Goal: Task Accomplishment & Management: Manage account settings

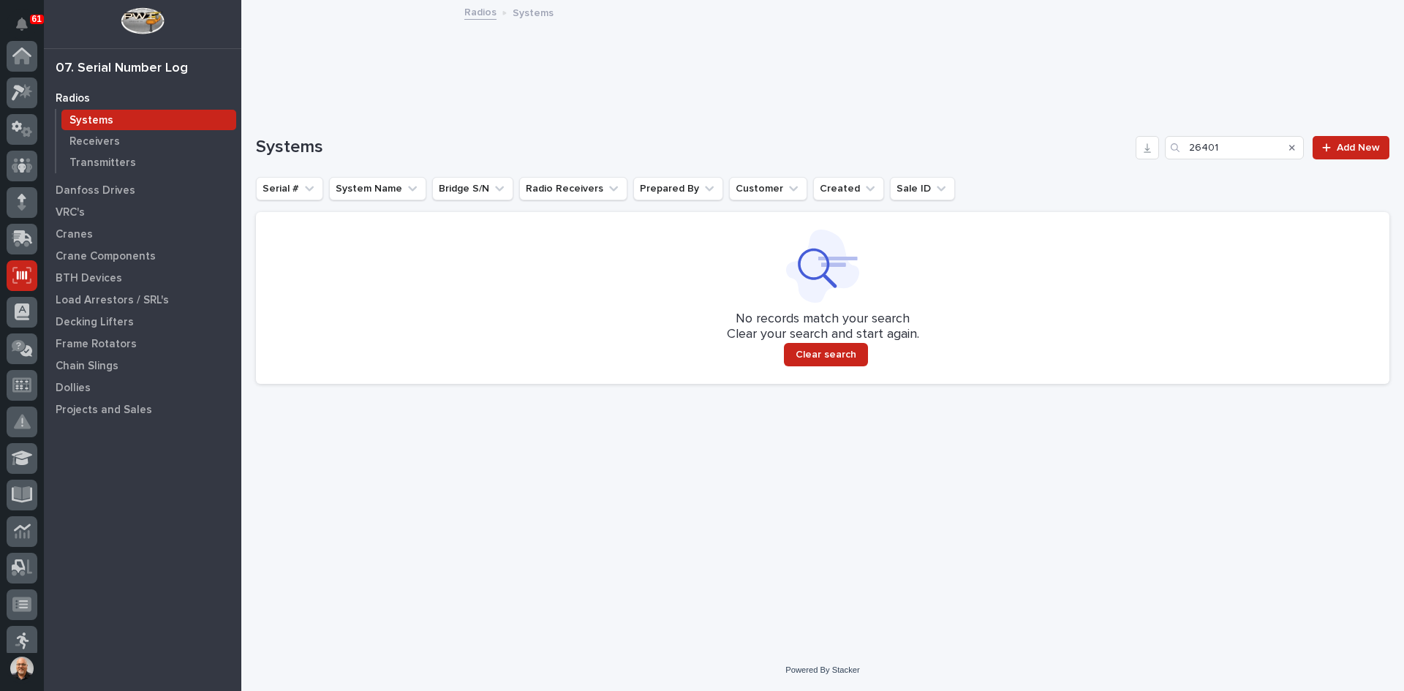
scroll to position [219, 0]
drag, startPoint x: 1228, startPoint y: 147, endPoint x: 1011, endPoint y: 190, distance: 221.4
click at [1011, 190] on div "Systems 26401 Add New Serial # System Name Bridge S/N Radio Receivers Prepared …" at bounding box center [822, 260] width 1133 height 248
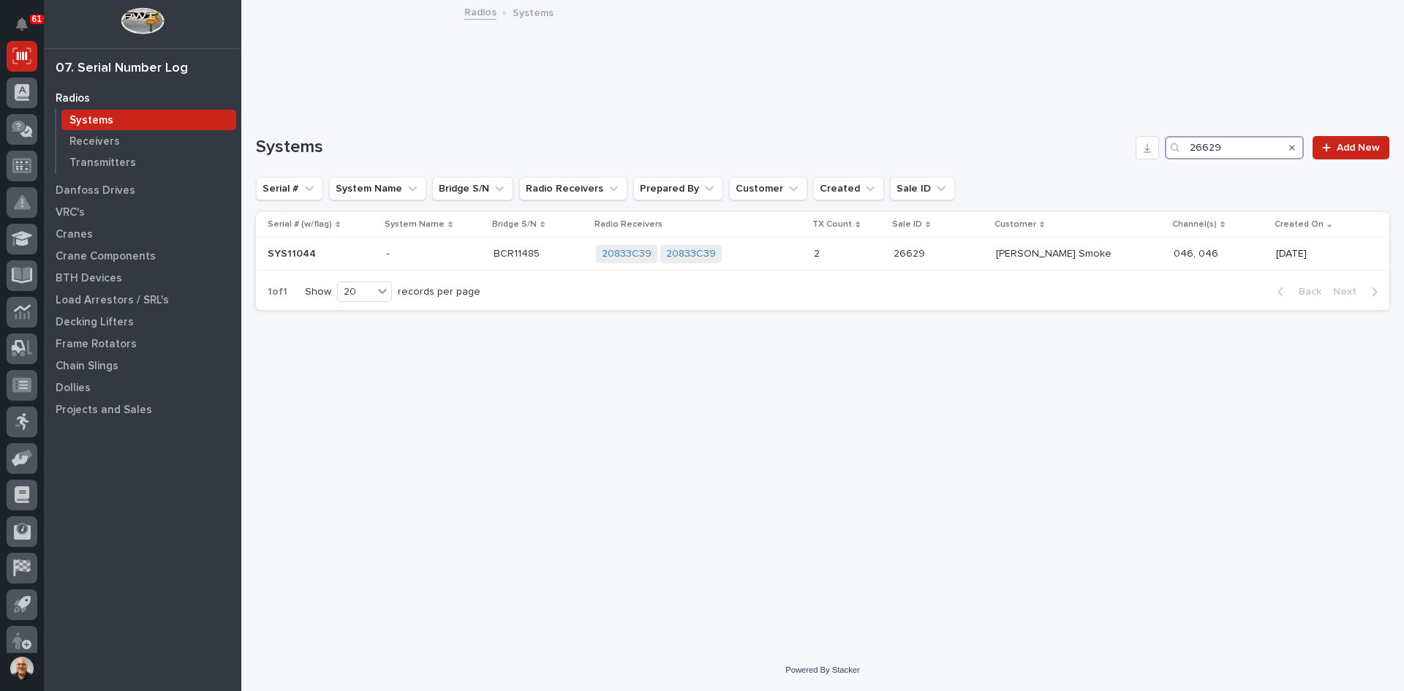
type input "26629"
click at [128, 121] on div "Systems" at bounding box center [148, 120] width 175 height 20
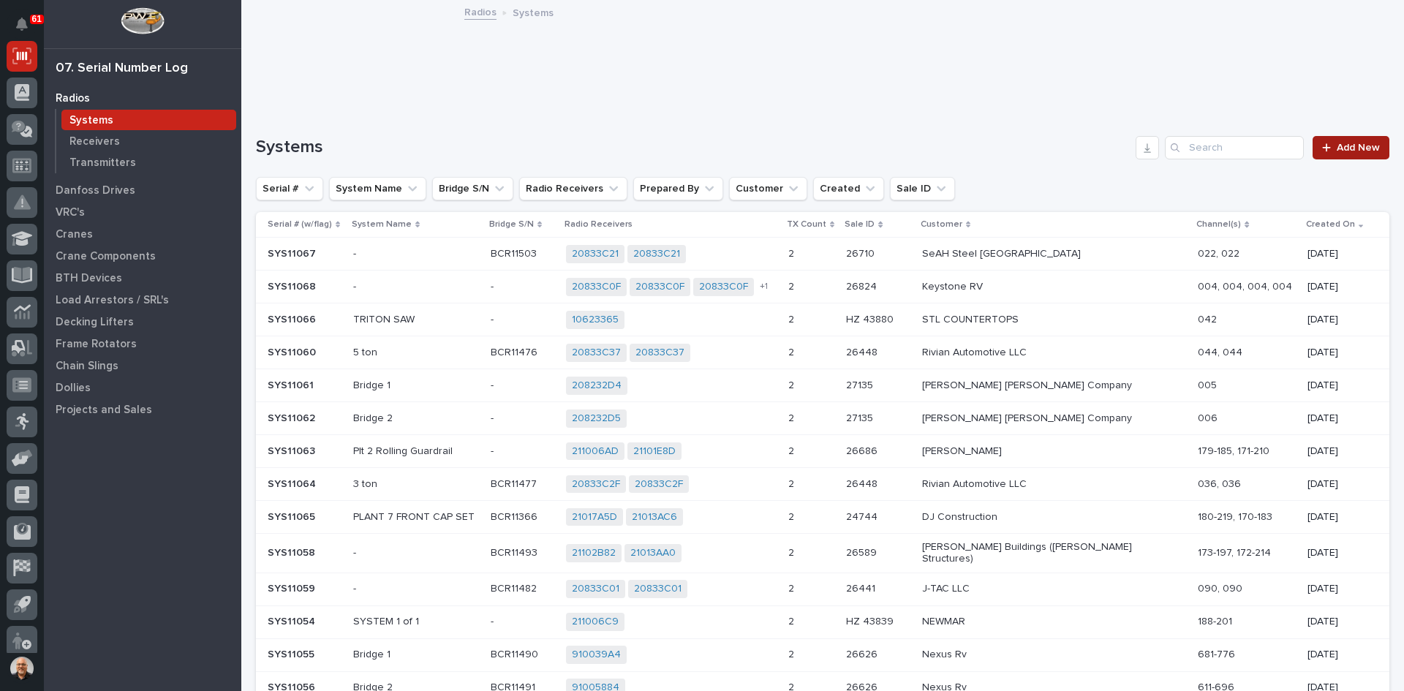
click at [1325, 148] on div at bounding box center [1329, 148] width 15 height 10
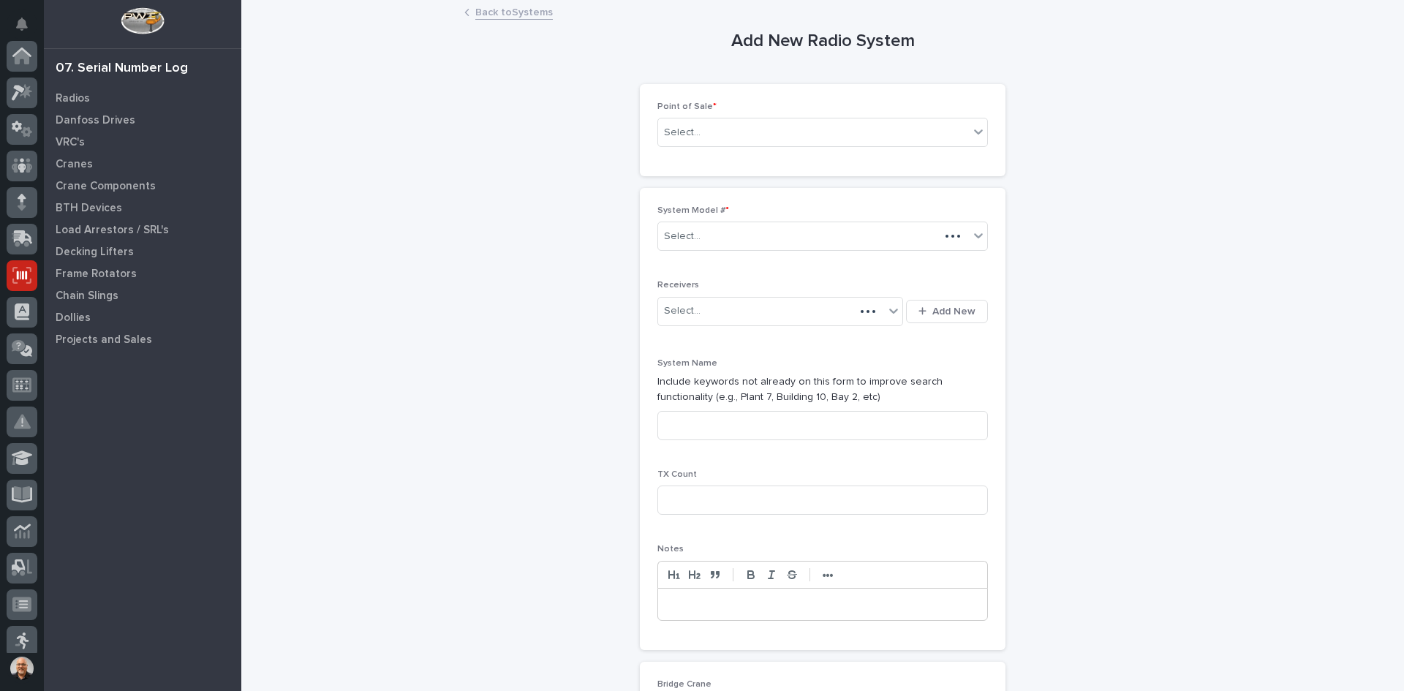
scroll to position [219, 0]
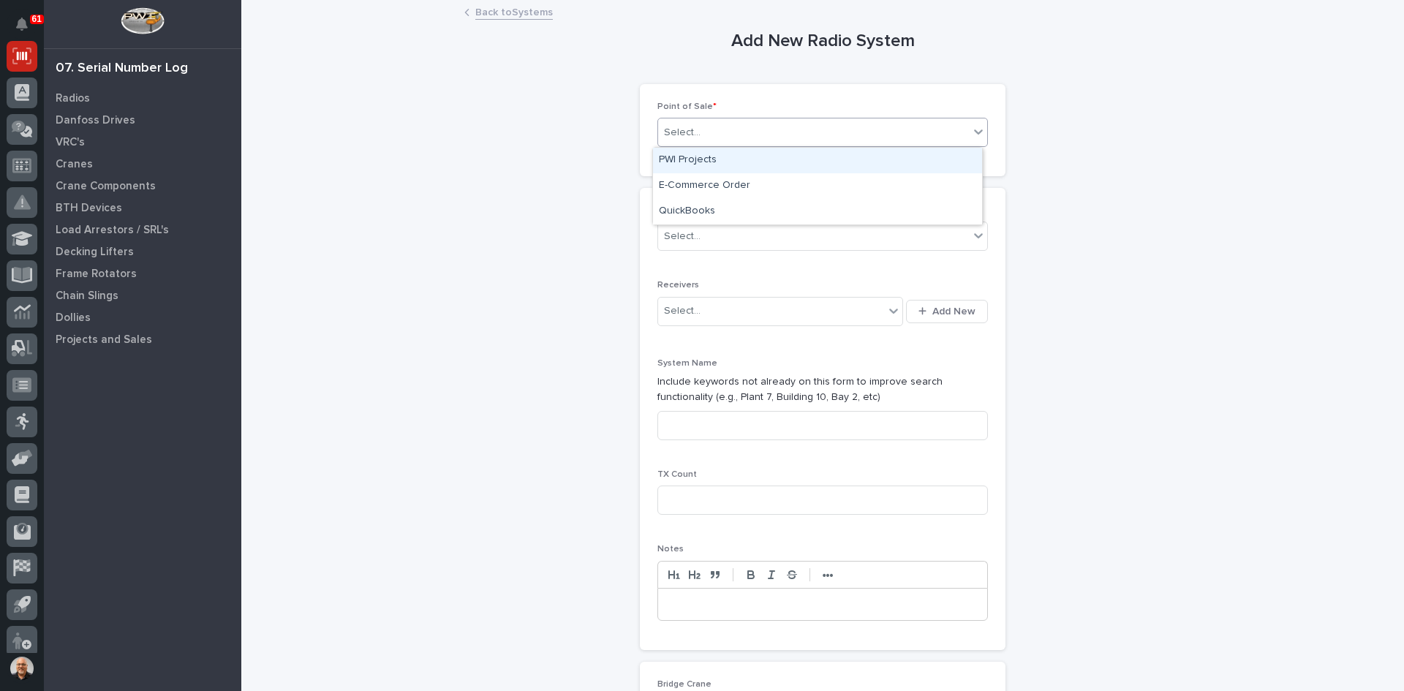
click at [710, 131] on div "Select..." at bounding box center [813, 133] width 311 height 24
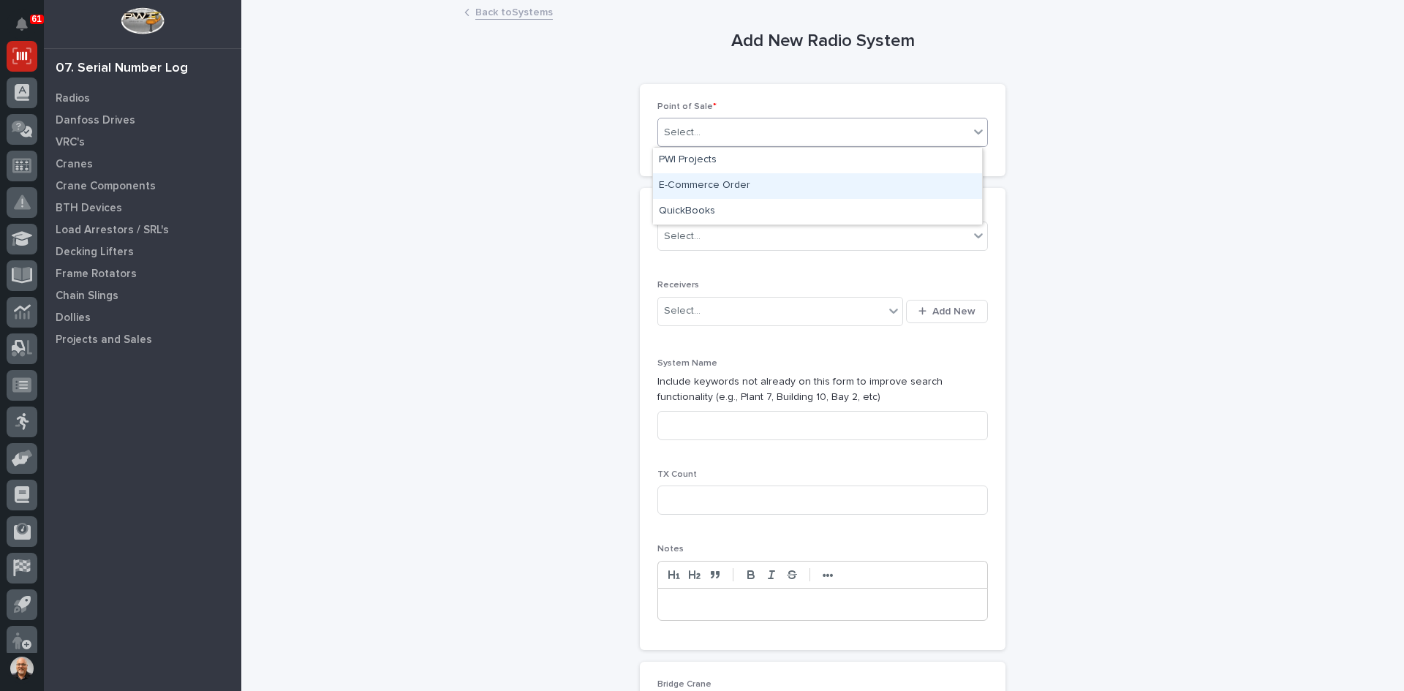
click at [708, 186] on div "E-Commerce Order" at bounding box center [817, 186] width 329 height 26
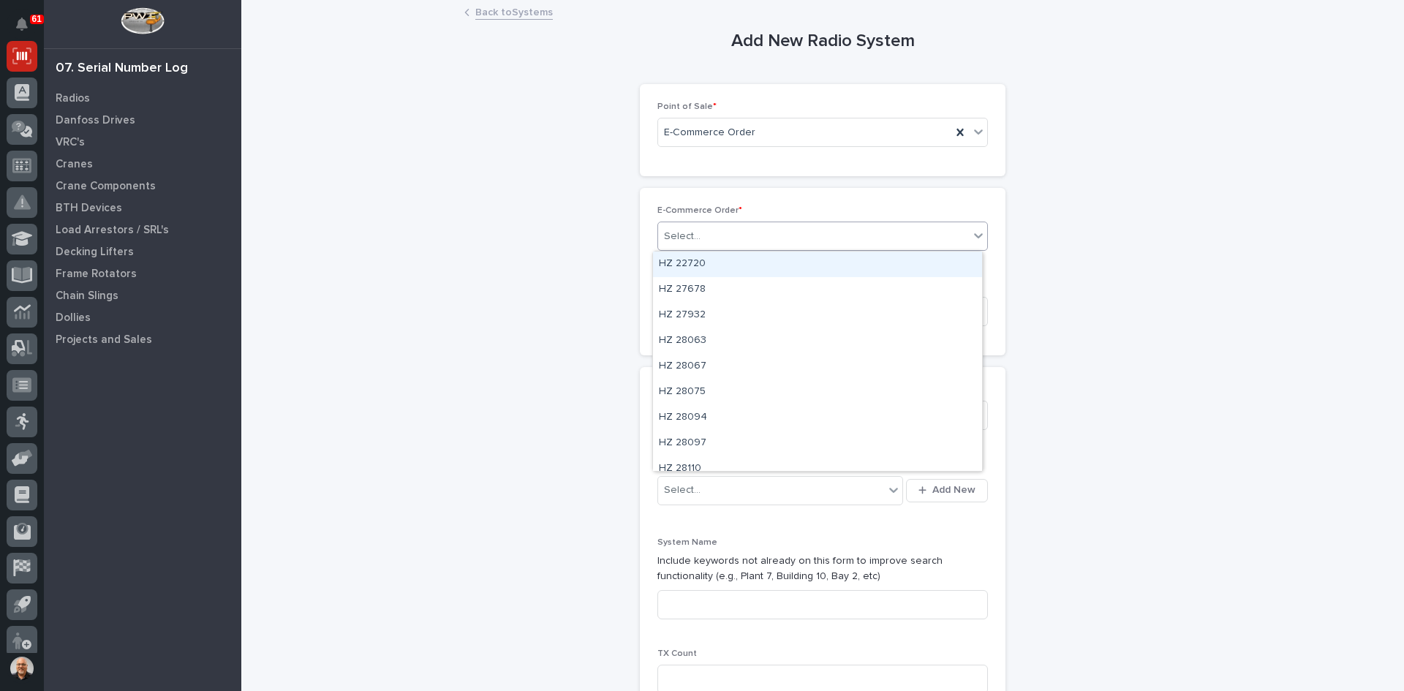
click at [701, 241] on div "Select..." at bounding box center [813, 236] width 311 height 24
type input "*****"
click at [704, 263] on div "HZ 43844" at bounding box center [817, 265] width 329 height 26
click at [702, 414] on input "text" at bounding box center [702, 415] width 1 height 12
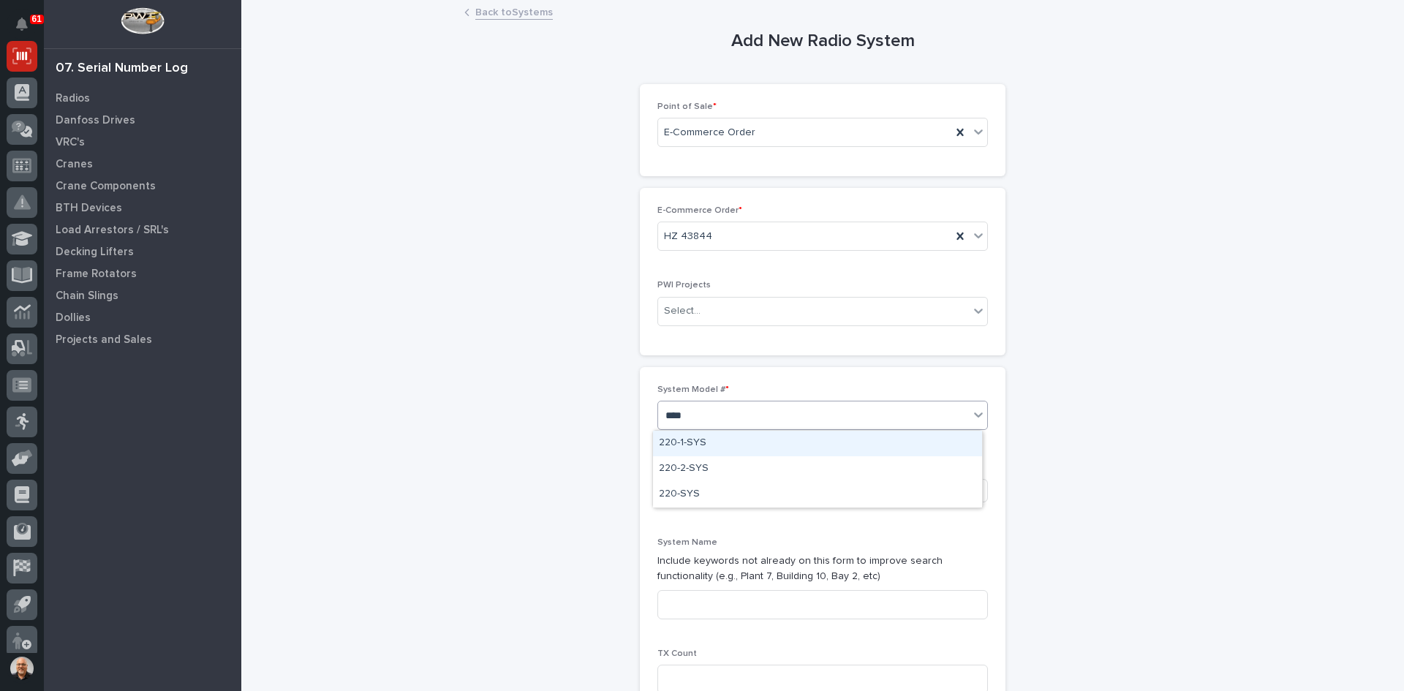
type input "*****"
click at [702, 445] on div "220-1-SYS" at bounding box center [817, 444] width 329 height 26
click at [946, 487] on span "Add New" at bounding box center [953, 489] width 43 height 13
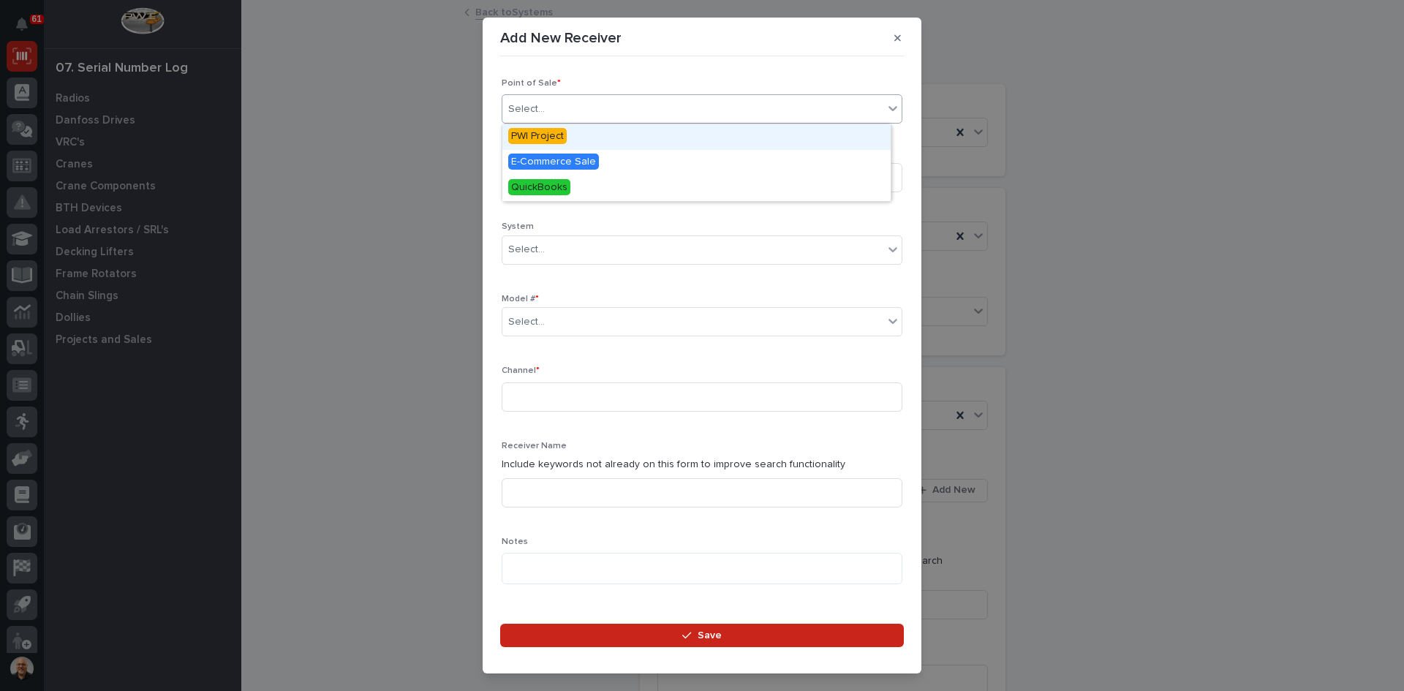
click at [554, 105] on div "Select..." at bounding box center [692, 109] width 381 height 24
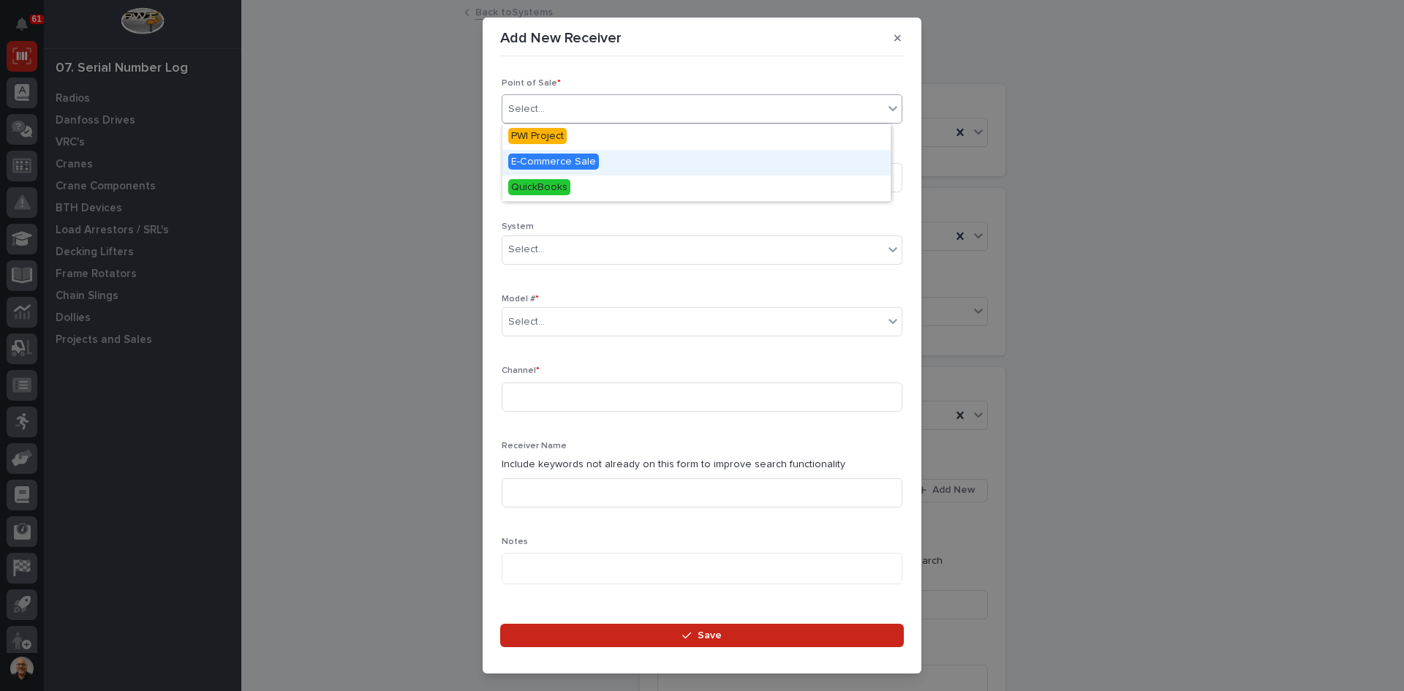
click at [553, 160] on span "E-Commerce Sale" at bounding box center [553, 162] width 91 height 16
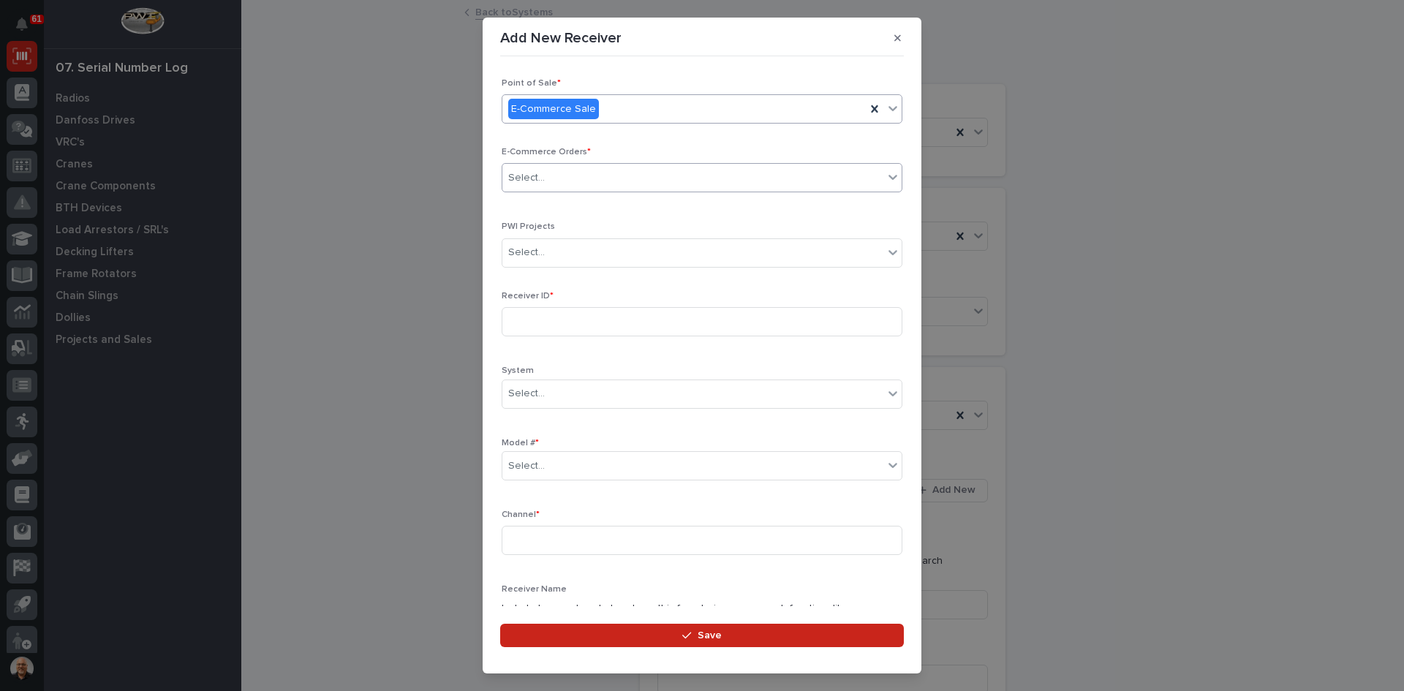
click at [546, 178] on input "text" at bounding box center [546, 178] width 1 height 12
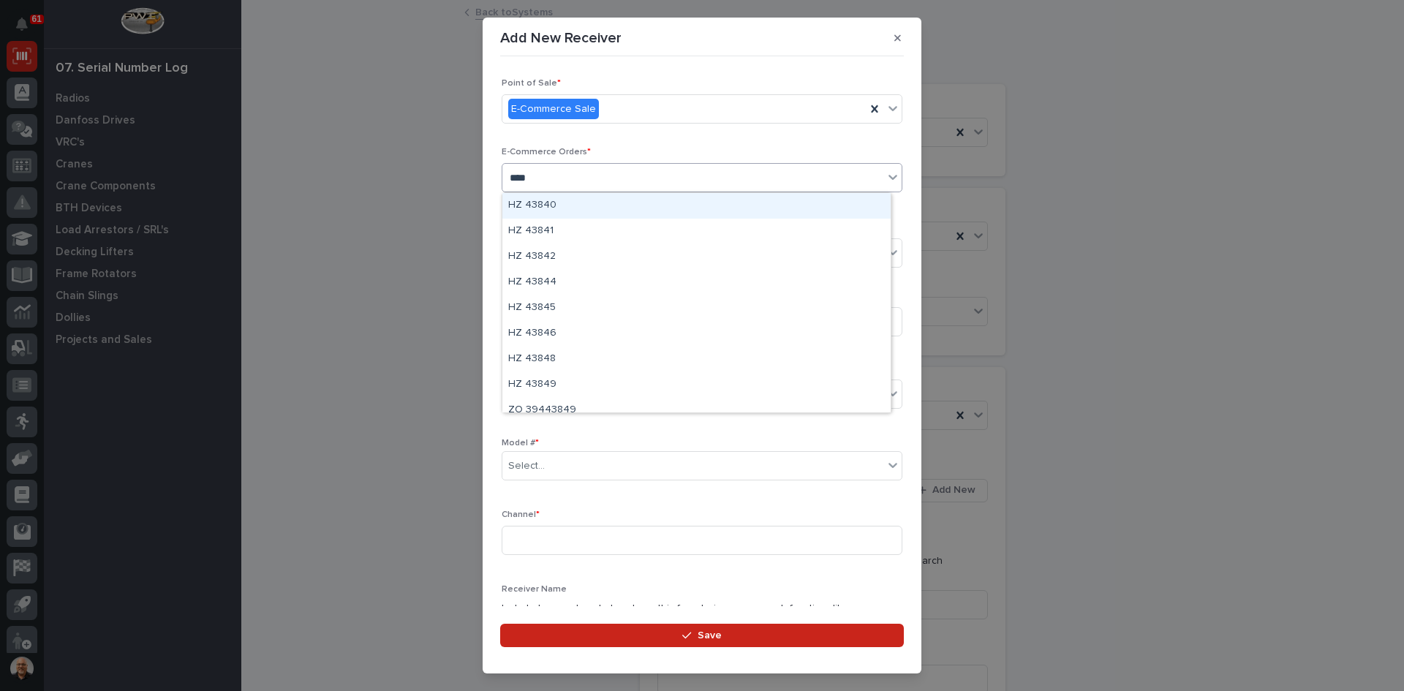
type input "*****"
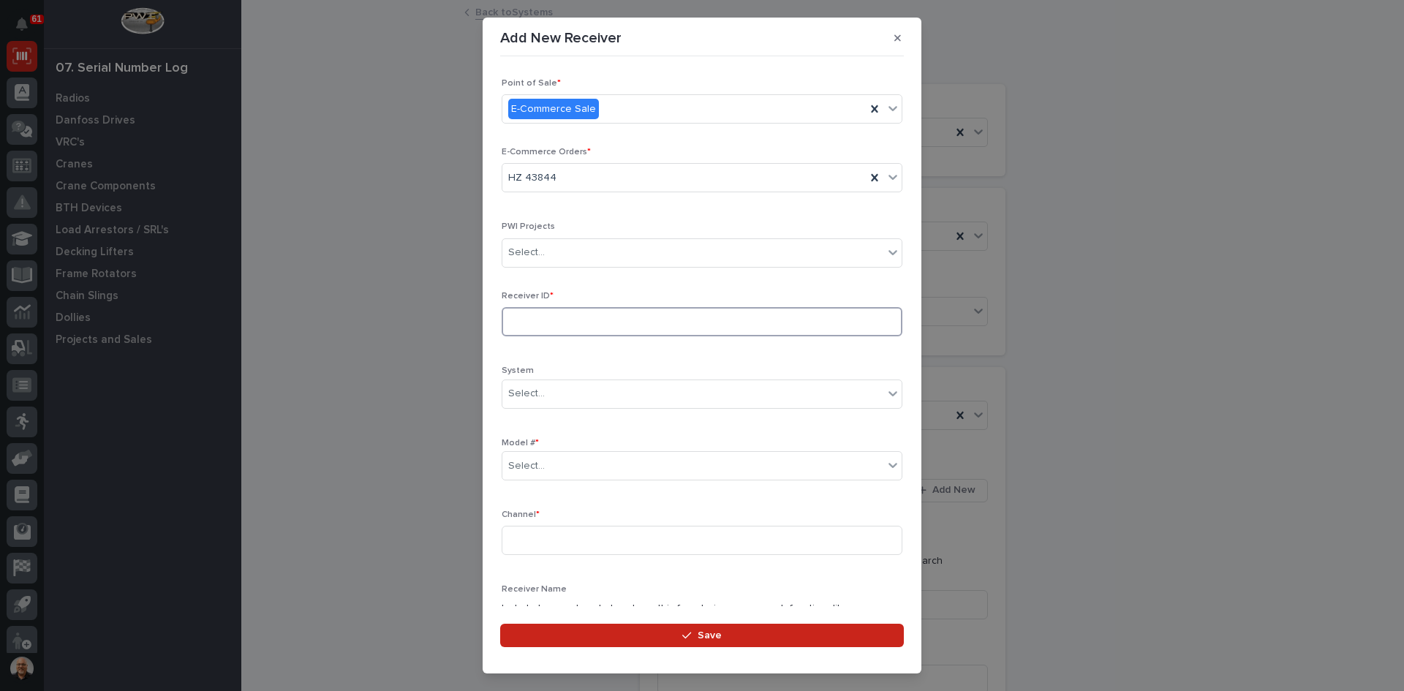
click at [541, 323] on input at bounding box center [702, 321] width 401 height 29
type input "AA0457DB"
click at [559, 469] on div "Select..." at bounding box center [692, 466] width 381 height 24
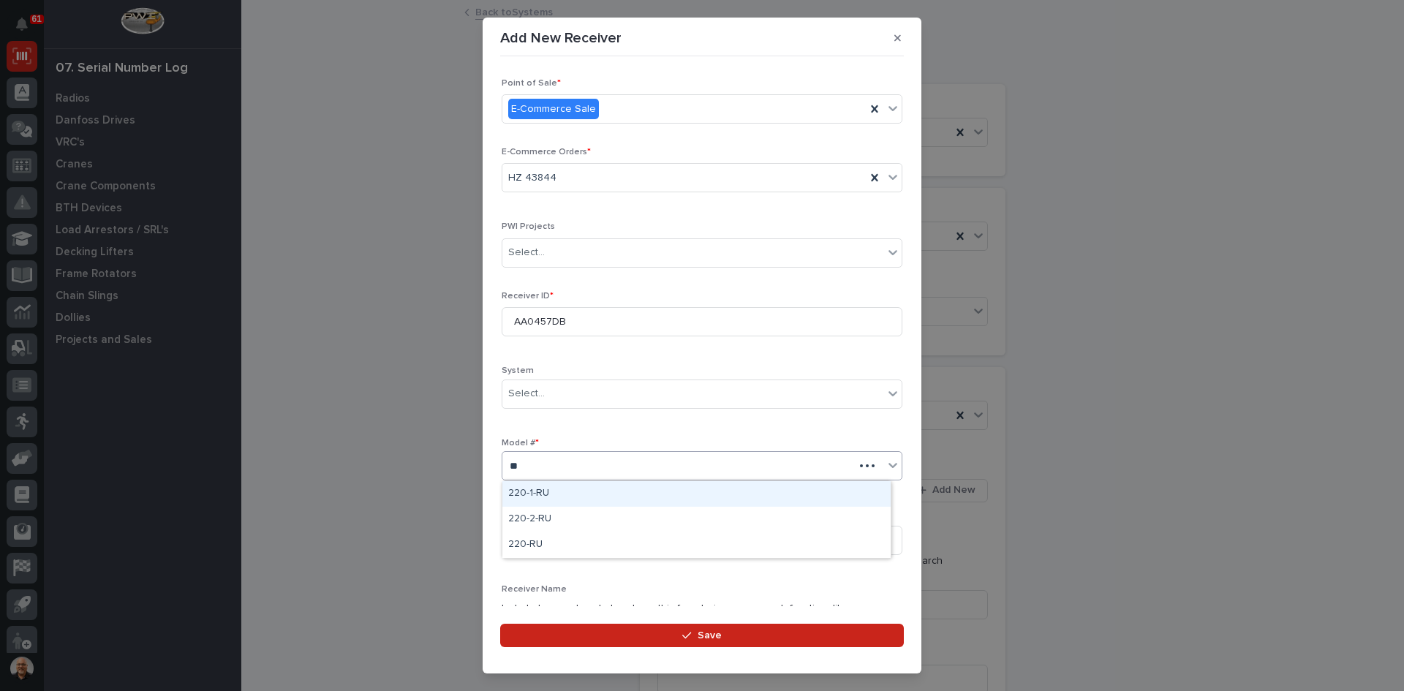
type input "***"
click at [529, 489] on div "220-1-RU" at bounding box center [696, 494] width 388 height 26
click at [542, 541] on input at bounding box center [702, 540] width 401 height 29
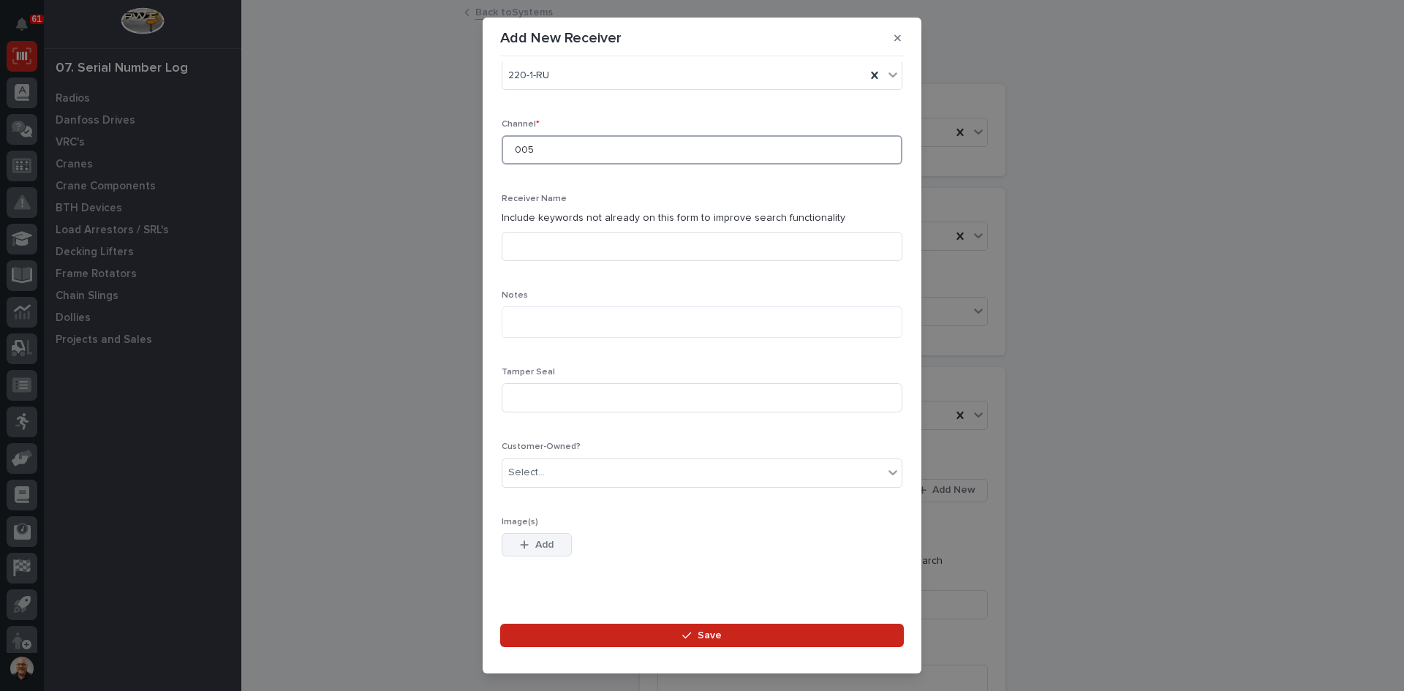
scroll to position [411, 0]
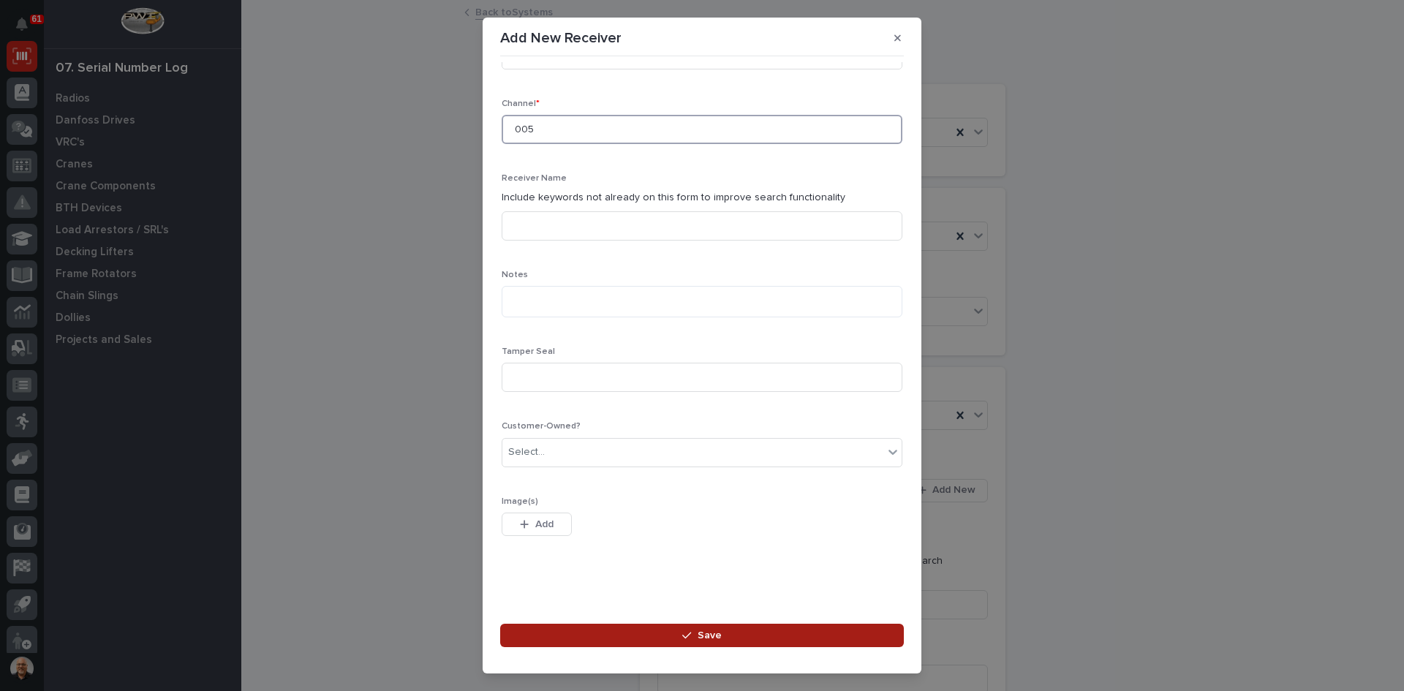
type input "005"
click at [708, 635] on span "Save" at bounding box center [710, 635] width 24 height 13
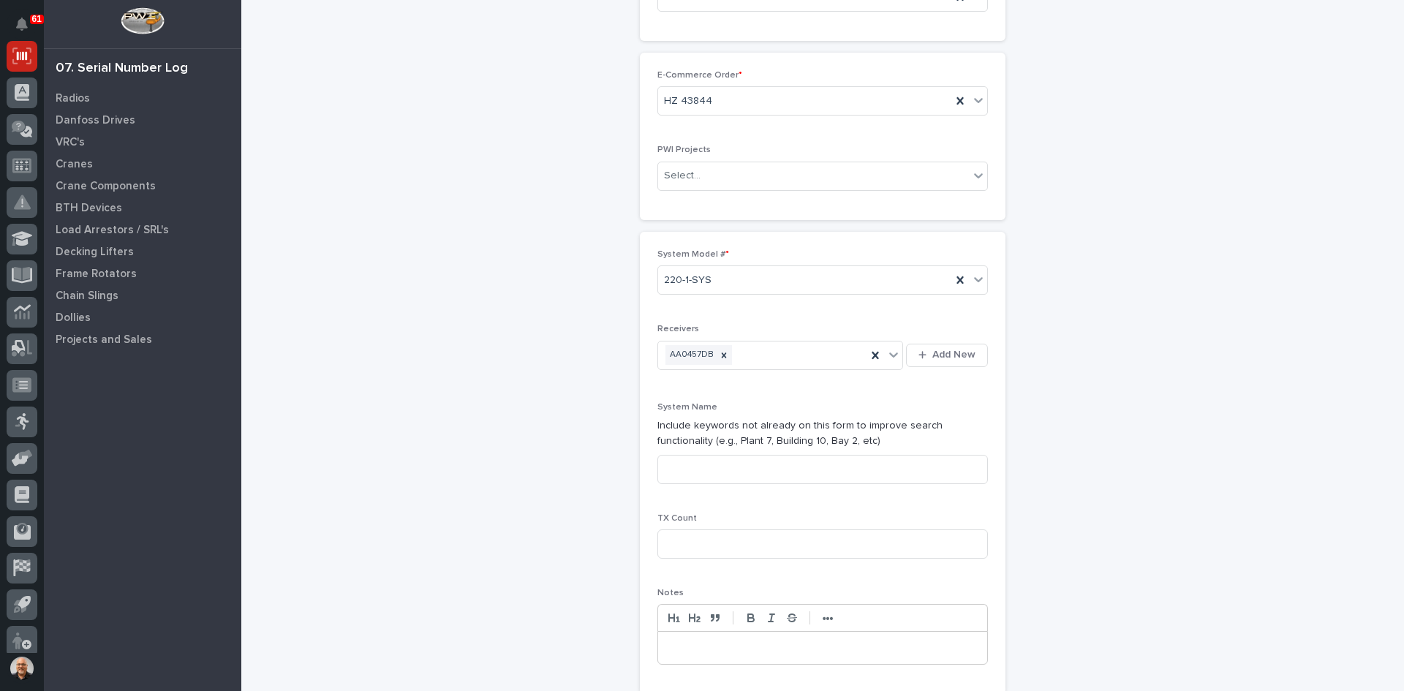
scroll to position [146, 0]
click at [681, 459] on input at bounding box center [822, 458] width 330 height 29
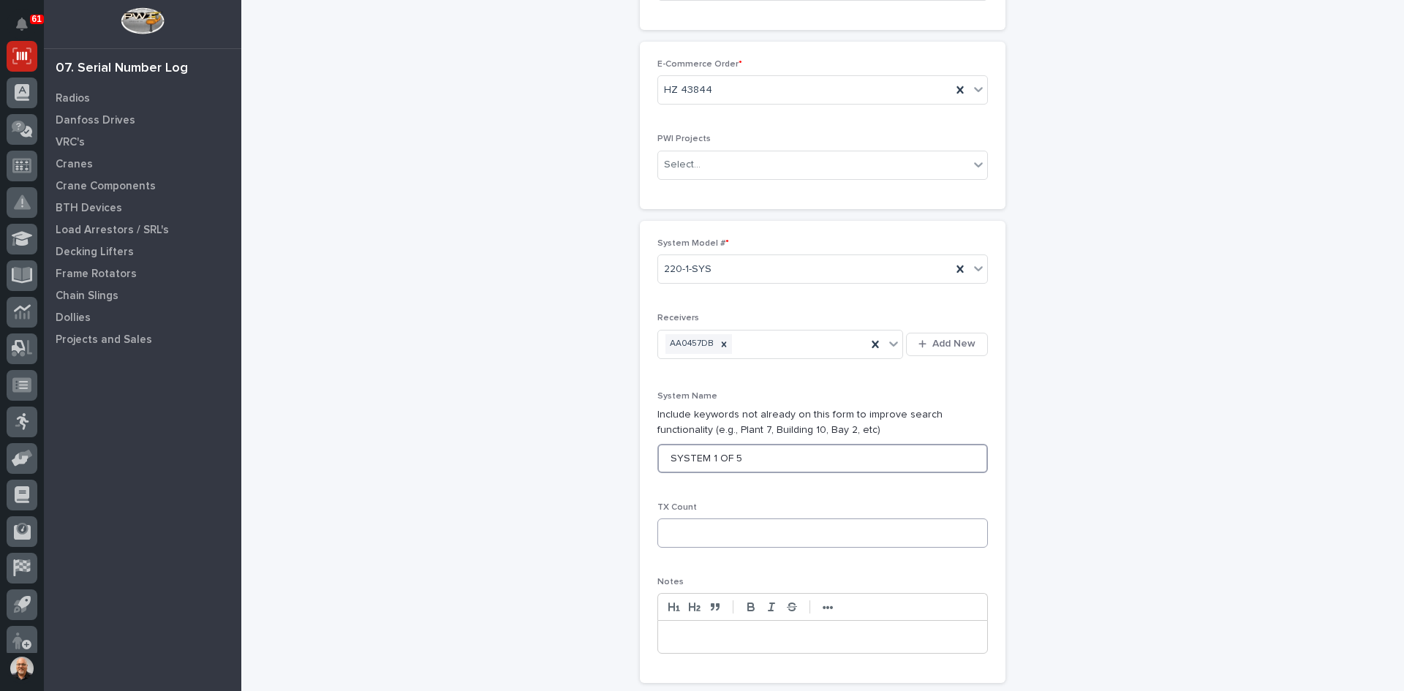
type input "SYSTEM 1 OF 5"
click at [672, 527] on input at bounding box center [822, 532] width 330 height 29
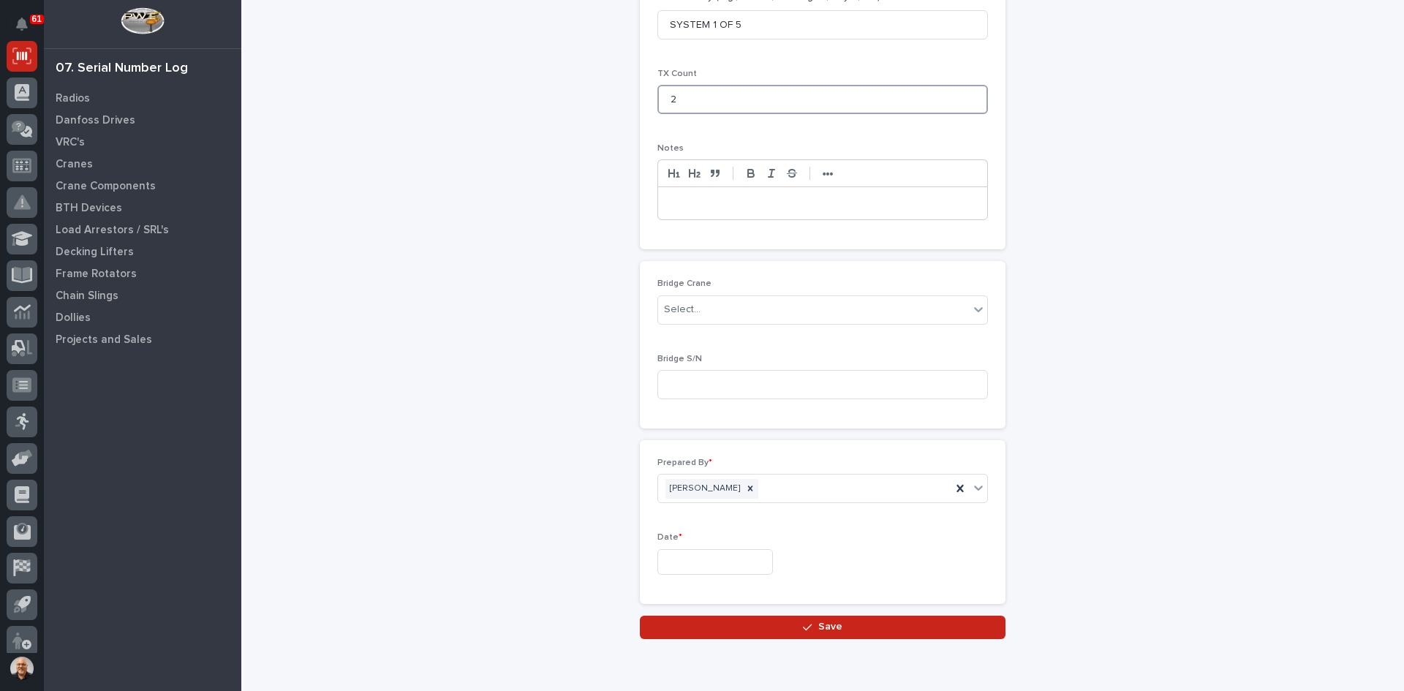
scroll to position [585, 0]
type input "2"
click at [703, 556] on input "text" at bounding box center [715, 557] width 116 height 26
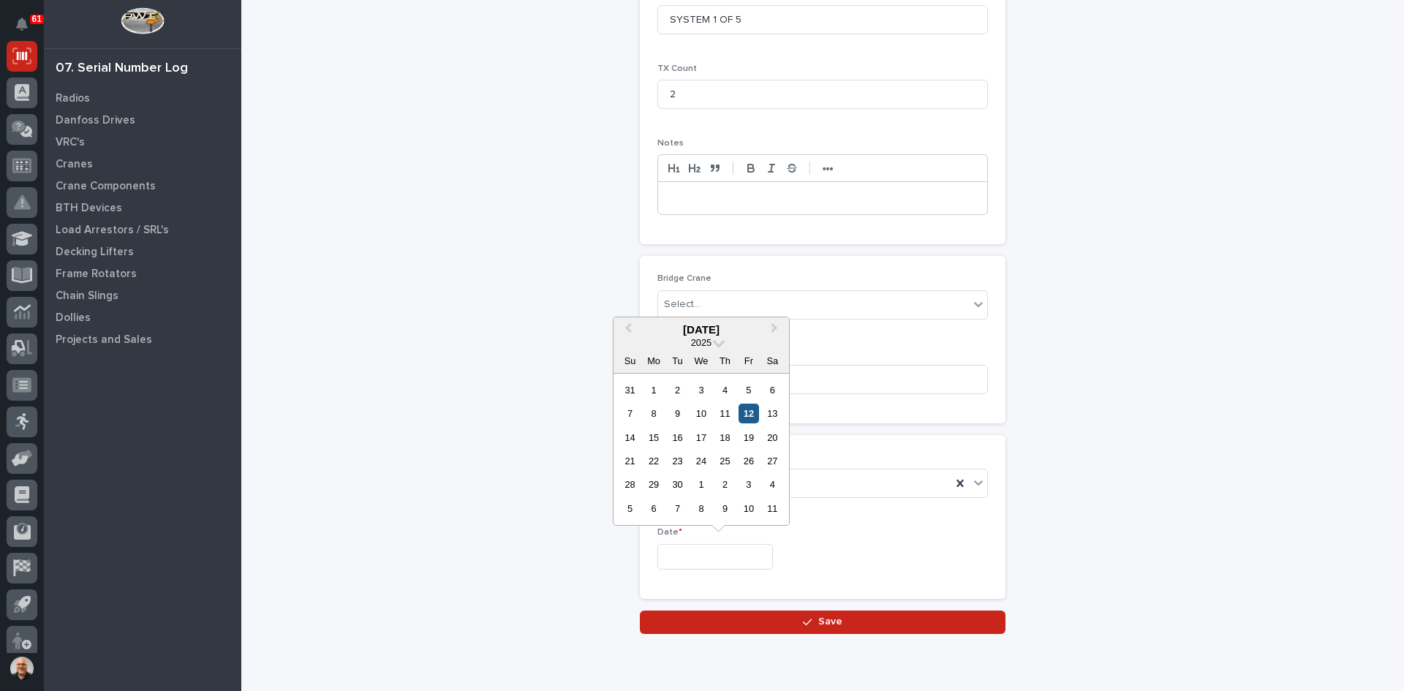
click at [745, 413] on div "12" at bounding box center [748, 414] width 20 height 20
type input "**********"
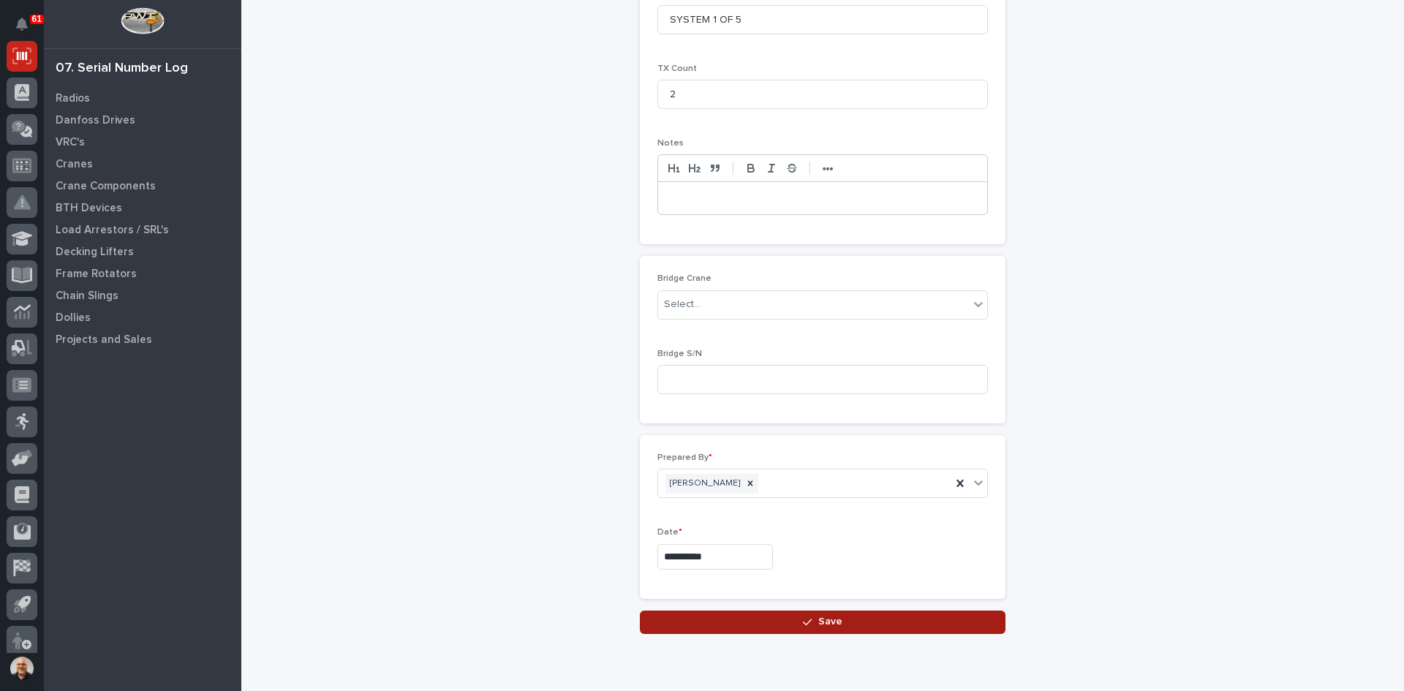
click at [822, 621] on span "Save" at bounding box center [830, 621] width 24 height 13
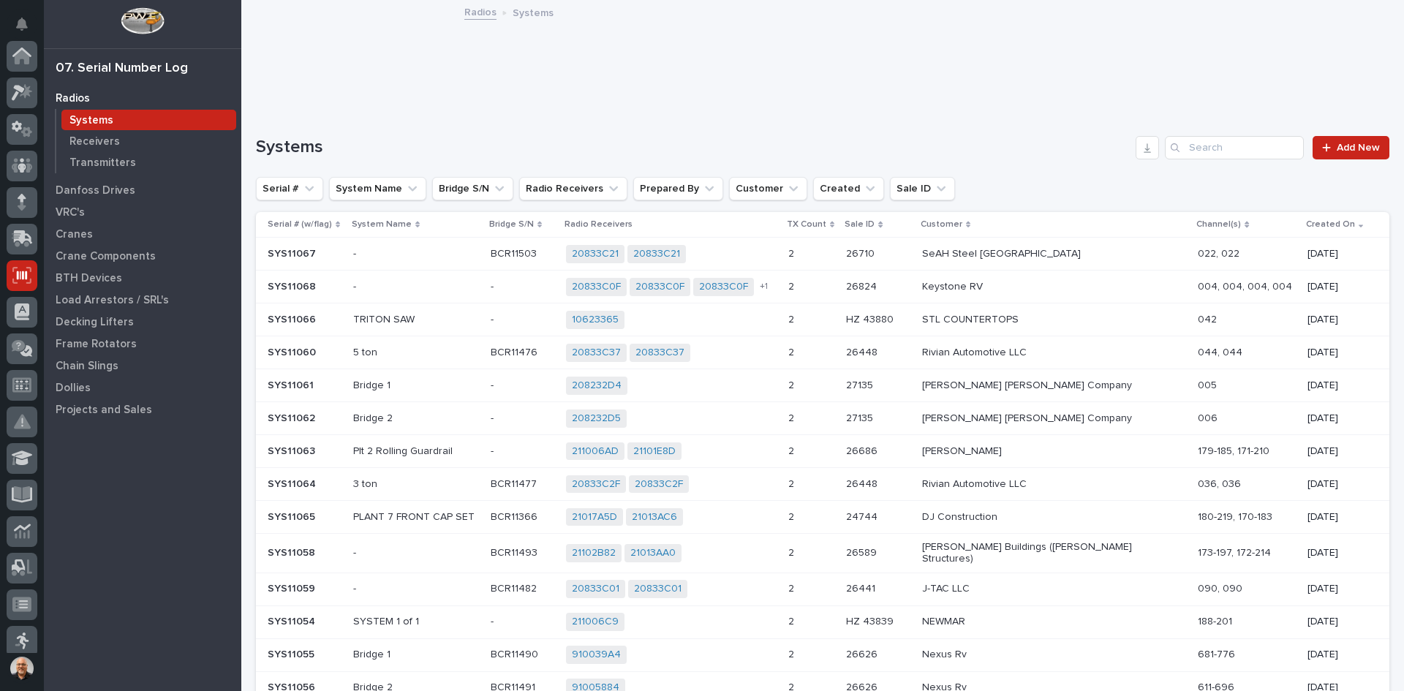
scroll to position [219, 0]
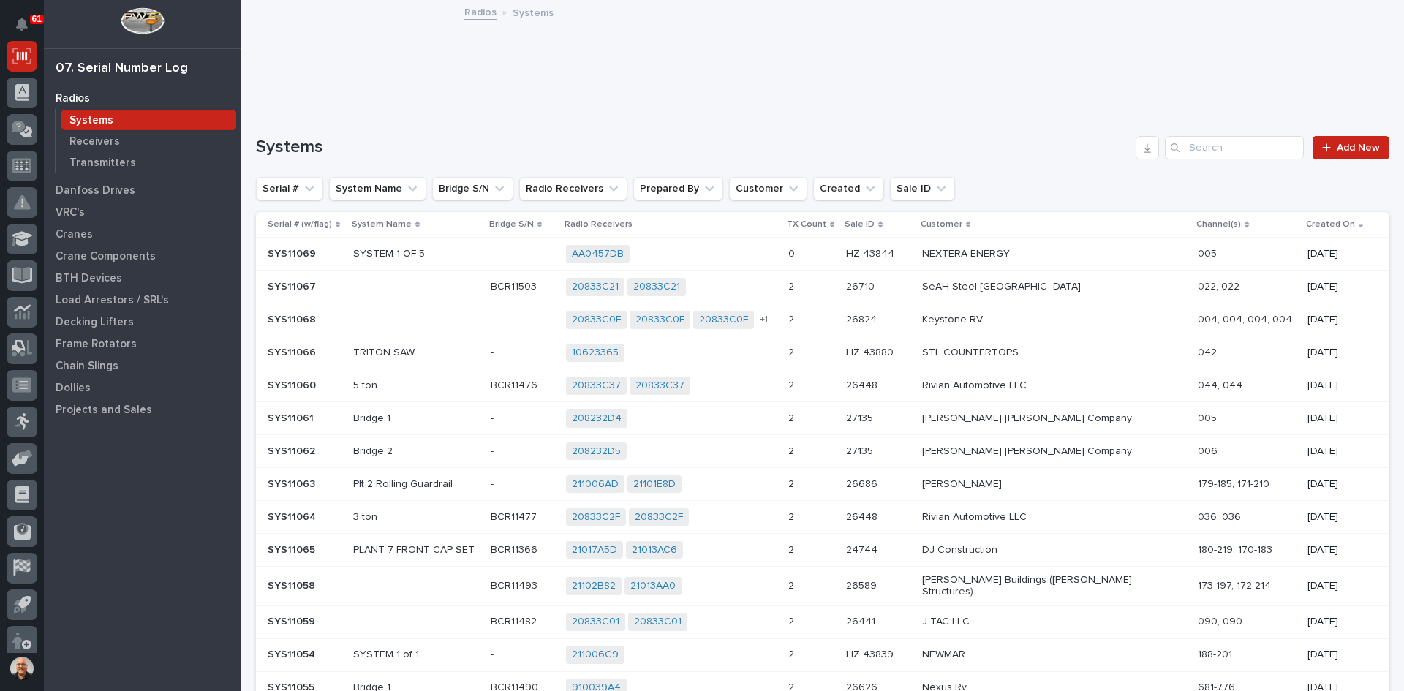
click at [776, 253] on div "AA0457DB + 0" at bounding box center [671, 254] width 210 height 18
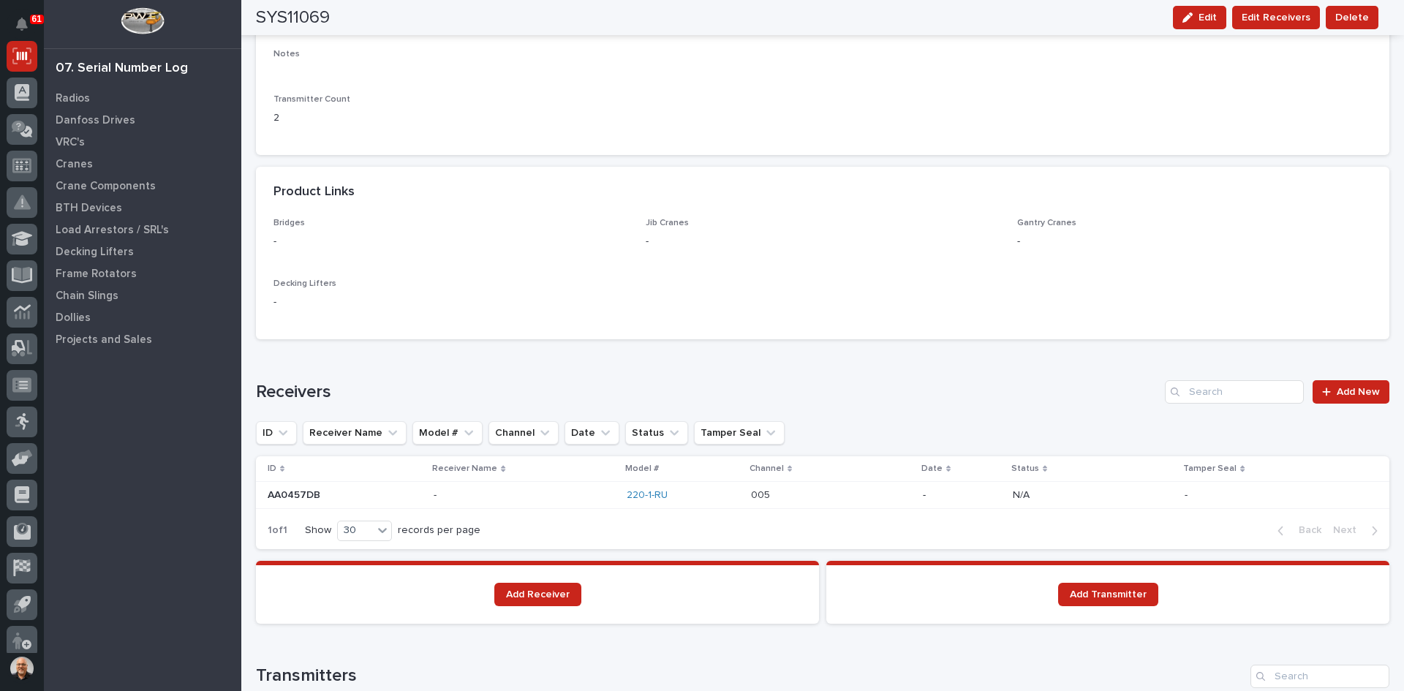
scroll to position [658, 0]
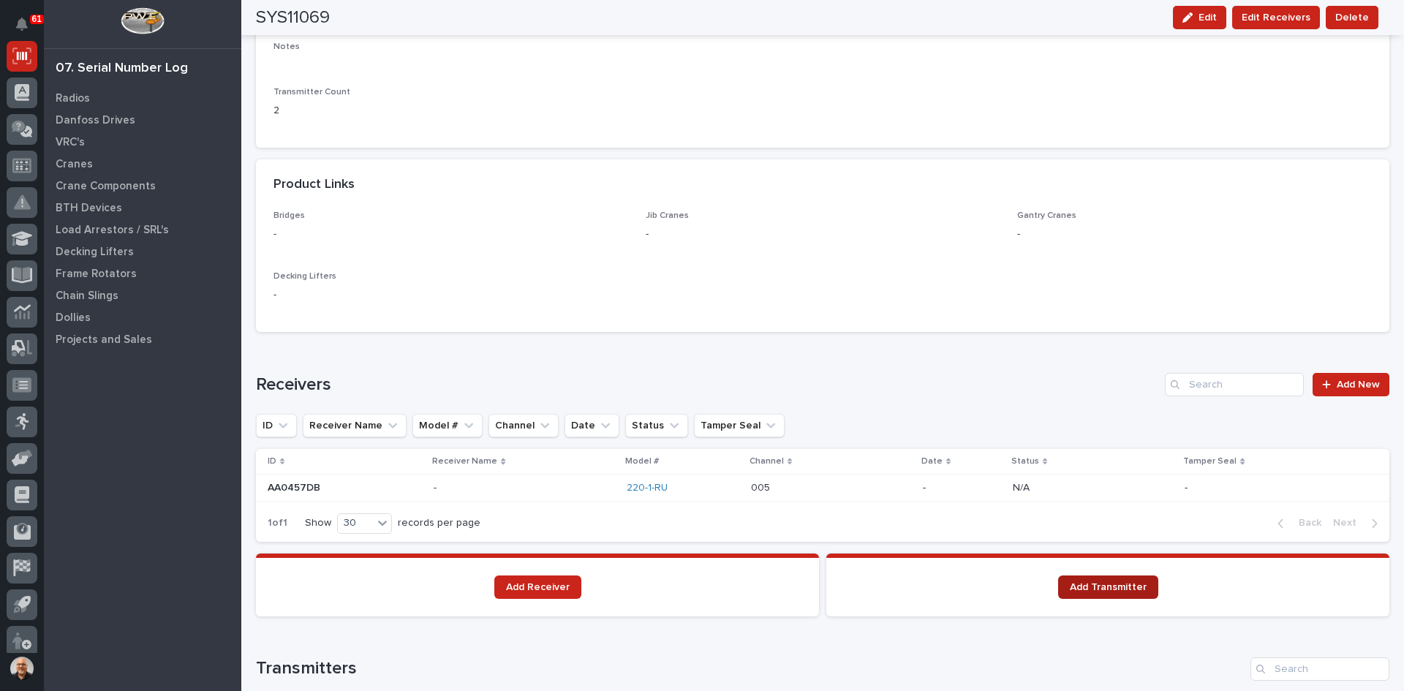
click at [1102, 589] on span "Add Transmitter" at bounding box center [1108, 587] width 77 height 10
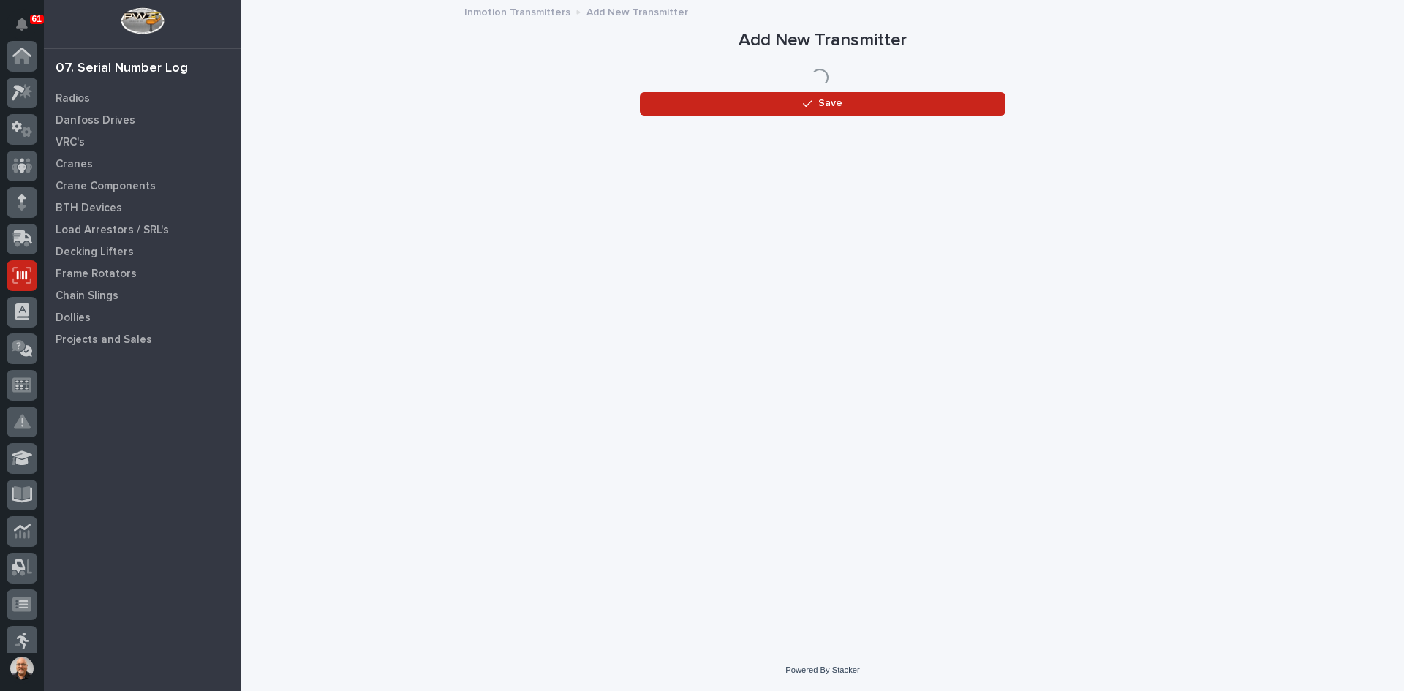
scroll to position [219, 0]
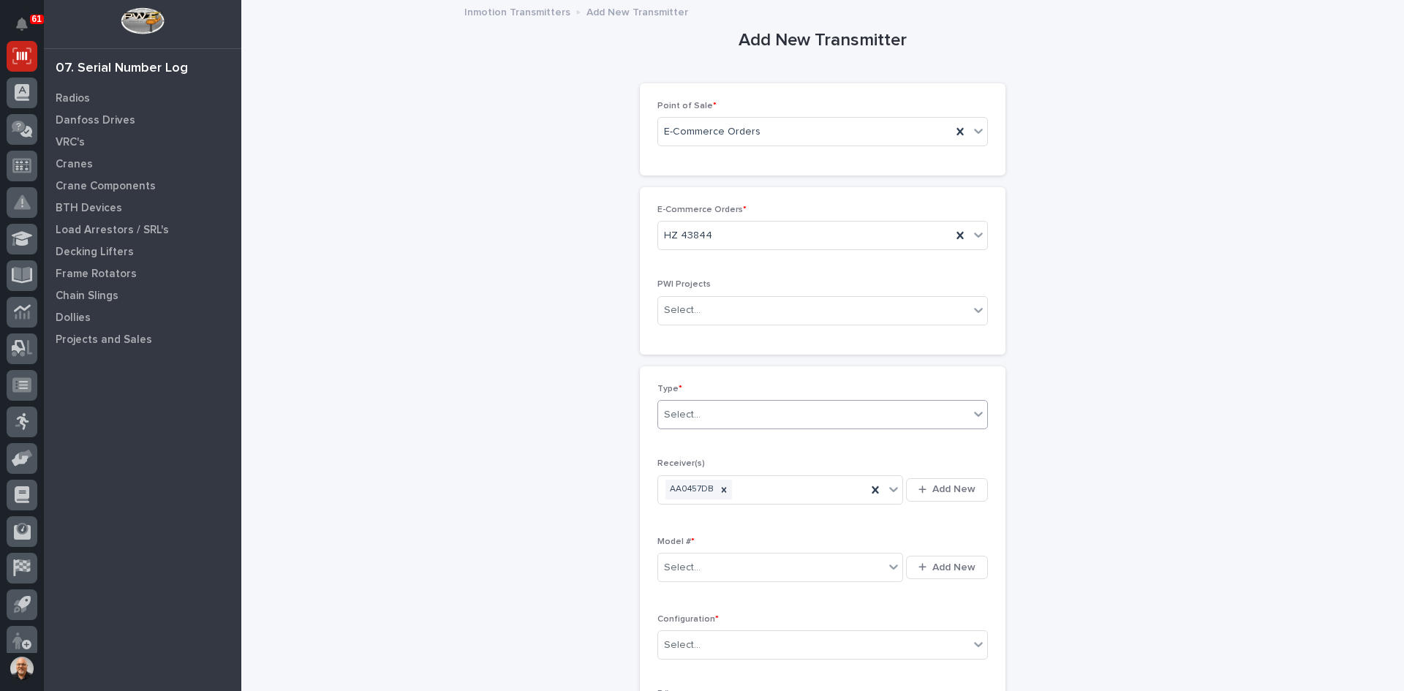
click at [711, 415] on div "Select..." at bounding box center [813, 415] width 311 height 24
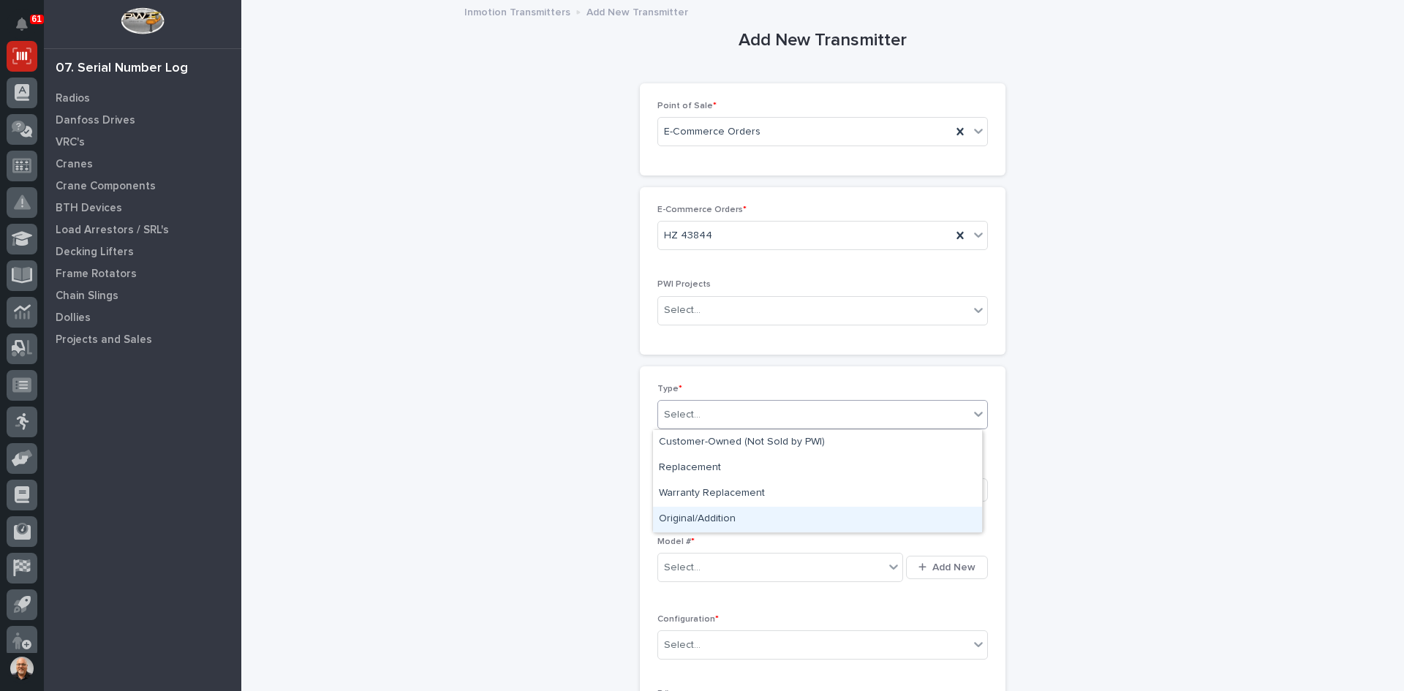
click at [706, 515] on div "Original/Addition" at bounding box center [817, 520] width 329 height 26
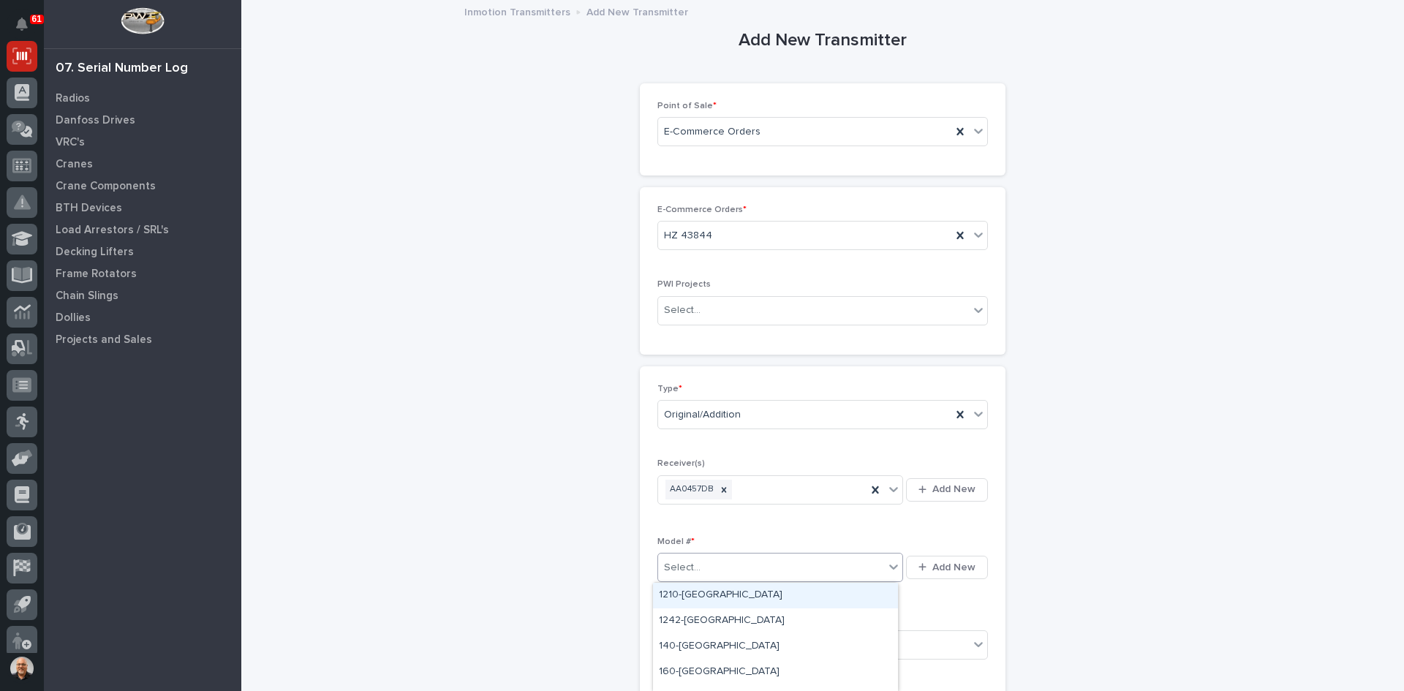
click at [706, 565] on div "Select..." at bounding box center [771, 568] width 226 height 24
type input "***"
click at [687, 597] on div "220-1-[GEOGRAPHIC_DATA]" at bounding box center [775, 596] width 245 height 26
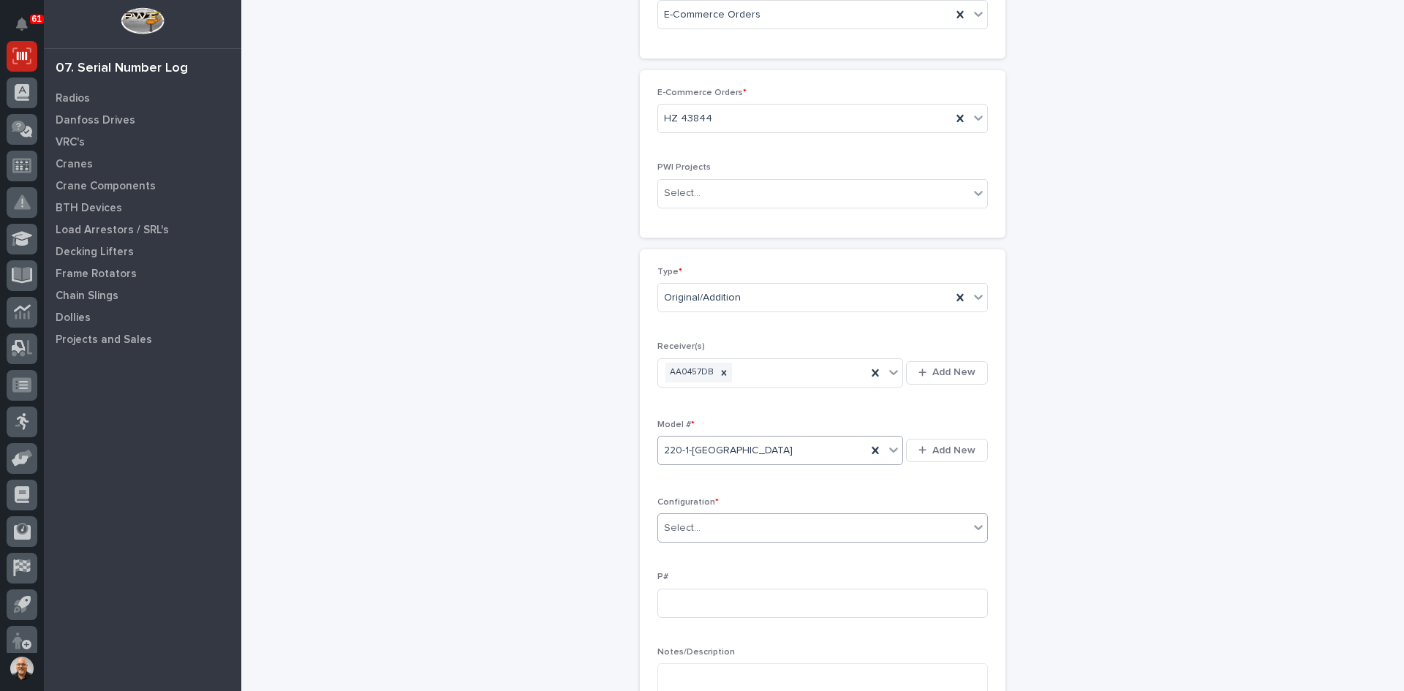
scroll to position [146, 0]
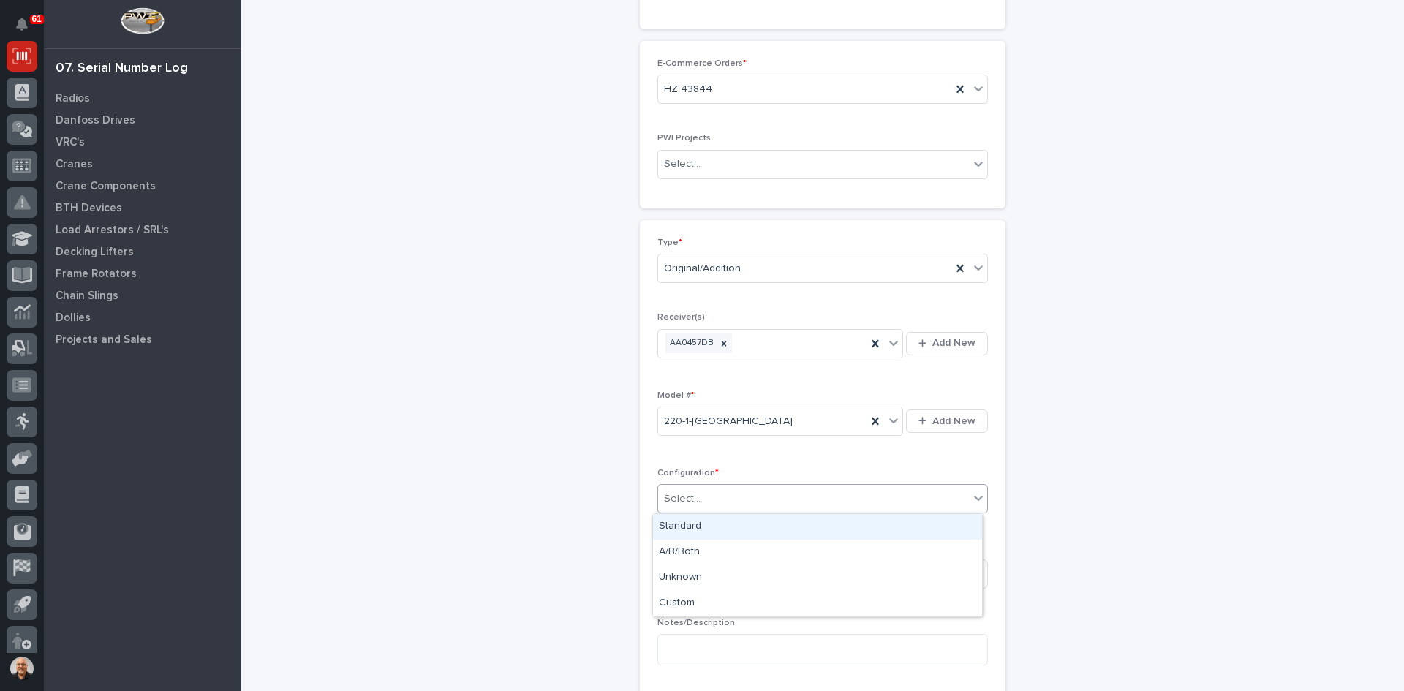
click at [704, 505] on div "Select..." at bounding box center [813, 499] width 311 height 24
click at [692, 522] on div "Standard" at bounding box center [817, 527] width 329 height 26
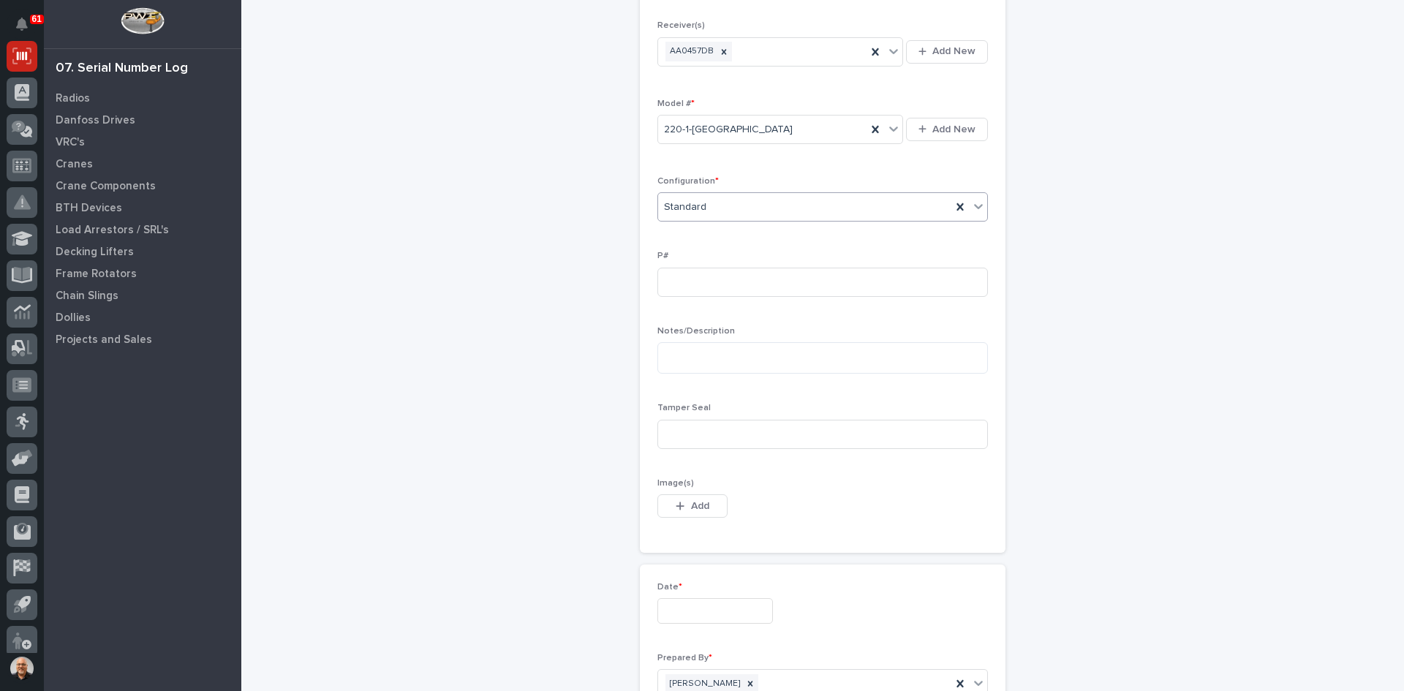
scroll to position [439, 0]
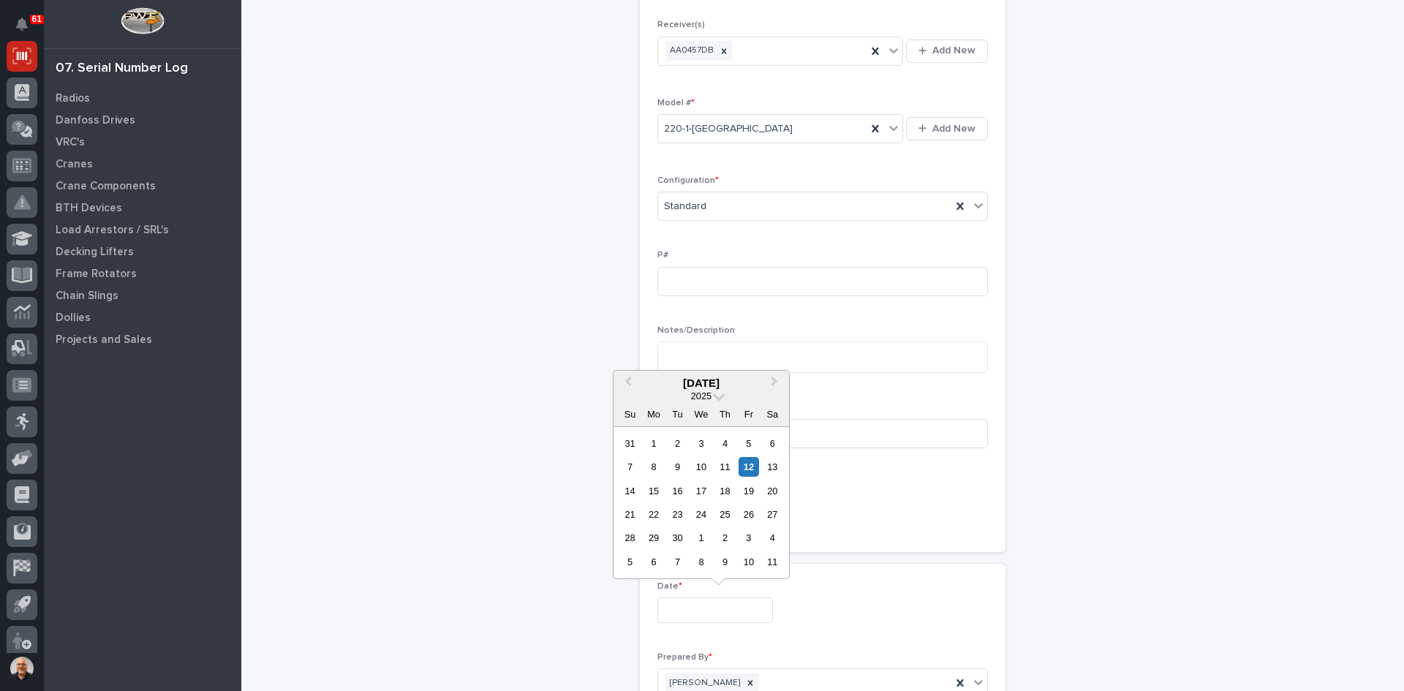
click at [688, 611] on input "text" at bounding box center [715, 610] width 116 height 26
click at [753, 469] on div "12" at bounding box center [748, 467] width 20 height 20
type input "**********"
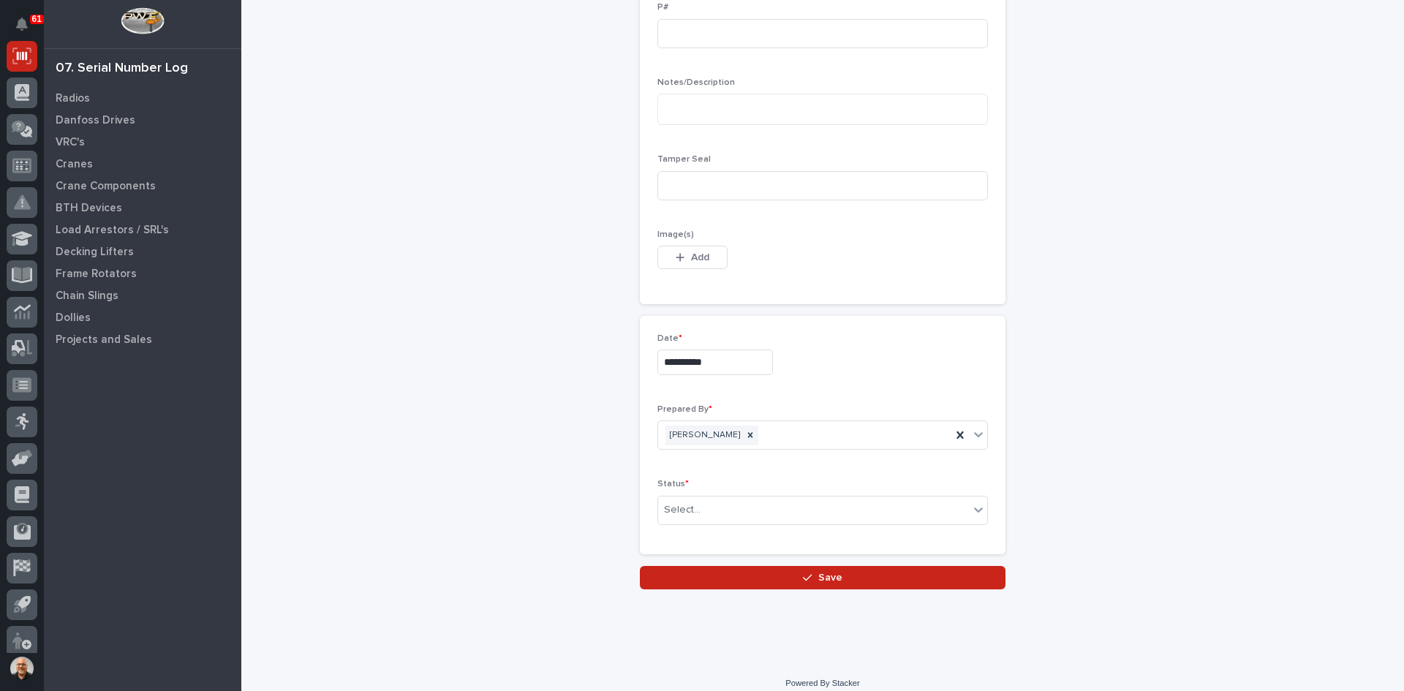
scroll to position [700, 0]
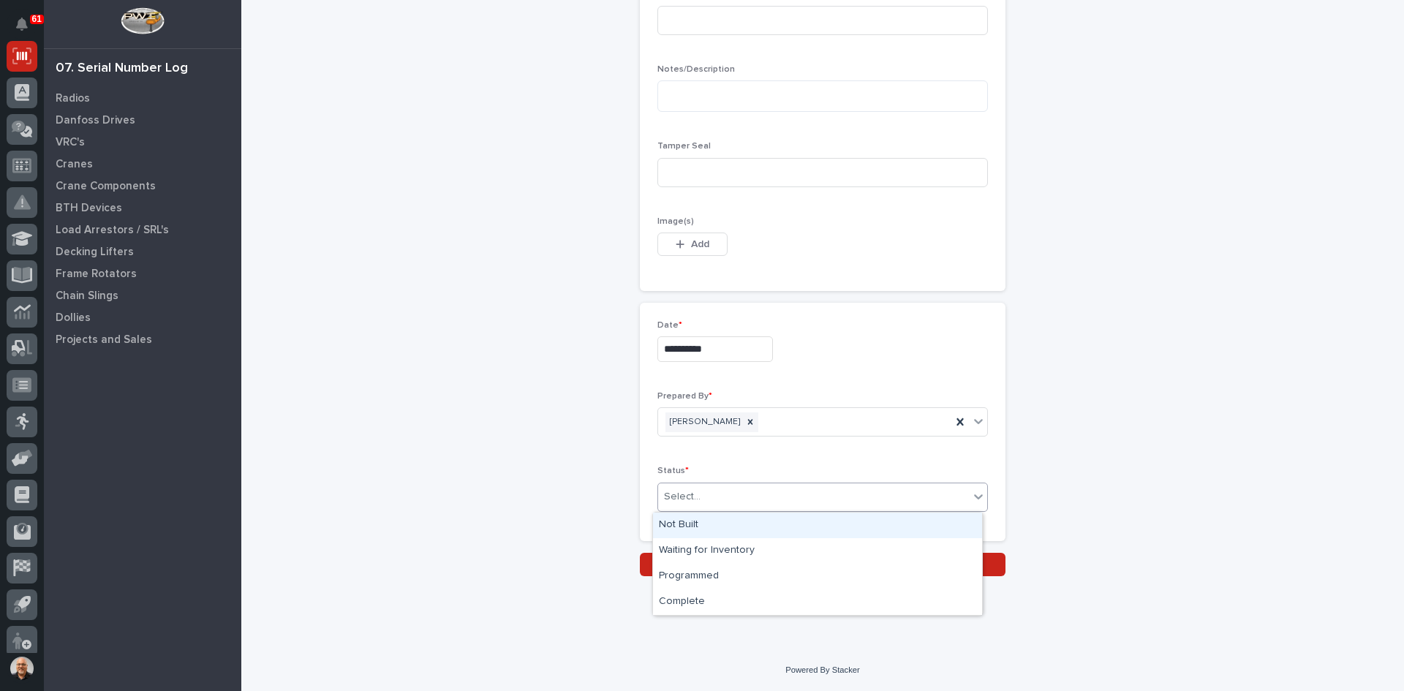
click at [709, 493] on div "Select..." at bounding box center [813, 497] width 311 height 24
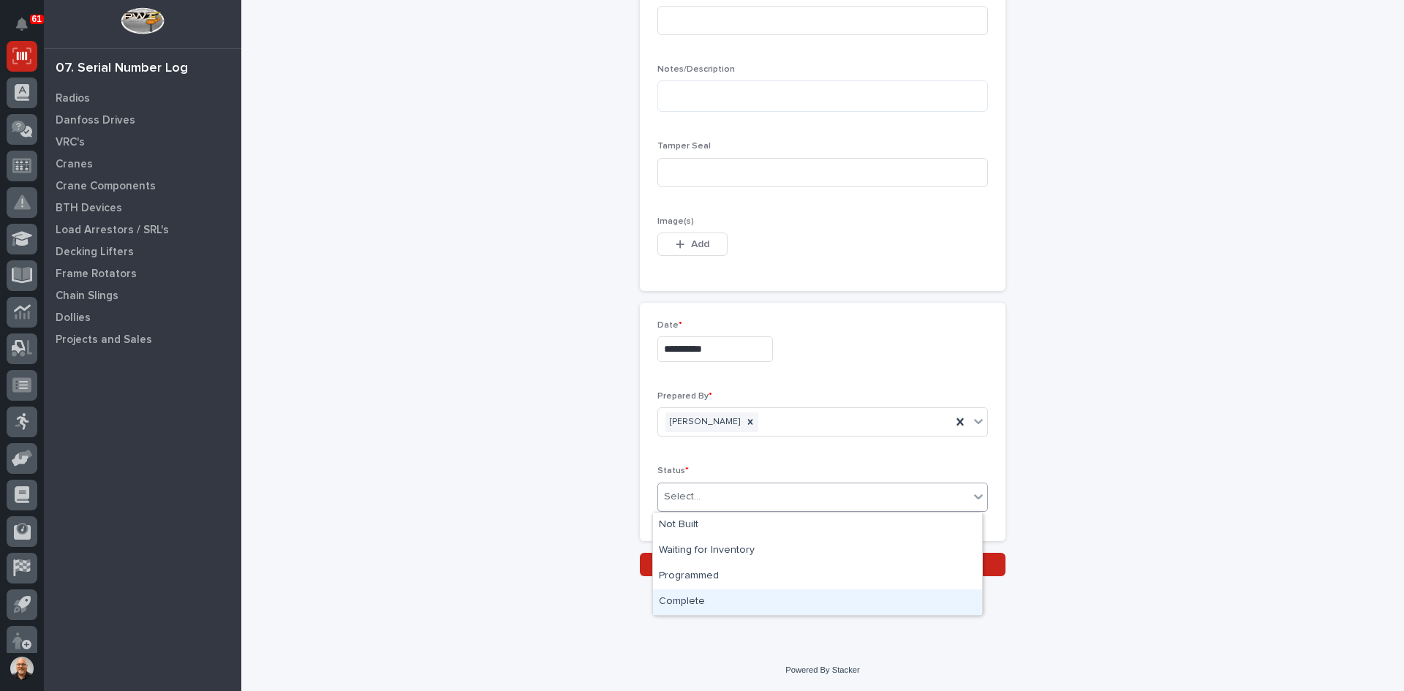
click at [699, 601] on div "Complete" at bounding box center [817, 602] width 329 height 26
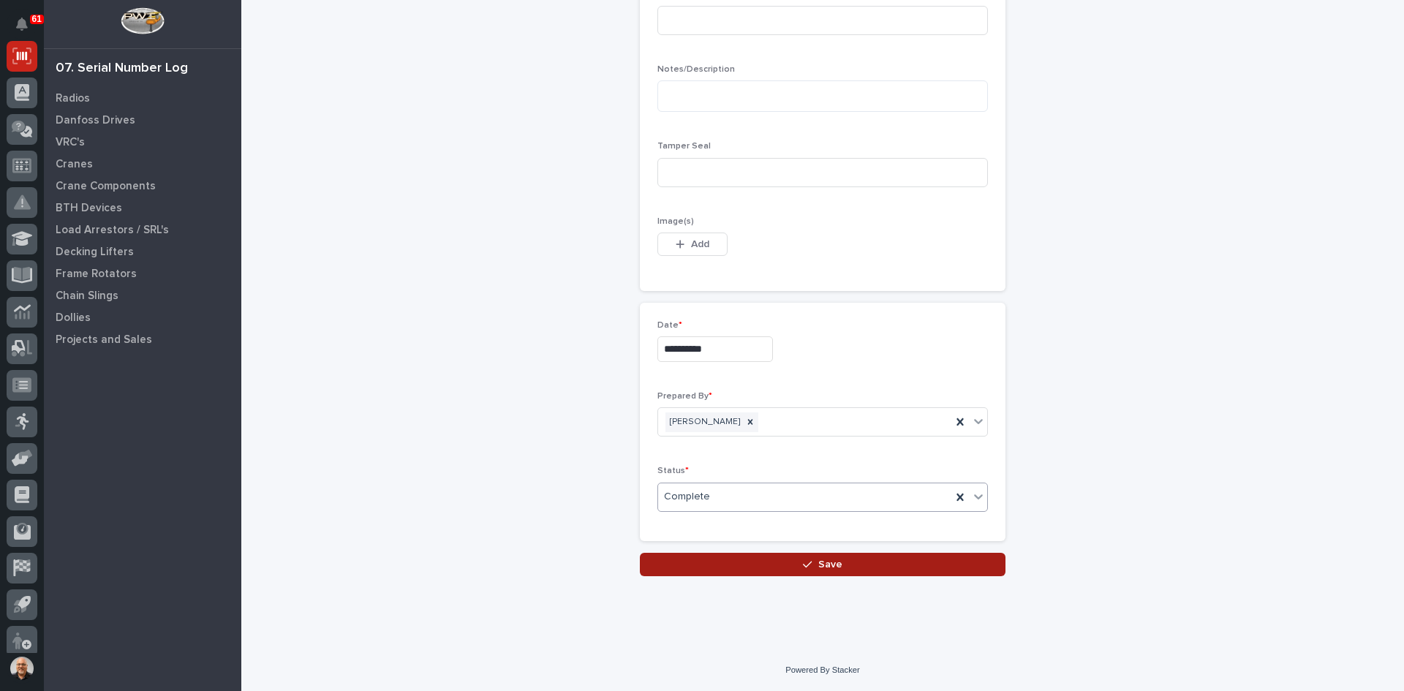
click at [822, 565] on span "Save" at bounding box center [830, 564] width 24 height 13
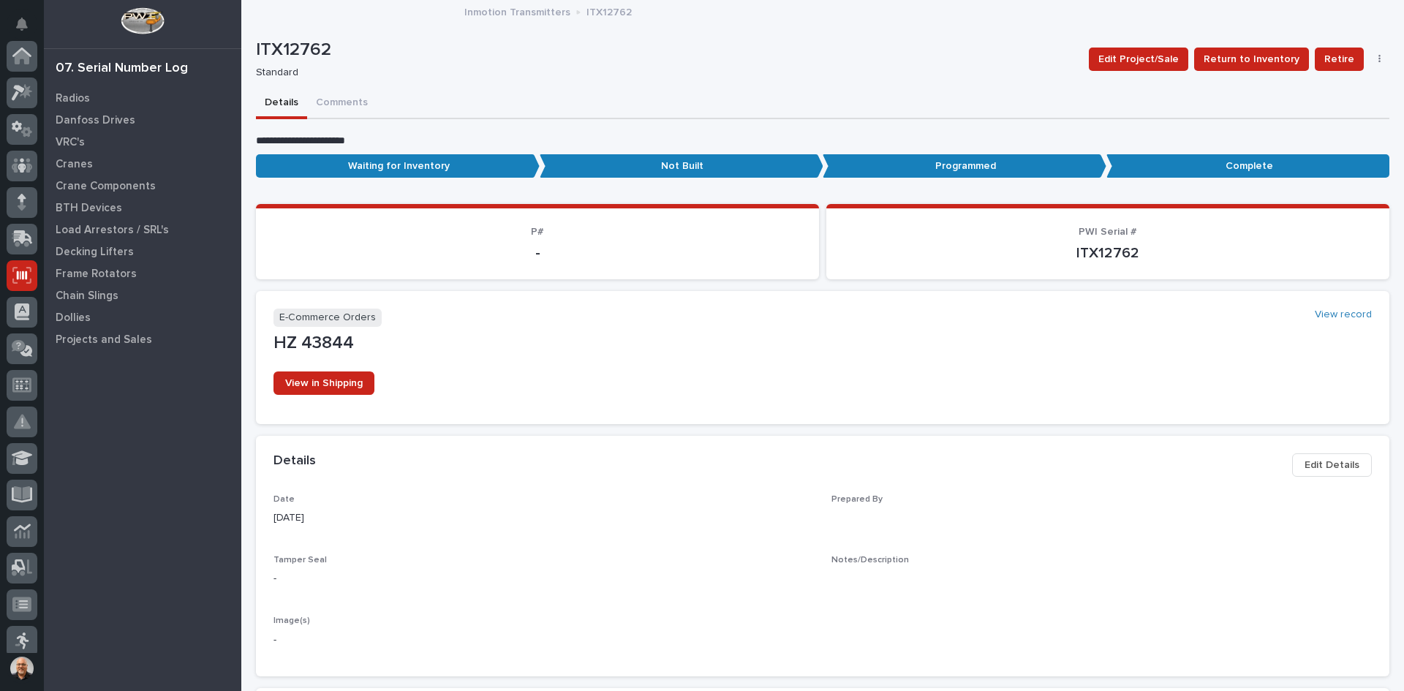
scroll to position [219, 0]
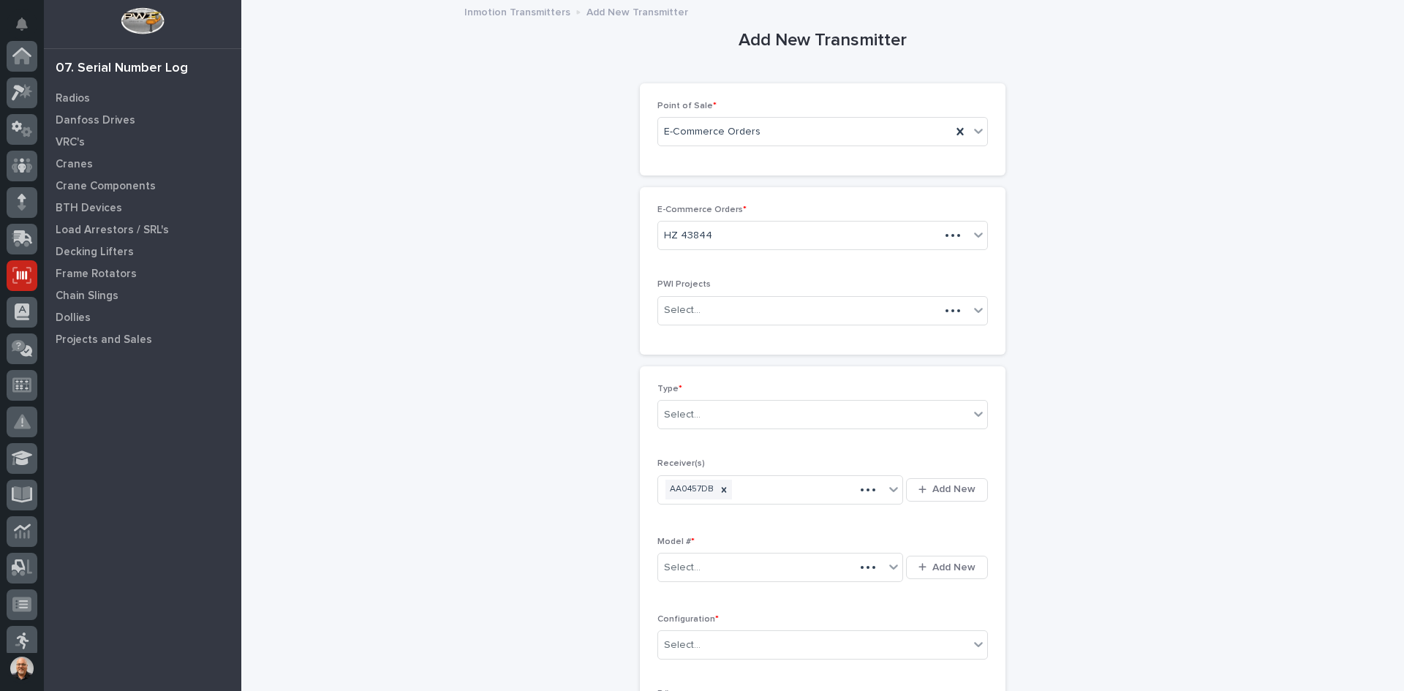
scroll to position [219, 0]
click at [710, 416] on div "Select..." at bounding box center [813, 415] width 311 height 24
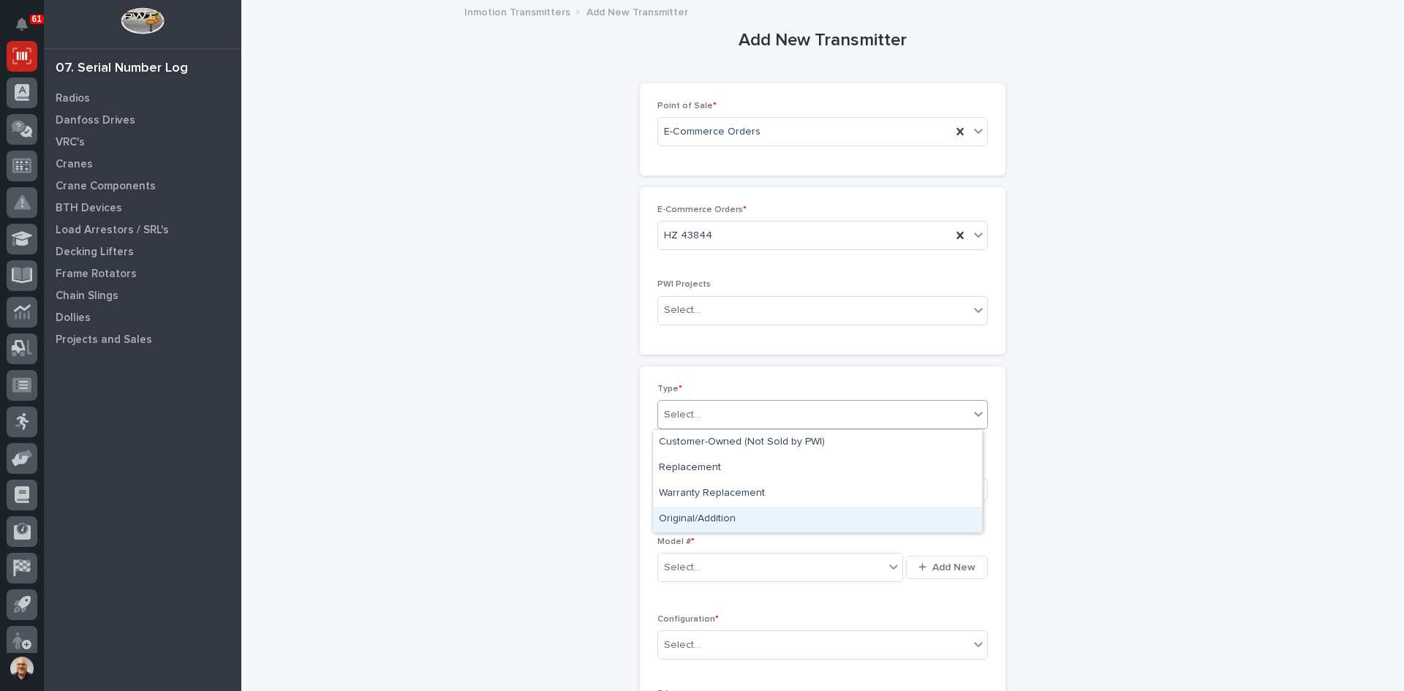
click at [696, 521] on div "Original/Addition" at bounding box center [817, 520] width 329 height 26
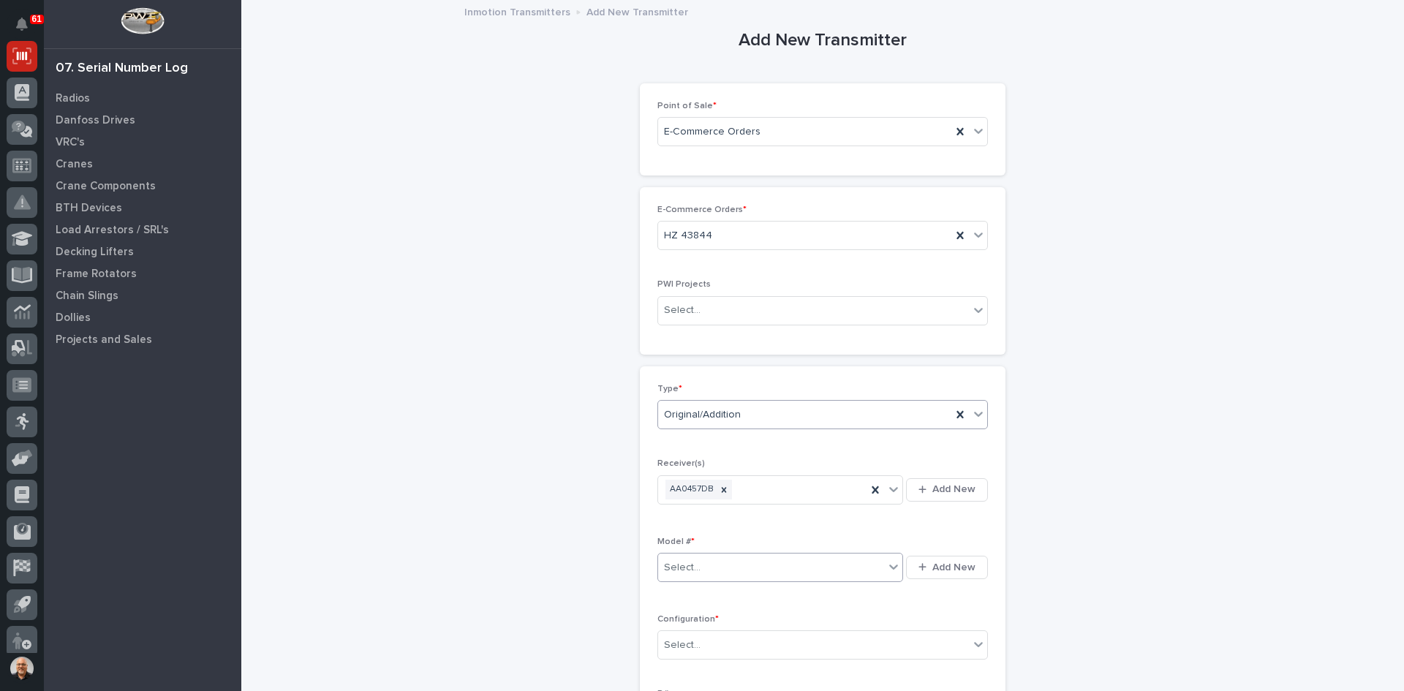
click at [702, 564] on input "text" at bounding box center [702, 568] width 1 height 12
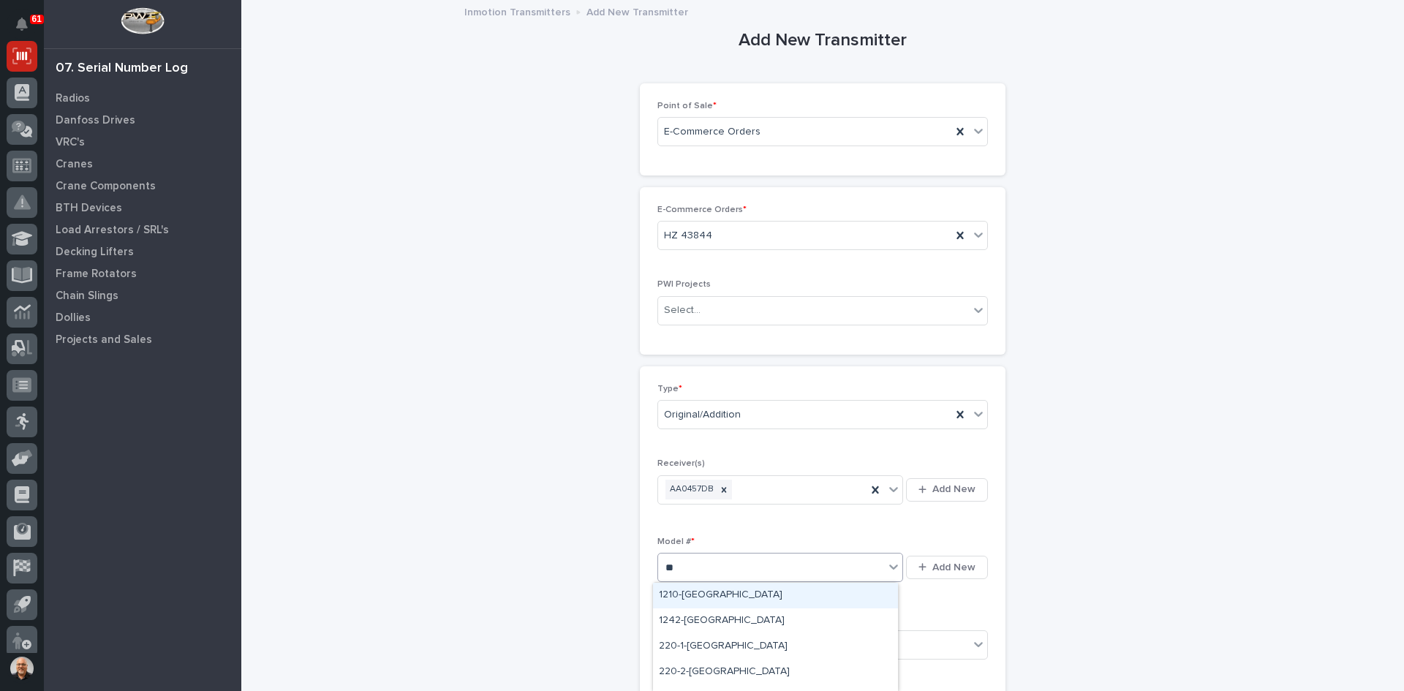
type input "***"
click at [690, 594] on div "220-1-[GEOGRAPHIC_DATA]" at bounding box center [775, 596] width 245 height 26
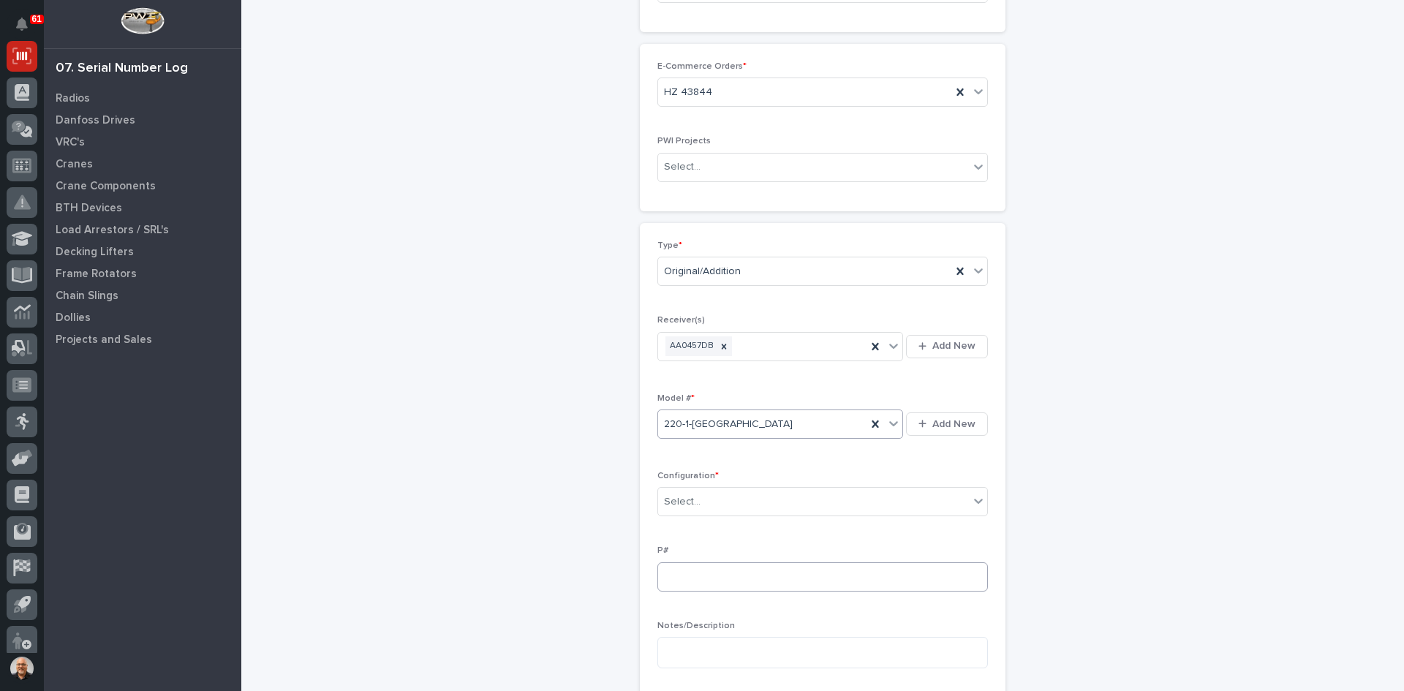
scroll to position [146, 0]
click at [702, 502] on div "Select..." at bounding box center [813, 499] width 311 height 24
click at [695, 525] on div "Standard" at bounding box center [817, 527] width 329 height 26
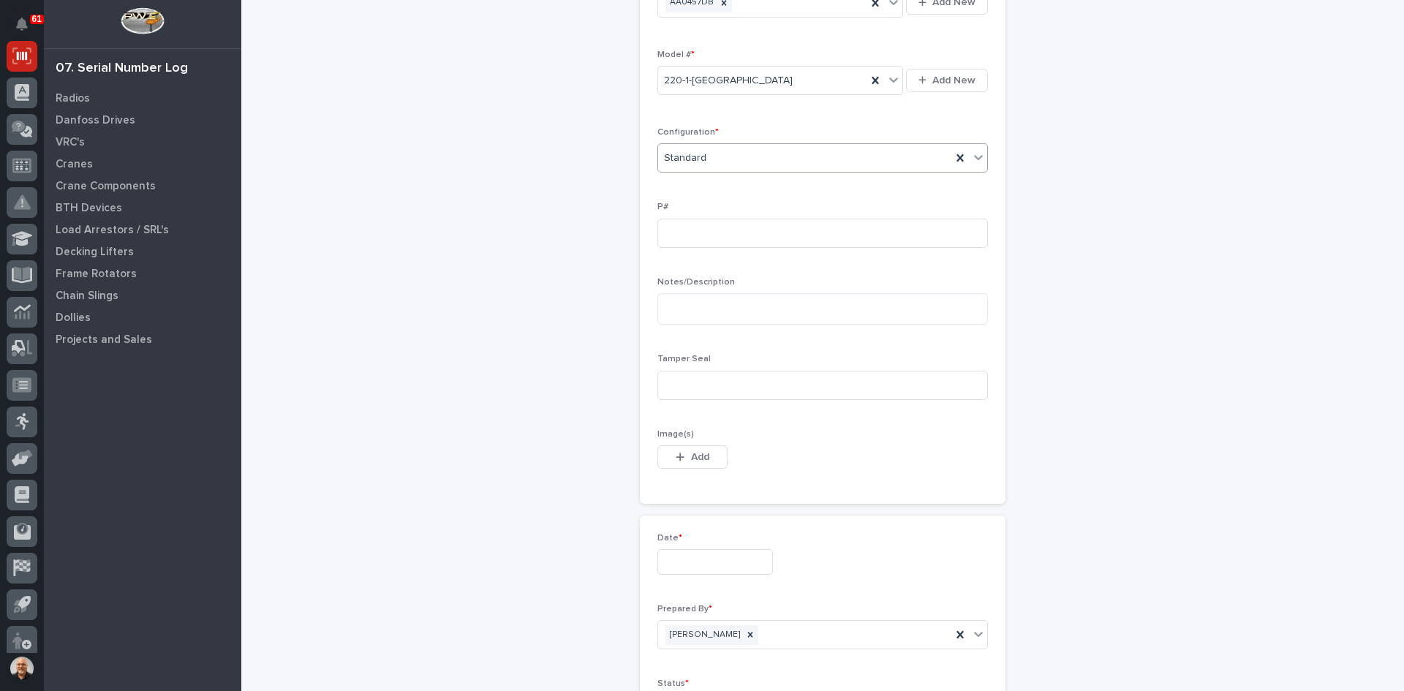
scroll to position [512, 0]
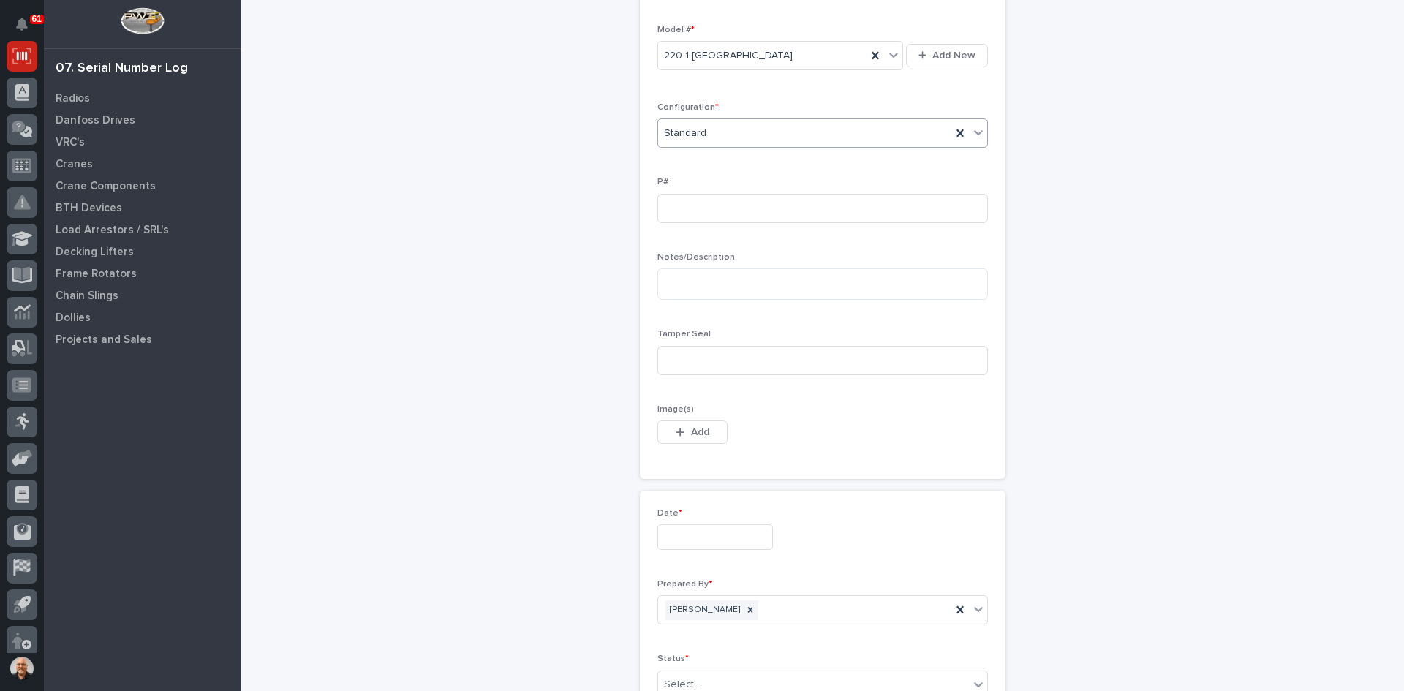
click at [715, 537] on input "text" at bounding box center [715, 537] width 116 height 26
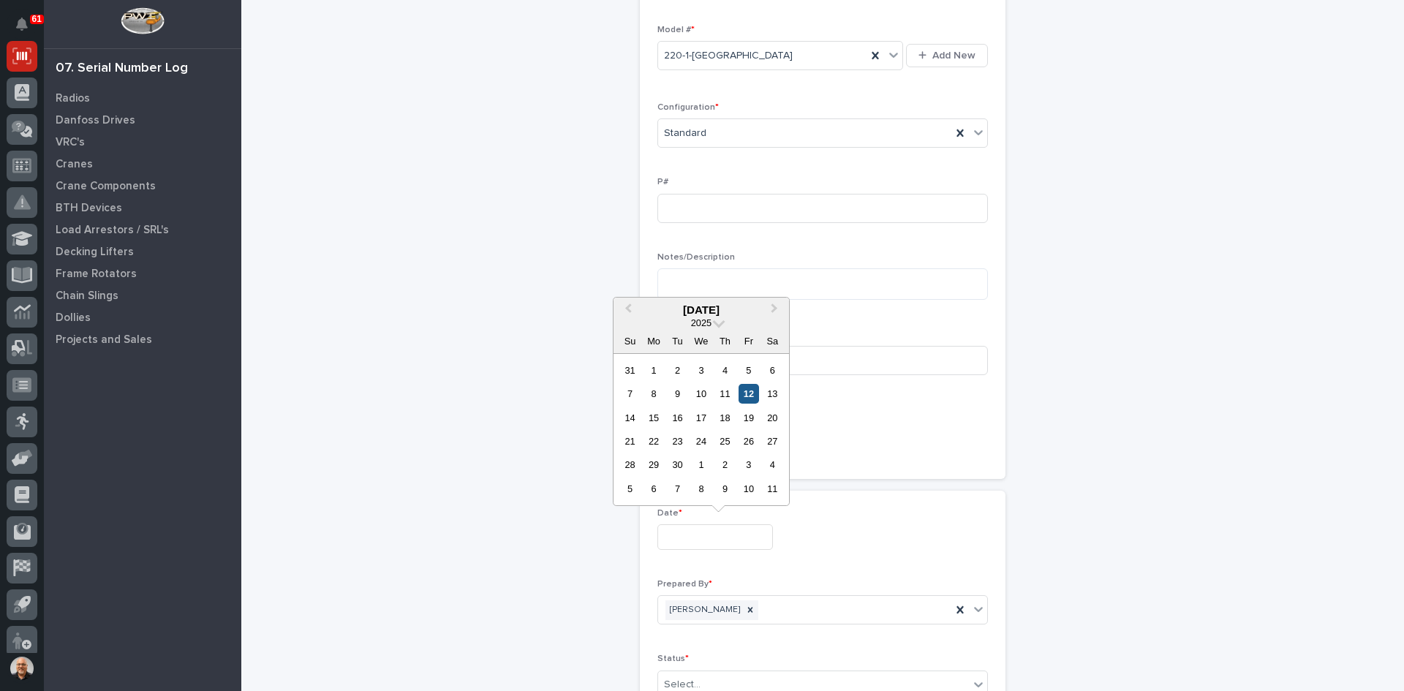
click at [744, 392] on div "12" at bounding box center [748, 394] width 20 height 20
type input "**********"
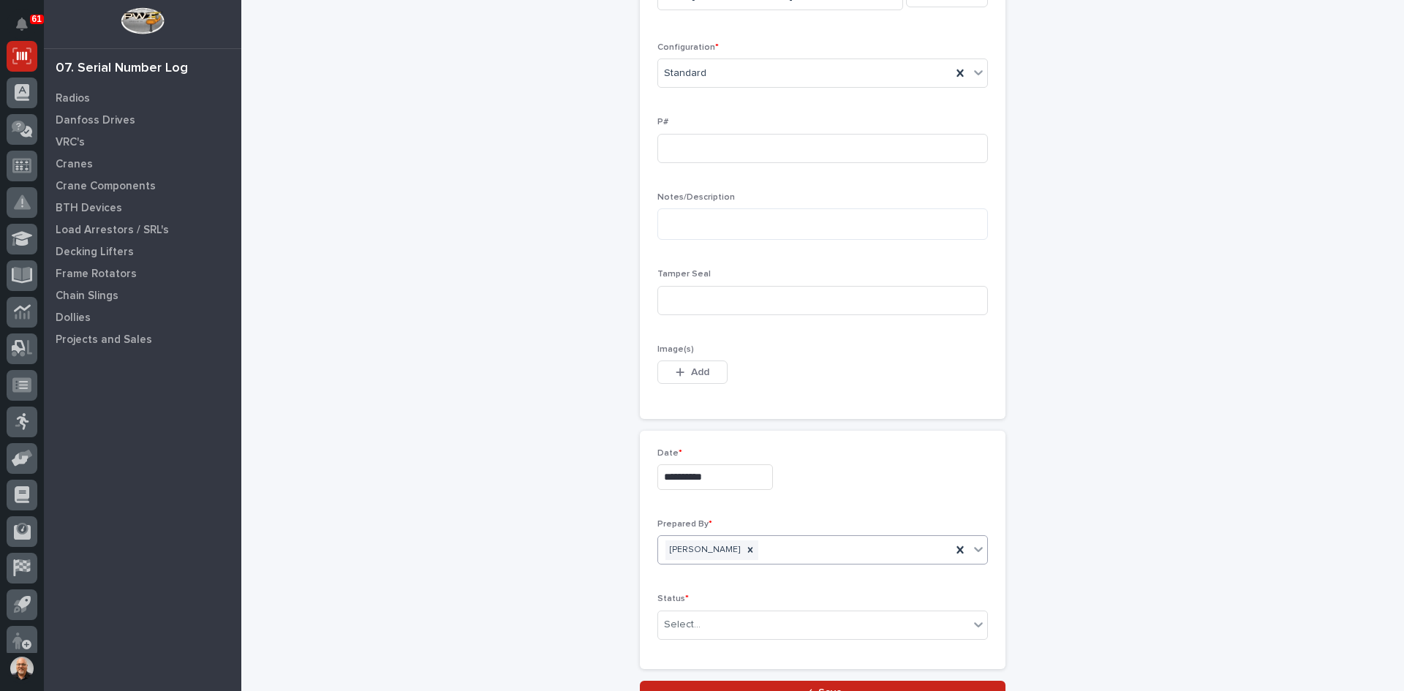
scroll to position [700, 0]
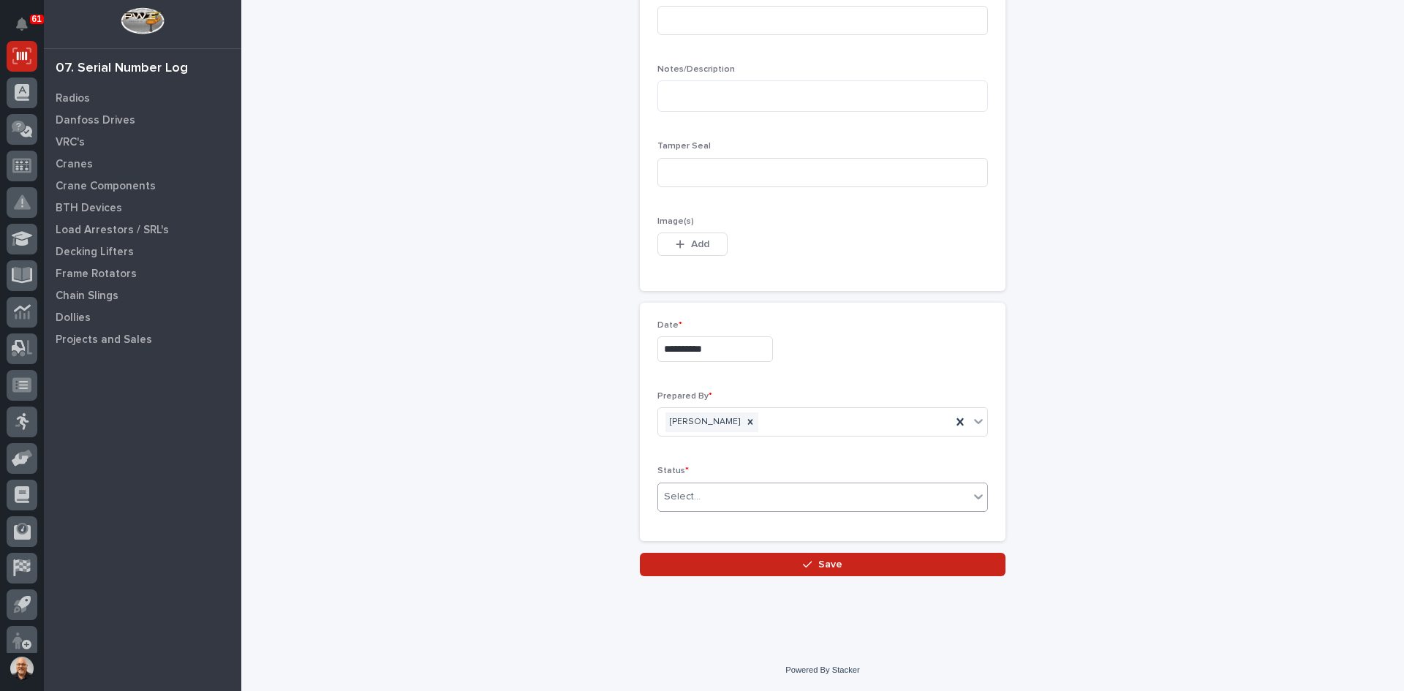
click at [733, 494] on div "Select..." at bounding box center [813, 497] width 311 height 24
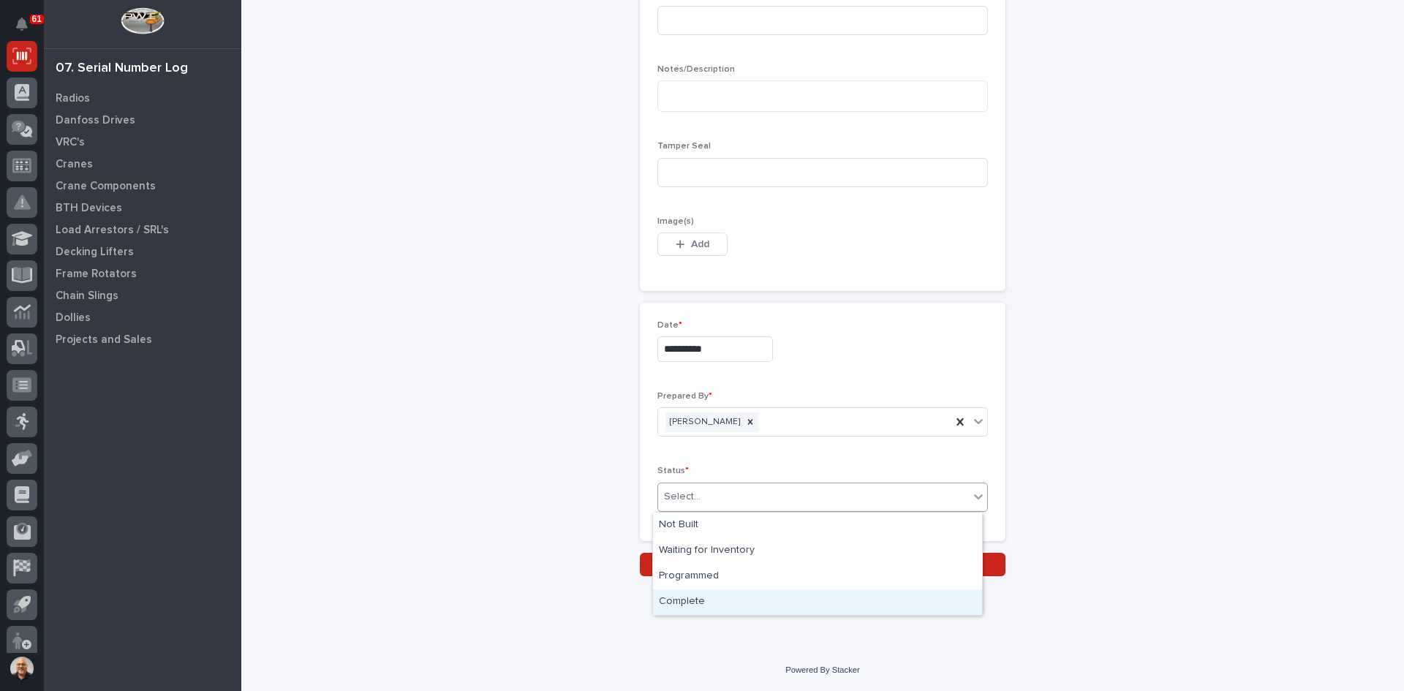
click at [698, 594] on div "Complete" at bounding box center [817, 602] width 329 height 26
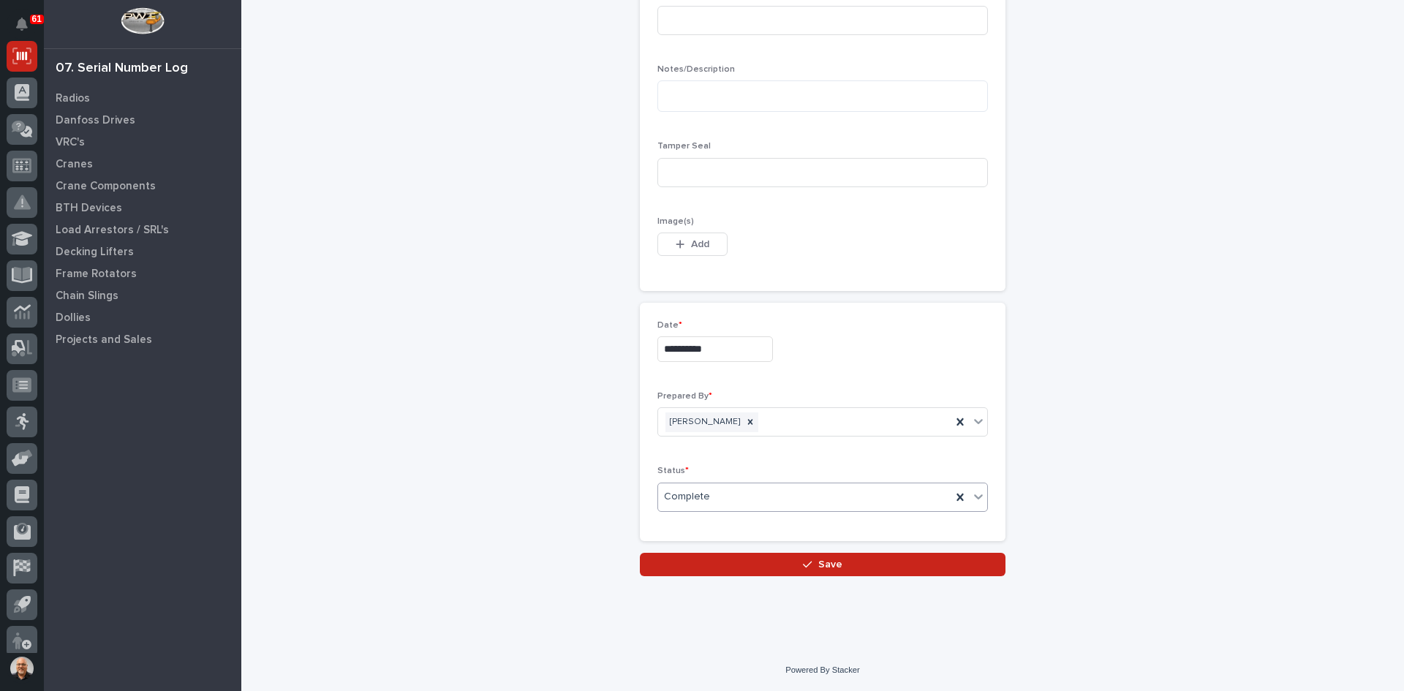
click at [831, 562] on span "Save" at bounding box center [830, 564] width 24 height 13
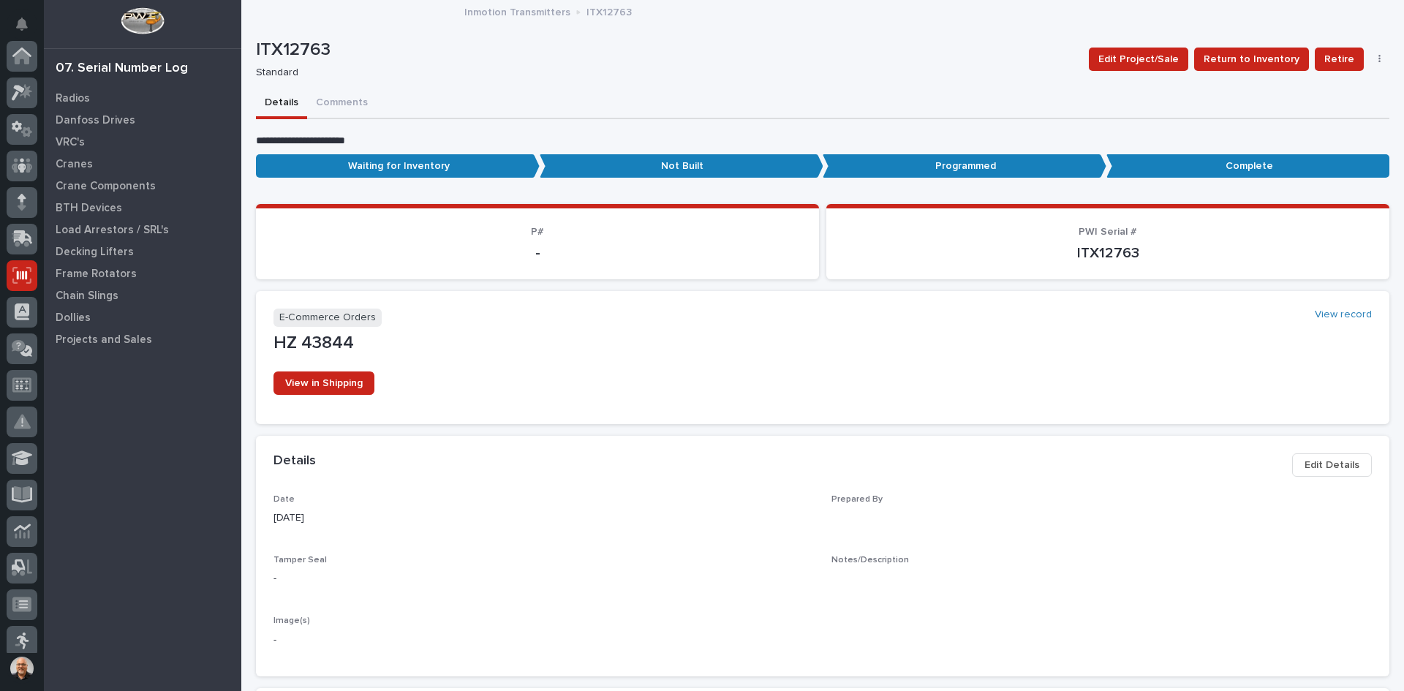
scroll to position [219, 0]
click at [75, 97] on p "Radios" at bounding box center [73, 98] width 34 height 13
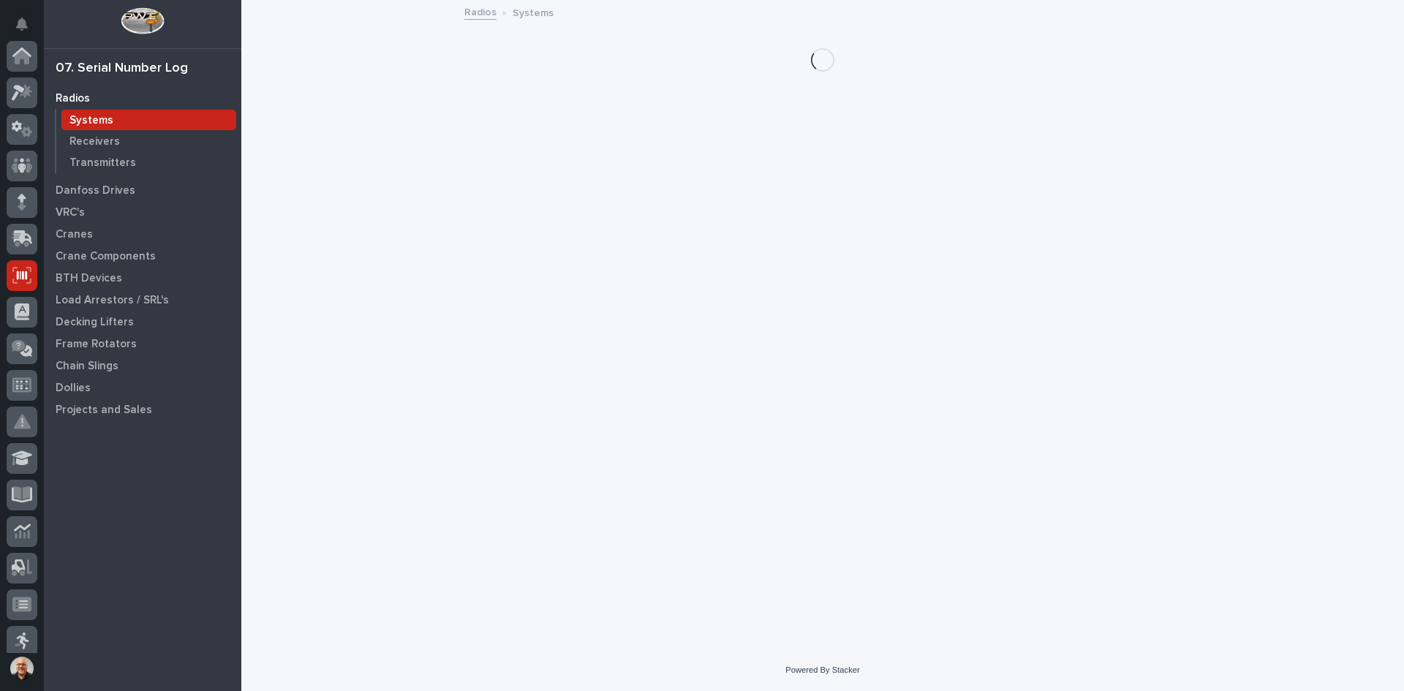
scroll to position [219, 0]
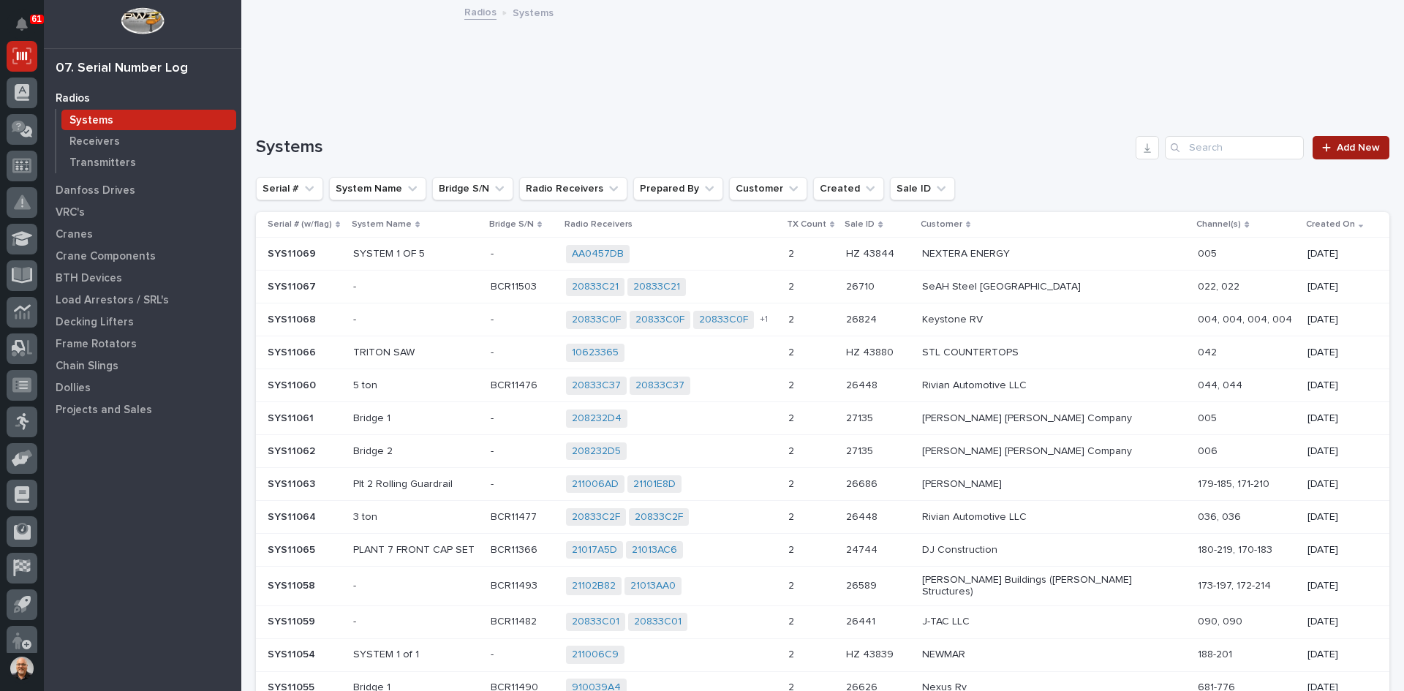
click at [1352, 152] on span "Add New" at bounding box center [1358, 148] width 43 height 10
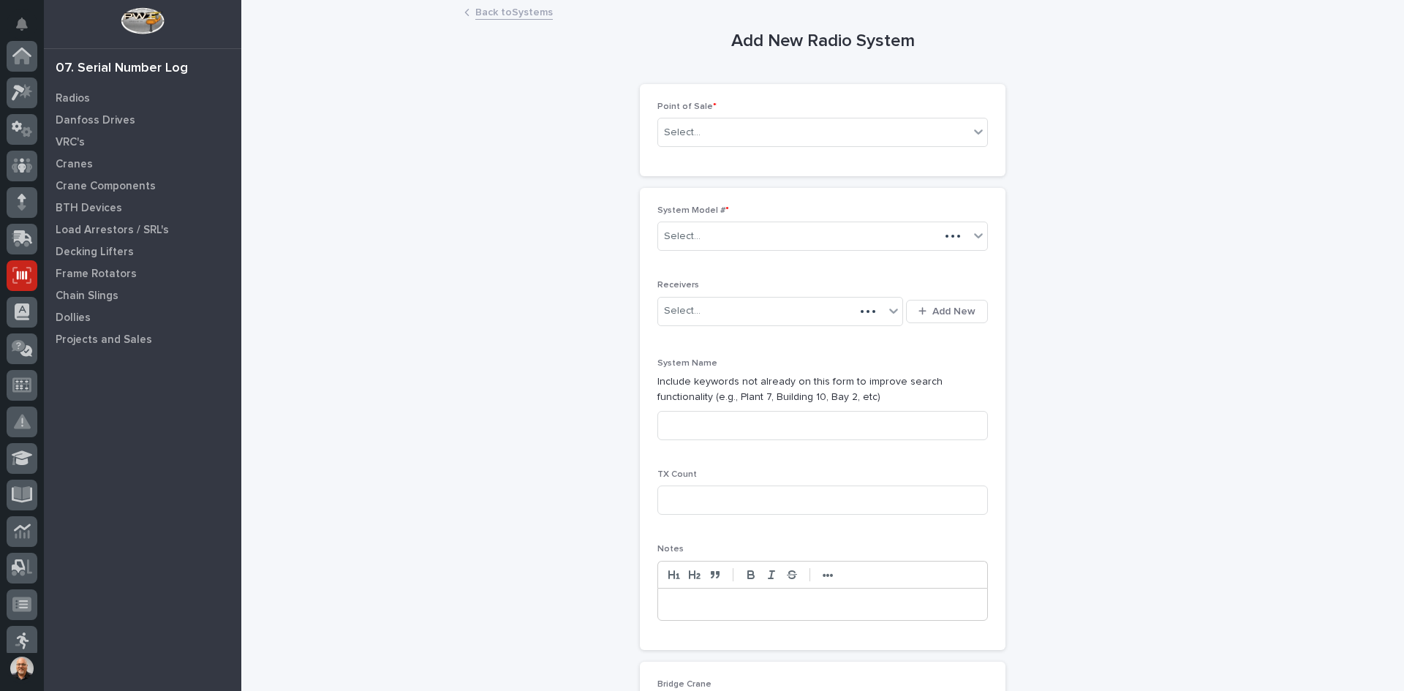
scroll to position [219, 0]
click at [713, 135] on div "Select..." at bounding box center [813, 133] width 311 height 24
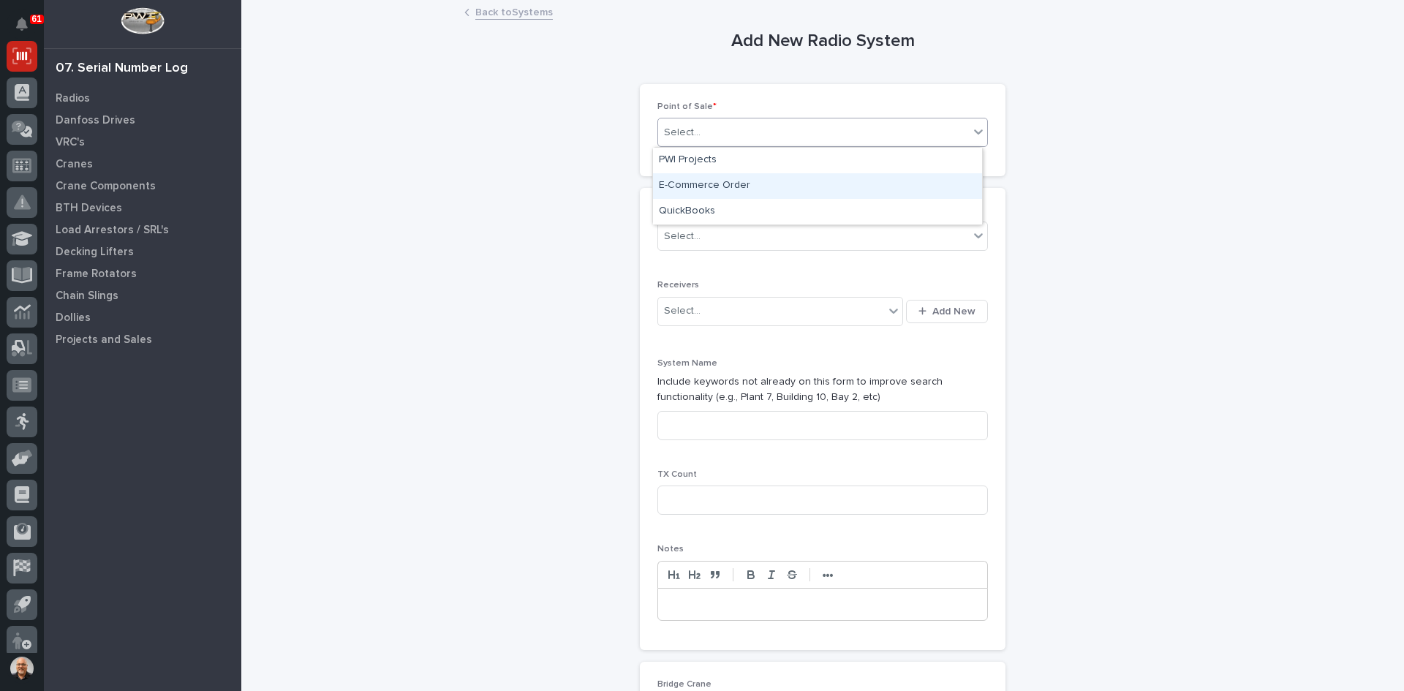
click at [701, 186] on div "E-Commerce Order" at bounding box center [817, 186] width 329 height 26
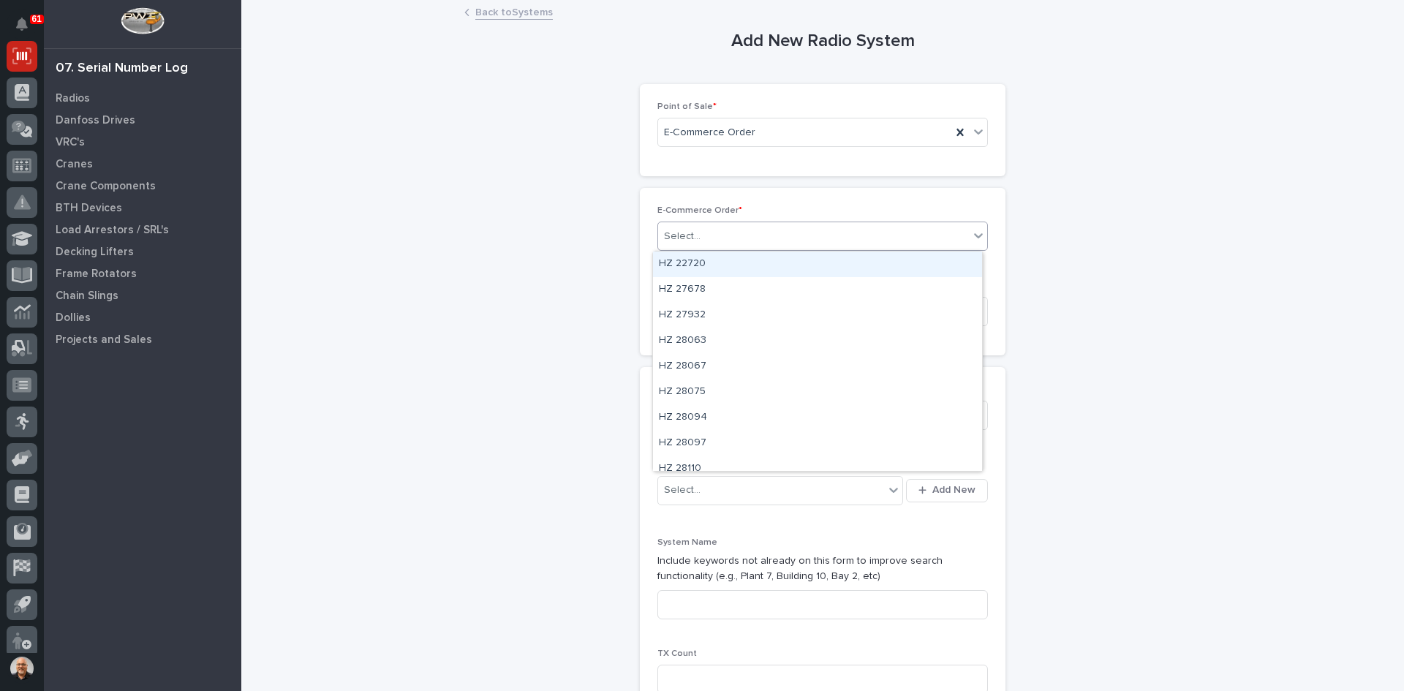
click at [709, 236] on div "Select..." at bounding box center [813, 236] width 311 height 24
type input "*****"
click at [704, 262] on div "HZ 43844" at bounding box center [817, 265] width 329 height 26
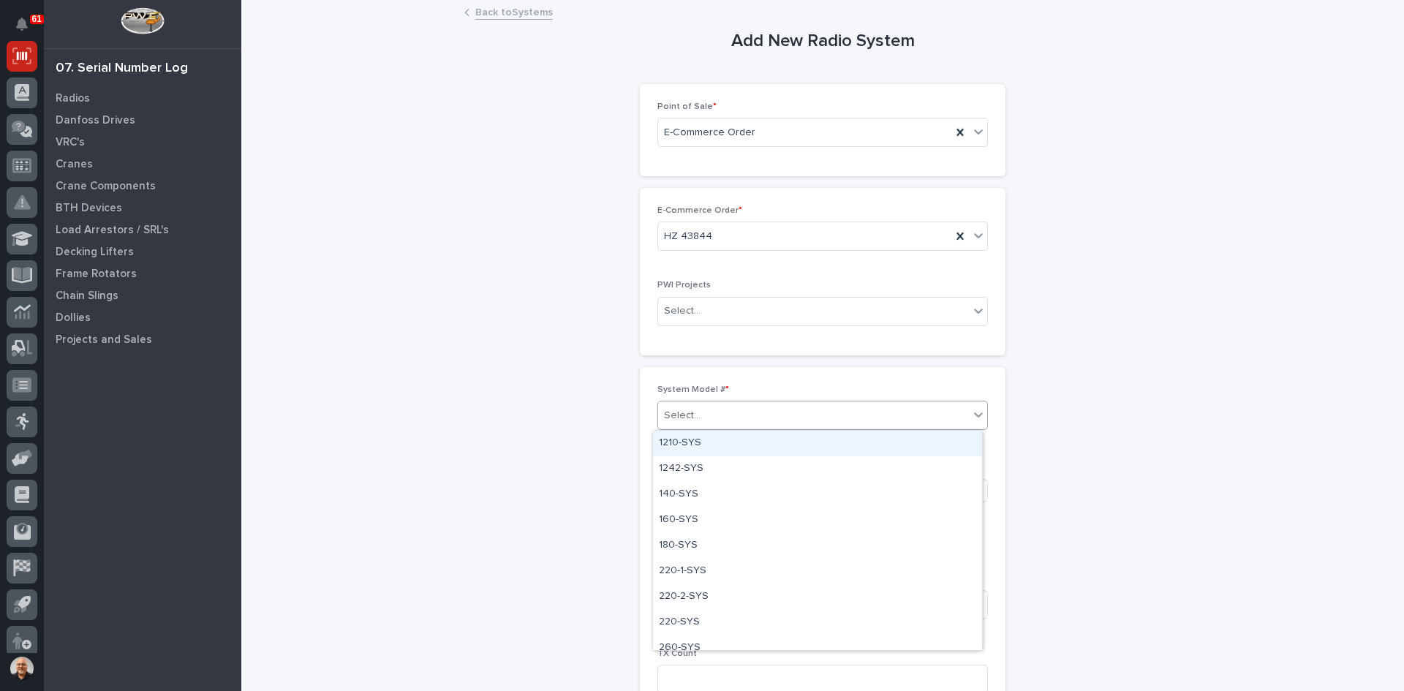
click at [705, 419] on div "Select..." at bounding box center [813, 416] width 311 height 24
type input "***"
drag, startPoint x: 705, startPoint y: 420, endPoint x: 700, endPoint y: 436, distance: 16.0
drag, startPoint x: 700, startPoint y: 436, endPoint x: 692, endPoint y: 417, distance: 20.6
click at [692, 418] on div "Select..." at bounding box center [682, 415] width 37 height 15
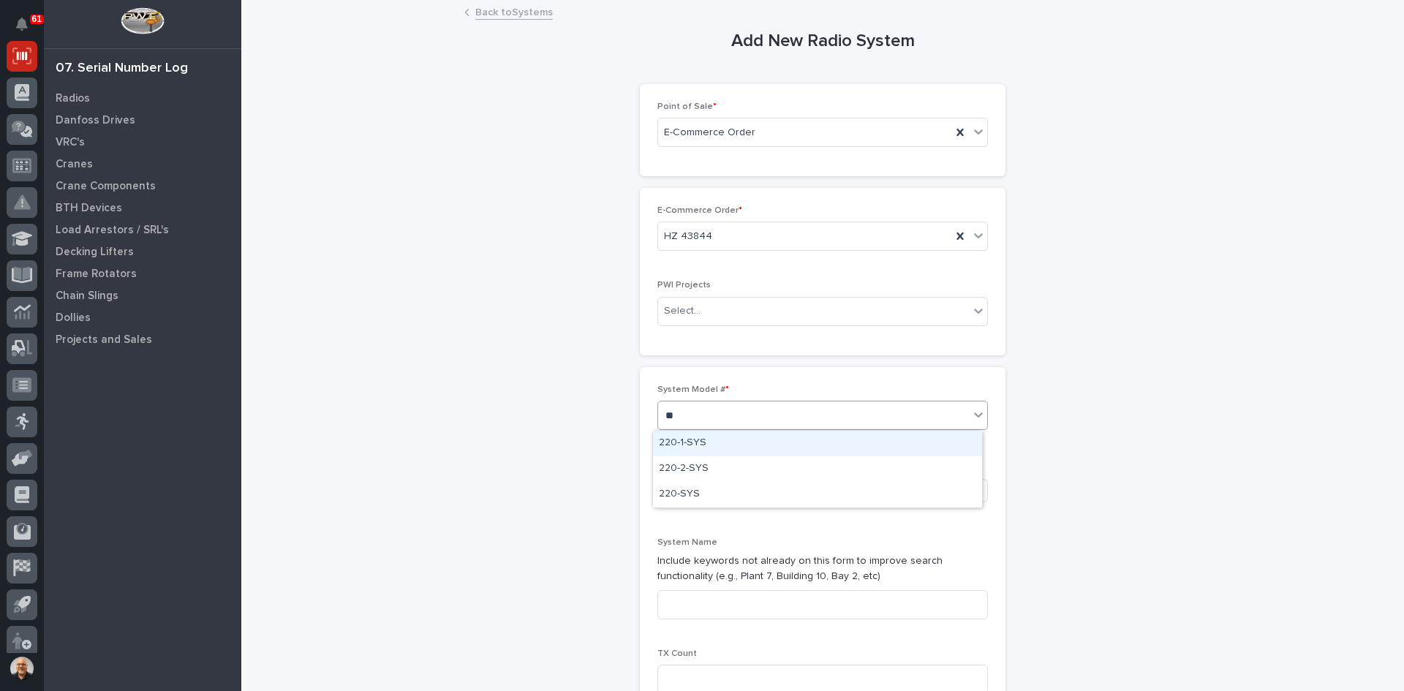
type input "***"
click at [689, 444] on div "220-1-SYS" at bounding box center [817, 444] width 329 height 26
click at [951, 488] on span "Add New" at bounding box center [953, 489] width 43 height 13
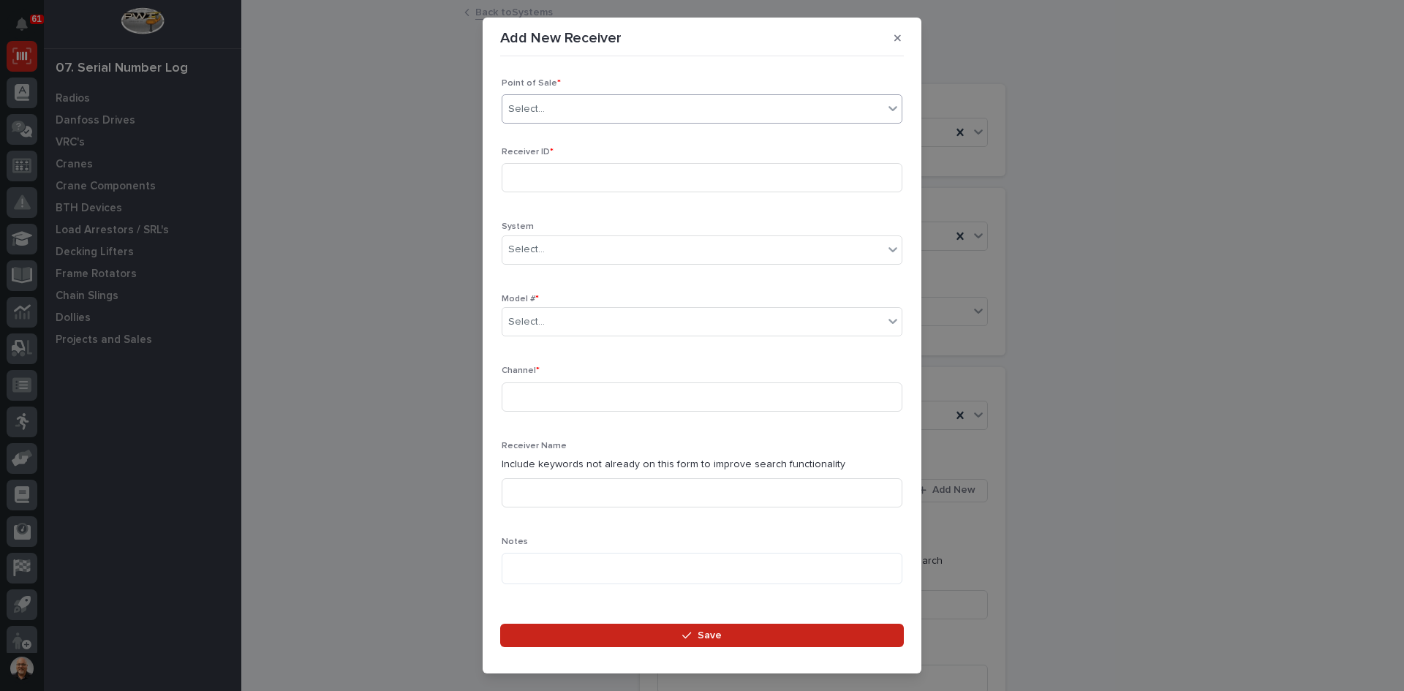
click at [559, 109] on div "Select..." at bounding box center [692, 109] width 381 height 24
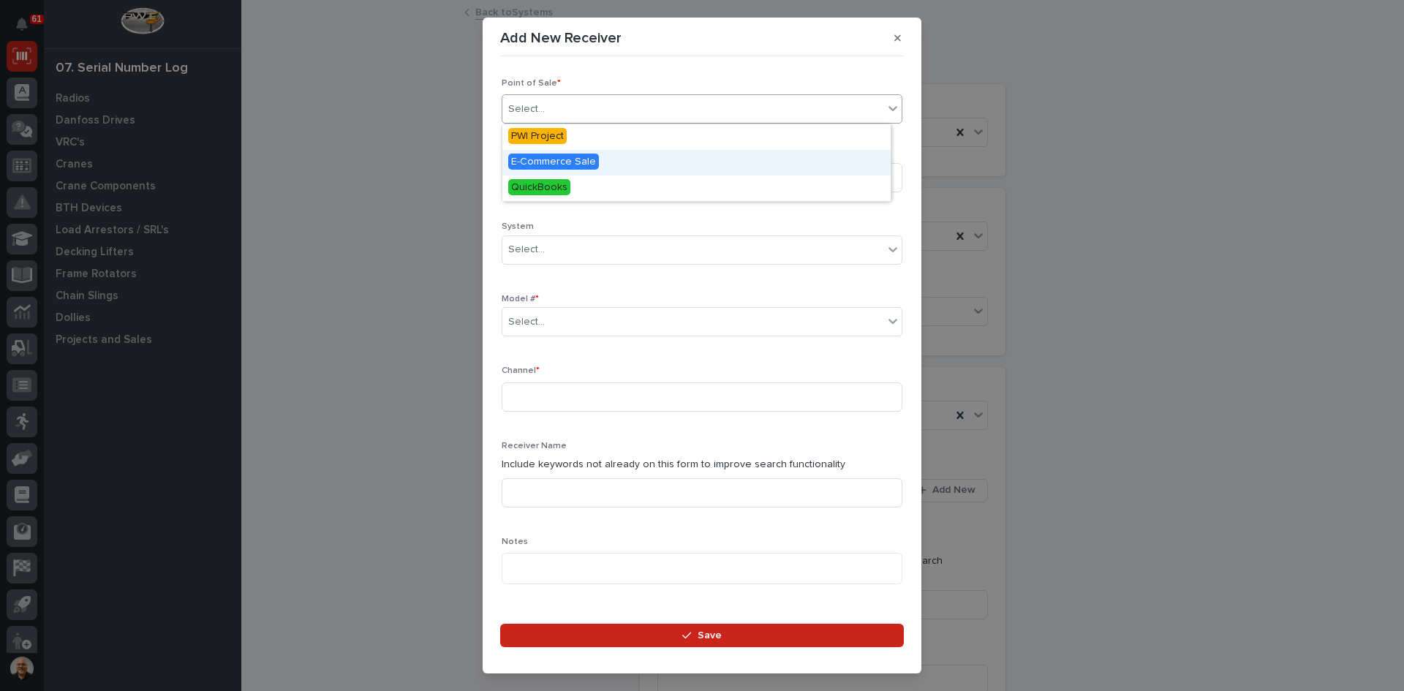
click at [558, 157] on span "E-Commerce Sale" at bounding box center [553, 162] width 91 height 16
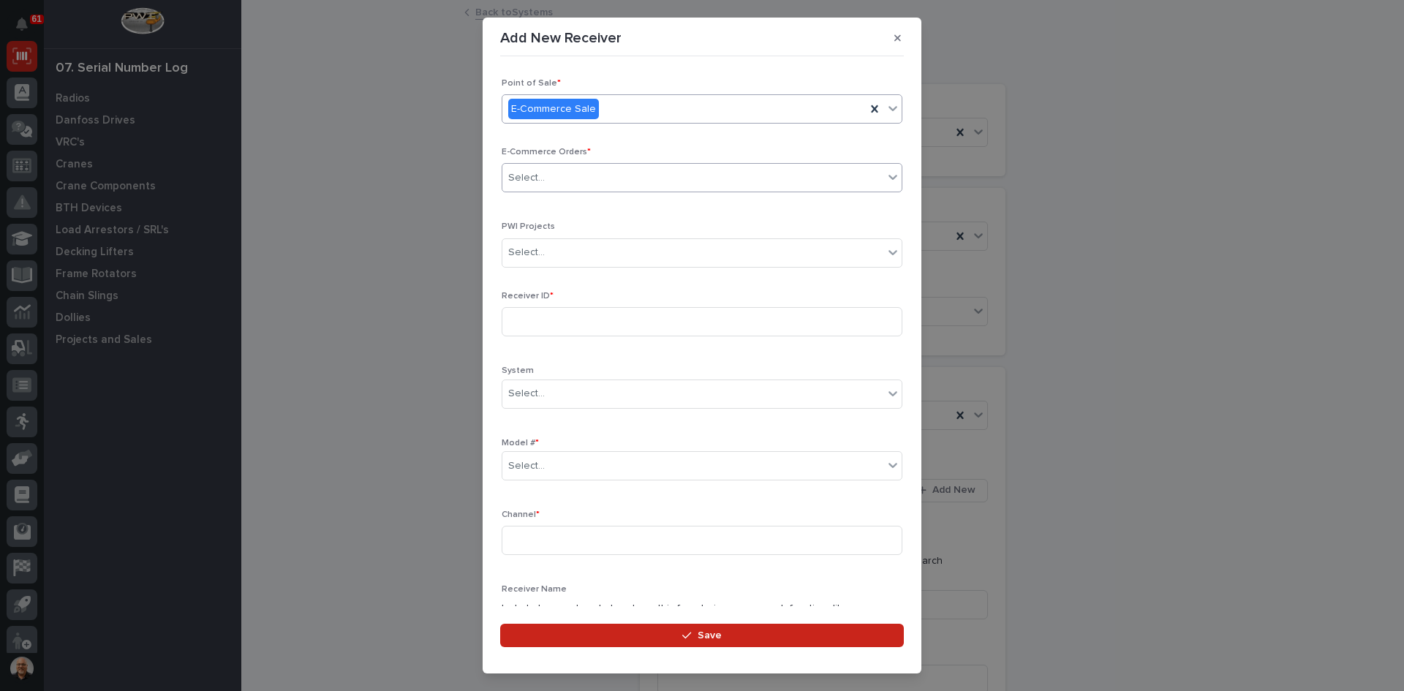
click at [563, 181] on div "Select..." at bounding box center [692, 178] width 381 height 24
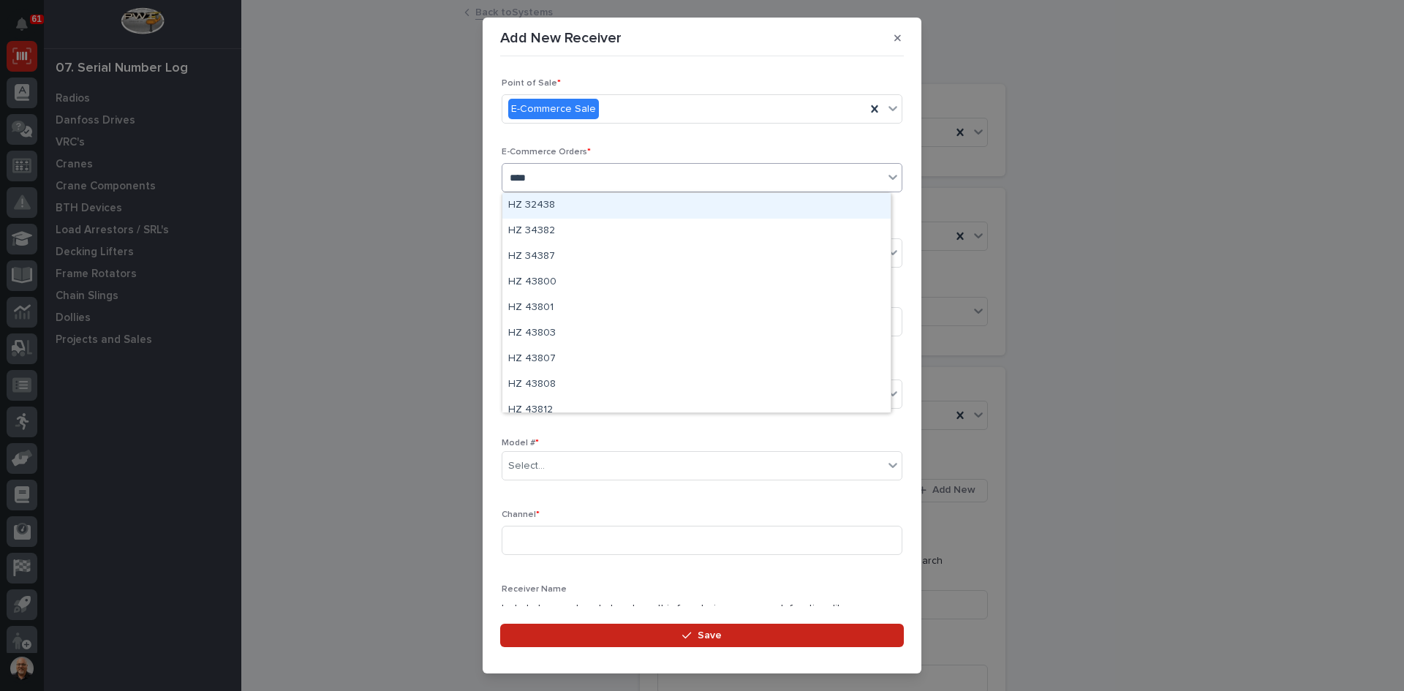
type input "*****"
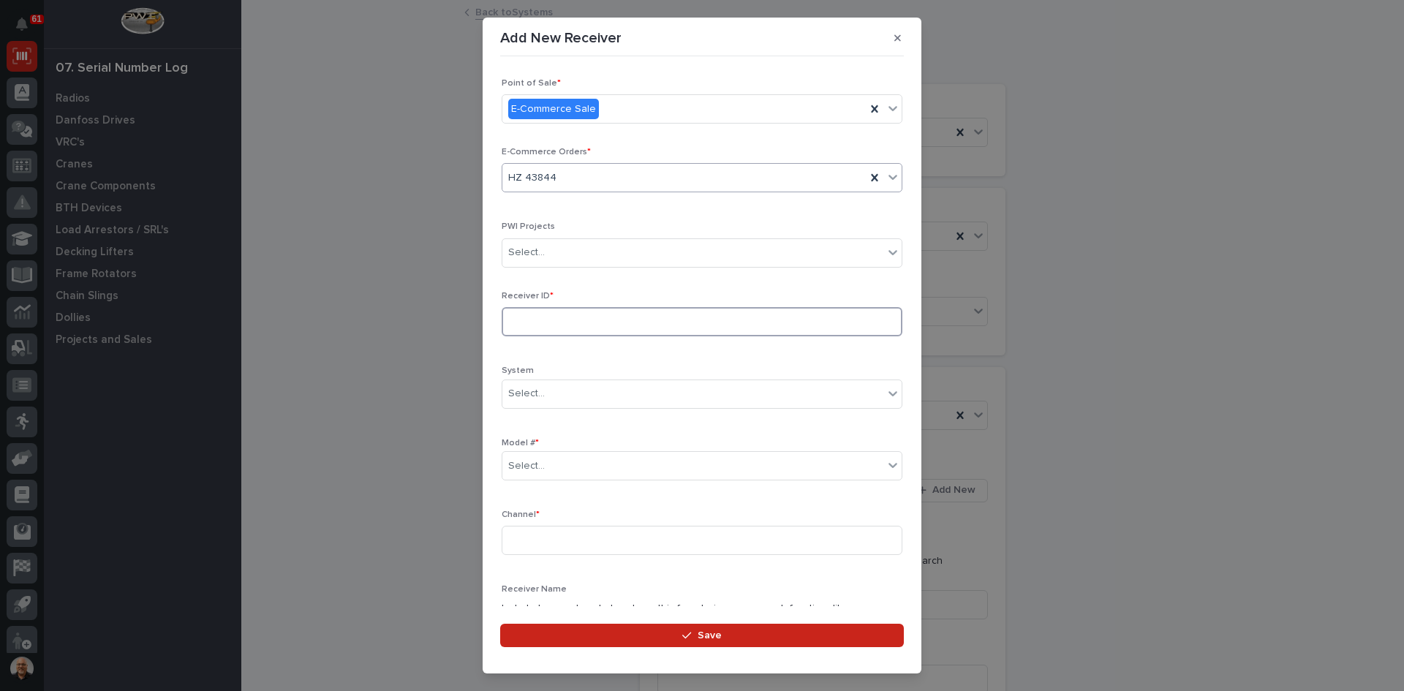
click at [543, 325] on input at bounding box center [702, 321] width 401 height 29
type input "AA0455CA"
click at [549, 464] on div "Select..." at bounding box center [692, 466] width 381 height 24
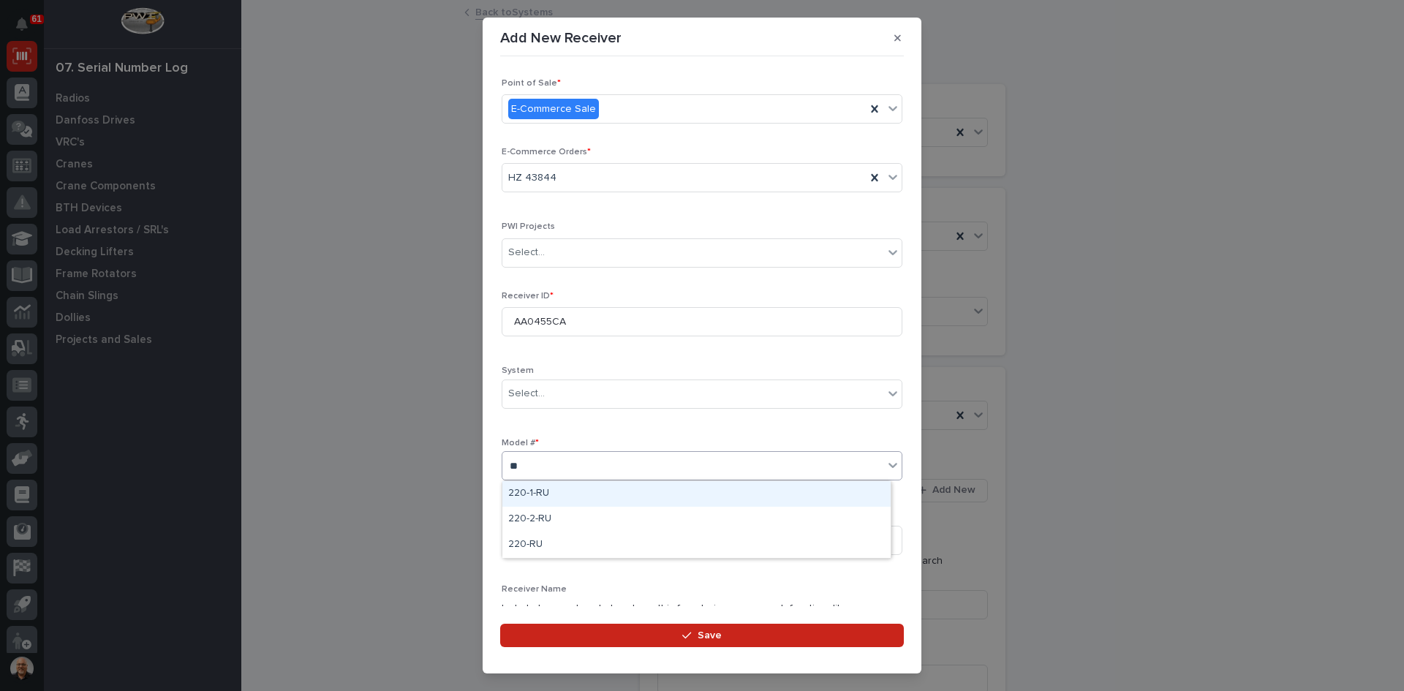
type input "***"
click at [535, 491] on div "220-1-RU" at bounding box center [696, 494] width 388 height 26
click at [533, 543] on input at bounding box center [702, 540] width 401 height 29
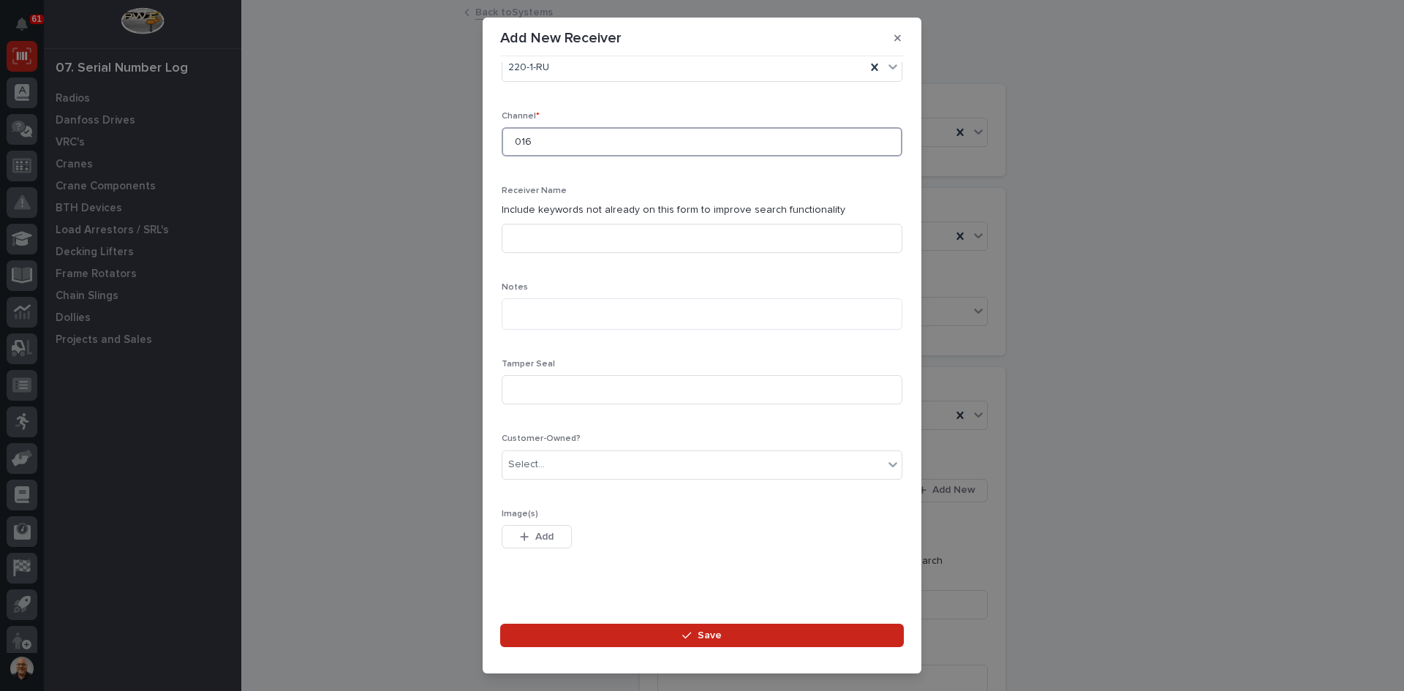
scroll to position [411, 0]
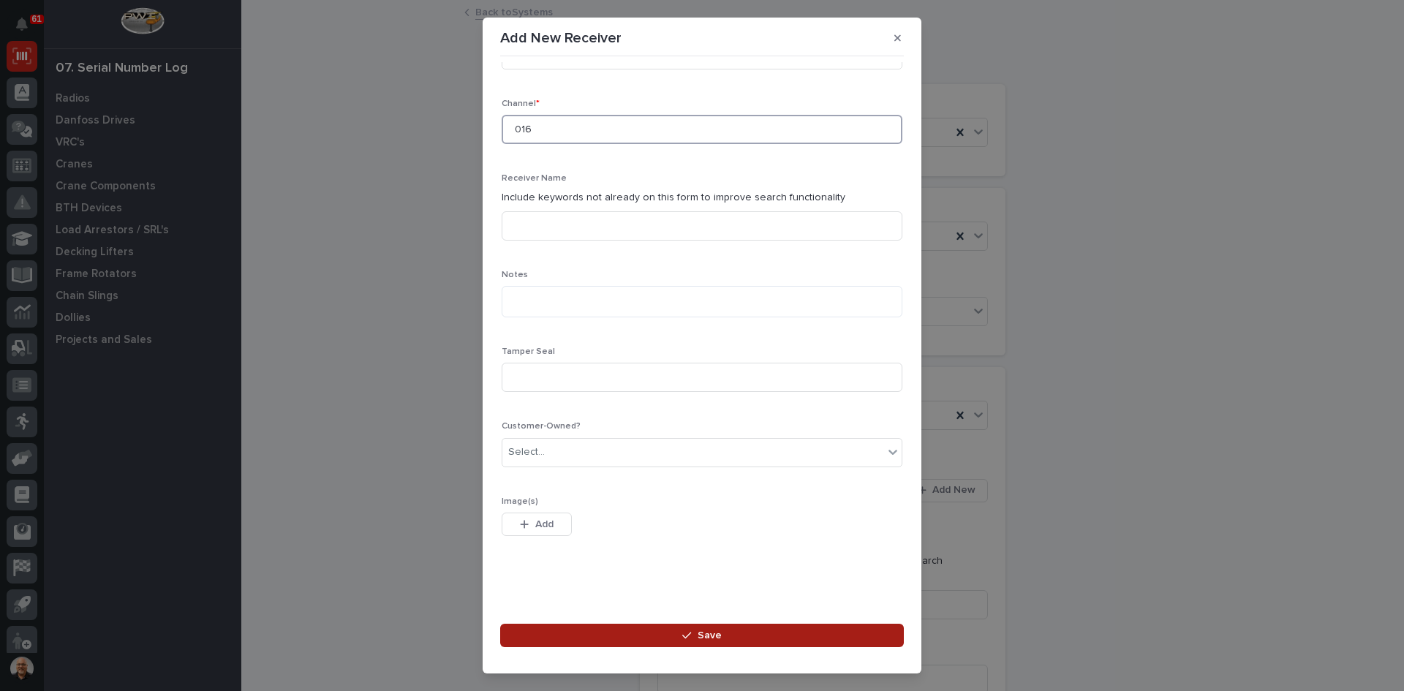
type input "016"
click at [715, 635] on span "Save" at bounding box center [710, 635] width 24 height 13
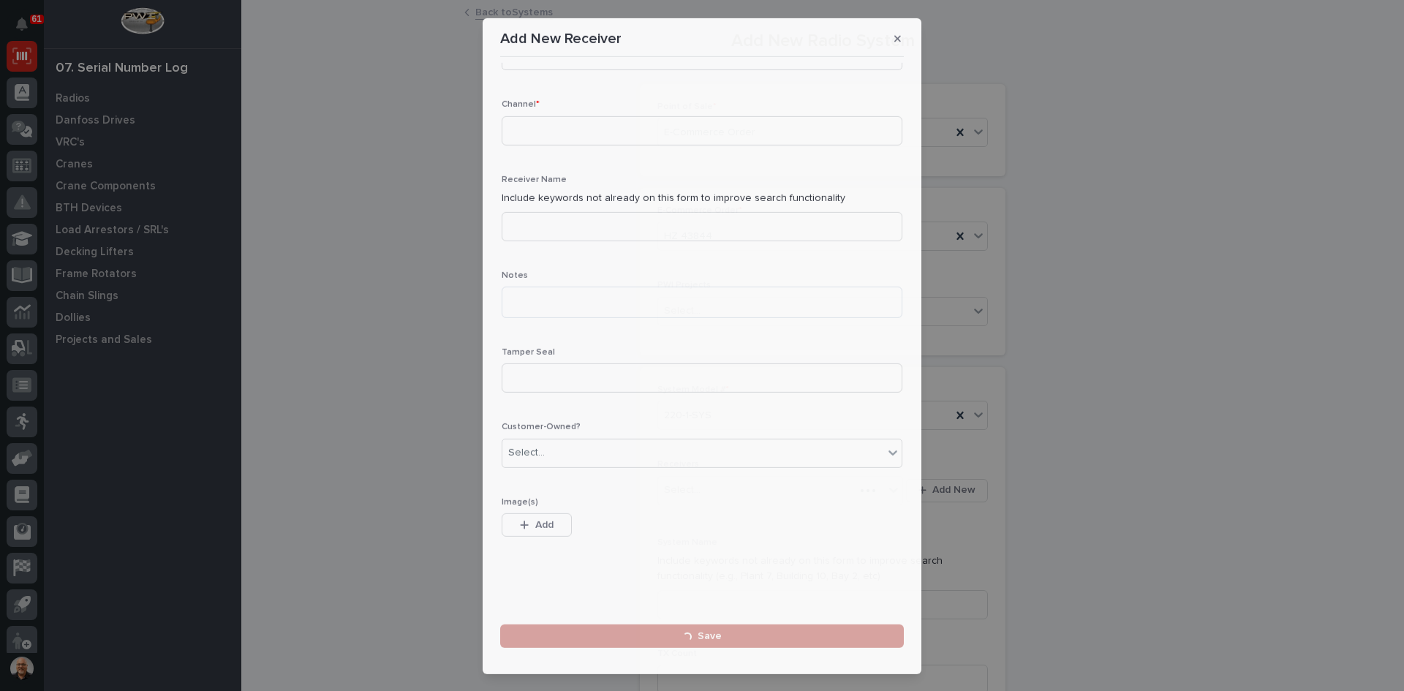
scroll to position [0, 0]
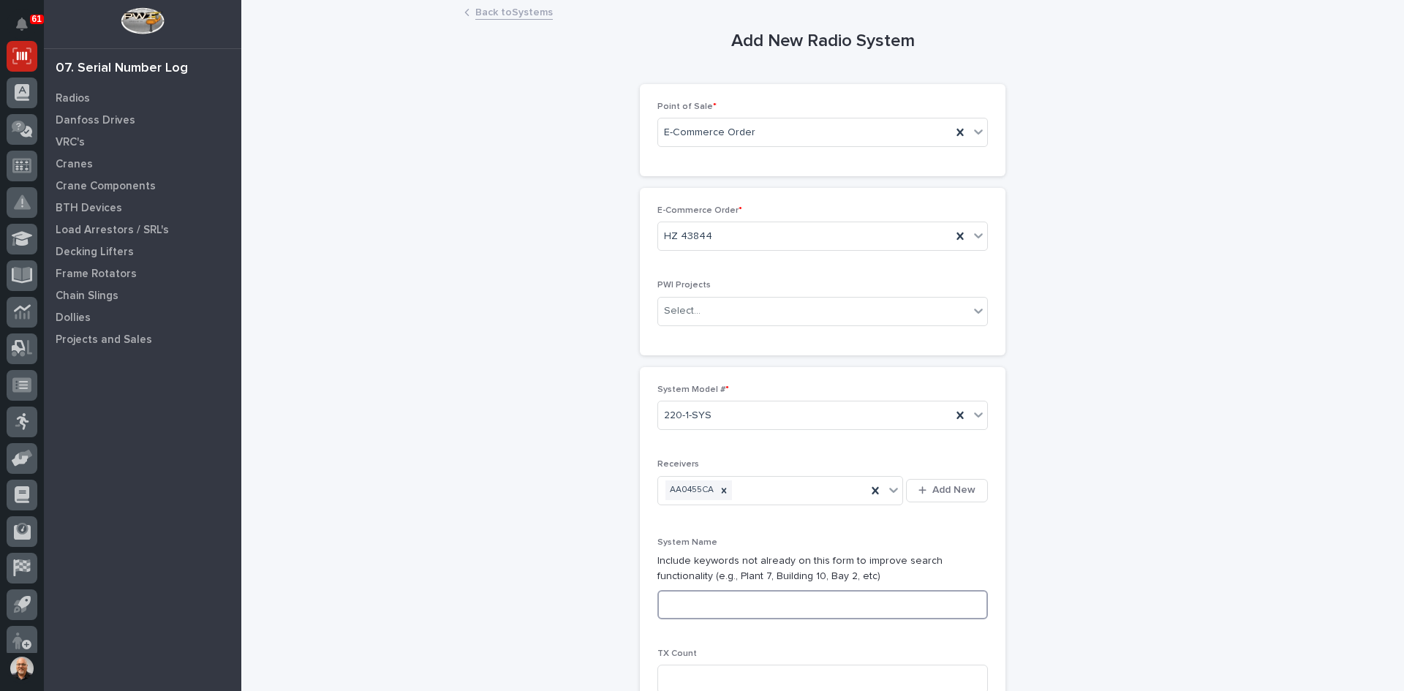
click at [672, 603] on input at bounding box center [822, 604] width 330 height 29
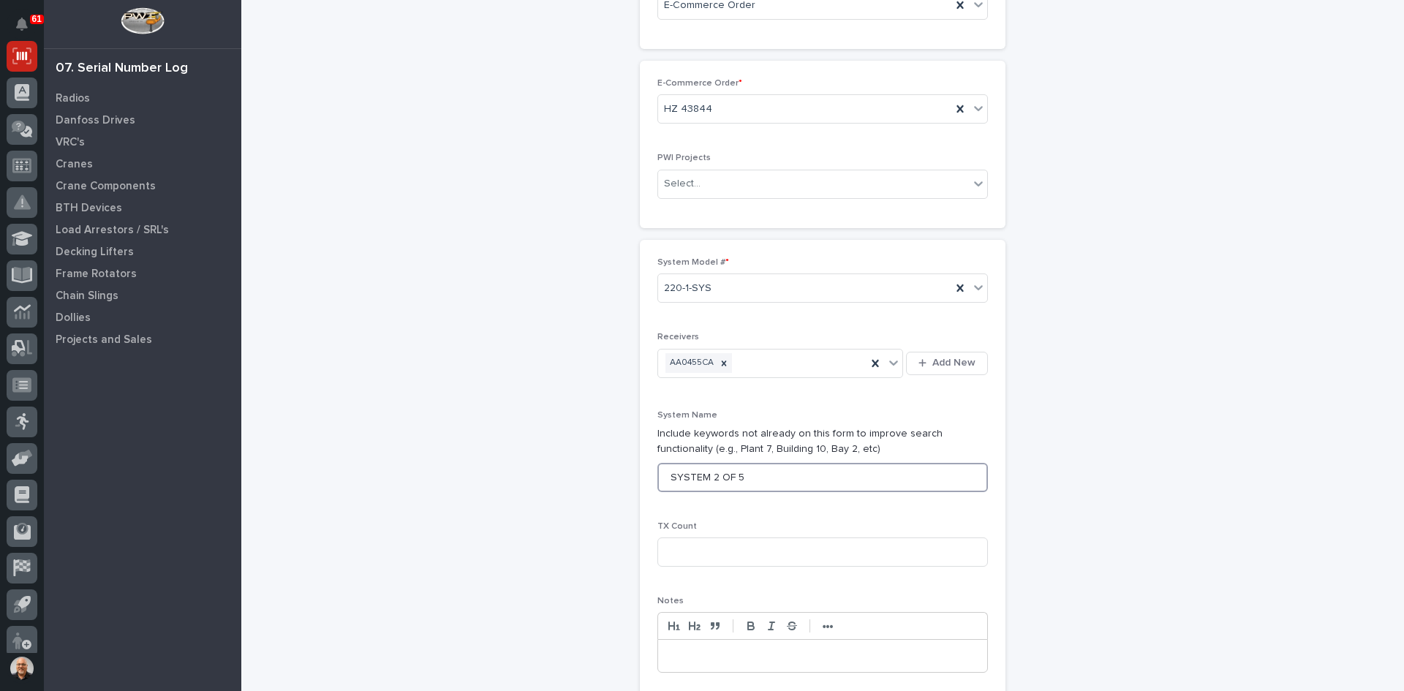
scroll to position [146, 0]
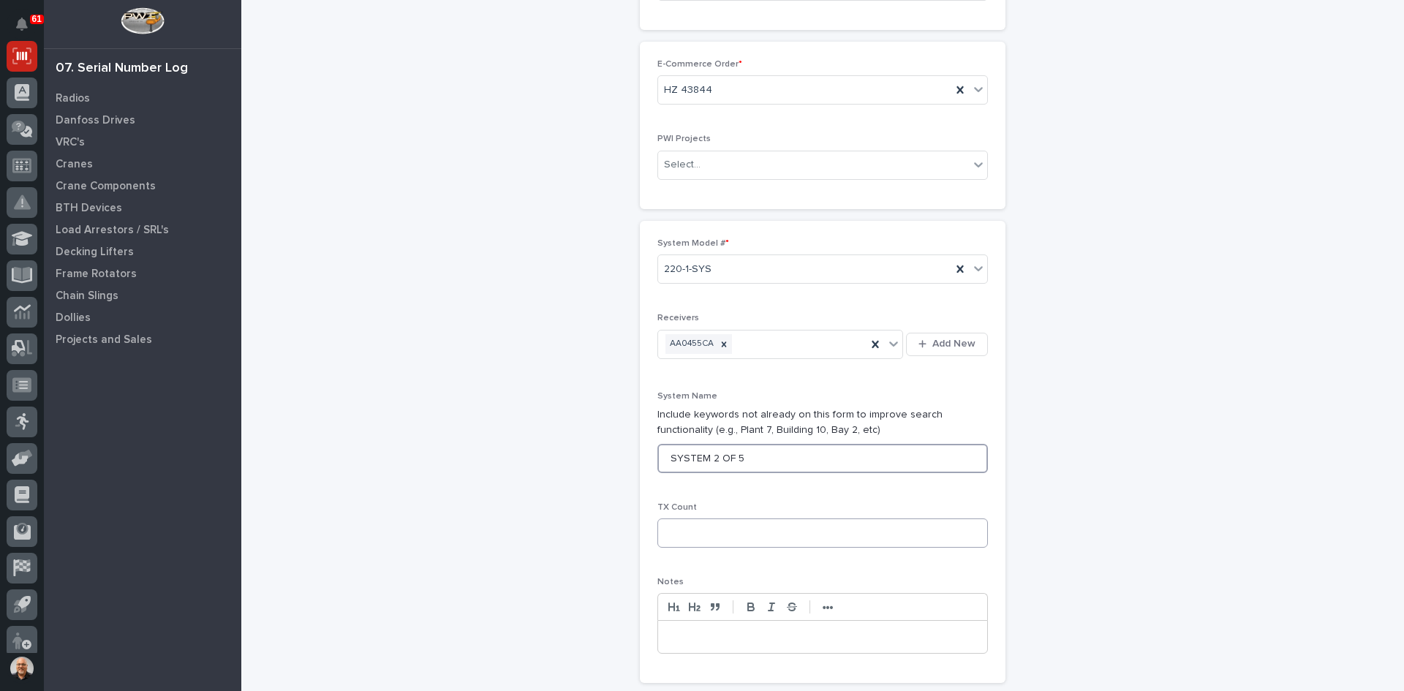
type input "SYSTEM 2 OF 5"
click at [681, 537] on input at bounding box center [822, 532] width 330 height 29
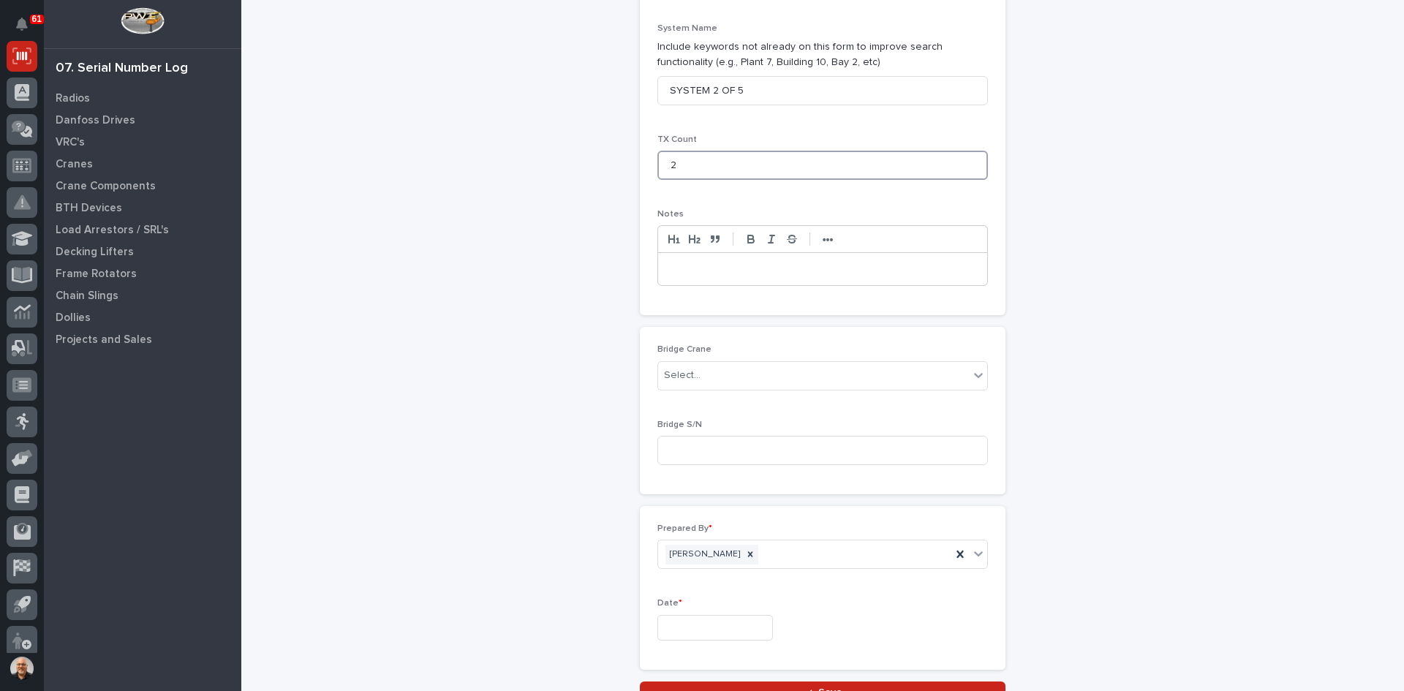
scroll to position [642, 0]
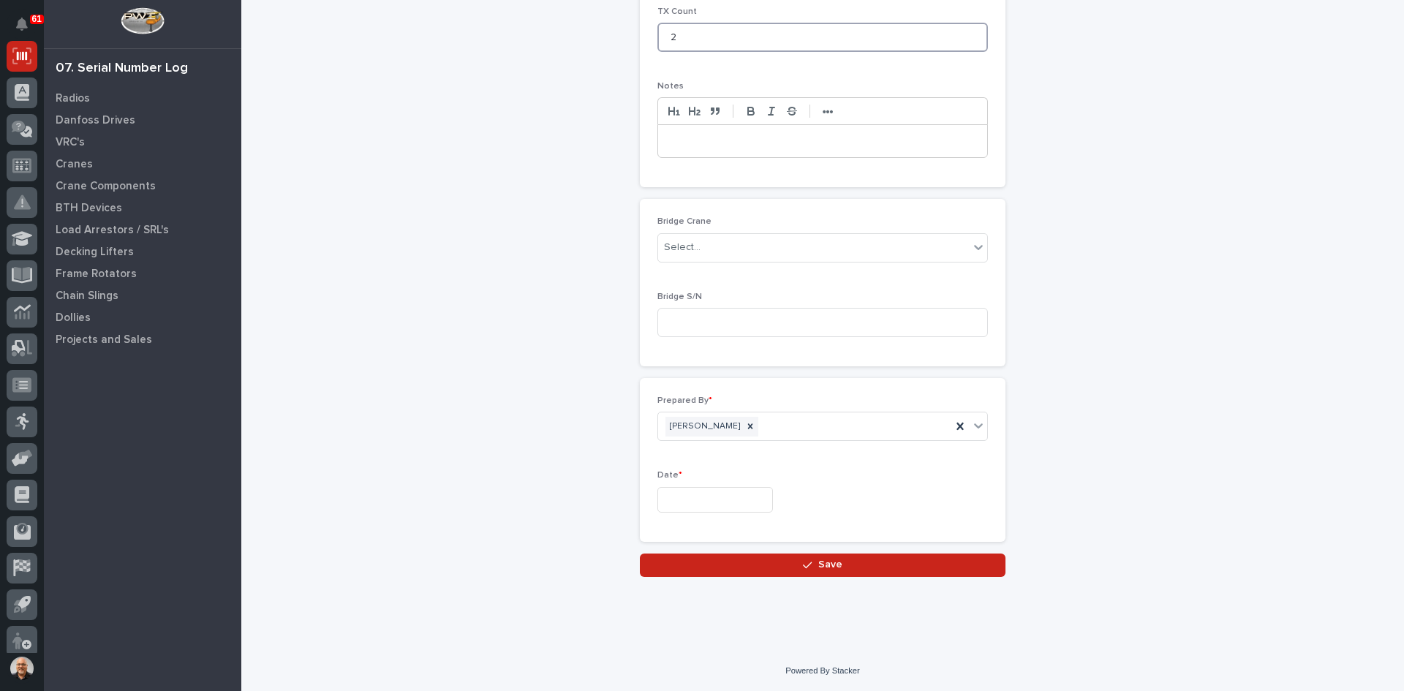
type input "2"
click at [700, 498] on input "text" at bounding box center [715, 500] width 116 height 26
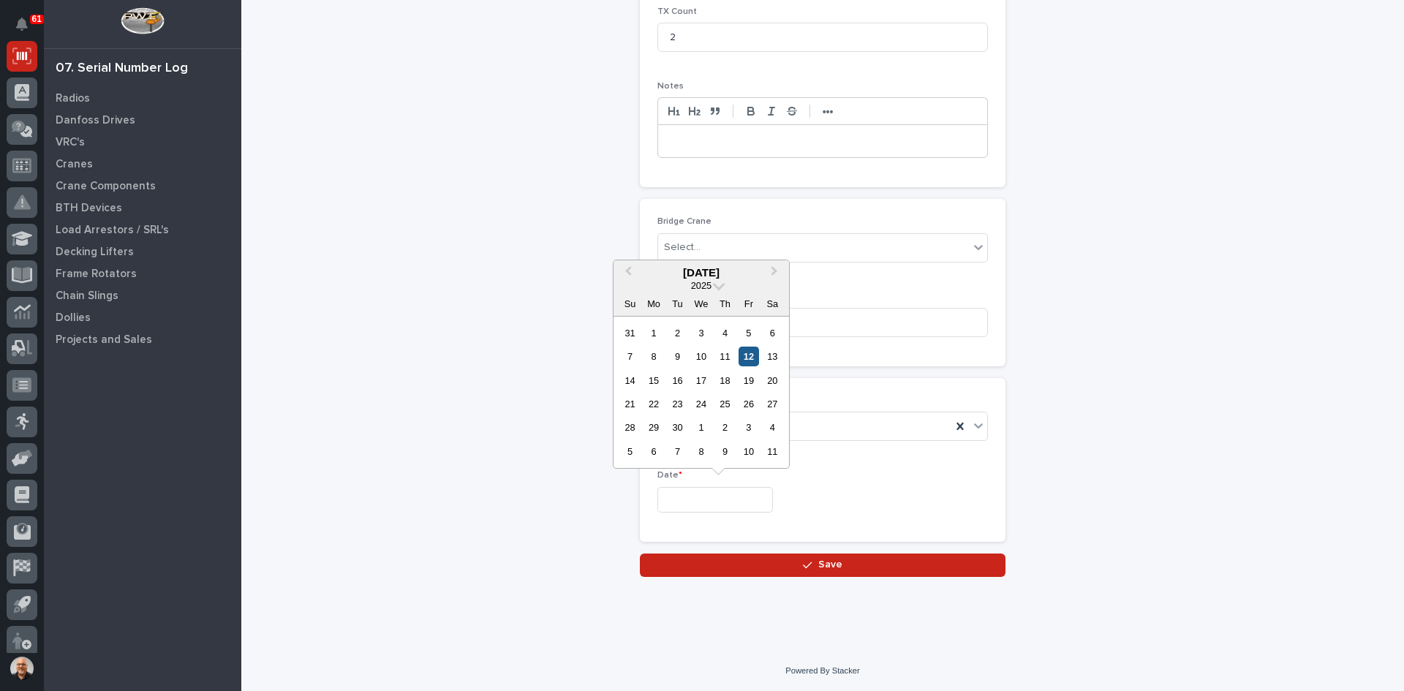
click at [747, 355] on div "12" at bounding box center [748, 357] width 20 height 20
type input "**********"
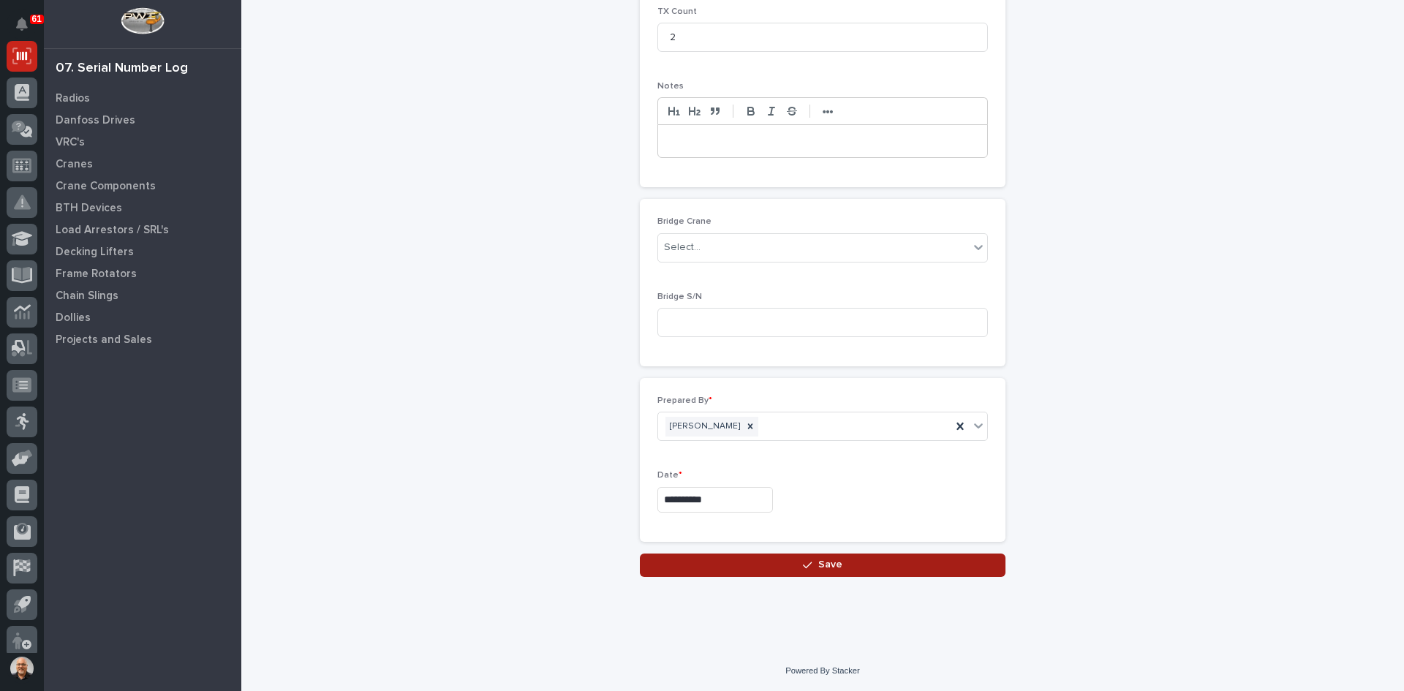
click at [827, 569] on span "Save" at bounding box center [830, 564] width 24 height 13
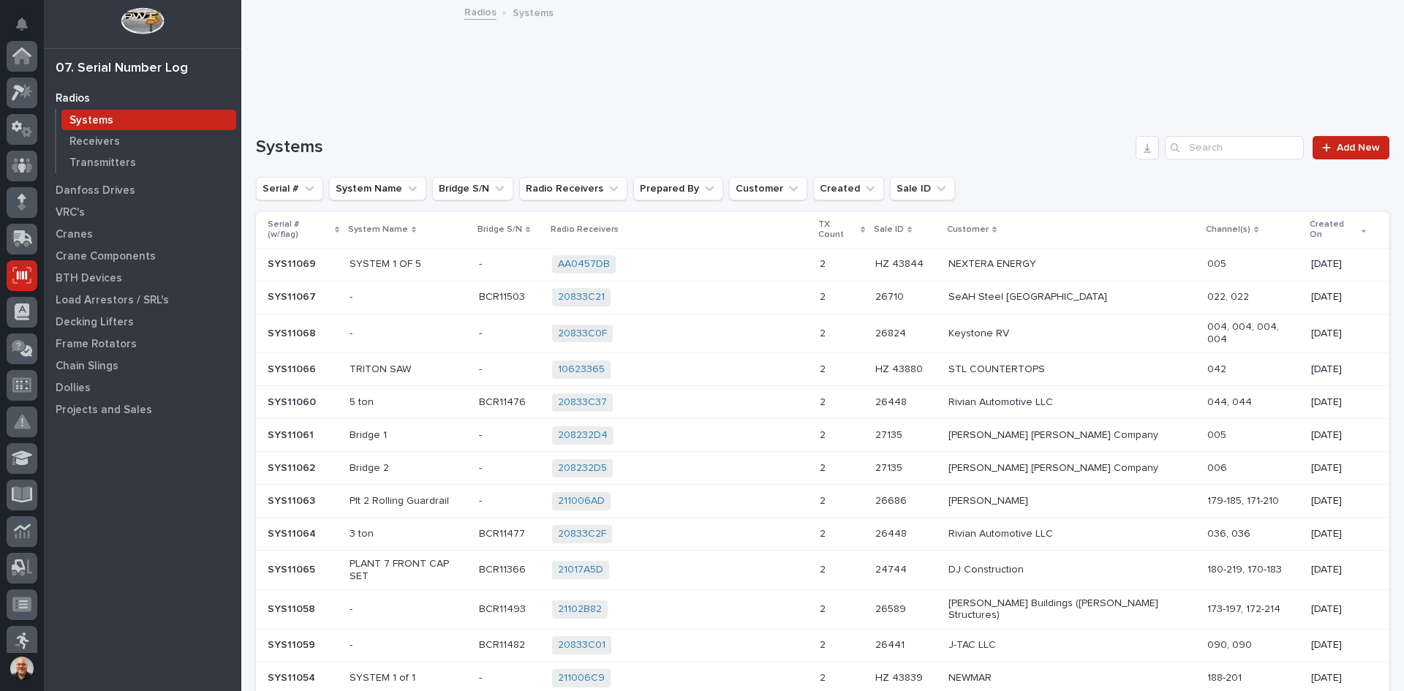
scroll to position [219, 0]
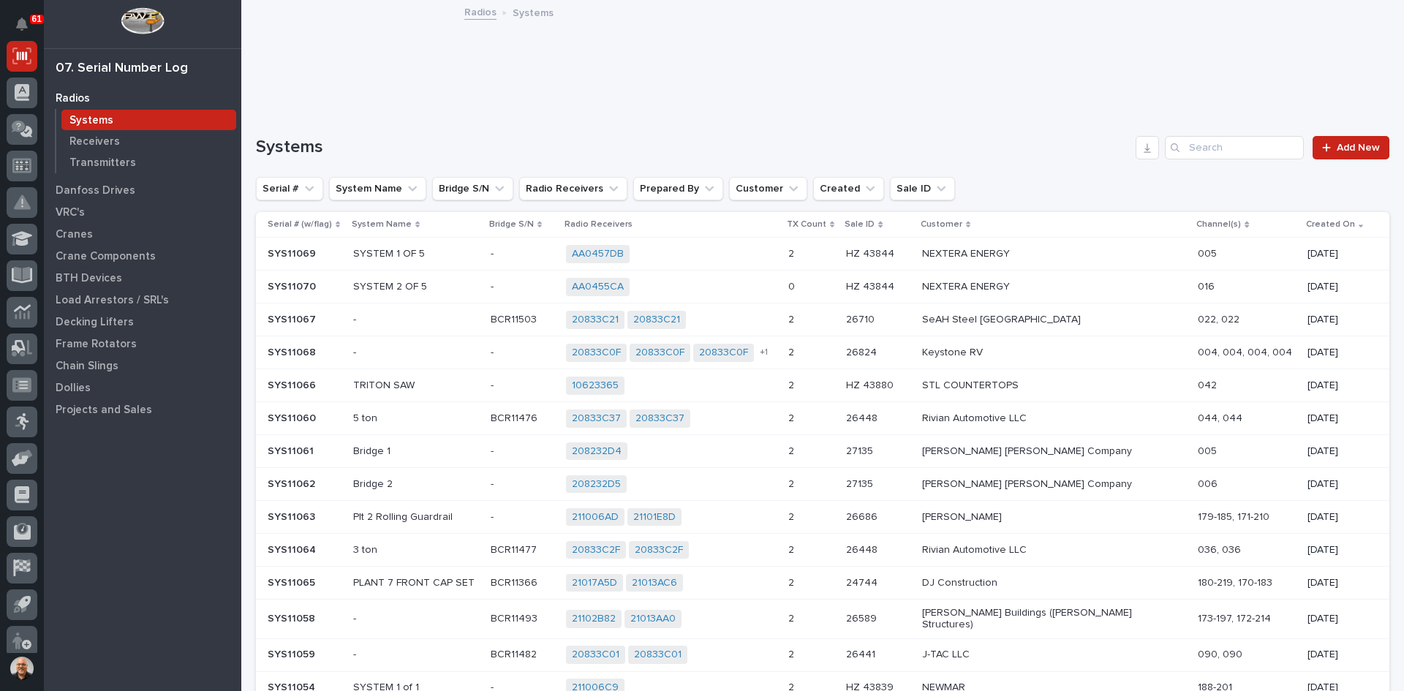
click at [724, 284] on div "AA0455CA + 0" at bounding box center [671, 287] width 210 height 18
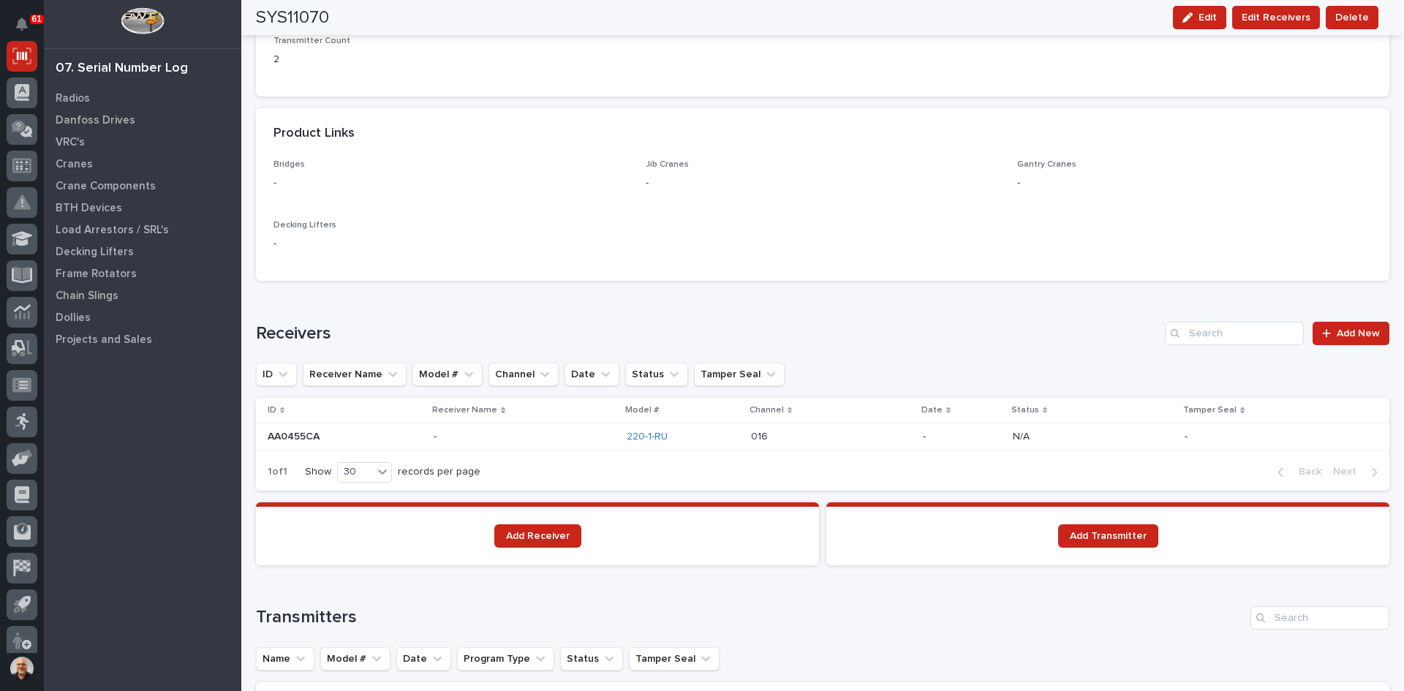
scroll to position [731, 0]
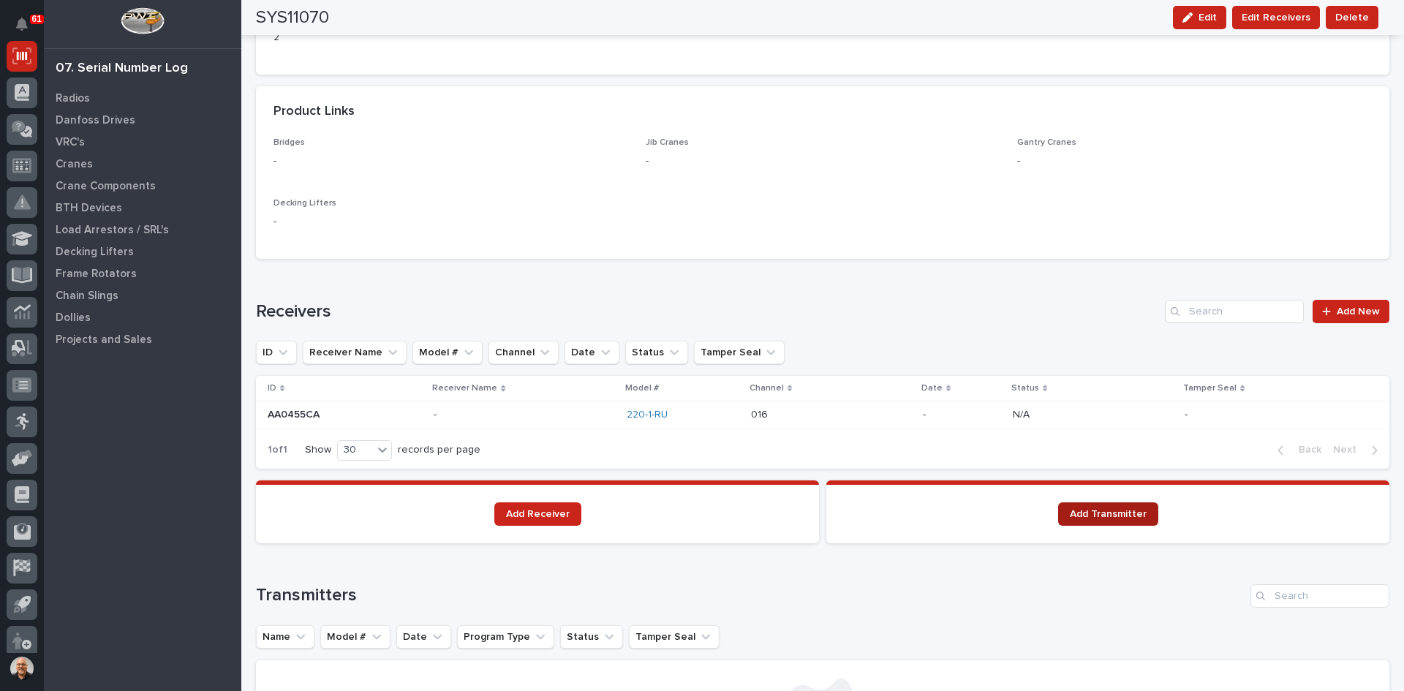
click at [1087, 515] on span "Add Transmitter" at bounding box center [1108, 514] width 77 height 10
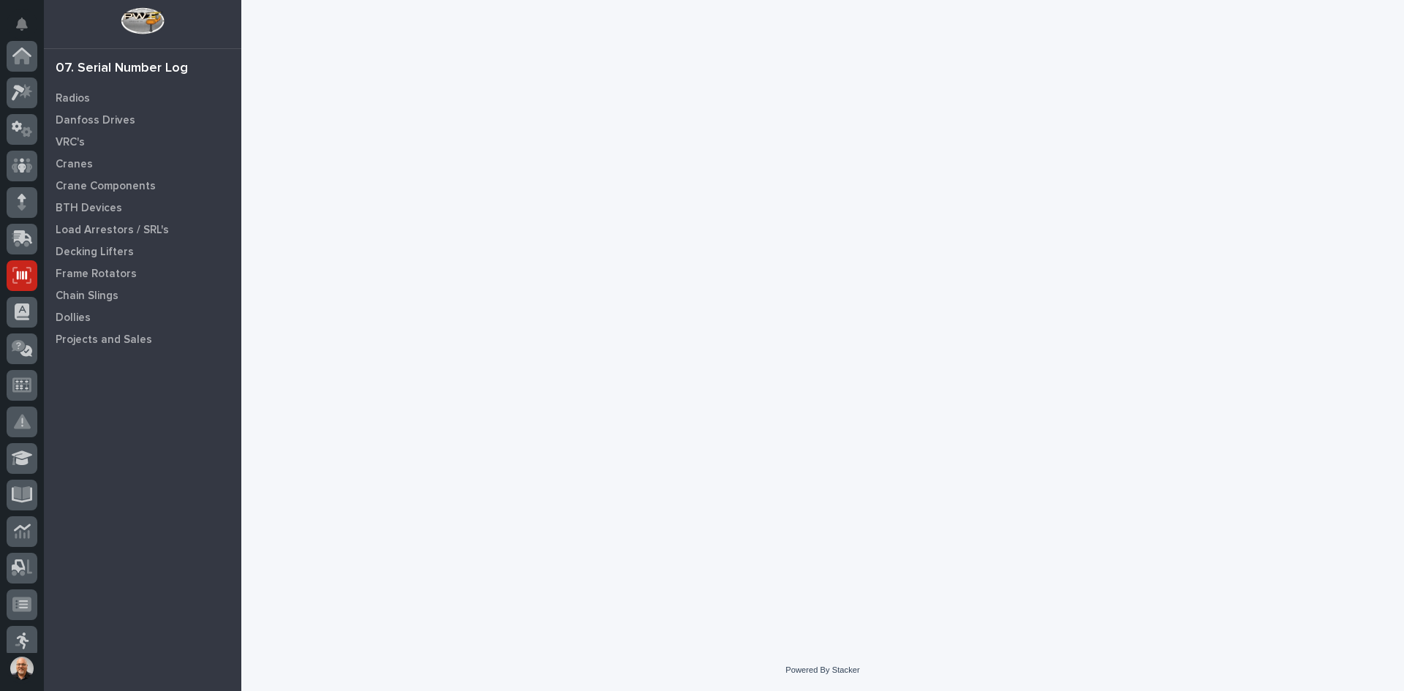
scroll to position [219, 0]
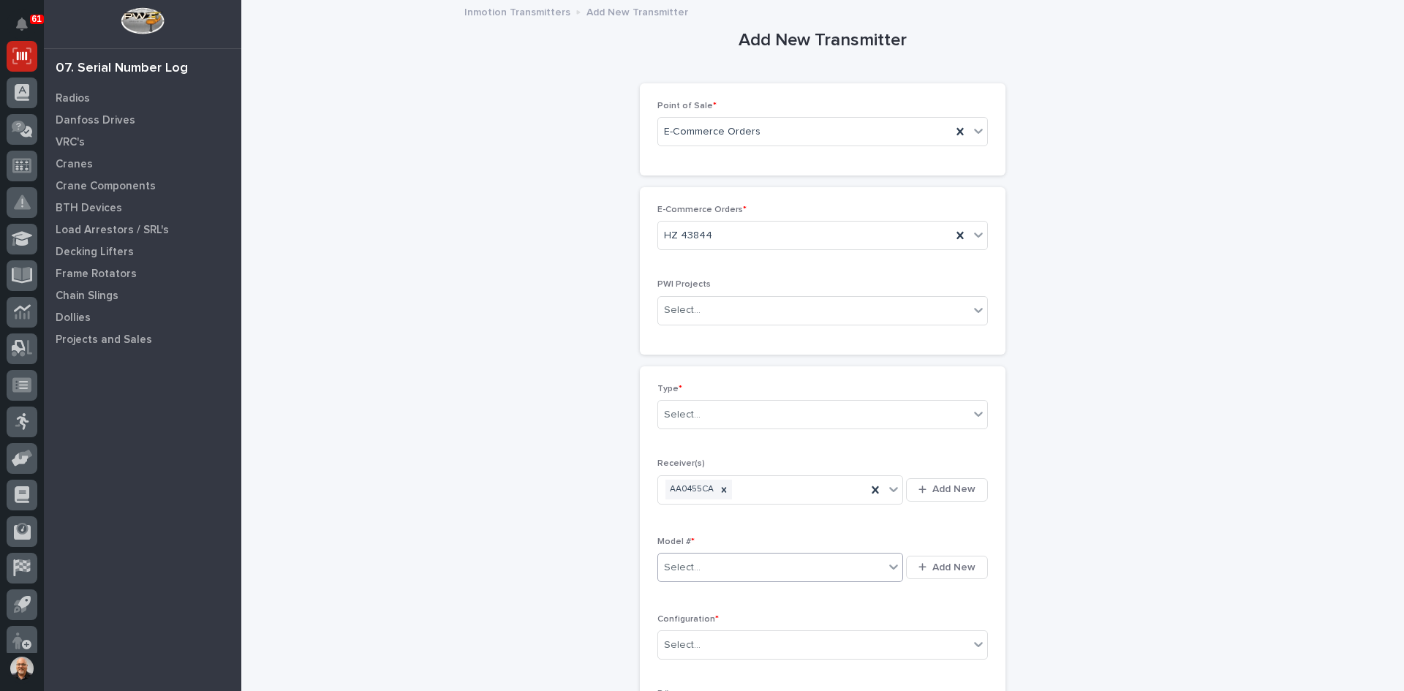
click at [719, 567] on div "Select..." at bounding box center [771, 568] width 226 height 24
type input "***"
click at [690, 591] on div "220-1-[GEOGRAPHIC_DATA]" at bounding box center [775, 596] width 245 height 26
click at [705, 639] on div "Select..." at bounding box center [813, 645] width 311 height 24
click at [679, 539] on div "Standard" at bounding box center [817, 540] width 329 height 26
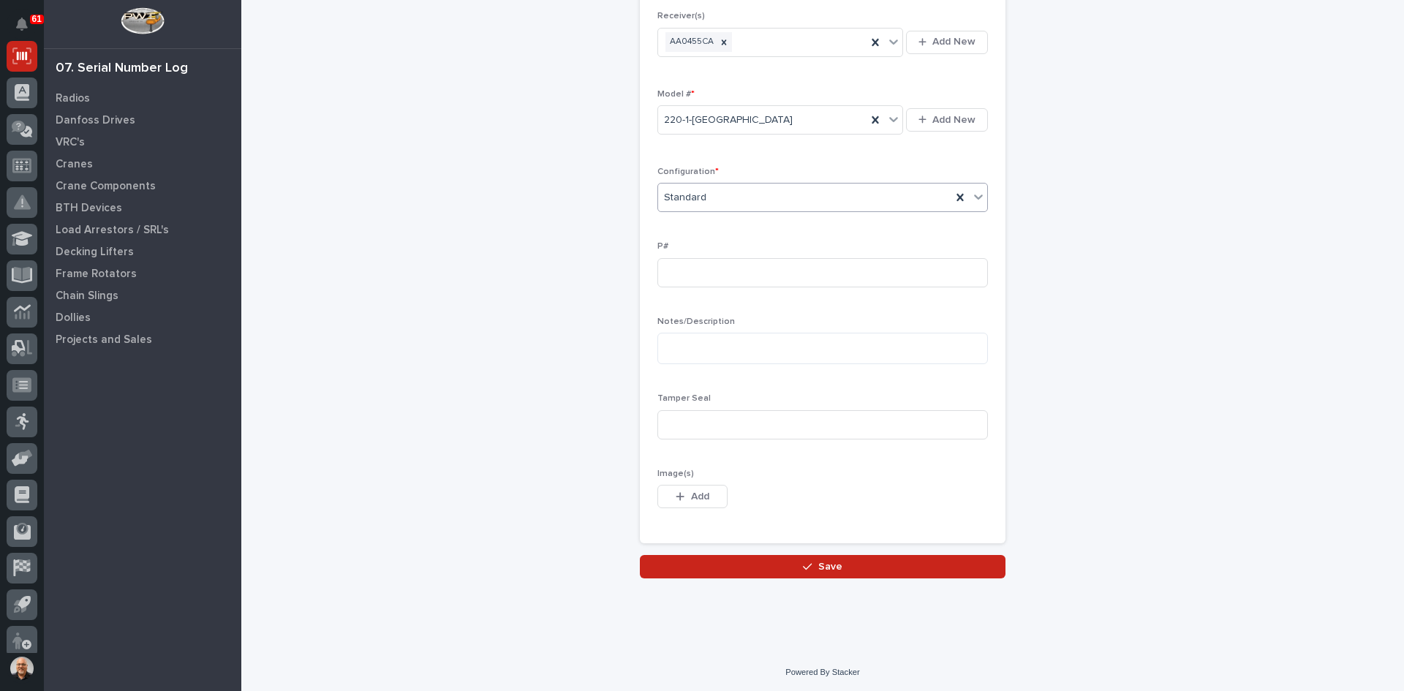
scroll to position [450, 0]
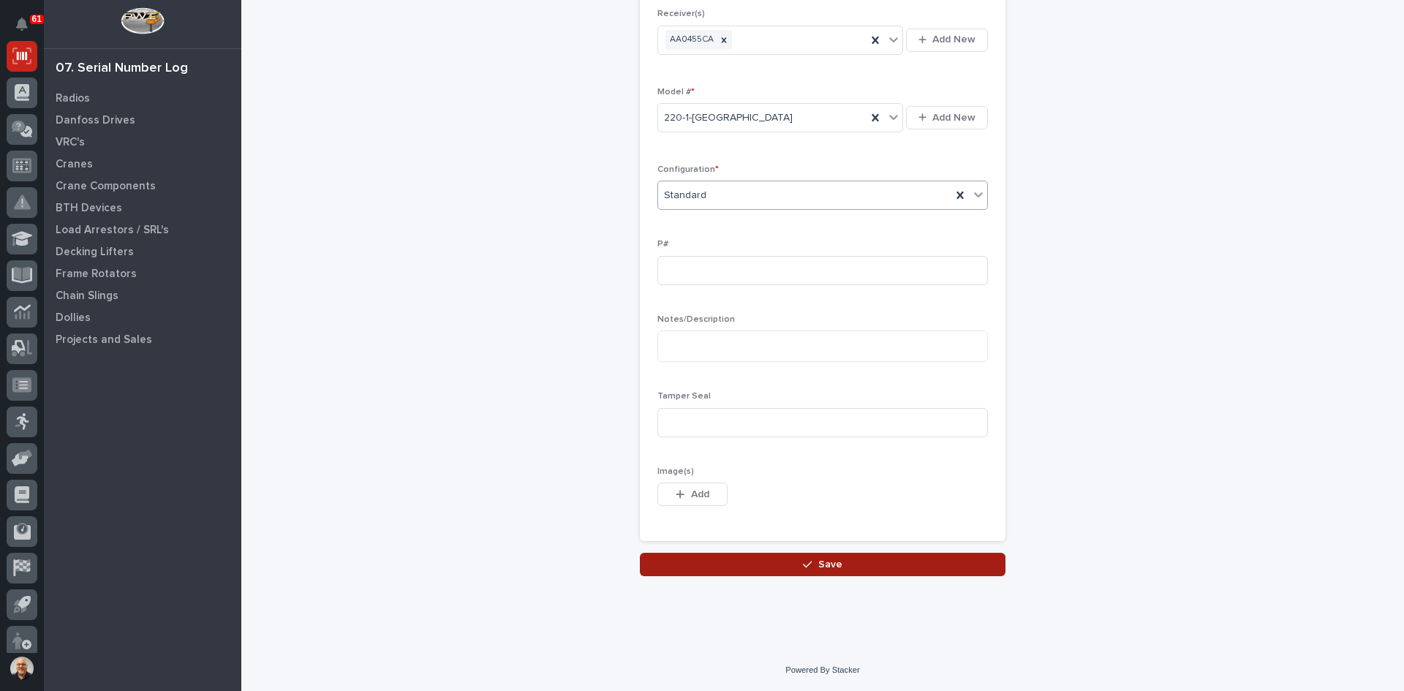
click at [828, 565] on span "Save" at bounding box center [830, 564] width 24 height 13
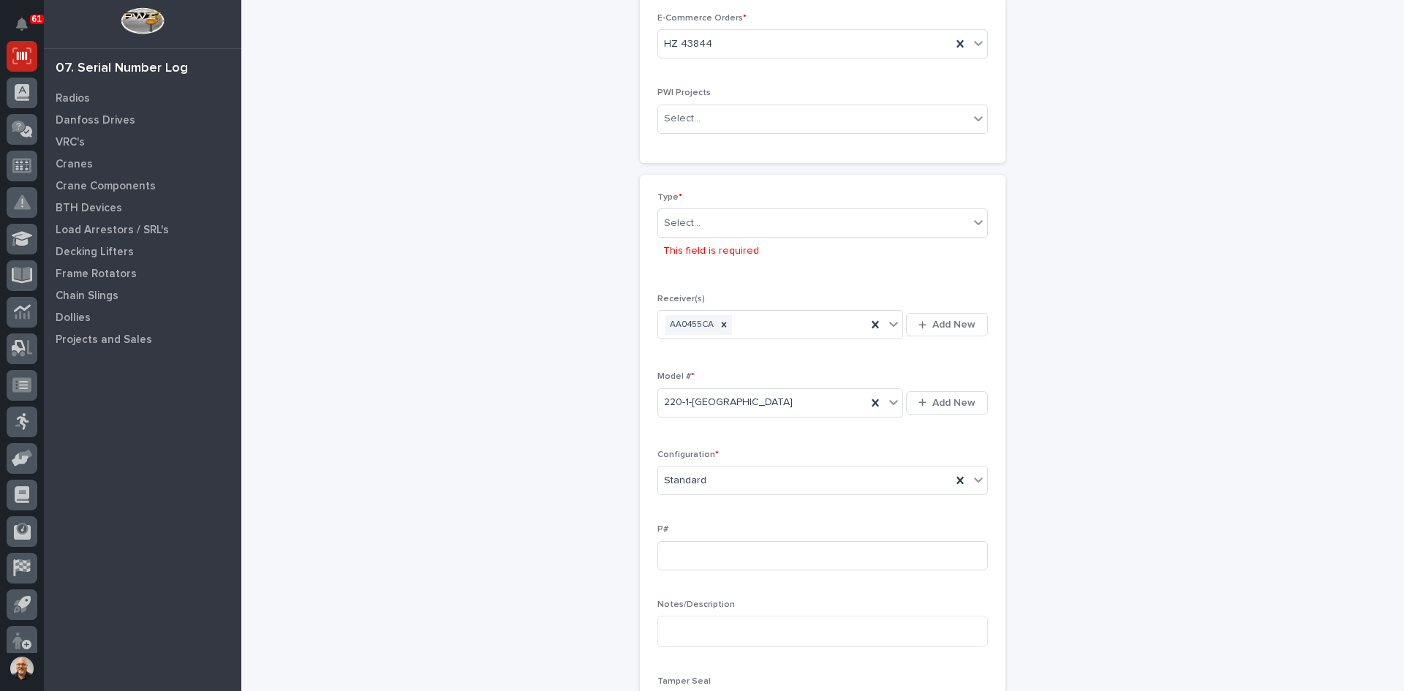
scroll to position [175, 0]
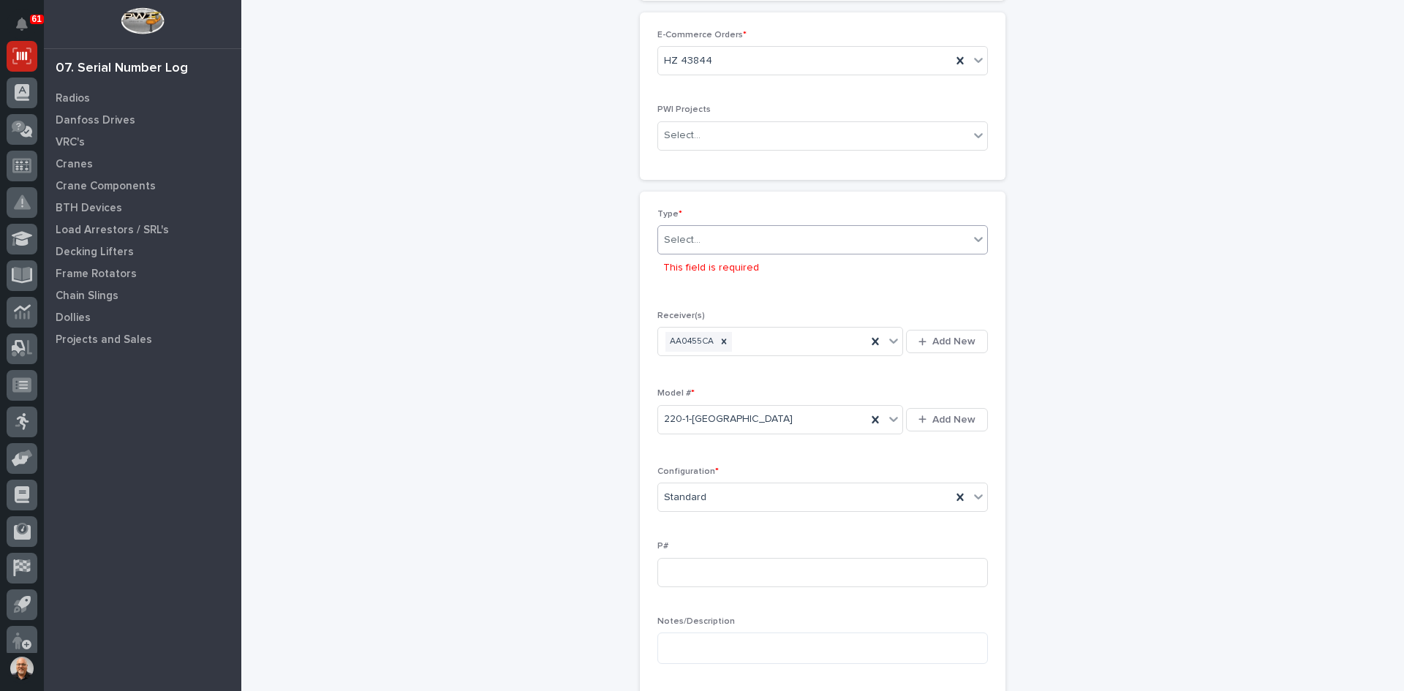
click at [703, 241] on div "Select..." at bounding box center [813, 240] width 311 height 24
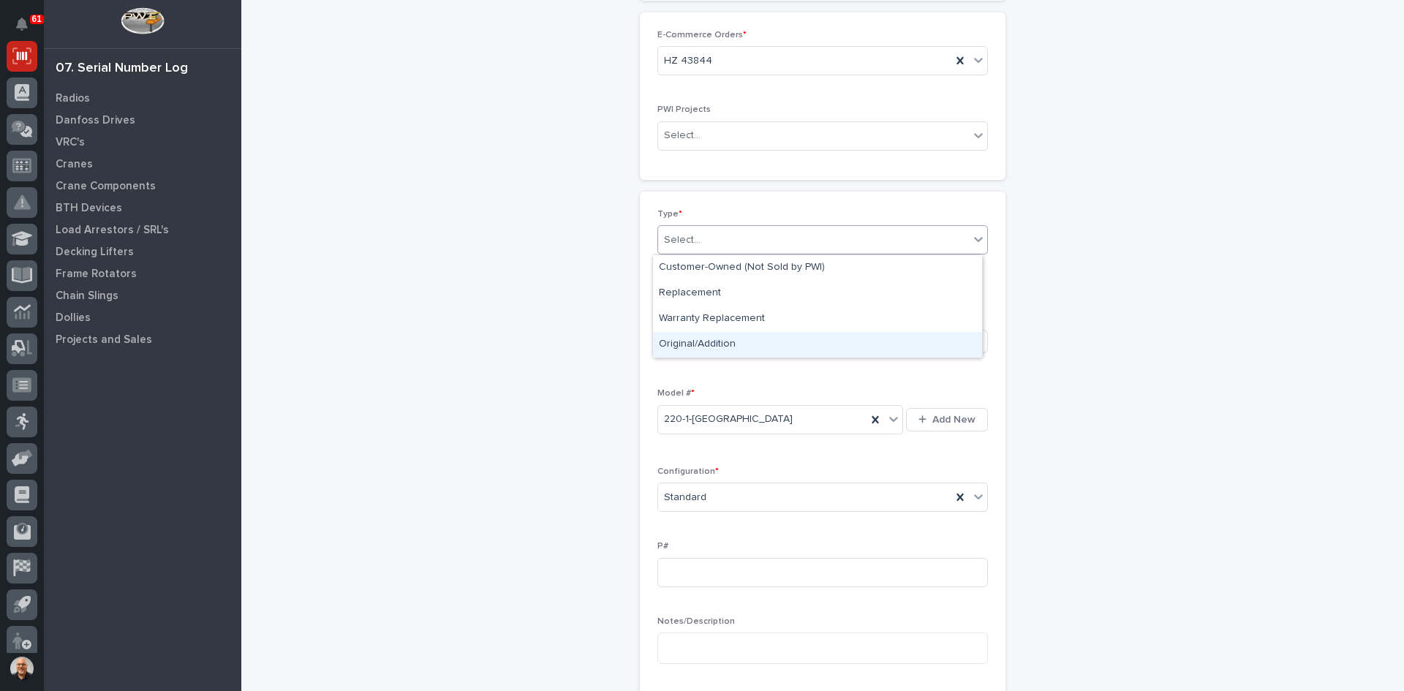
click at [698, 340] on div "Original/Addition" at bounding box center [817, 345] width 329 height 26
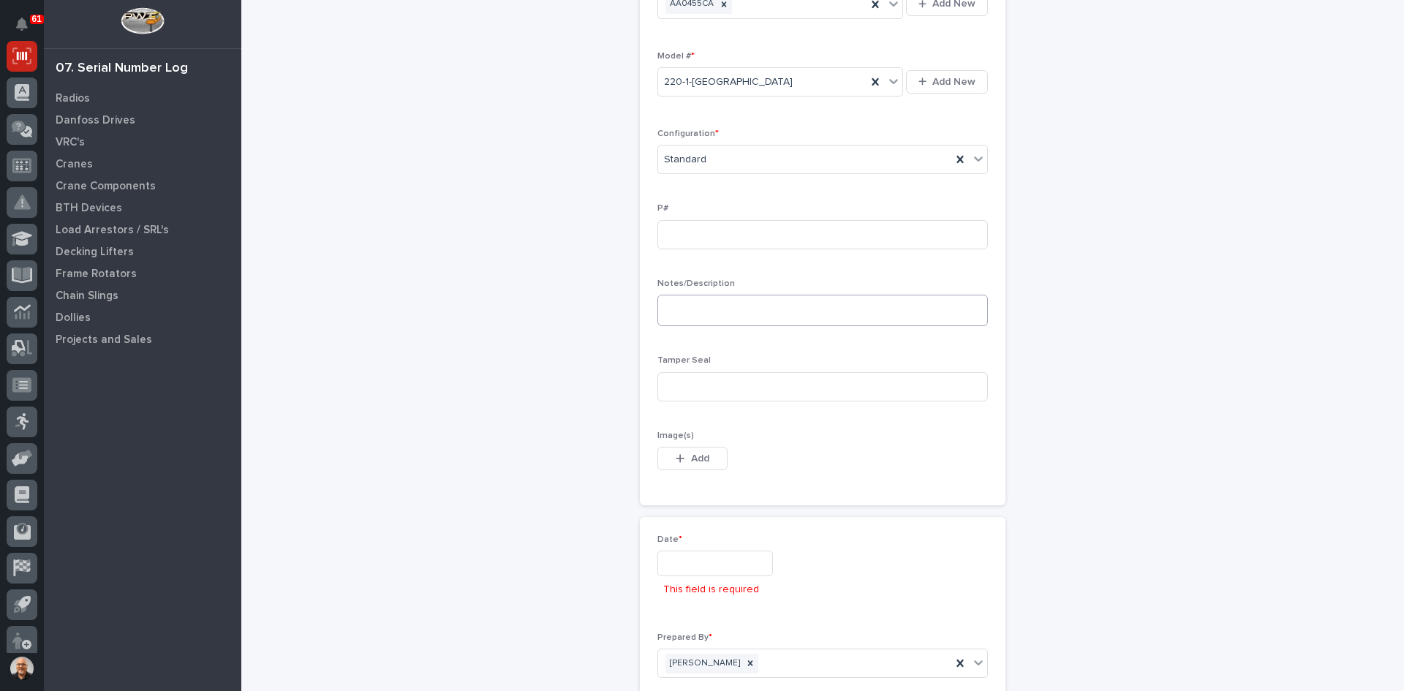
scroll to position [668, 0]
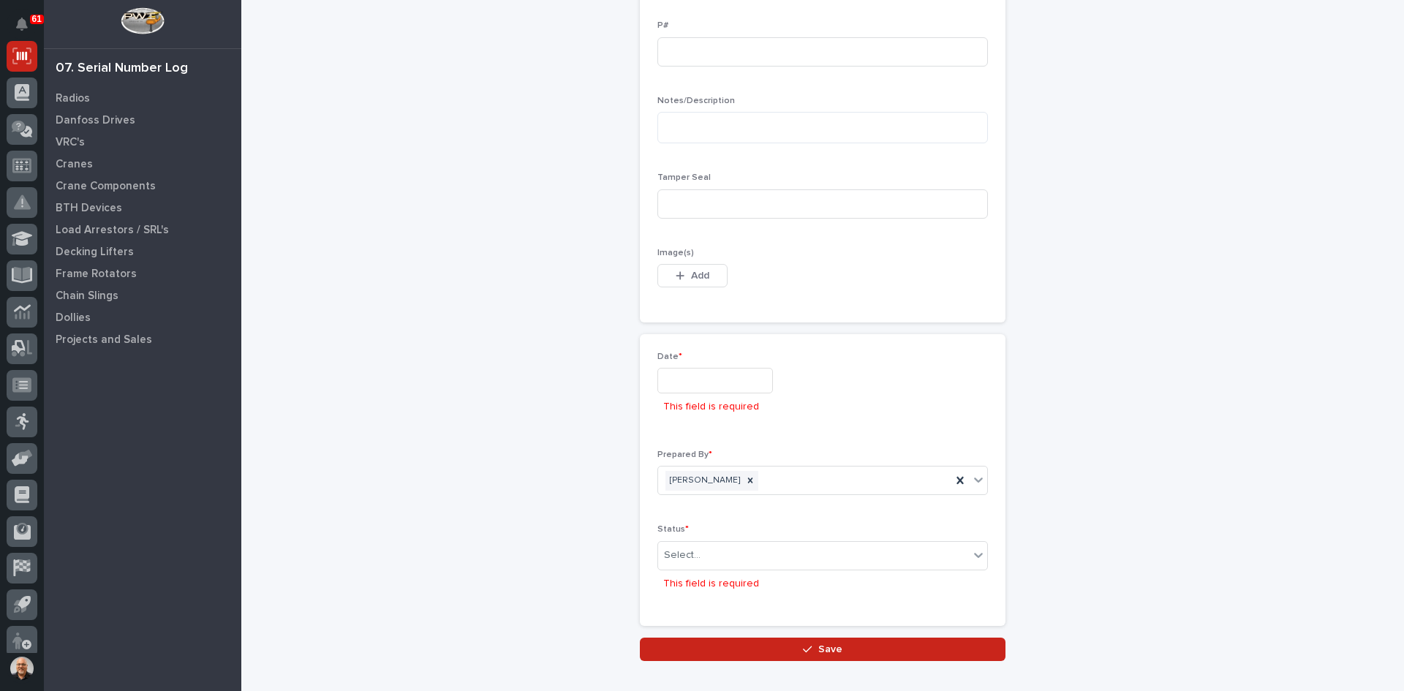
click at [684, 382] on input "text" at bounding box center [715, 381] width 116 height 26
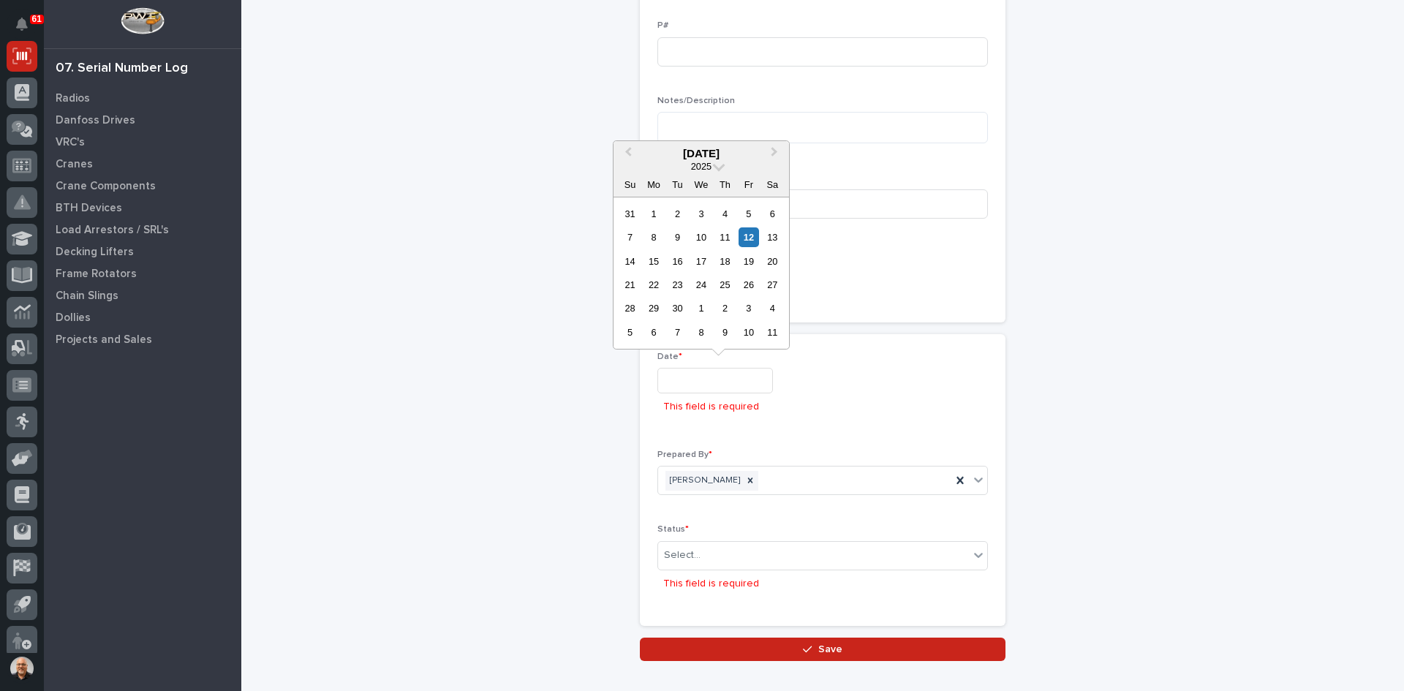
click at [748, 235] on div "12" at bounding box center [748, 237] width 20 height 20
type input "**********"
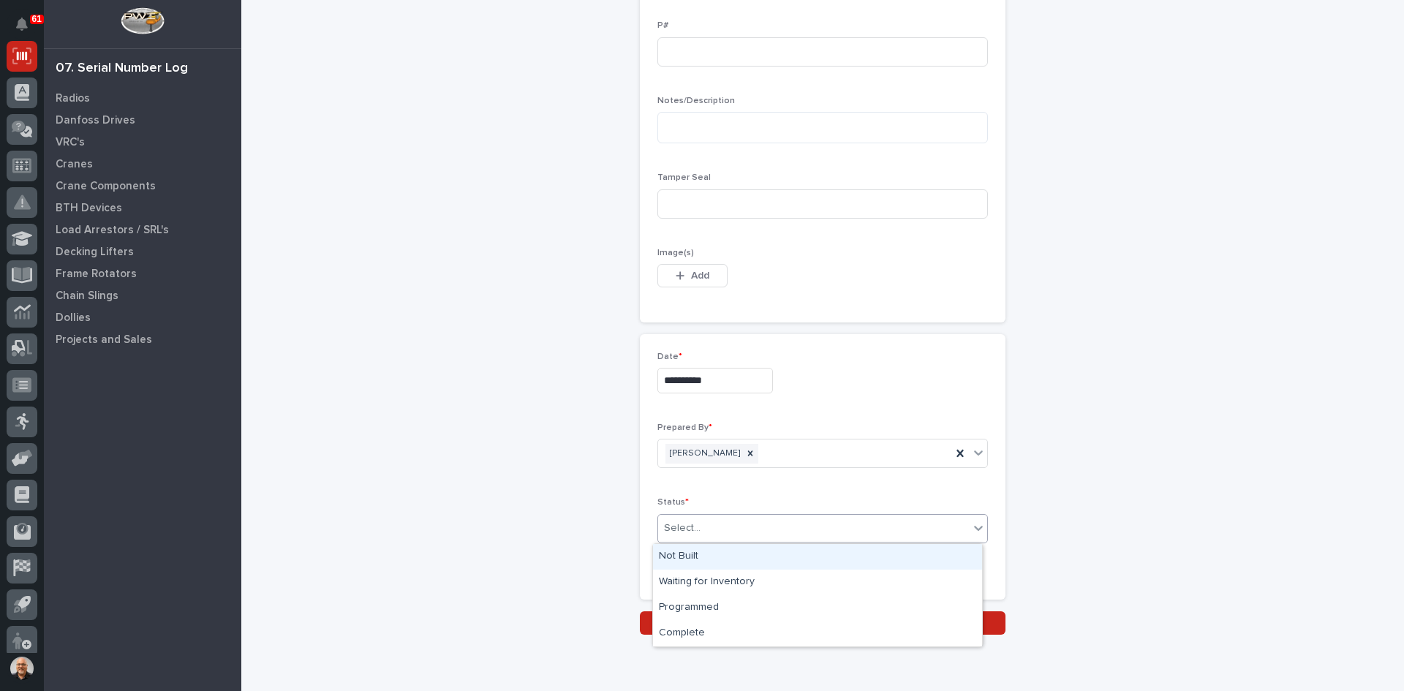
click at [714, 524] on div "Select..." at bounding box center [813, 528] width 311 height 24
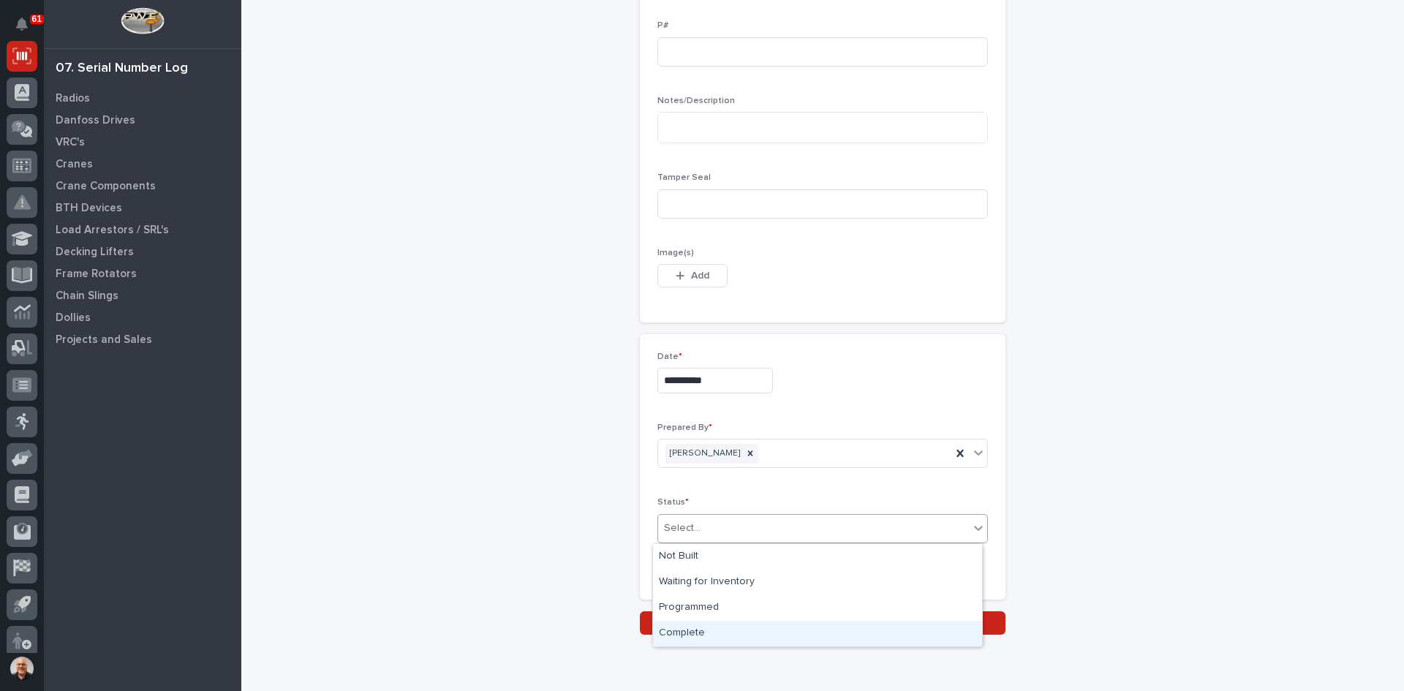
click at [690, 628] on div "Complete" at bounding box center [817, 634] width 329 height 26
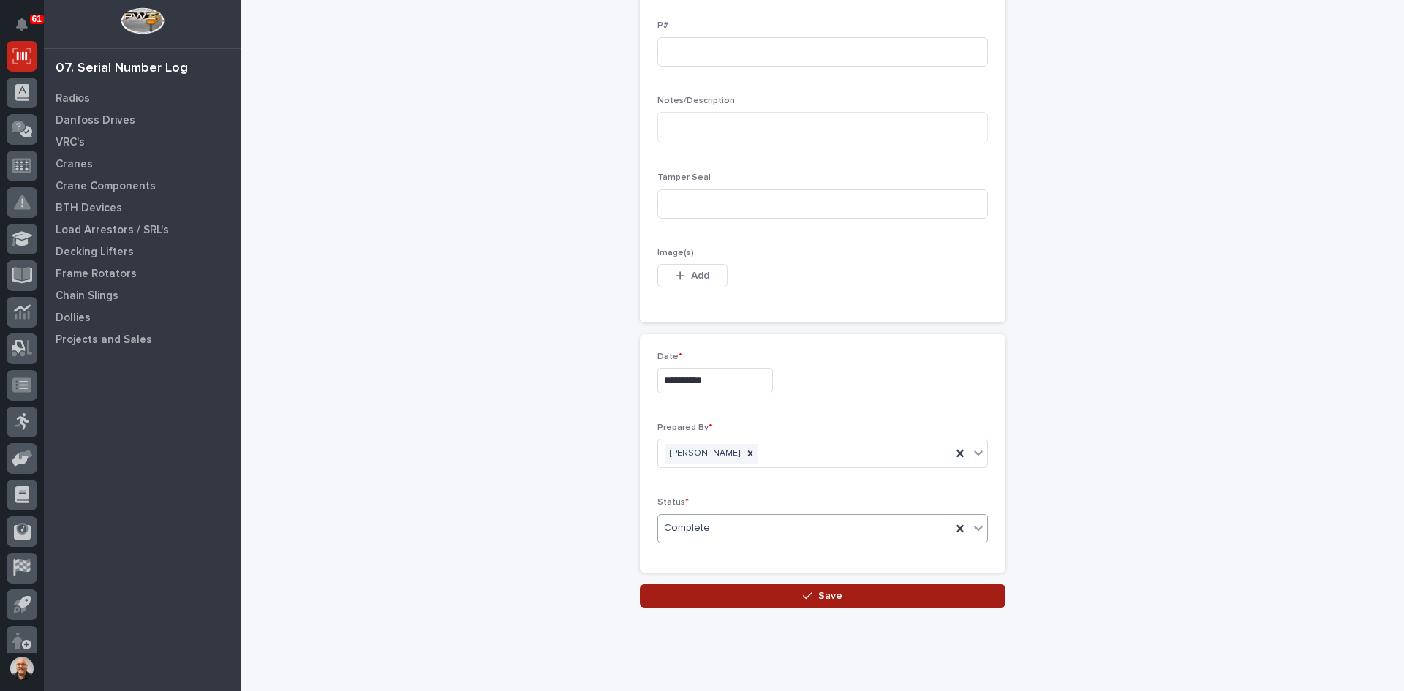
click at [825, 594] on span "Save" at bounding box center [830, 595] width 24 height 13
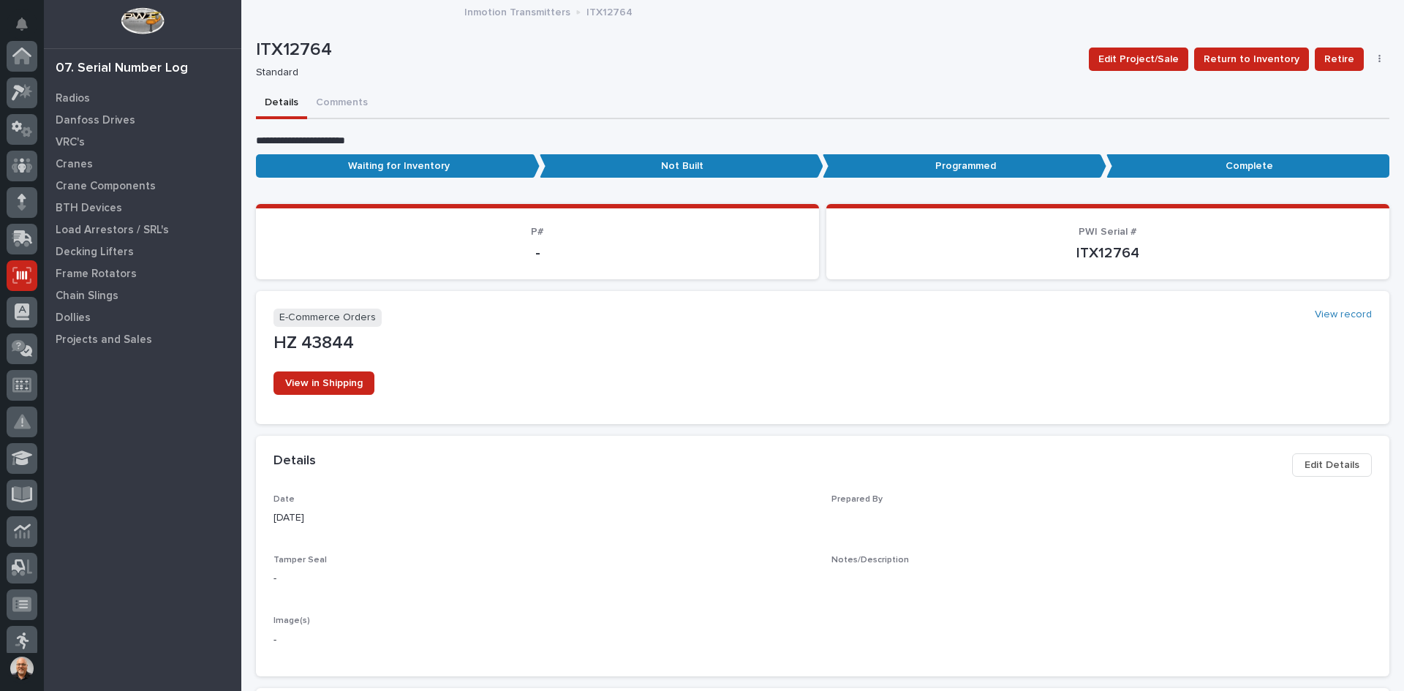
scroll to position [219, 0]
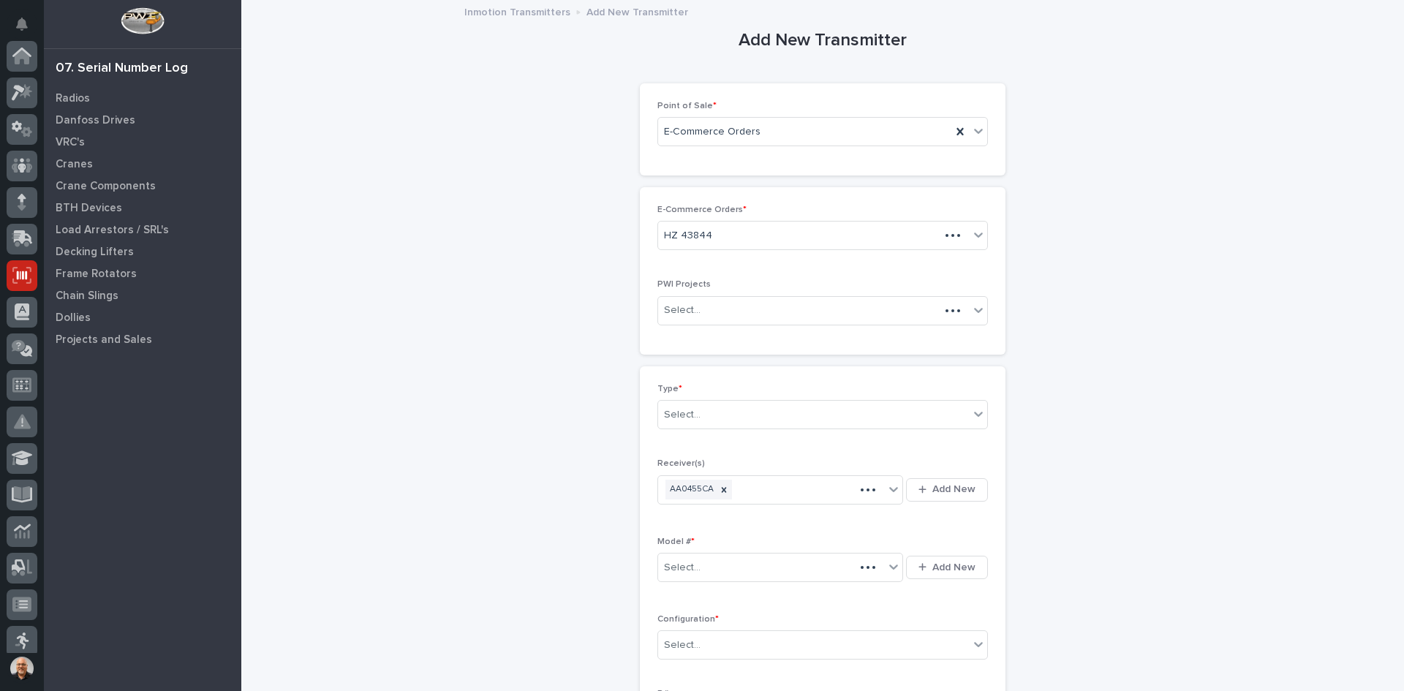
scroll to position [219, 0]
click at [732, 409] on div "Select..." at bounding box center [813, 415] width 311 height 24
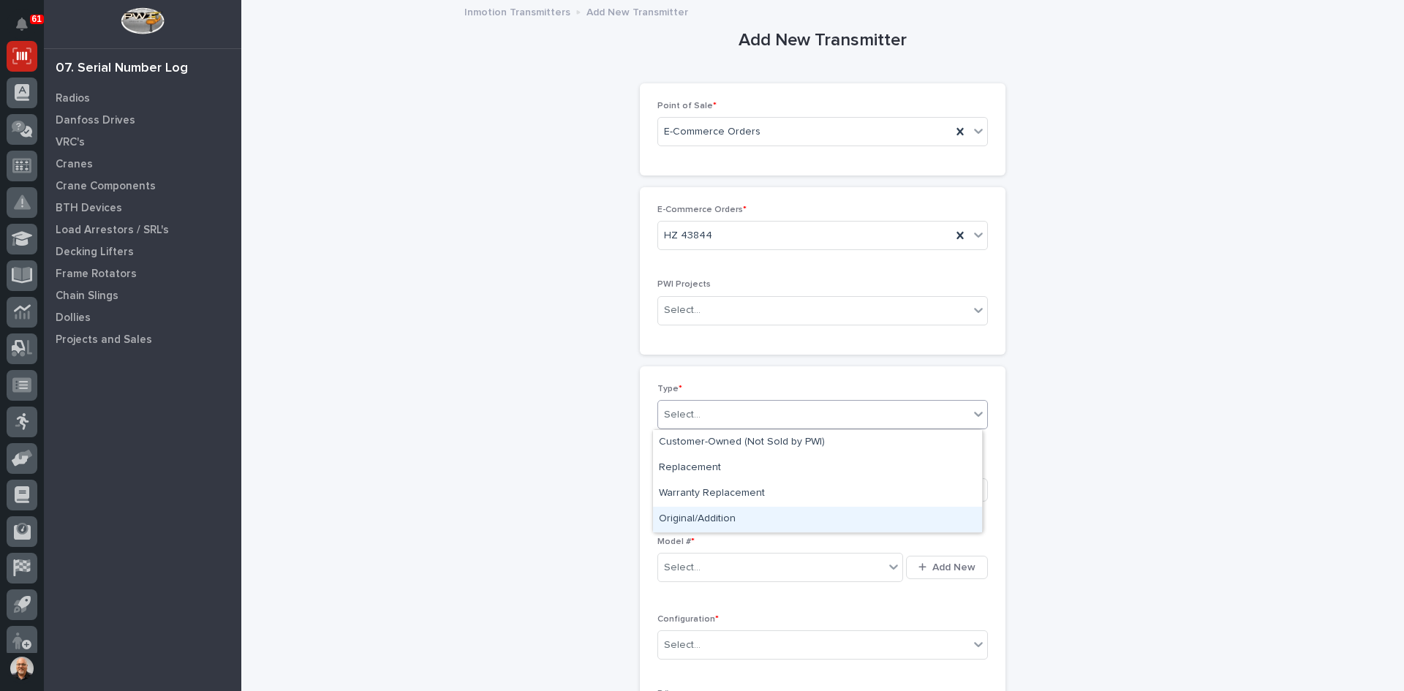
click at [721, 517] on div "Original/Addition" at bounding box center [817, 520] width 329 height 26
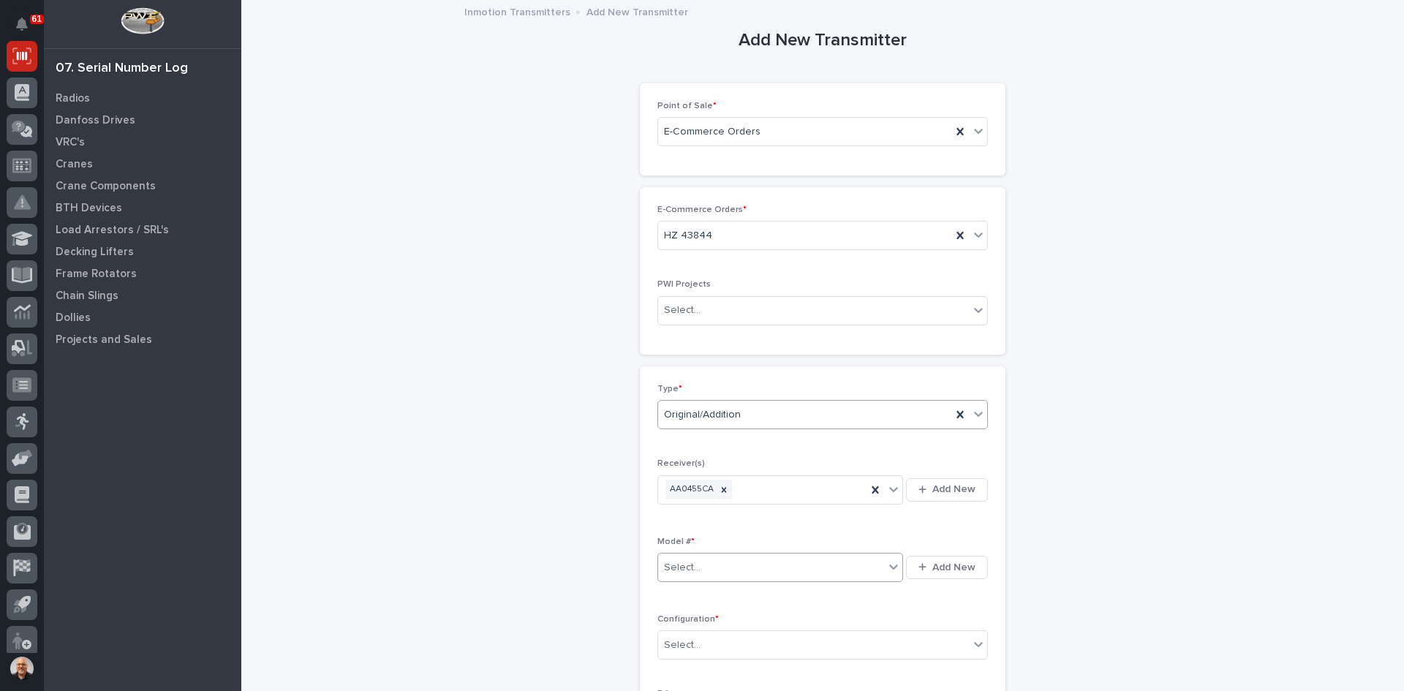
click at [699, 560] on div "Select..." at bounding box center [771, 568] width 226 height 24
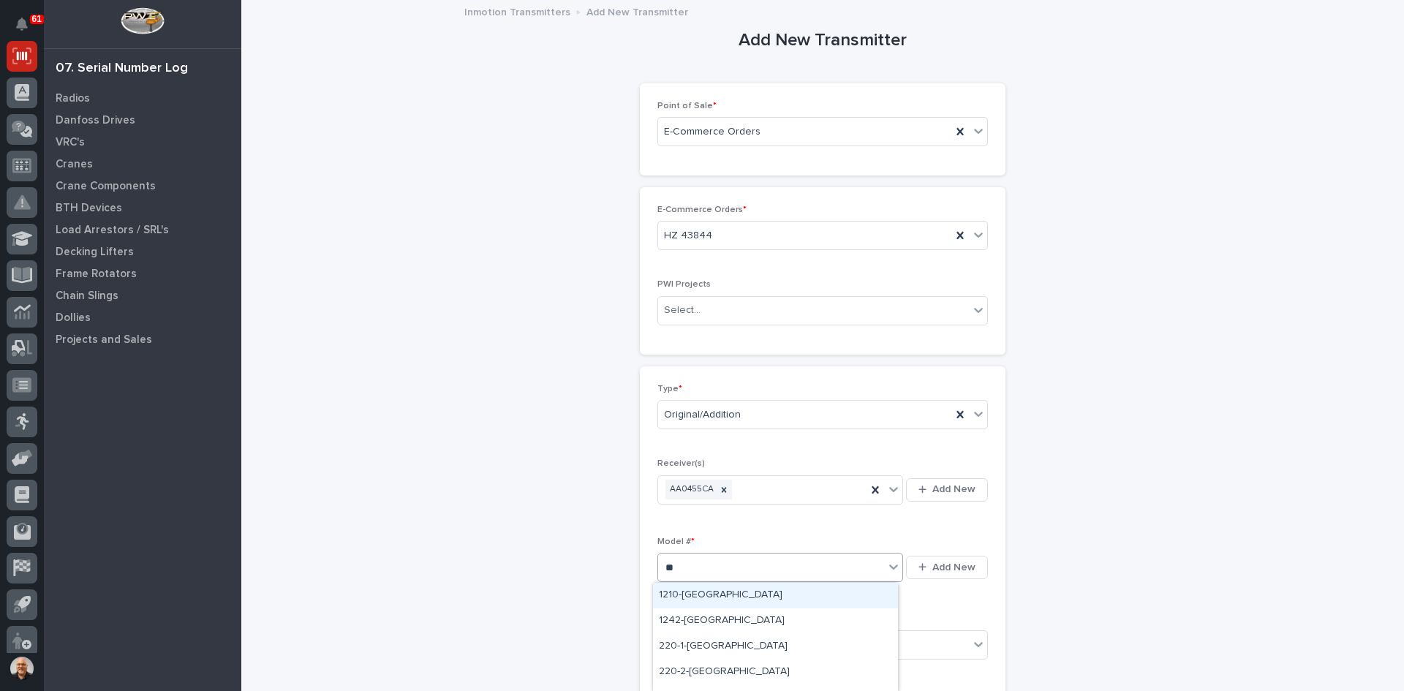
type input "***"
click at [692, 592] on div "220-1-[GEOGRAPHIC_DATA]" at bounding box center [775, 596] width 245 height 26
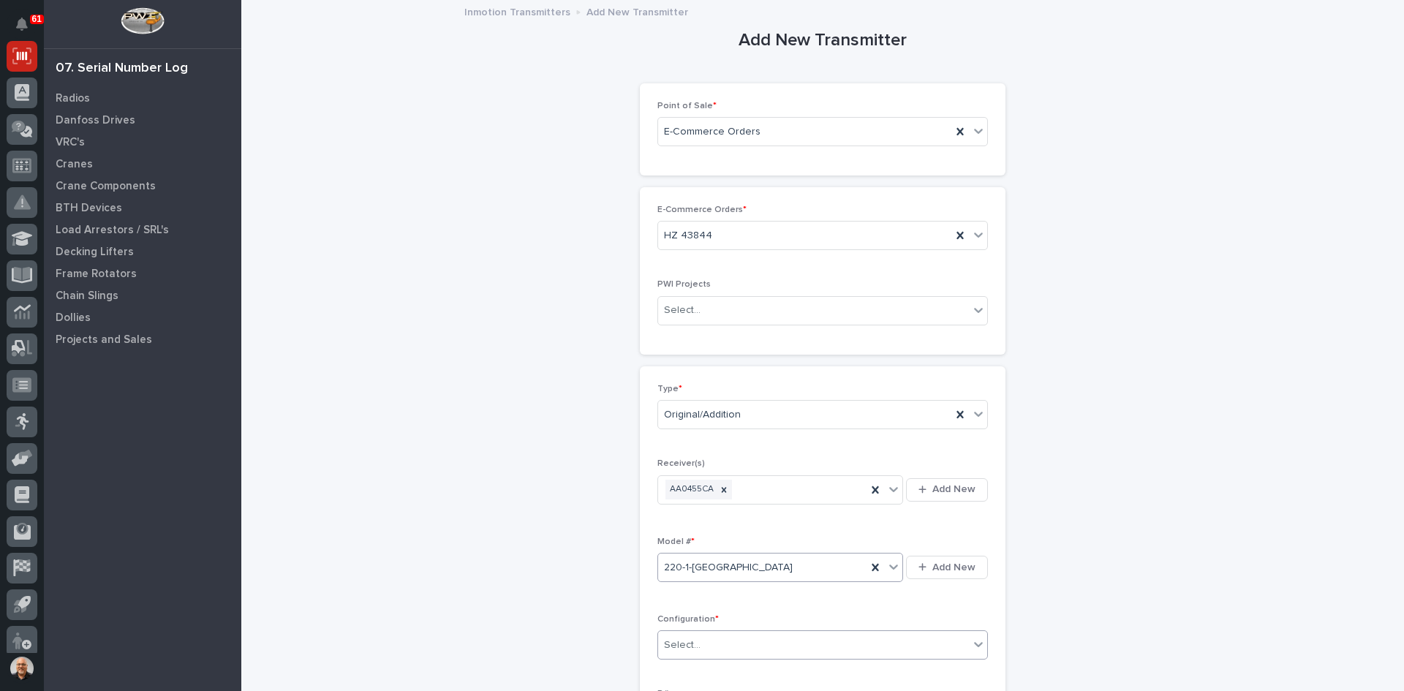
click at [710, 644] on div "Select..." at bounding box center [813, 645] width 311 height 24
click at [686, 543] on div "Standard" at bounding box center [817, 540] width 329 height 26
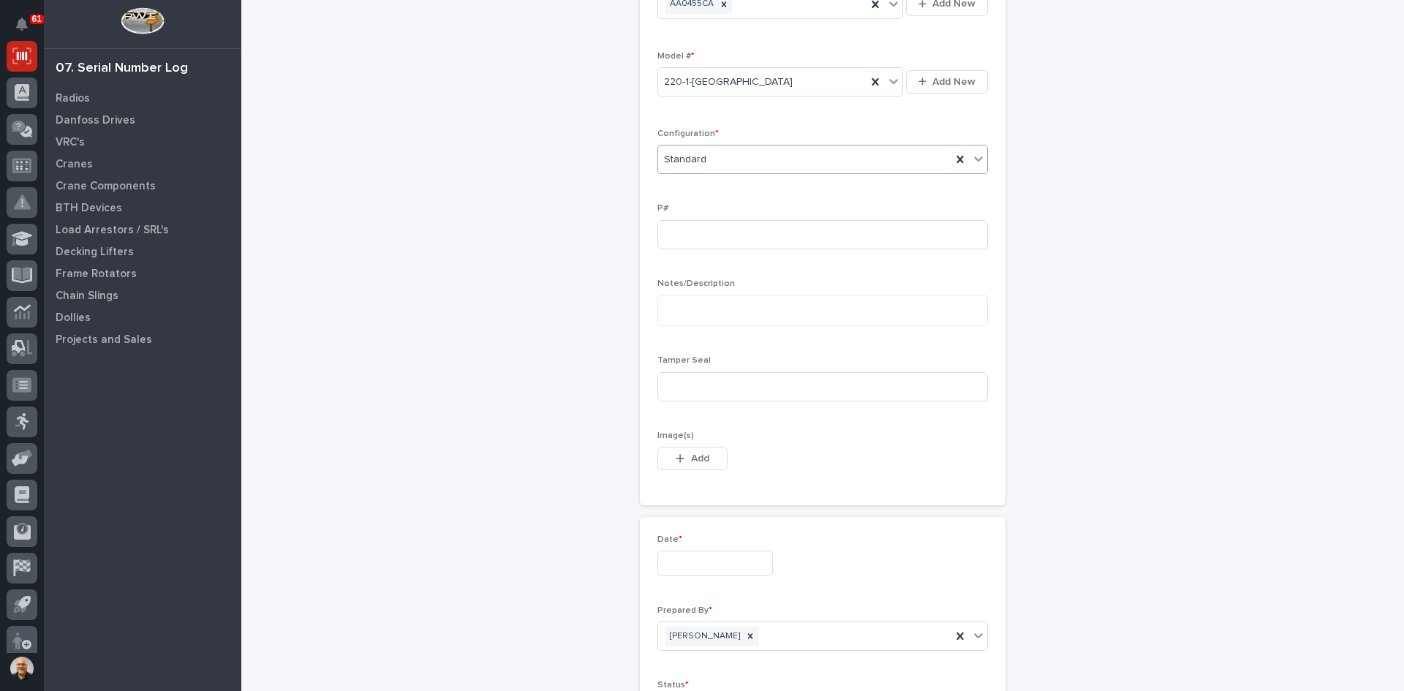
scroll to position [512, 0]
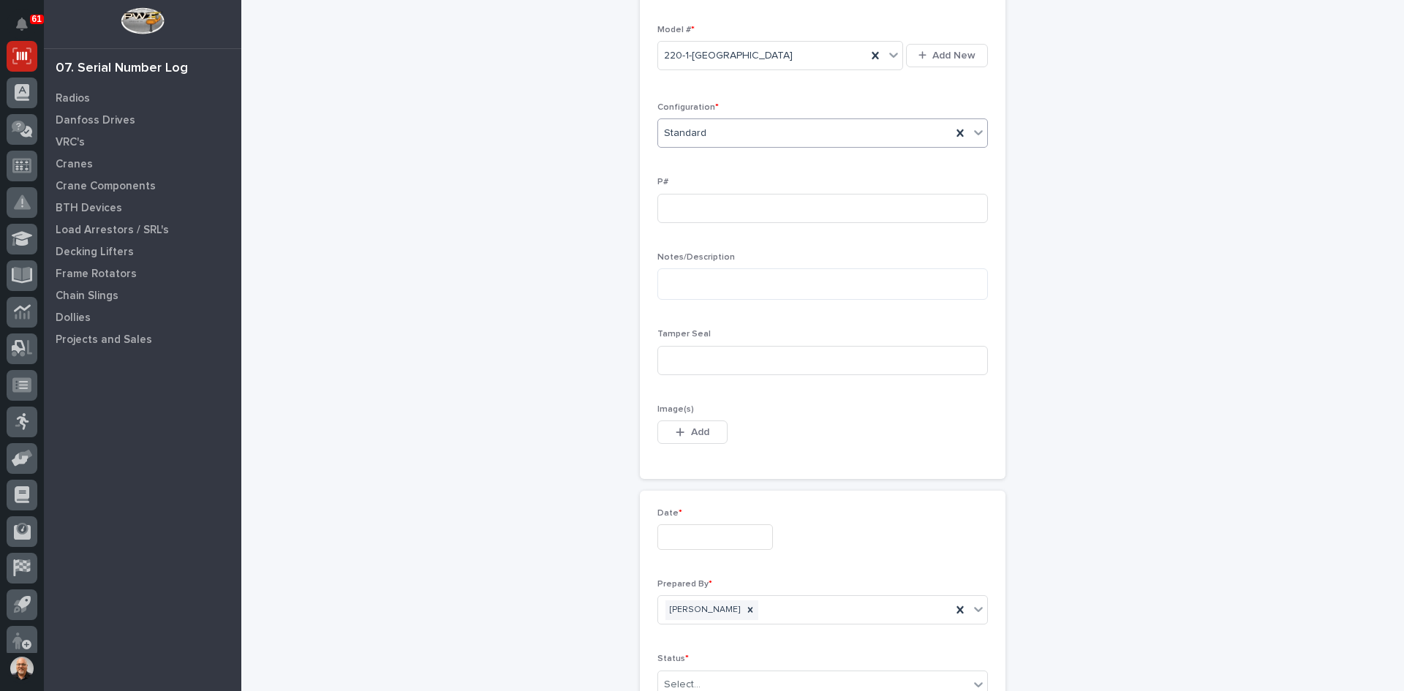
click at [725, 542] on input "text" at bounding box center [715, 537] width 116 height 26
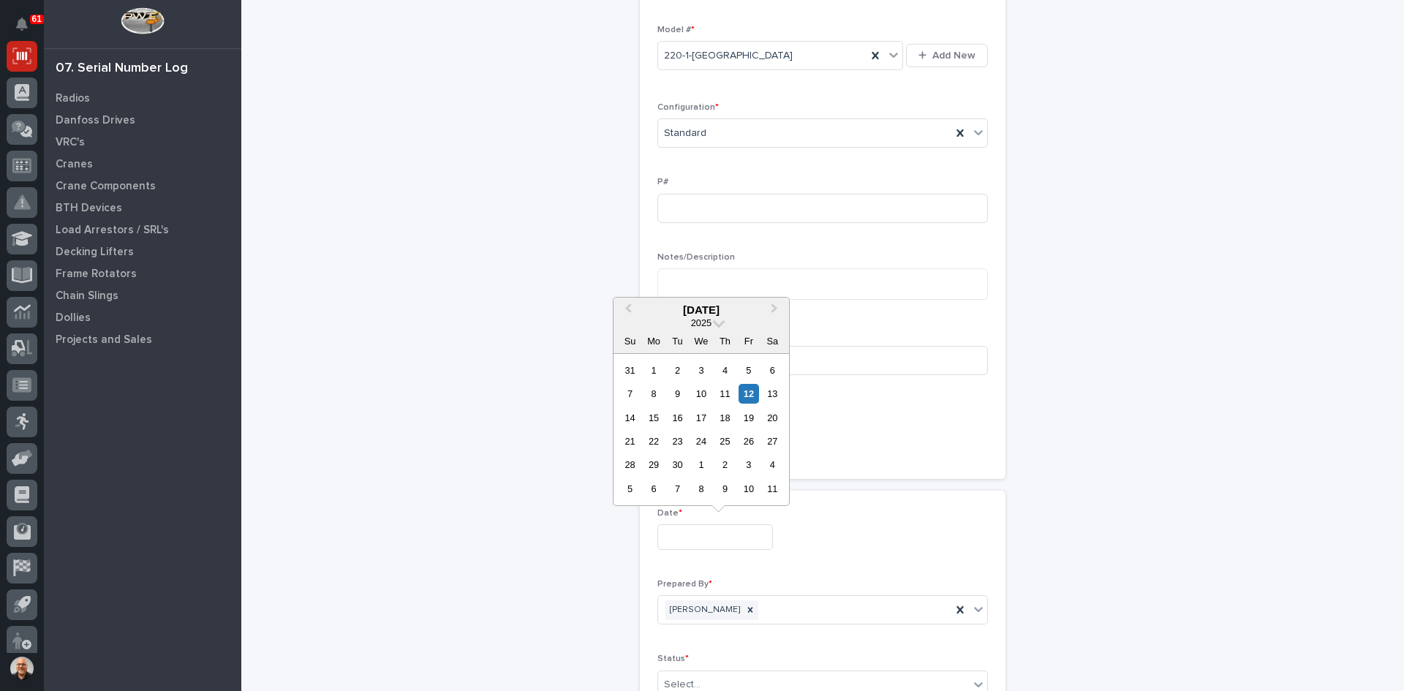
click at [747, 391] on div "12" at bounding box center [748, 394] width 20 height 20
type input "**********"
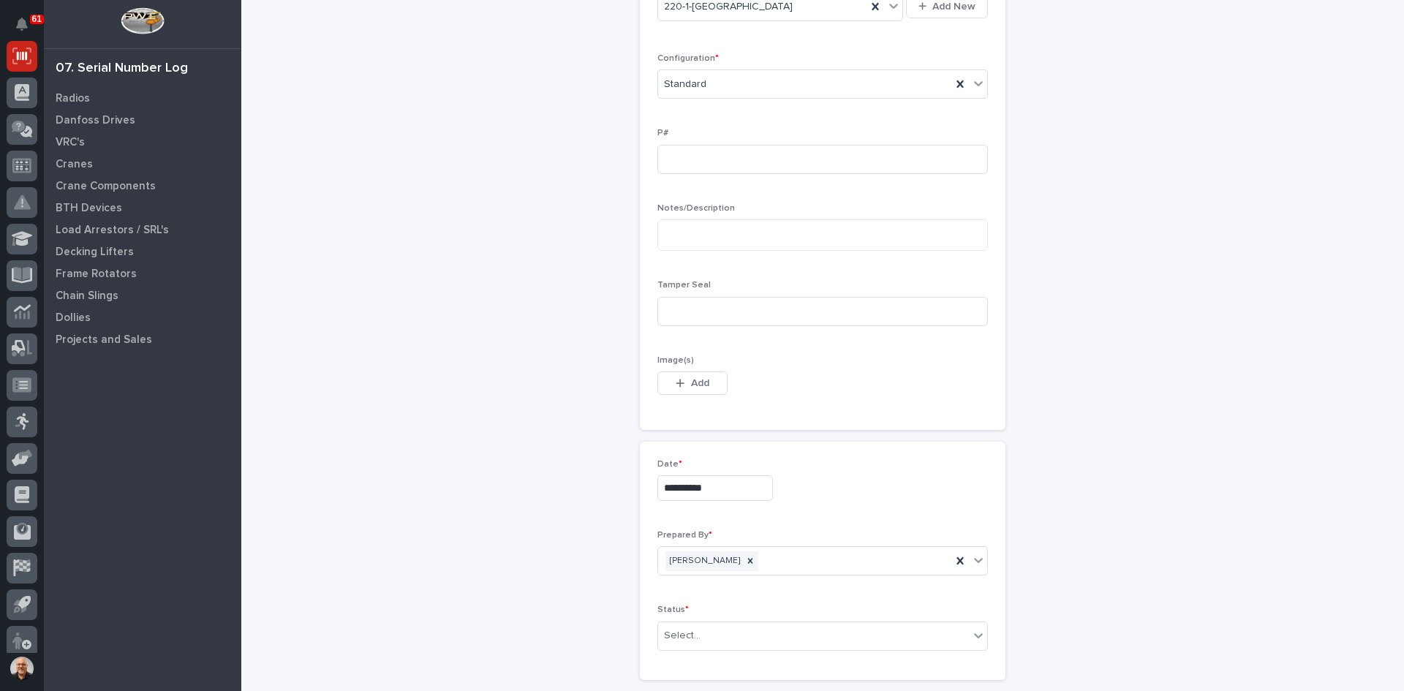
scroll to position [700, 0]
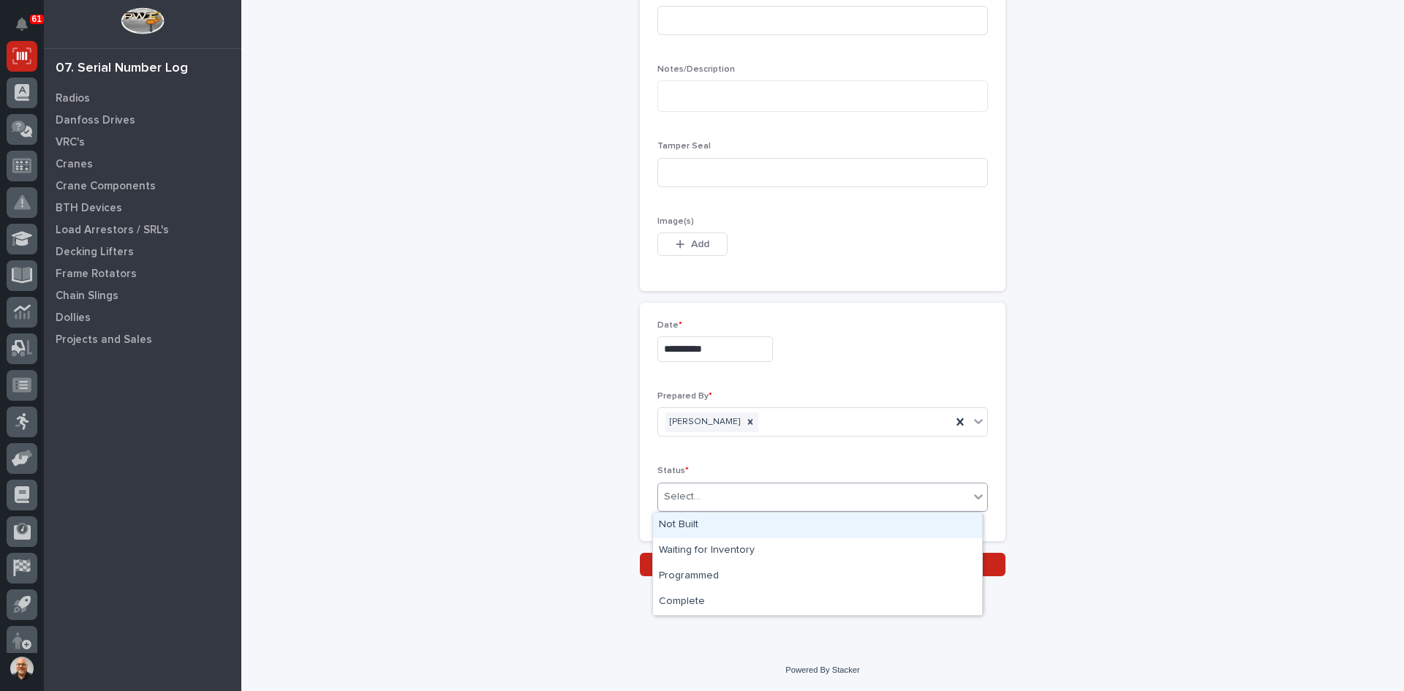
click at [741, 505] on div "Select..." at bounding box center [813, 497] width 311 height 24
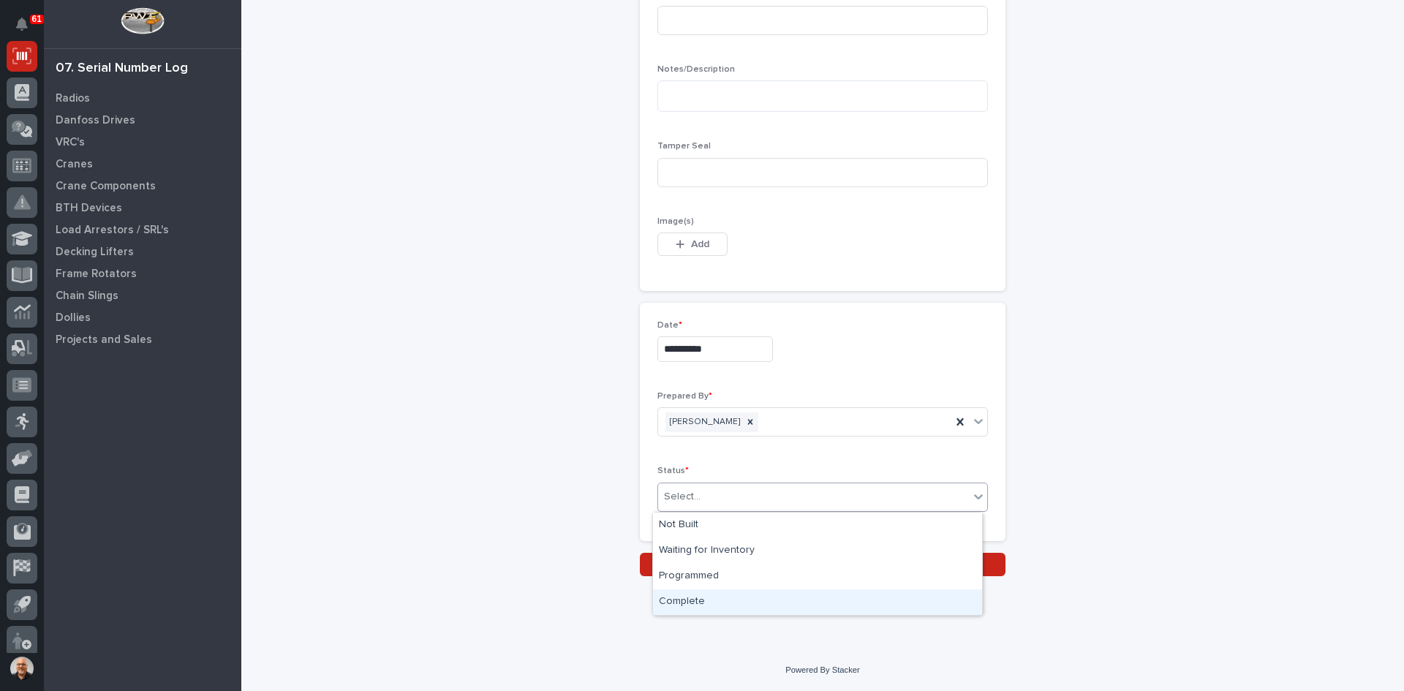
click at [698, 601] on div "Complete" at bounding box center [817, 602] width 329 height 26
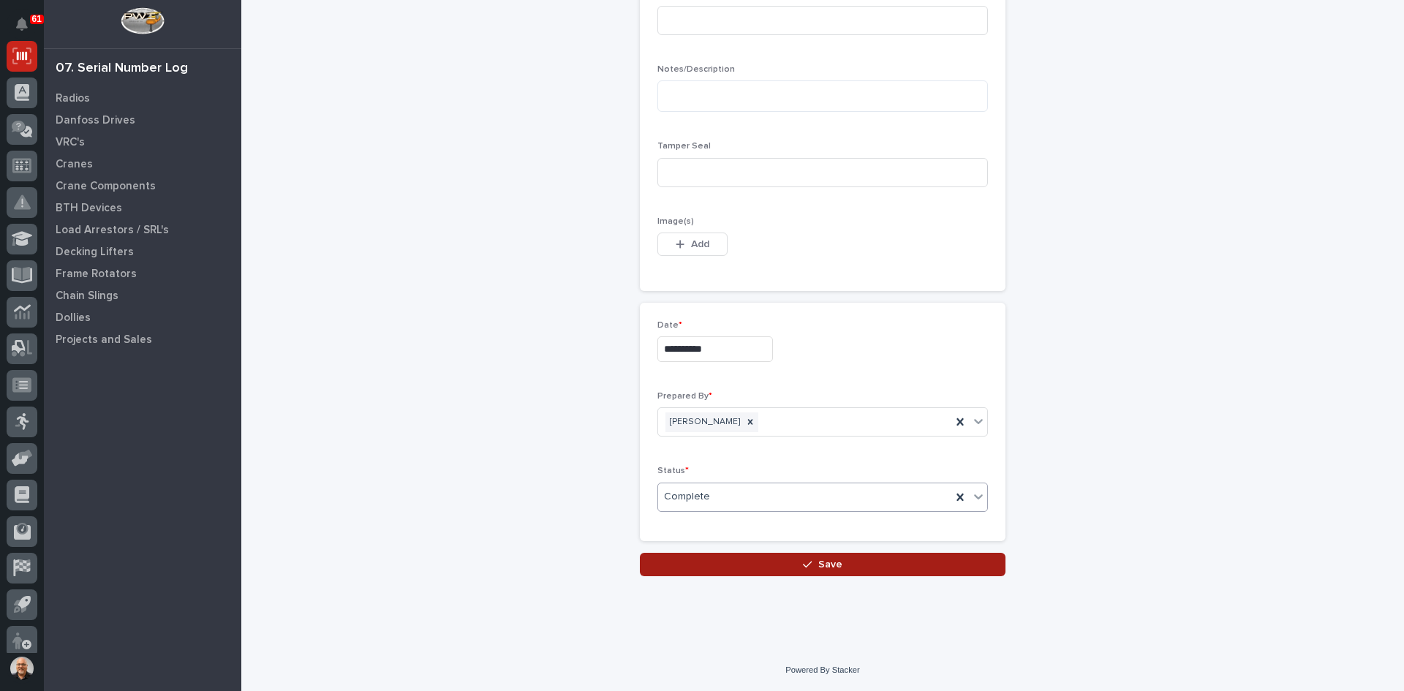
click at [819, 567] on span "Save" at bounding box center [830, 564] width 24 height 13
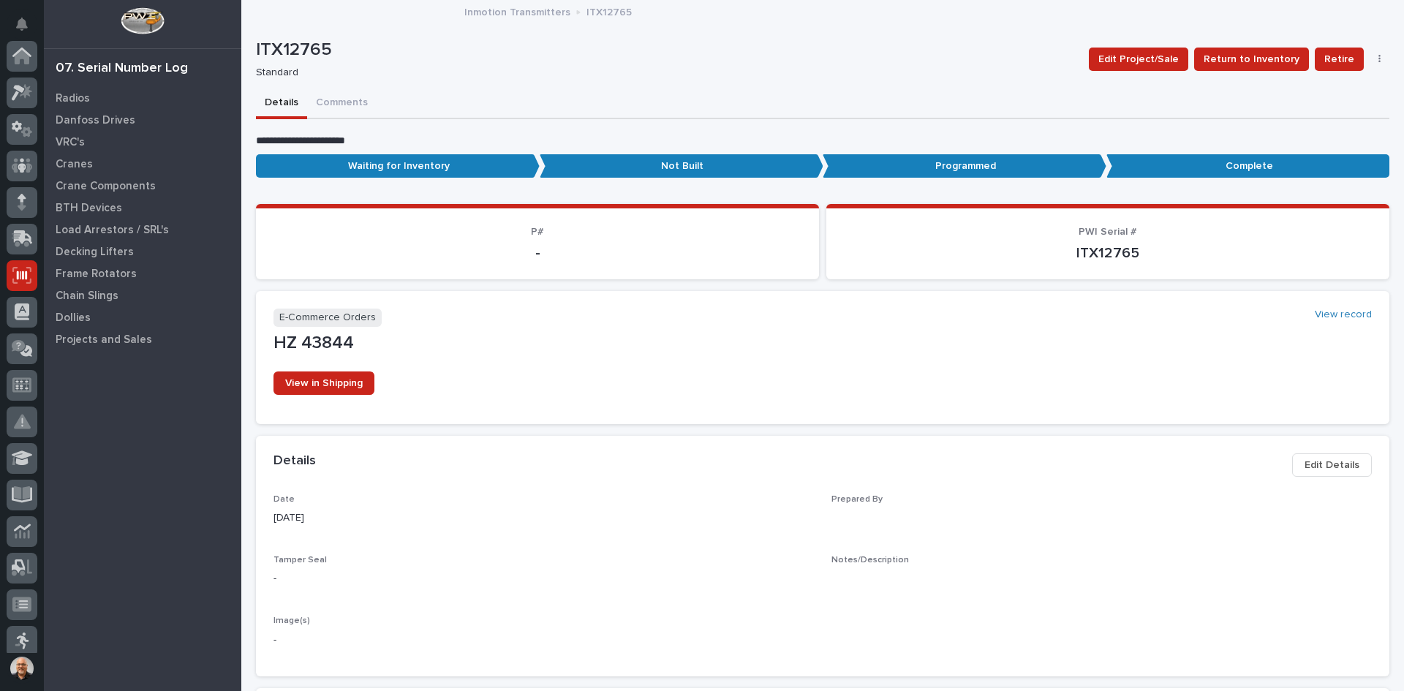
scroll to position [219, 0]
click at [78, 92] on p "Radios" at bounding box center [73, 98] width 34 height 13
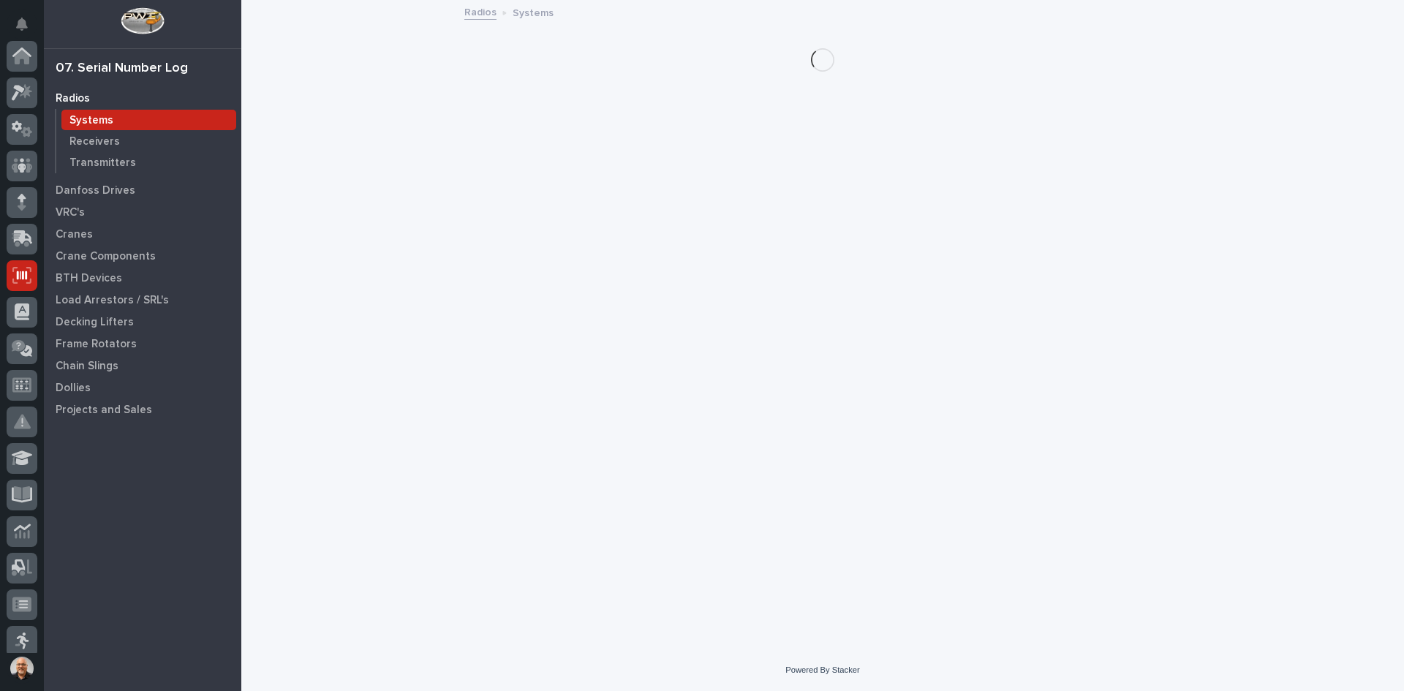
scroll to position [219, 0]
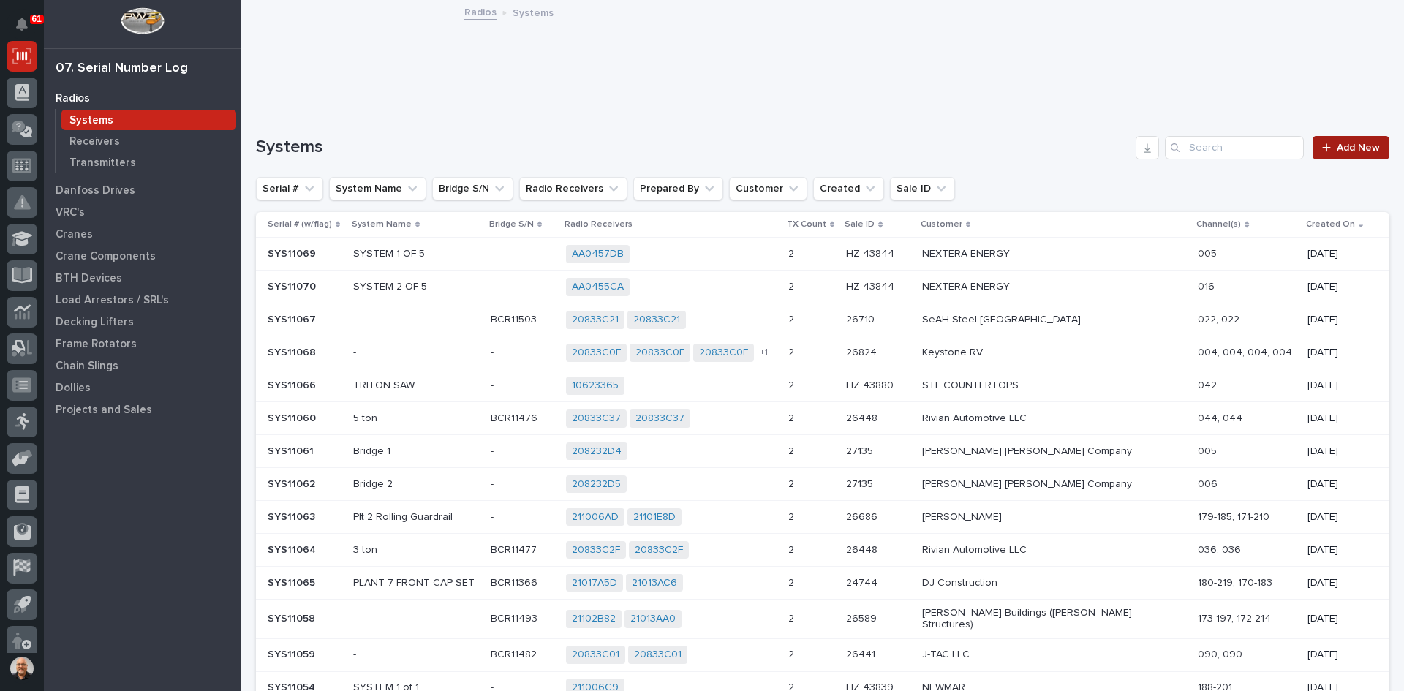
click at [1343, 143] on span "Add New" at bounding box center [1358, 148] width 43 height 10
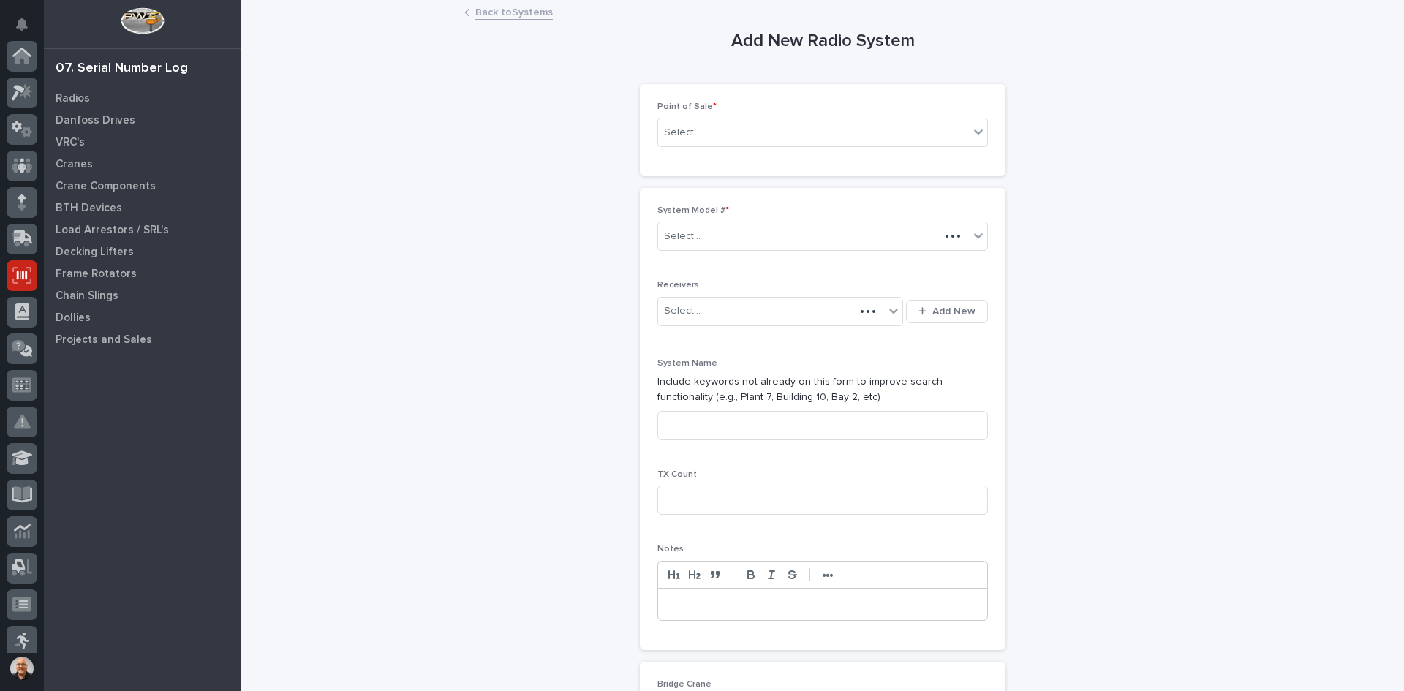
scroll to position [219, 0]
click at [722, 132] on div "Select..." at bounding box center [813, 133] width 311 height 24
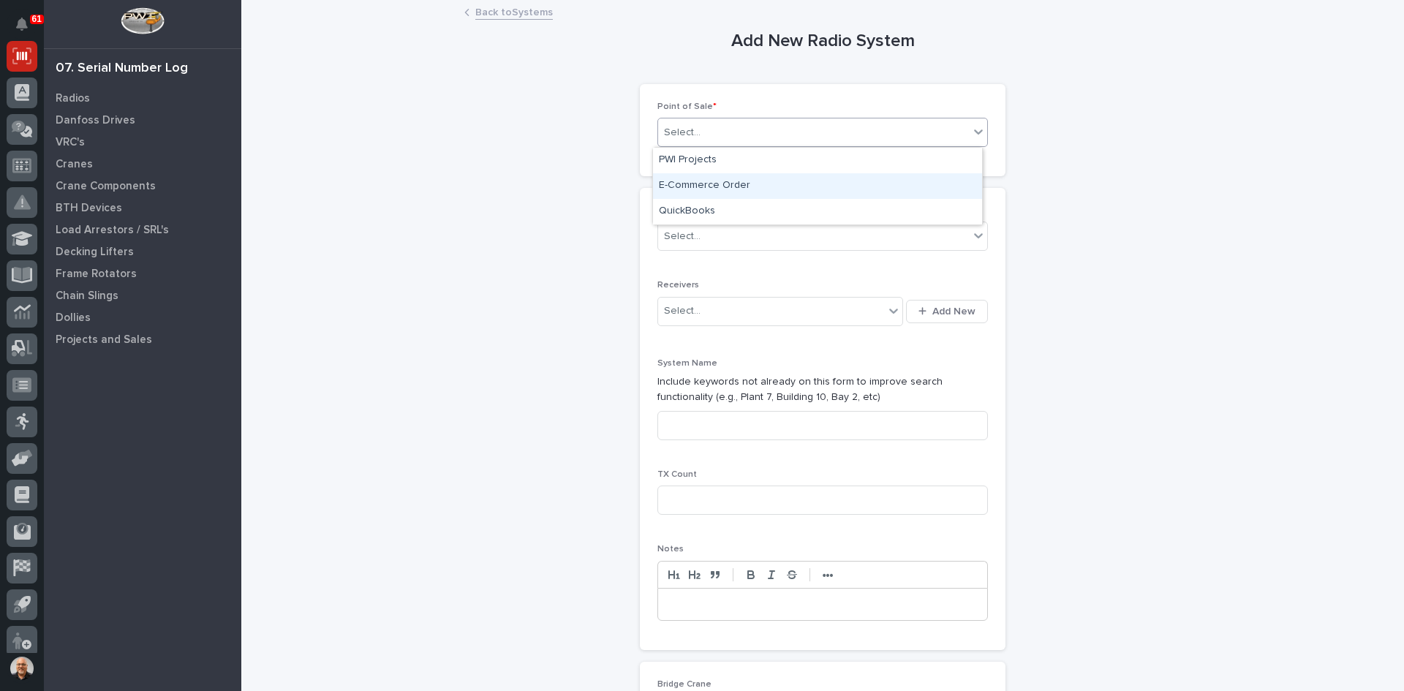
click at [710, 182] on div "E-Commerce Order" at bounding box center [817, 186] width 329 height 26
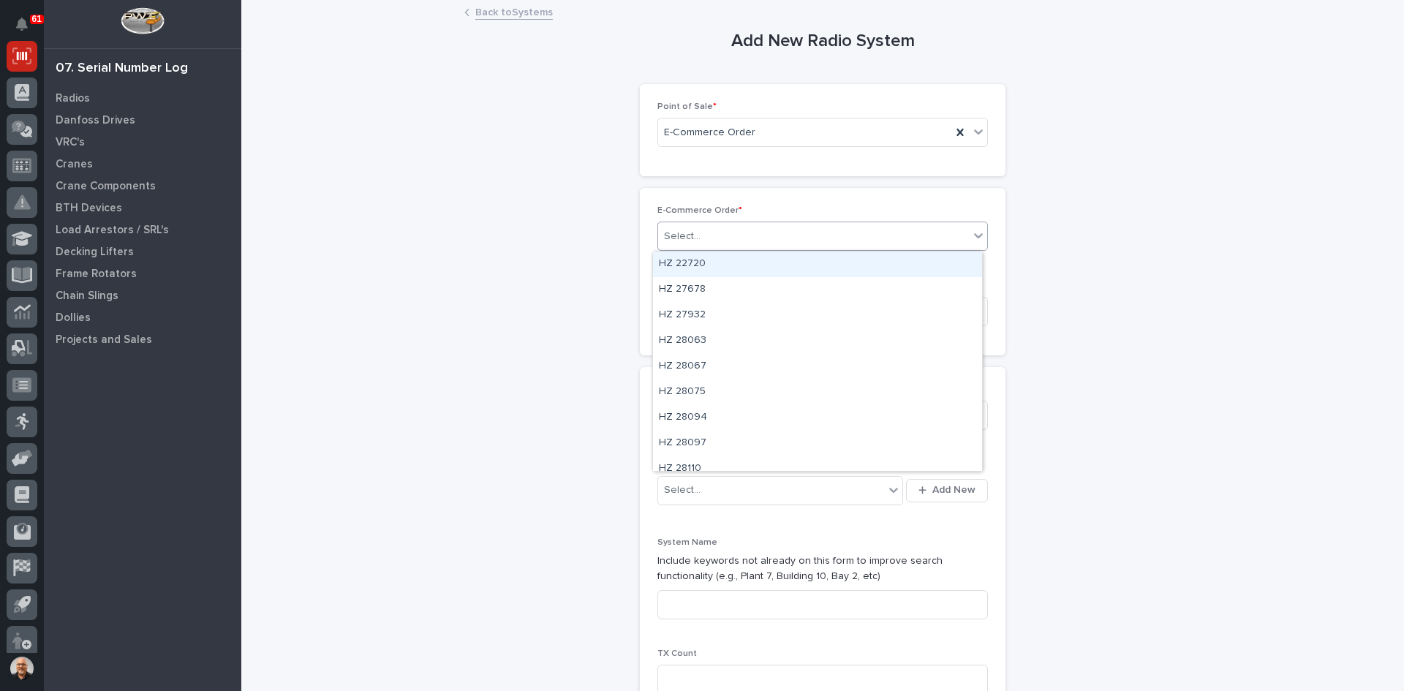
click at [710, 235] on div "Select..." at bounding box center [813, 236] width 311 height 24
type input "*****"
click at [705, 257] on div "HZ 43844" at bounding box center [817, 265] width 329 height 26
click at [699, 412] on div "Select..." at bounding box center [813, 416] width 311 height 24
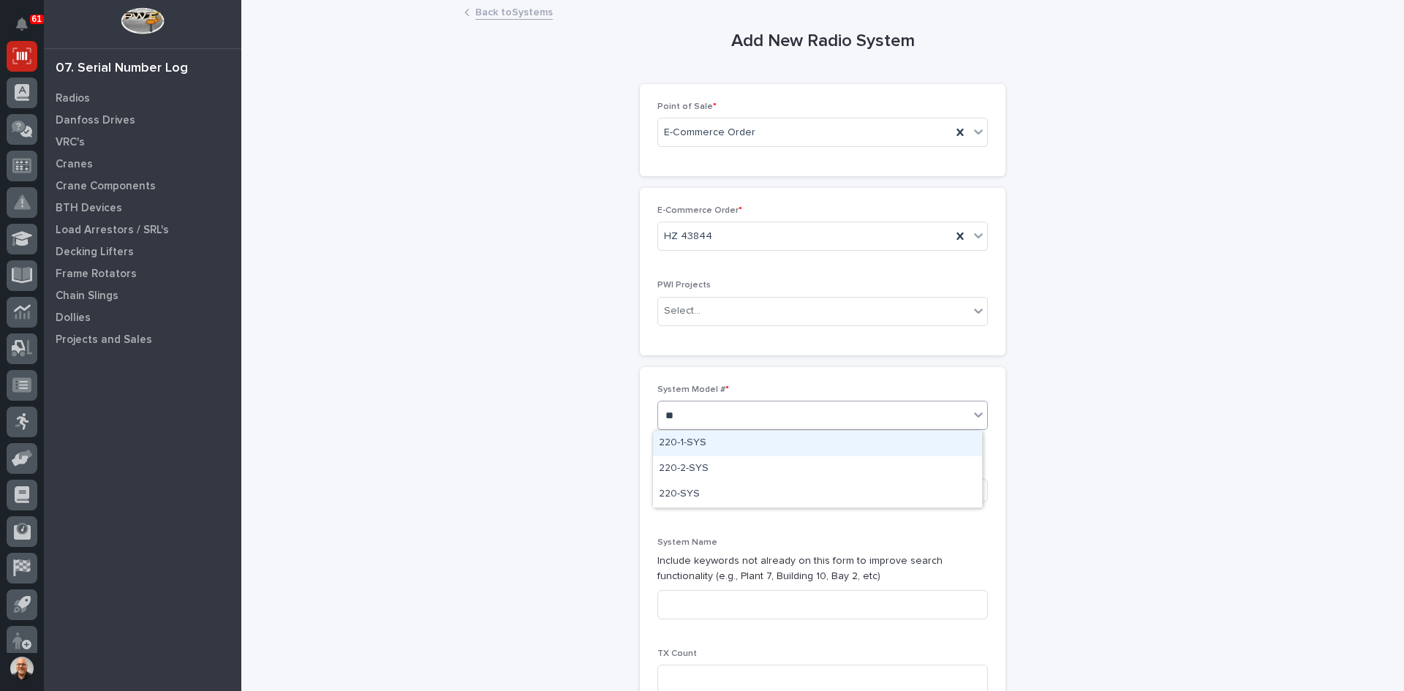
type input "***"
click at [962, 494] on span "Add New" at bounding box center [953, 489] width 43 height 13
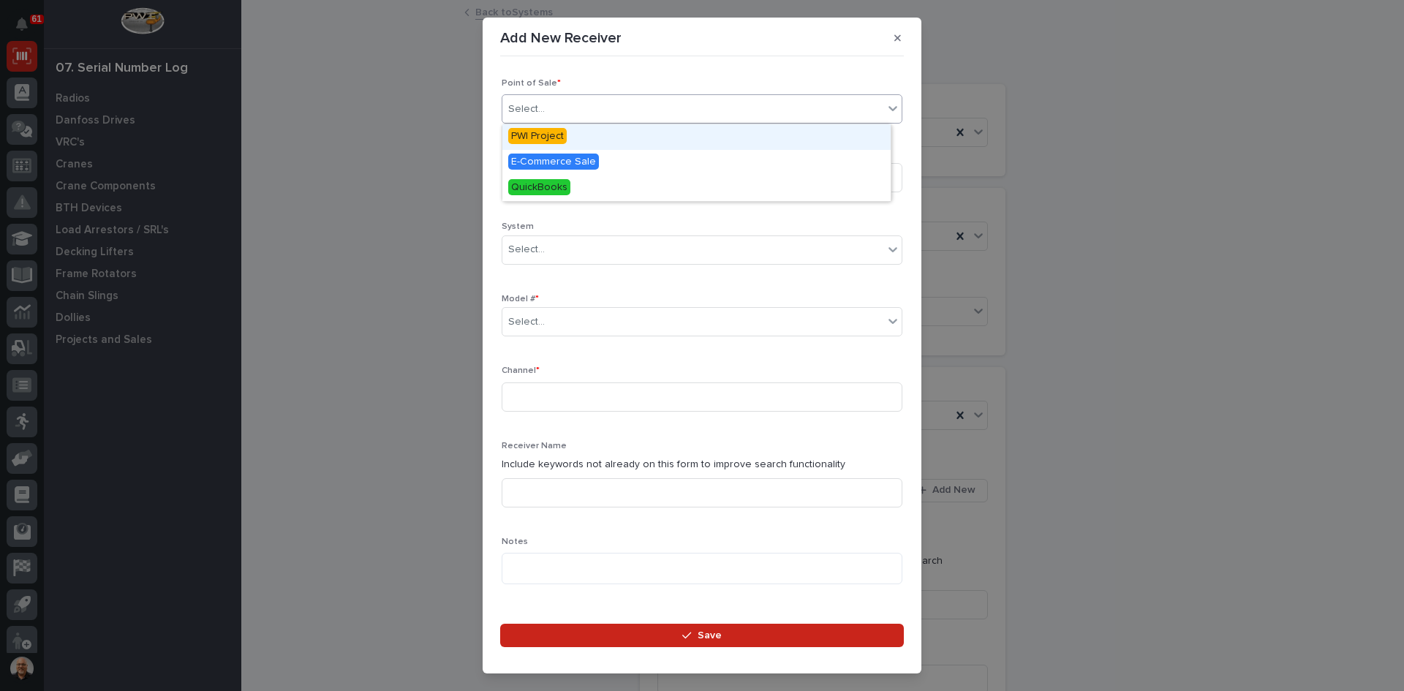
click at [584, 106] on div "Select..." at bounding box center [692, 109] width 381 height 24
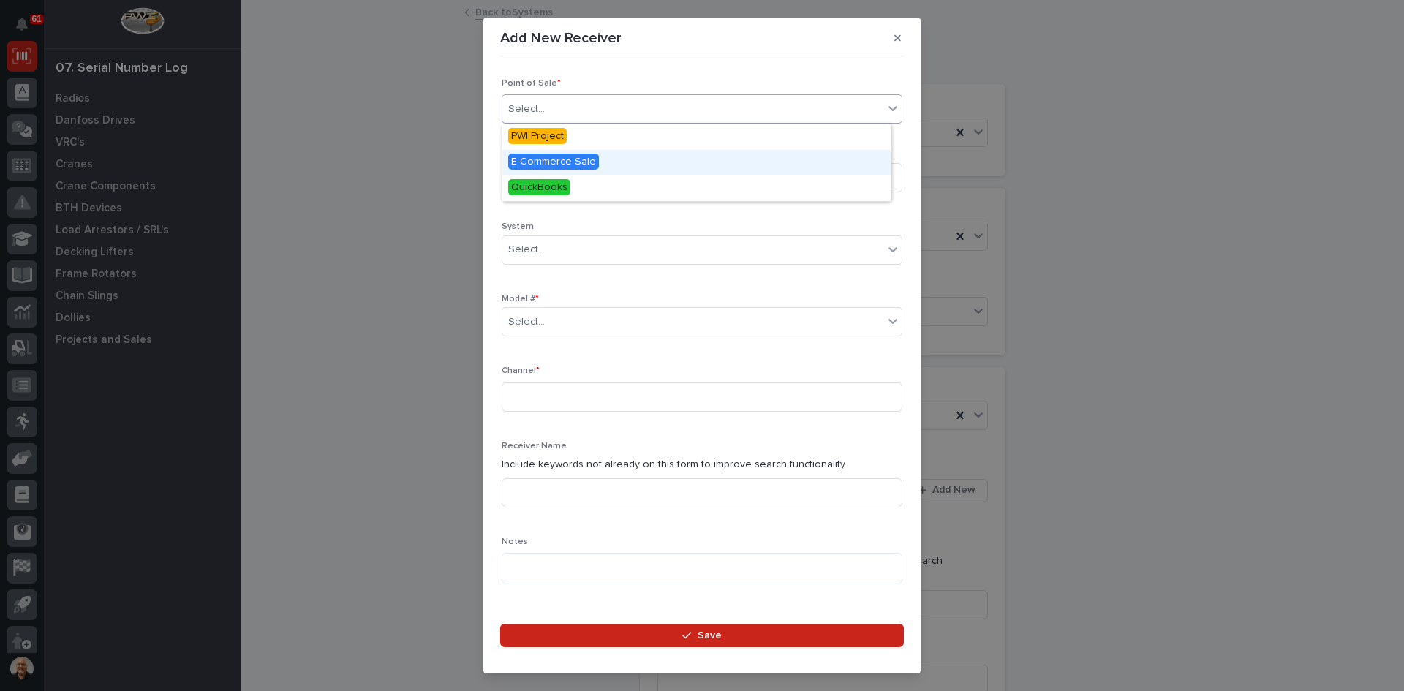
click at [572, 159] on span "E-Commerce Sale" at bounding box center [553, 162] width 91 height 16
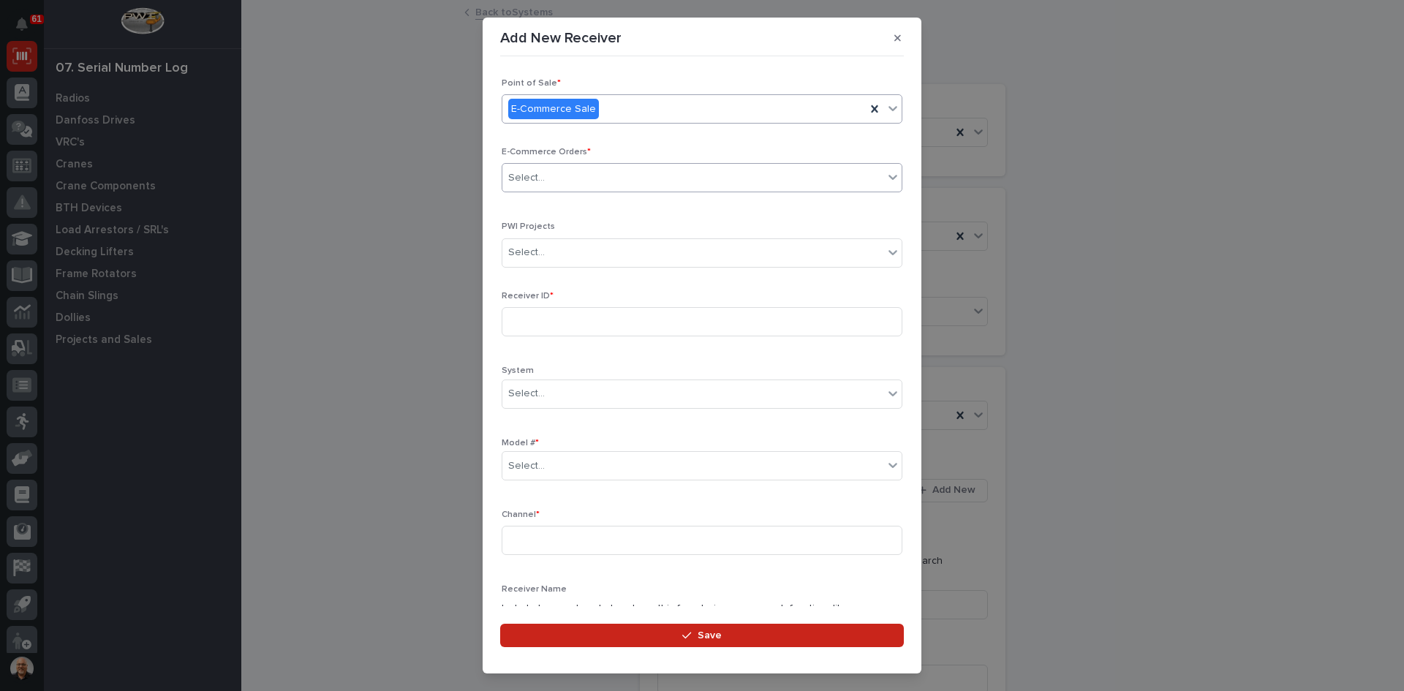
click at [558, 173] on div "Select..." at bounding box center [692, 178] width 381 height 24
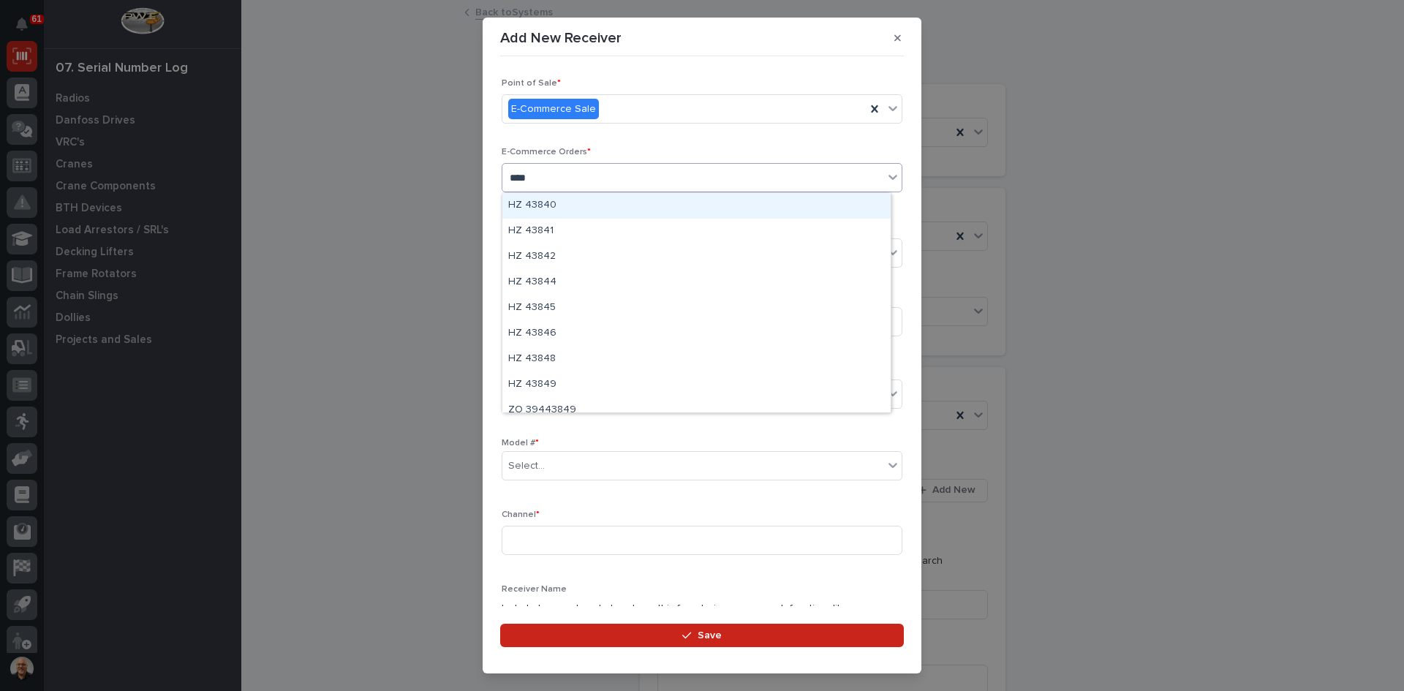
type input "*****"
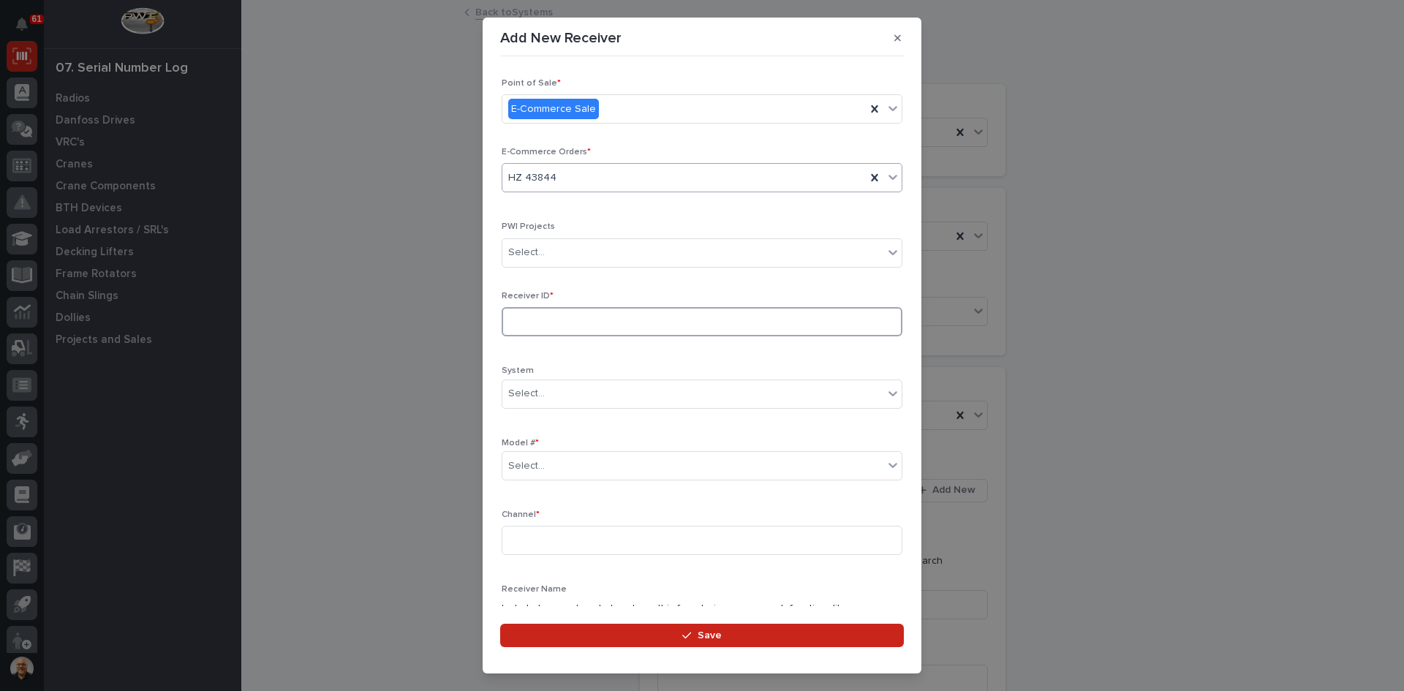
click at [568, 321] on input at bounding box center [702, 321] width 401 height 29
type input "AA0455A6"
click at [546, 466] on input "text" at bounding box center [546, 466] width 1 height 12
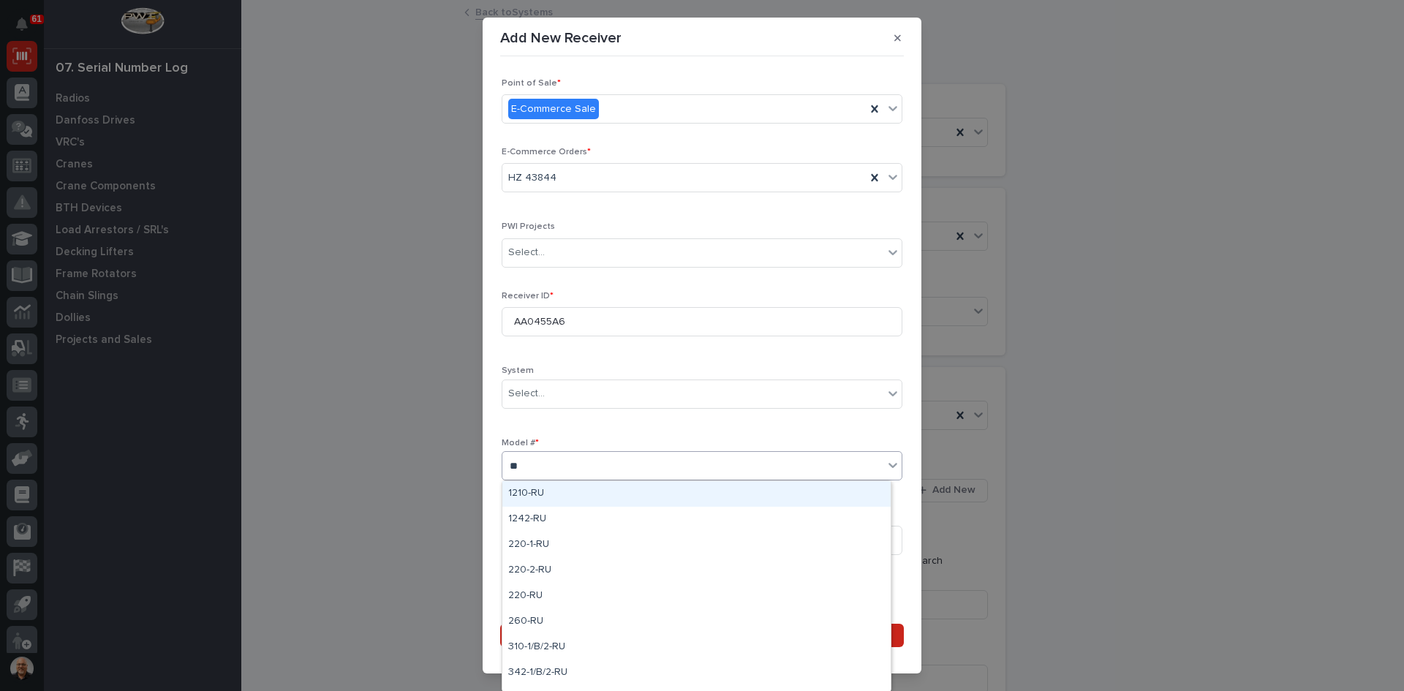
type input "***"
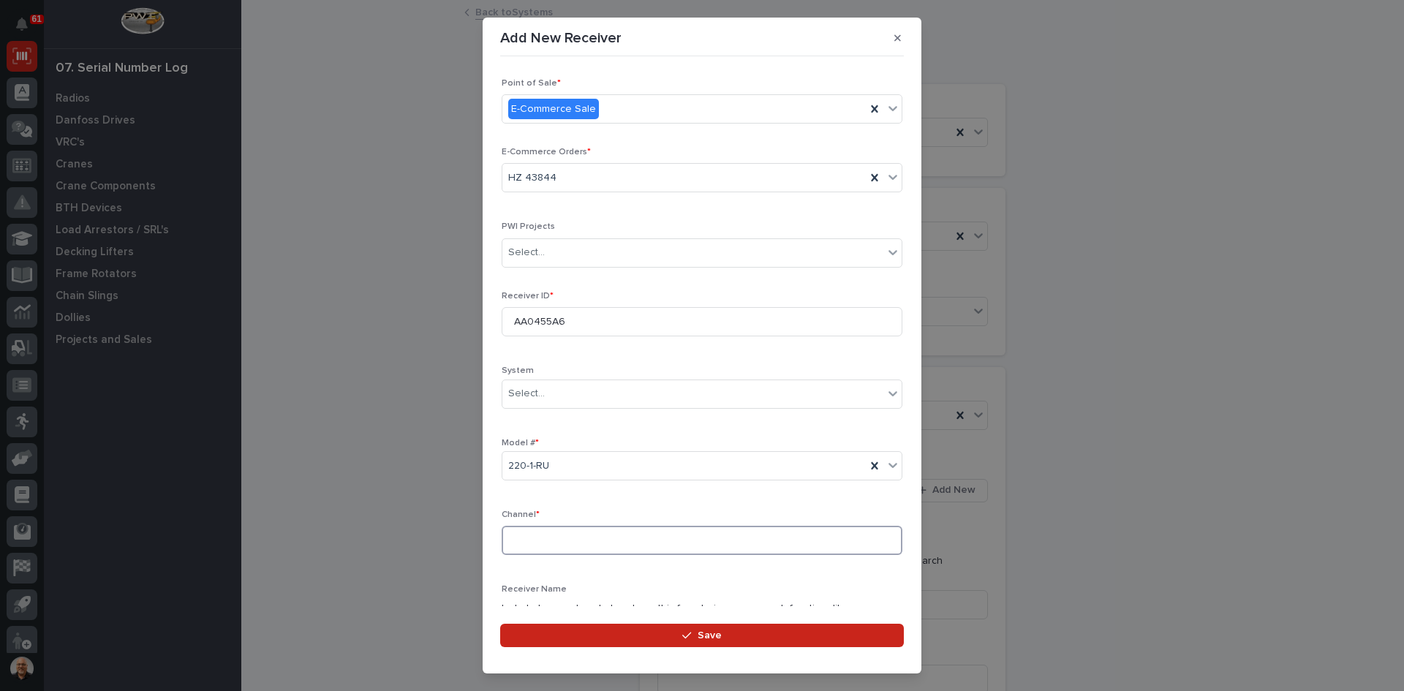
click at [528, 540] on input at bounding box center [702, 540] width 401 height 29
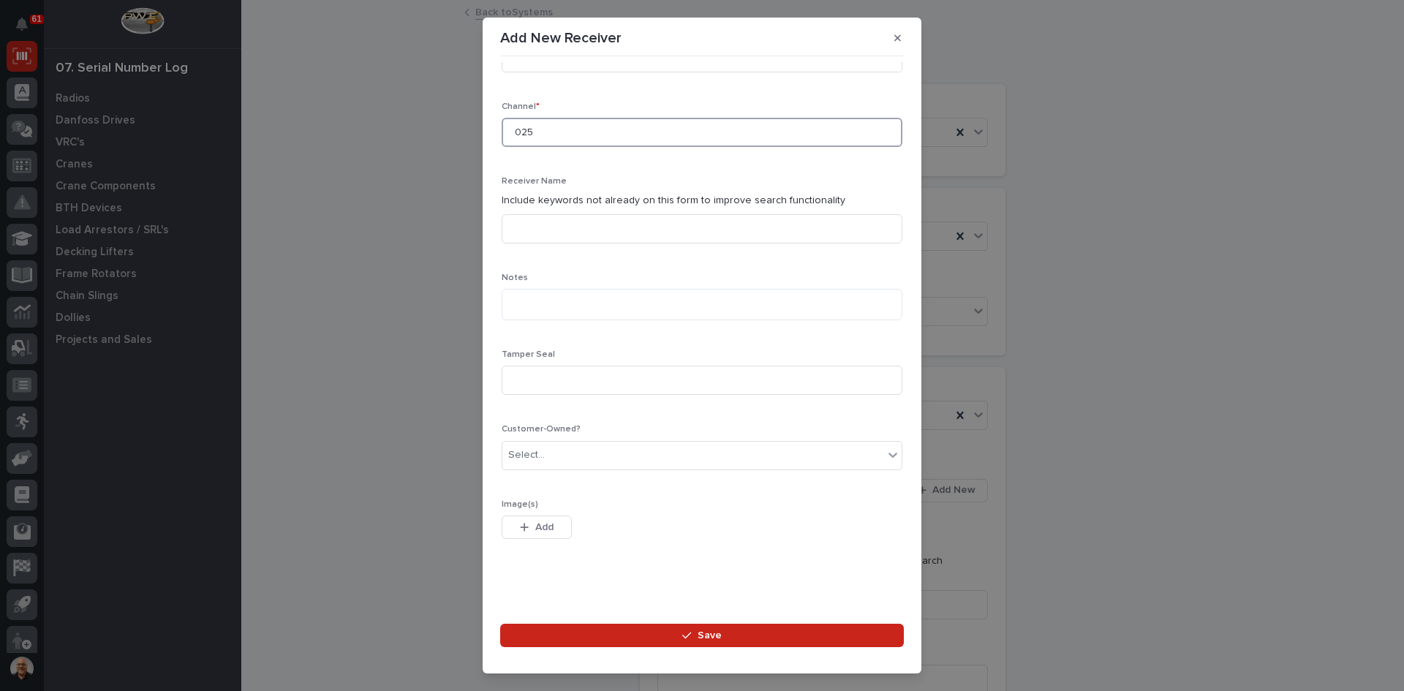
scroll to position [411, 0]
type input "025"
click at [713, 634] on span "Save" at bounding box center [710, 635] width 24 height 13
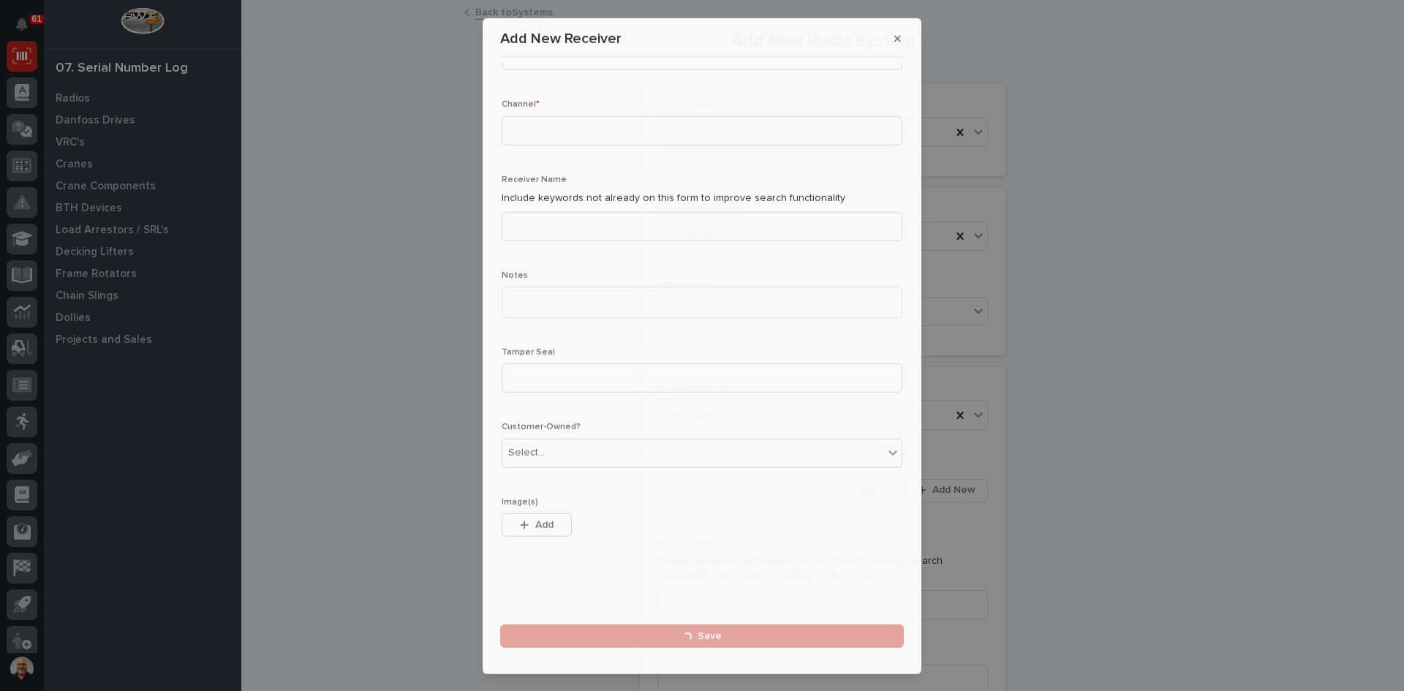
scroll to position [0, 0]
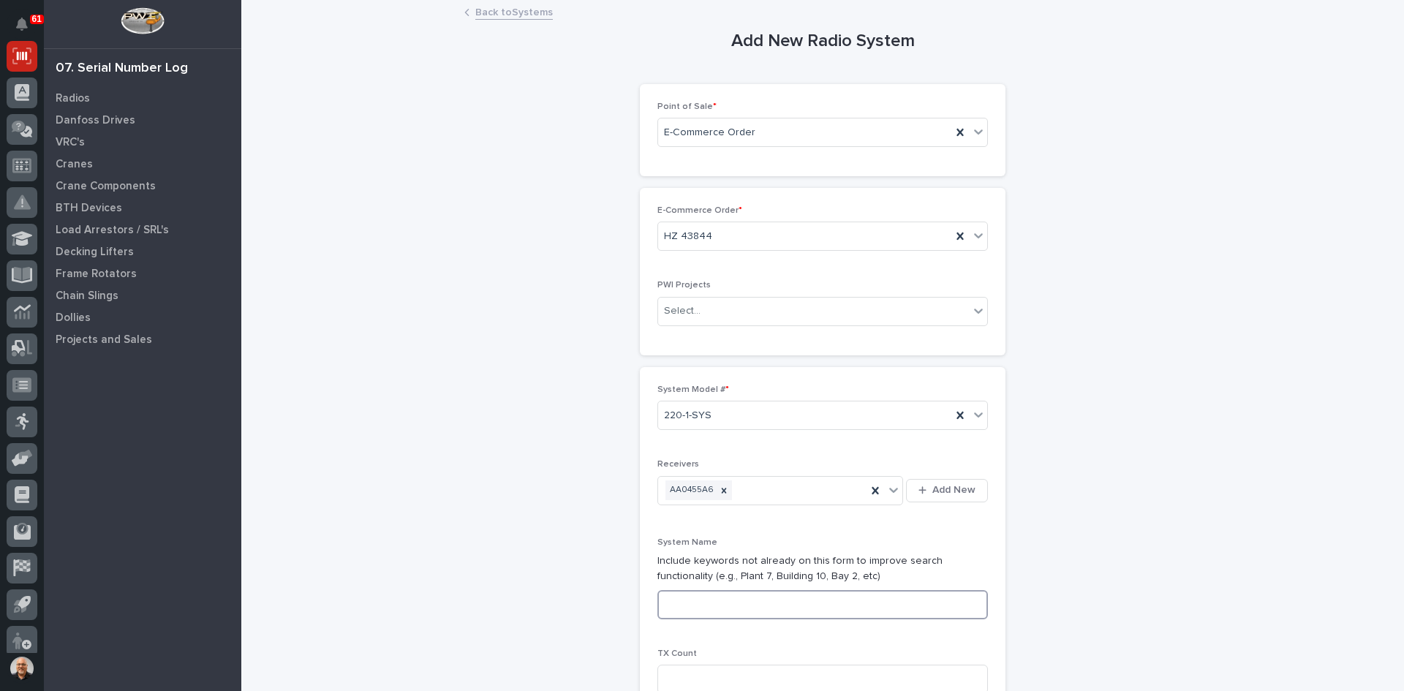
click at [681, 602] on input at bounding box center [822, 604] width 330 height 29
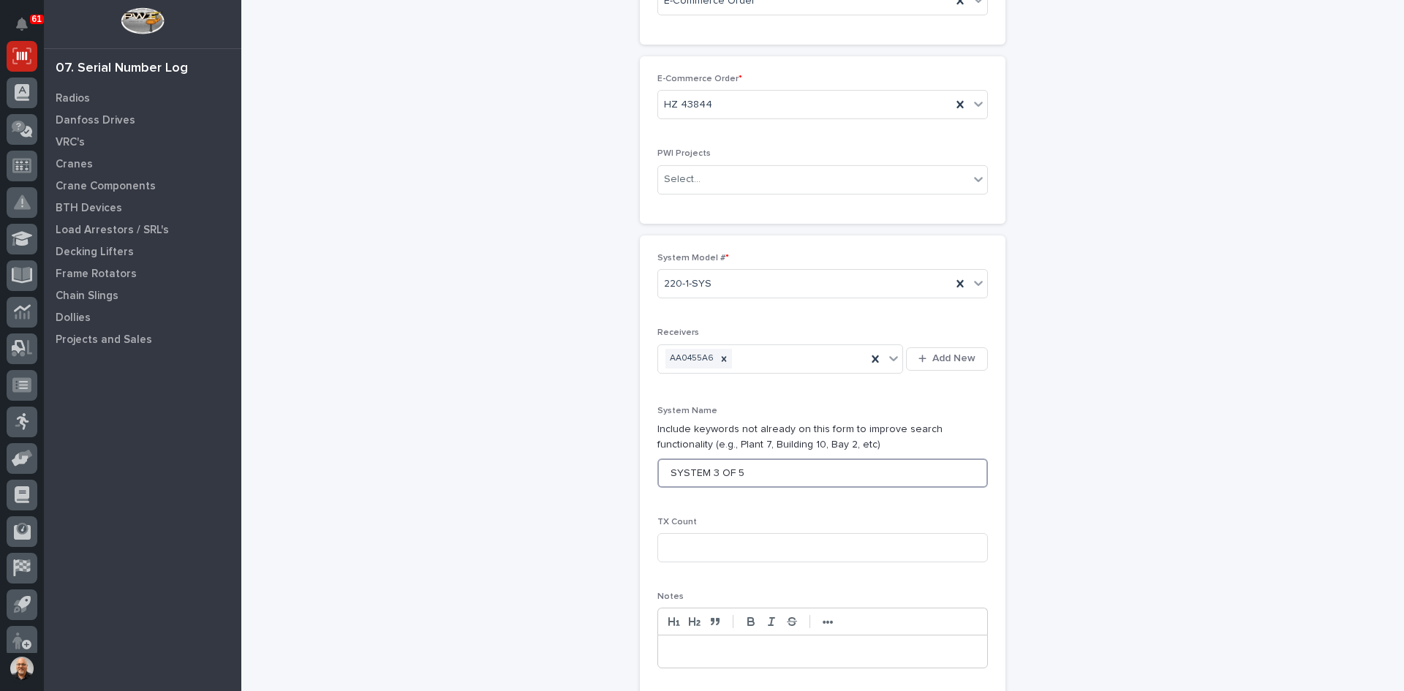
scroll to position [146, 0]
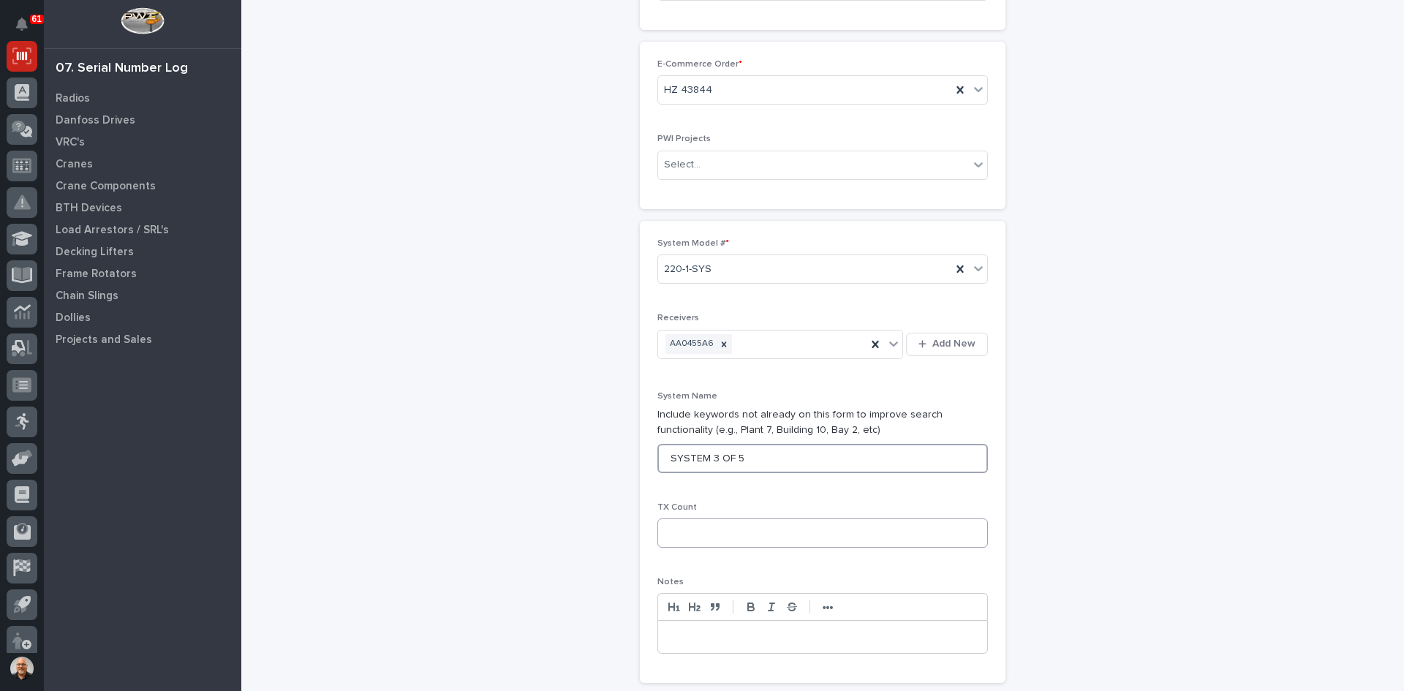
type input "SYSTEM 3 OF 5"
click at [692, 539] on input at bounding box center [822, 532] width 330 height 29
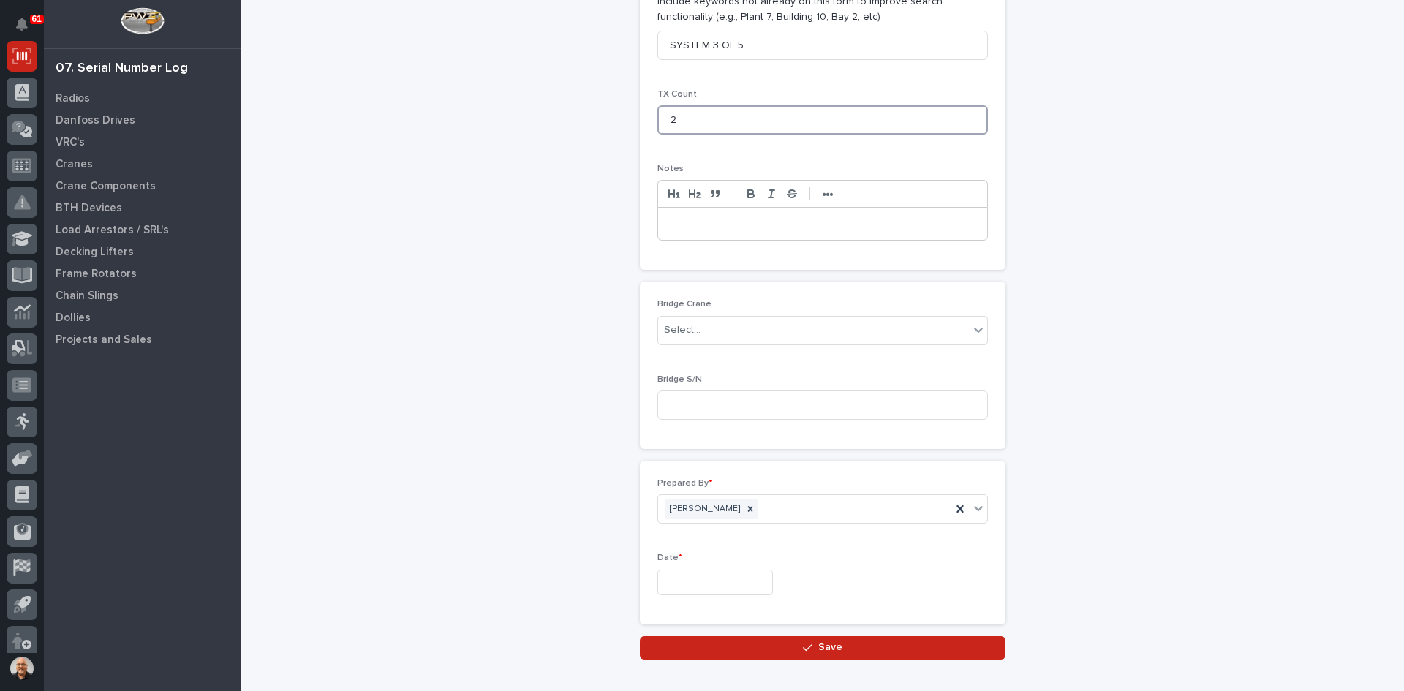
scroll to position [585, 0]
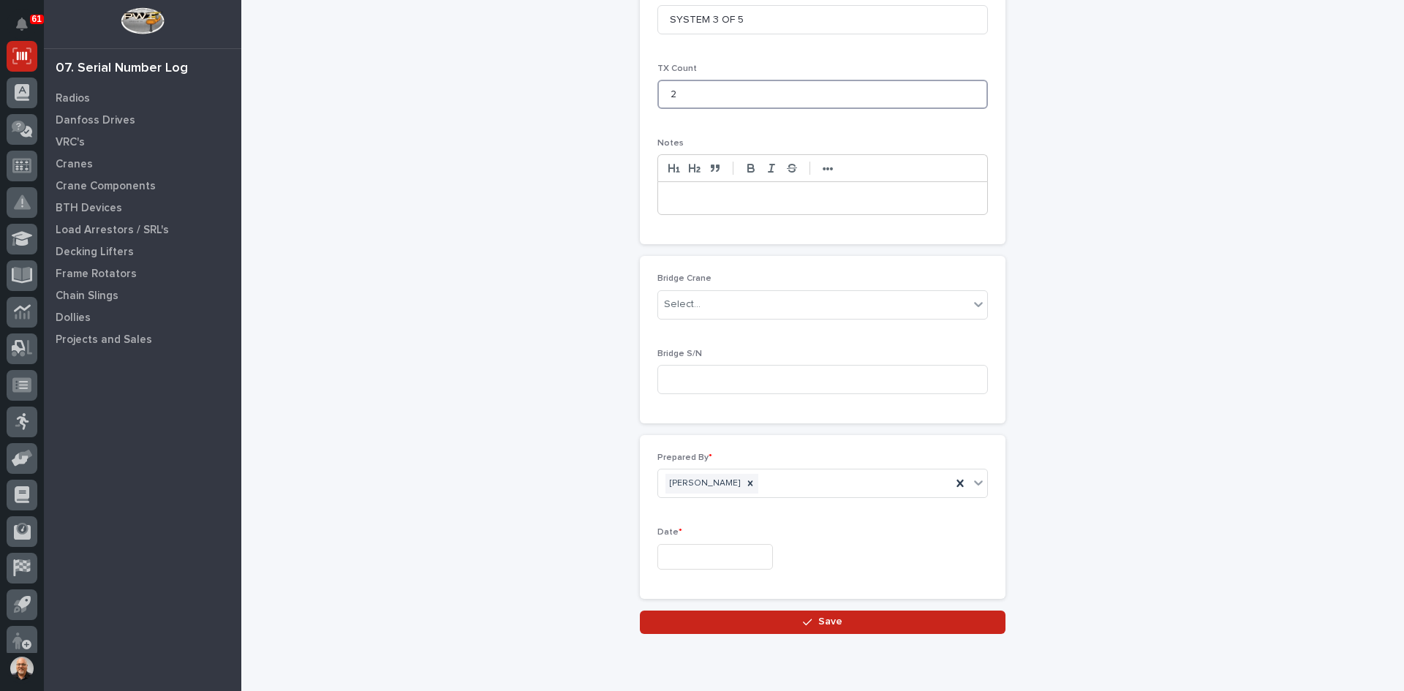
type input "2"
click at [697, 557] on input "text" at bounding box center [715, 557] width 116 height 26
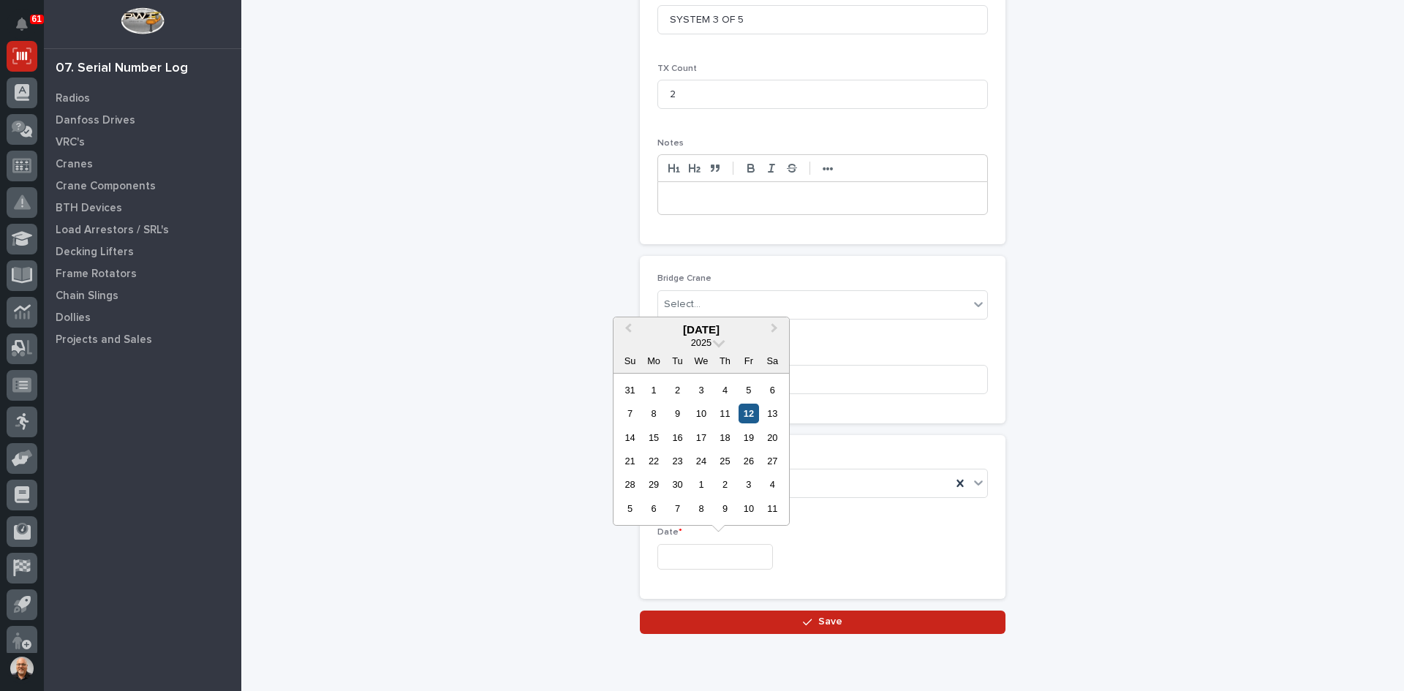
click at [748, 415] on div "12" at bounding box center [748, 414] width 20 height 20
type input "**********"
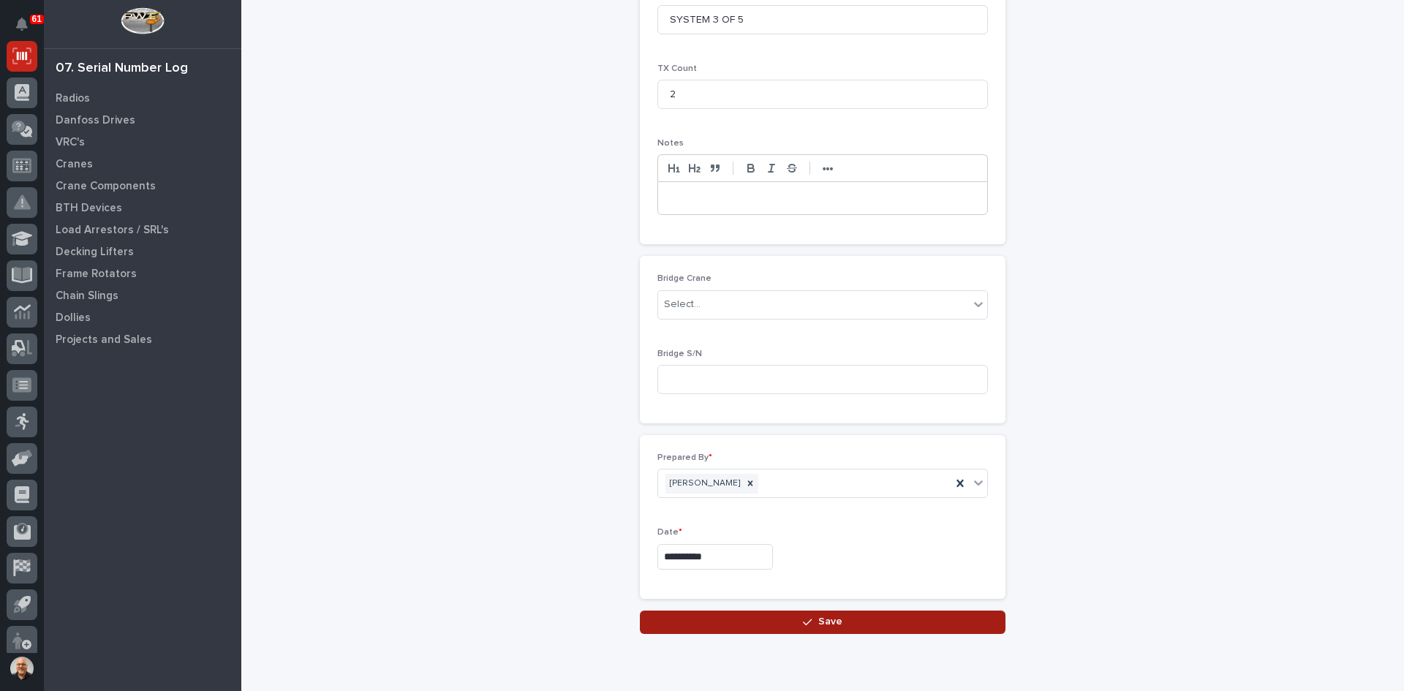
click at [827, 619] on span "Save" at bounding box center [830, 621] width 24 height 13
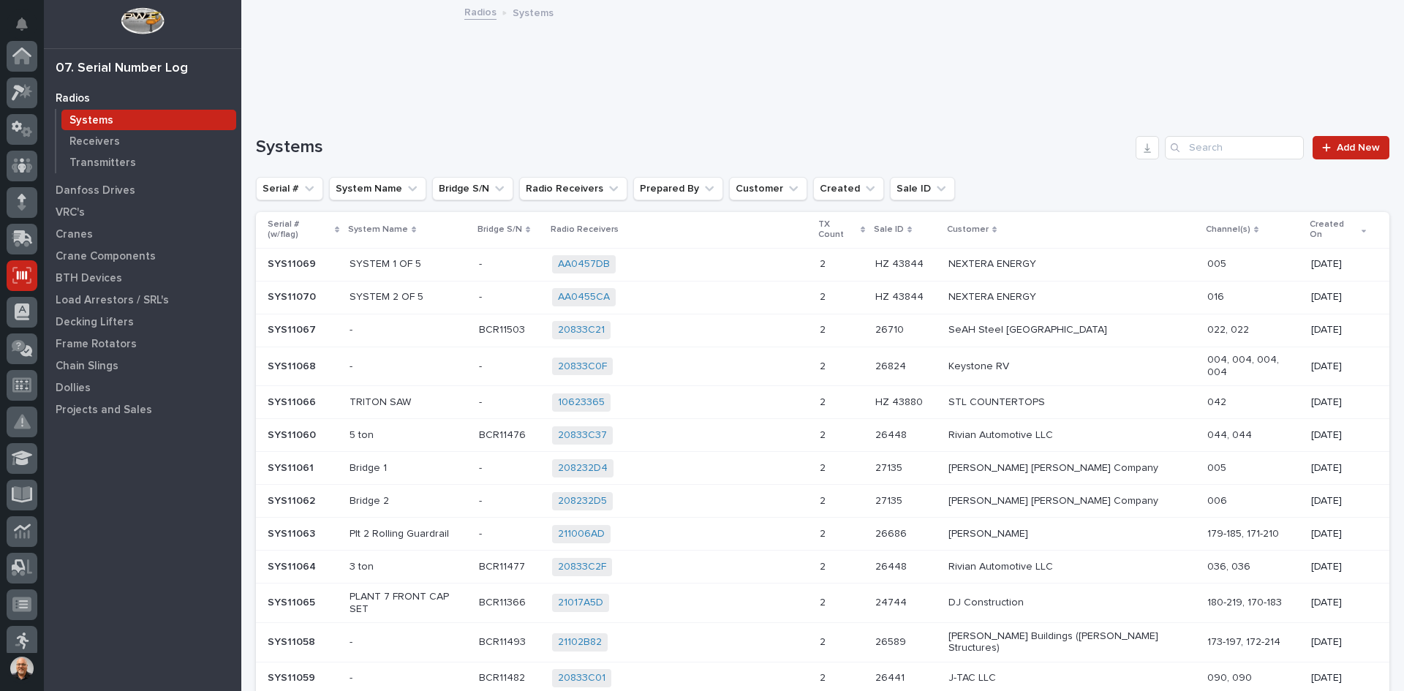
scroll to position [219, 0]
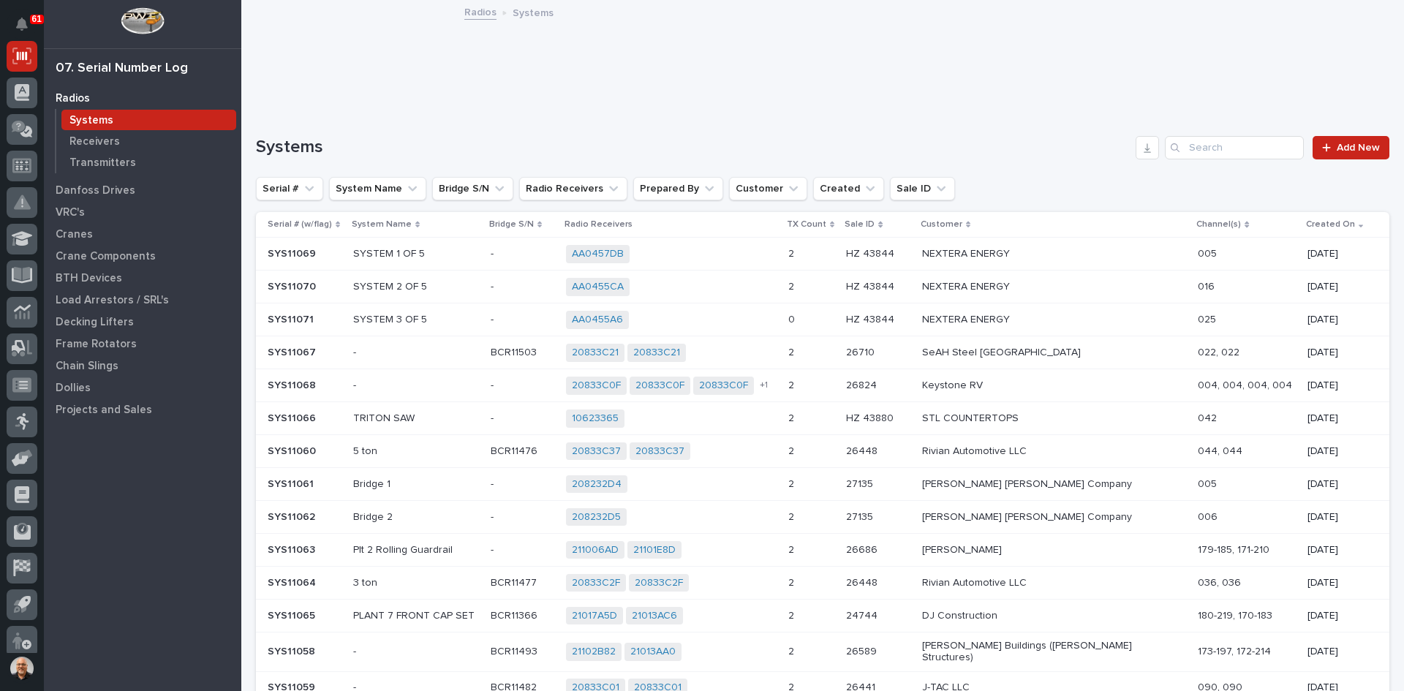
click at [776, 320] on div "AA0455A6 + 0" at bounding box center [671, 320] width 210 height 18
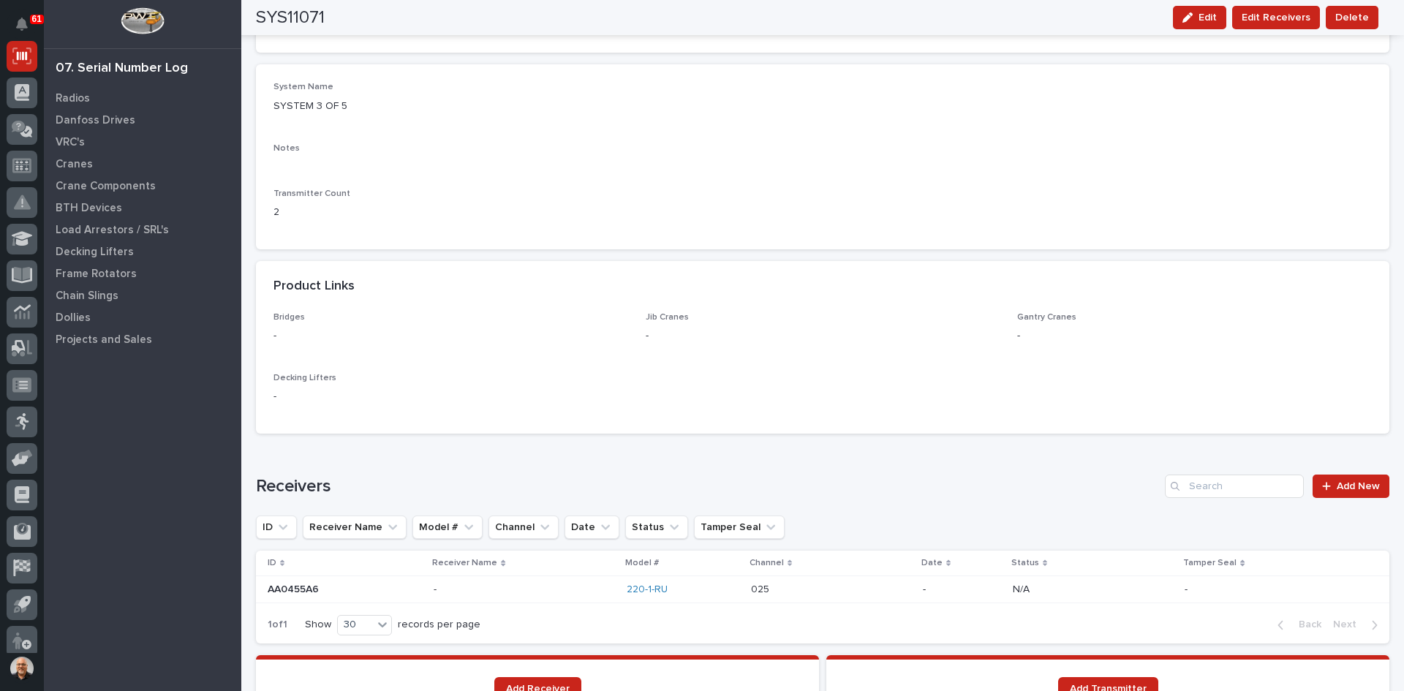
scroll to position [731, 0]
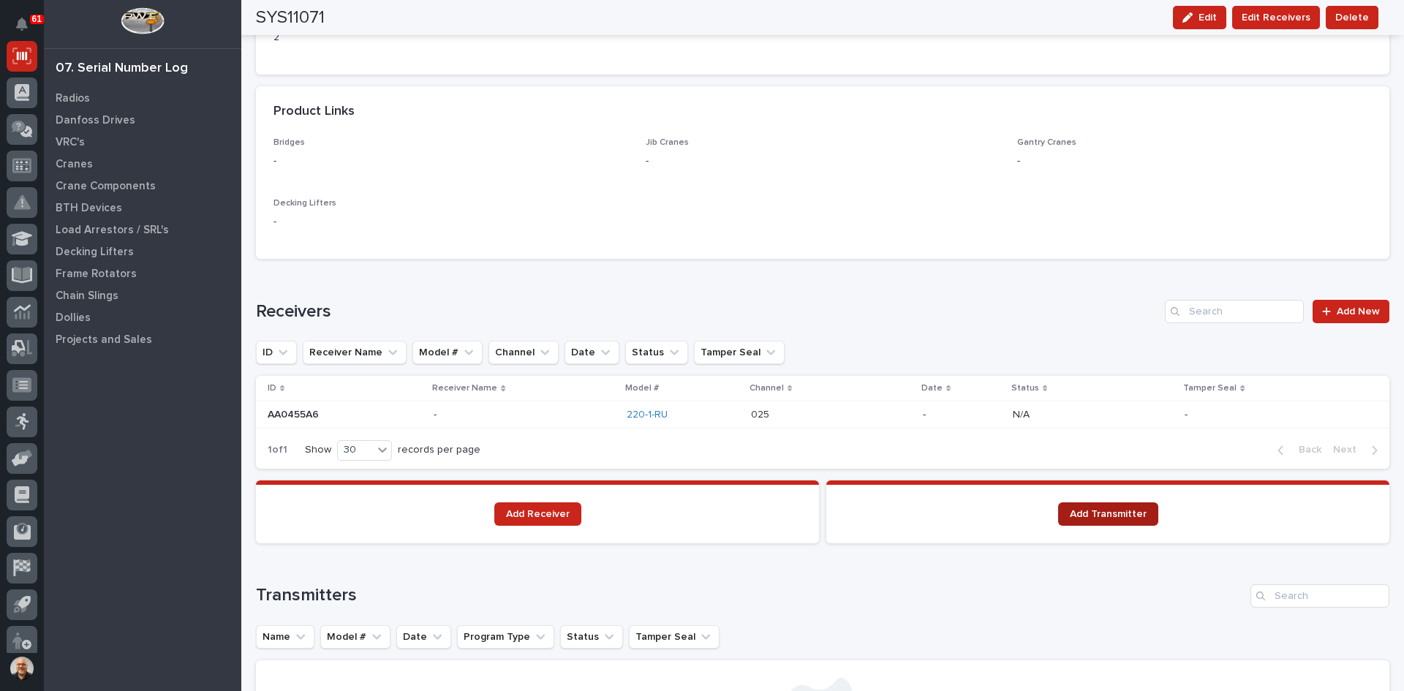
click at [1087, 515] on span "Add Transmitter" at bounding box center [1108, 514] width 77 height 10
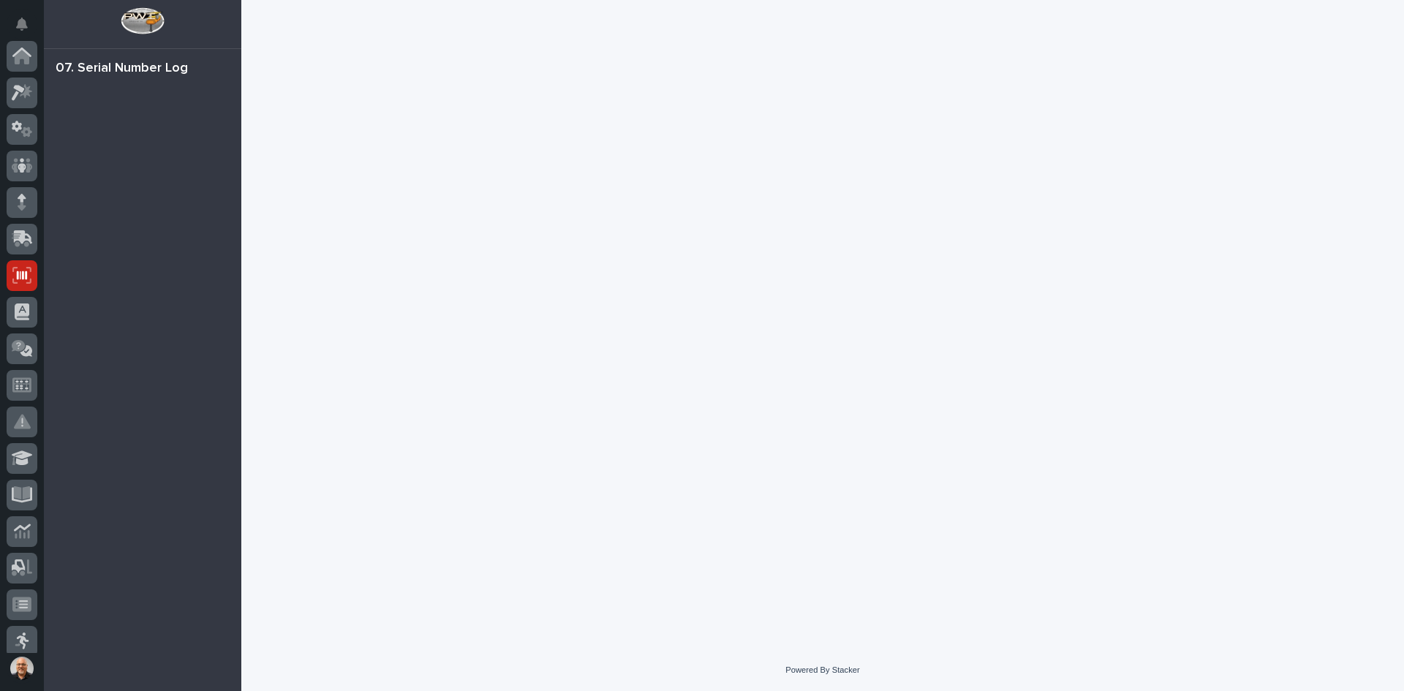
scroll to position [219, 0]
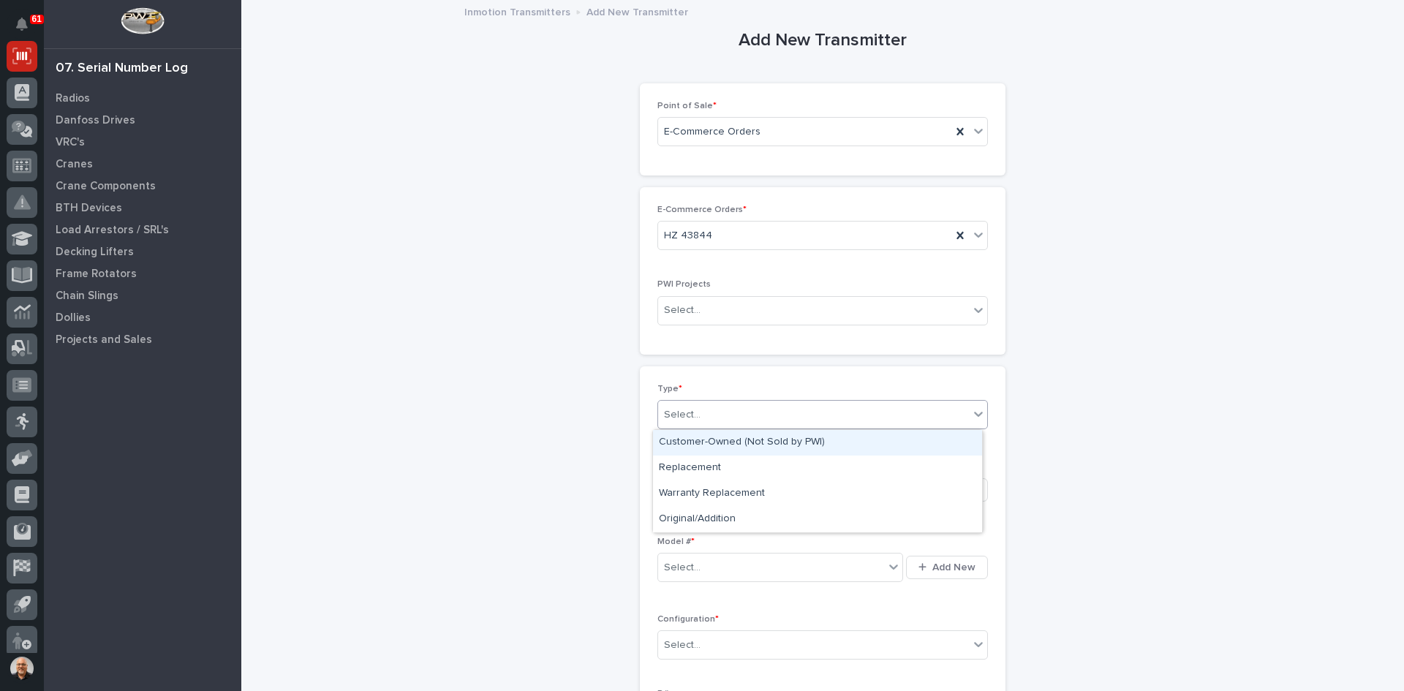
click at [702, 418] on div "Select..." at bounding box center [813, 415] width 311 height 24
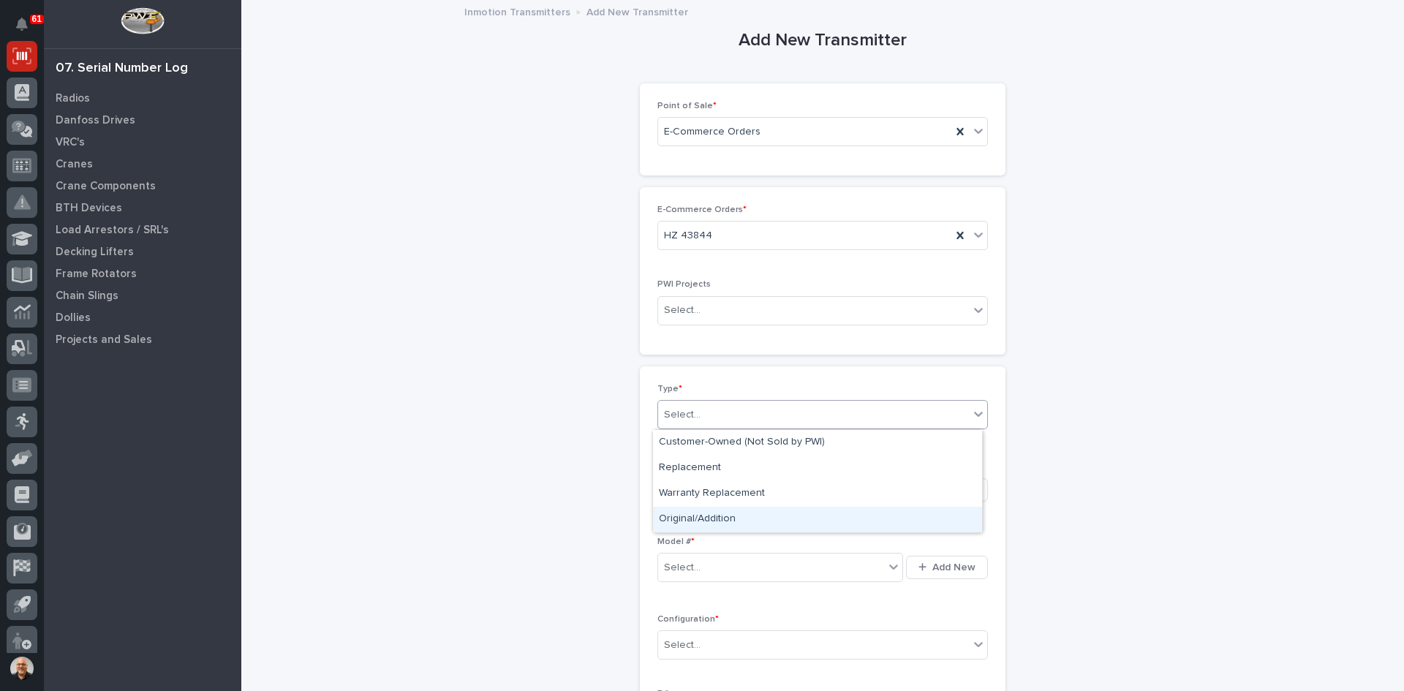
click at [687, 515] on div "Original/Addition" at bounding box center [817, 520] width 329 height 26
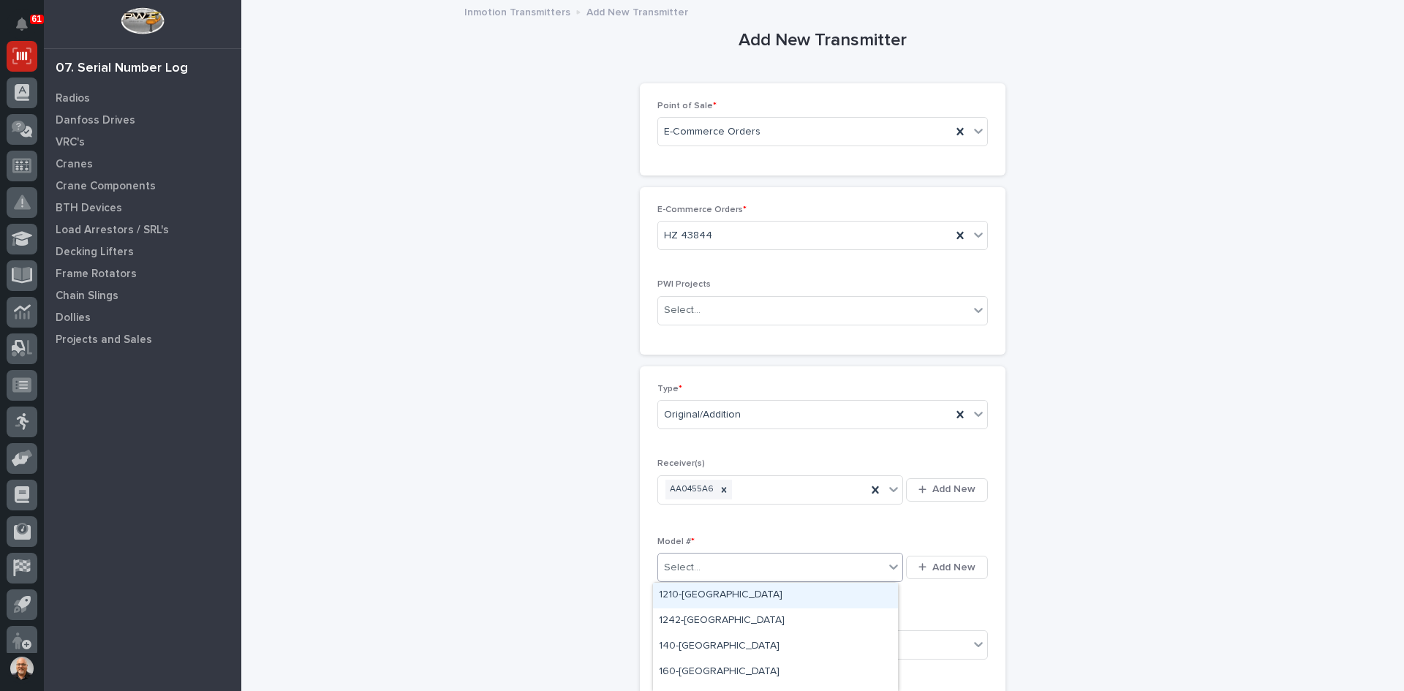
click at [693, 567] on div "Select..." at bounding box center [682, 567] width 37 height 15
type input "***"
click at [688, 594] on div "220-1-[GEOGRAPHIC_DATA]" at bounding box center [775, 596] width 245 height 26
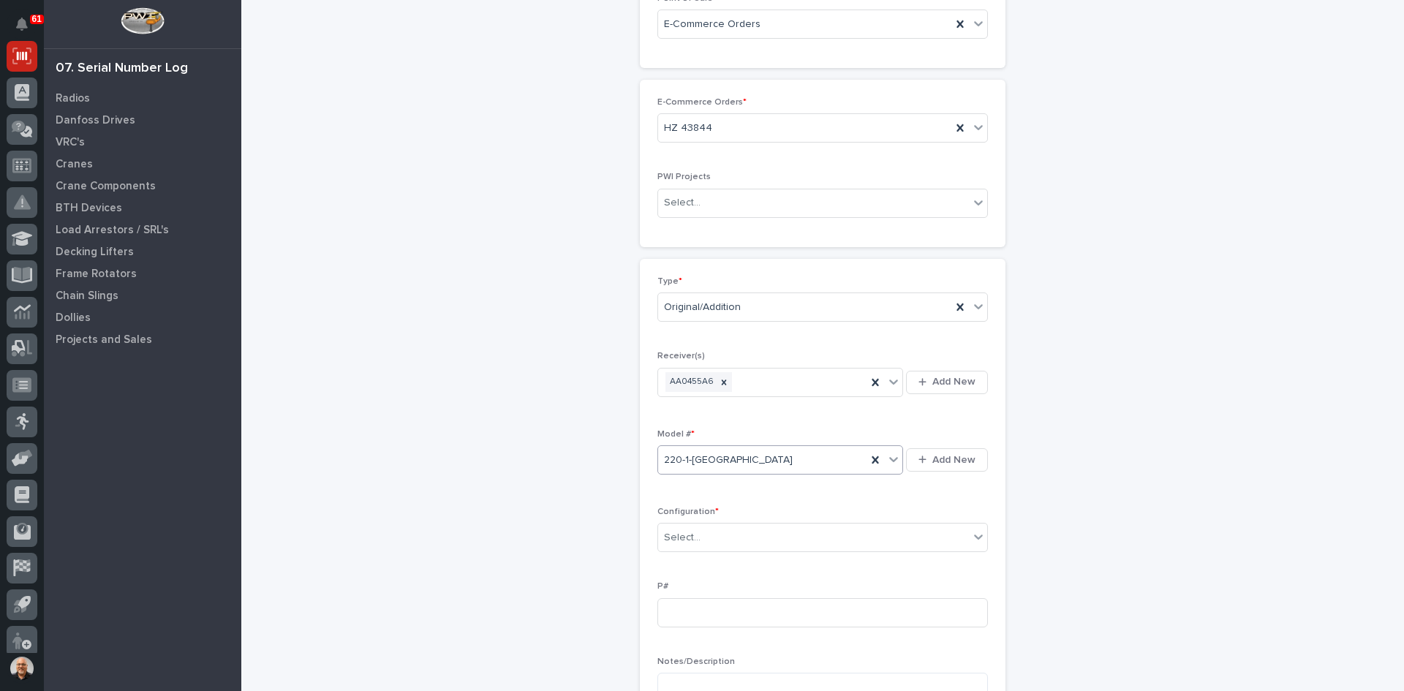
scroll to position [146, 0]
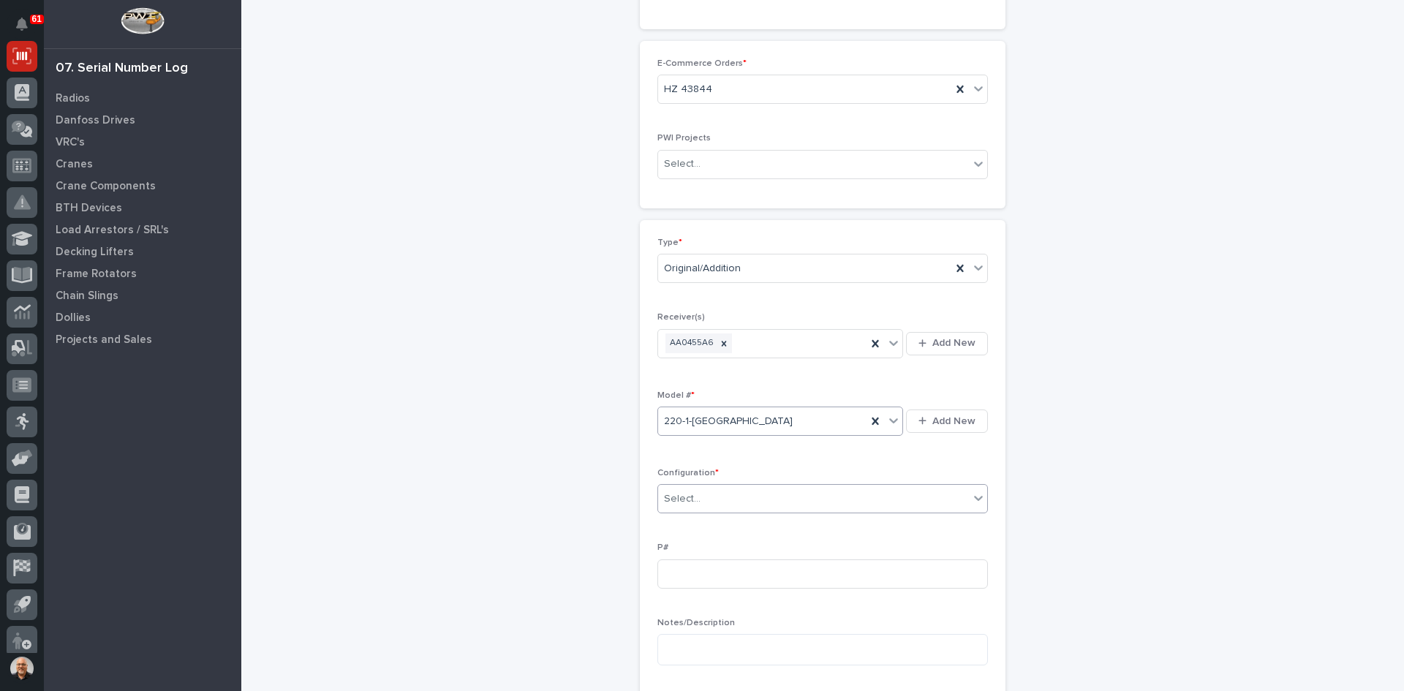
click at [711, 500] on div "Select..." at bounding box center [813, 499] width 311 height 24
click at [688, 527] on div "Standard" at bounding box center [817, 527] width 329 height 26
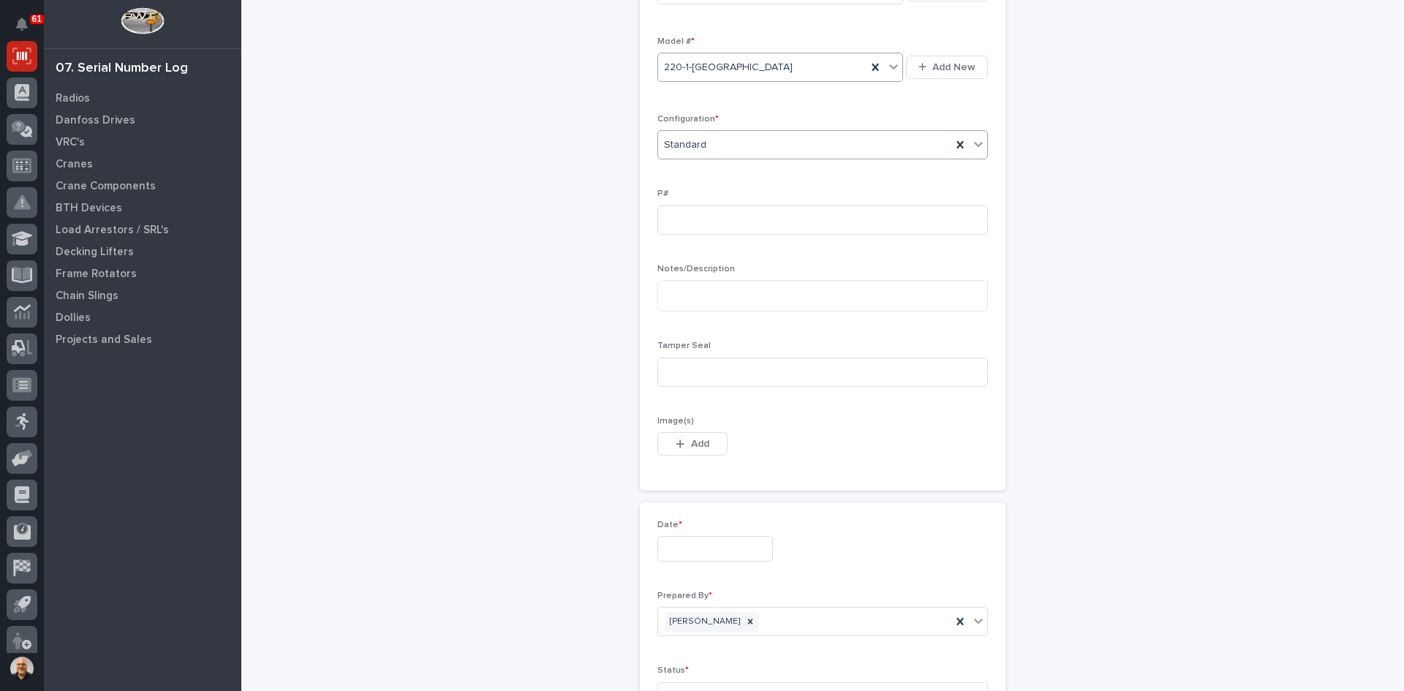
scroll to position [512, 0]
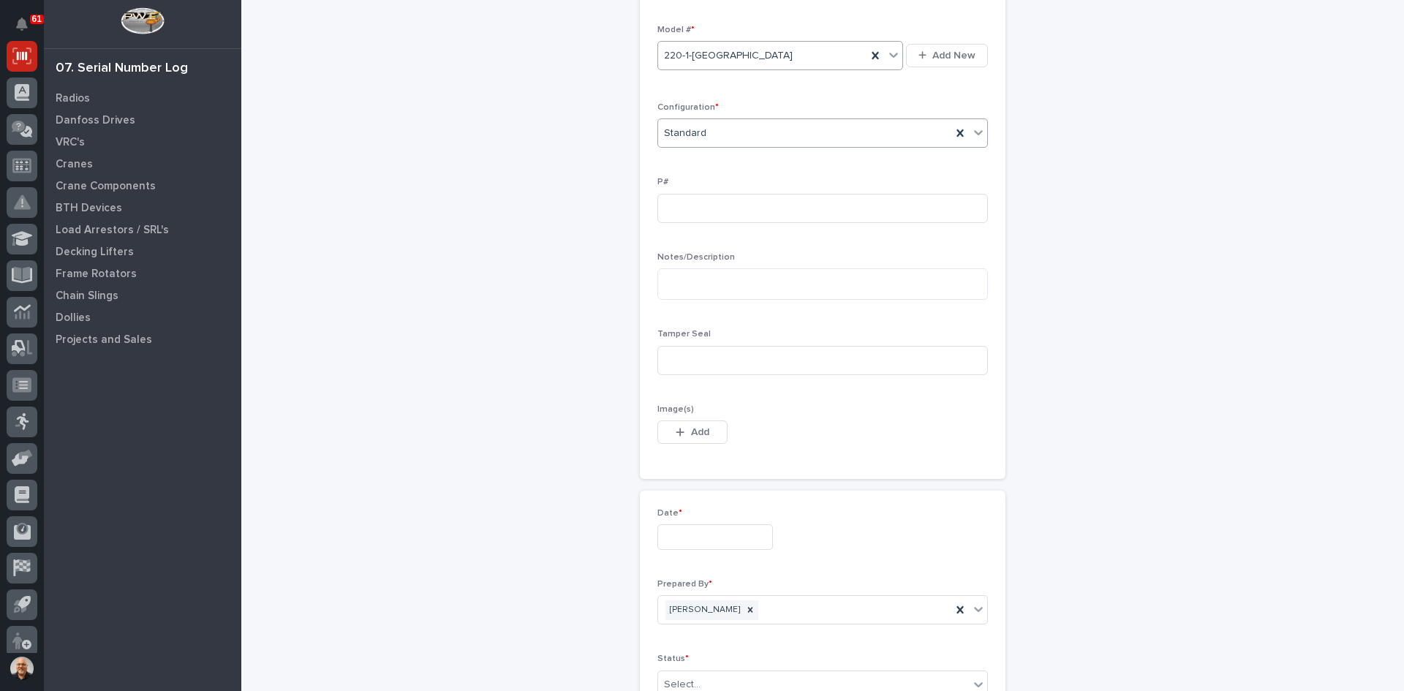
click at [693, 540] on input "text" at bounding box center [715, 537] width 116 height 26
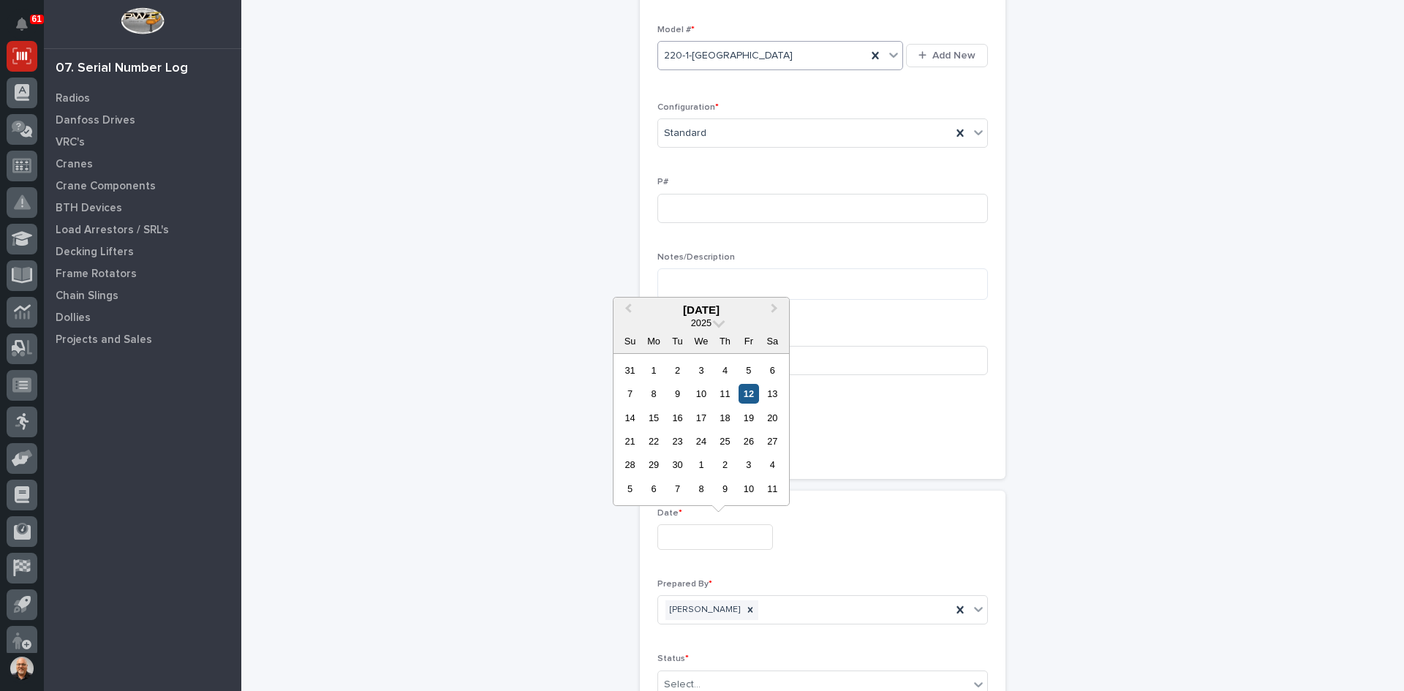
click at [746, 395] on div "12" at bounding box center [748, 394] width 20 height 20
type input "**********"
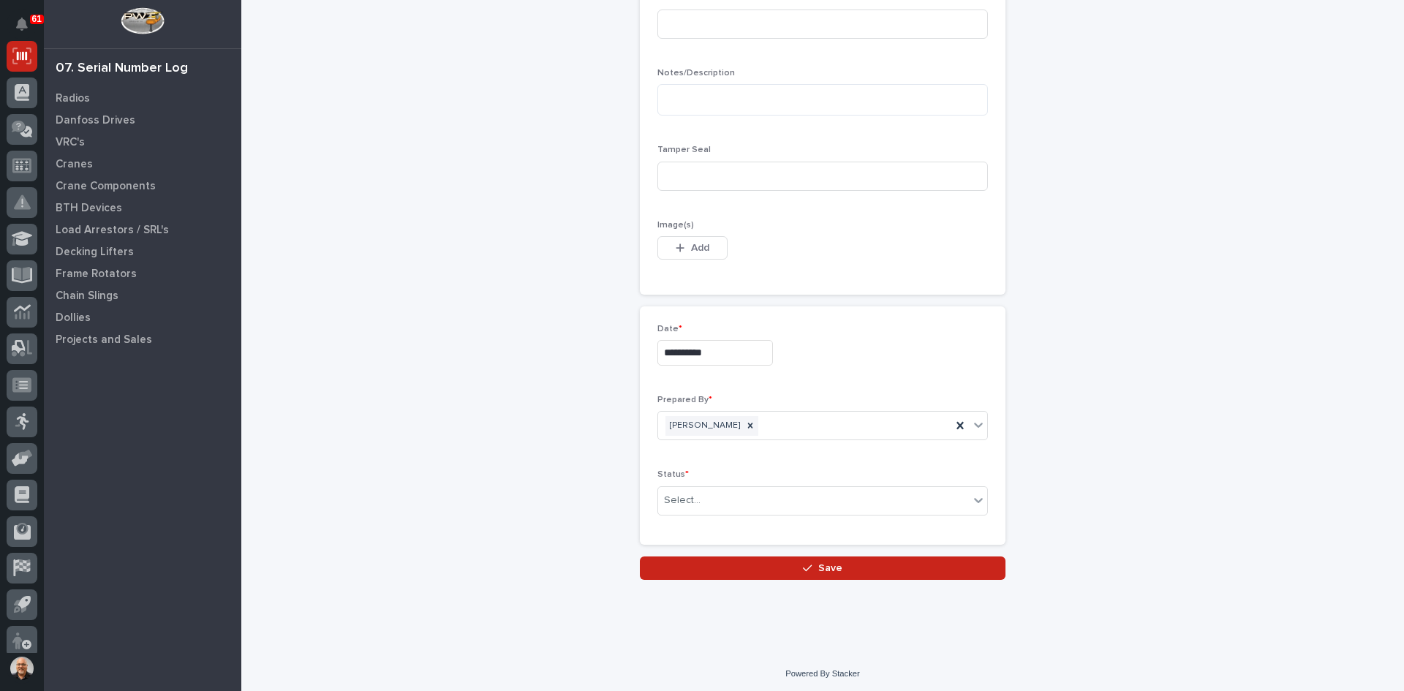
scroll to position [700, 0]
click at [715, 492] on div "Select..." at bounding box center [813, 497] width 311 height 24
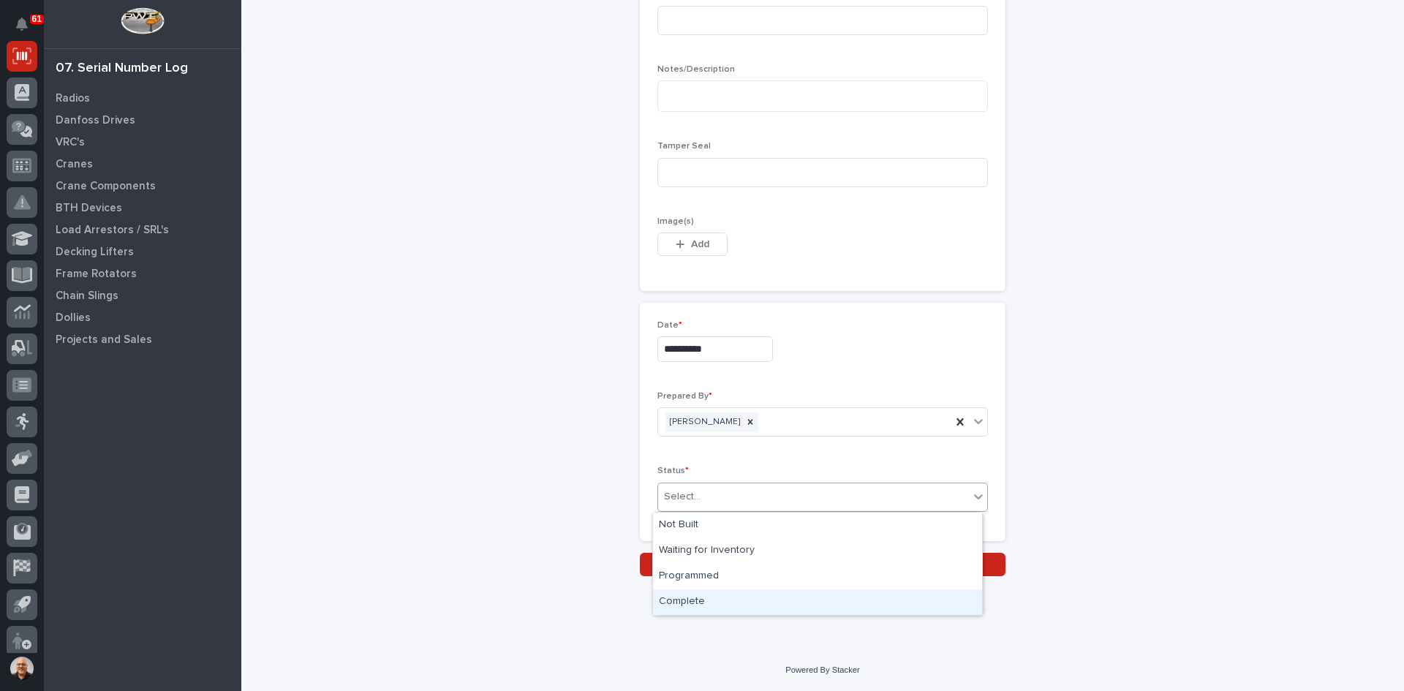
click at [694, 592] on div "Complete" at bounding box center [817, 602] width 329 height 26
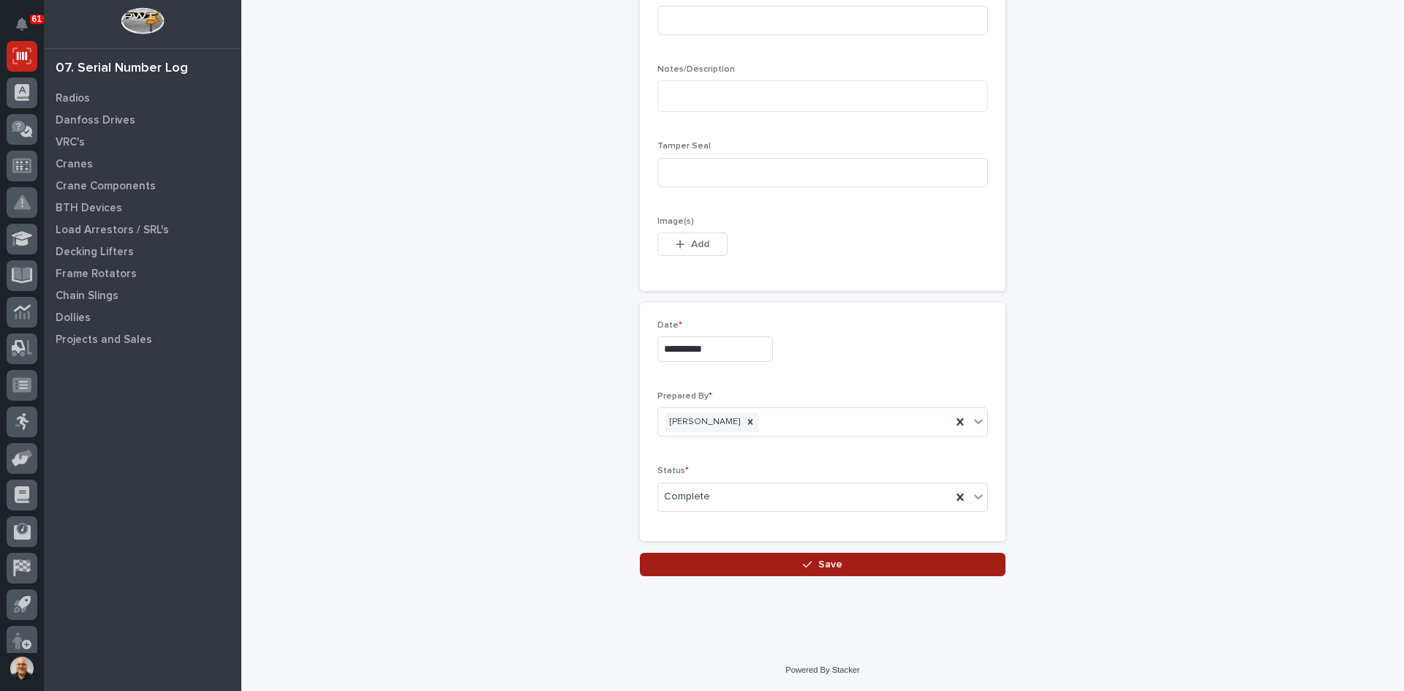
click at [828, 564] on span "Save" at bounding box center [830, 564] width 24 height 13
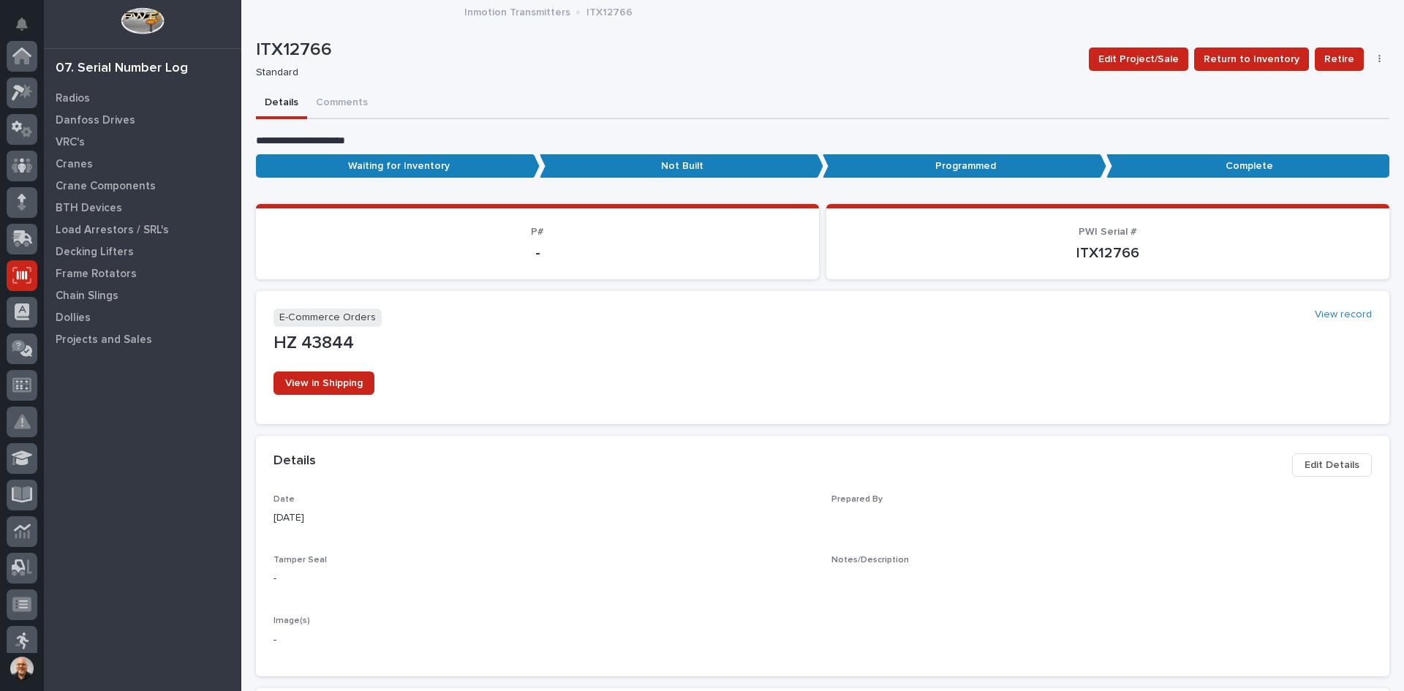
scroll to position [219, 0]
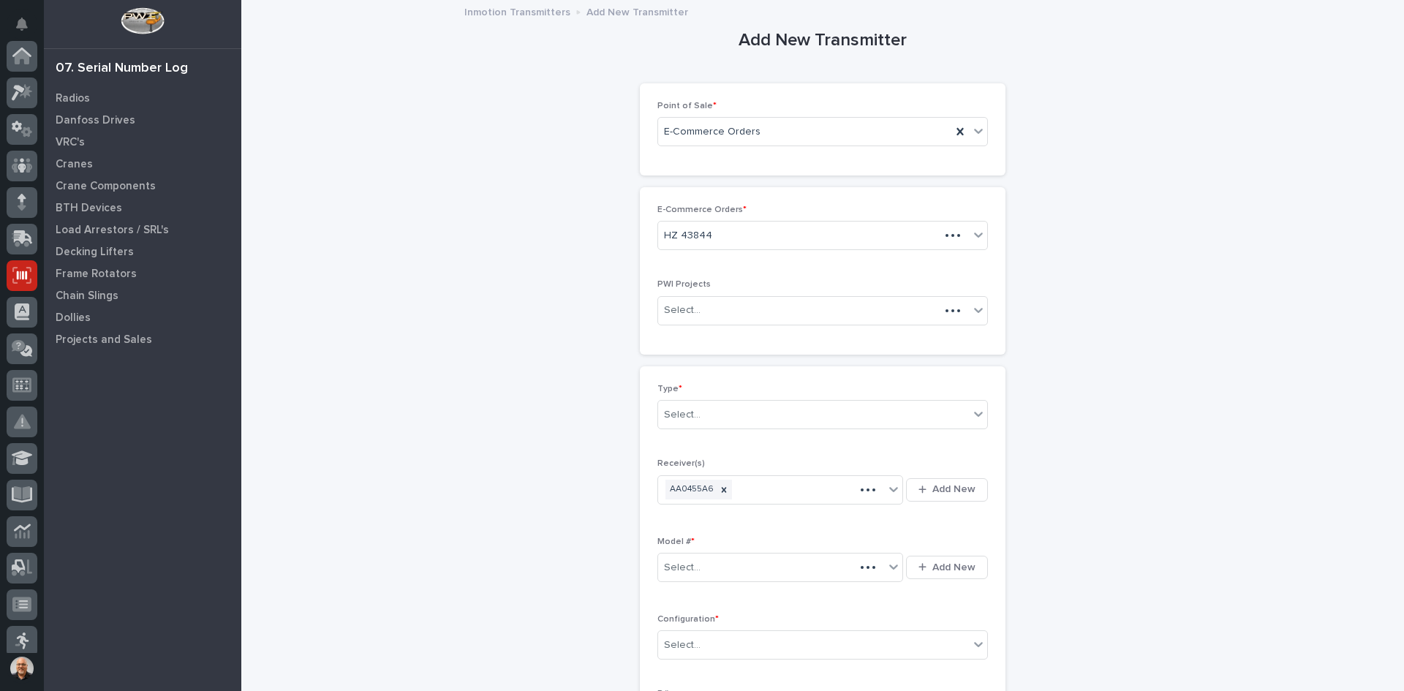
scroll to position [219, 0]
click at [692, 409] on div "Select..." at bounding box center [682, 414] width 37 height 15
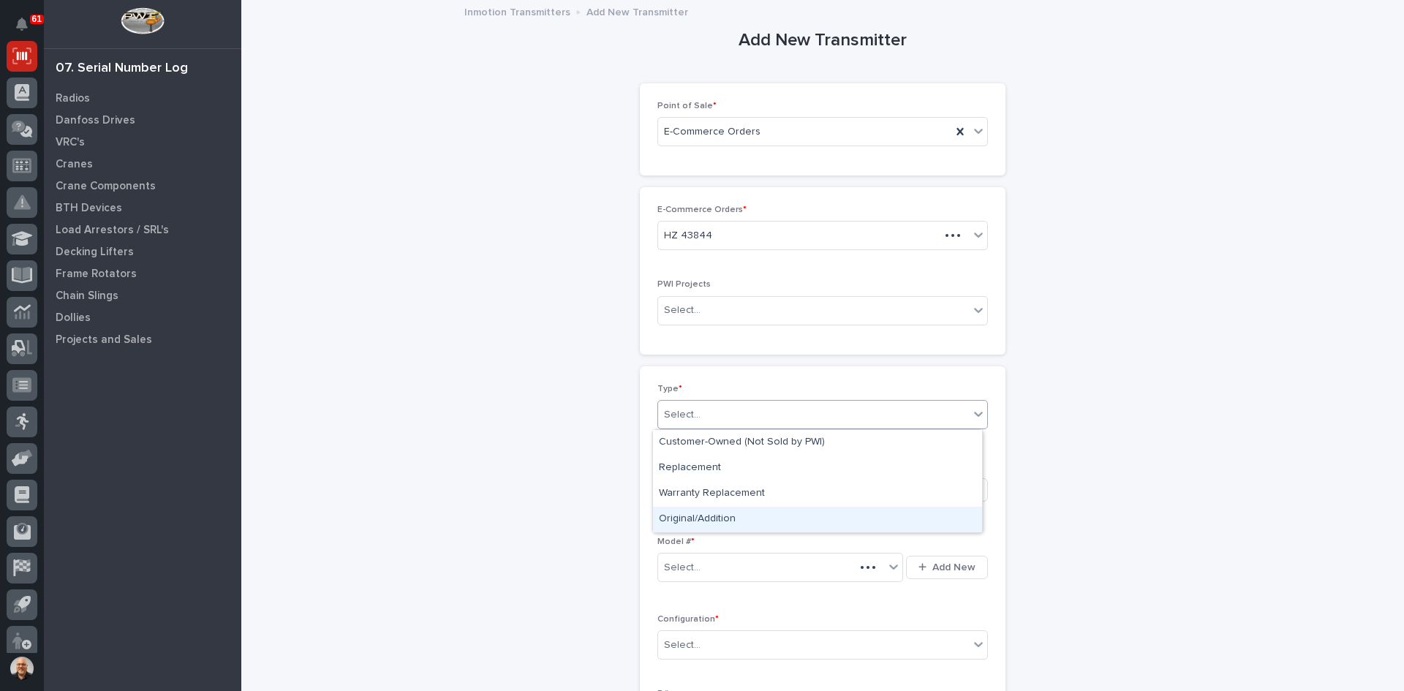
click at [693, 520] on div "Original/Addition" at bounding box center [817, 520] width 329 height 26
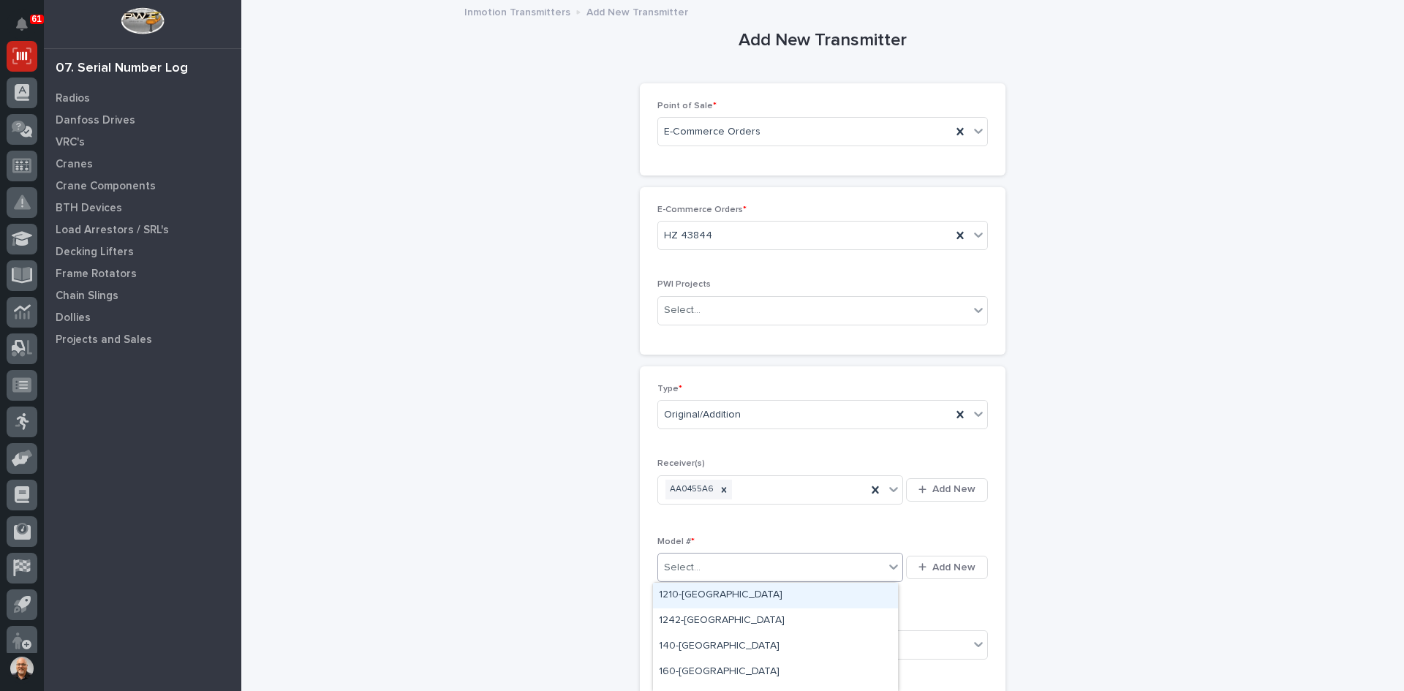
click at [741, 567] on div "Select..." at bounding box center [771, 568] width 226 height 24
type input "***"
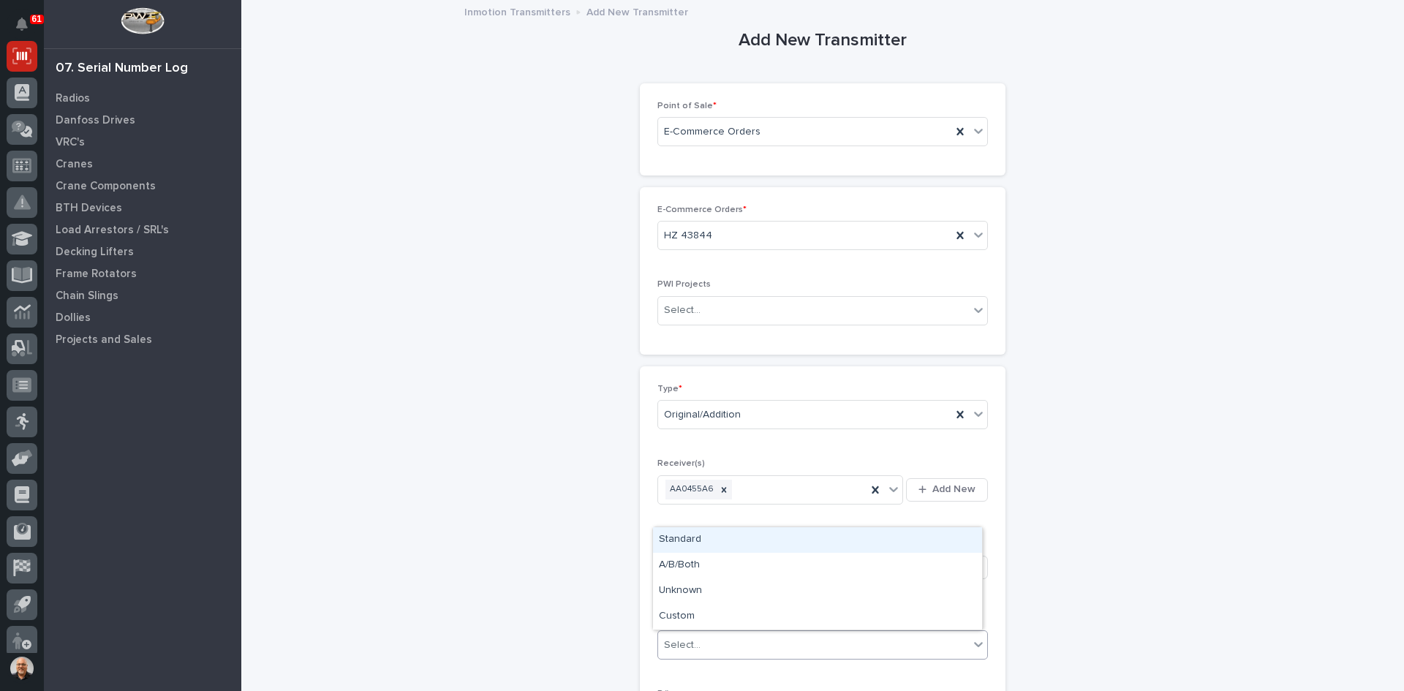
click at [710, 646] on div "Select..." at bounding box center [813, 645] width 311 height 24
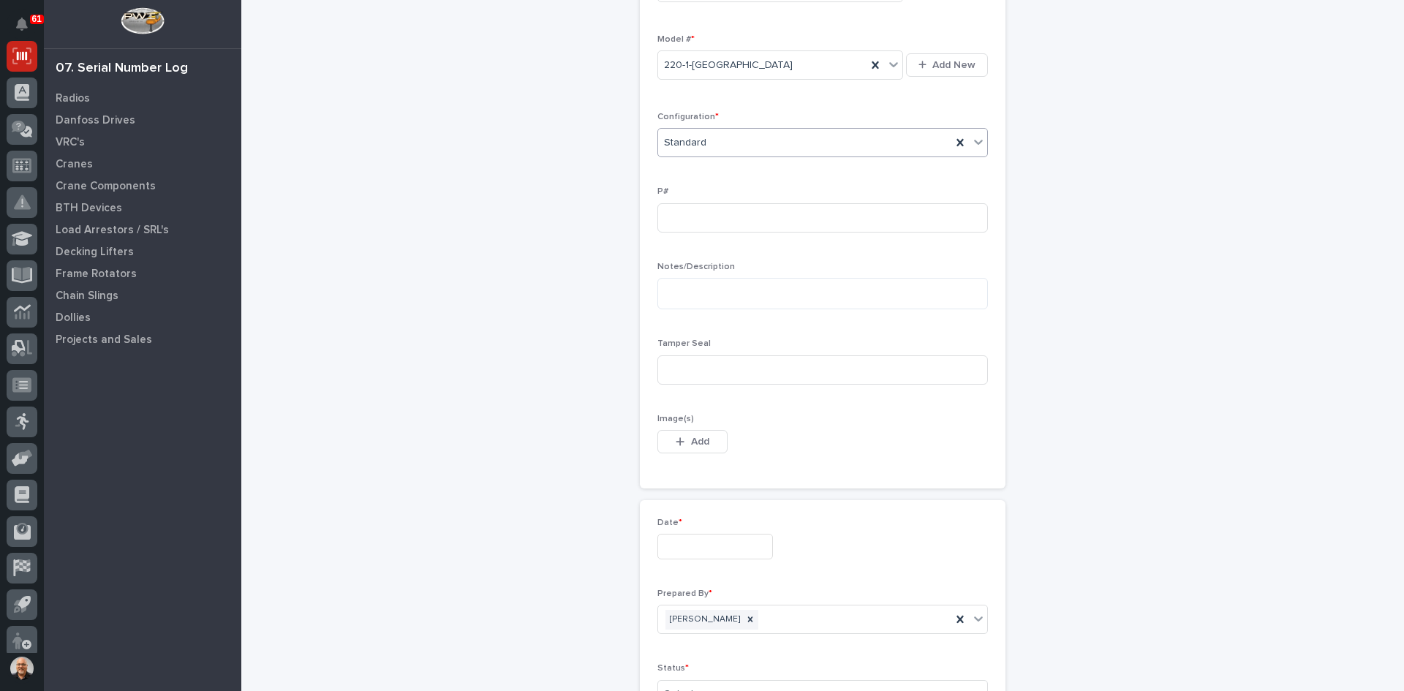
scroll to position [512, 0]
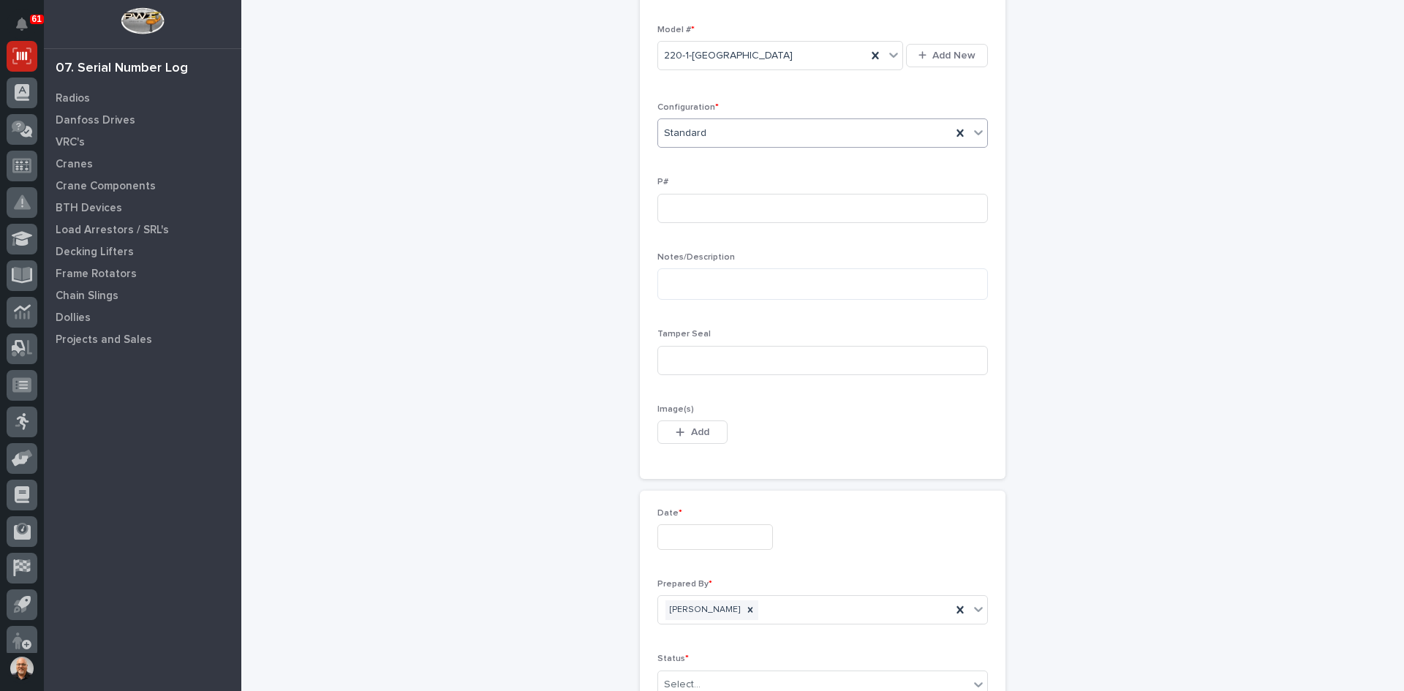
click at [708, 533] on input "text" at bounding box center [715, 537] width 116 height 26
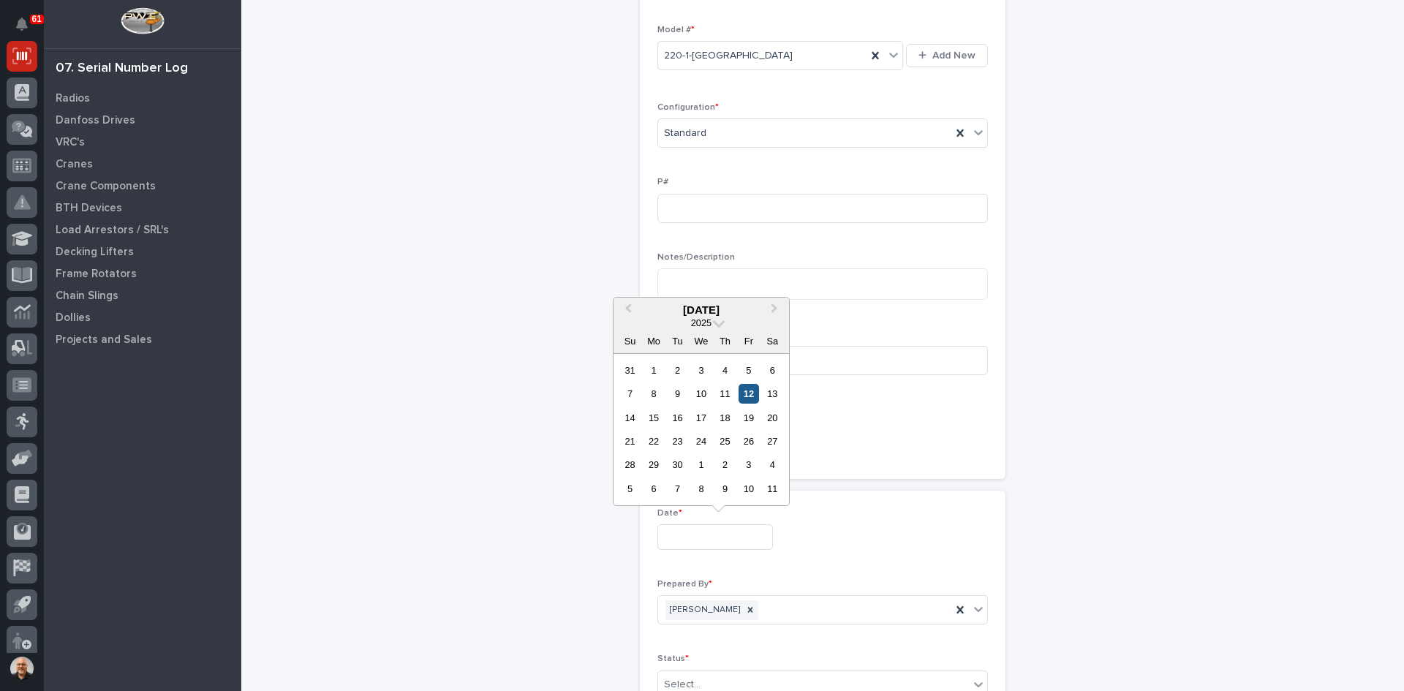
click at [752, 384] on div "7 8 9 10 11 12 13" at bounding box center [701, 393] width 166 height 23
click at [752, 390] on div "12" at bounding box center [748, 394] width 20 height 20
type input "**********"
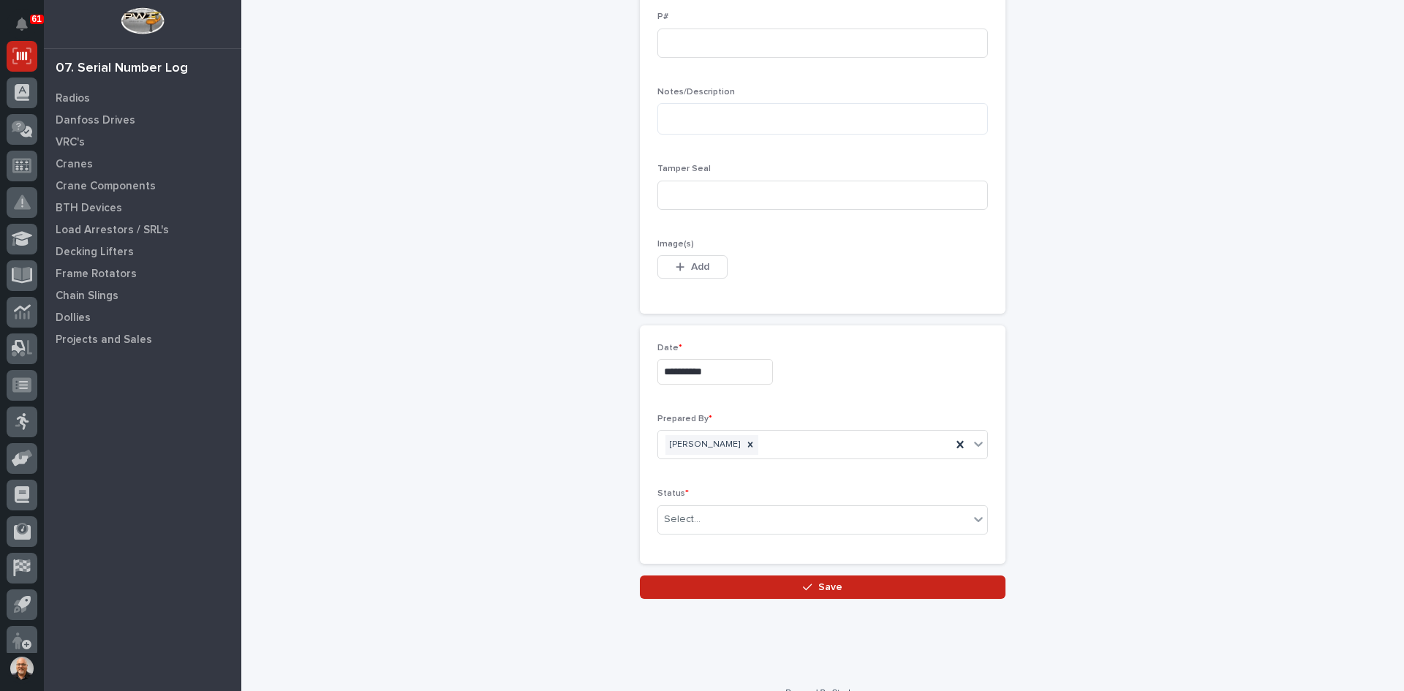
scroll to position [700, 0]
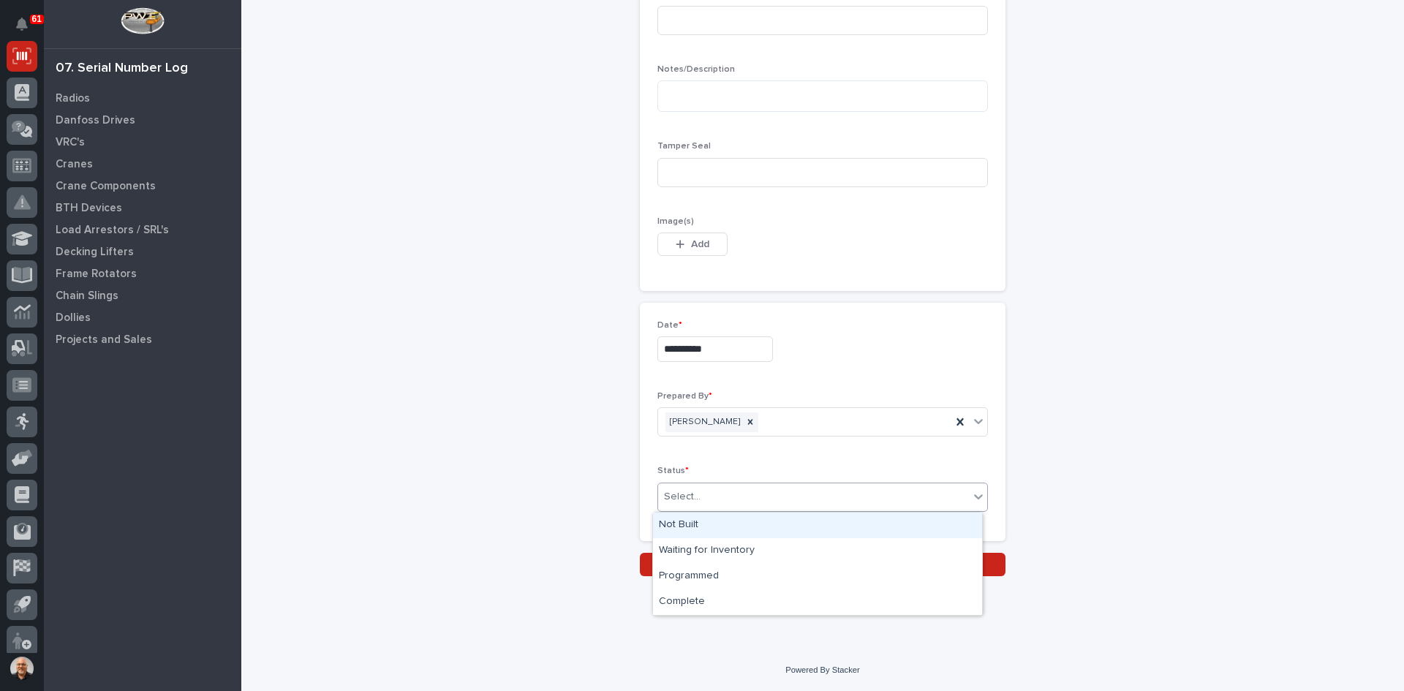
click at [736, 496] on div "Select..." at bounding box center [813, 497] width 311 height 24
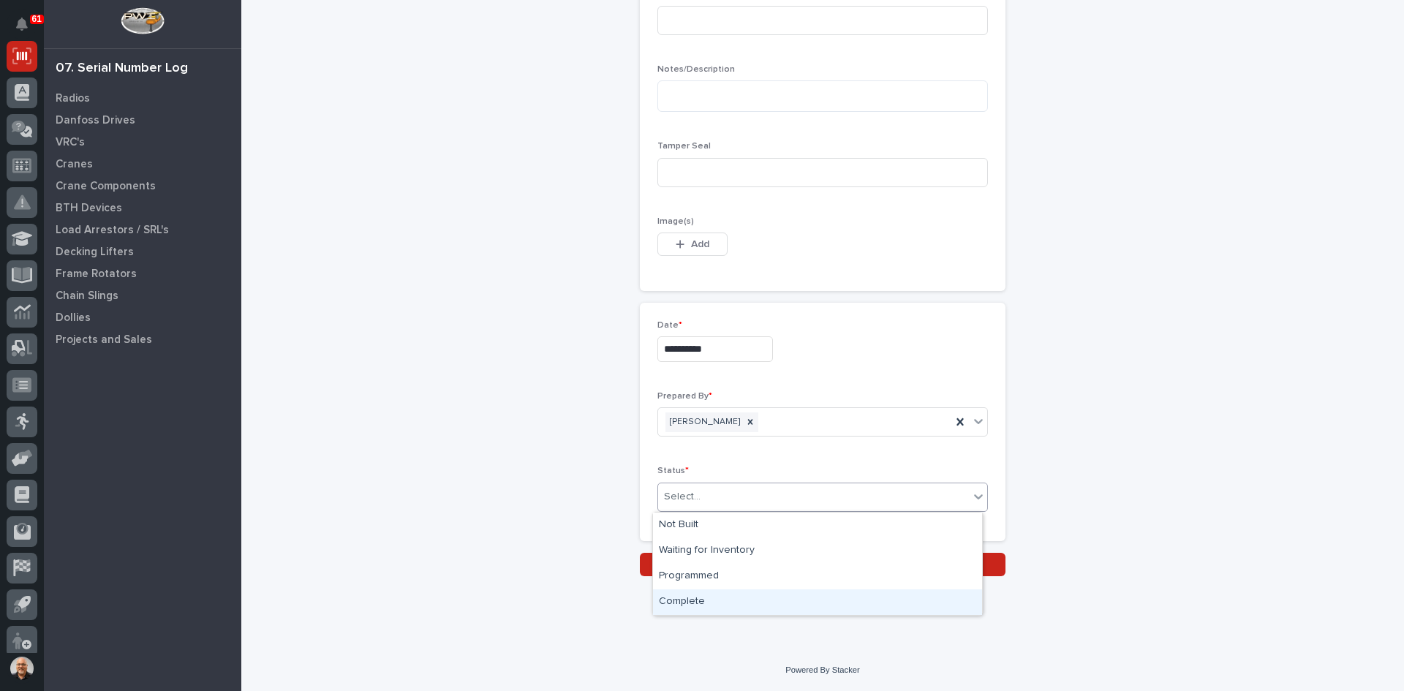
click at [692, 595] on div "Complete" at bounding box center [817, 602] width 329 height 26
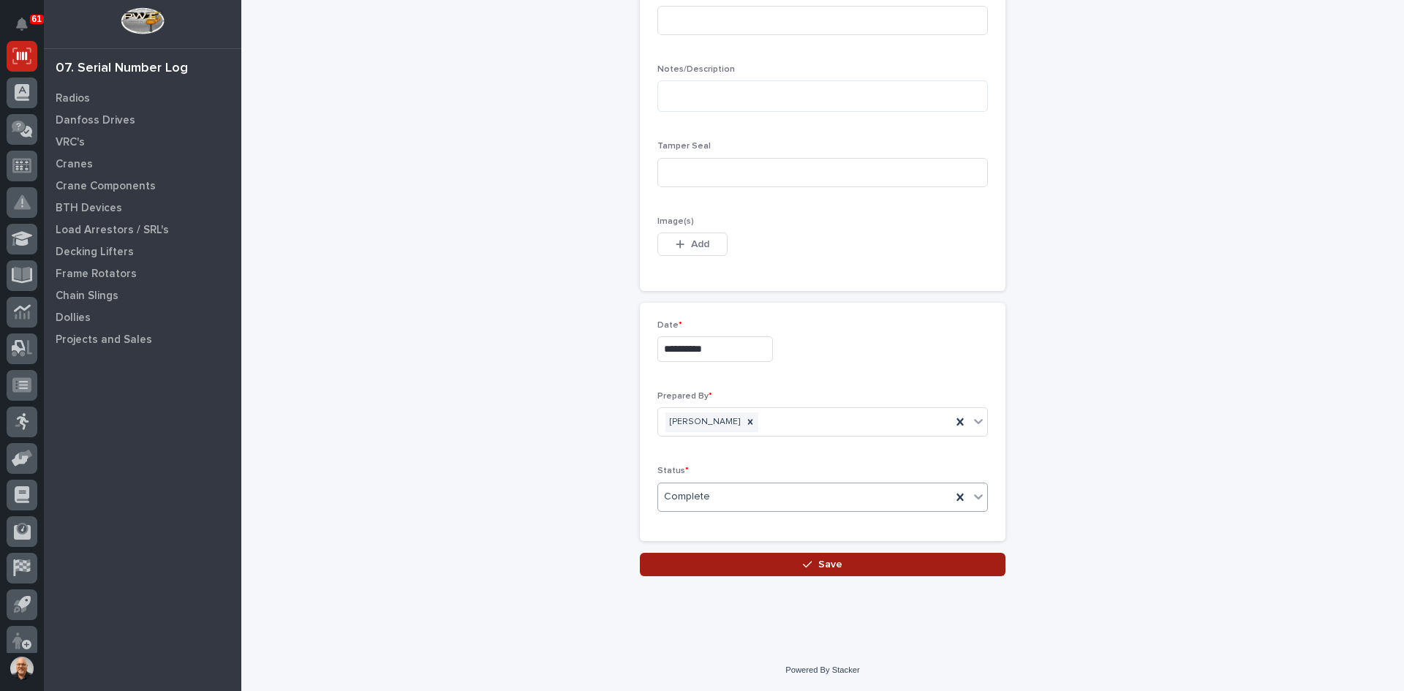
click at [831, 568] on span "Save" at bounding box center [830, 564] width 24 height 13
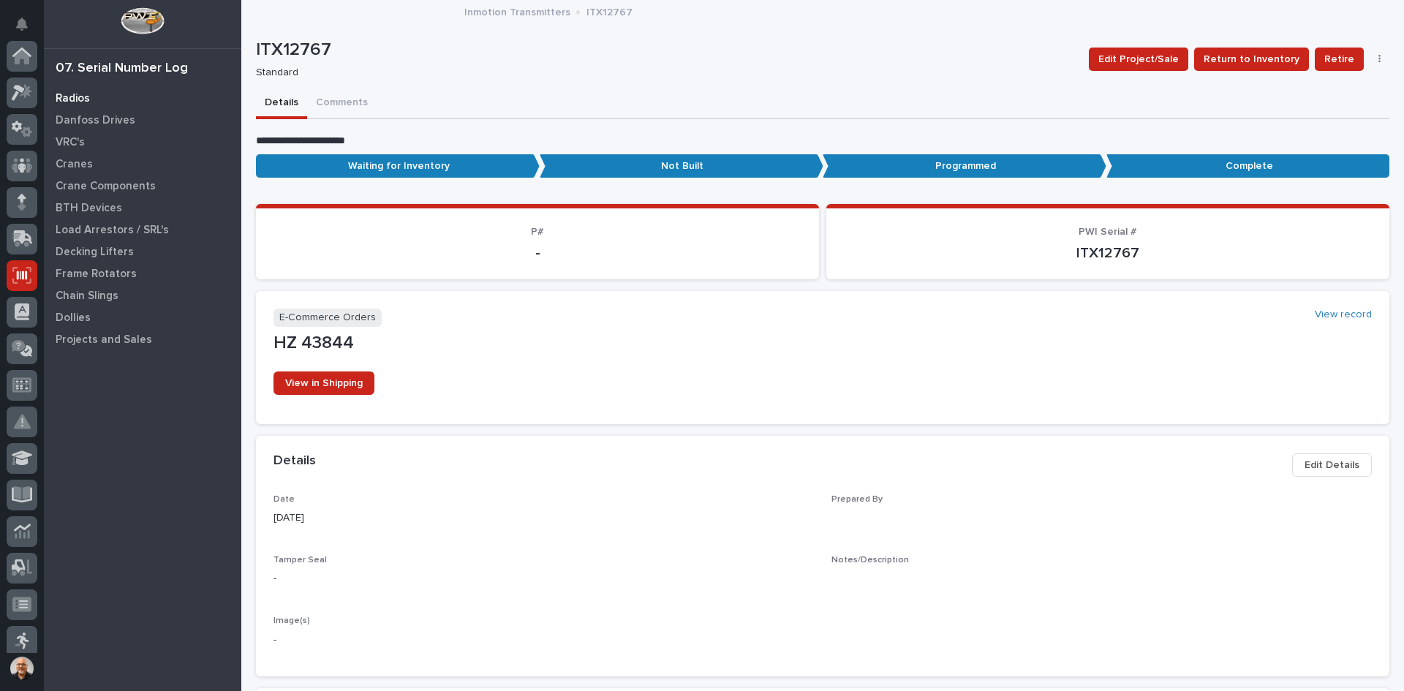
scroll to position [219, 0]
click at [78, 96] on p "Radios" at bounding box center [73, 98] width 34 height 13
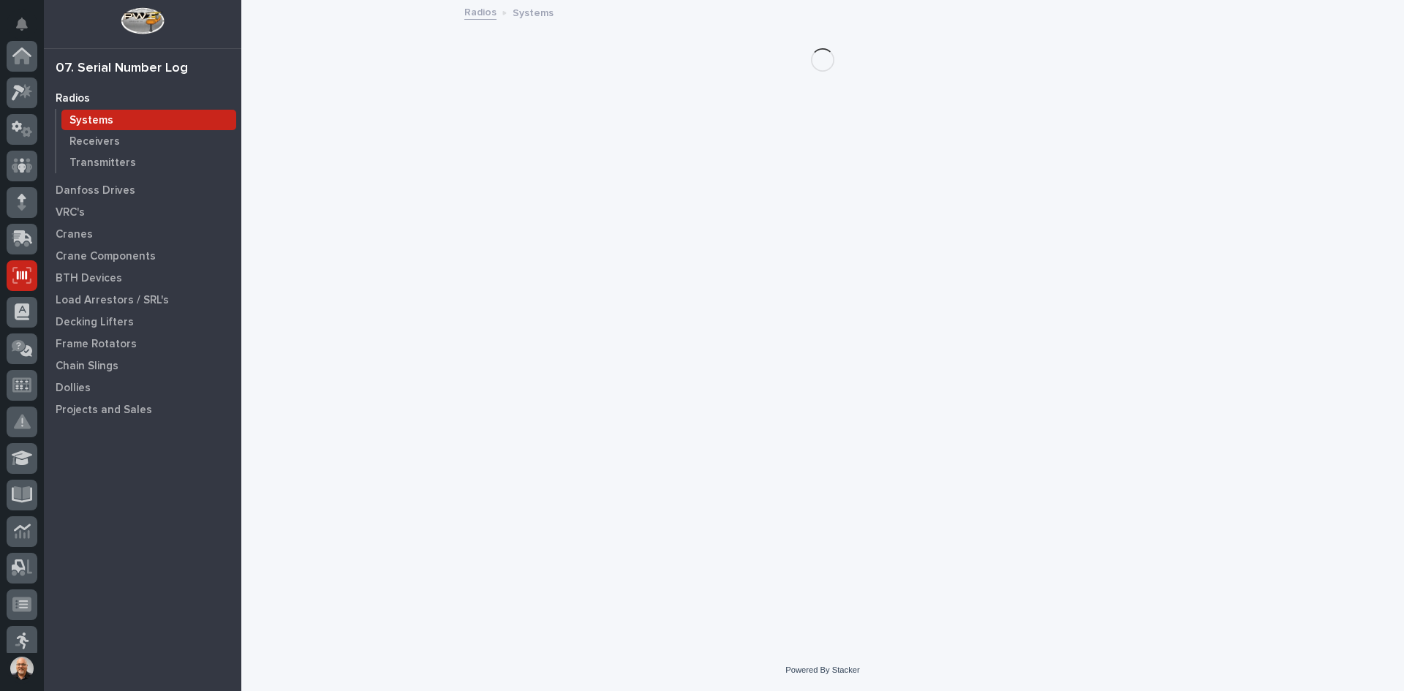
scroll to position [219, 0]
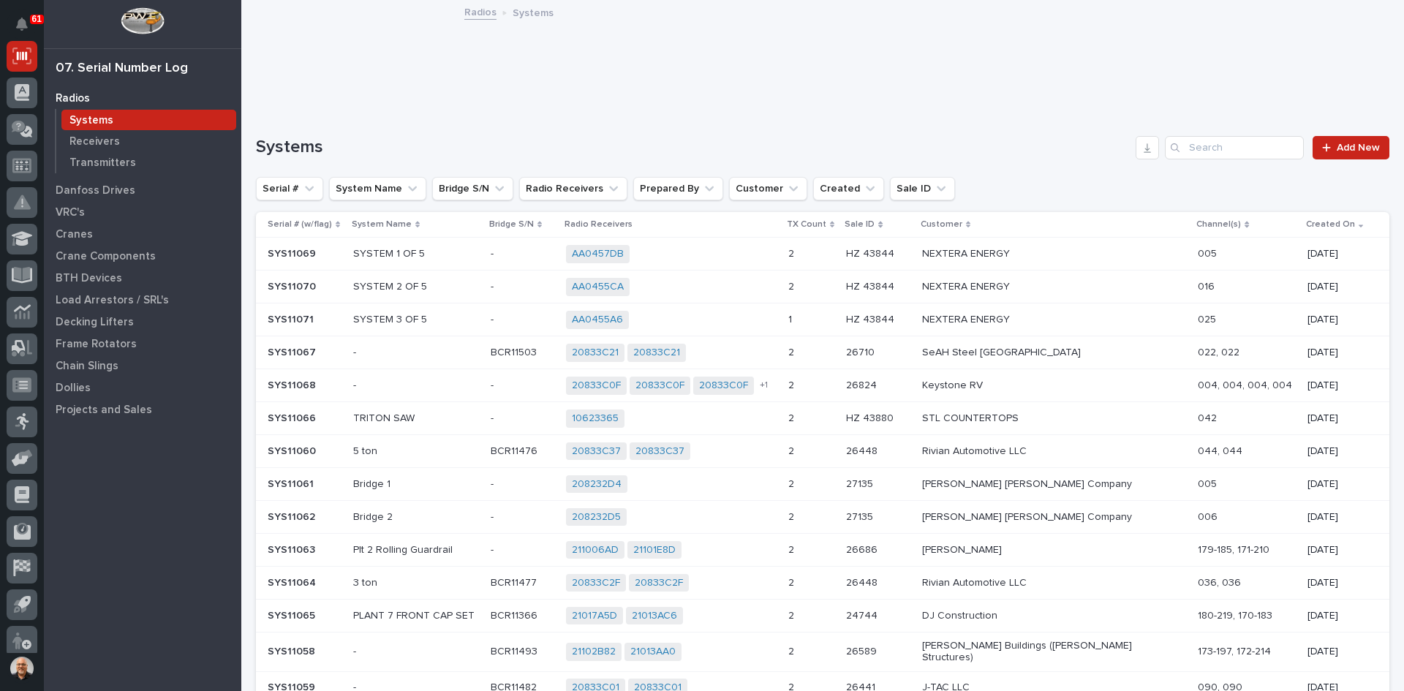
click at [776, 320] on div "AA0455A6 + 0" at bounding box center [671, 320] width 210 height 18
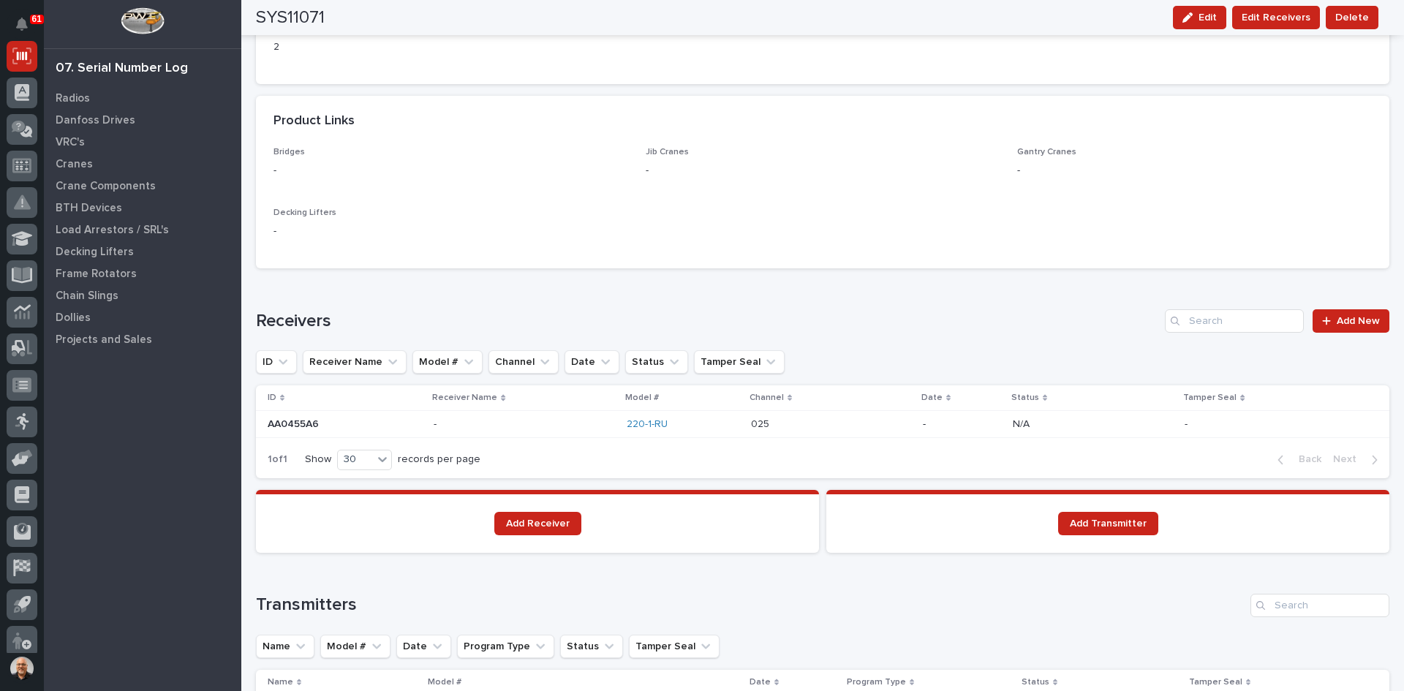
scroll to position [731, 0]
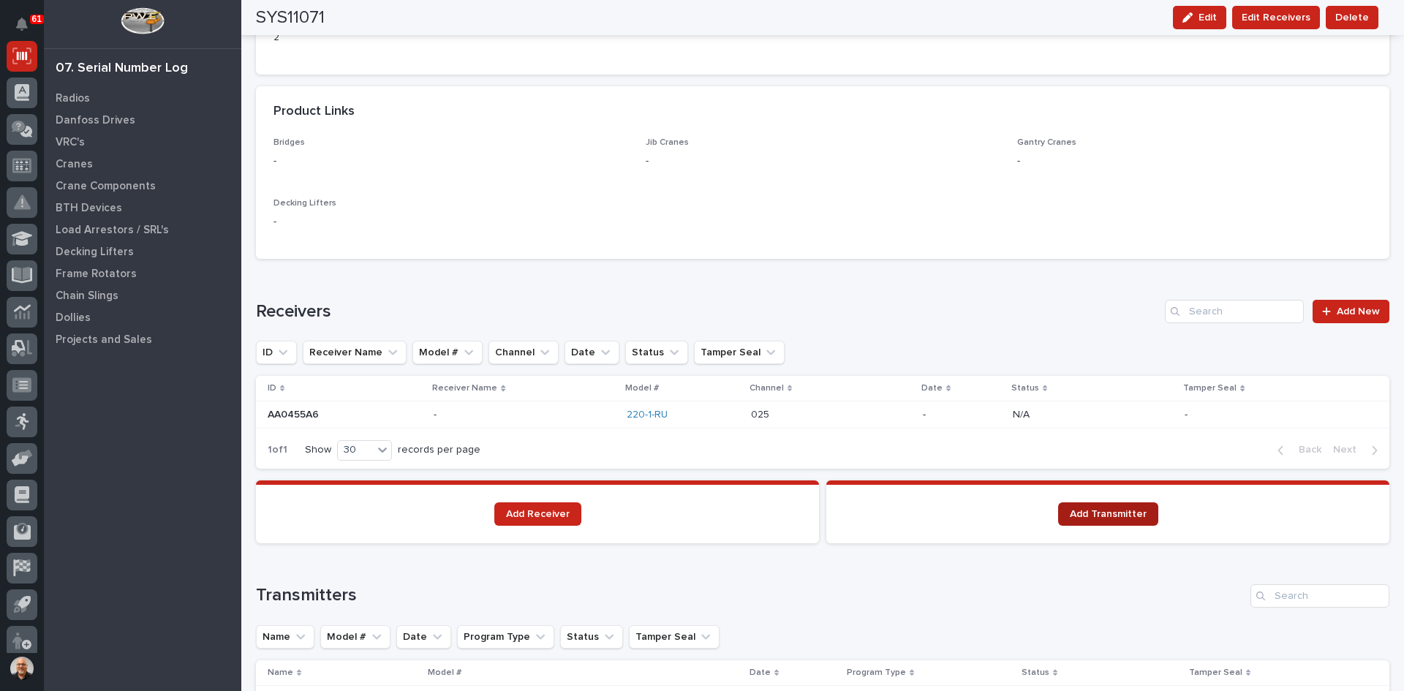
click at [1115, 515] on span "Add Transmitter" at bounding box center [1108, 514] width 77 height 10
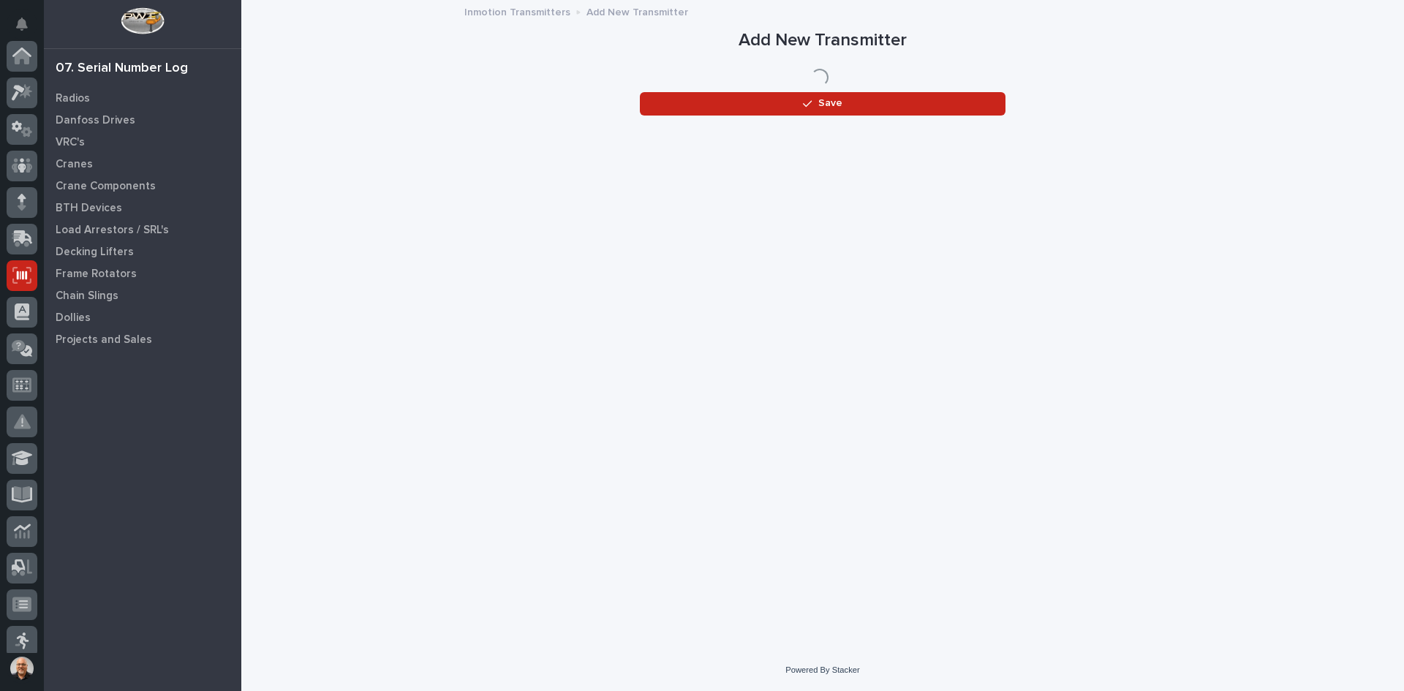
scroll to position [219, 0]
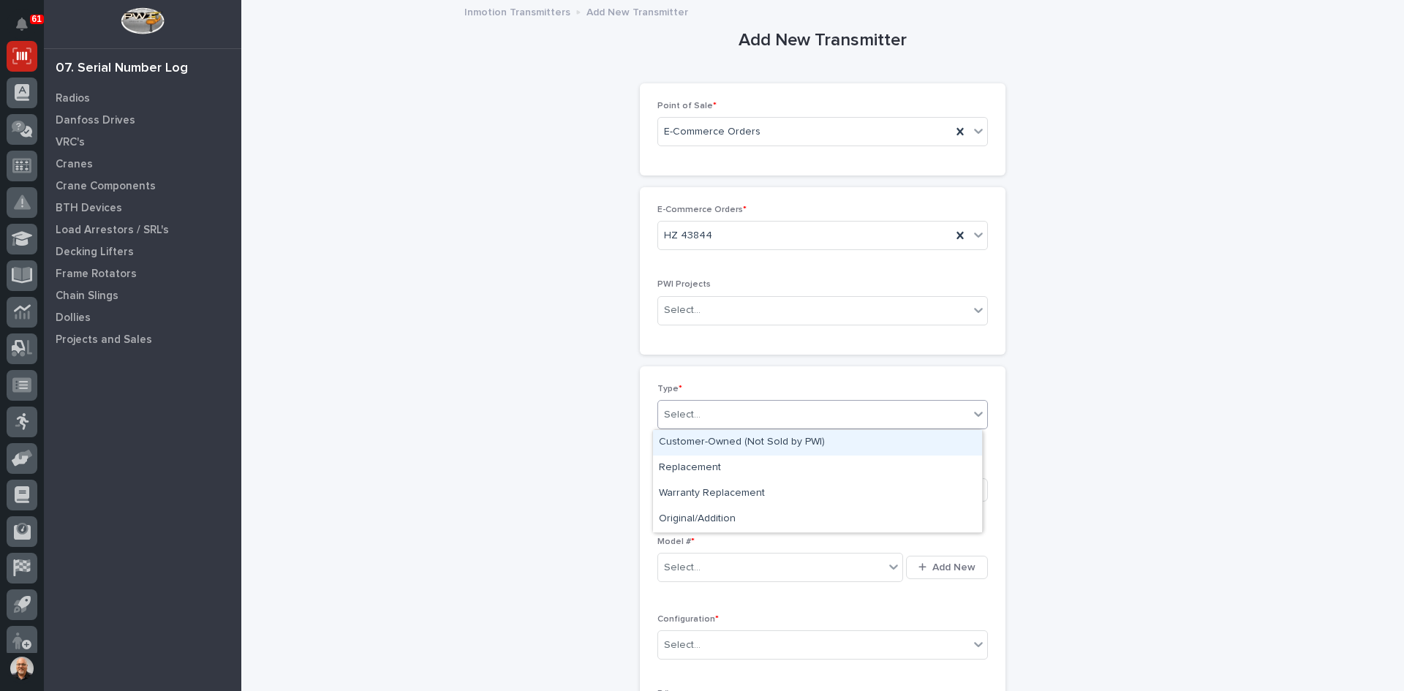
click at [700, 413] on div "Select..." at bounding box center [813, 415] width 311 height 24
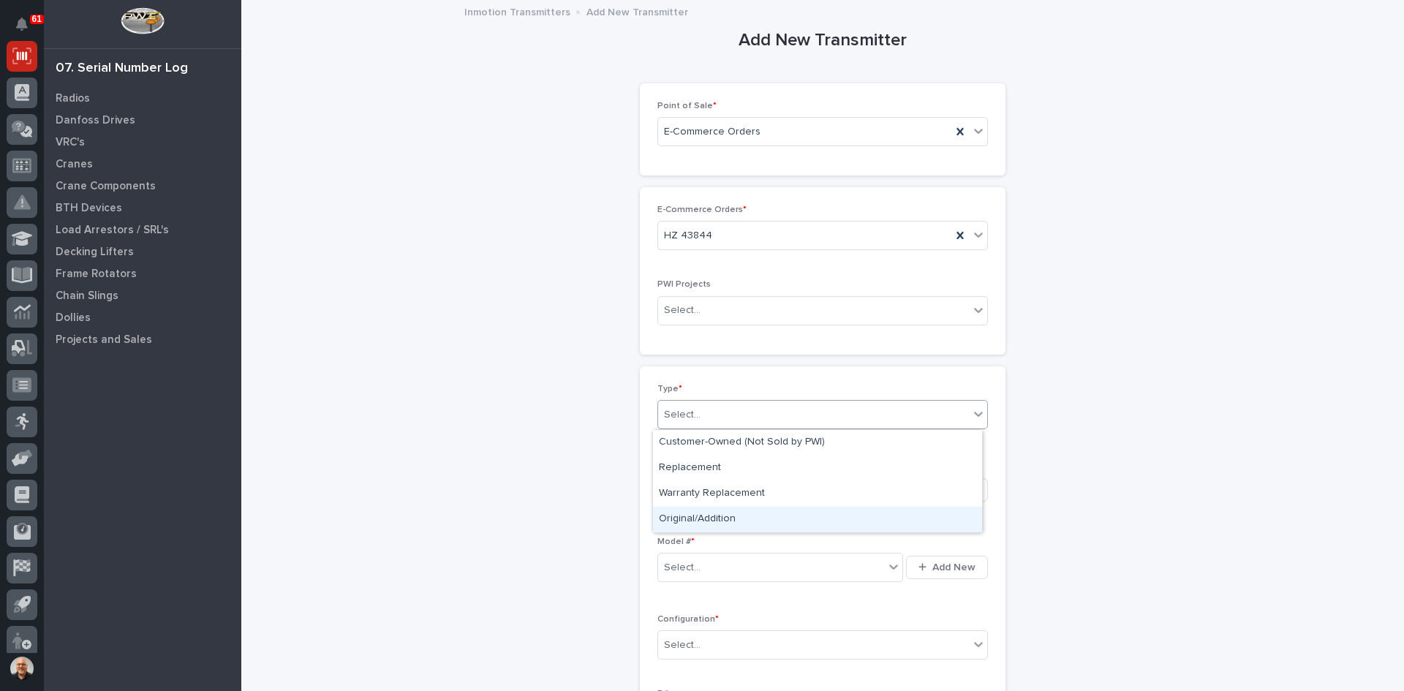
click at [700, 513] on div "Original/Addition" at bounding box center [817, 520] width 329 height 26
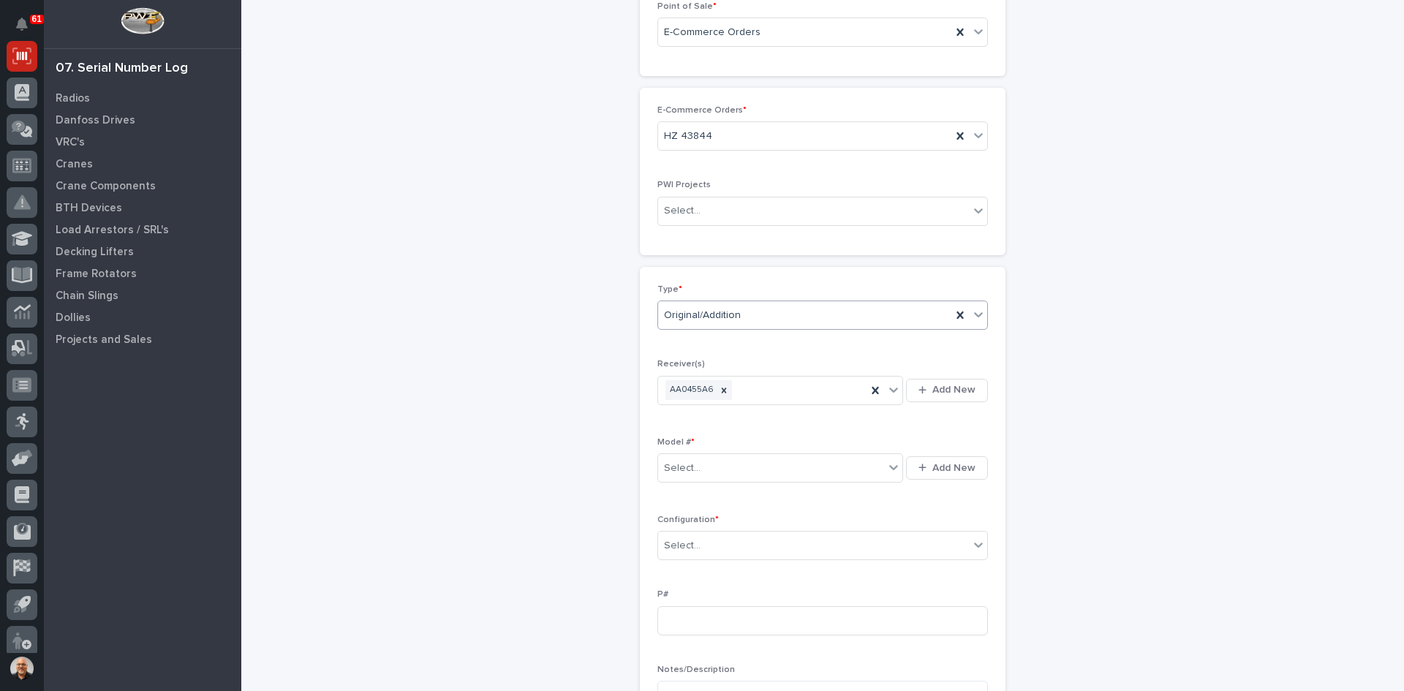
scroll to position [146, 0]
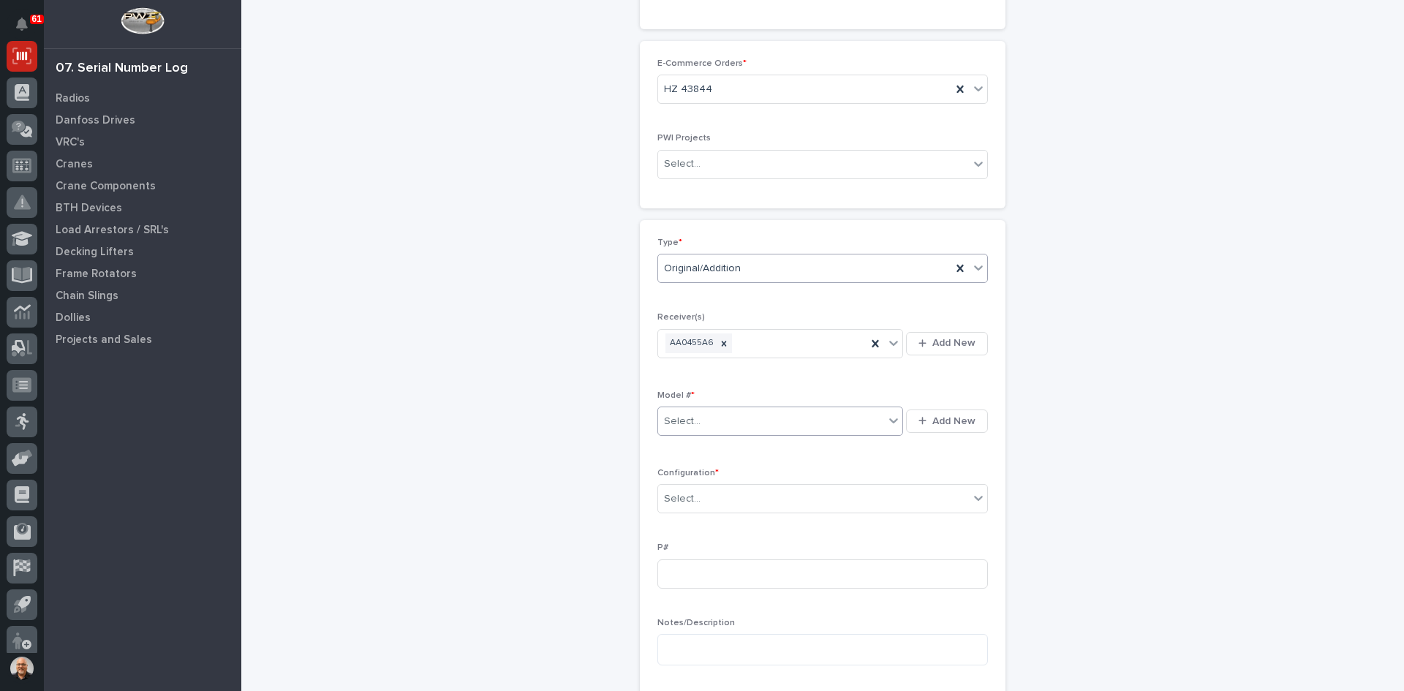
click at [711, 425] on div "Select..." at bounding box center [771, 421] width 226 height 24
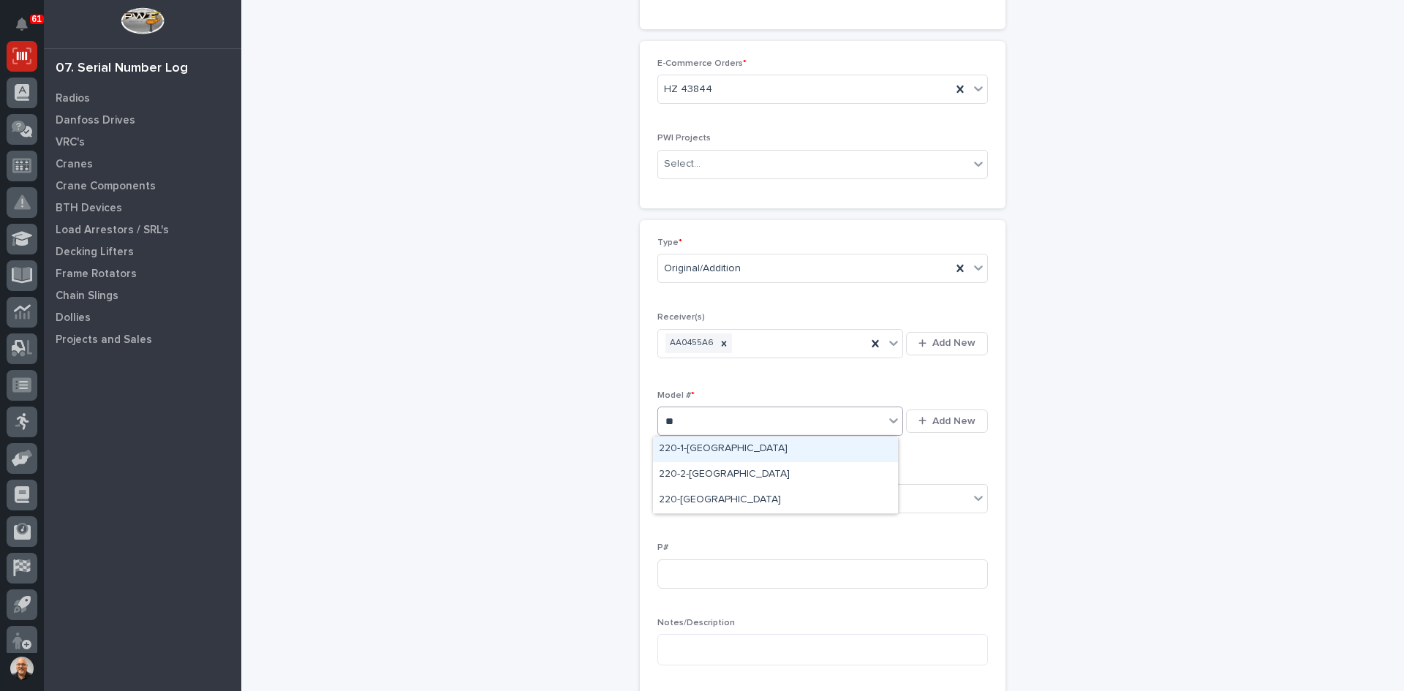
type input "***"
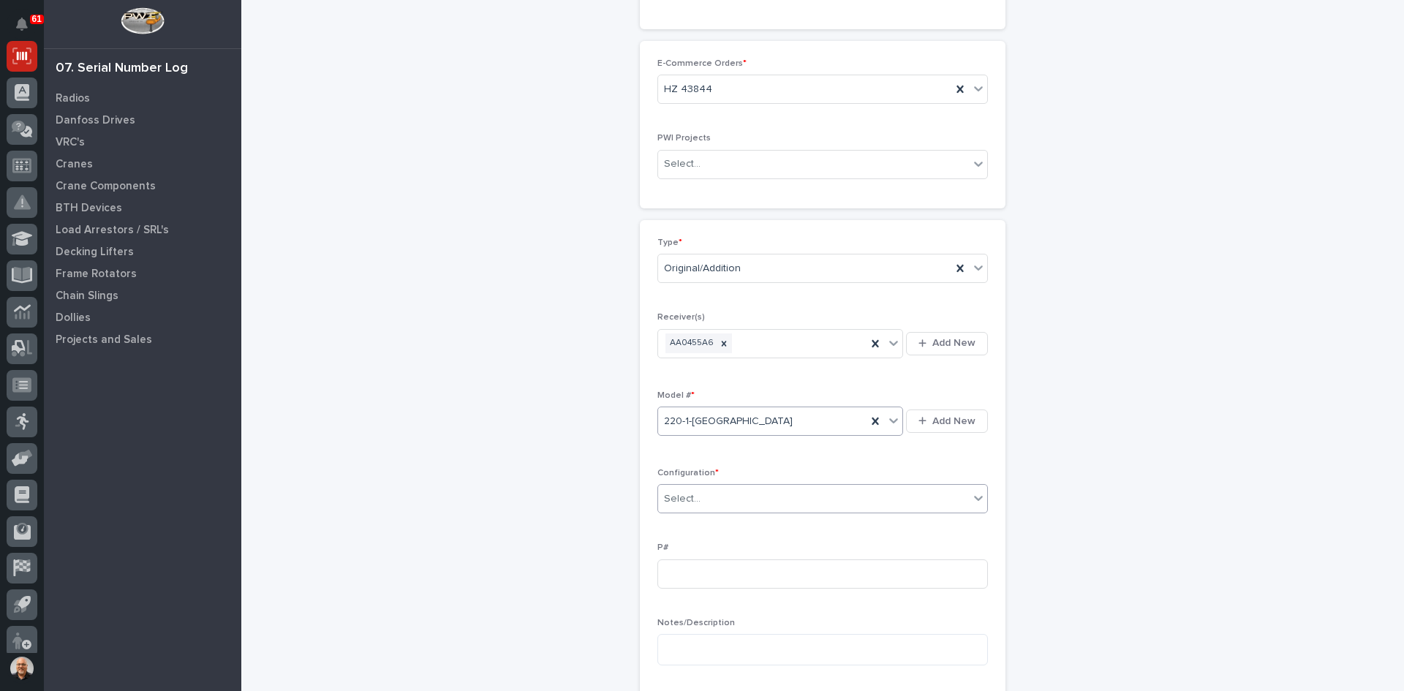
click at [712, 499] on div "Select..." at bounding box center [813, 499] width 311 height 24
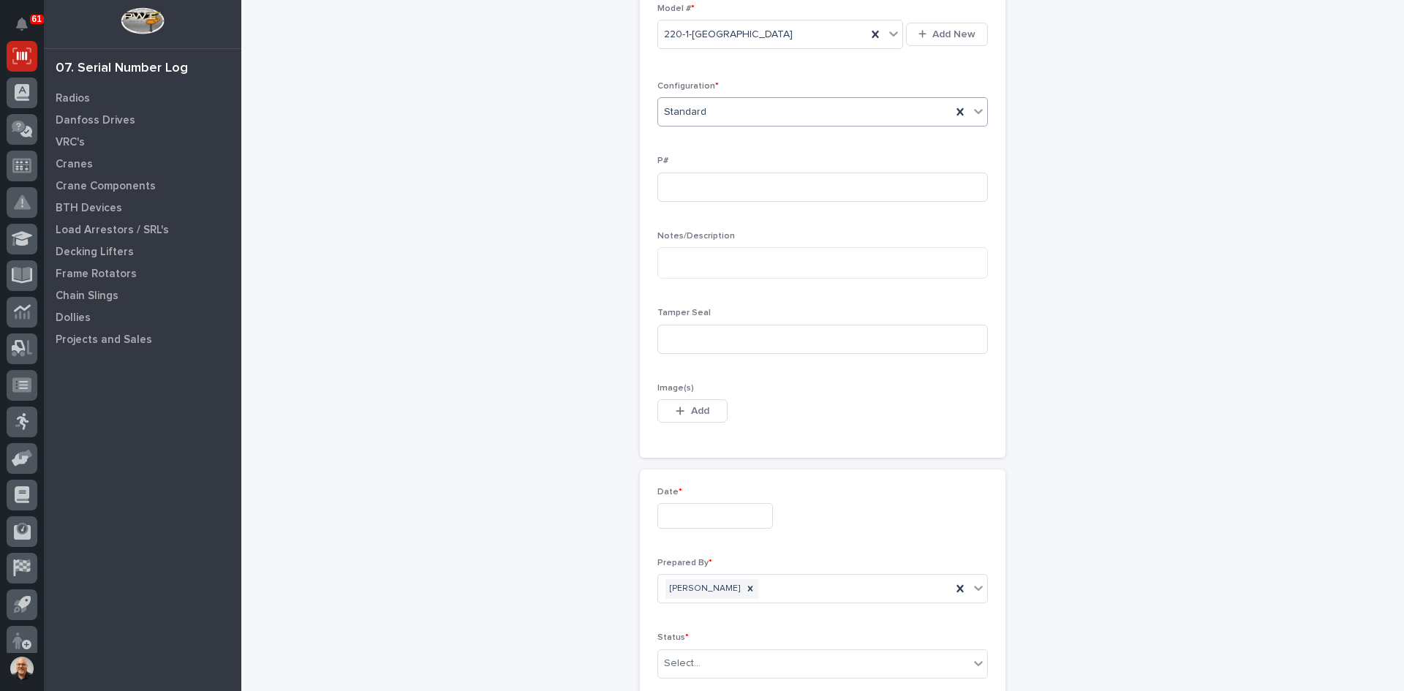
scroll to position [585, 0]
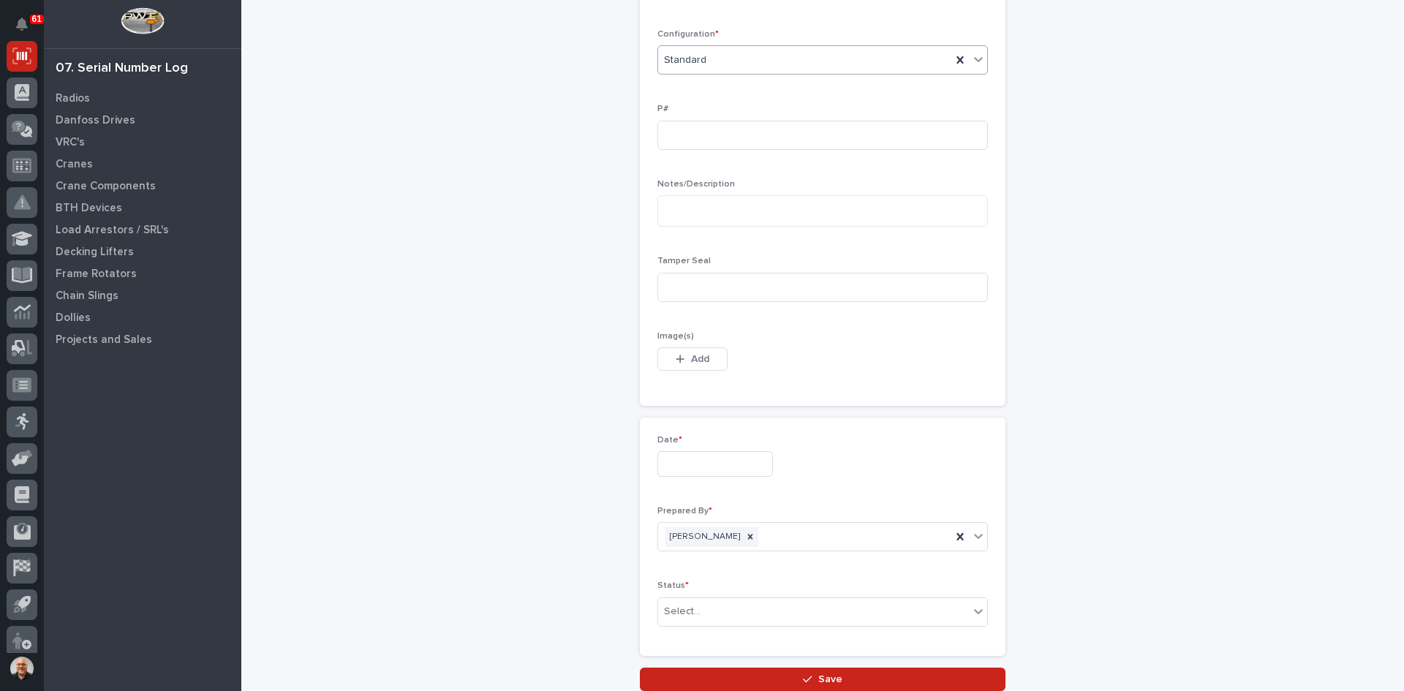
click at [707, 471] on input "text" at bounding box center [715, 464] width 116 height 26
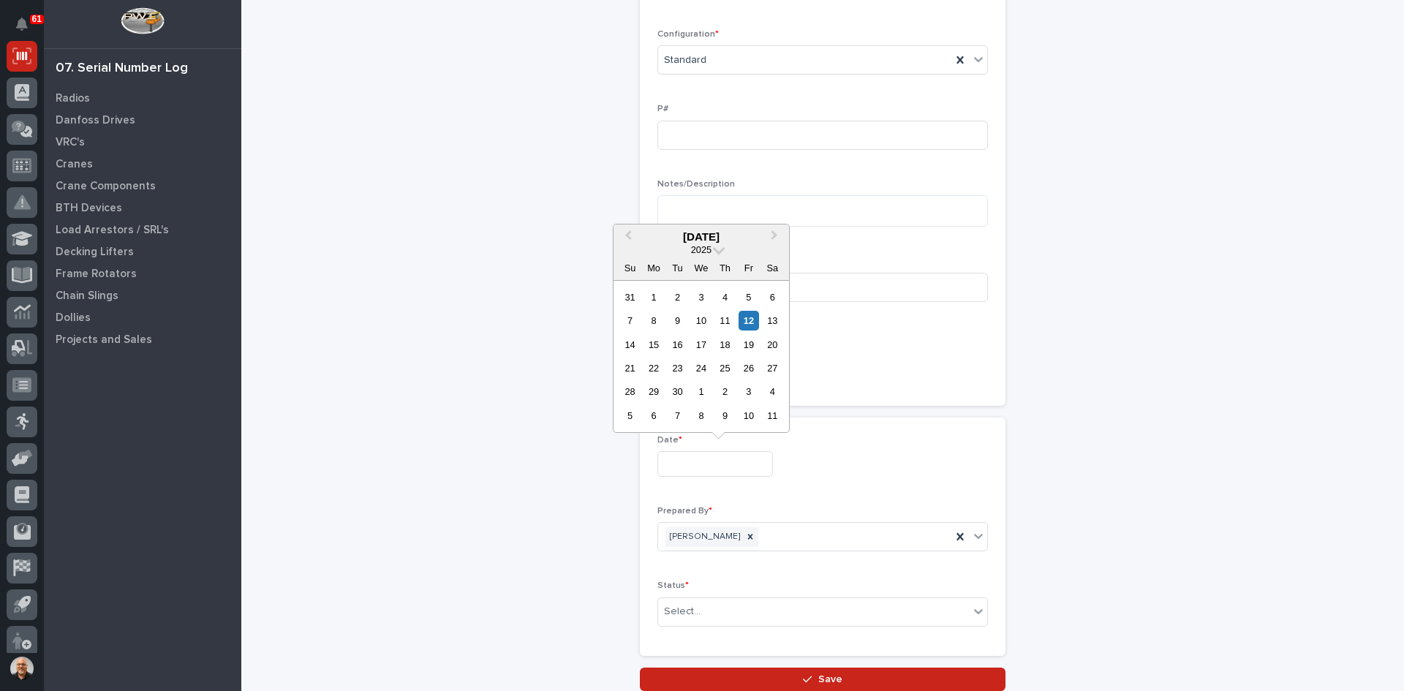
click at [749, 322] on div "12" at bounding box center [748, 321] width 20 height 20
type input "**********"
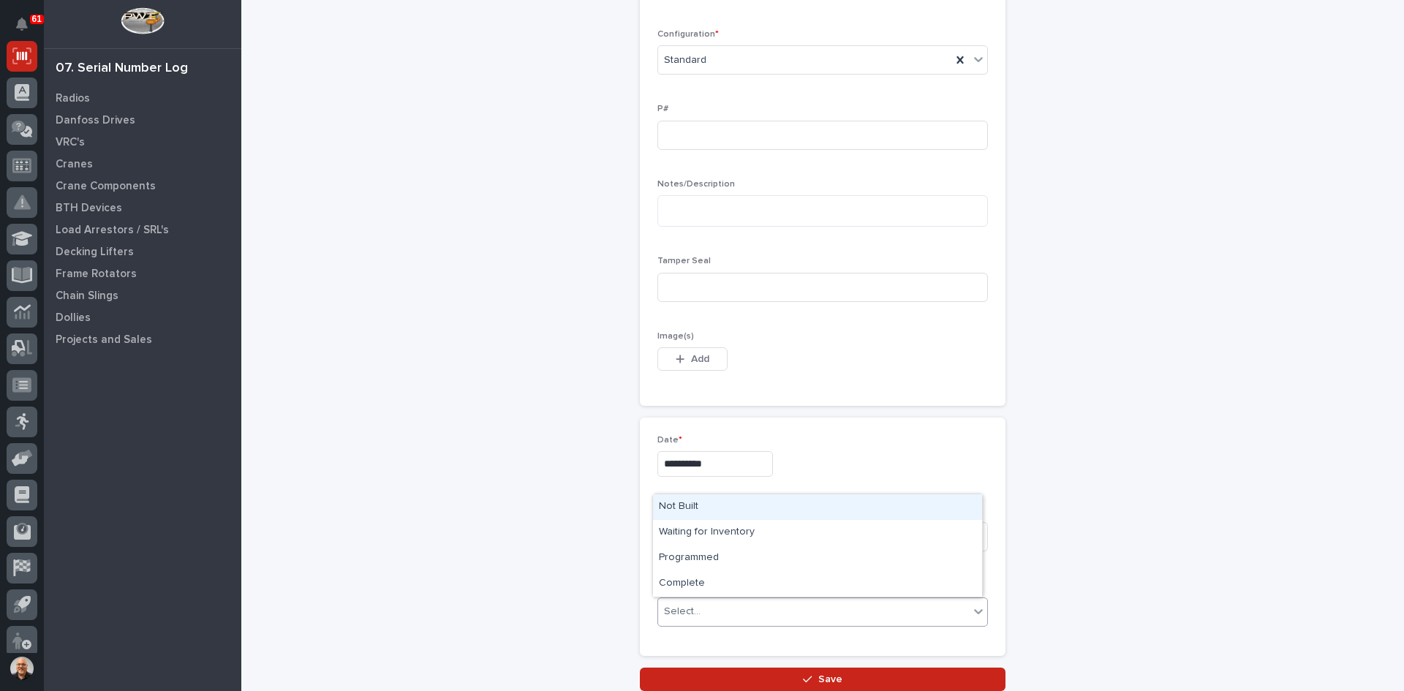
click at [686, 613] on div "Select..." at bounding box center [682, 611] width 37 height 15
click at [690, 581] on div "Complete" at bounding box center [817, 584] width 329 height 26
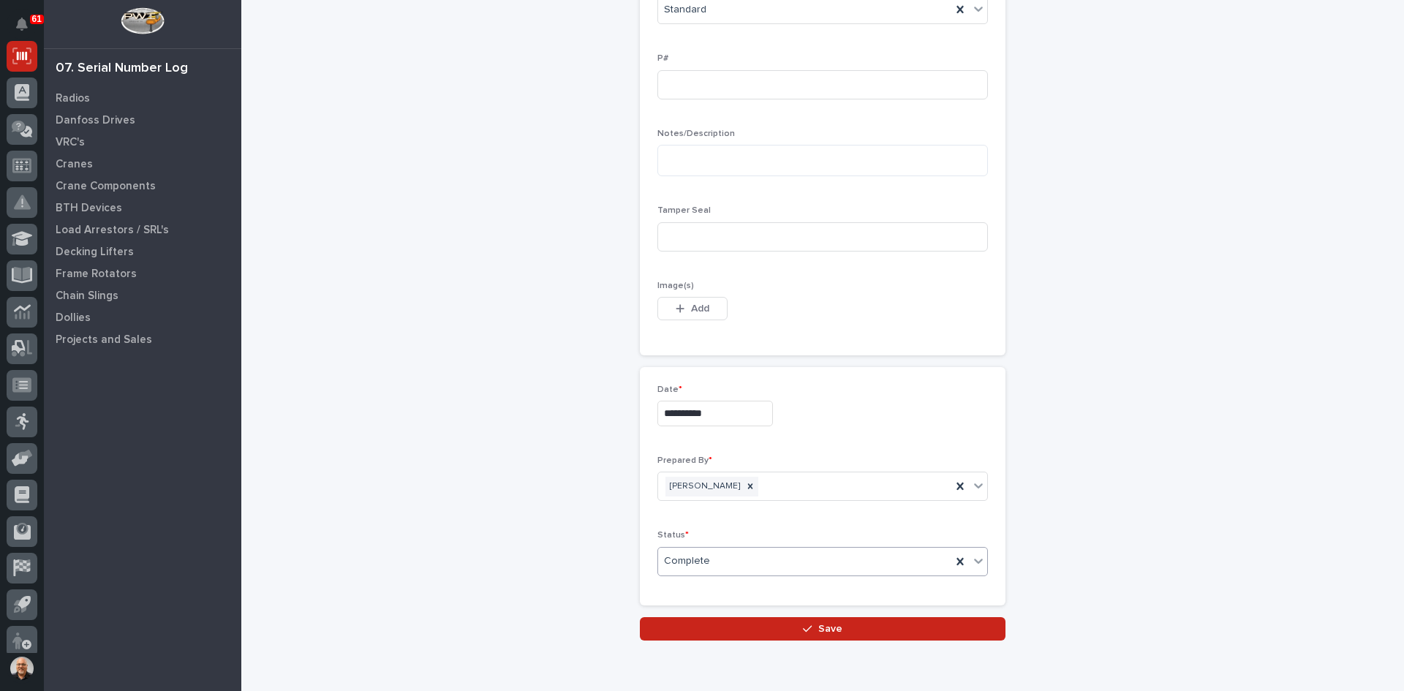
scroll to position [658, 0]
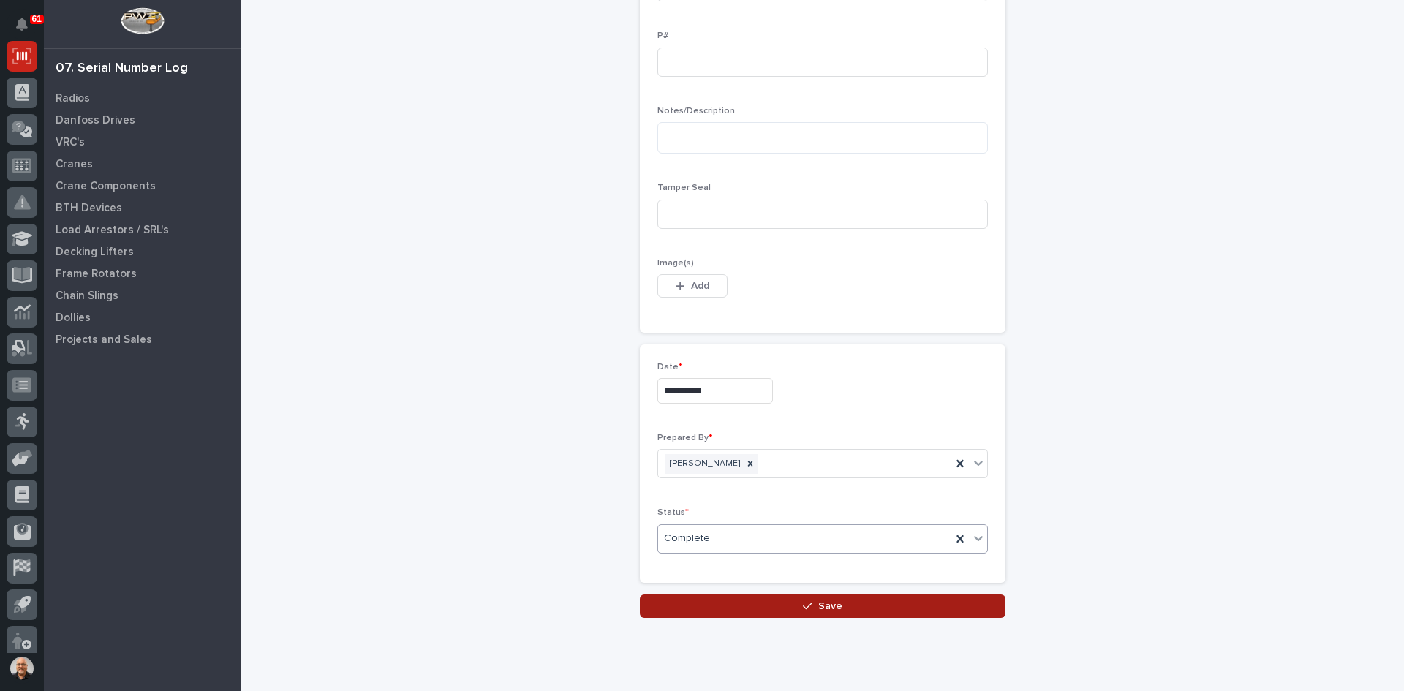
click at [828, 608] on span "Save" at bounding box center [830, 606] width 24 height 13
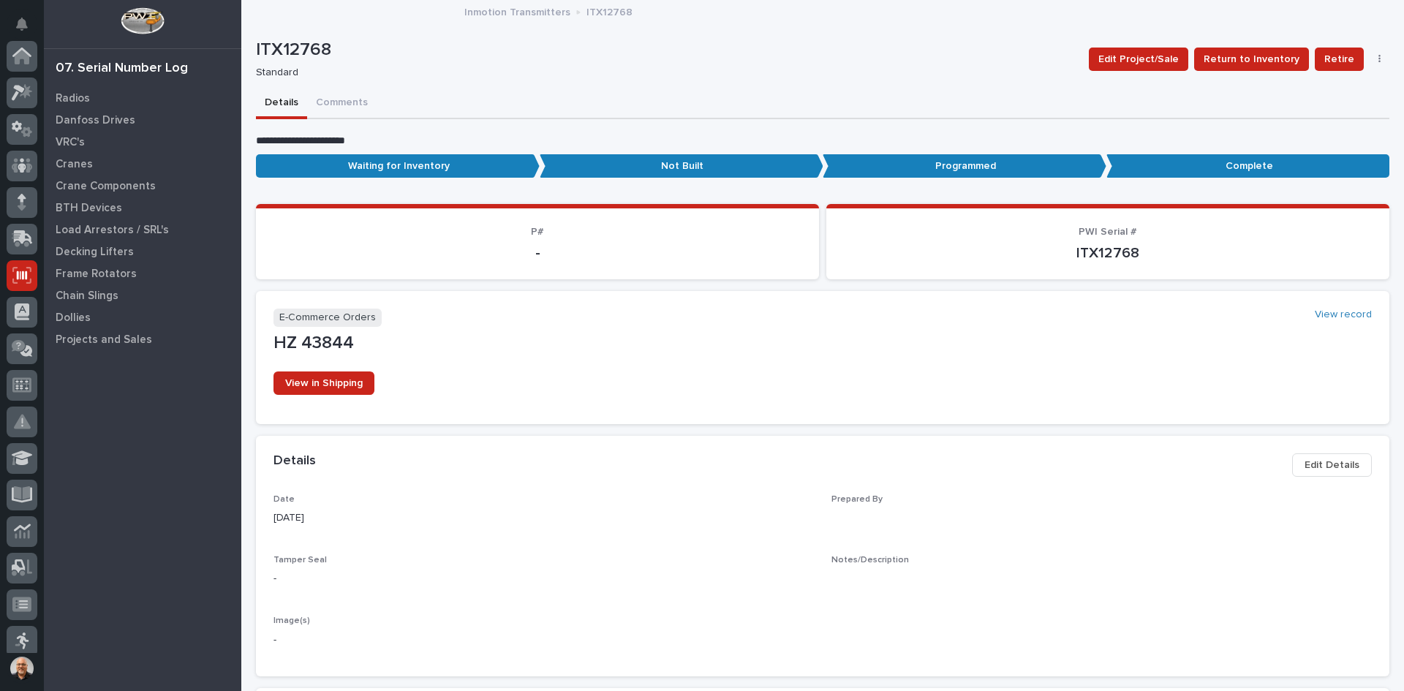
scroll to position [219, 0]
click at [74, 94] on p "Radios" at bounding box center [73, 98] width 34 height 13
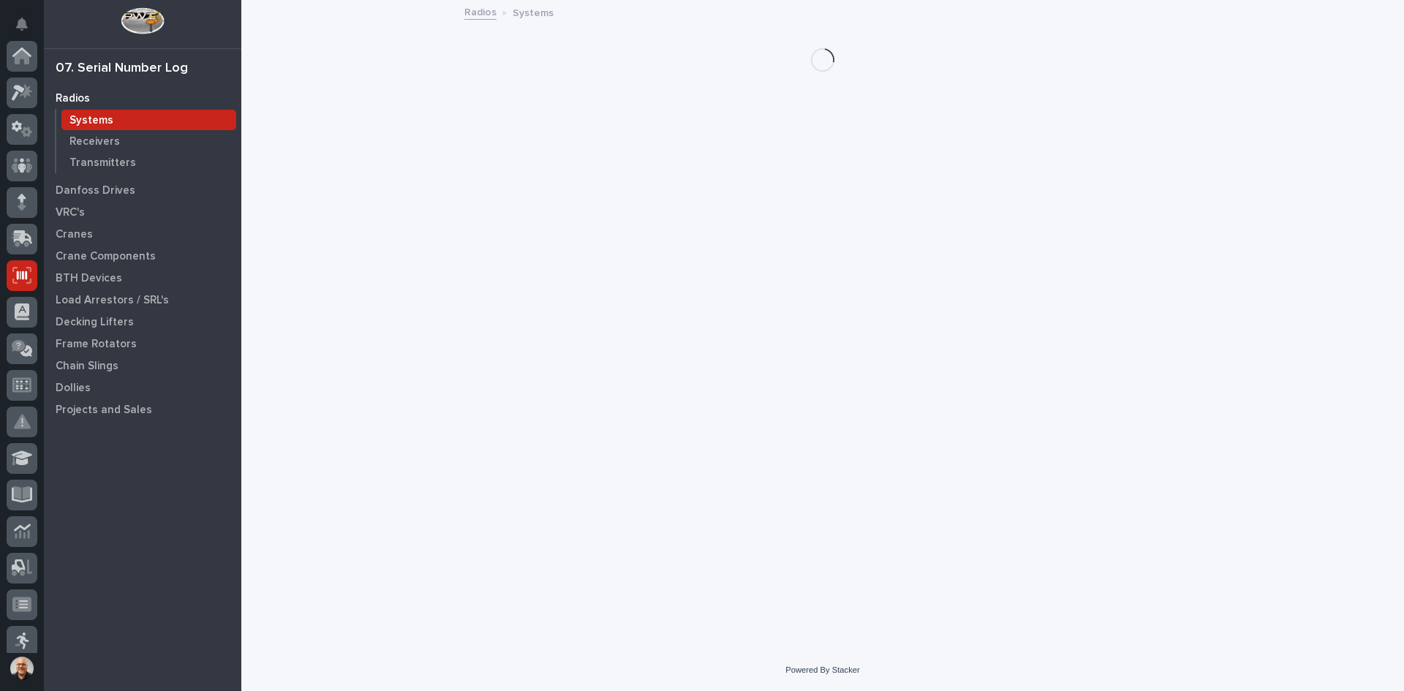
scroll to position [219, 0]
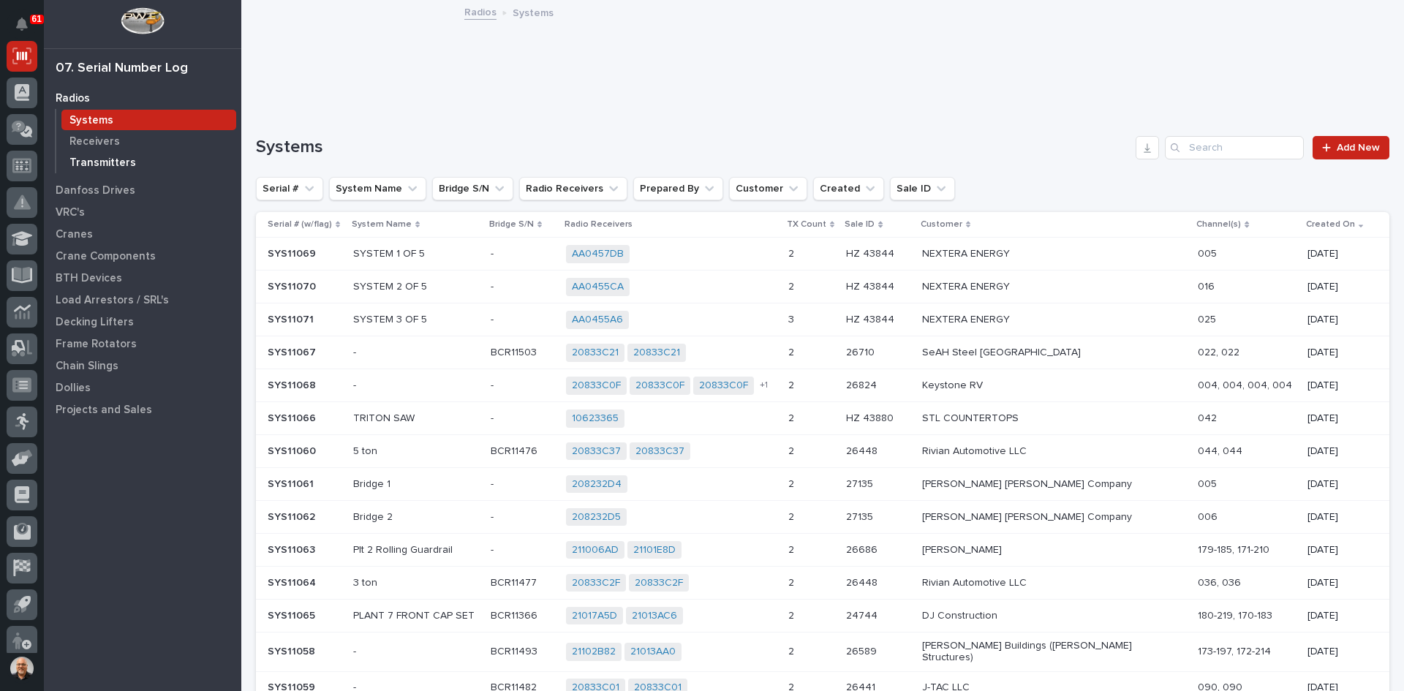
click at [107, 156] on p "Transmitters" at bounding box center [102, 162] width 67 height 13
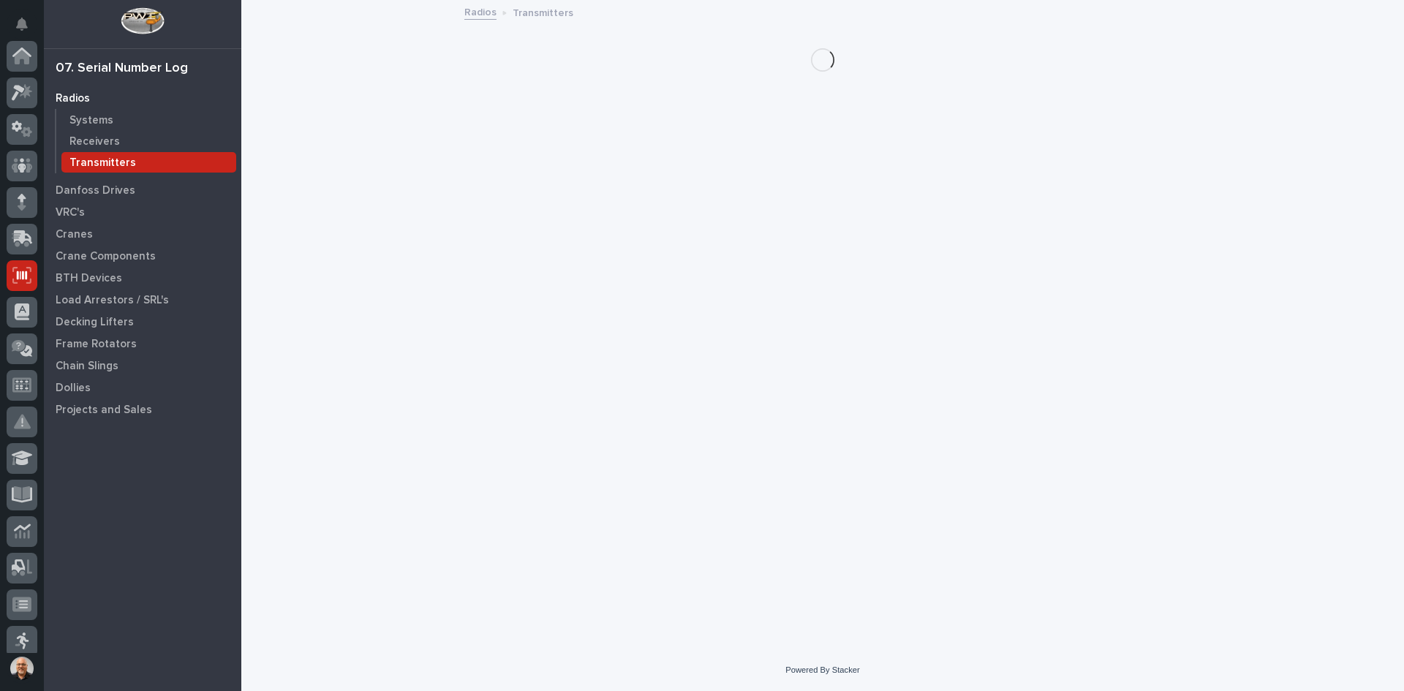
scroll to position [219, 0]
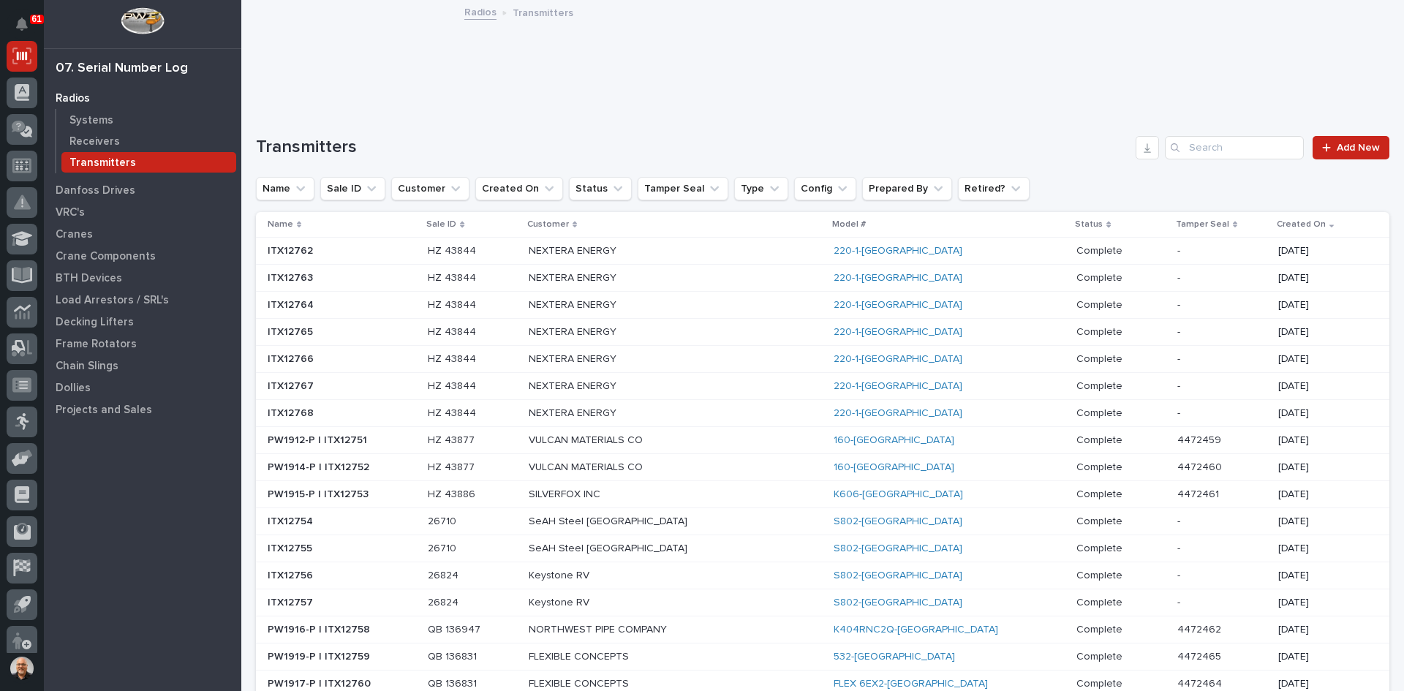
click at [720, 412] on p "NEXTERA ENERGY" at bounding box center [657, 413] width 256 height 12
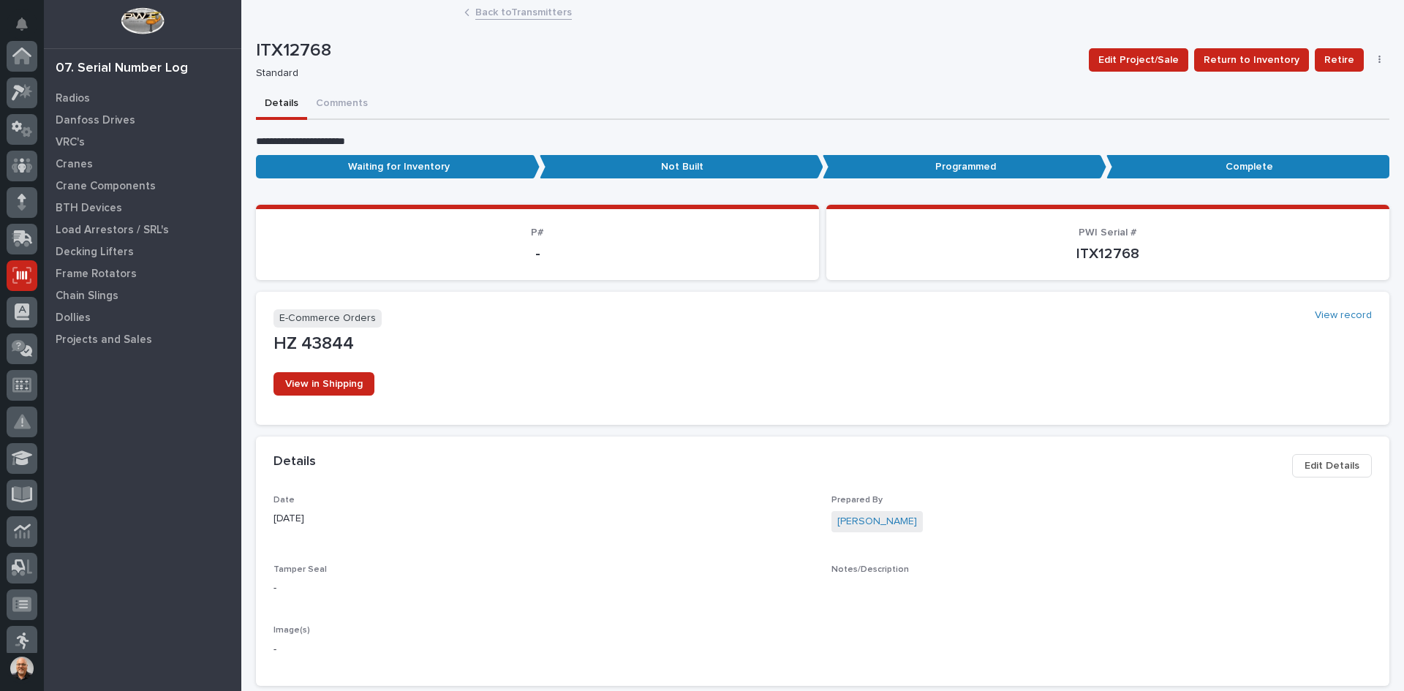
scroll to position [219, 0]
click at [1370, 59] on button "button" at bounding box center [1380, 60] width 20 height 10
click at [1313, 86] on span "Delete" at bounding box center [1311, 89] width 32 height 18
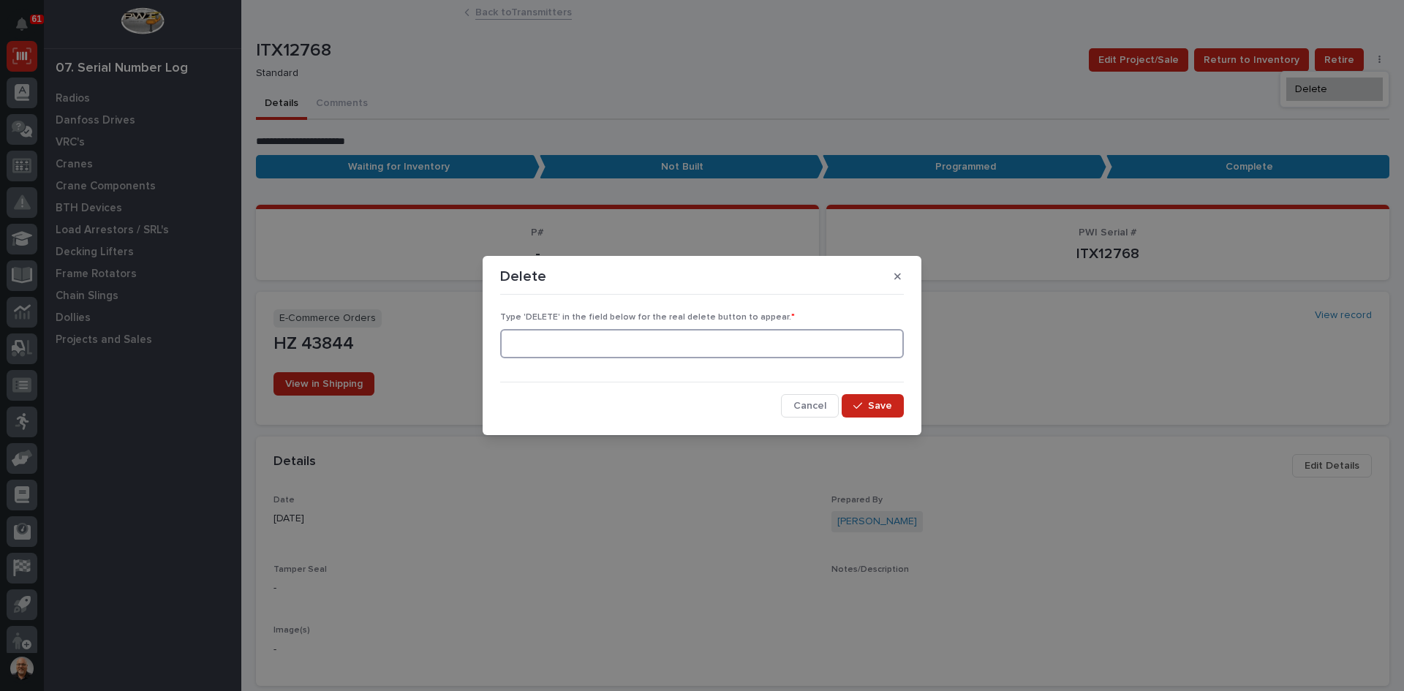
click at [864, 345] on input at bounding box center [702, 343] width 404 height 29
type input "DELETE"
click at [886, 409] on span "Save" at bounding box center [880, 405] width 24 height 13
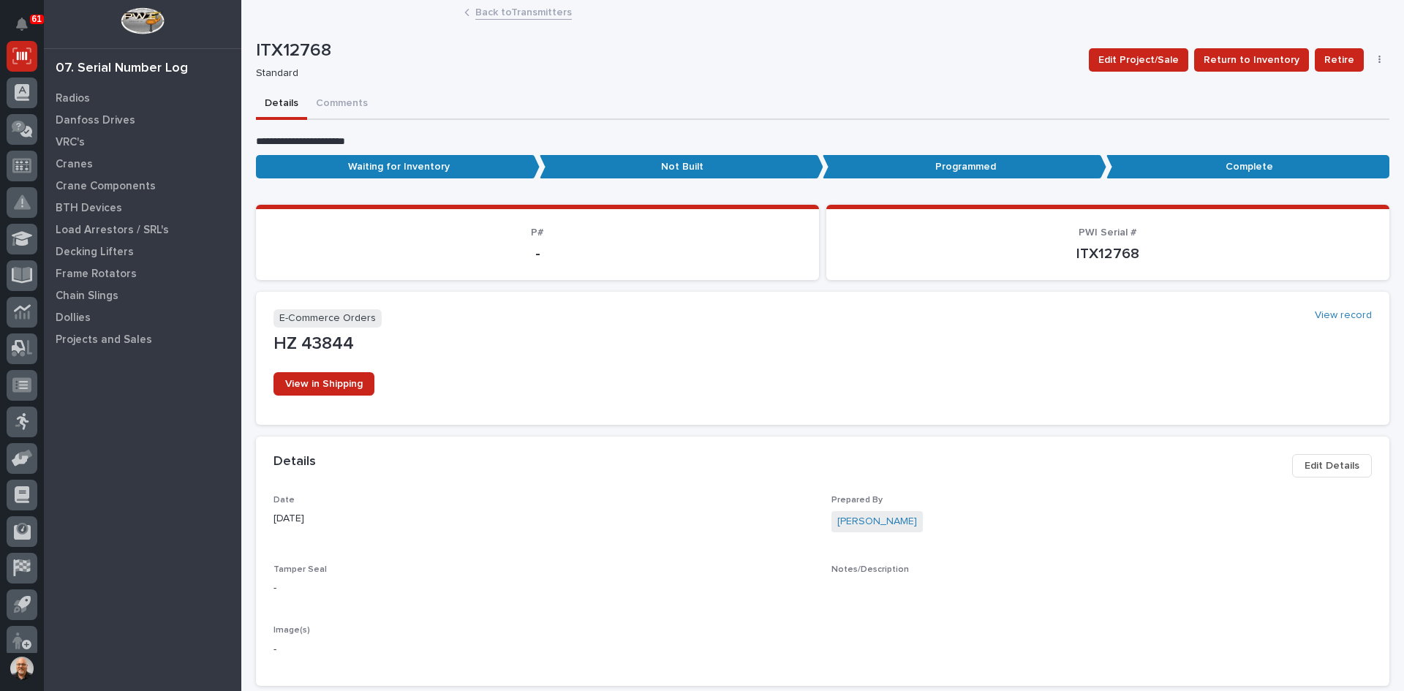
click at [1378, 57] on icon "button" at bounding box center [1379, 60] width 2 height 9
click at [1318, 109] on span "Delete" at bounding box center [1326, 112] width 32 height 13
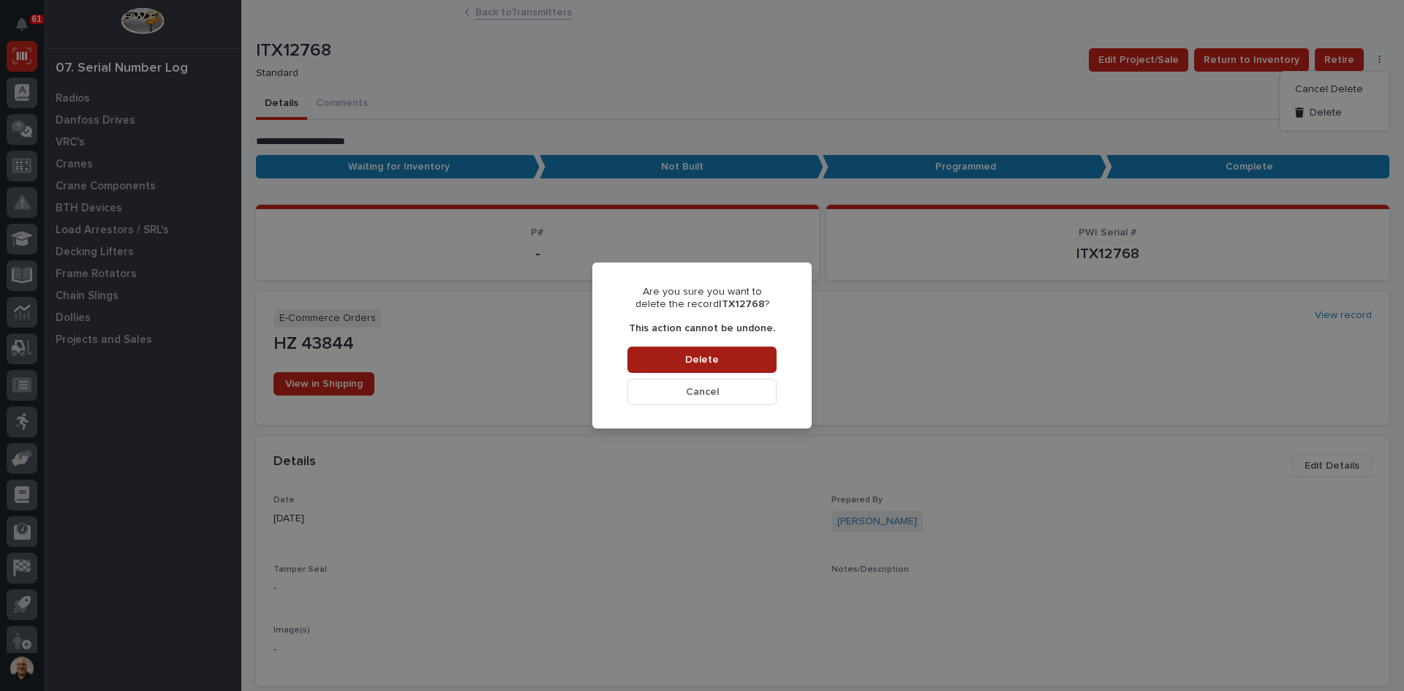
click at [709, 356] on span "Delete" at bounding box center [702, 359] width 34 height 13
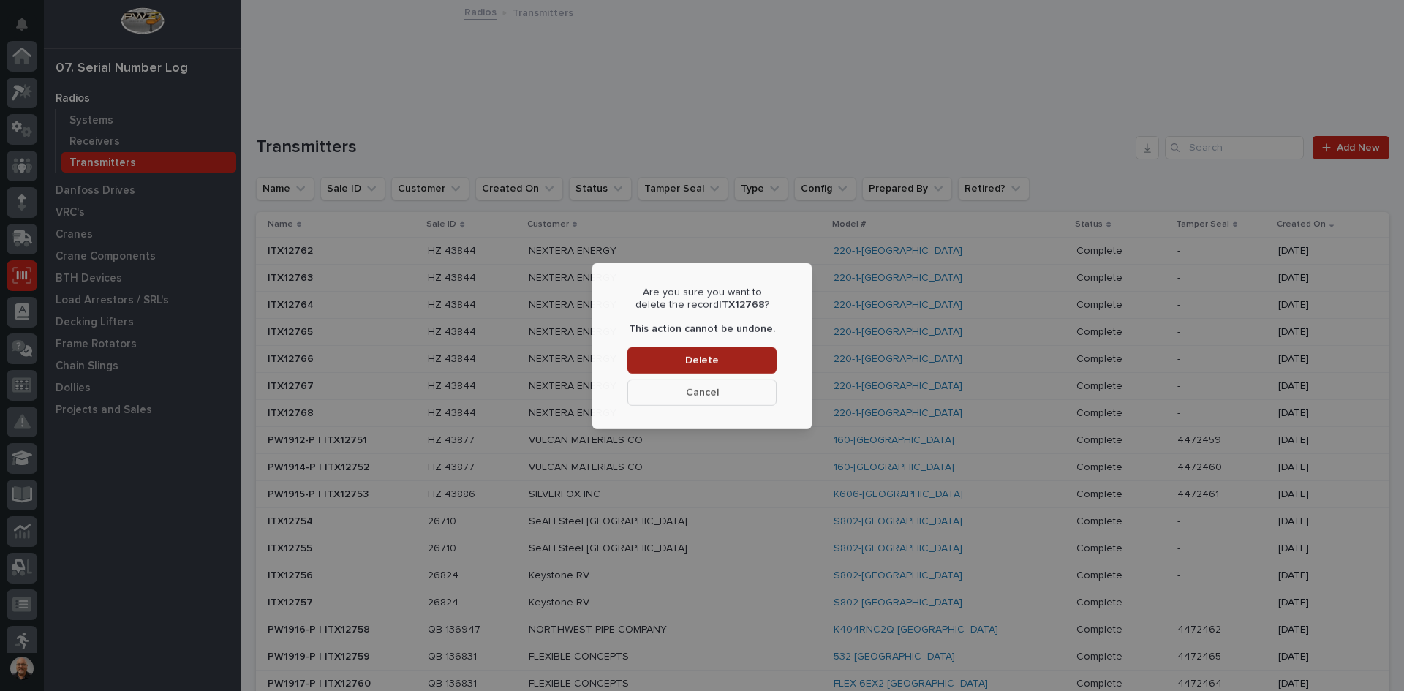
scroll to position [219, 0]
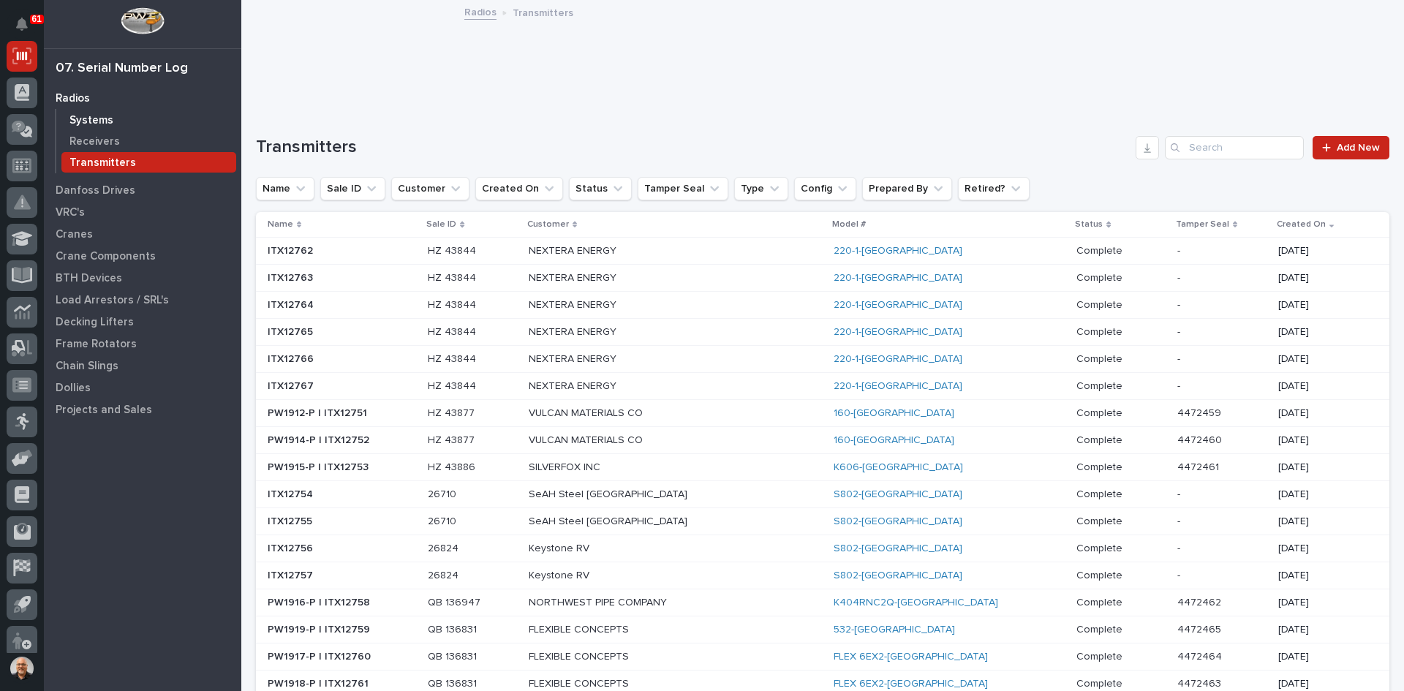
click at [112, 121] on div "Systems" at bounding box center [148, 120] width 175 height 20
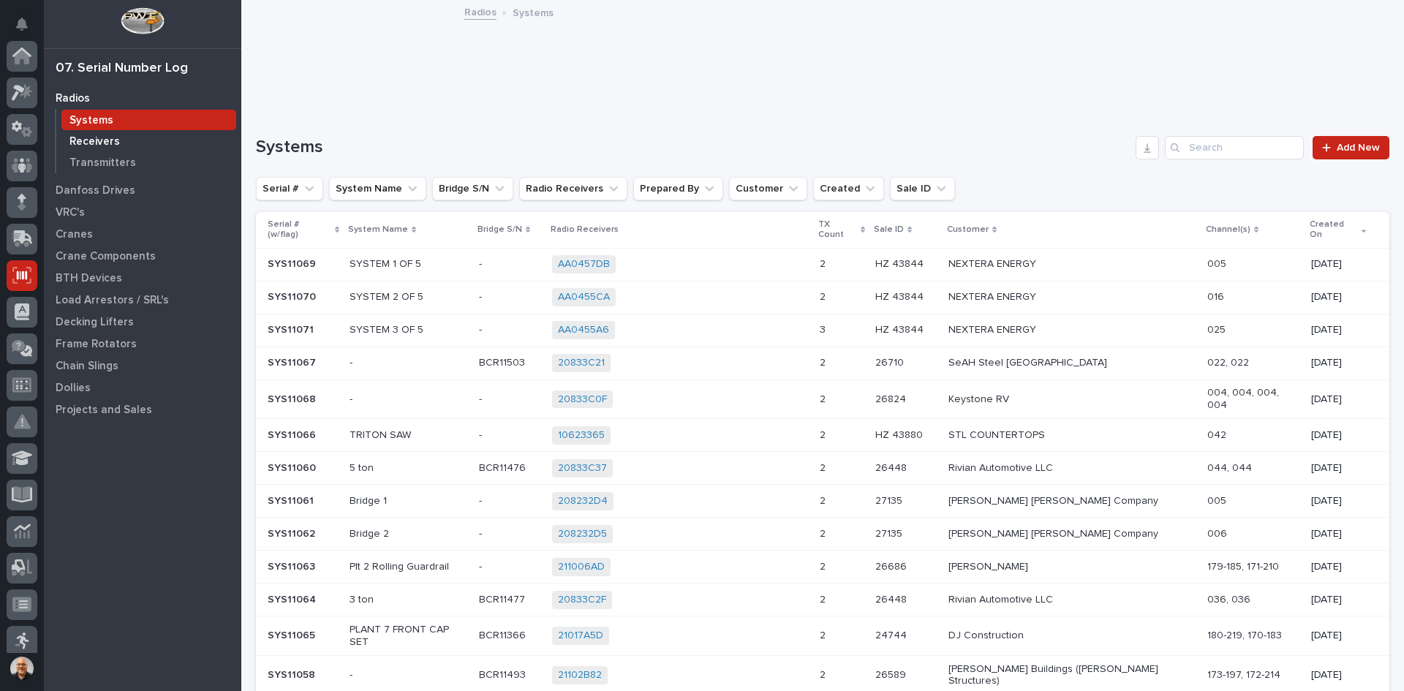
scroll to position [219, 0]
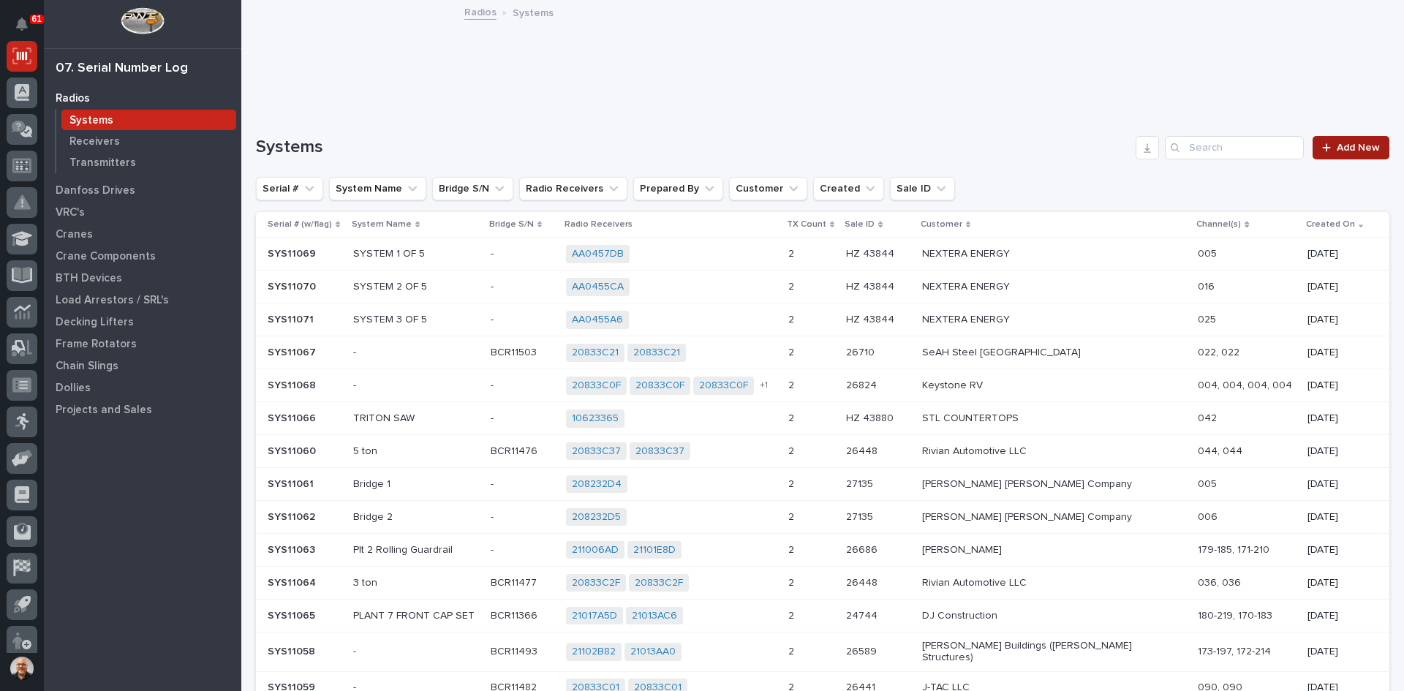
click at [1337, 146] on span "Add New" at bounding box center [1358, 148] width 43 height 10
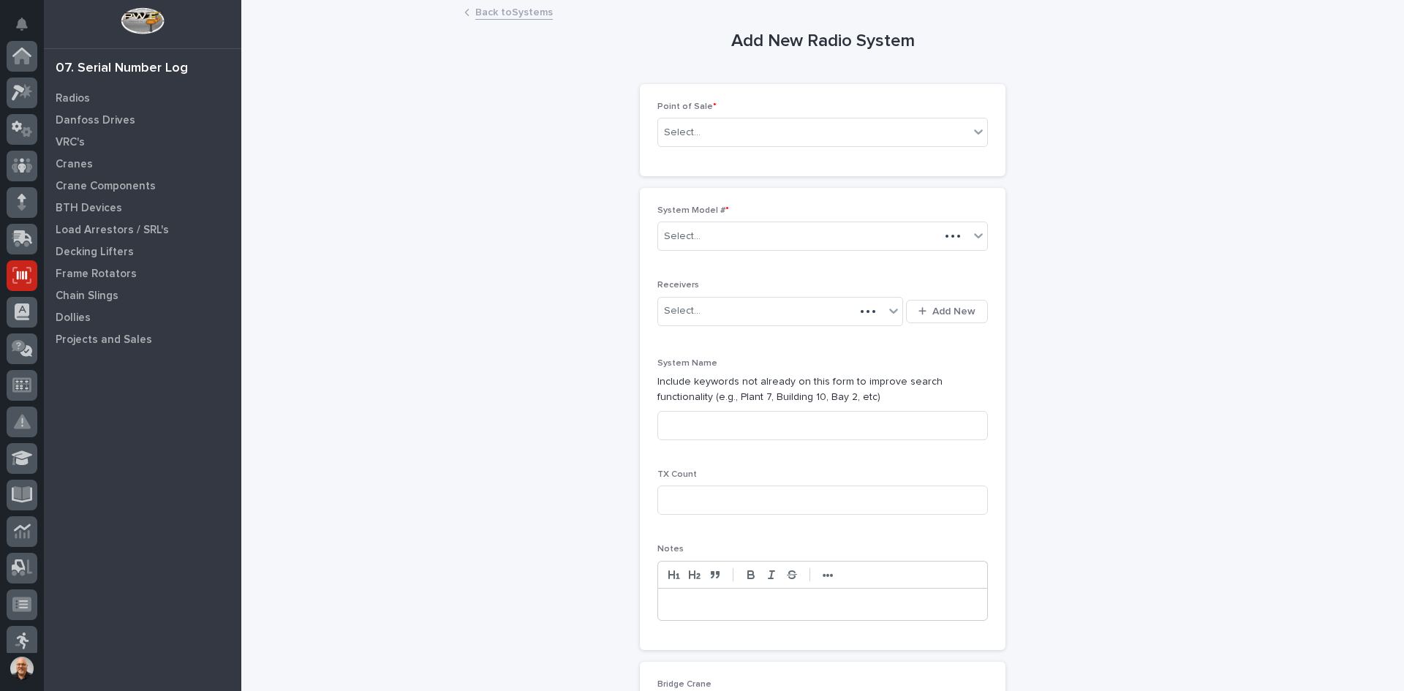
scroll to position [219, 0]
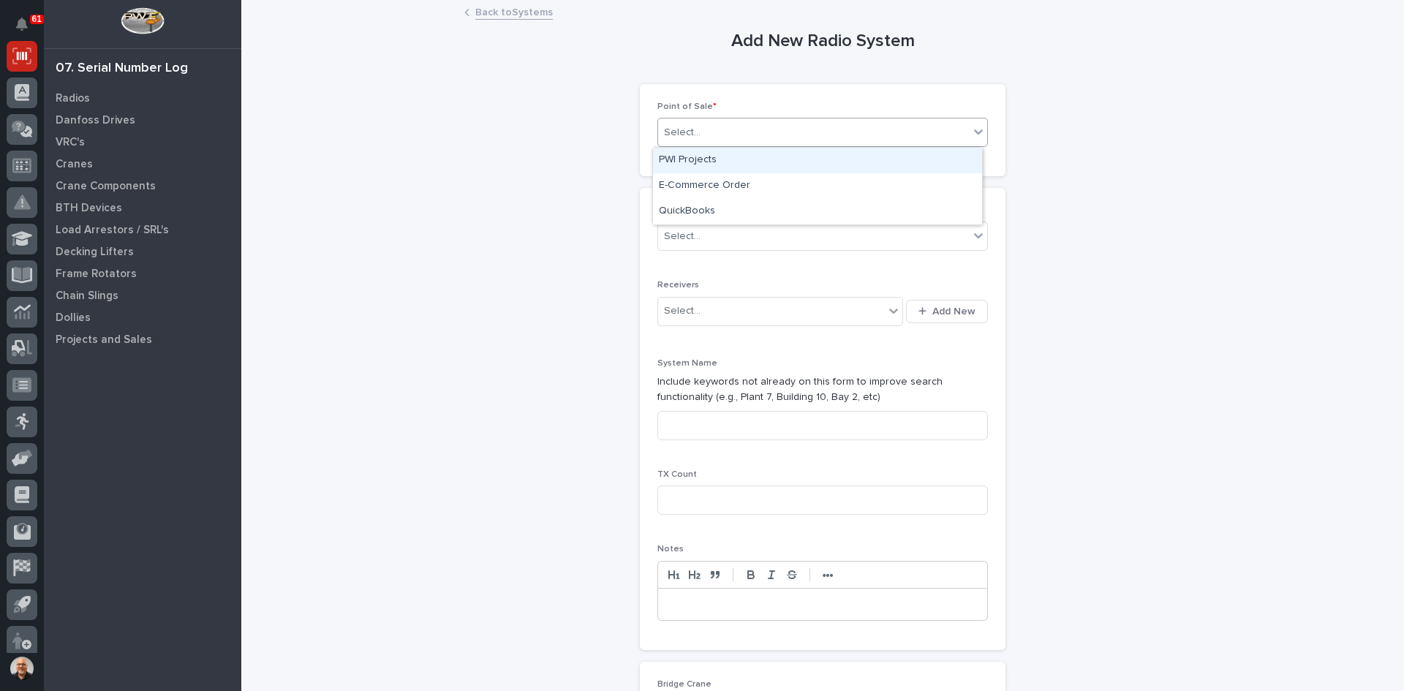
click at [723, 128] on div "Select..." at bounding box center [813, 133] width 311 height 24
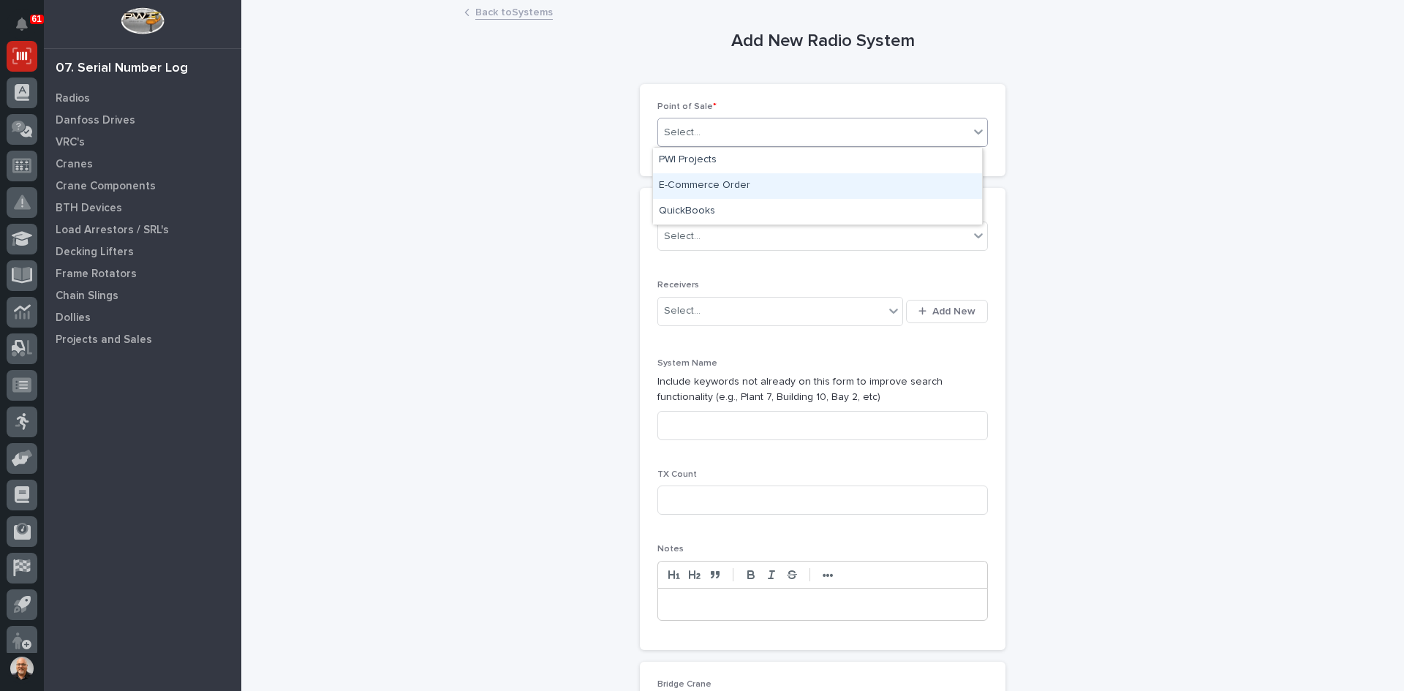
click at [696, 184] on div "E-Commerce Order" at bounding box center [817, 186] width 329 height 26
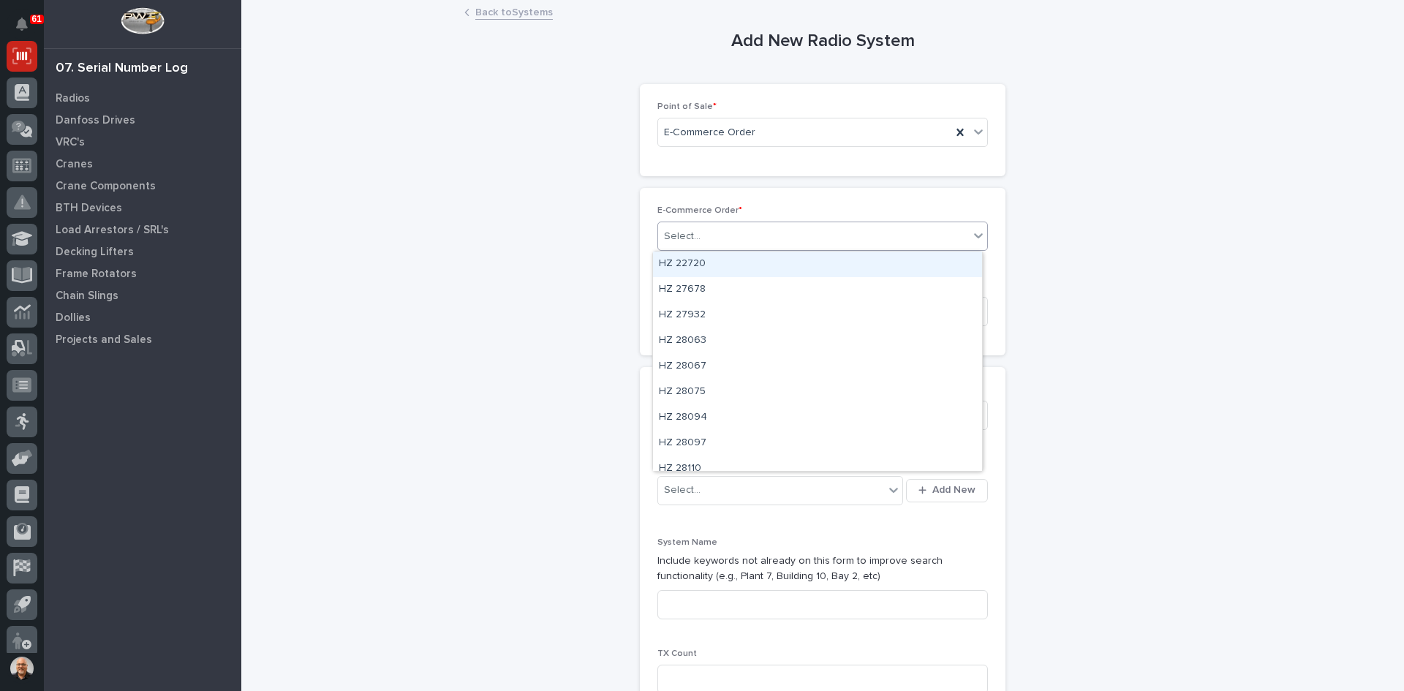
click at [711, 241] on div "Select..." at bounding box center [813, 236] width 311 height 24
type input "*****"
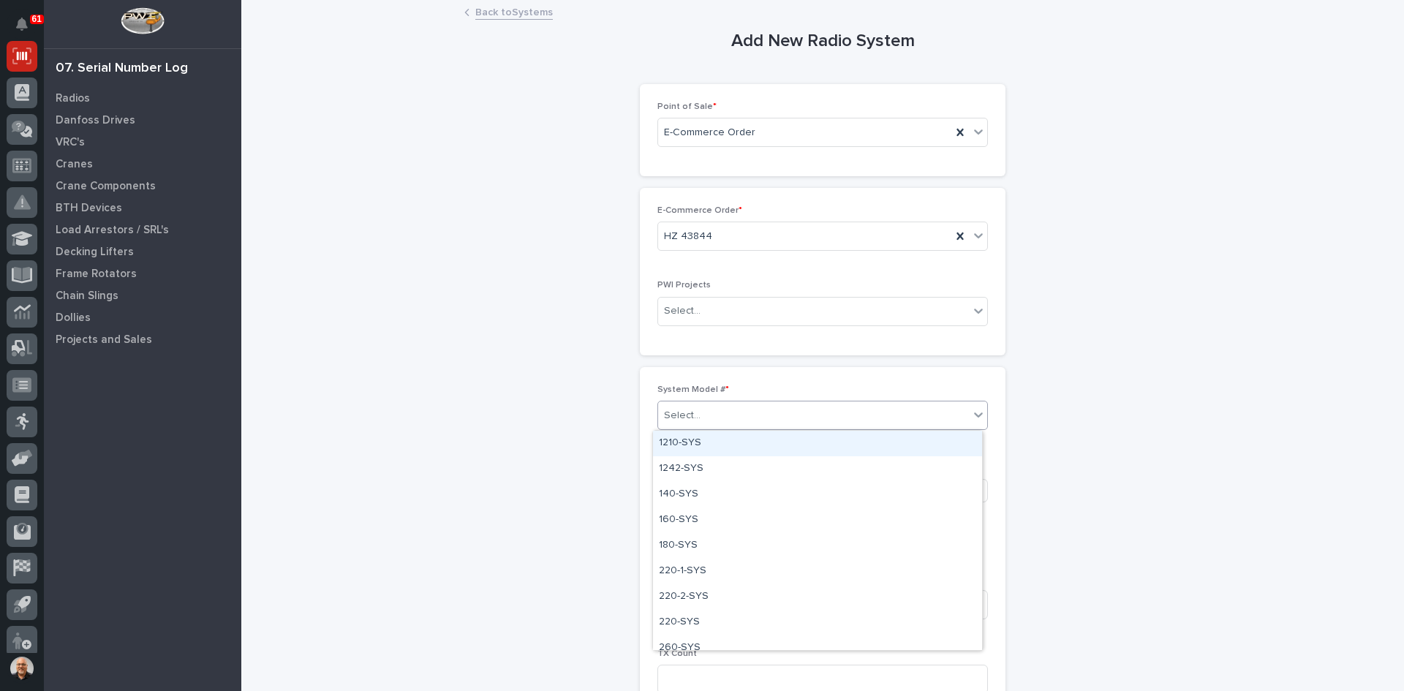
click at [705, 420] on div "Select..." at bounding box center [813, 416] width 311 height 24
type input "***"
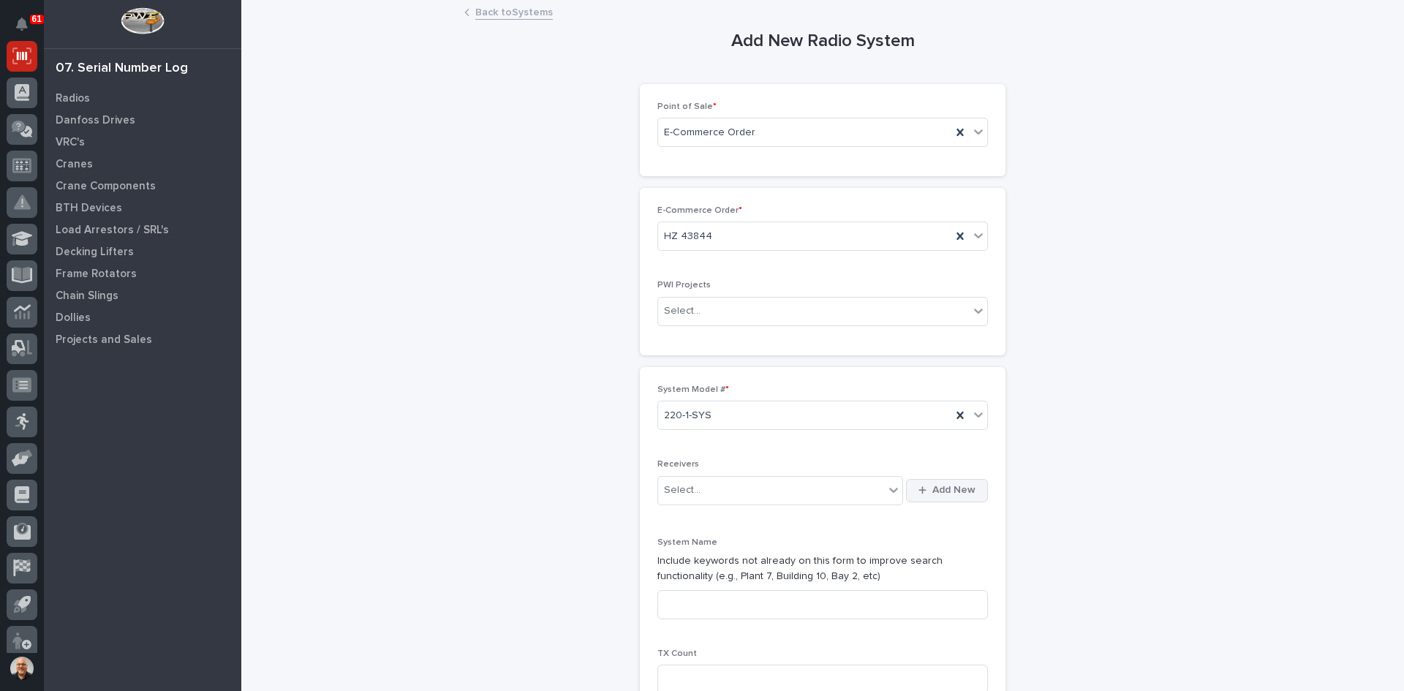
click at [951, 488] on span "Add New" at bounding box center [953, 489] width 43 height 13
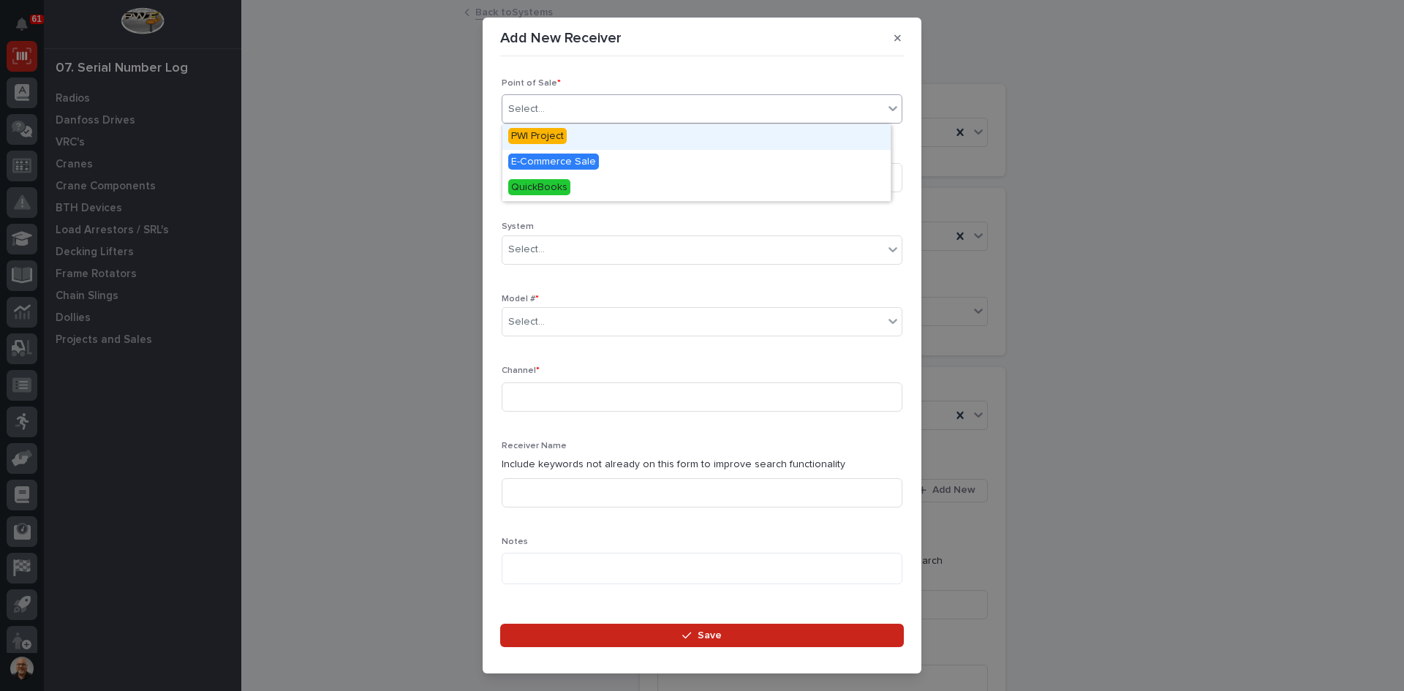
click at [586, 110] on div "Select..." at bounding box center [692, 109] width 381 height 24
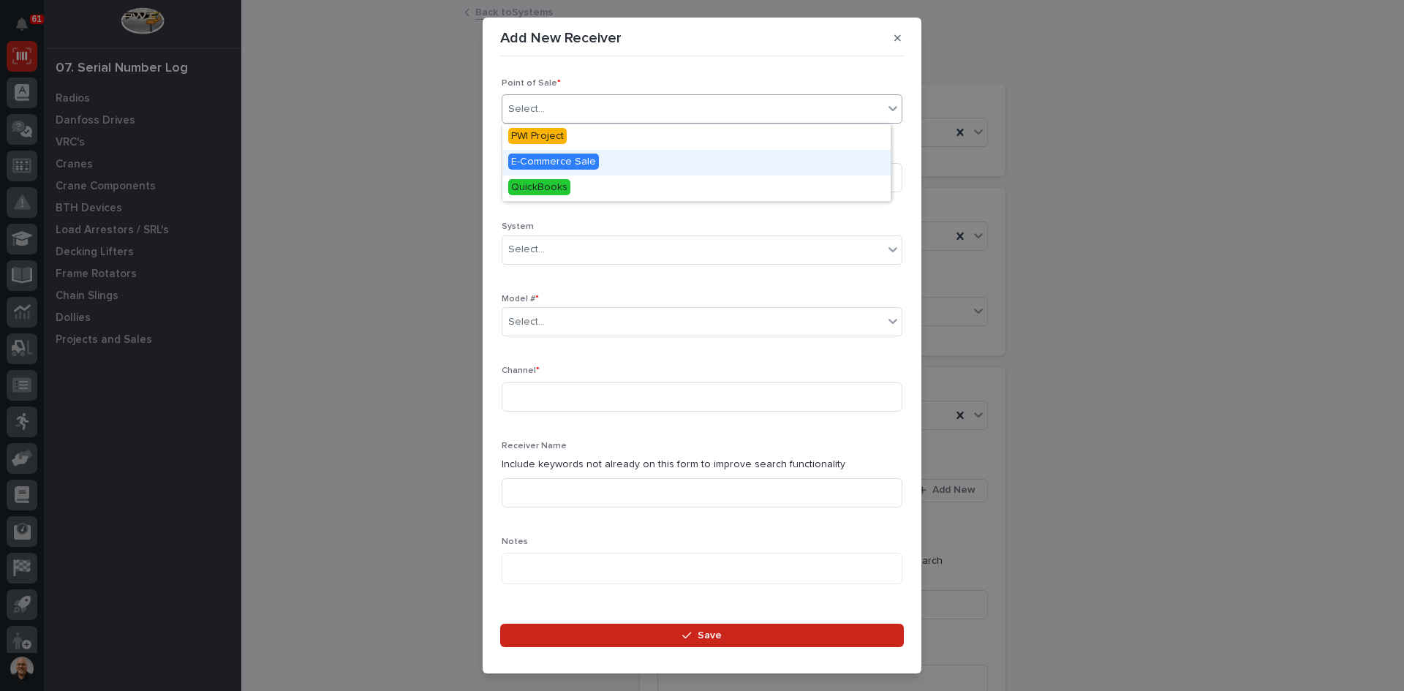
click at [561, 159] on span "E-Commerce Sale" at bounding box center [553, 162] width 91 height 16
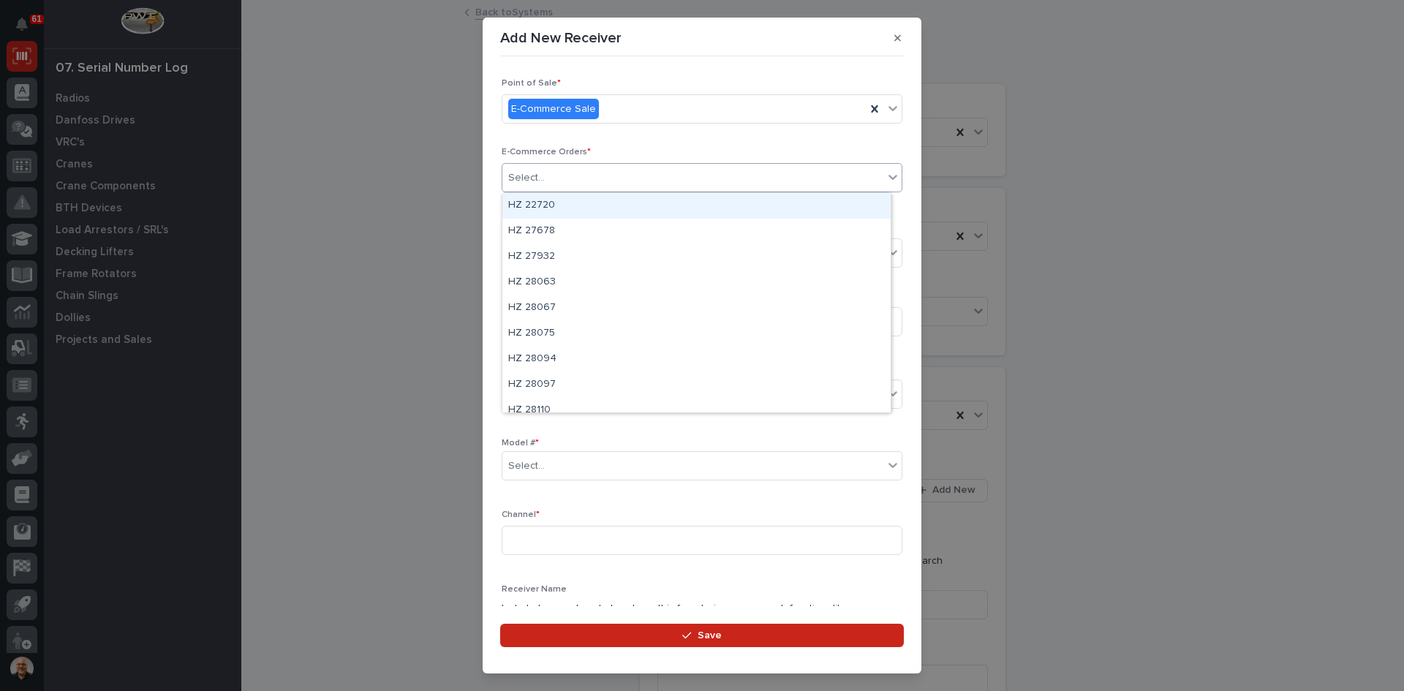
click at [554, 175] on div "Select..." at bounding box center [692, 178] width 381 height 24
type input "*****"
click at [547, 199] on div "HZ 43844" at bounding box center [696, 206] width 388 height 26
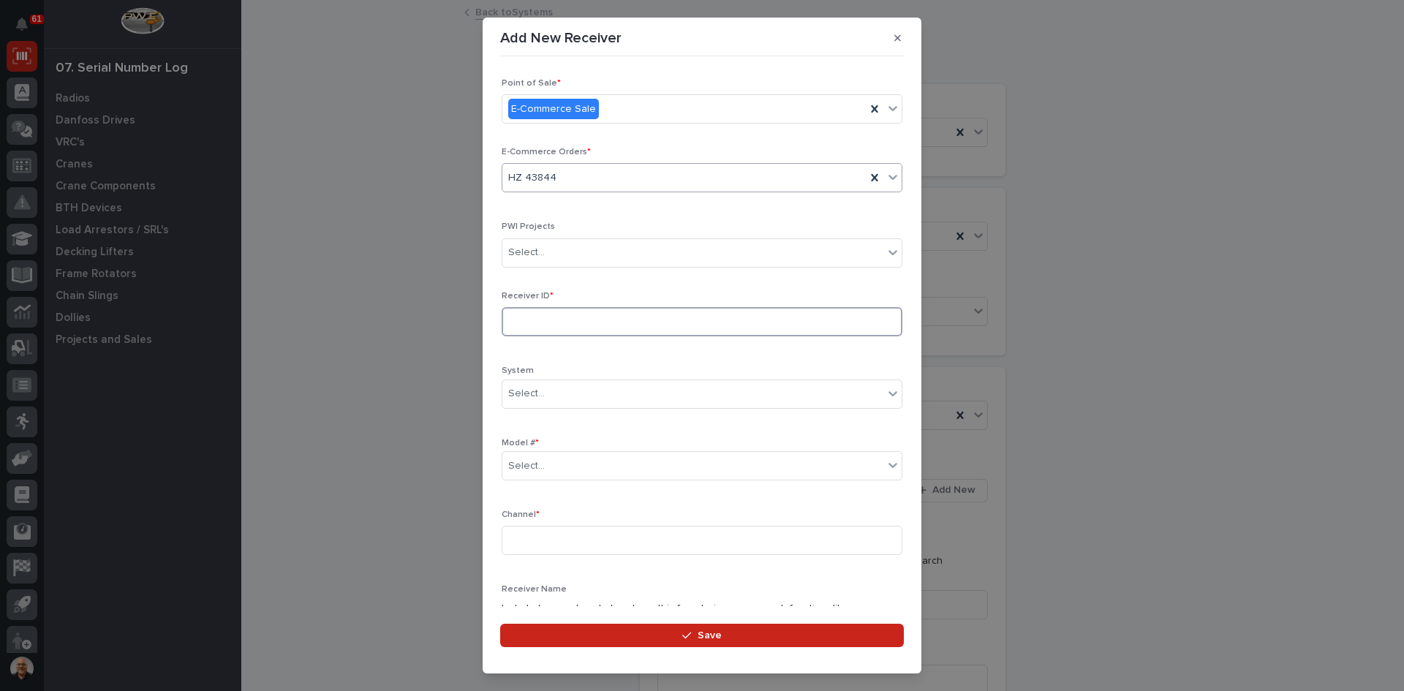
click at [546, 320] on input at bounding box center [702, 321] width 401 height 29
type input "AA0457C4"
click at [554, 464] on div "Select..." at bounding box center [692, 466] width 381 height 24
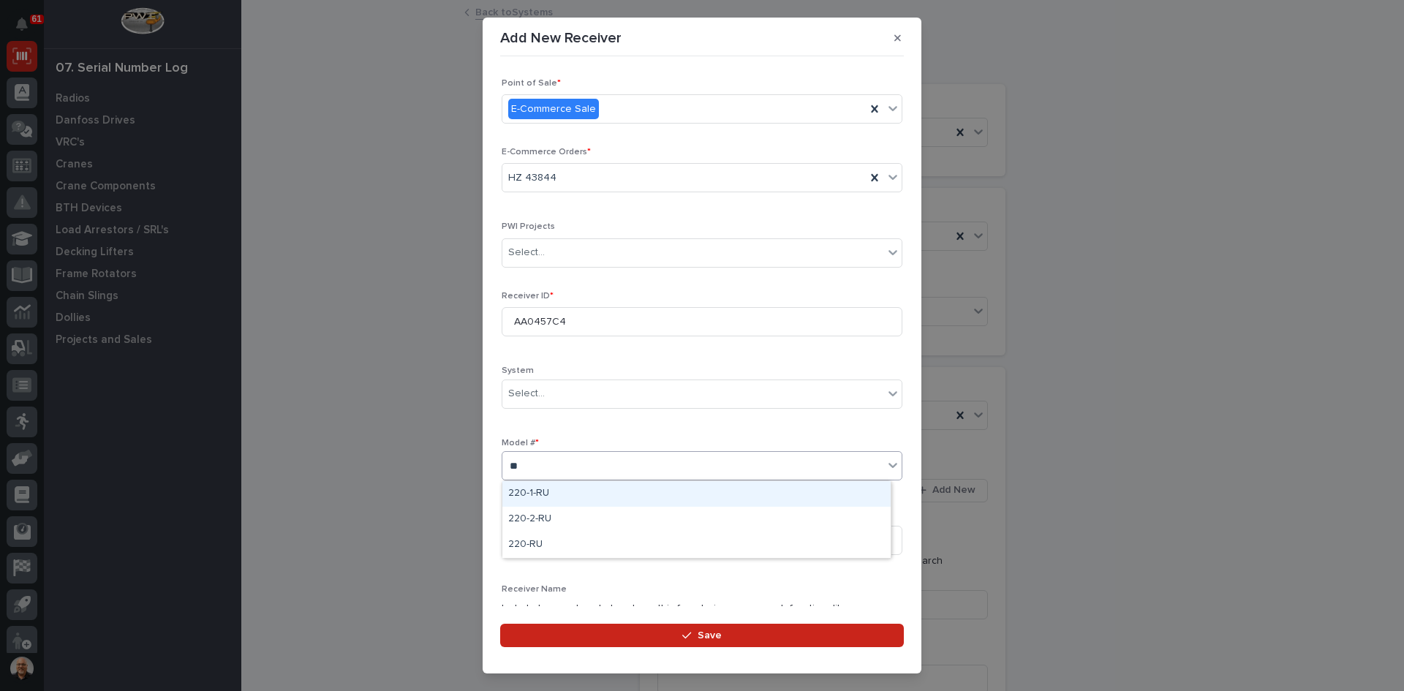
type input "***"
click at [546, 537] on input at bounding box center [702, 540] width 401 height 29
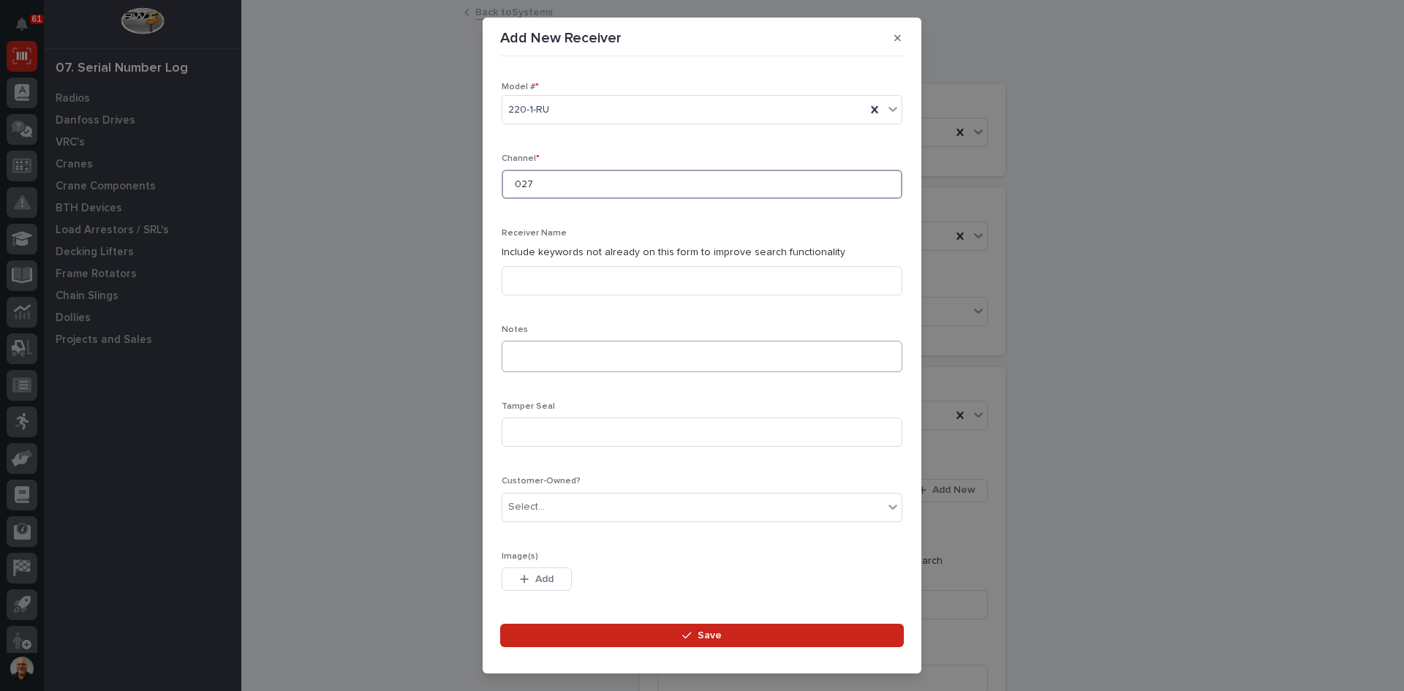
scroll to position [411, 0]
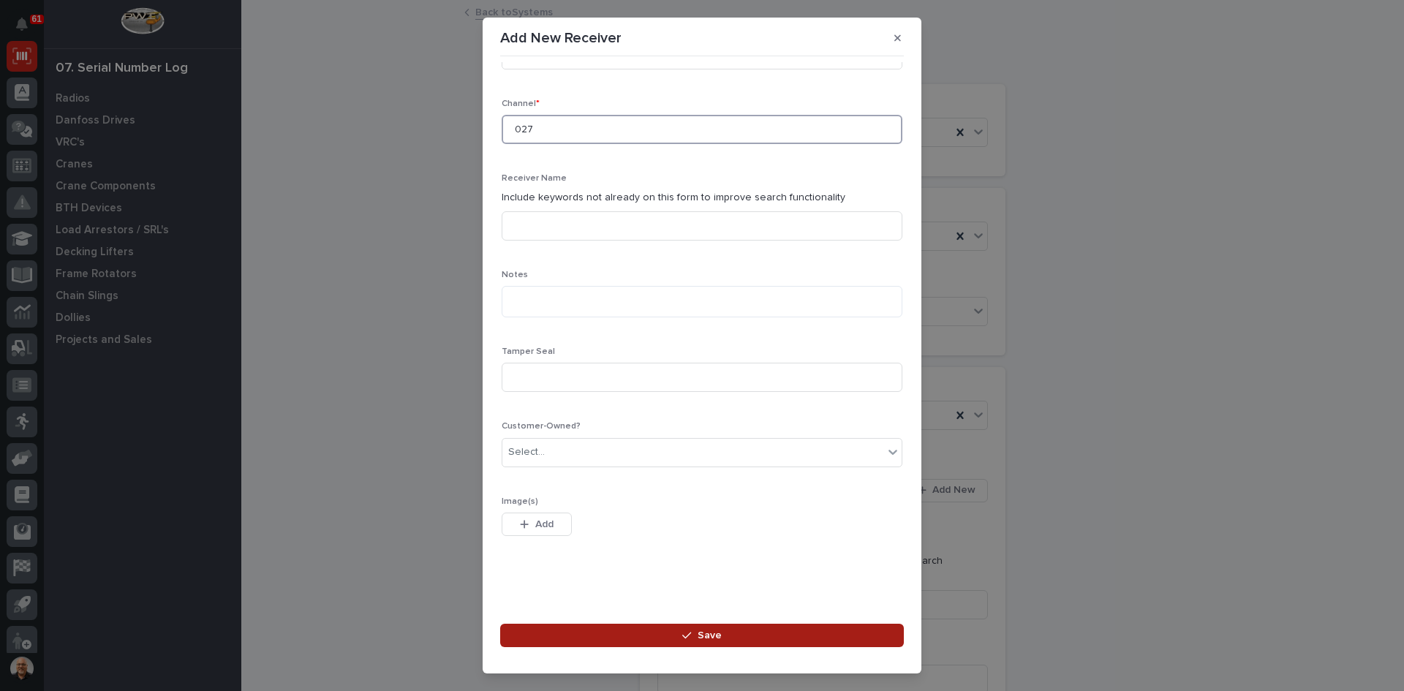
type input "027"
click at [704, 632] on span "Save" at bounding box center [710, 635] width 24 height 13
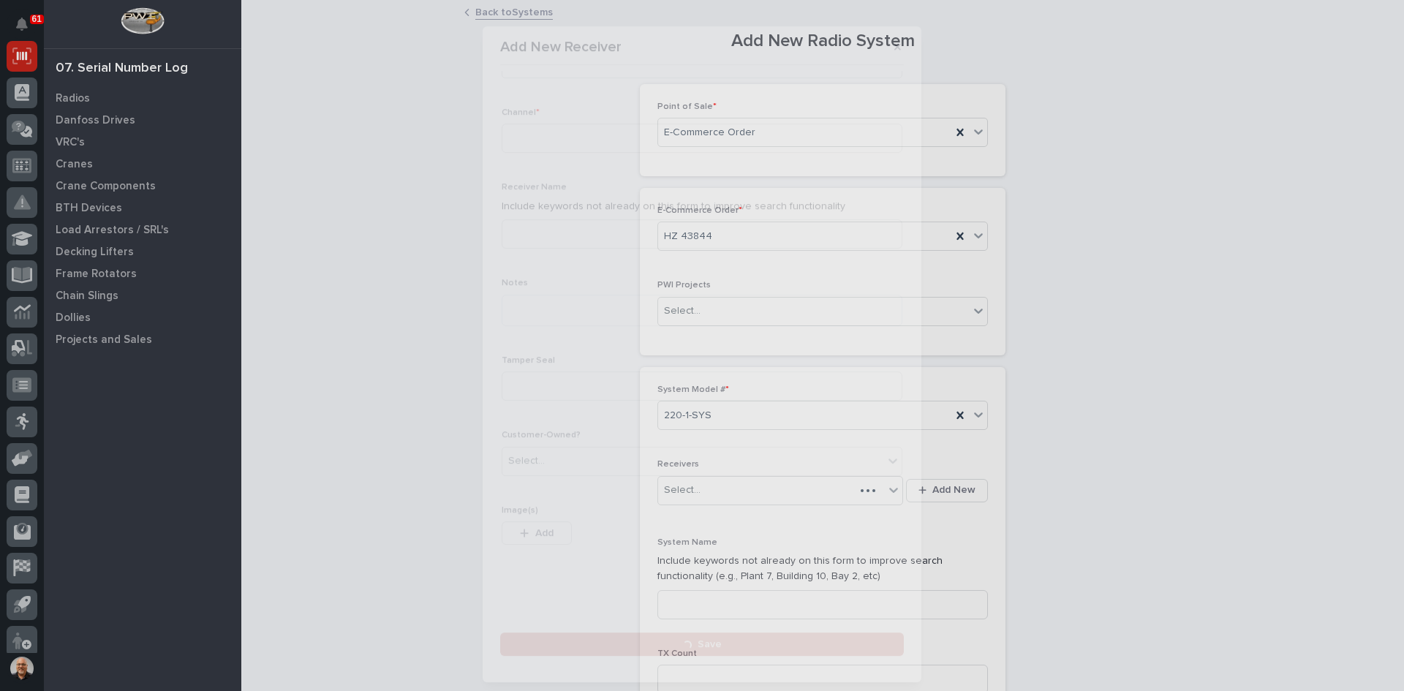
scroll to position [0, 0]
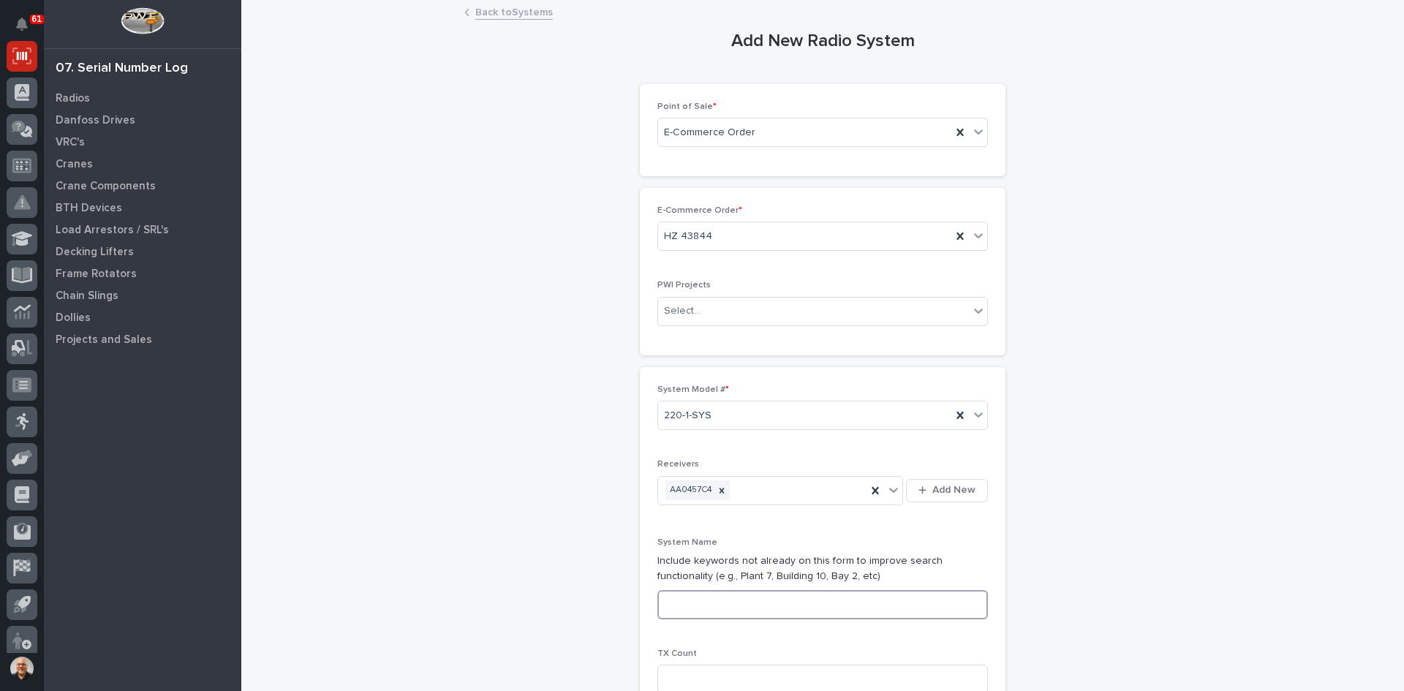
click at [666, 606] on input at bounding box center [822, 604] width 330 height 29
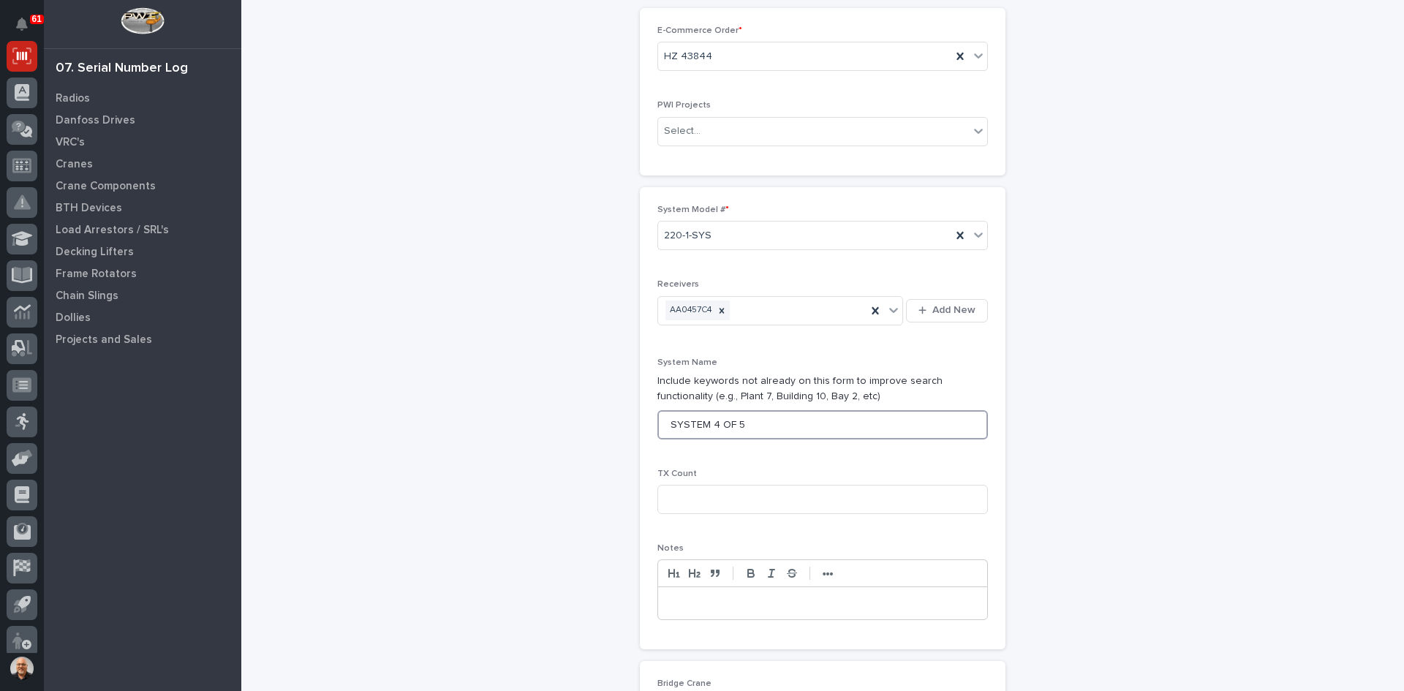
scroll to position [219, 0]
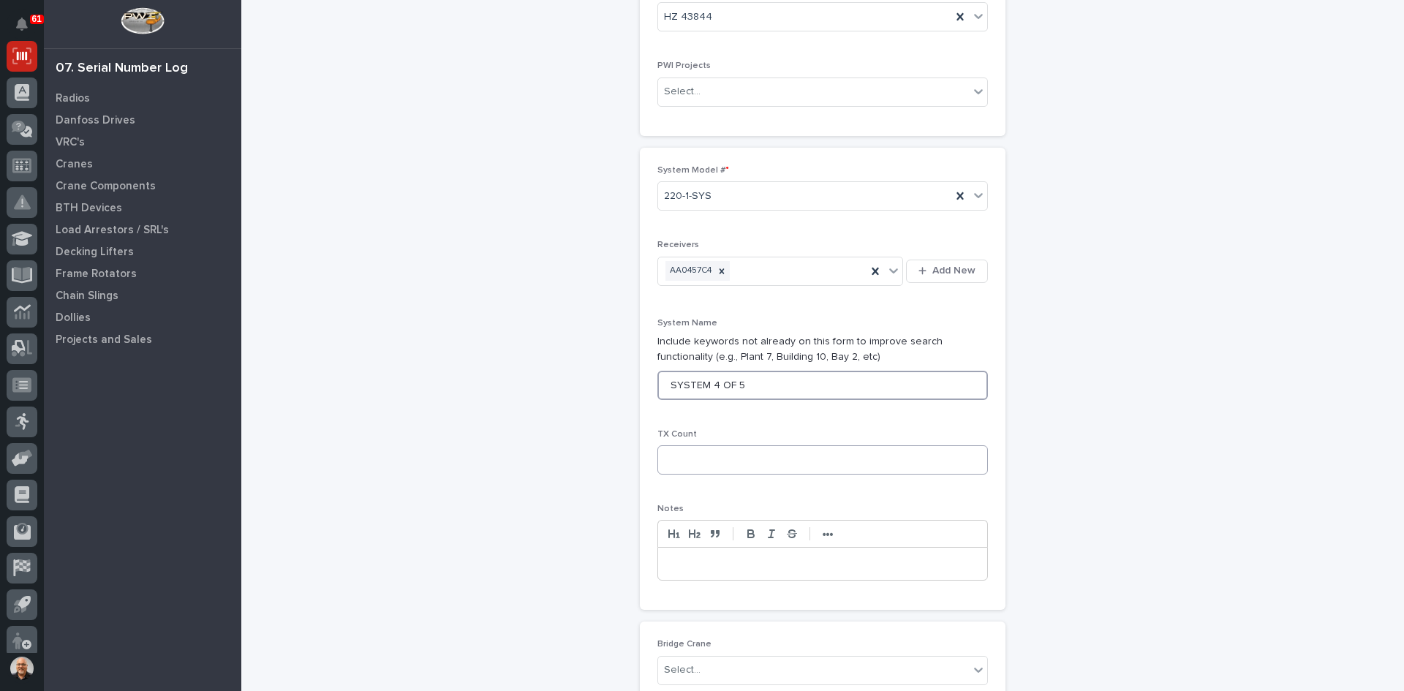
type input "SYSTEM 4 OF 5"
click at [676, 458] on input at bounding box center [822, 459] width 330 height 29
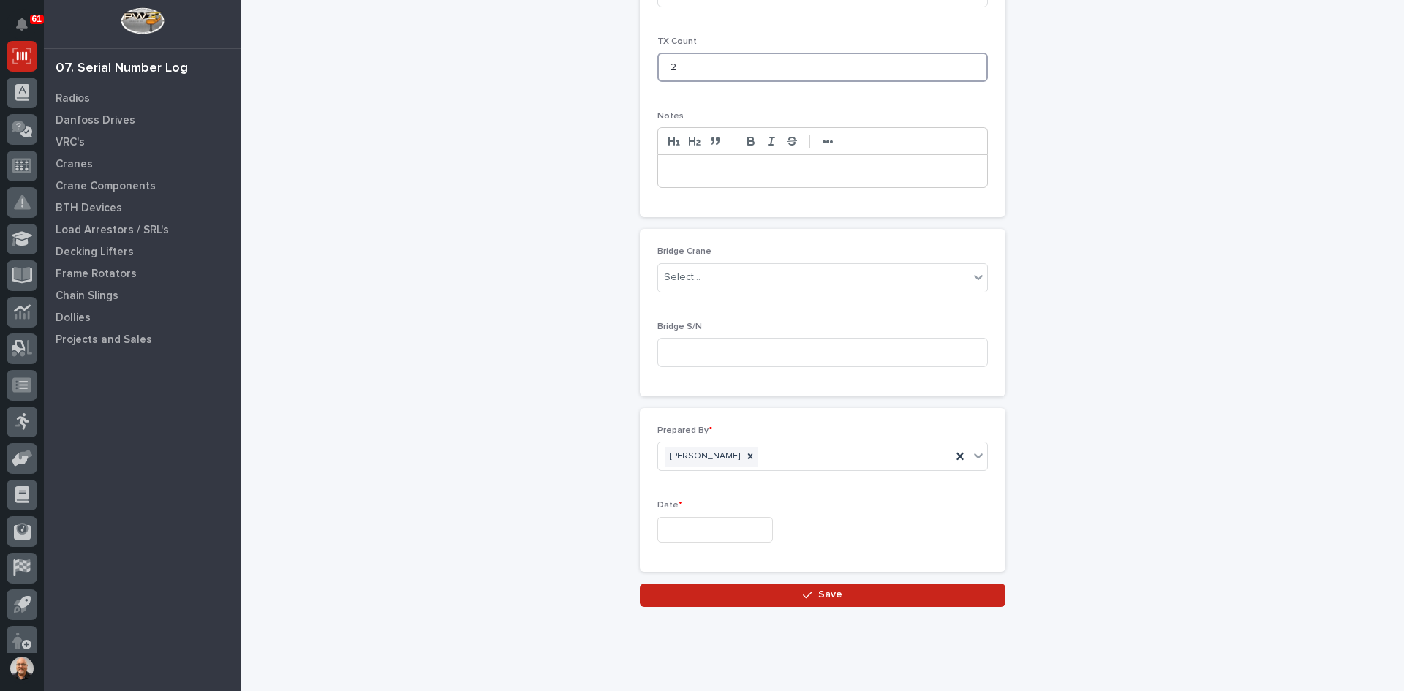
scroll to position [642, 0]
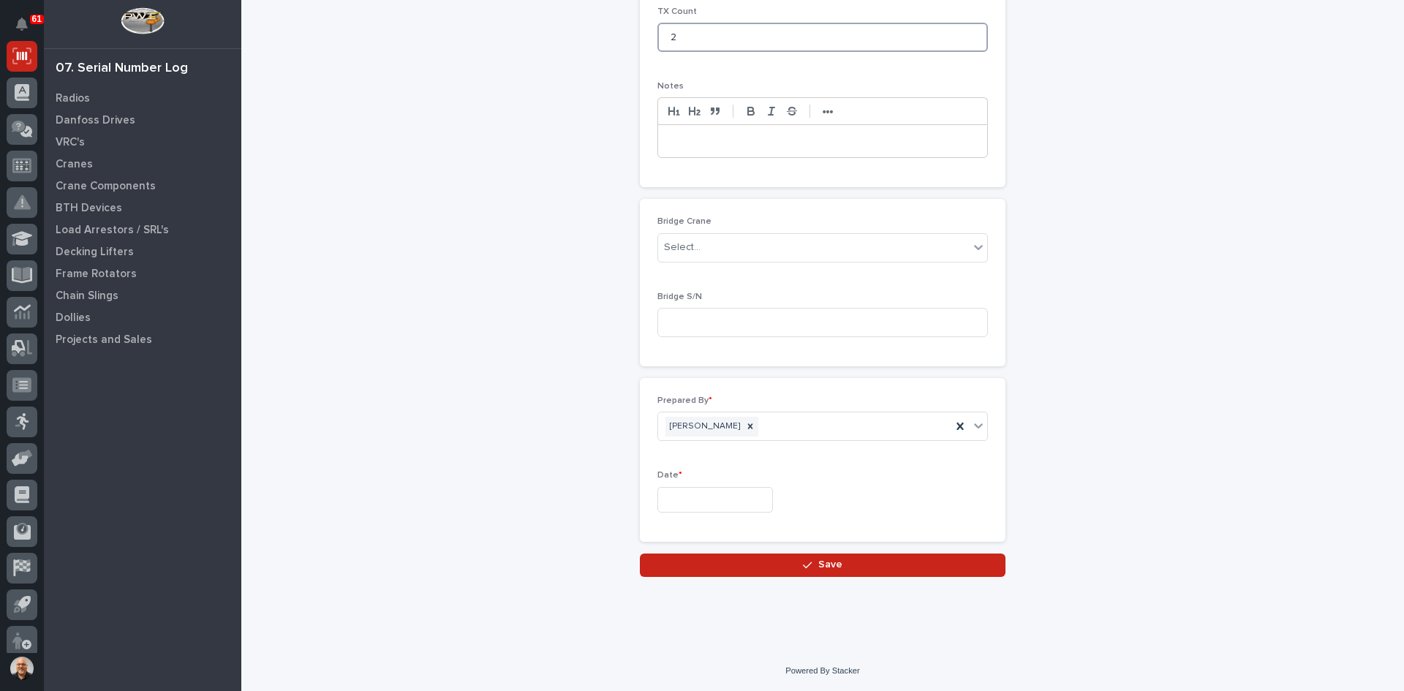
type input "2"
click at [678, 502] on input "text" at bounding box center [715, 500] width 116 height 26
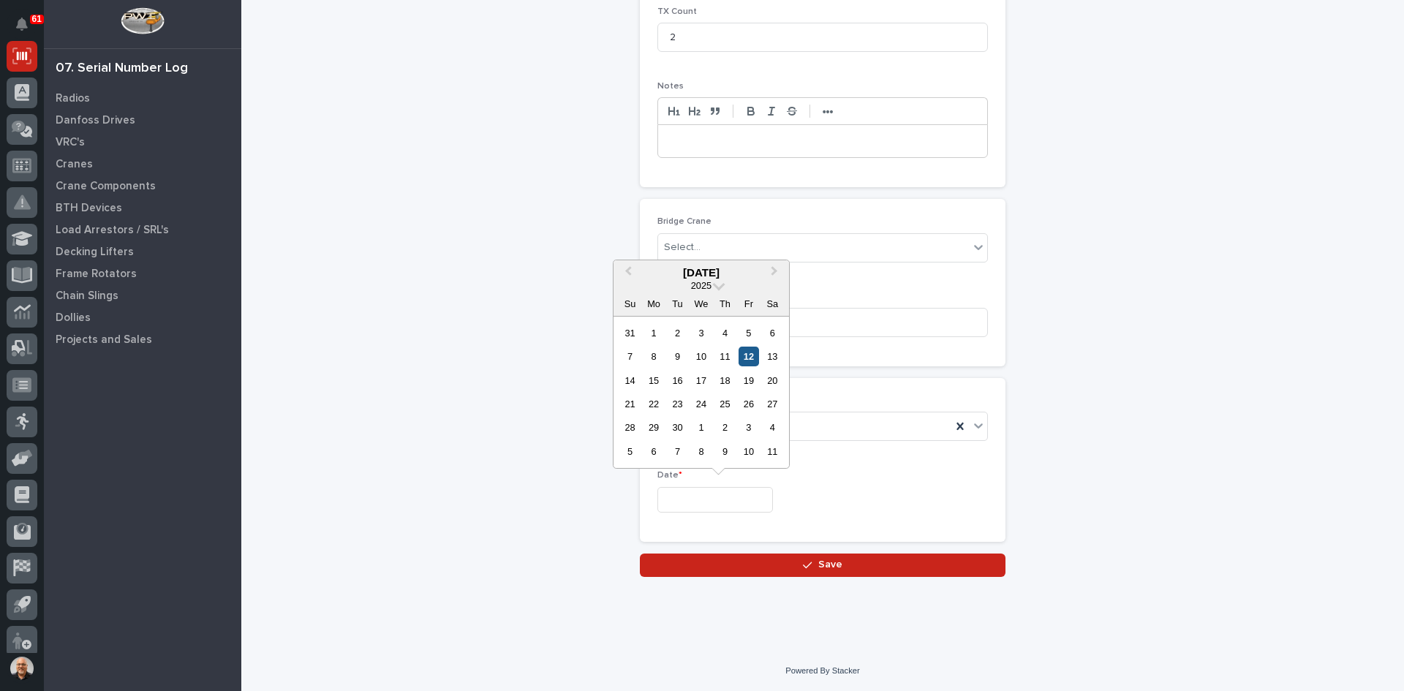
click at [747, 355] on div "12" at bounding box center [748, 357] width 20 height 20
type input "**********"
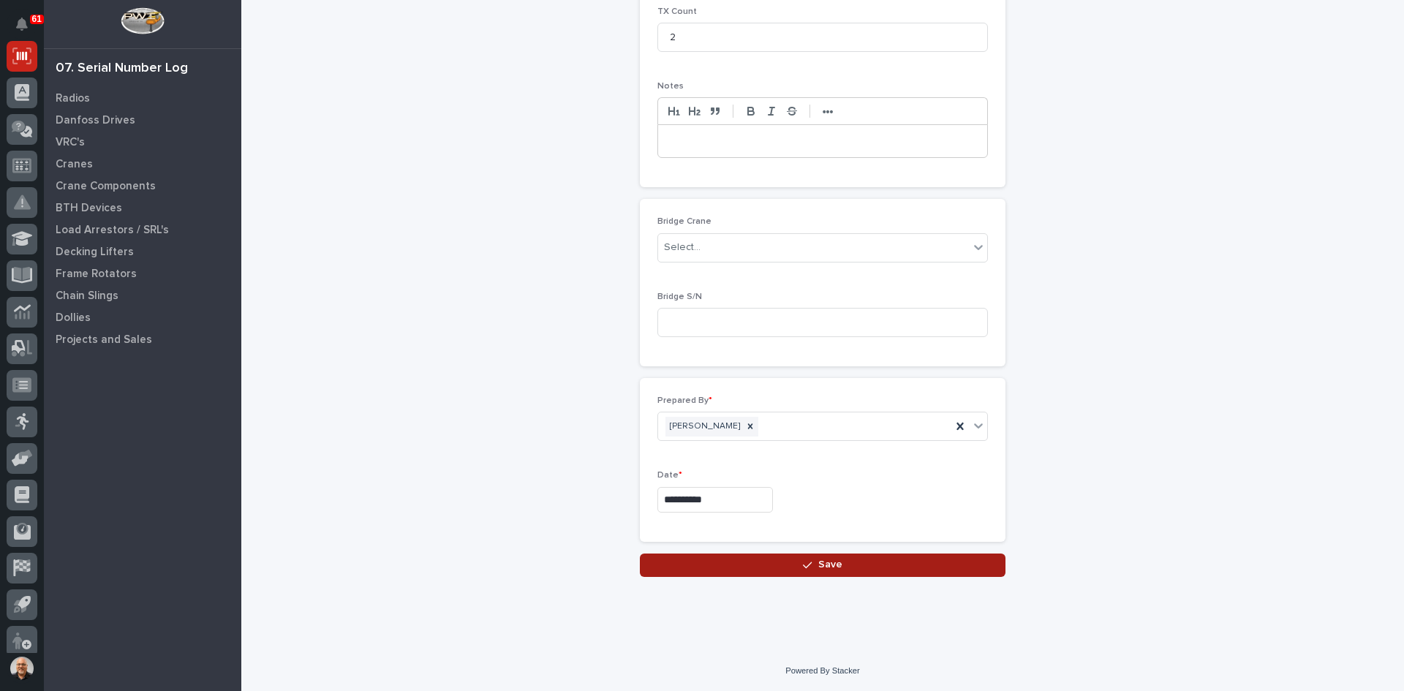
click at [824, 564] on span "Save" at bounding box center [830, 564] width 24 height 13
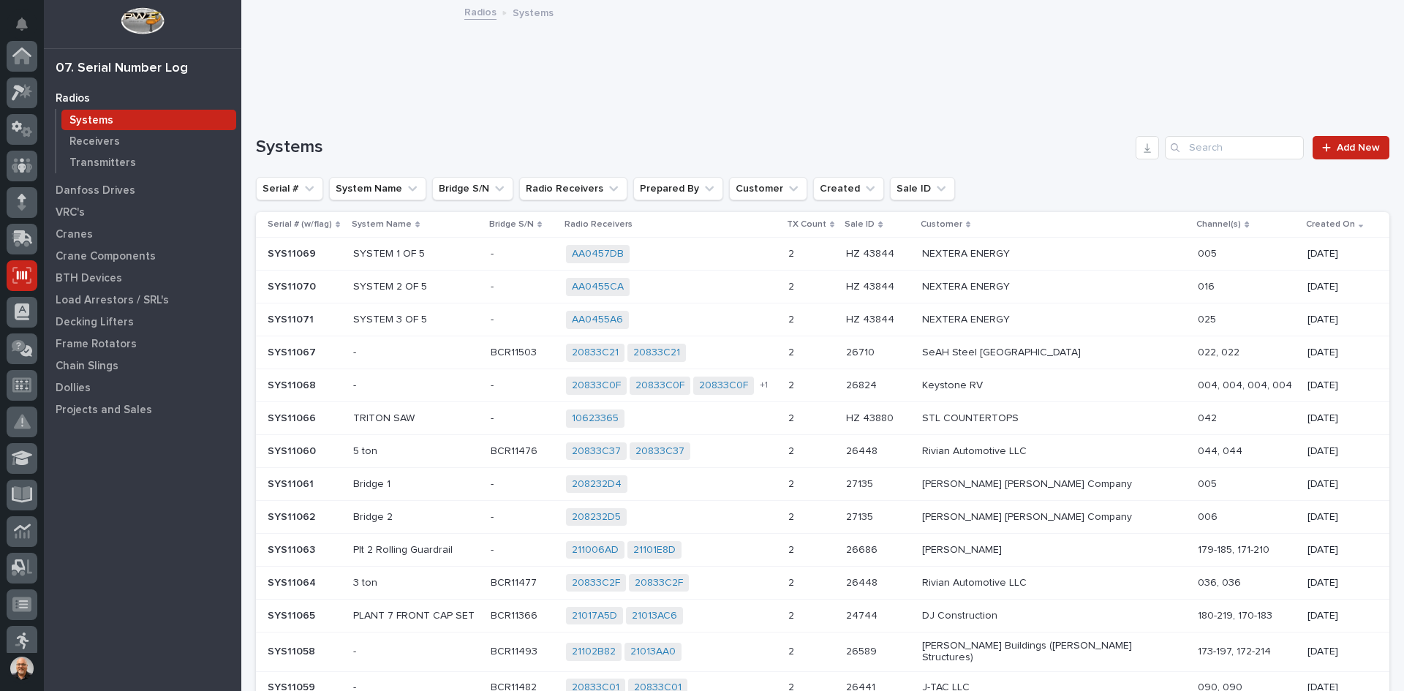
scroll to position [219, 0]
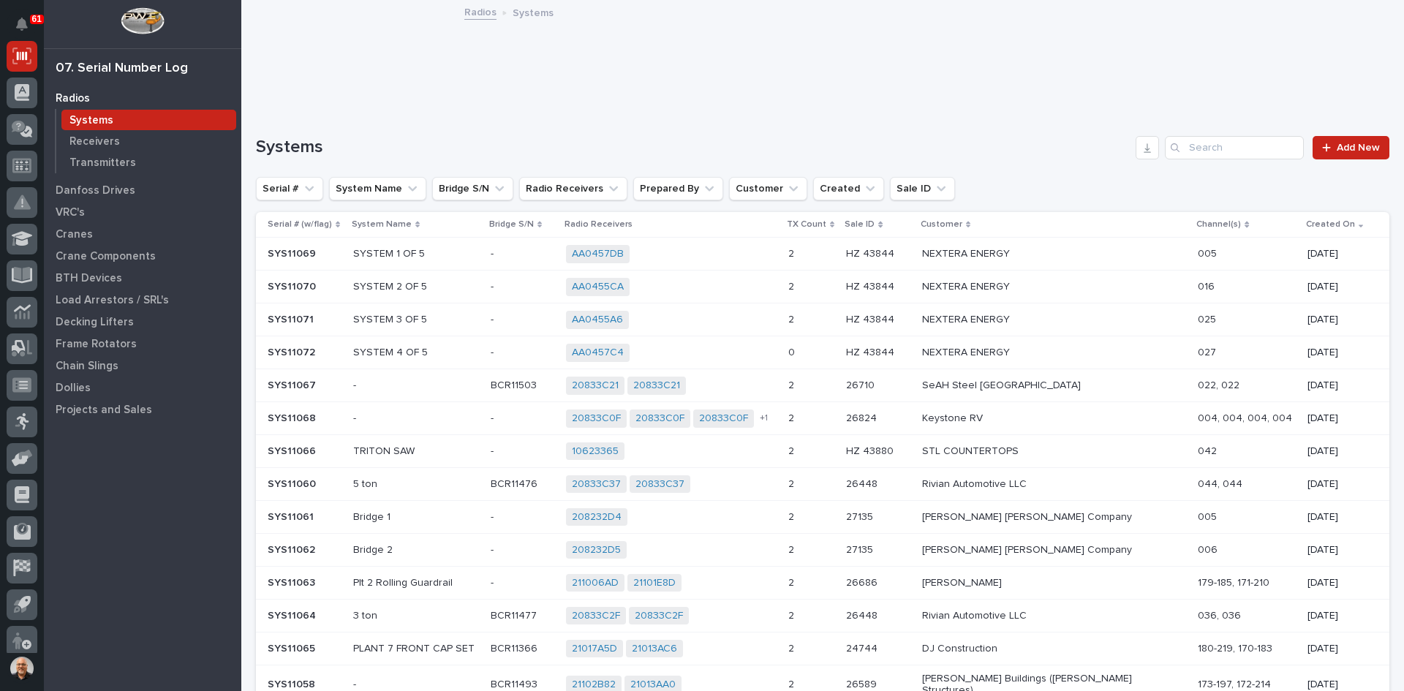
click at [747, 358] on div "AA0457C4 + 0" at bounding box center [671, 353] width 210 height 18
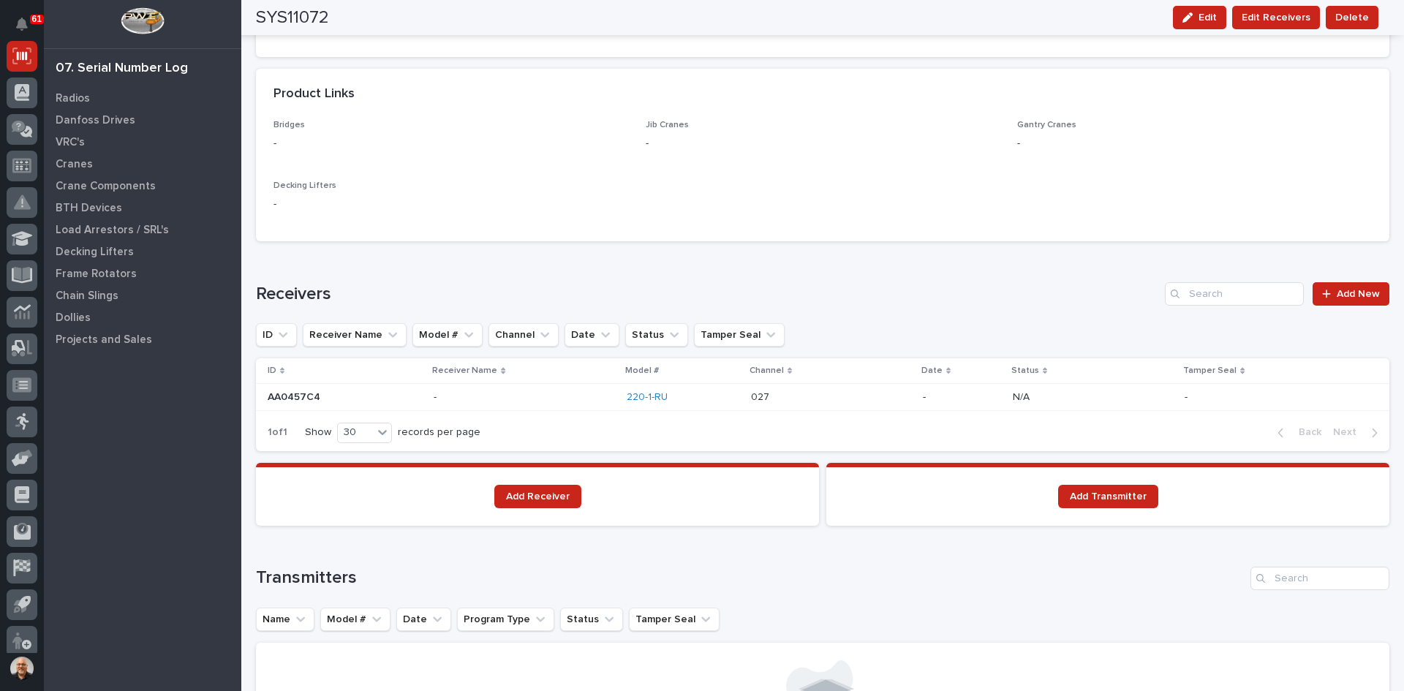
scroll to position [804, 0]
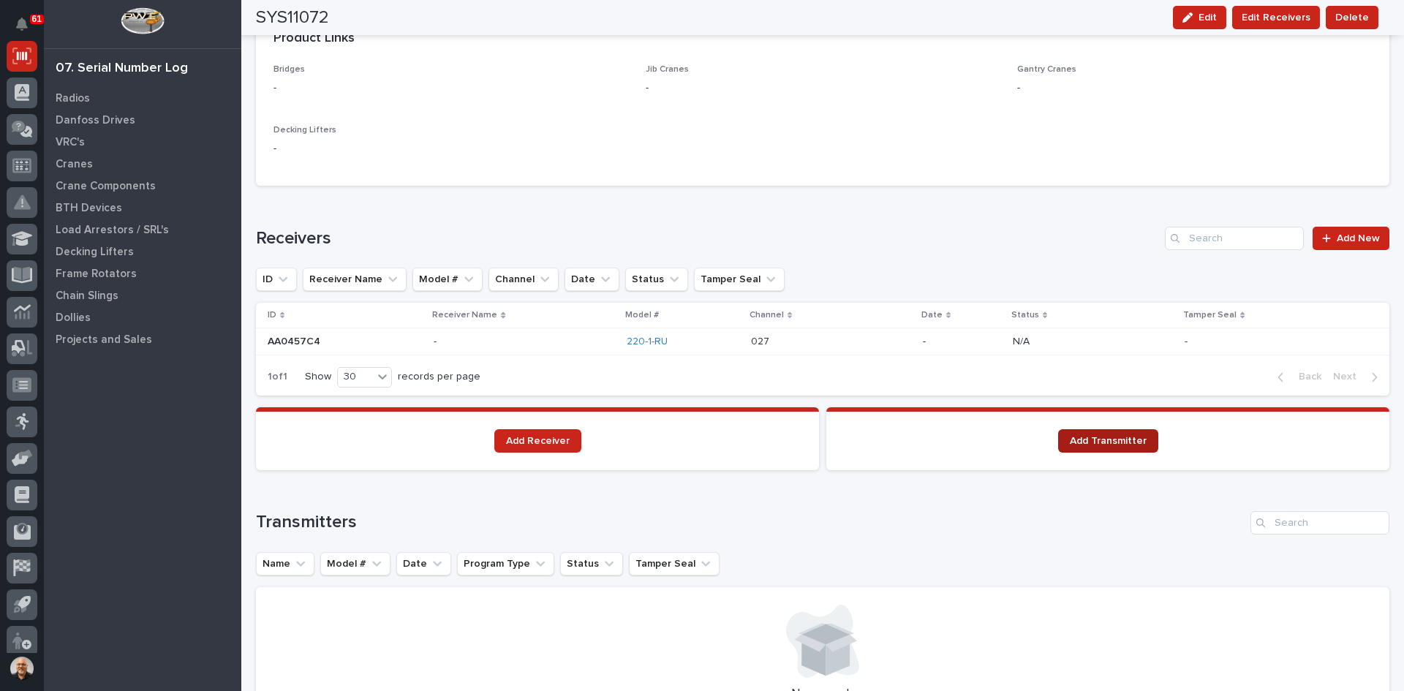
click at [1097, 445] on span "Add Transmitter" at bounding box center [1108, 441] width 77 height 10
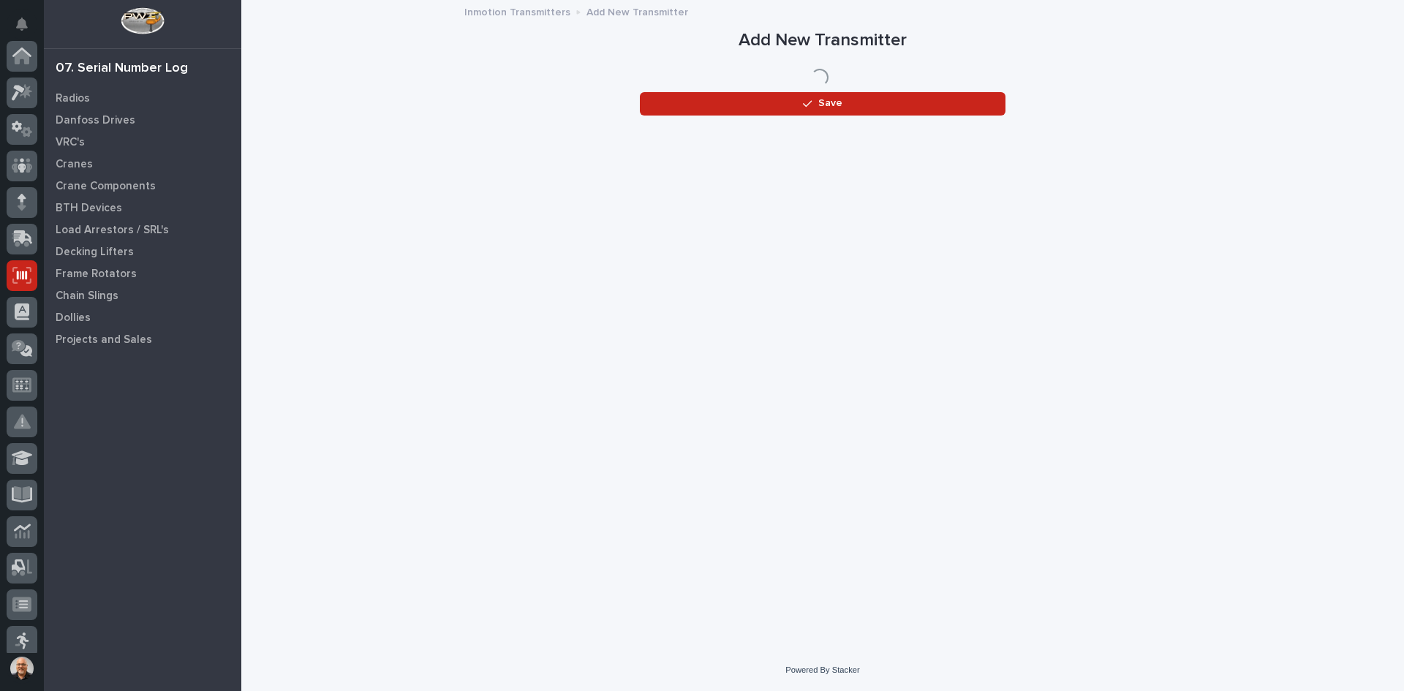
scroll to position [219, 0]
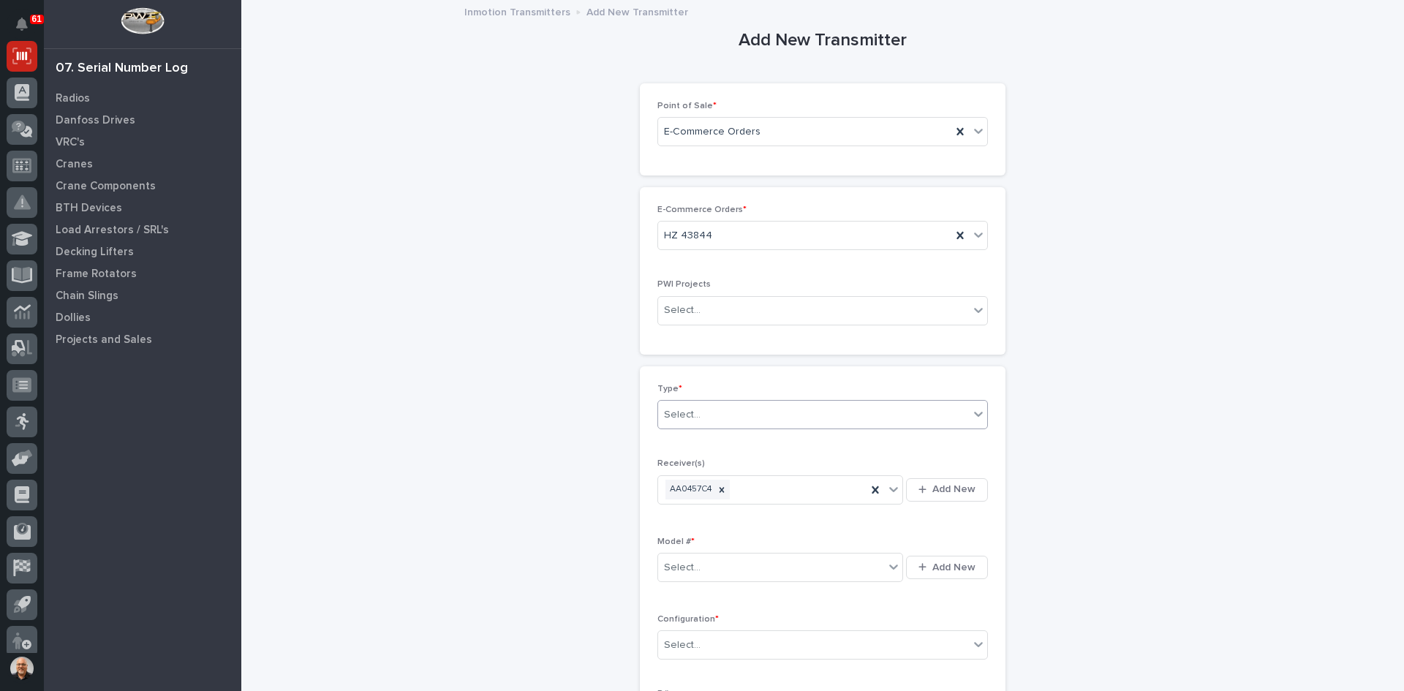
click at [711, 407] on div "Select..." at bounding box center [813, 415] width 311 height 24
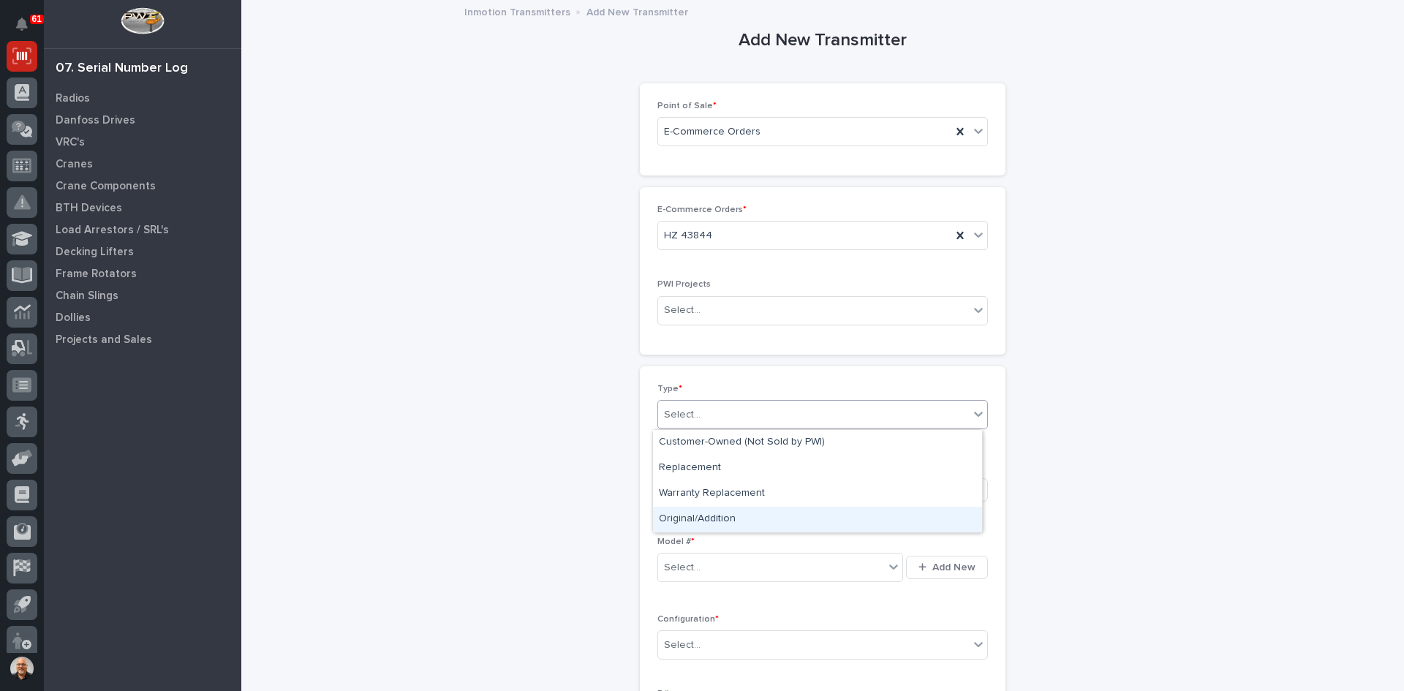
click at [701, 524] on div "Original/Addition" at bounding box center [817, 520] width 329 height 26
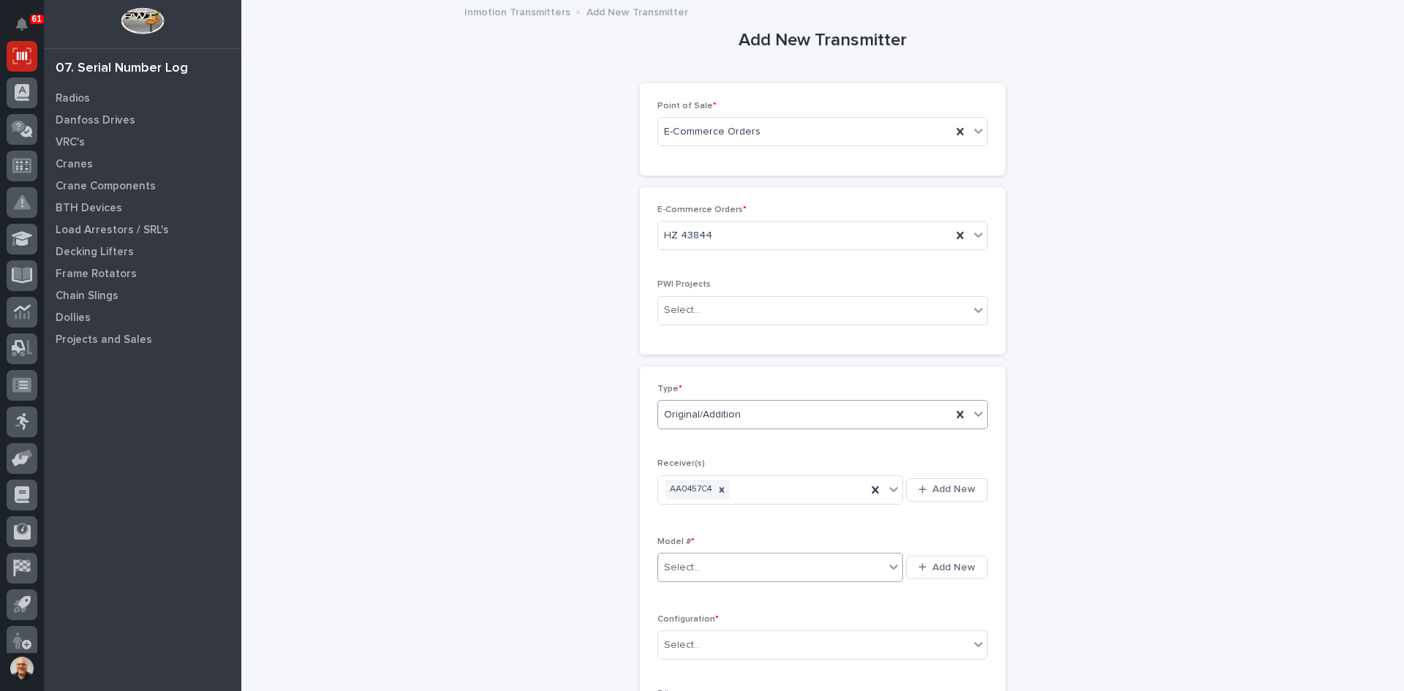
click at [704, 563] on div "Select..." at bounding box center [771, 568] width 226 height 24
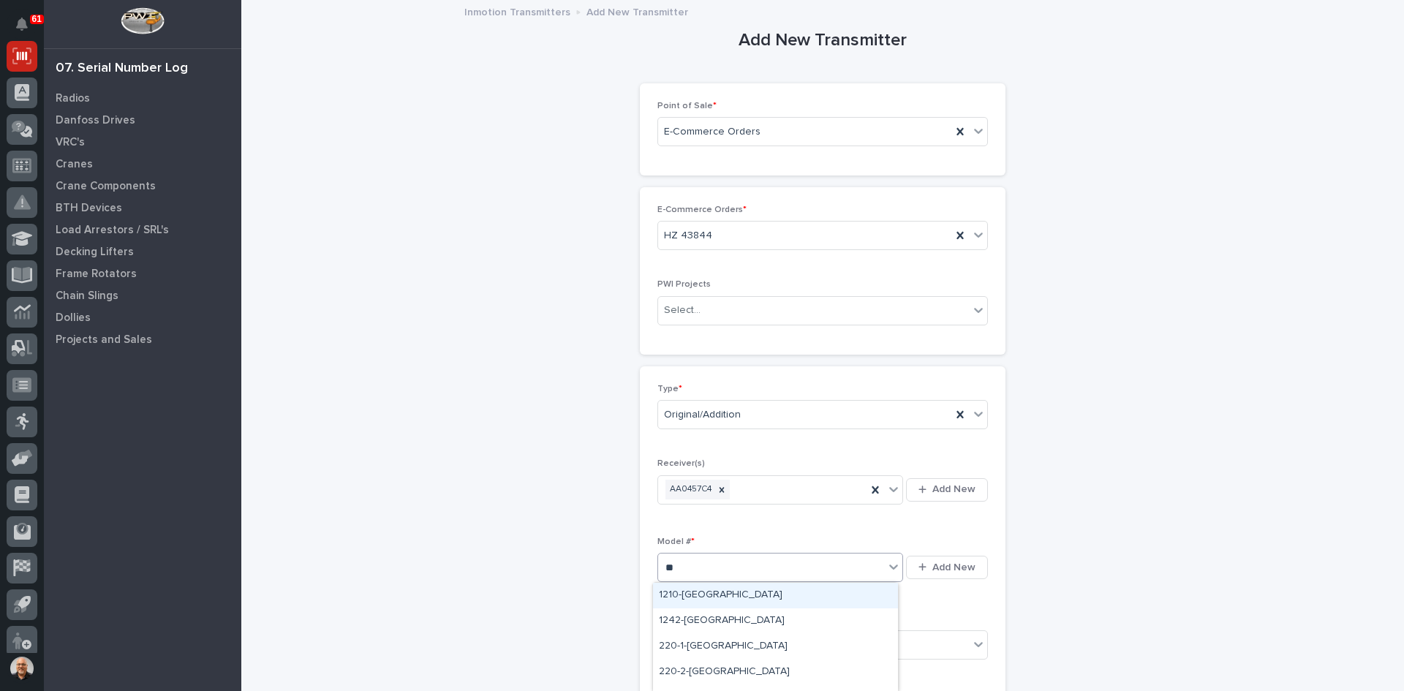
type input "***"
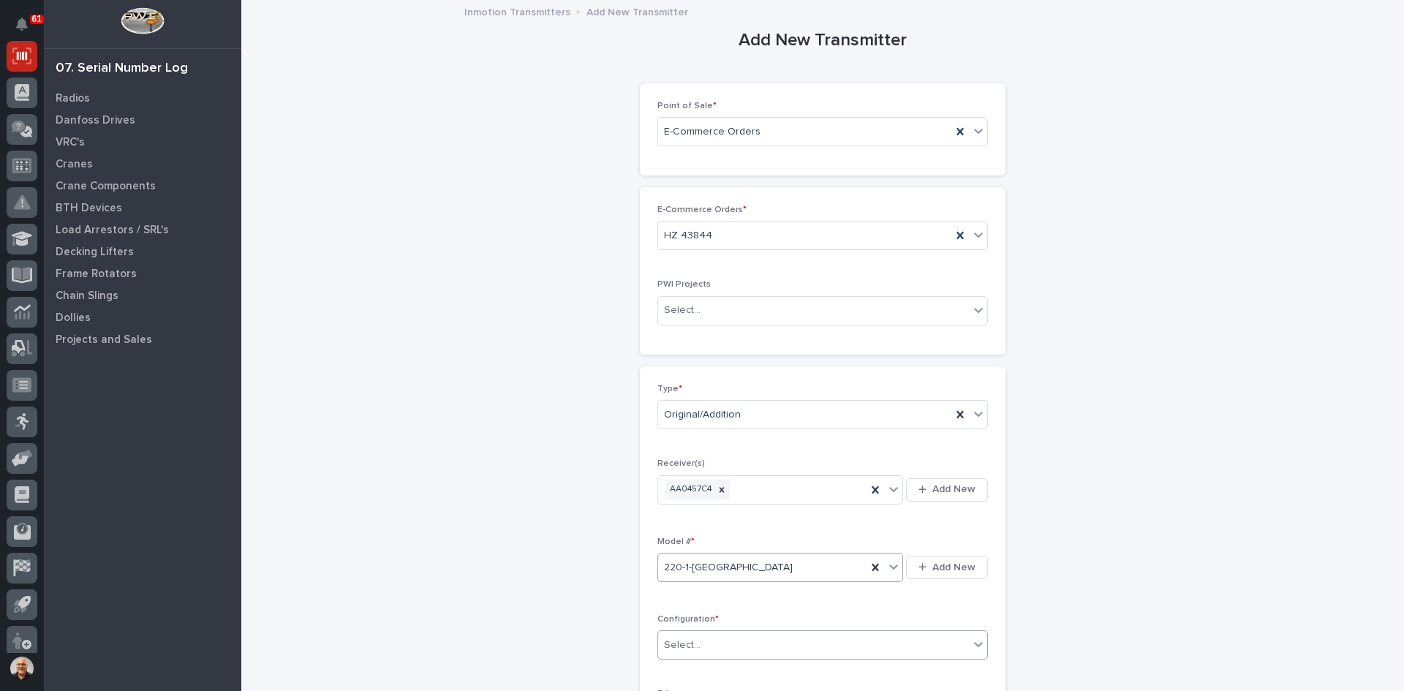
click at [713, 645] on div "Select..." at bounding box center [813, 645] width 311 height 24
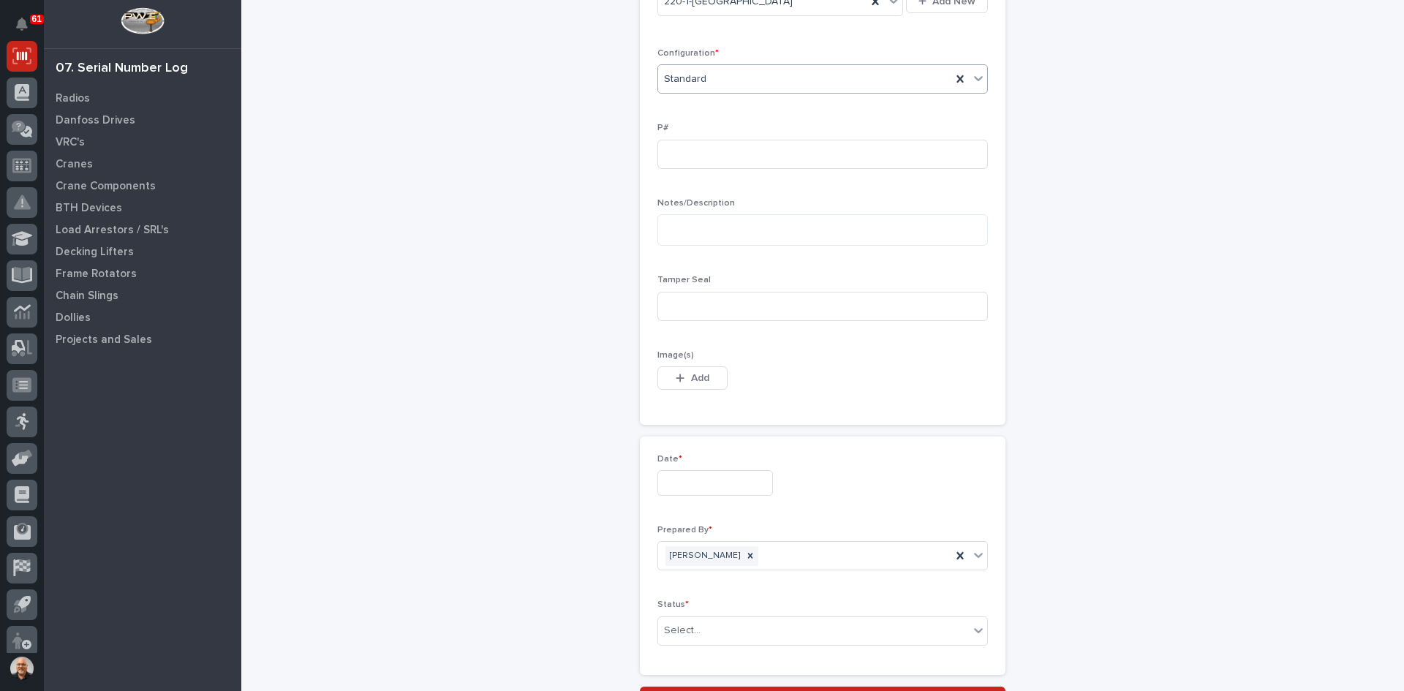
scroll to position [585, 0]
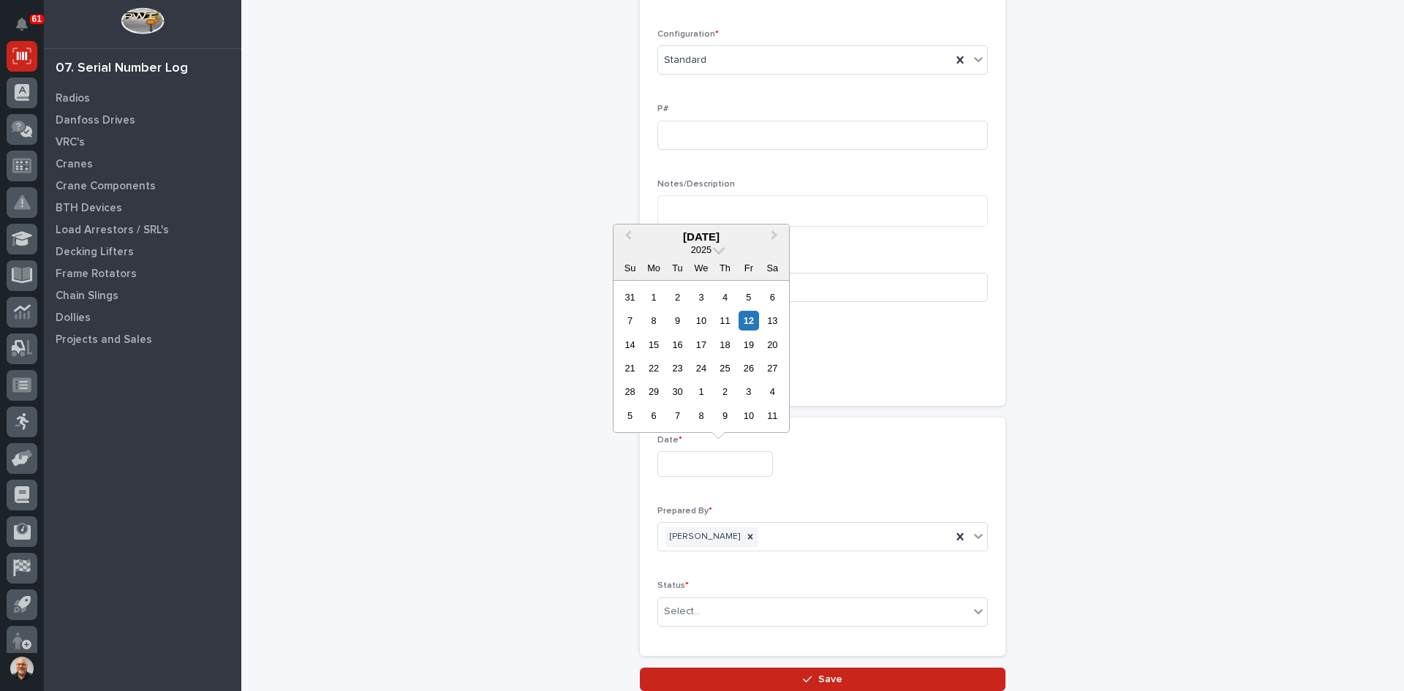
click at [694, 464] on input "text" at bounding box center [715, 464] width 116 height 26
click at [742, 324] on div "12" at bounding box center [748, 321] width 20 height 20
type input "**********"
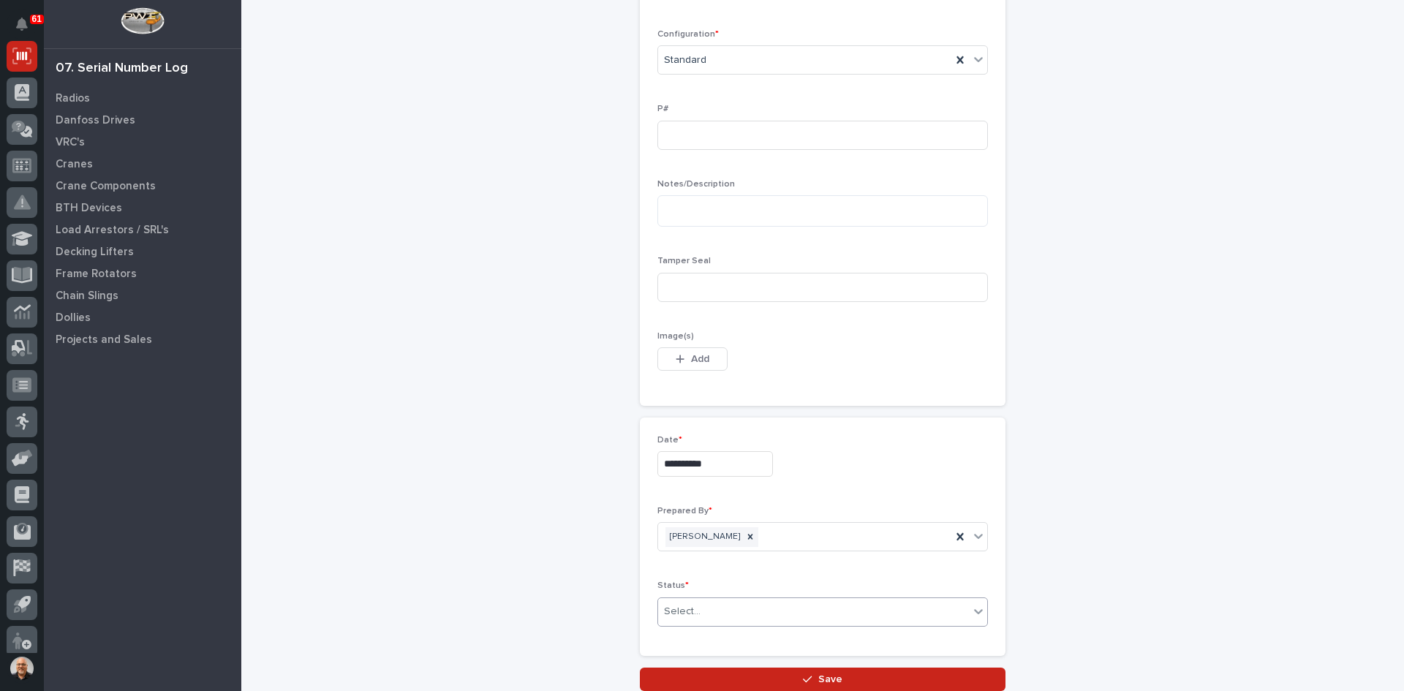
click at [714, 604] on div "Select..." at bounding box center [813, 612] width 311 height 24
click at [684, 578] on div "Complete" at bounding box center [817, 584] width 329 height 26
click at [823, 676] on span "Save" at bounding box center [830, 679] width 24 height 13
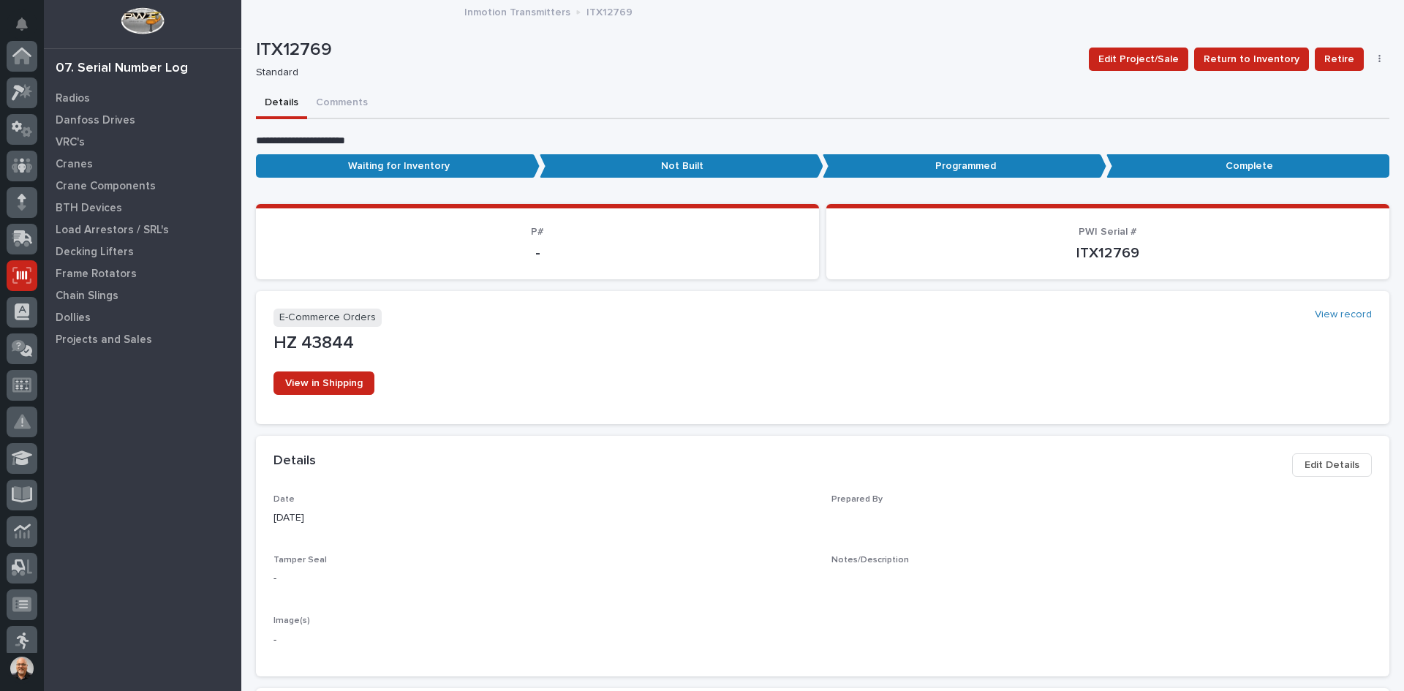
scroll to position [219, 0]
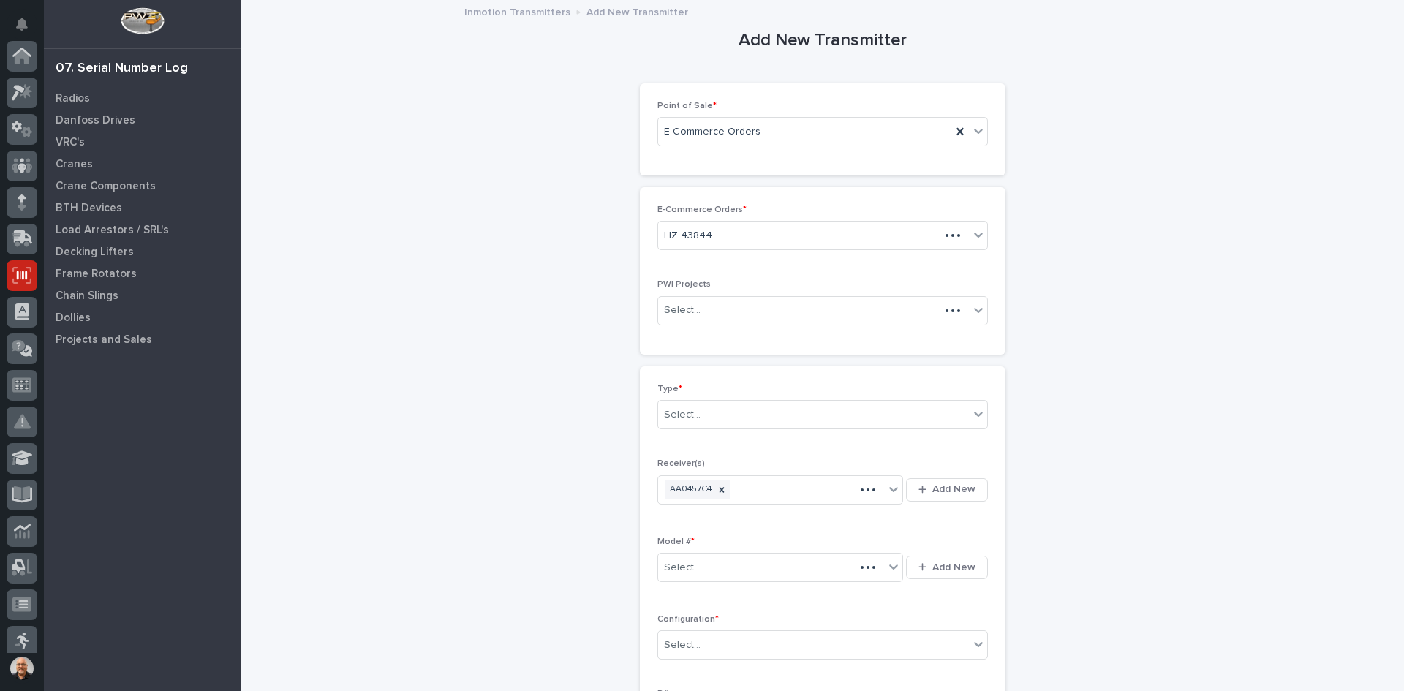
scroll to position [219, 0]
click at [717, 414] on div "Select..." at bounding box center [813, 415] width 311 height 24
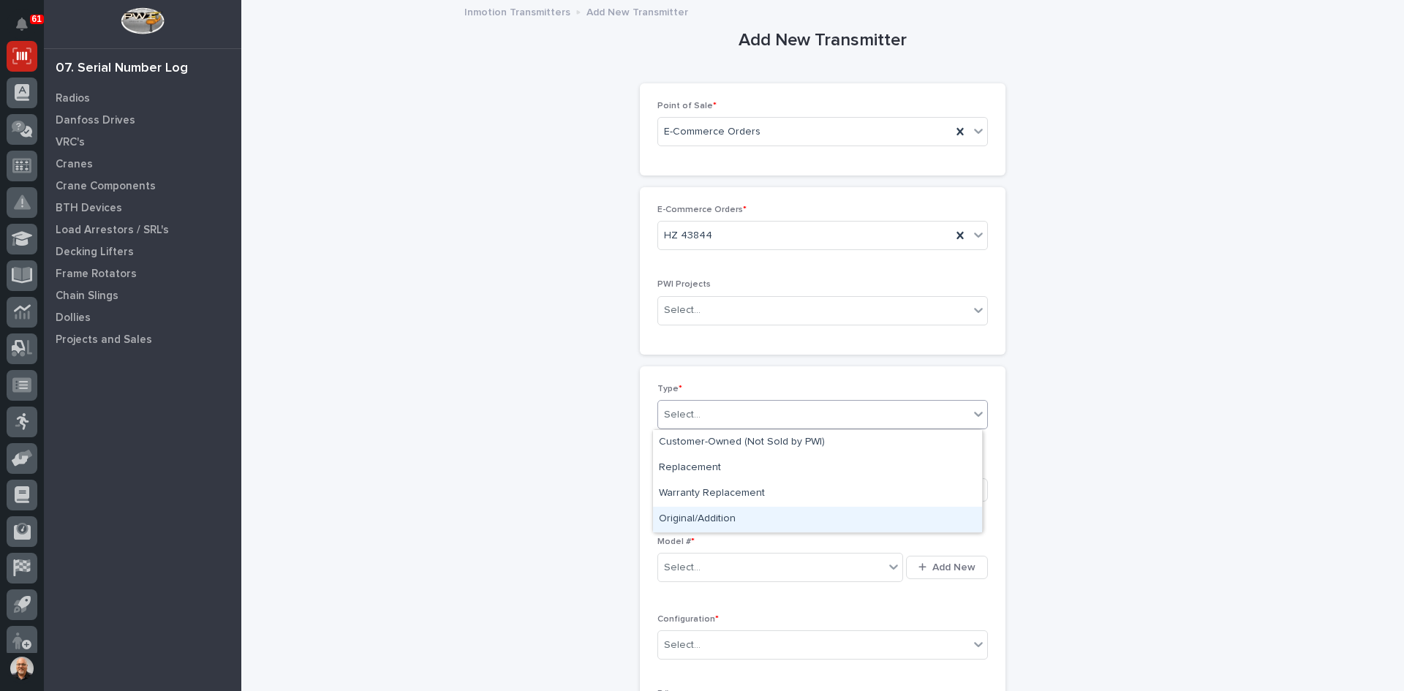
click at [702, 515] on div "Original/Addition" at bounding box center [817, 520] width 329 height 26
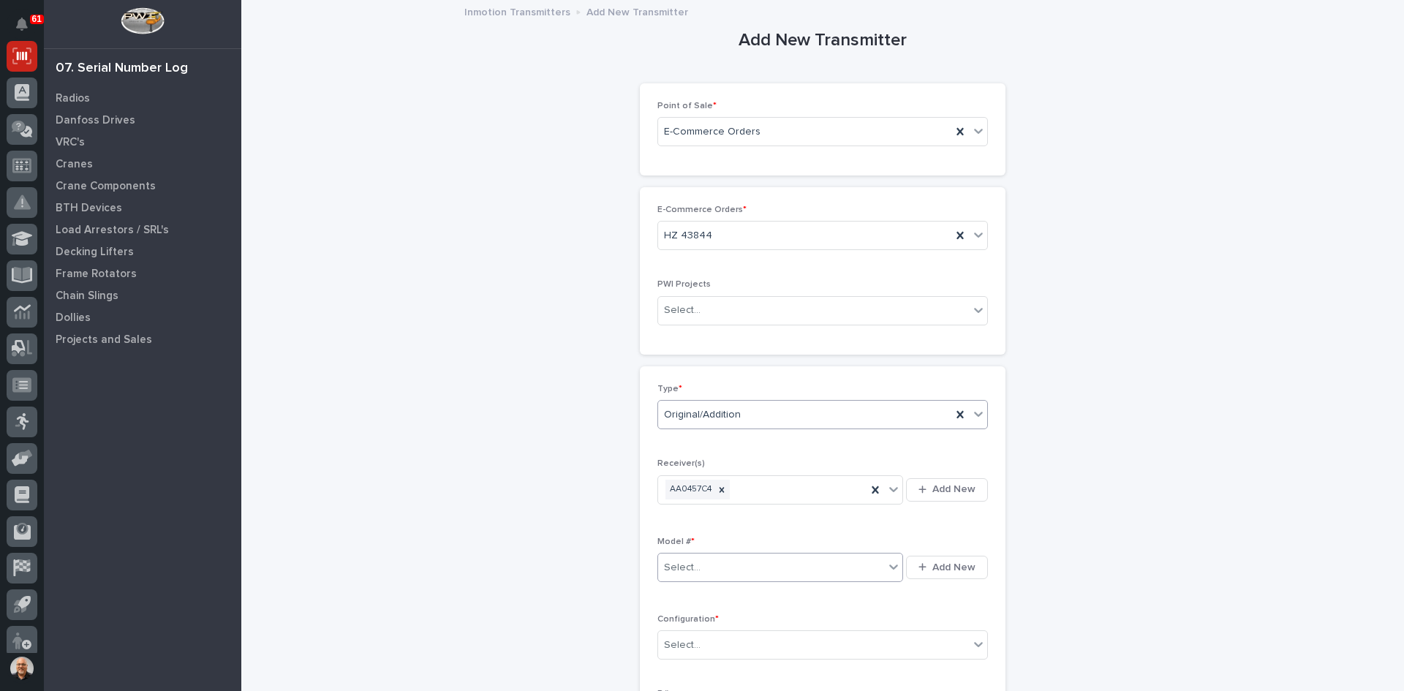
click at [698, 559] on div "Select..." at bounding box center [771, 568] width 226 height 24
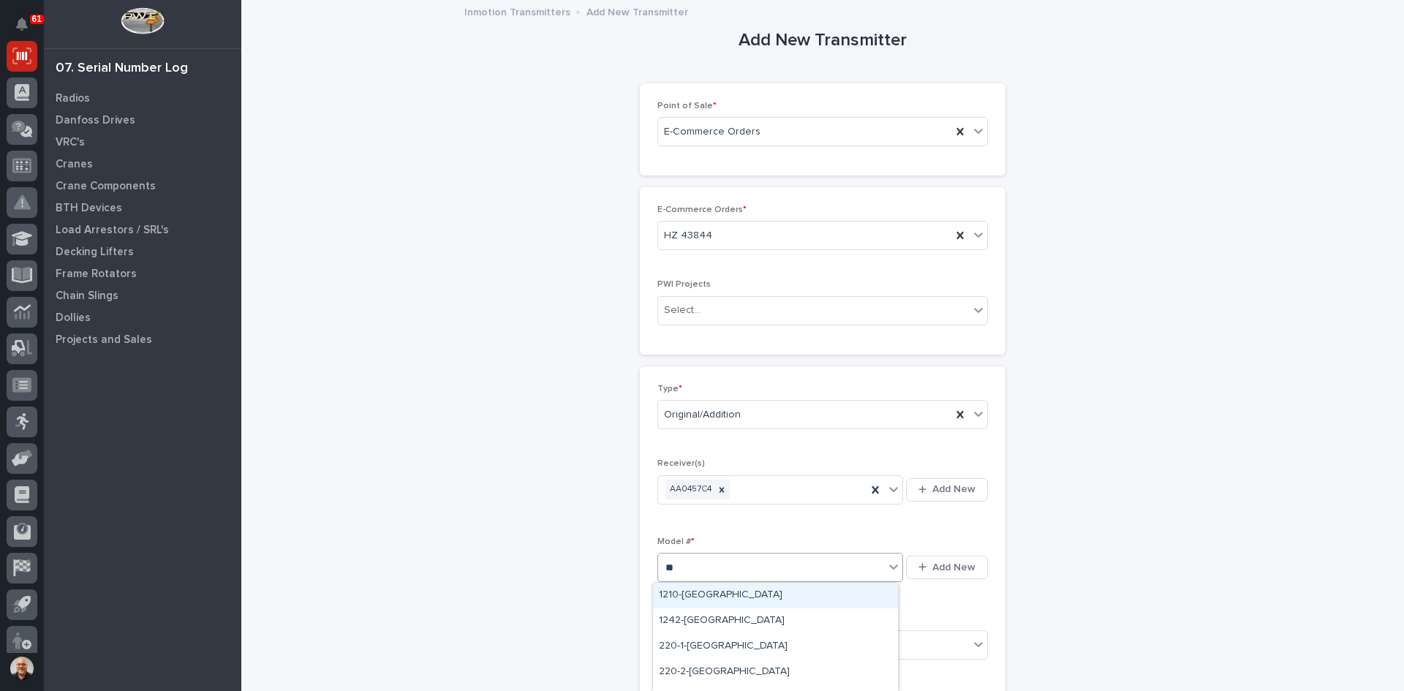
type input "***"
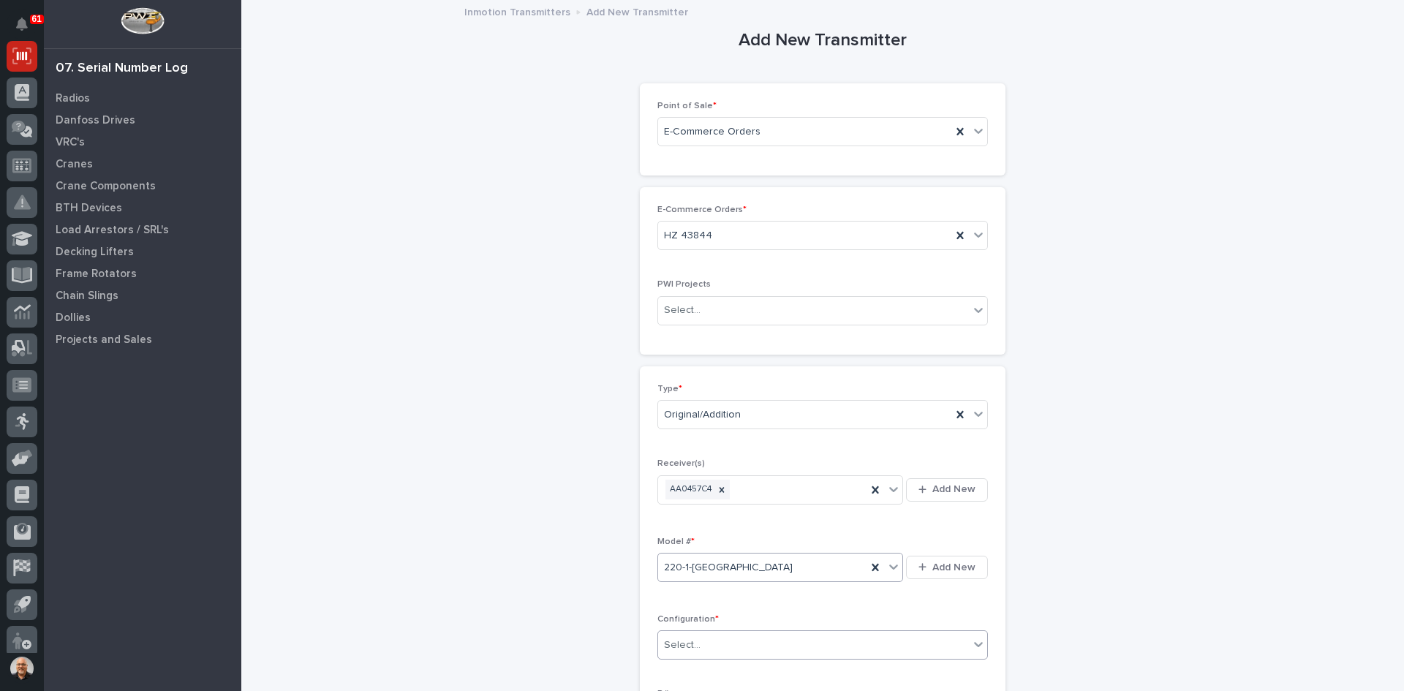
click at [727, 636] on div "Select..." at bounding box center [813, 645] width 311 height 24
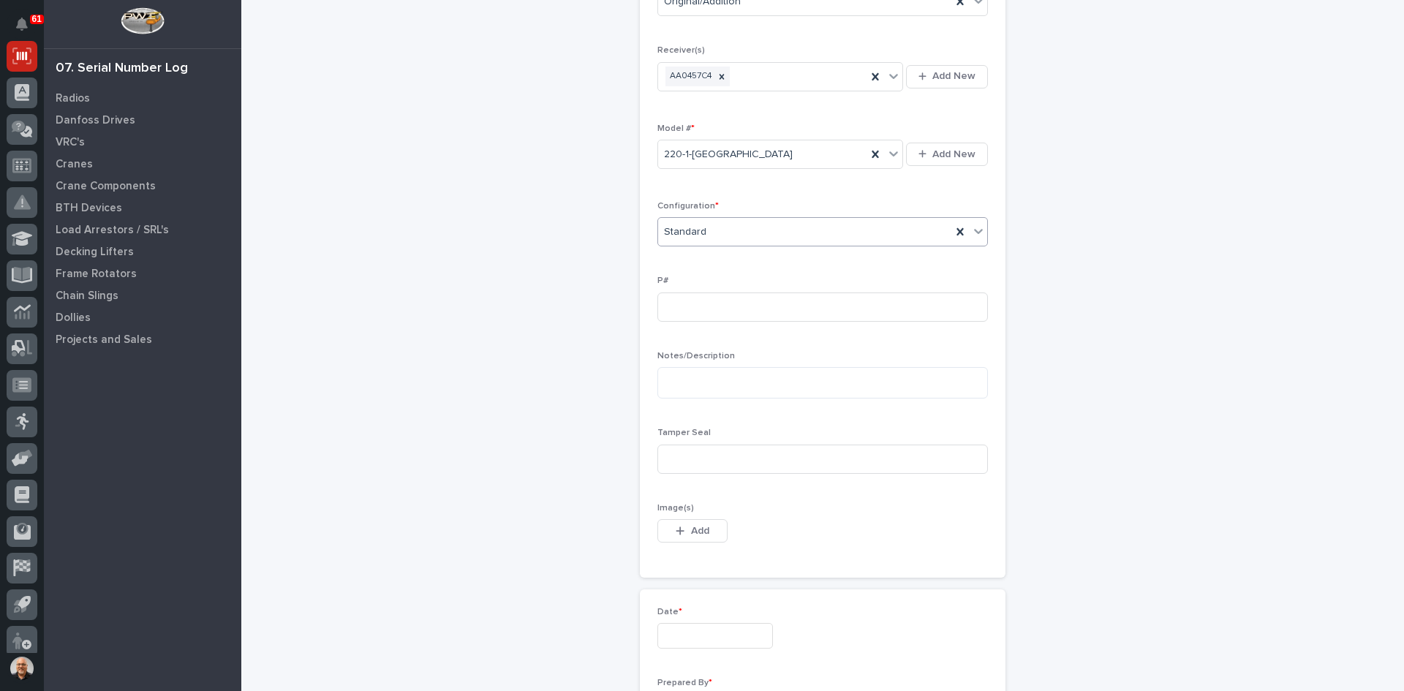
scroll to position [512, 0]
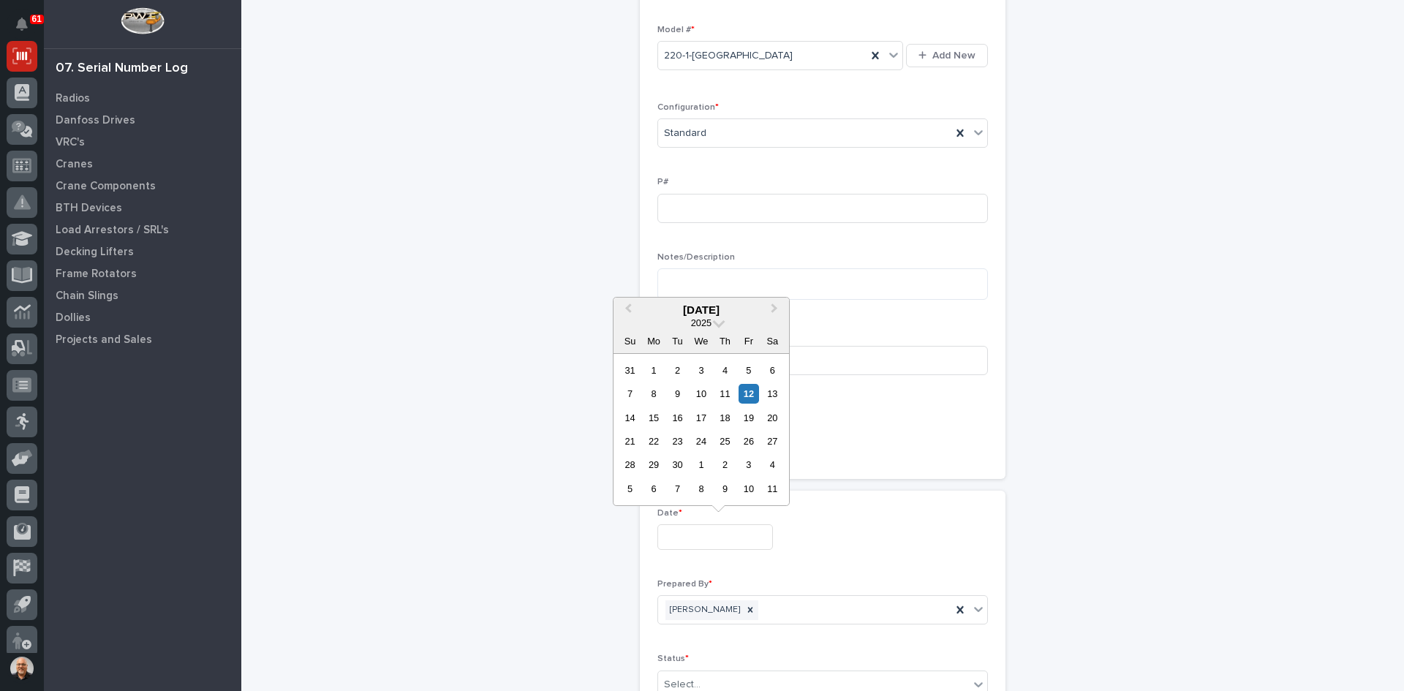
click at [700, 534] on input "text" at bounding box center [715, 537] width 116 height 26
click at [750, 394] on div "12" at bounding box center [748, 394] width 20 height 20
type input "**********"
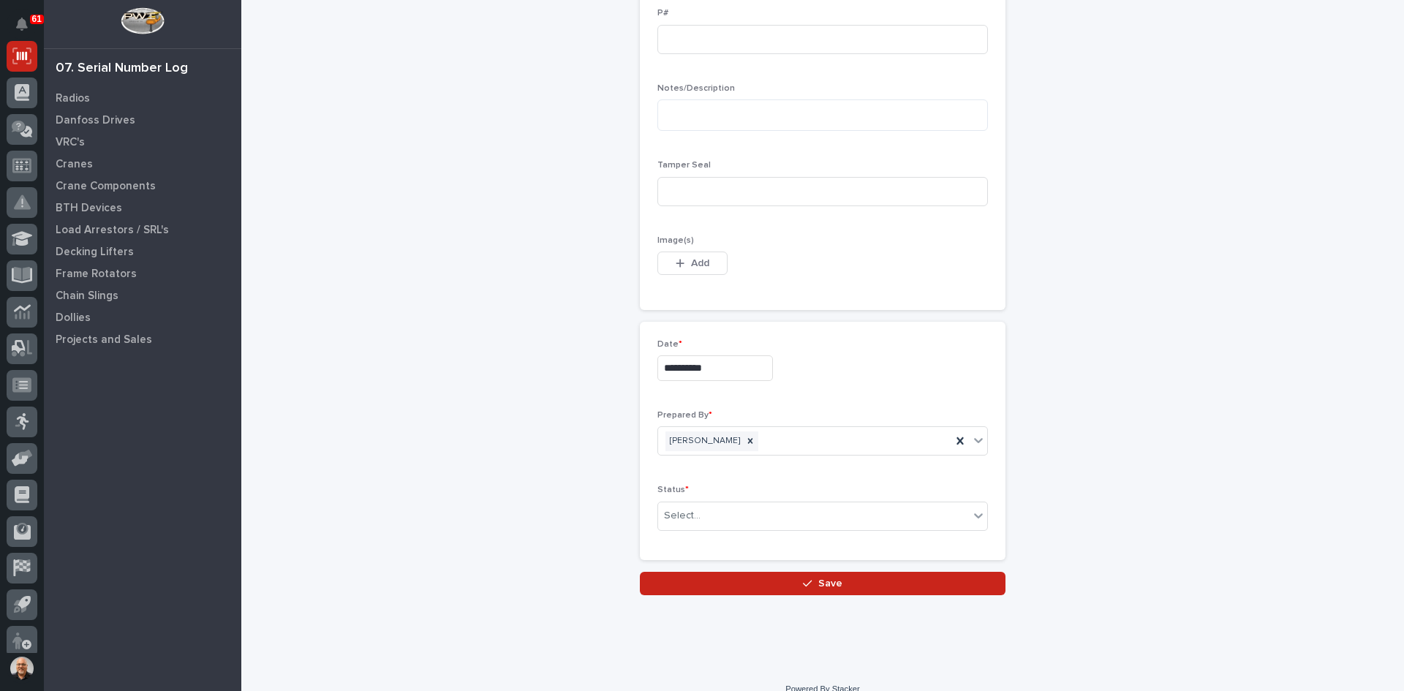
scroll to position [700, 0]
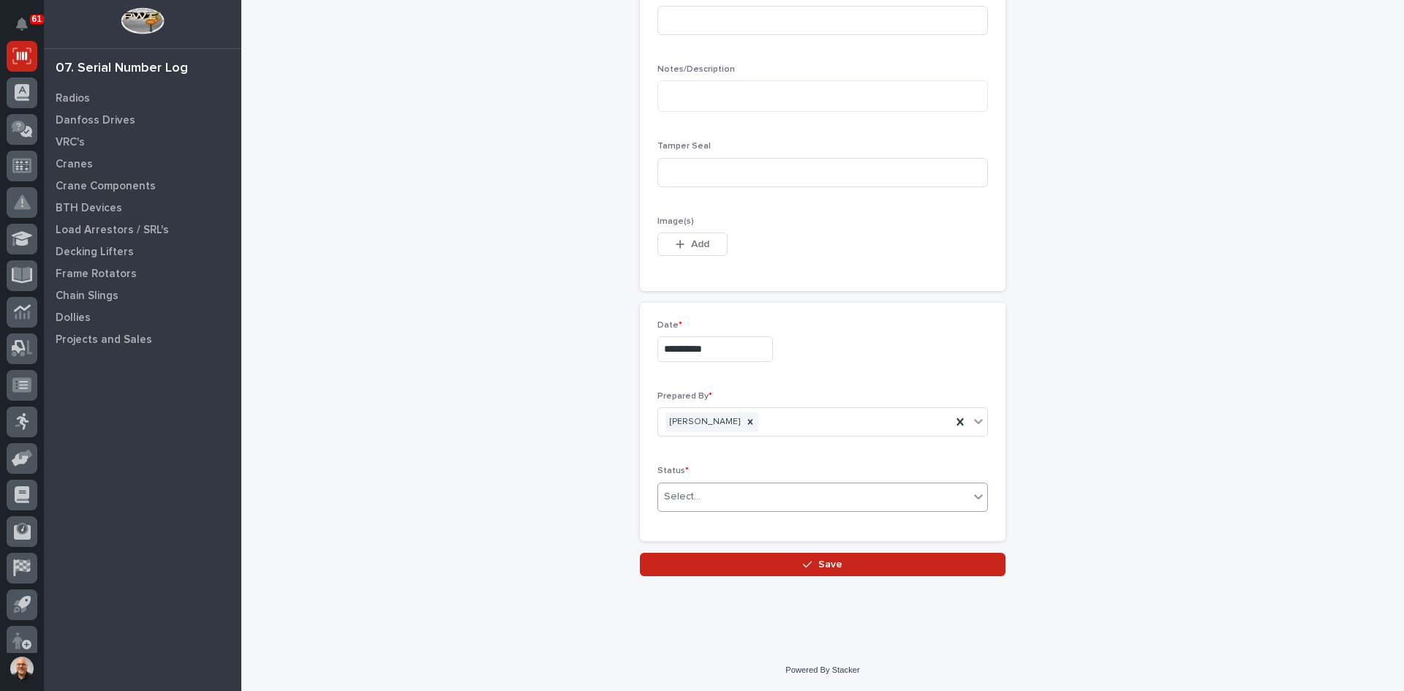
click at [709, 495] on div "Select..." at bounding box center [813, 497] width 311 height 24
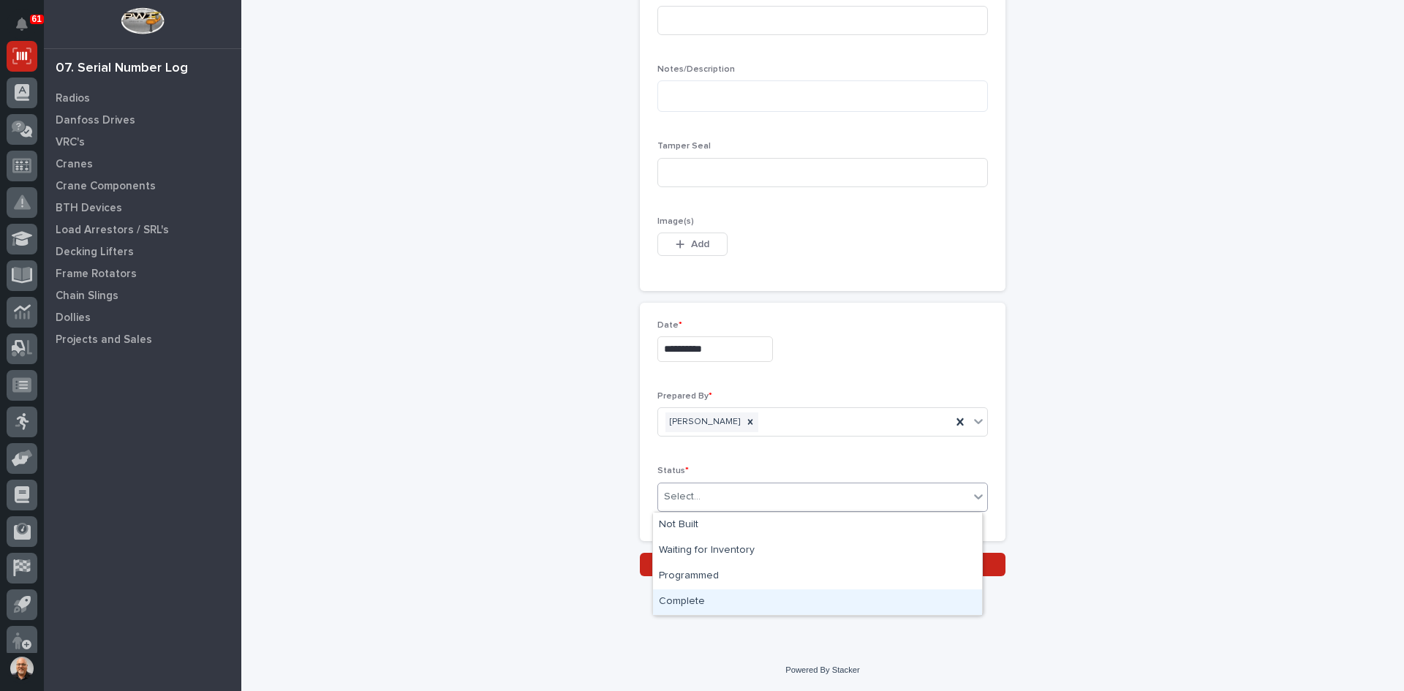
click at [695, 597] on div "Complete" at bounding box center [817, 602] width 329 height 26
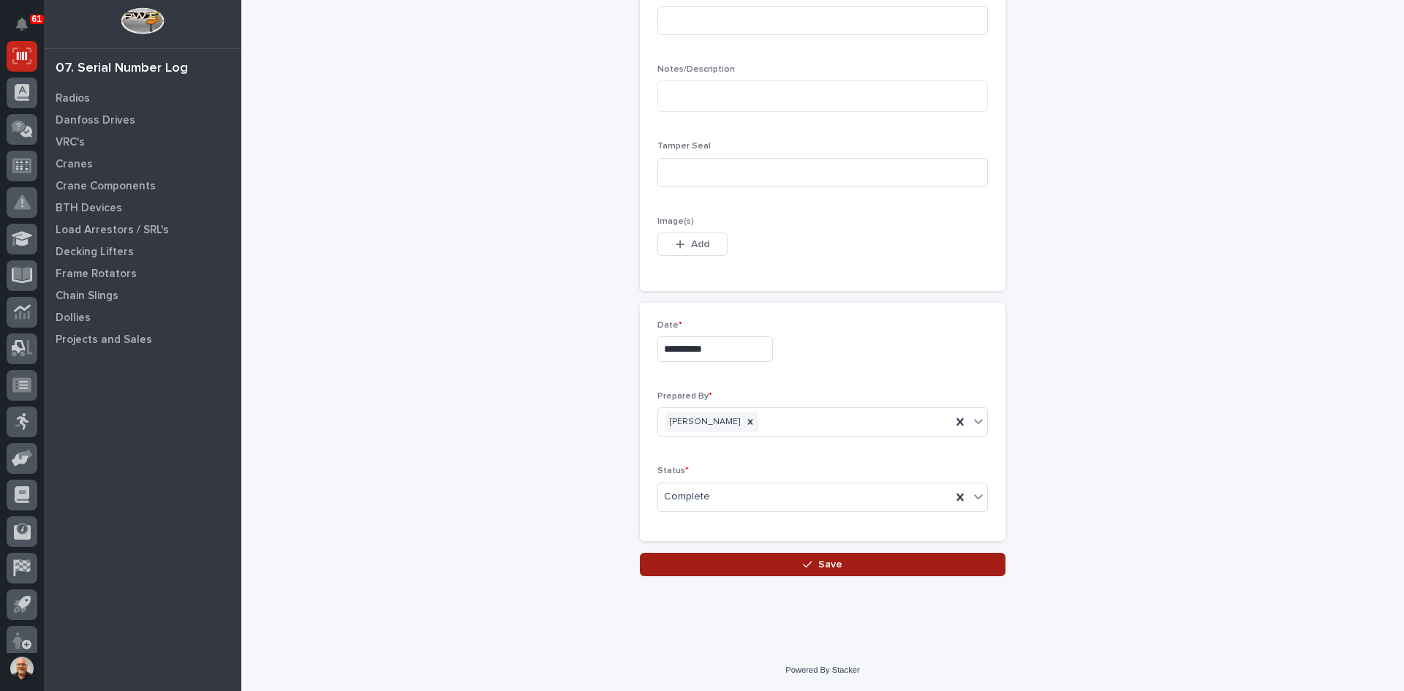
click at [832, 562] on span "Save" at bounding box center [830, 564] width 24 height 13
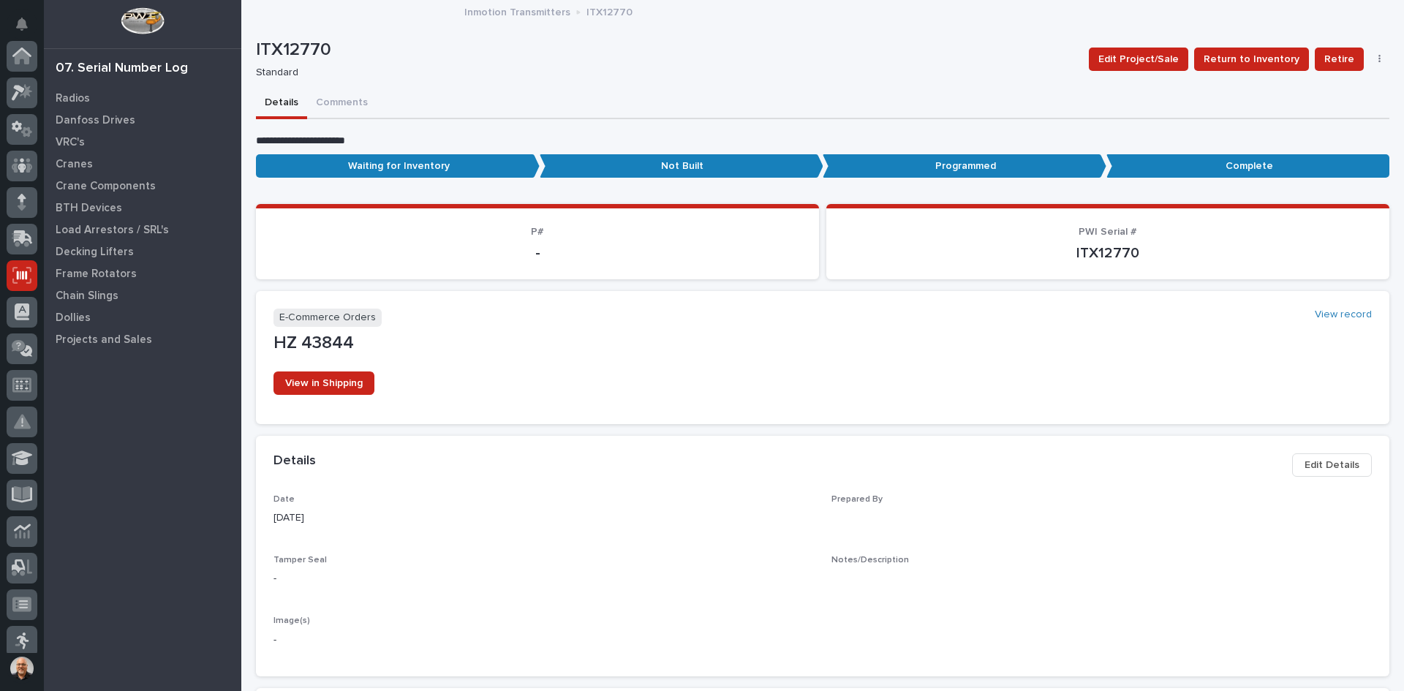
scroll to position [219, 0]
click at [83, 98] on p "Radios" at bounding box center [73, 98] width 34 height 13
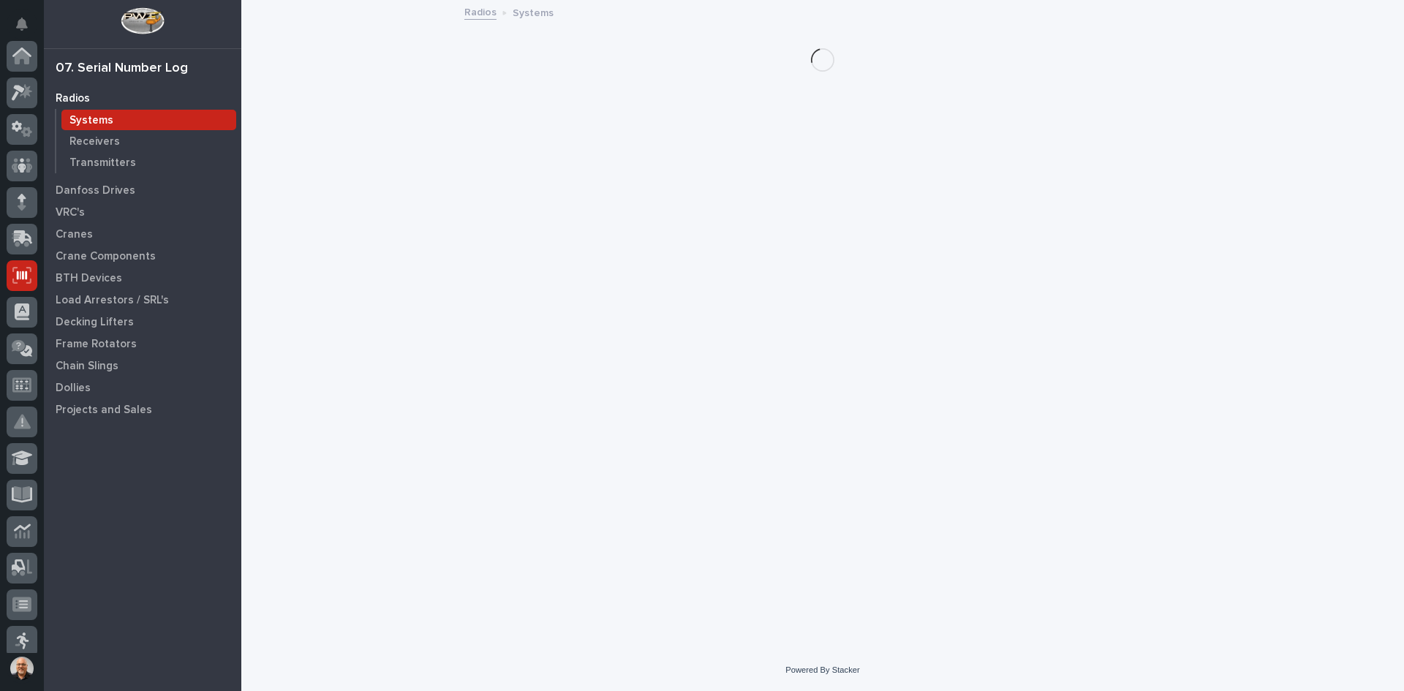
scroll to position [219, 0]
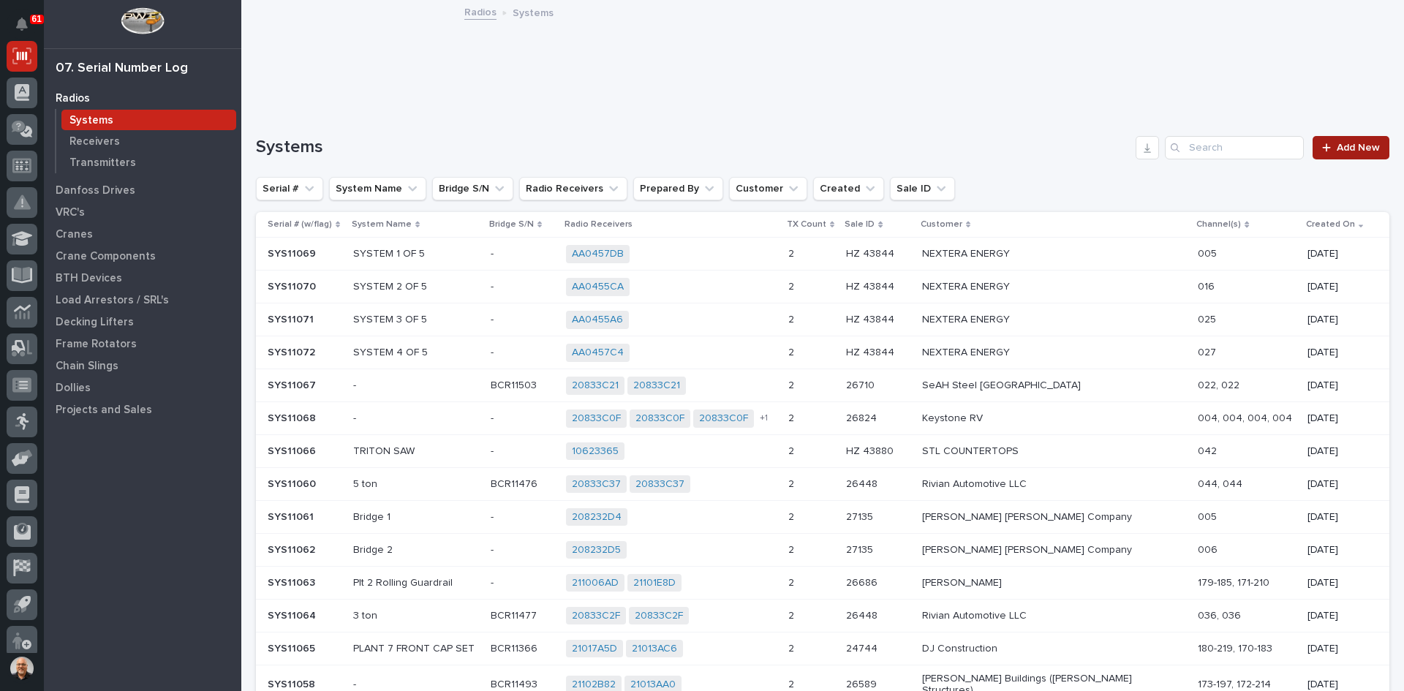
click at [1342, 143] on span "Add New" at bounding box center [1358, 148] width 43 height 10
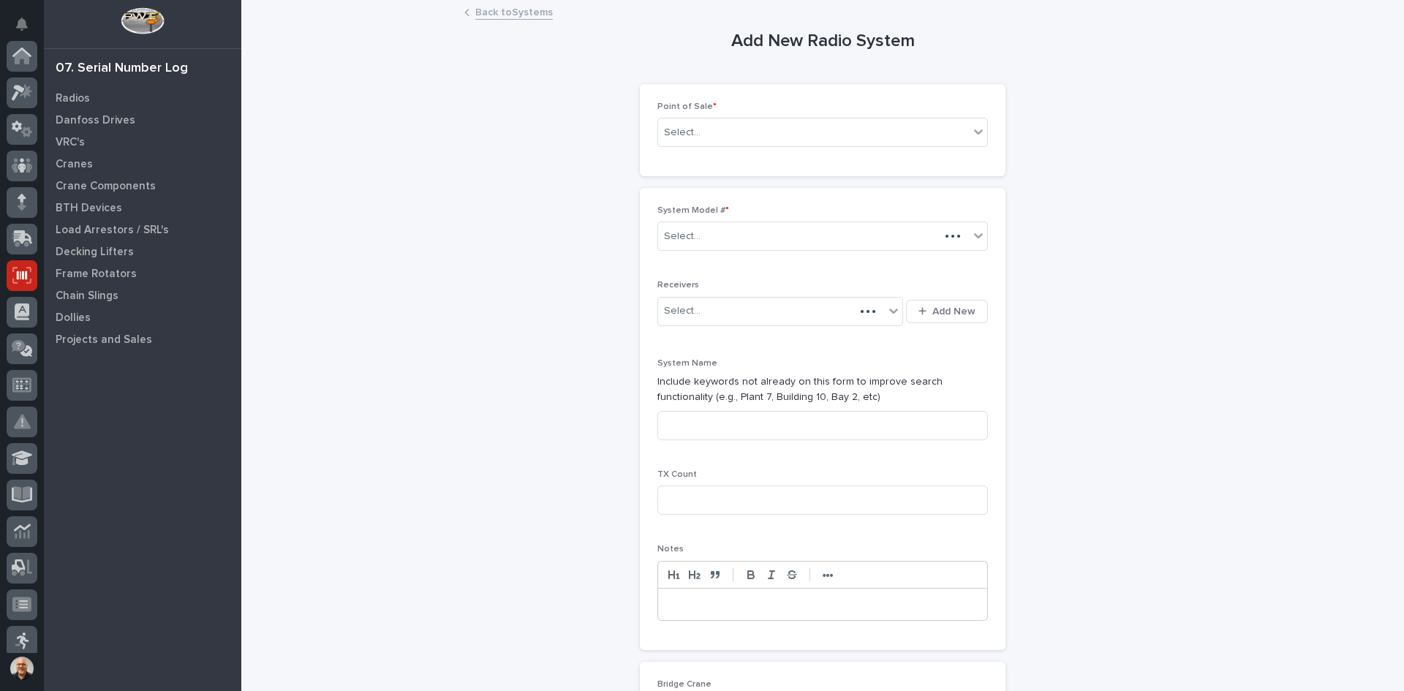
scroll to position [219, 0]
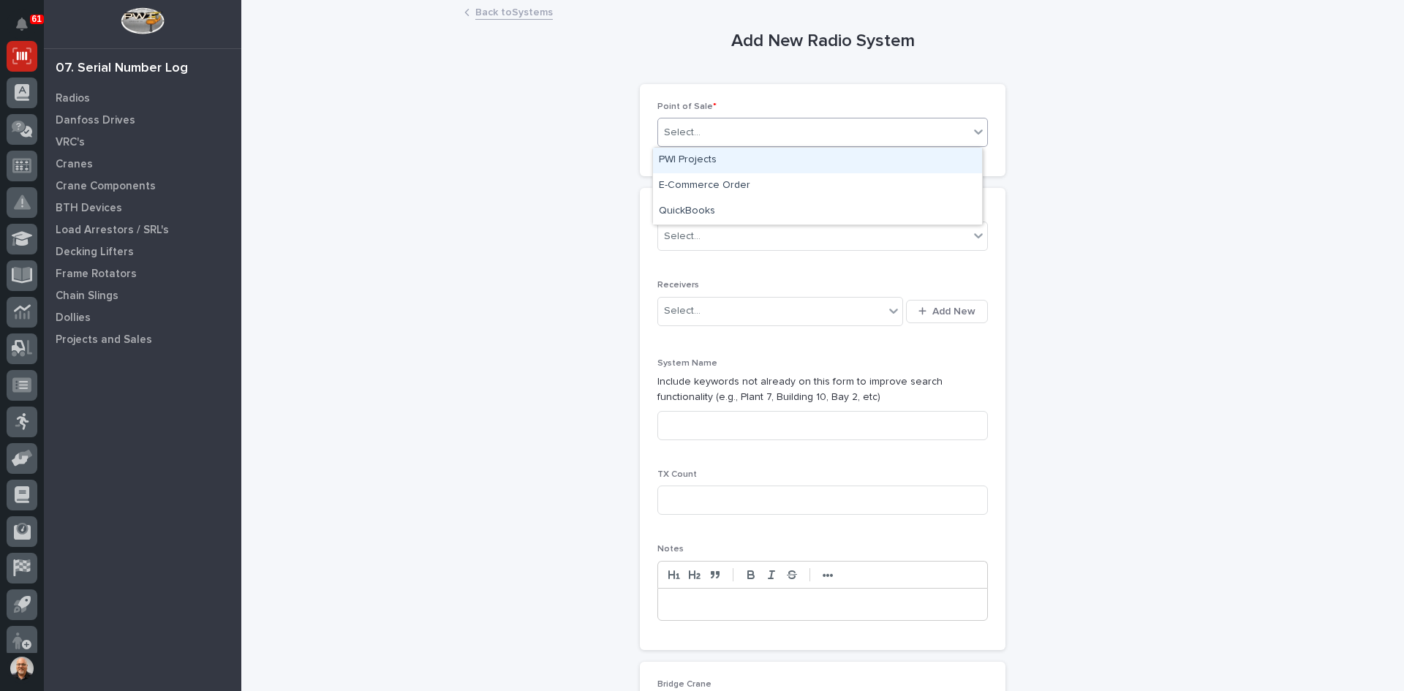
click at [778, 144] on div "Select..." at bounding box center [813, 133] width 311 height 24
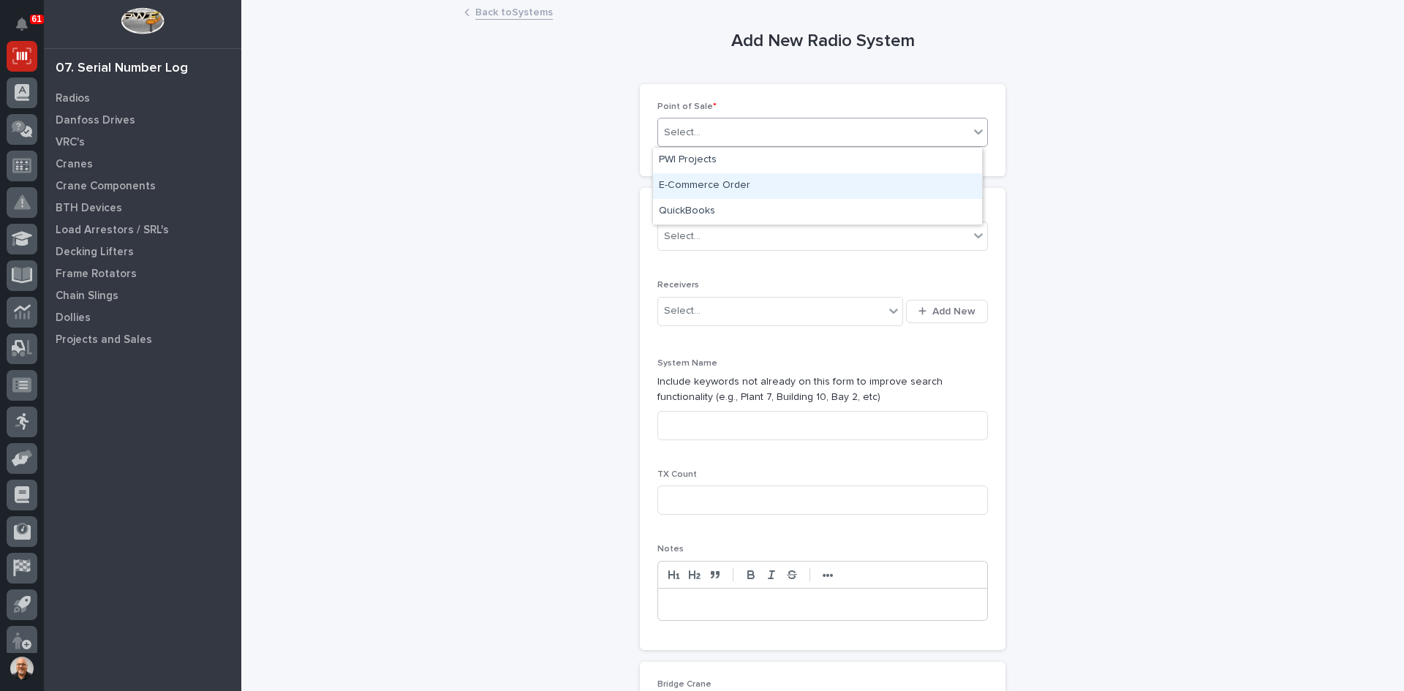
click at [712, 181] on div "E-Commerce Order" at bounding box center [817, 186] width 329 height 26
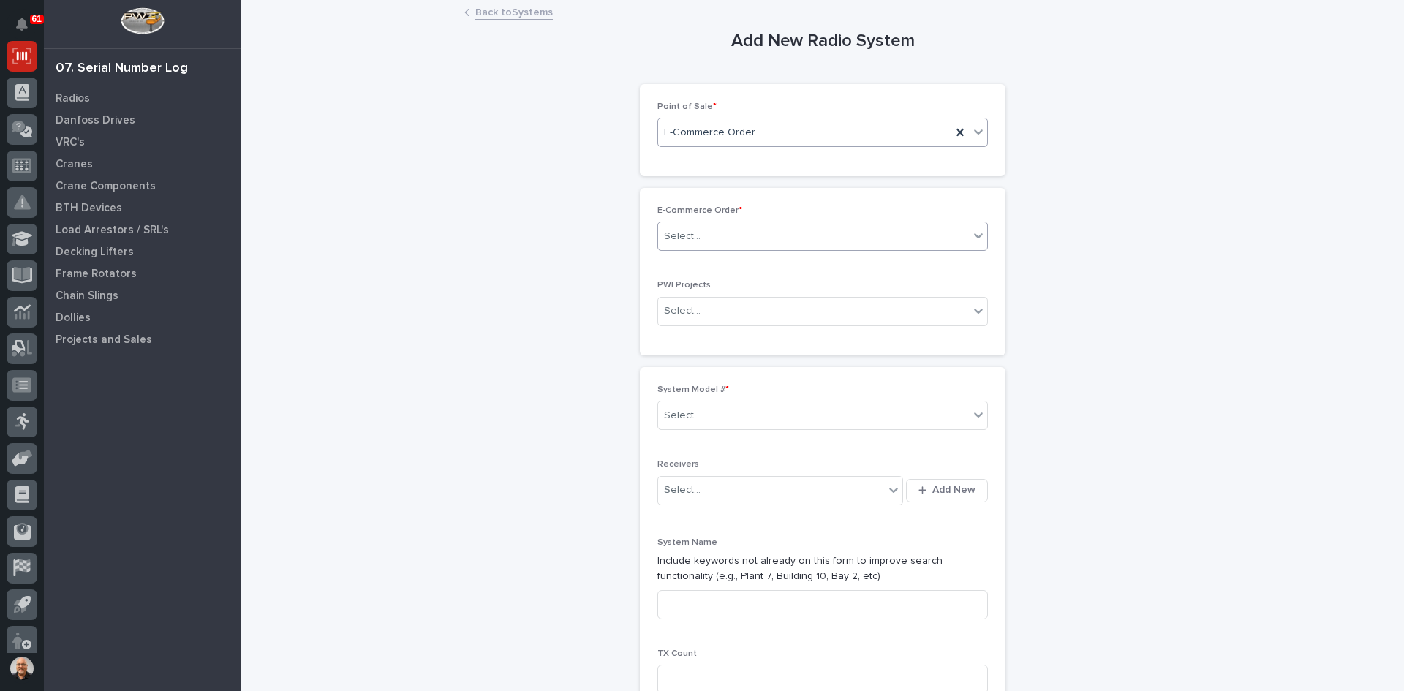
click at [713, 236] on div "Select..." at bounding box center [813, 236] width 311 height 24
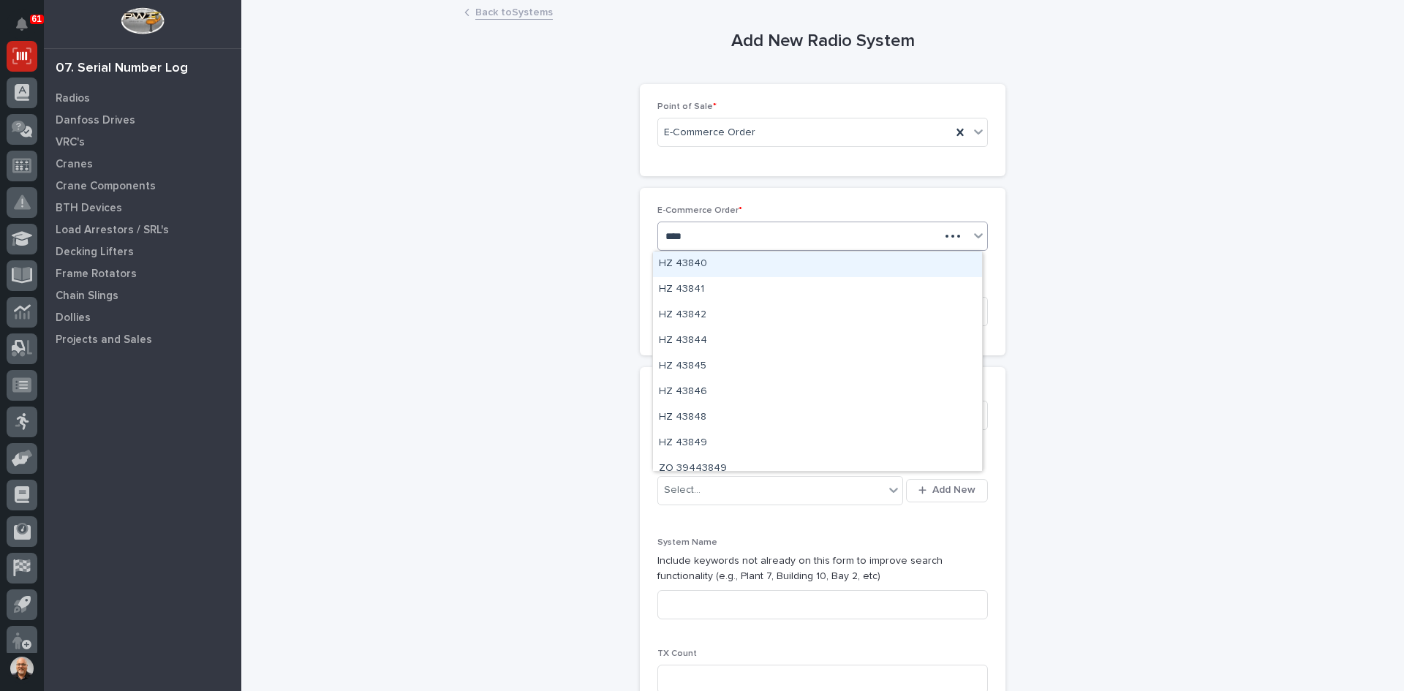
type input "*****"
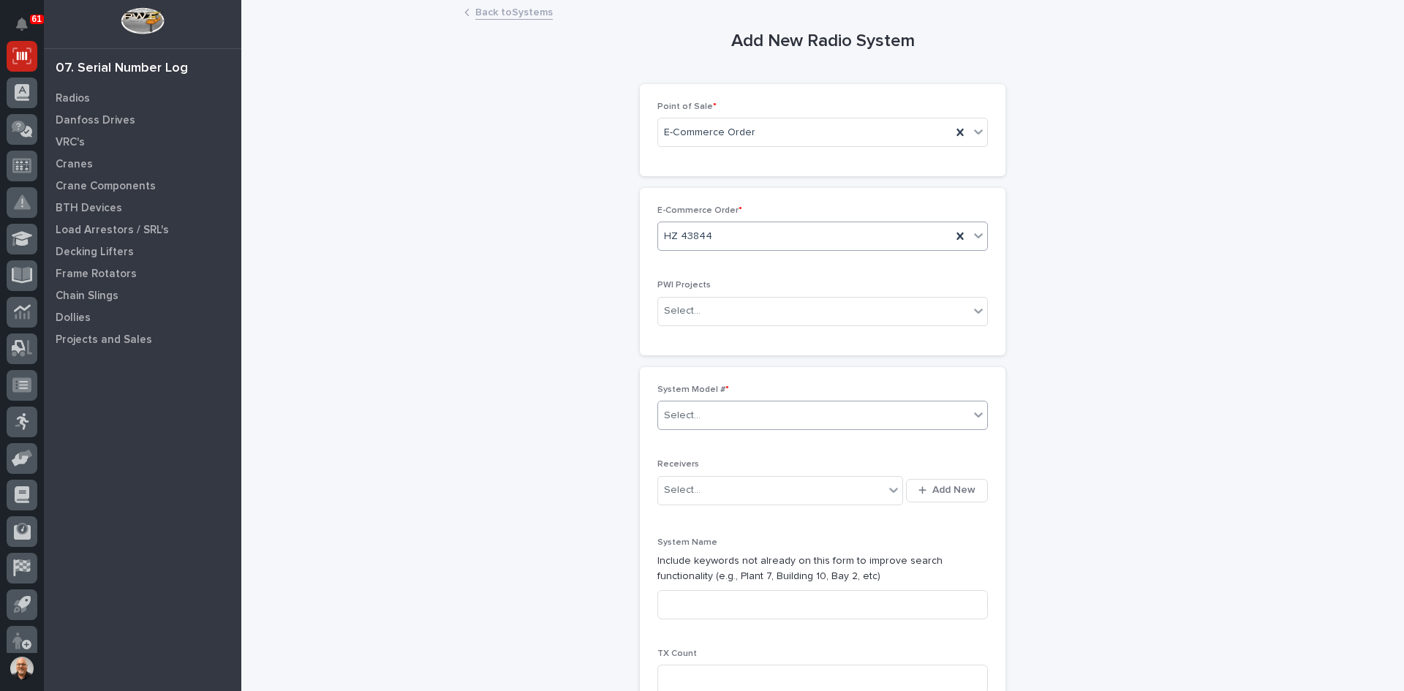
click at [713, 409] on div "Select..." at bounding box center [813, 416] width 311 height 24
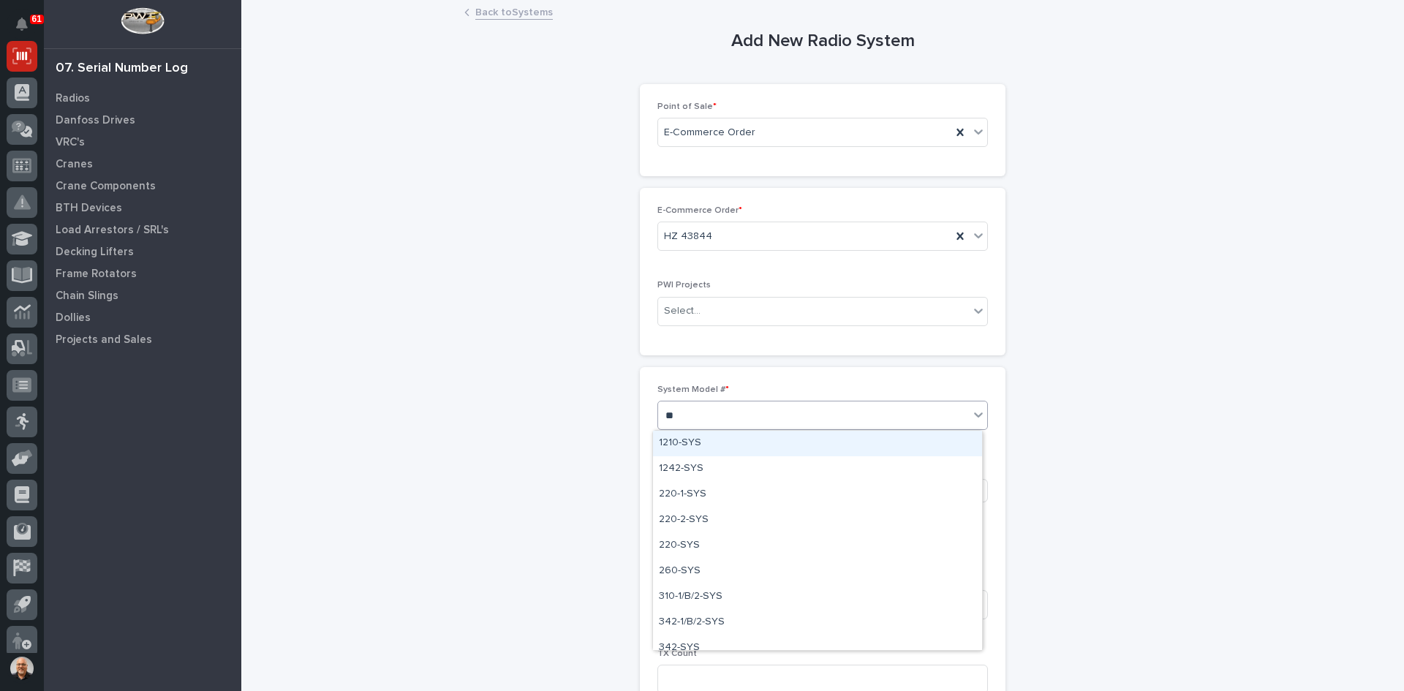
type input "***"
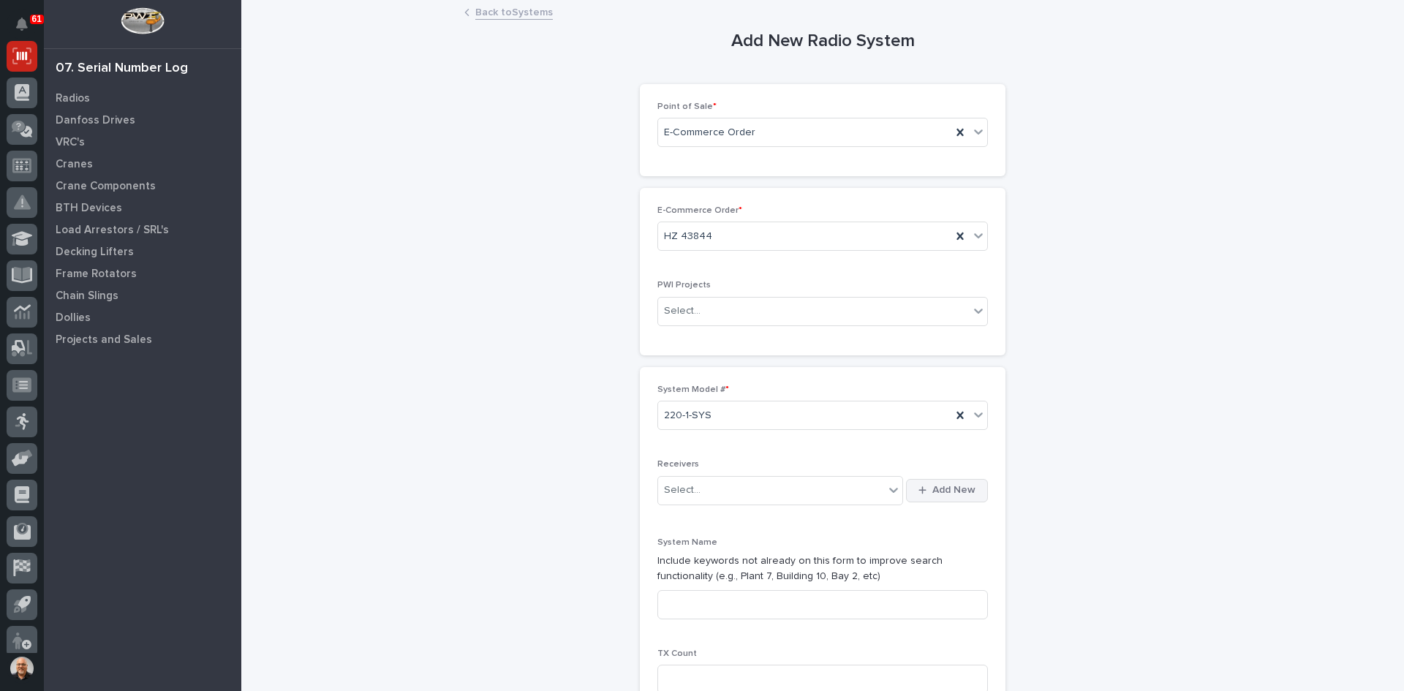
click at [941, 483] on button "Add New" at bounding box center [947, 490] width 82 height 23
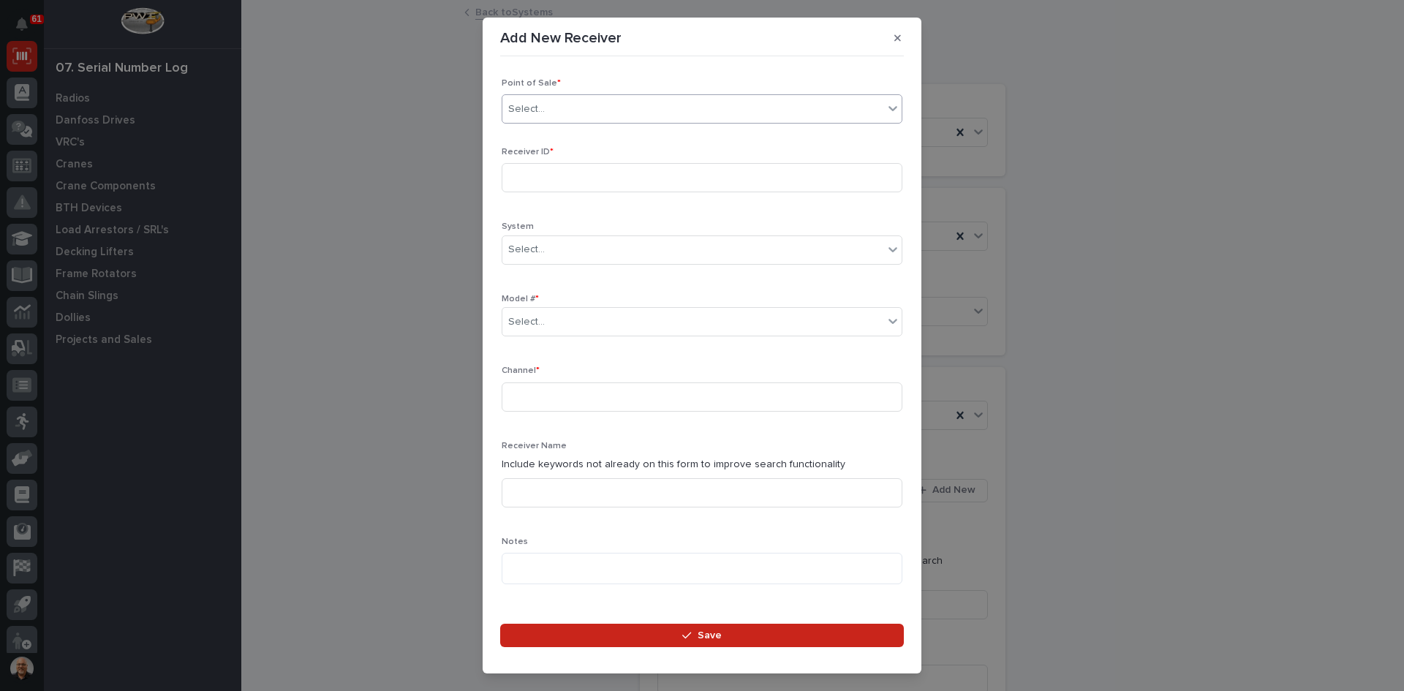
click at [599, 107] on div "Select..." at bounding box center [692, 109] width 381 height 24
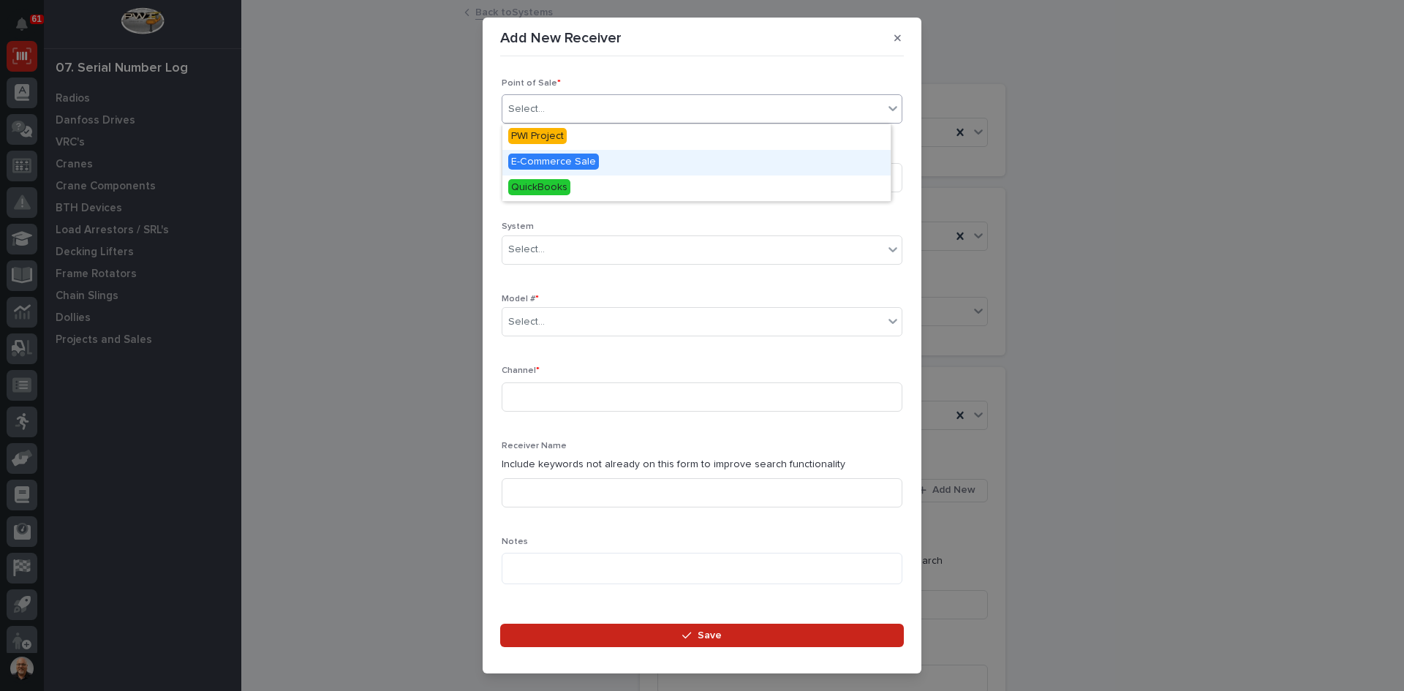
click at [559, 159] on span "E-Commerce Sale" at bounding box center [553, 162] width 91 height 16
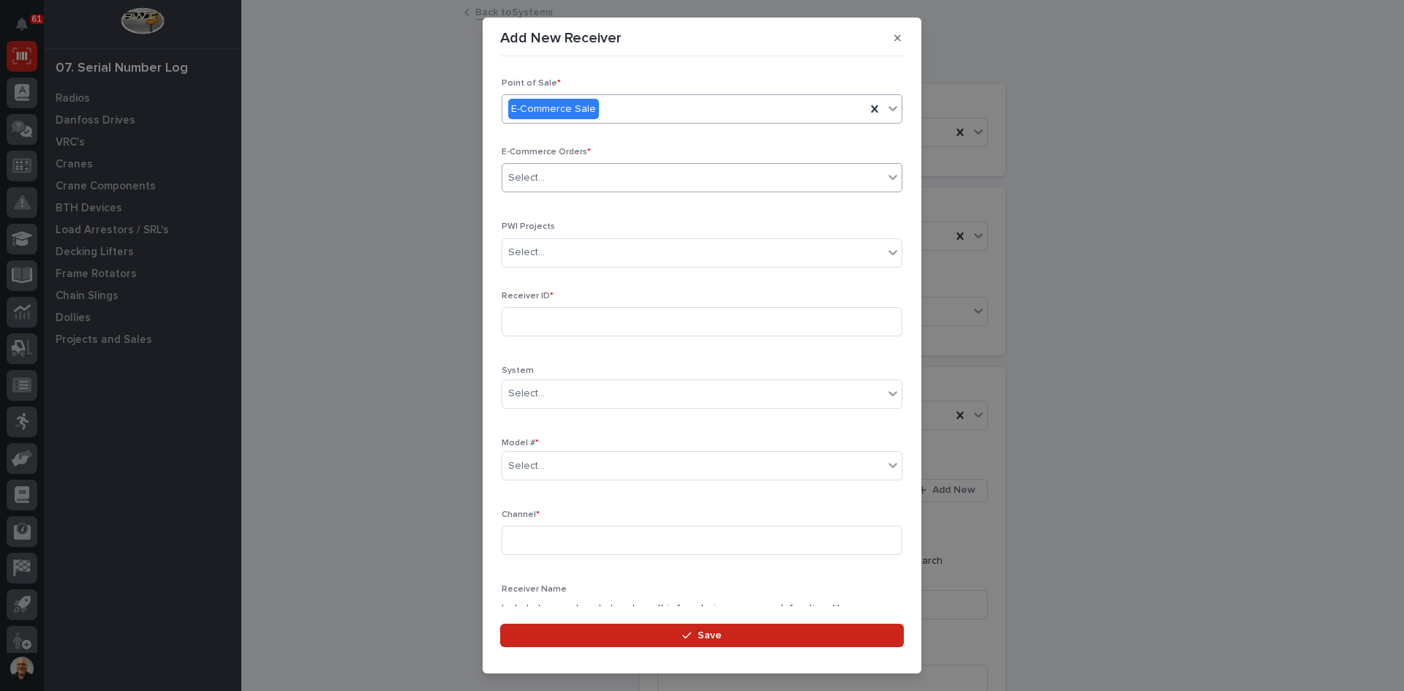
click at [554, 173] on div "Select..." at bounding box center [692, 178] width 381 height 24
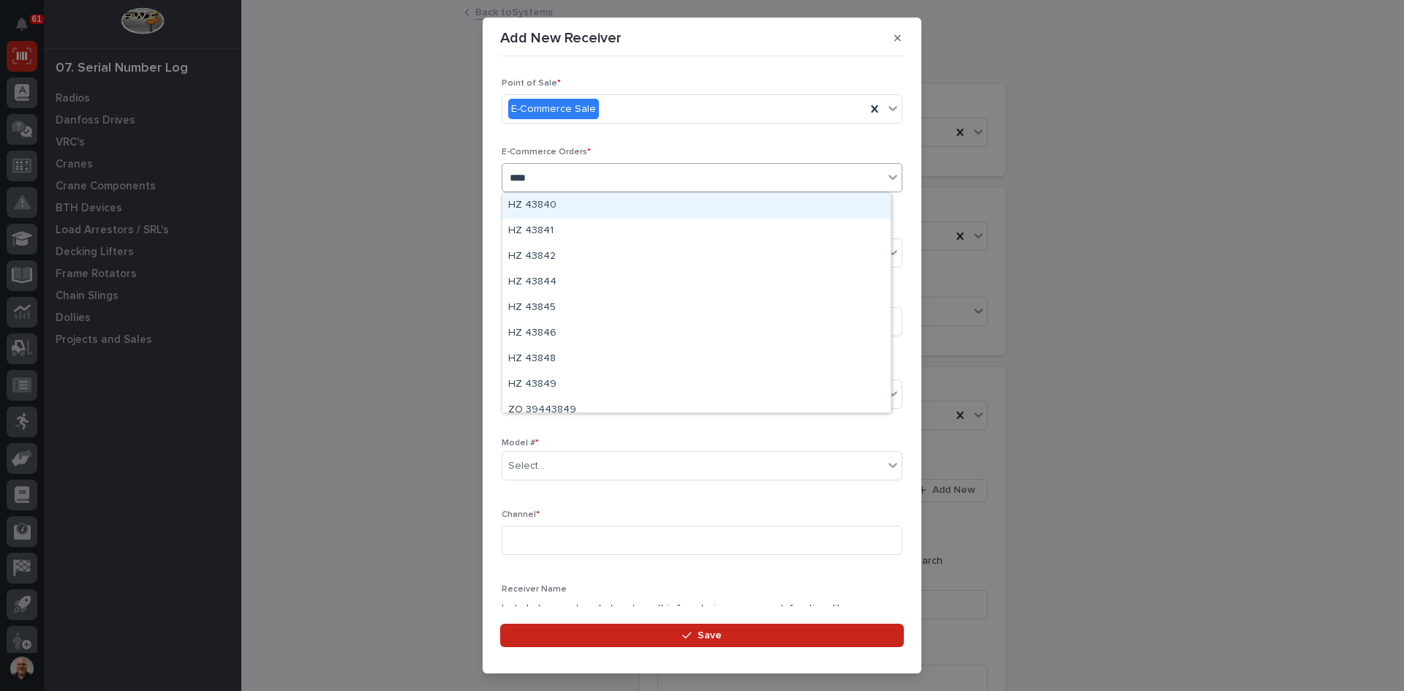
type input "*****"
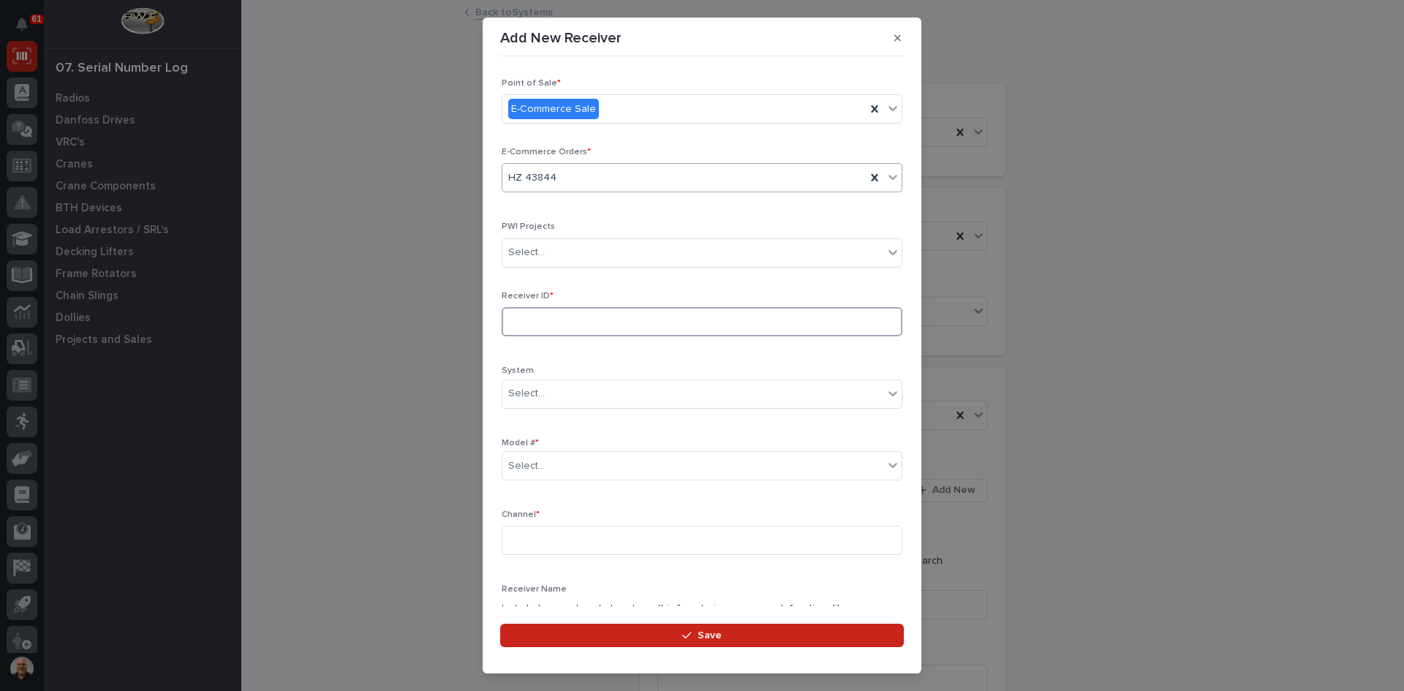
click at [557, 322] on input at bounding box center [702, 321] width 401 height 29
type input "AA04556A"
click at [553, 466] on div "Select..." at bounding box center [692, 466] width 381 height 24
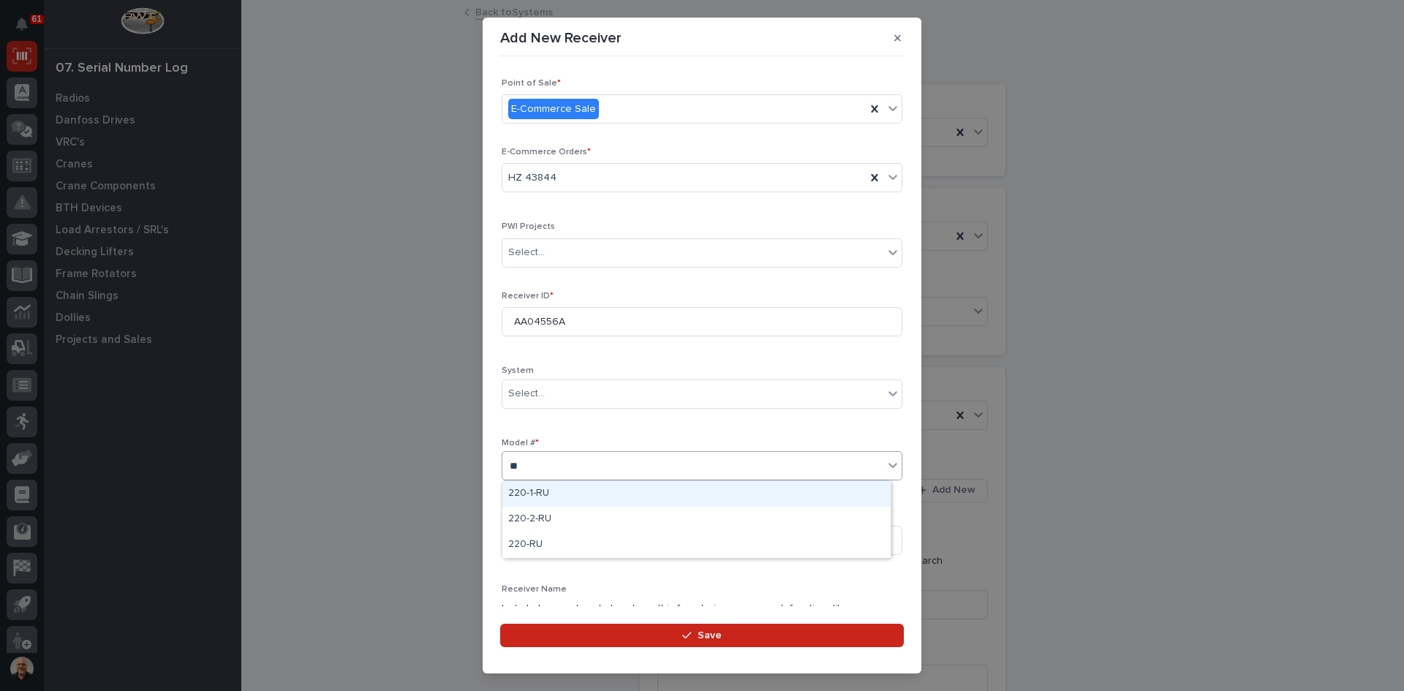
type input "***"
click at [522, 534] on input at bounding box center [702, 540] width 401 height 29
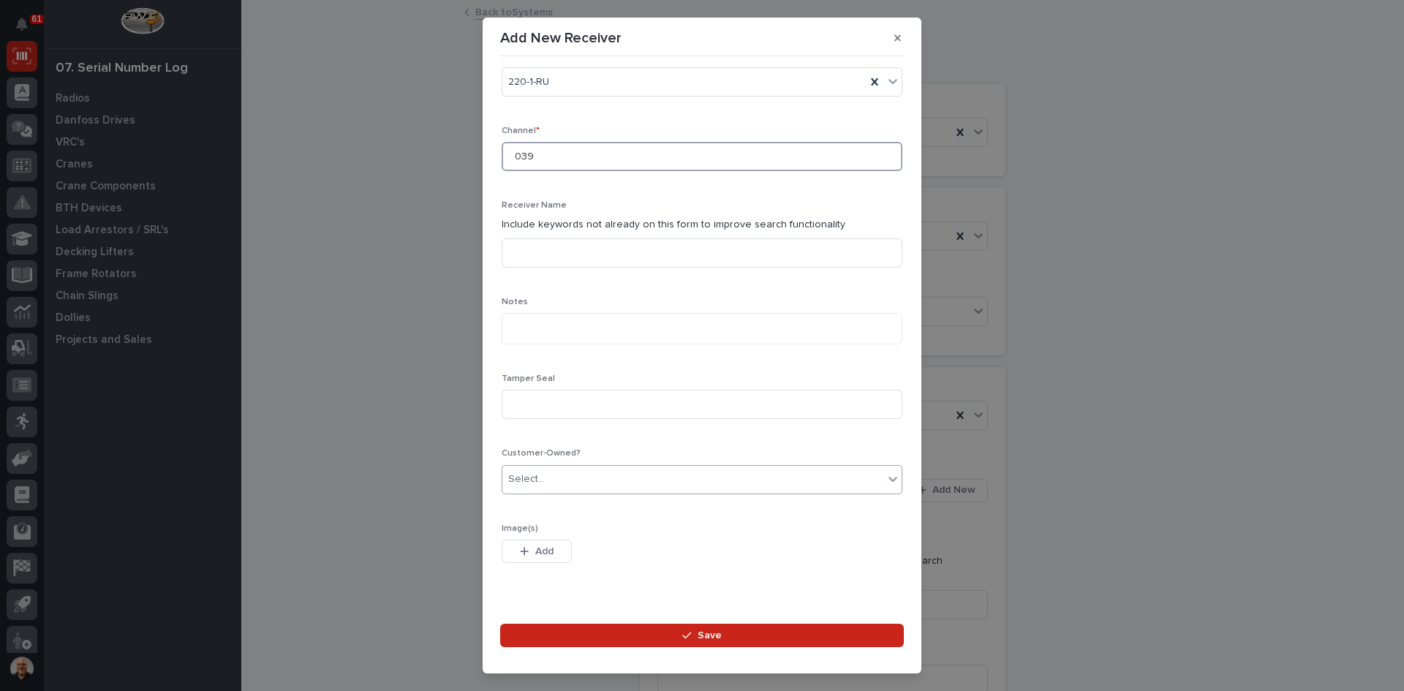
scroll to position [411, 0]
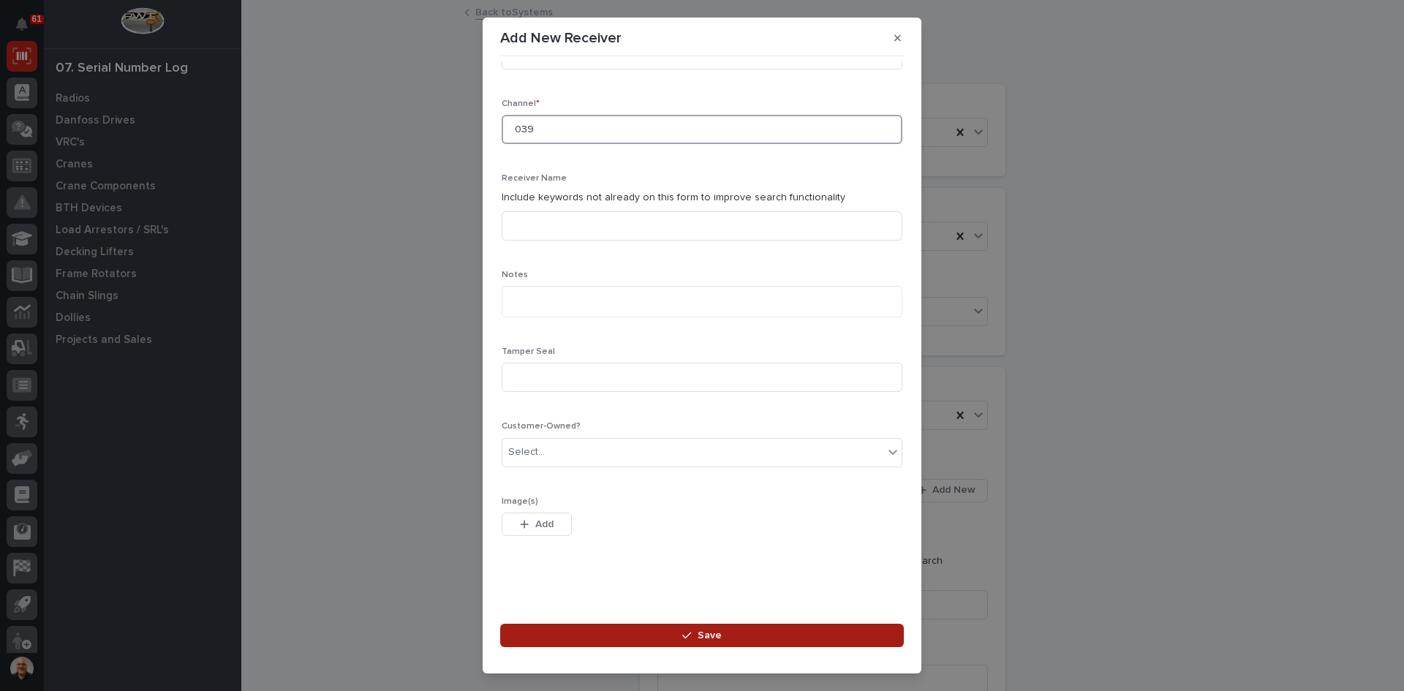
type input "039"
click at [711, 637] on span "Save" at bounding box center [710, 635] width 24 height 13
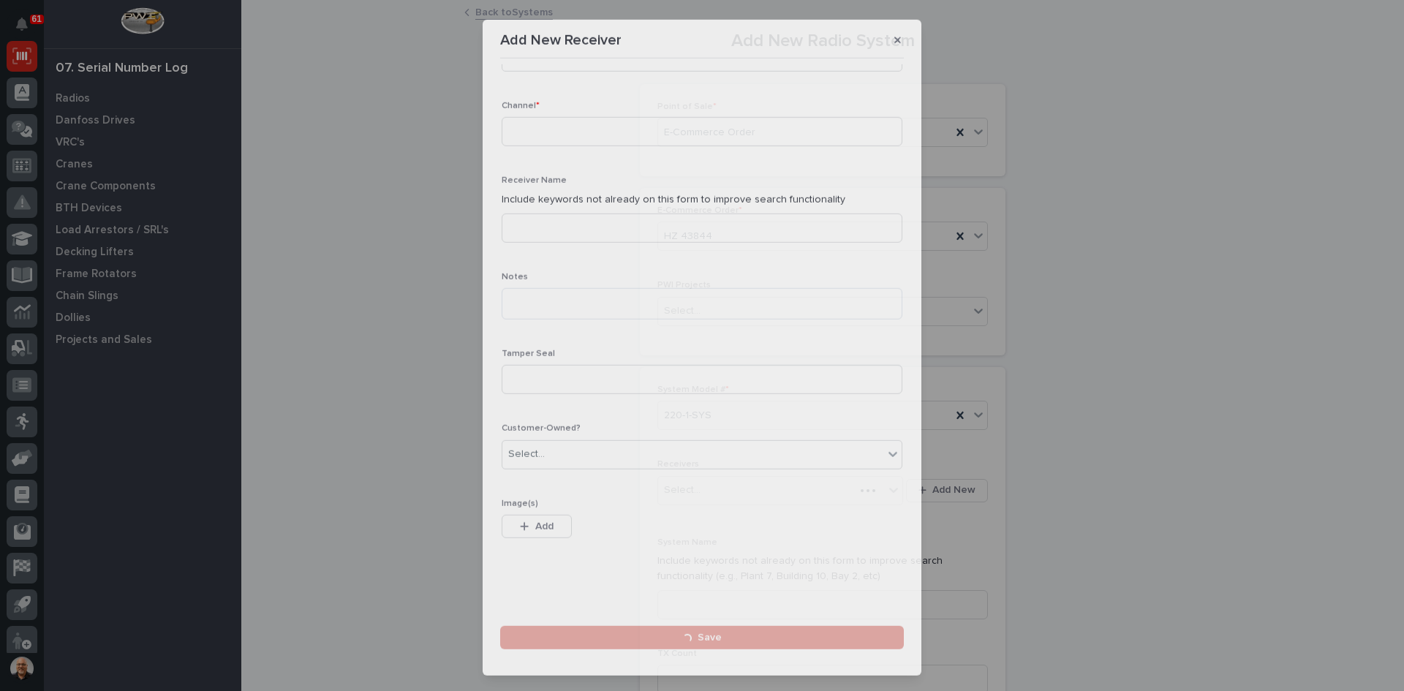
scroll to position [0, 0]
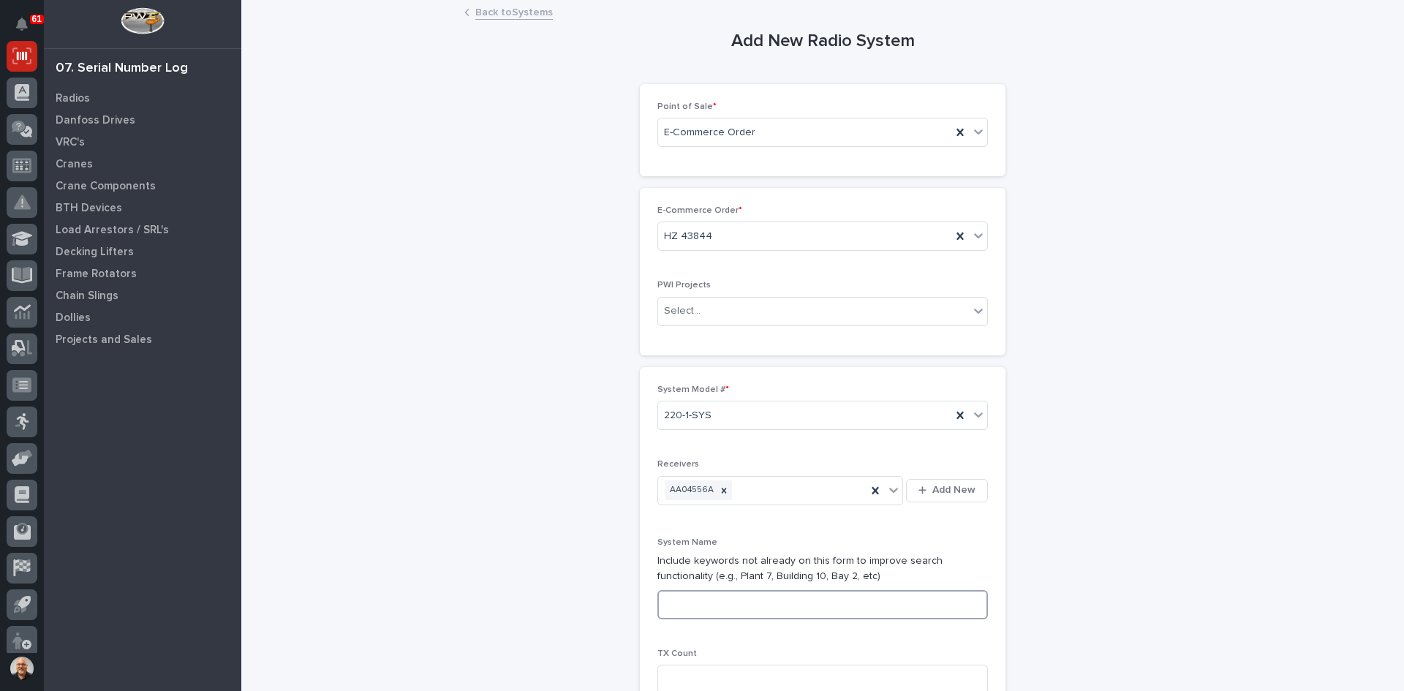
click at [687, 606] on input at bounding box center [822, 604] width 330 height 29
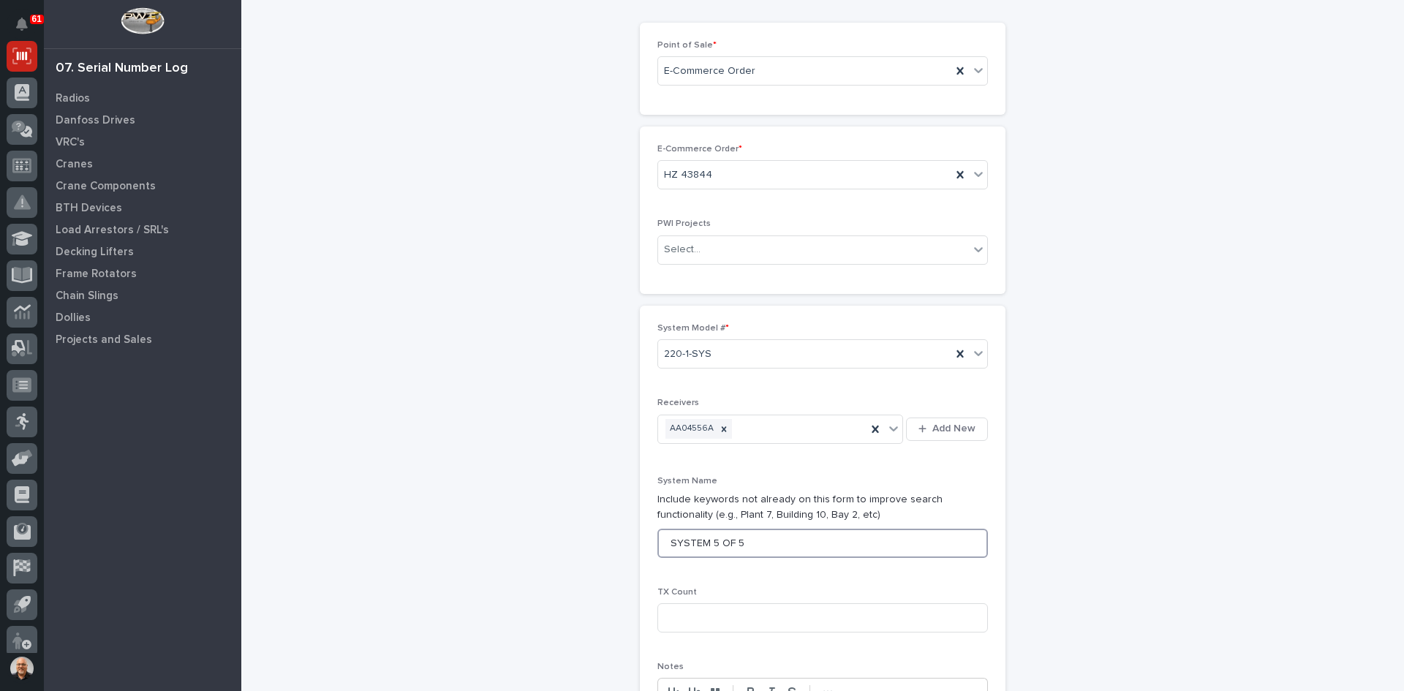
scroll to position [146, 0]
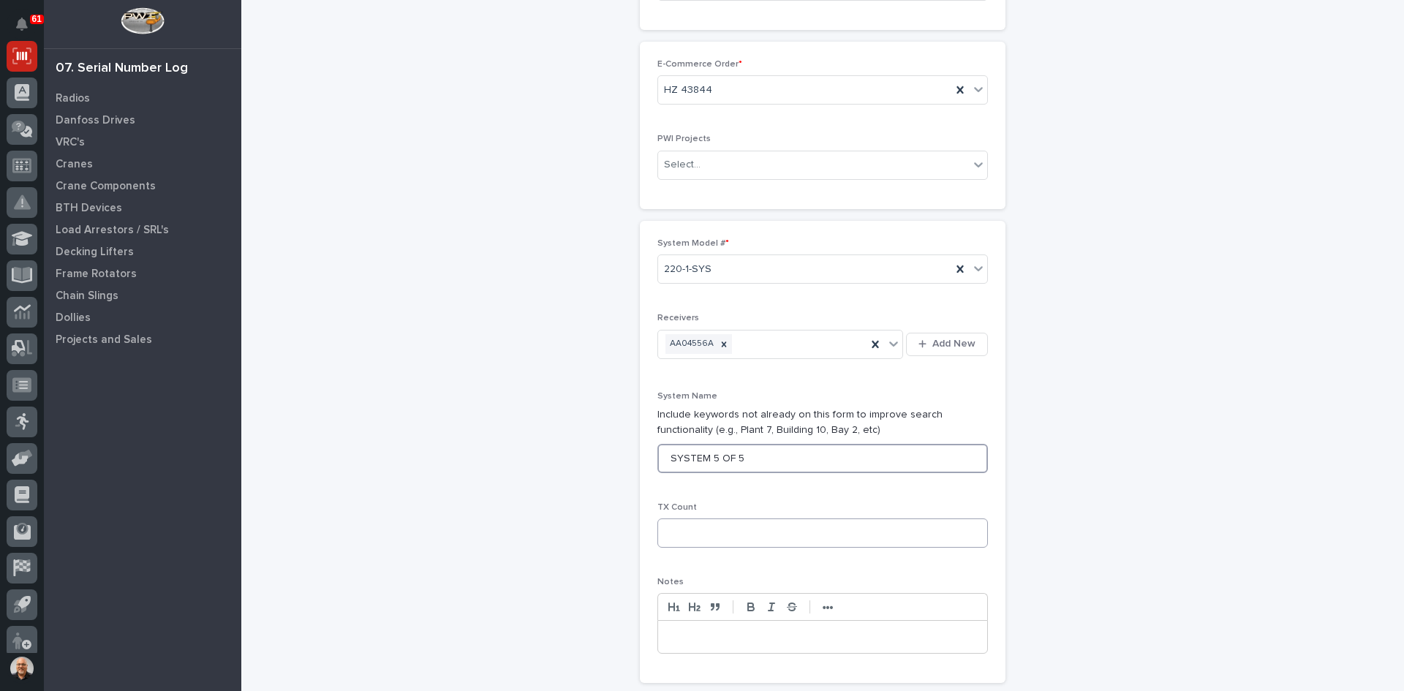
type input "SYSTEM 5 OF 5"
click at [700, 522] on input at bounding box center [822, 532] width 330 height 29
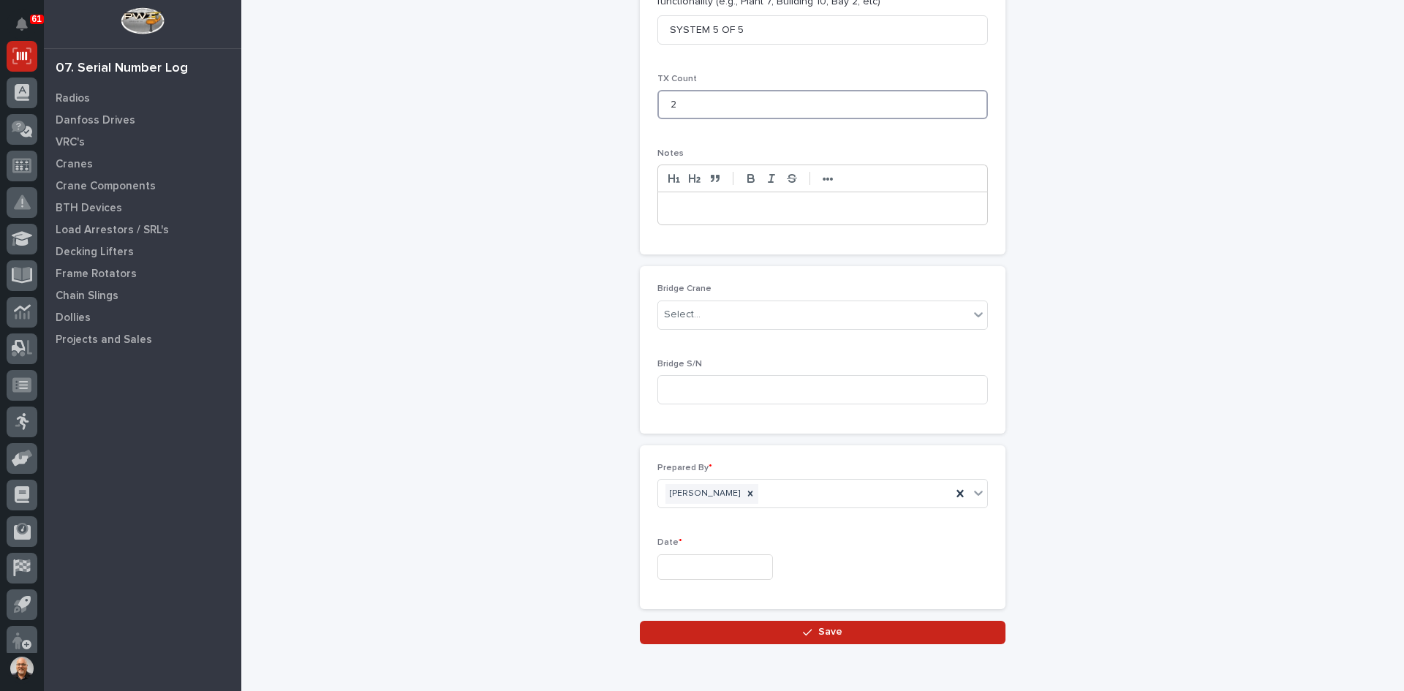
scroll to position [585, 0]
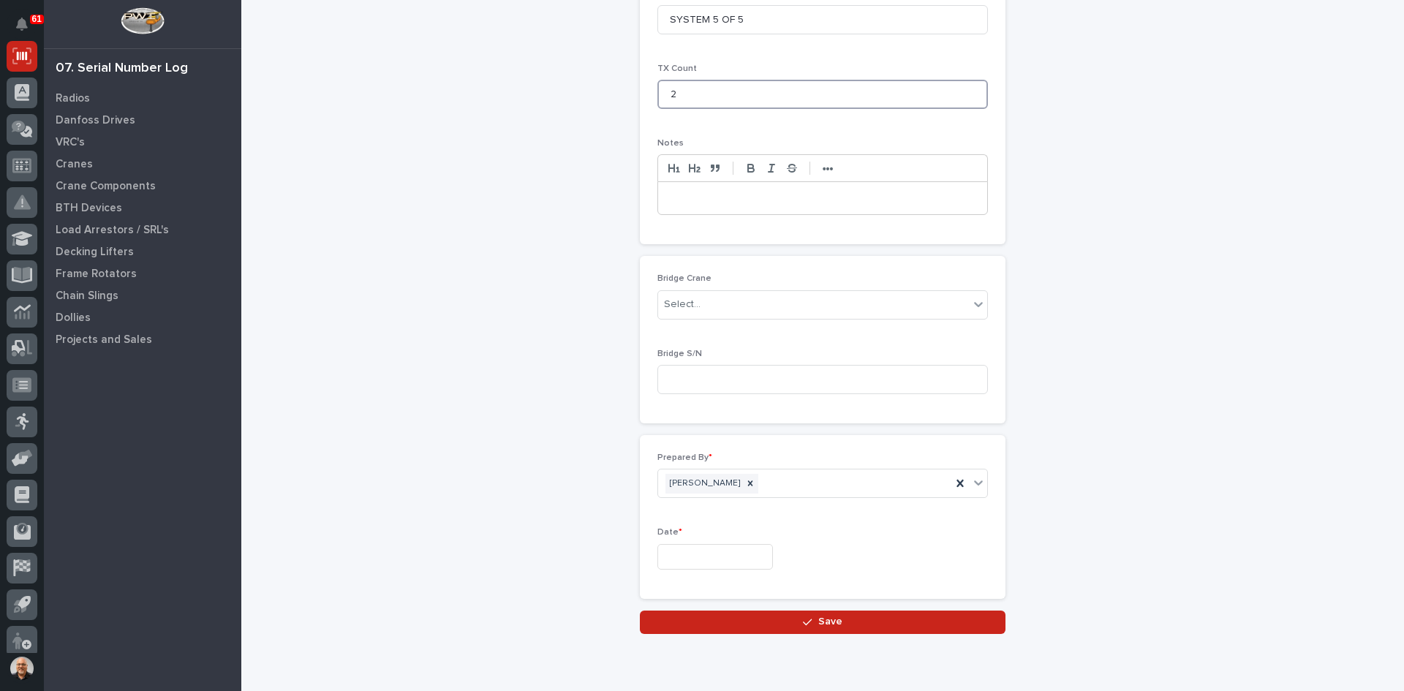
type input "2"
click at [698, 558] on input "text" at bounding box center [715, 557] width 116 height 26
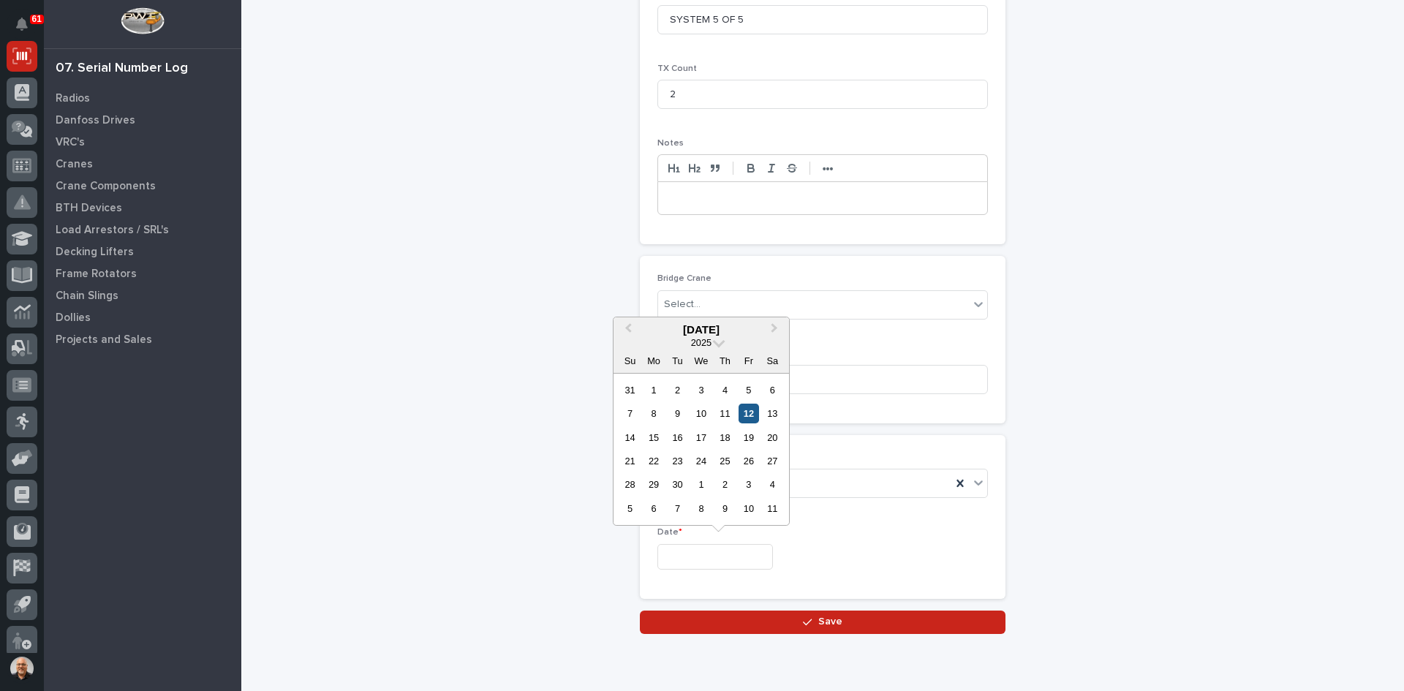
click at [751, 408] on div "12" at bounding box center [748, 414] width 20 height 20
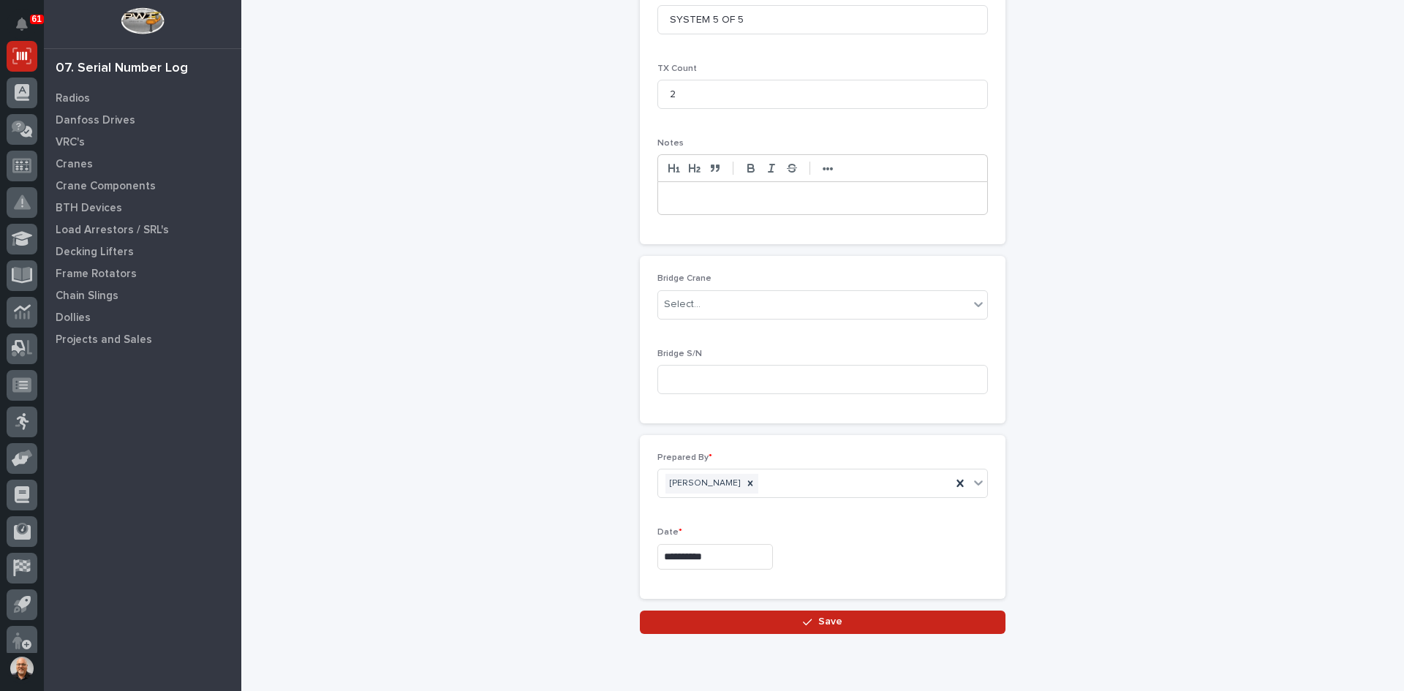
type input "**********"
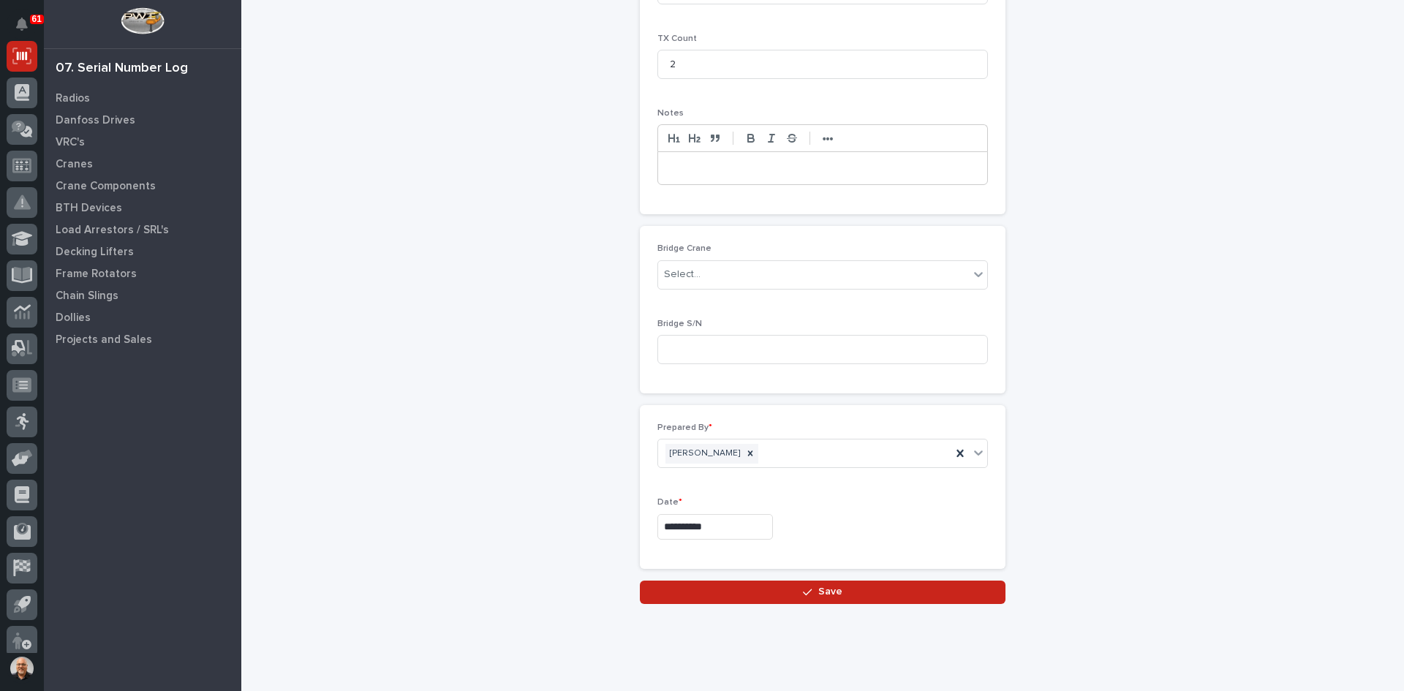
scroll to position [642, 0]
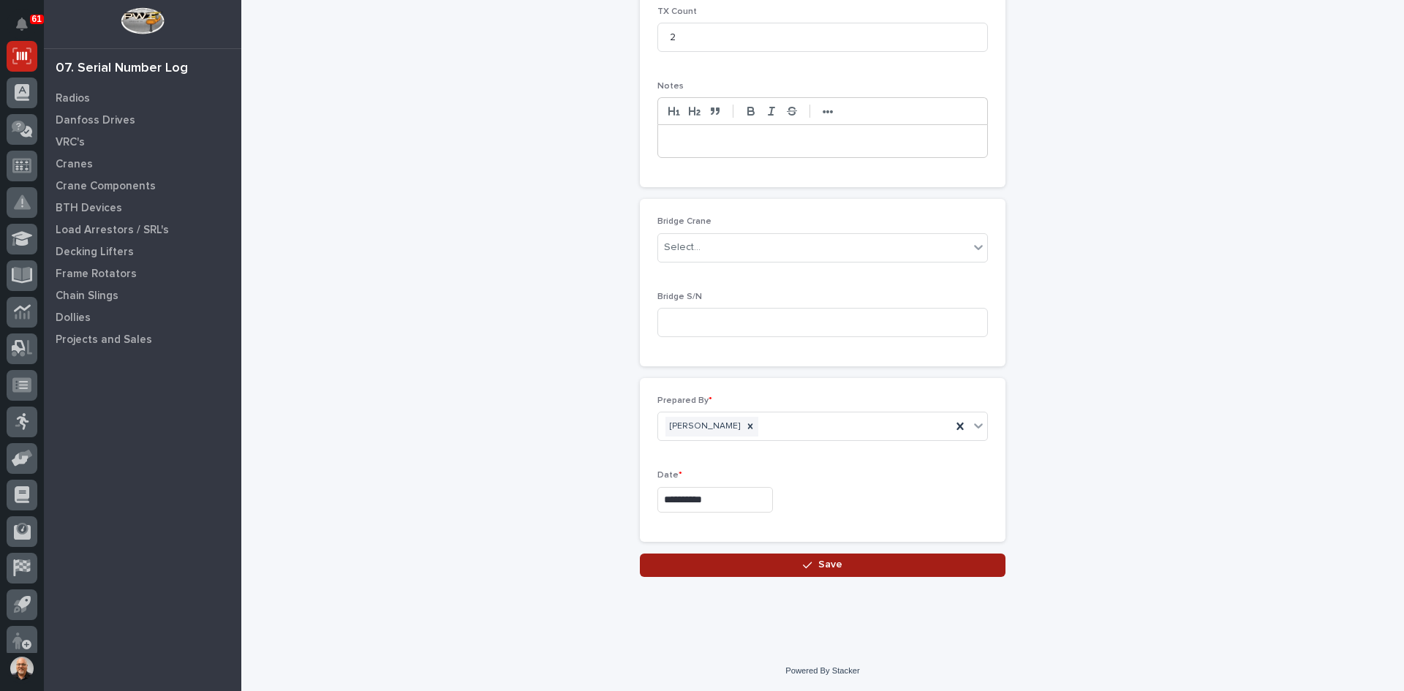
click at [823, 569] on span "Save" at bounding box center [830, 564] width 24 height 13
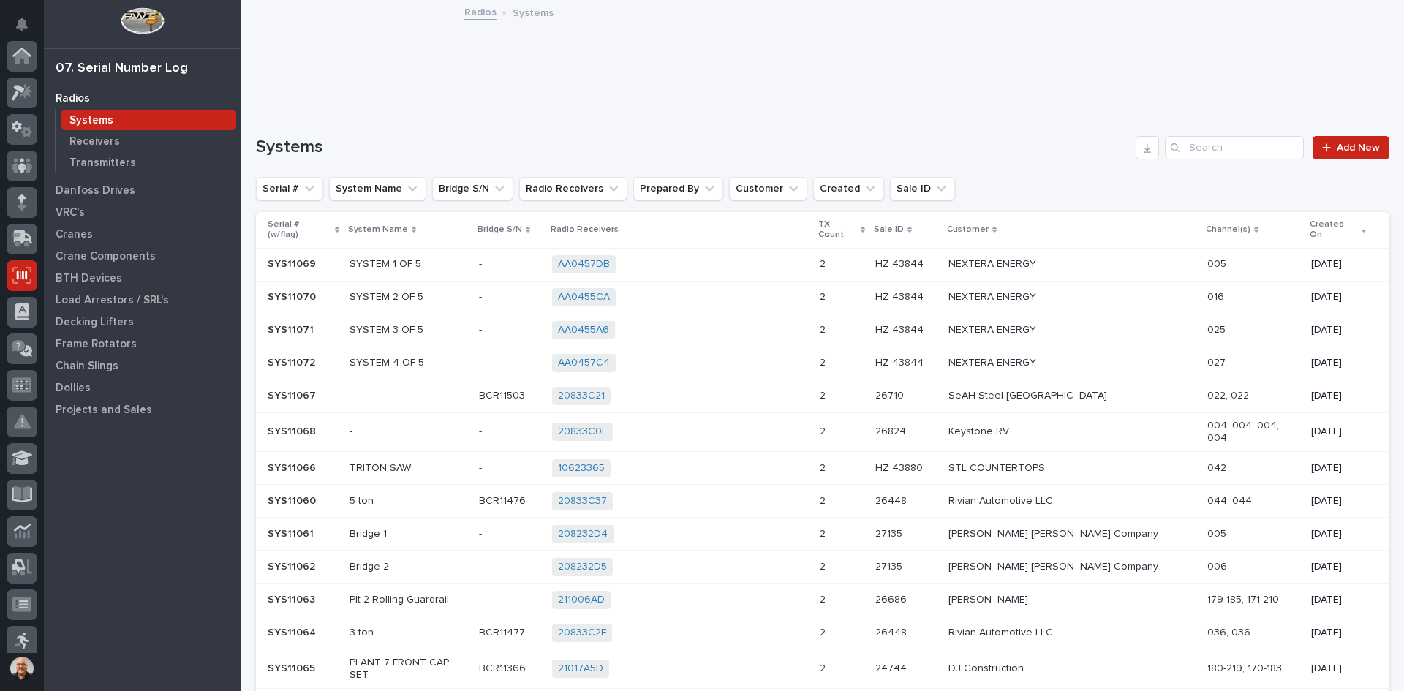
scroll to position [219, 0]
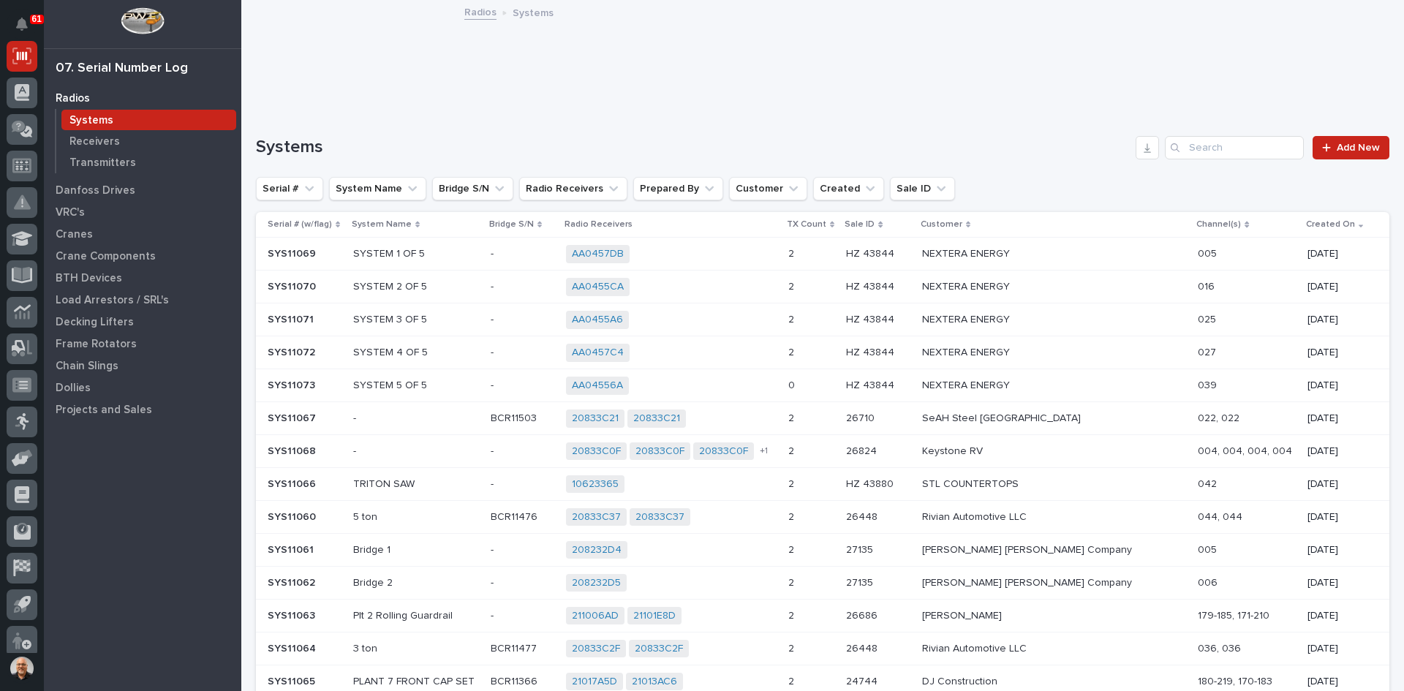
click at [776, 383] on div "AA04556A + 0" at bounding box center [671, 386] width 210 height 18
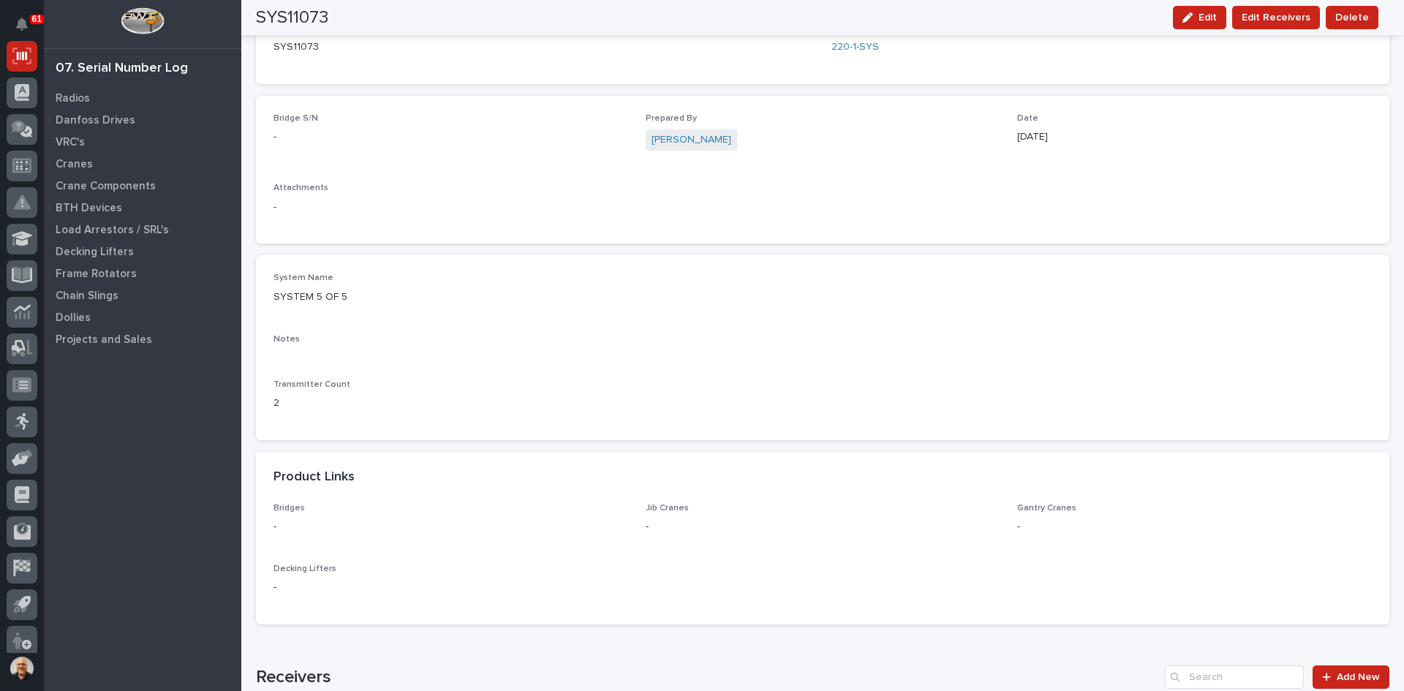
scroll to position [658, 0]
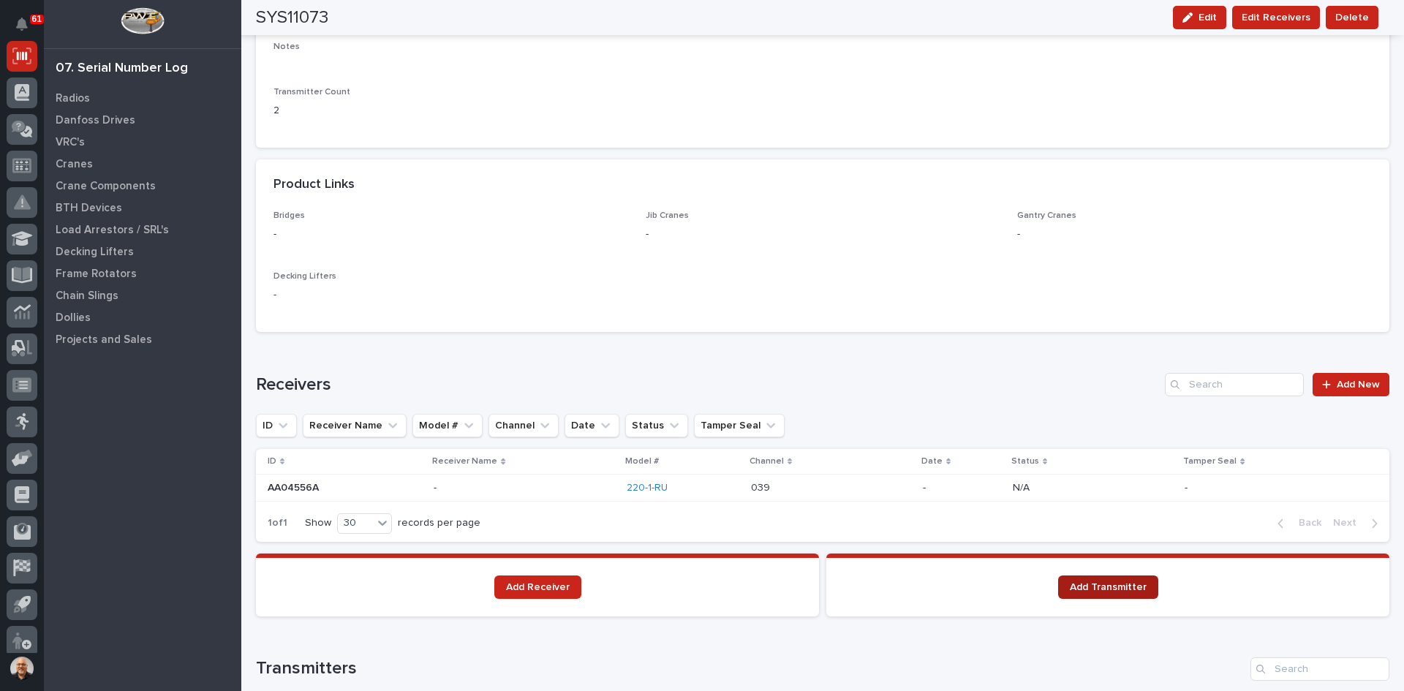
click at [1096, 589] on span "Add Transmitter" at bounding box center [1108, 587] width 77 height 10
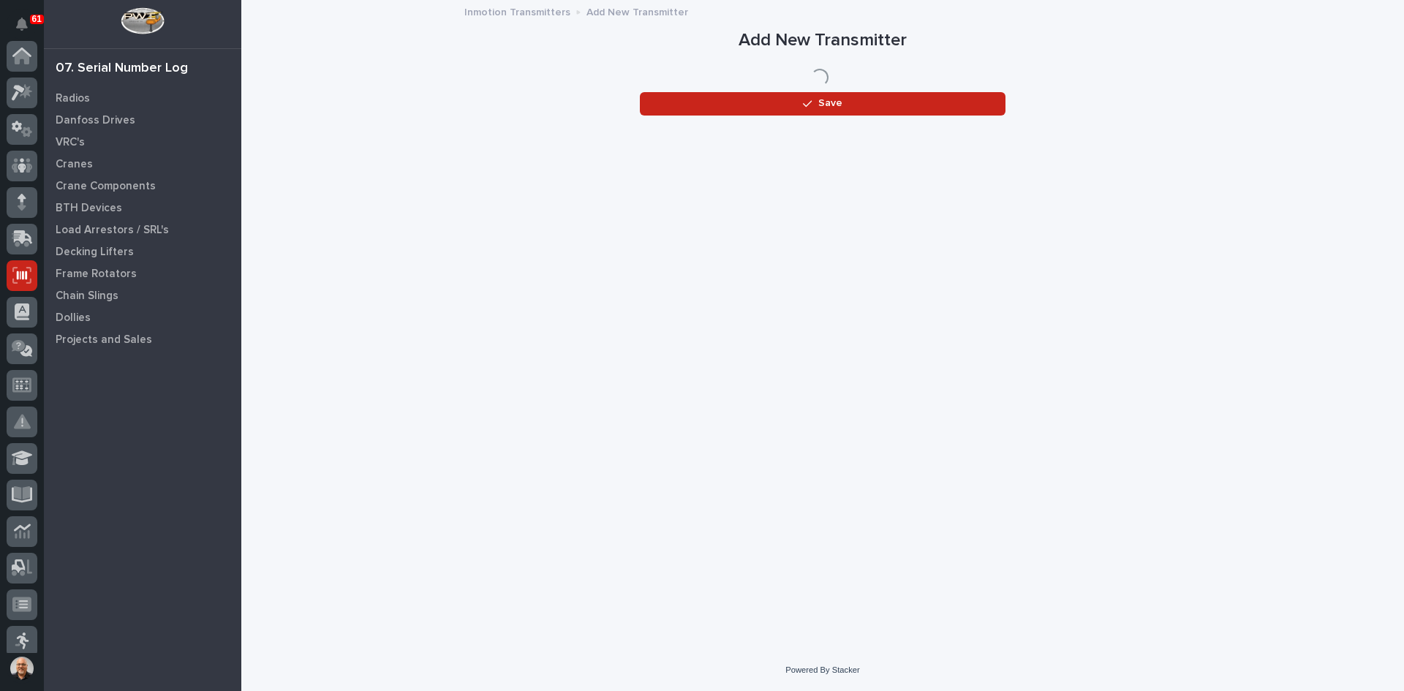
scroll to position [219, 0]
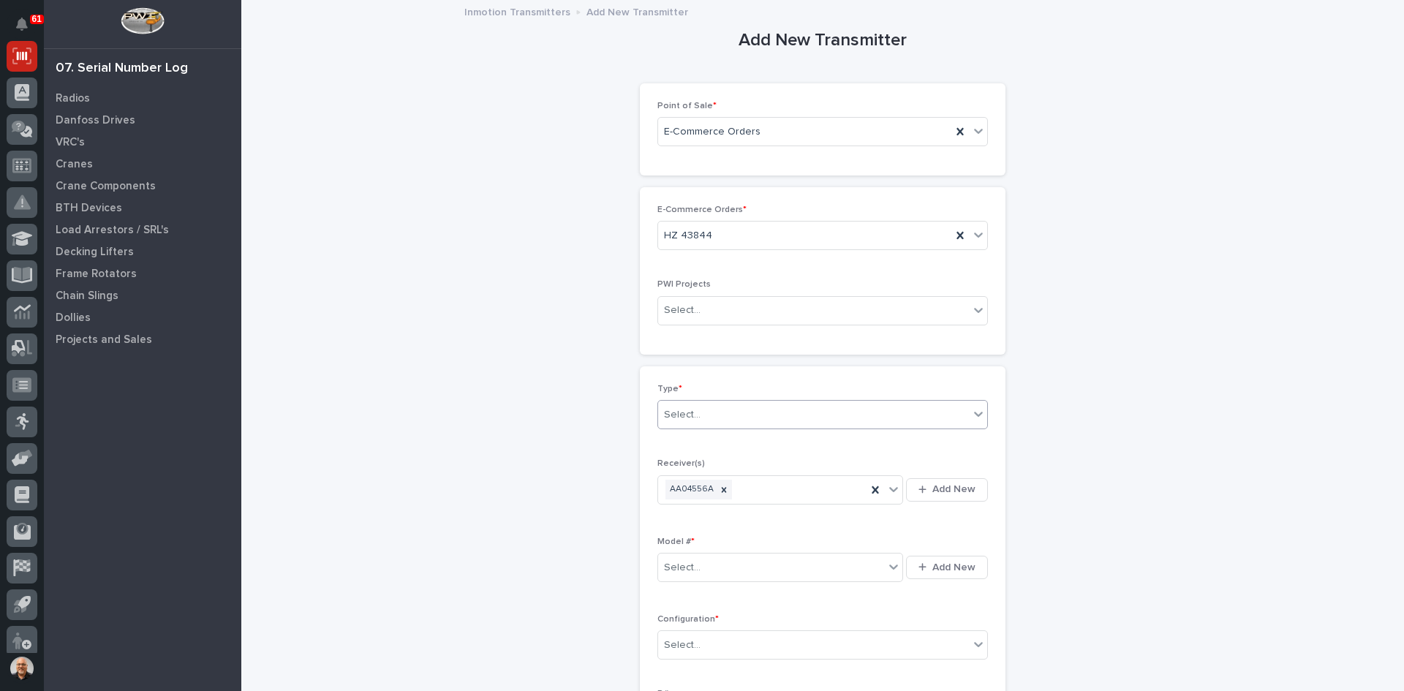
click at [720, 408] on div "Select..." at bounding box center [813, 415] width 311 height 24
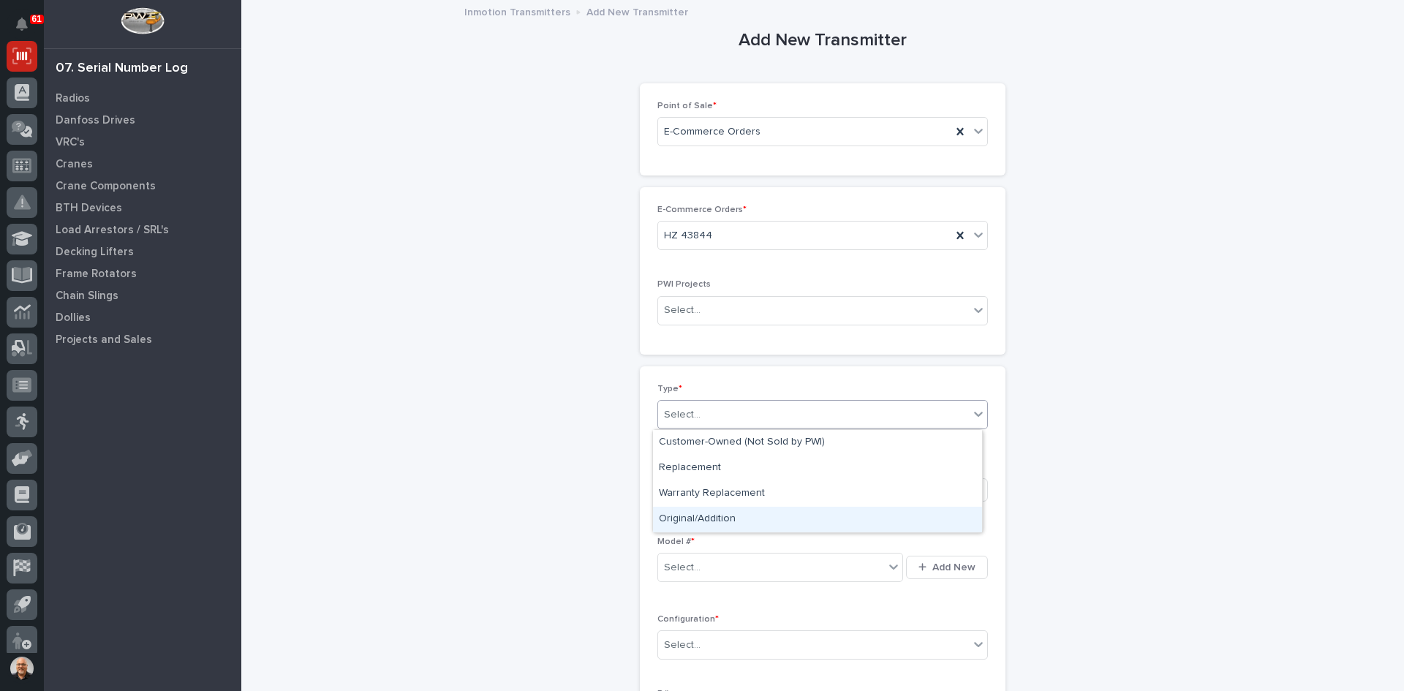
click at [706, 513] on div "Original/Addition" at bounding box center [817, 520] width 329 height 26
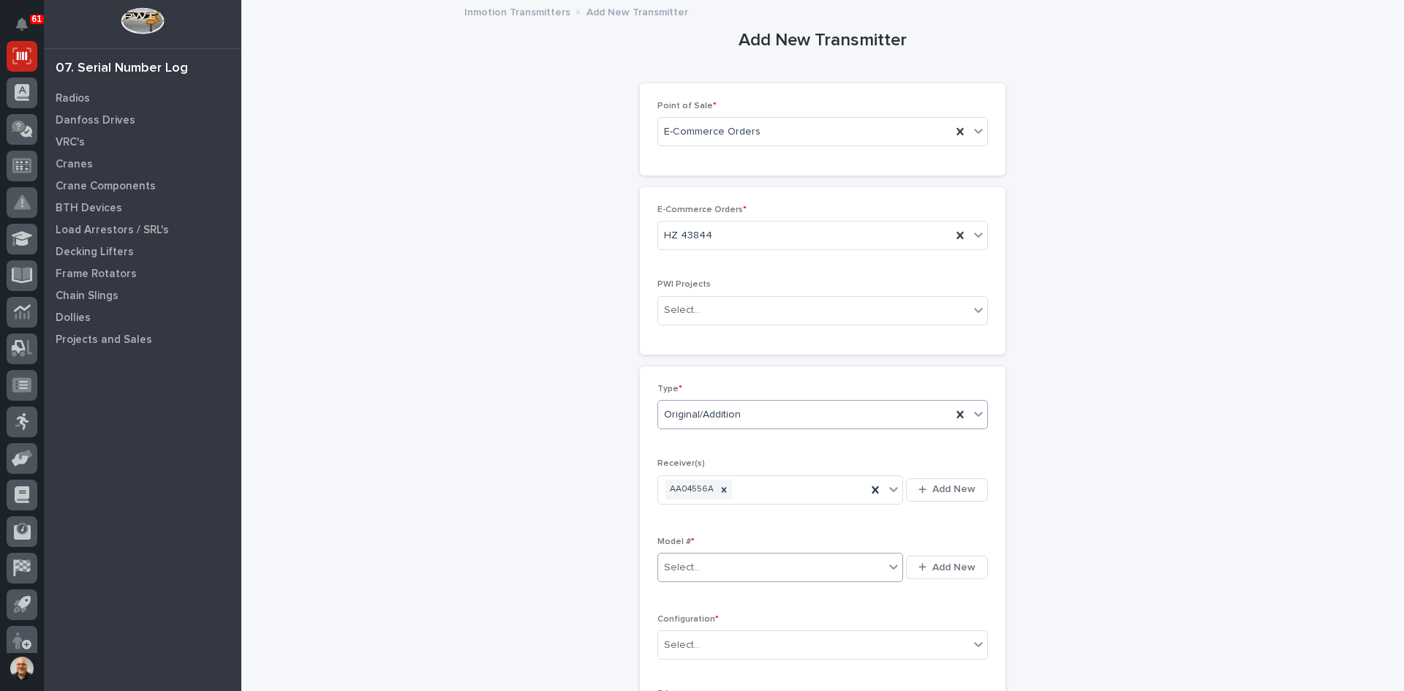
click at [698, 563] on div "Select..." at bounding box center [771, 568] width 226 height 24
type input "***"
click at [720, 638] on div "Select..." at bounding box center [813, 645] width 311 height 24
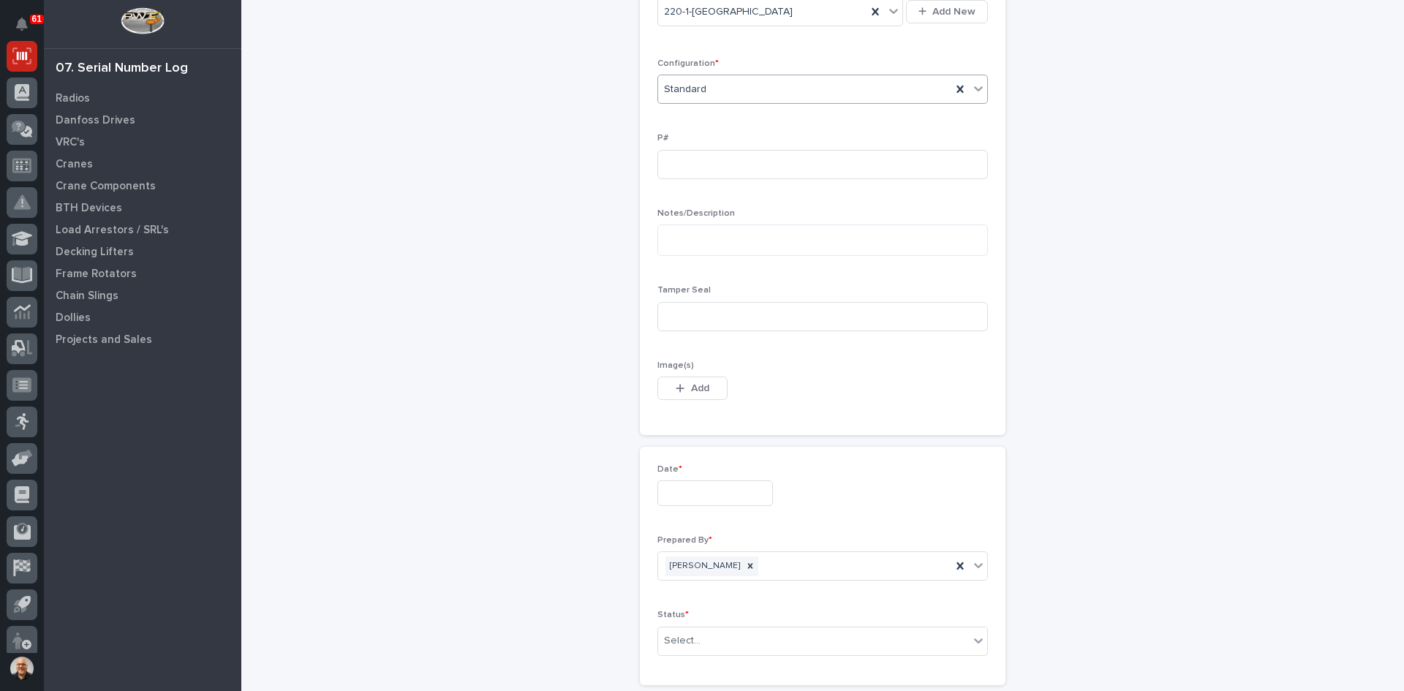
scroll to position [585, 0]
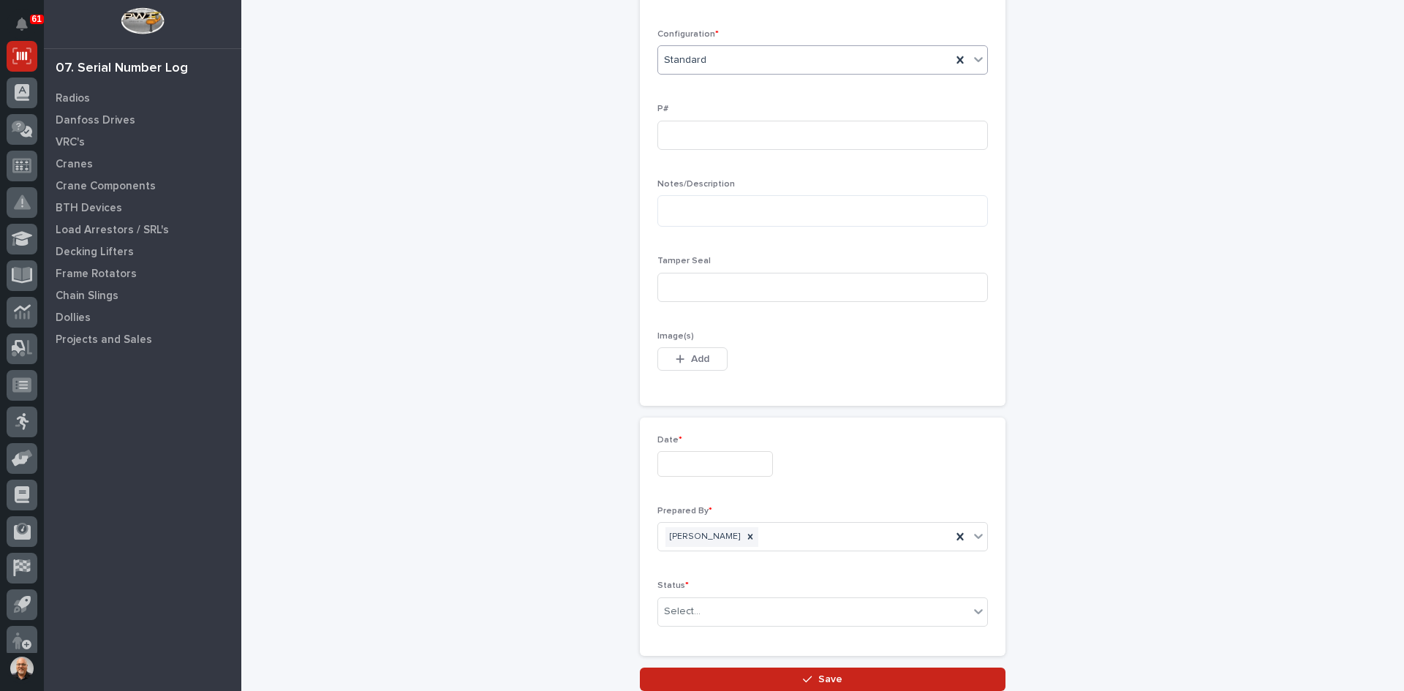
click at [726, 467] on input "text" at bounding box center [715, 464] width 116 height 26
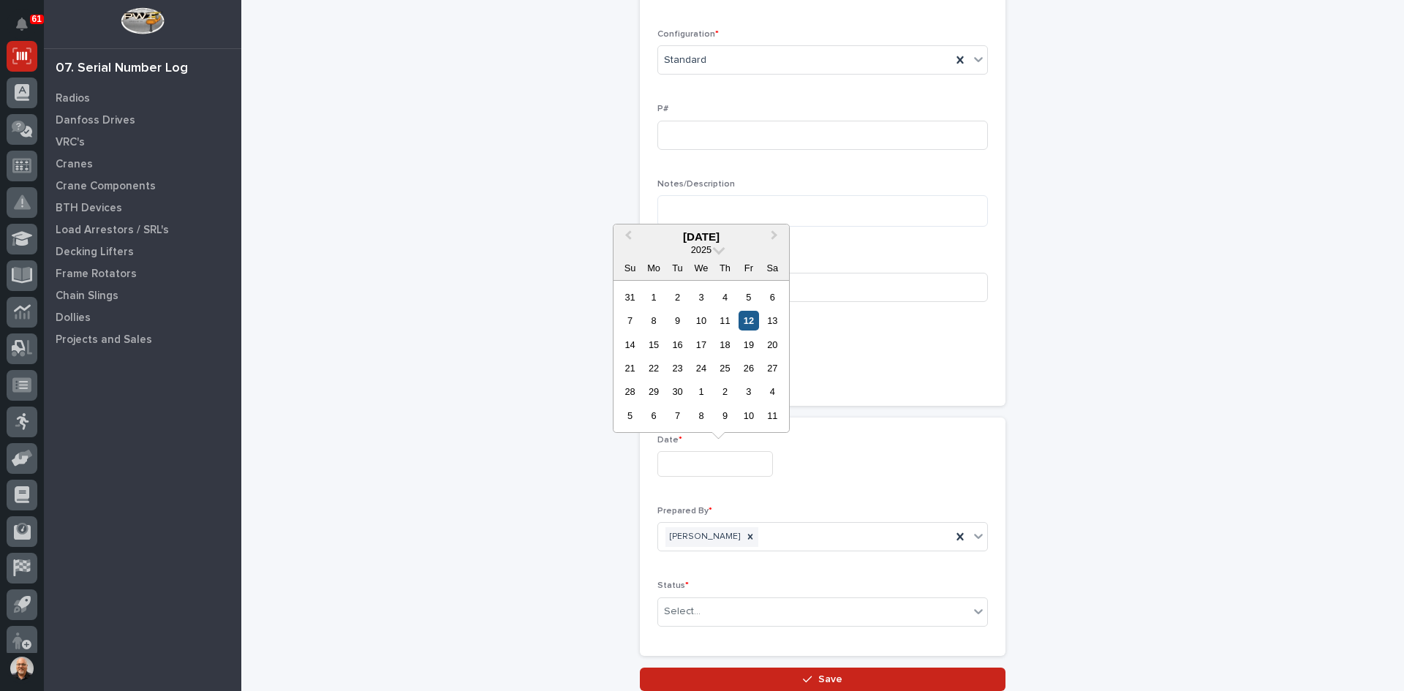
click at [746, 320] on div "12" at bounding box center [748, 321] width 20 height 20
type input "**********"
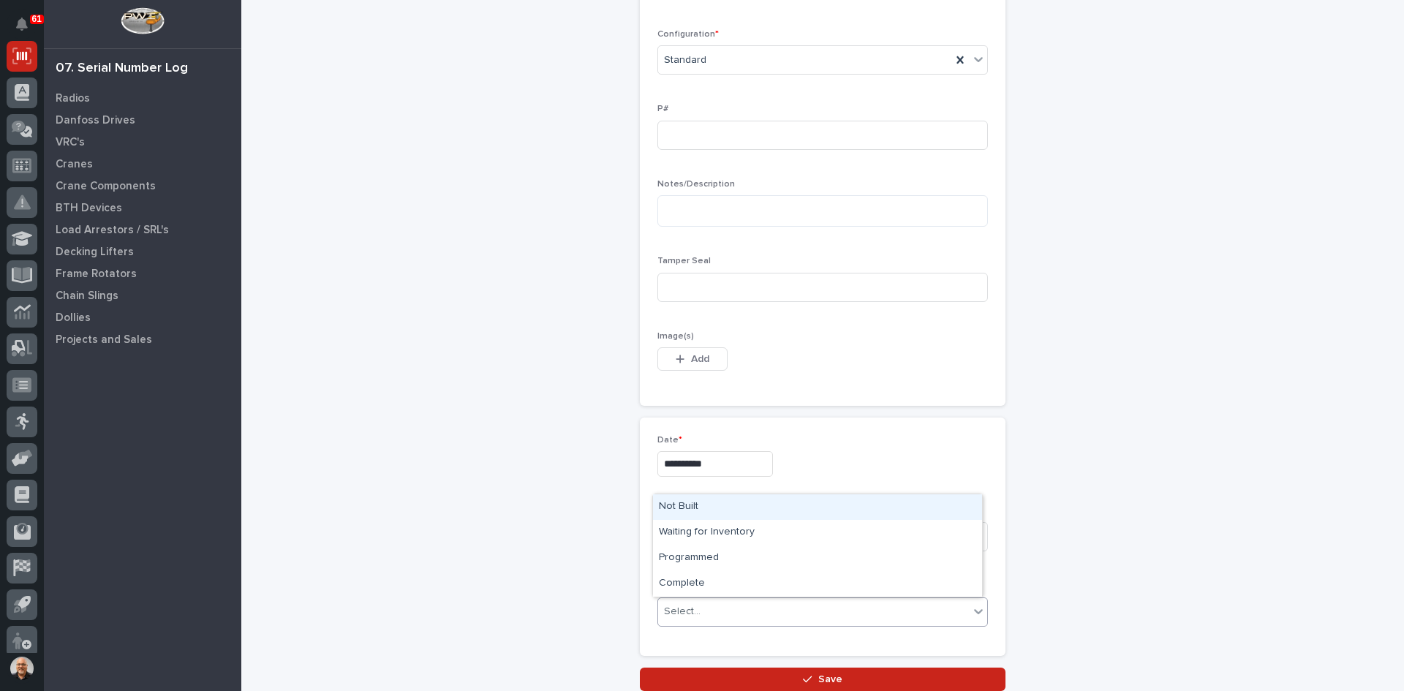
click at [731, 611] on div "Select..." at bounding box center [813, 612] width 311 height 24
click at [689, 573] on div "Complete" at bounding box center [817, 584] width 329 height 26
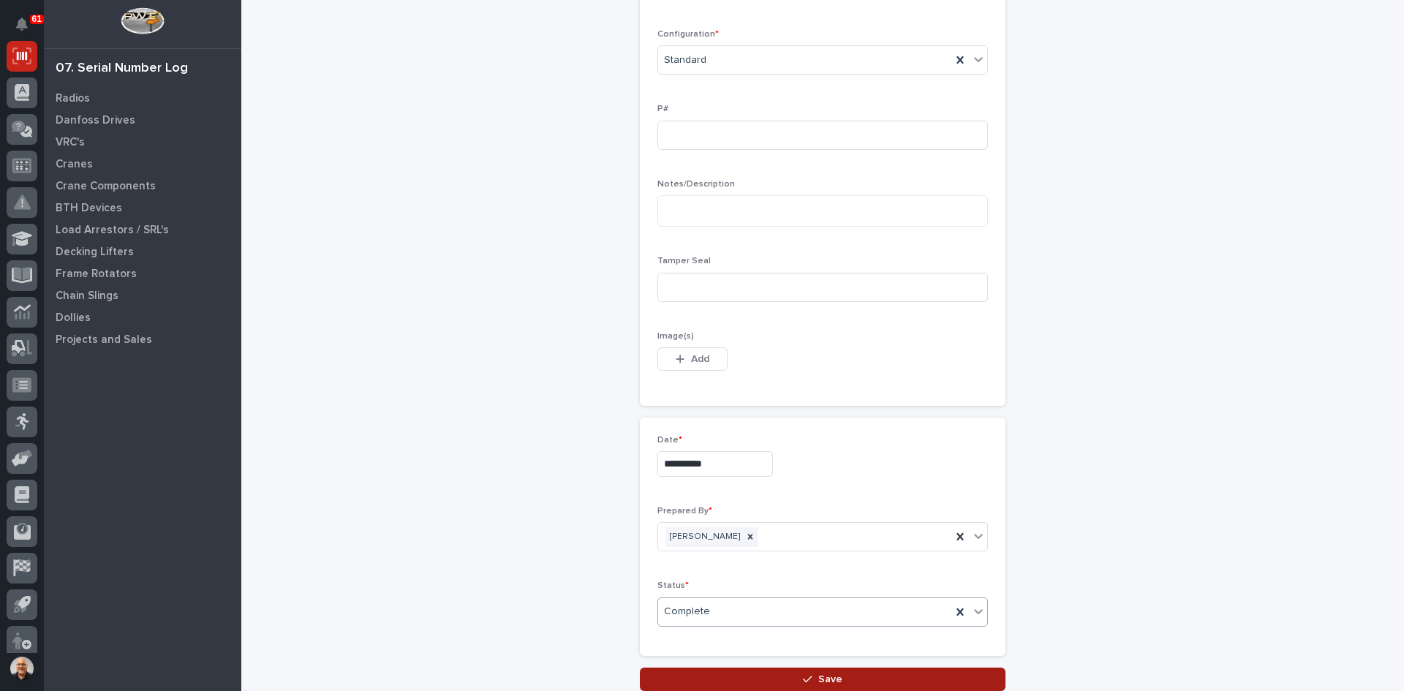
click at [803, 674] on icon "button" at bounding box center [807, 679] width 9 height 10
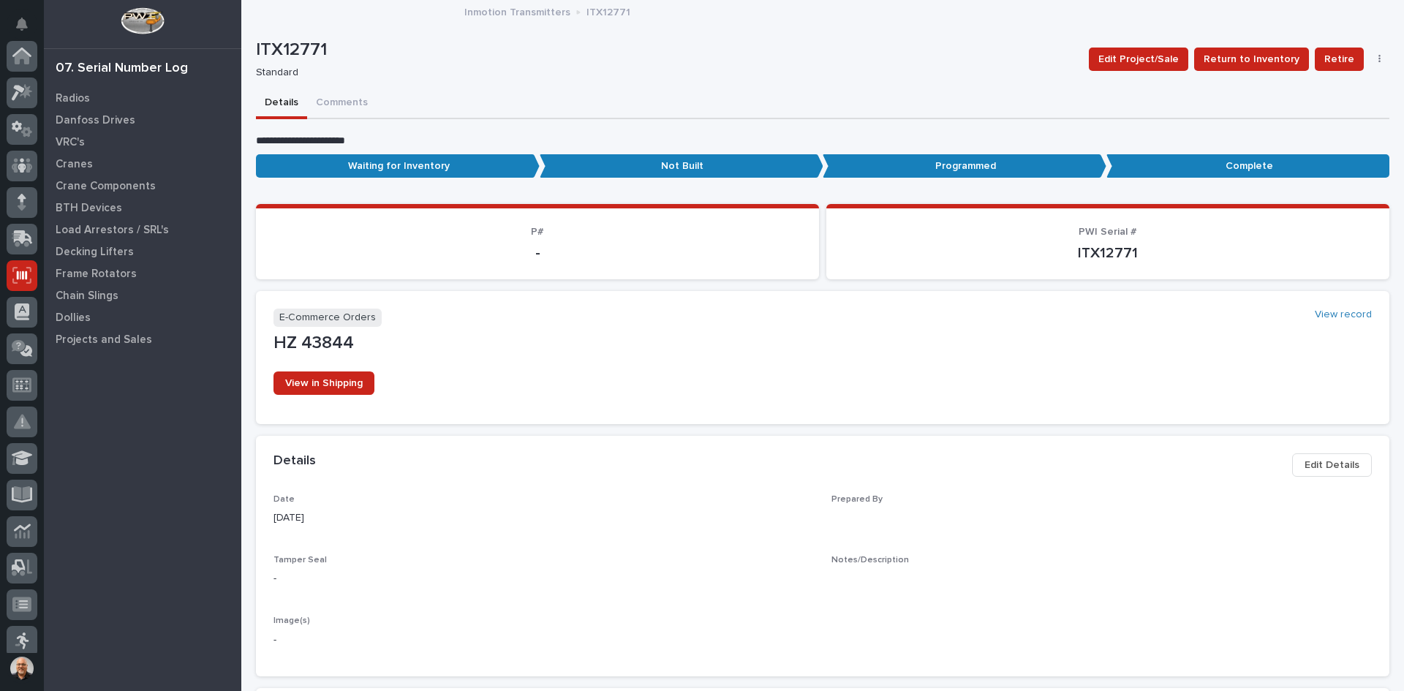
scroll to position [219, 0]
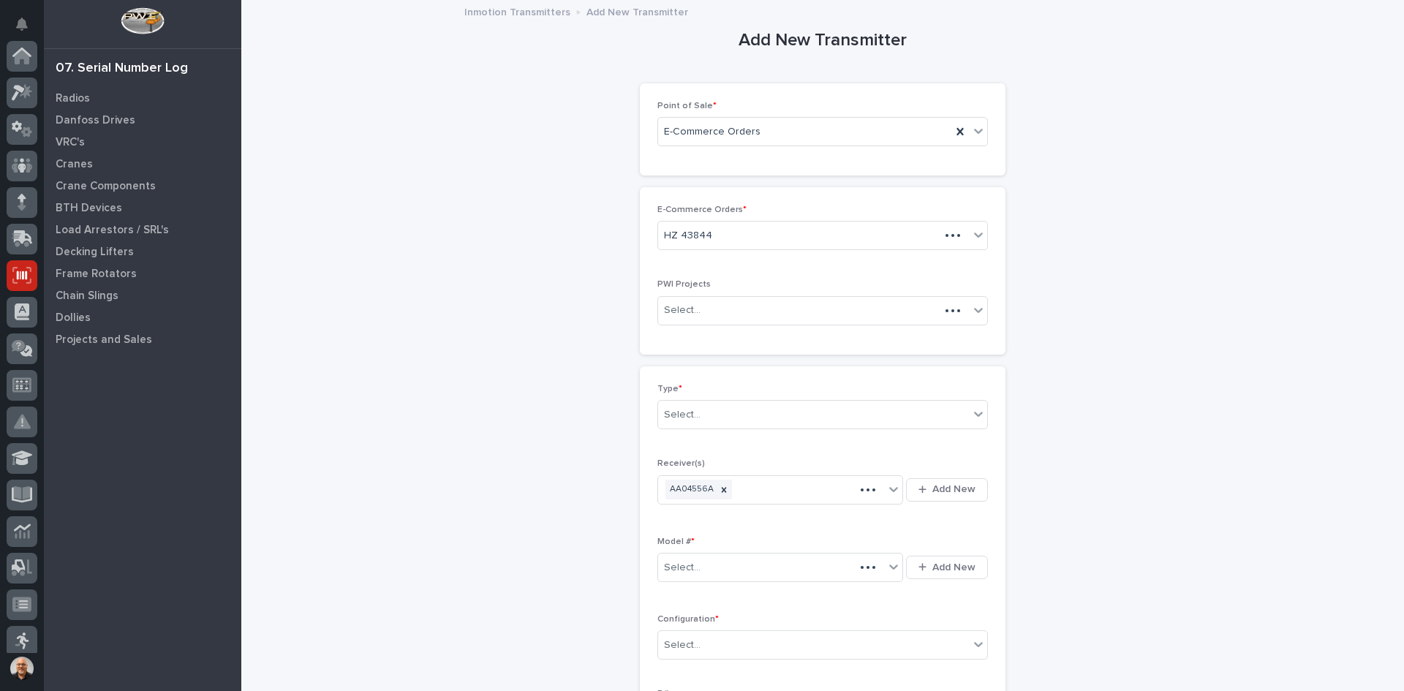
scroll to position [219, 0]
click at [723, 417] on div "Select..." at bounding box center [813, 415] width 311 height 24
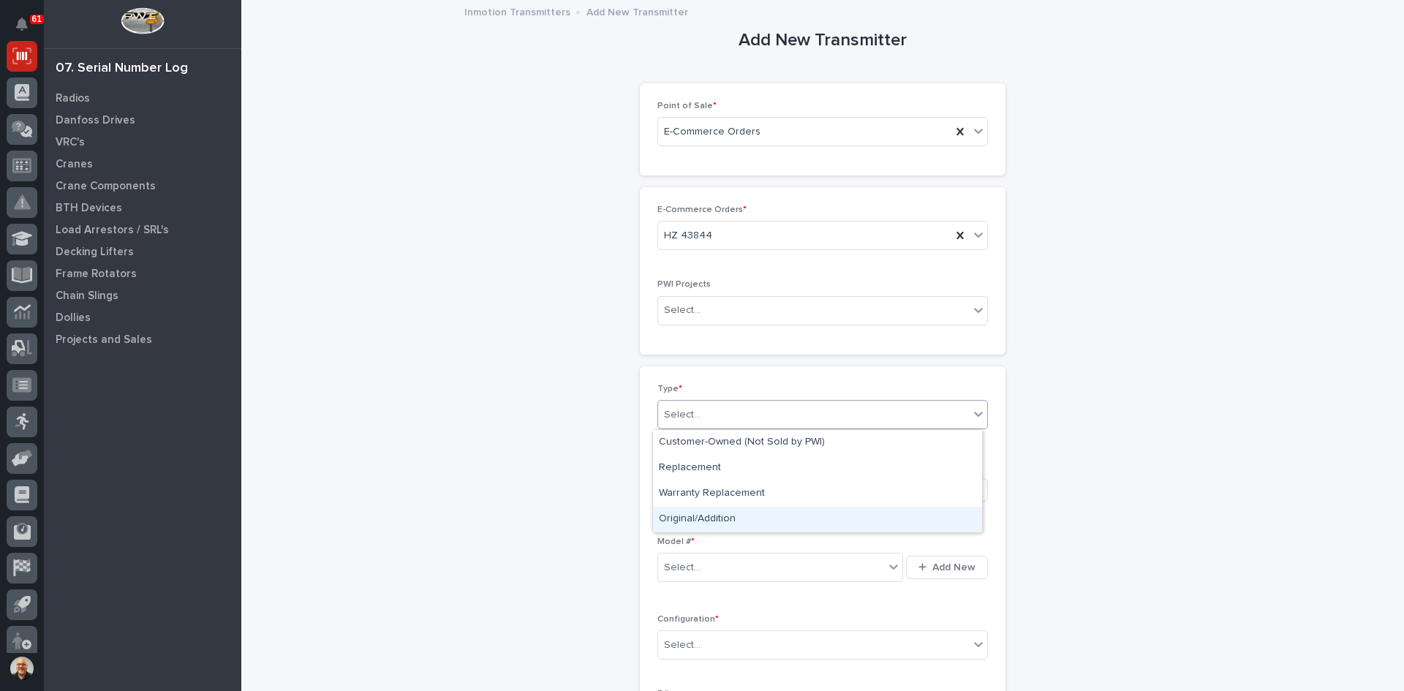
click at [710, 509] on div "Original/Addition" at bounding box center [817, 520] width 329 height 26
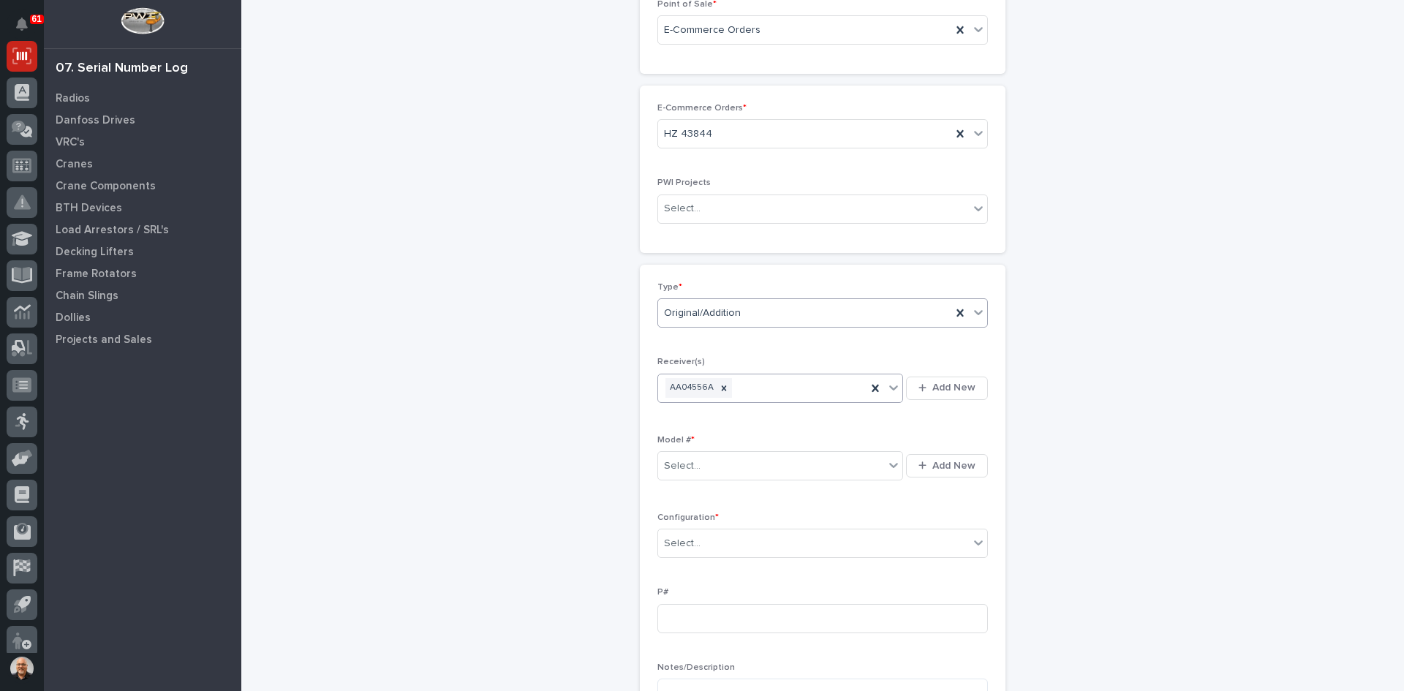
scroll to position [146, 0]
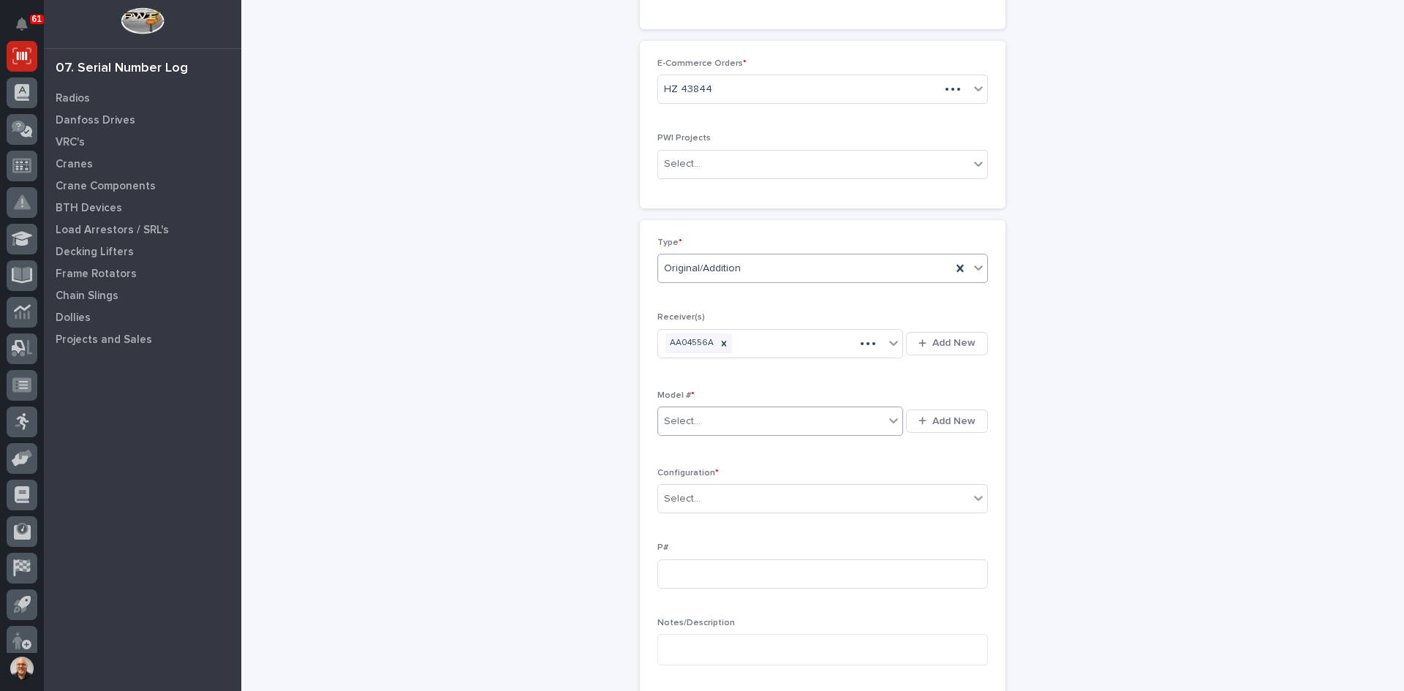
click at [702, 425] on div "Select..." at bounding box center [771, 421] width 226 height 24
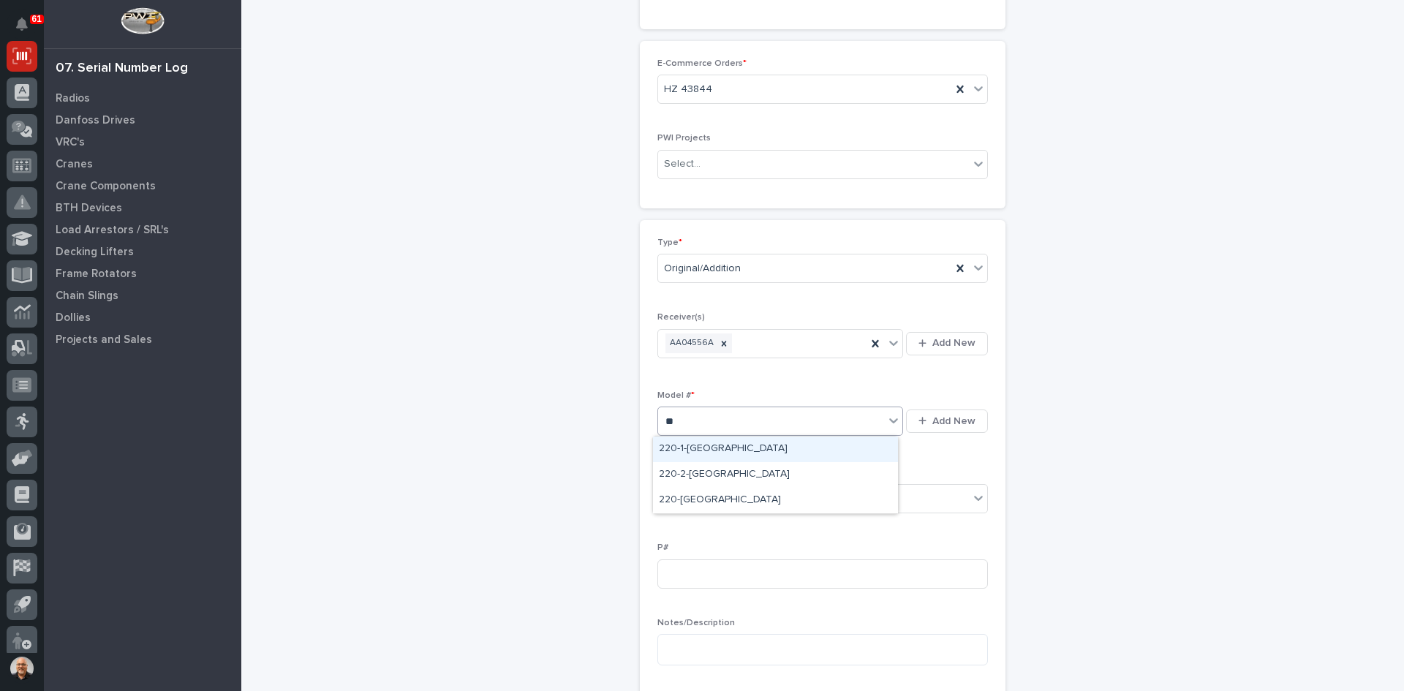
type input "***"
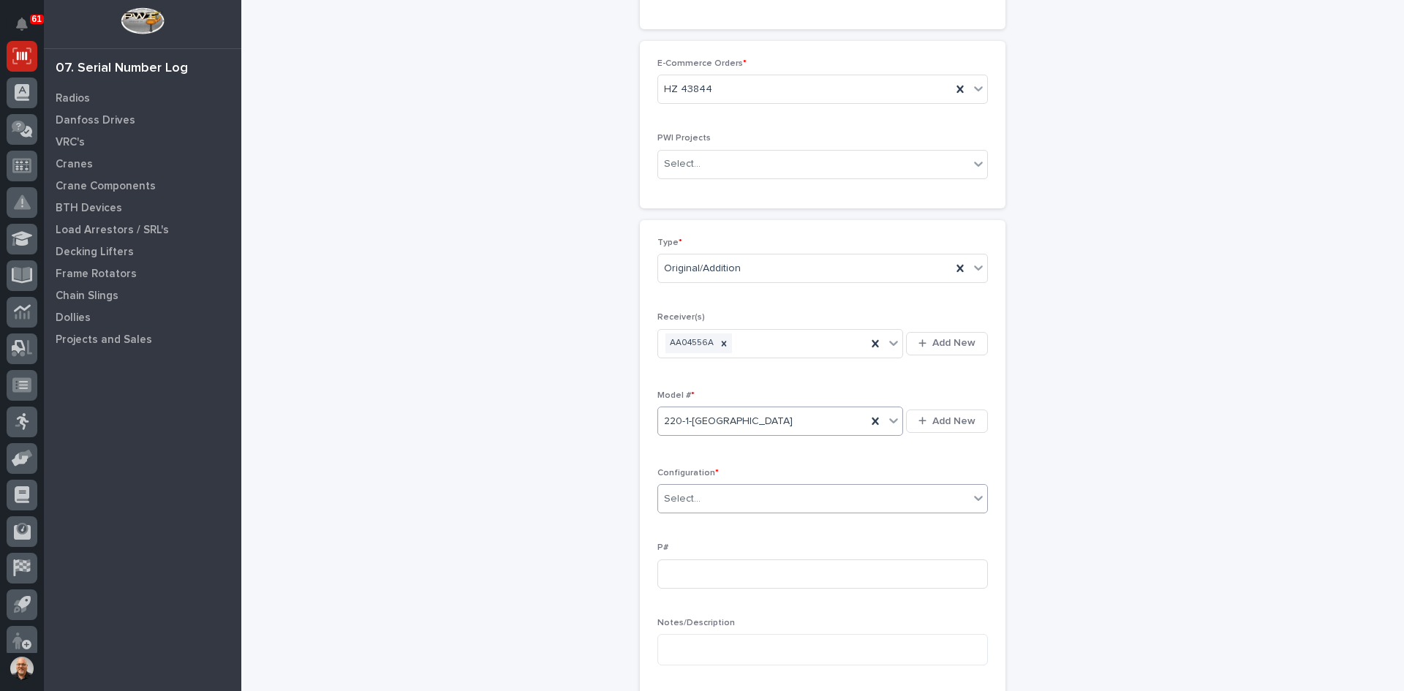
click at [714, 498] on div "Select..." at bounding box center [813, 499] width 311 height 24
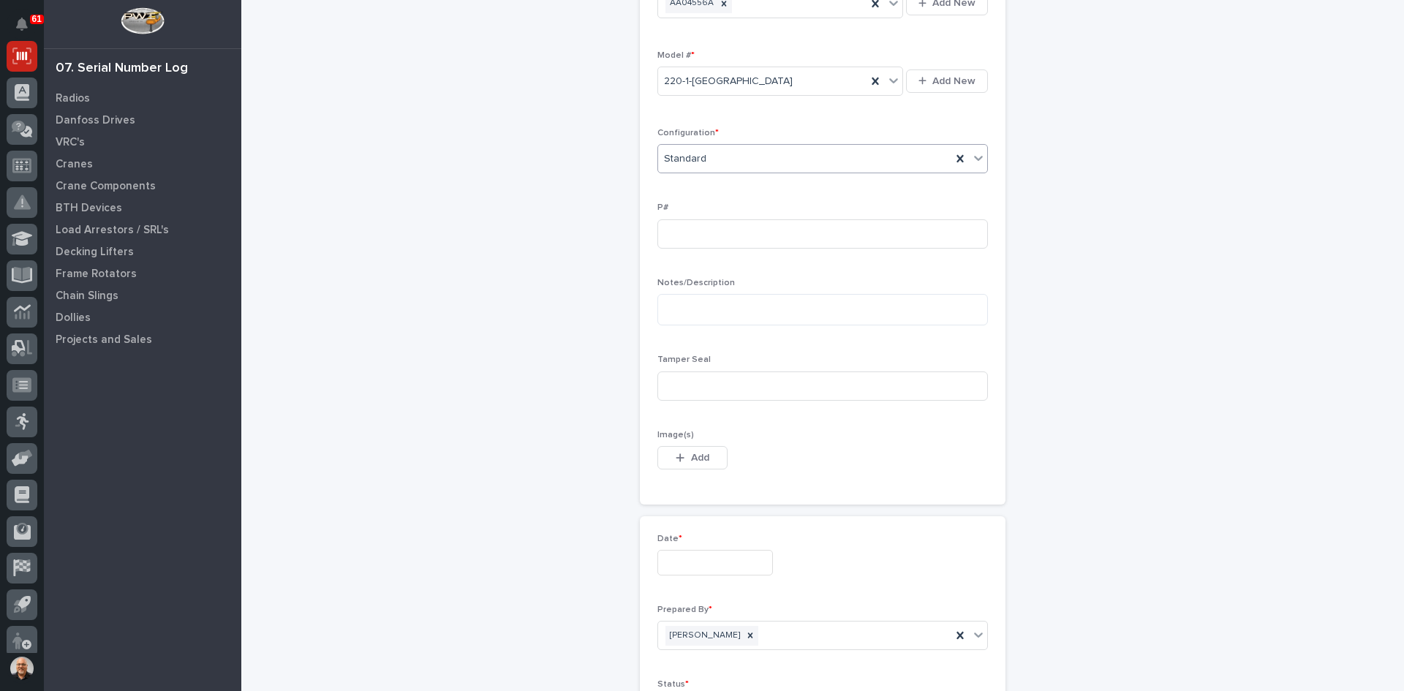
scroll to position [512, 0]
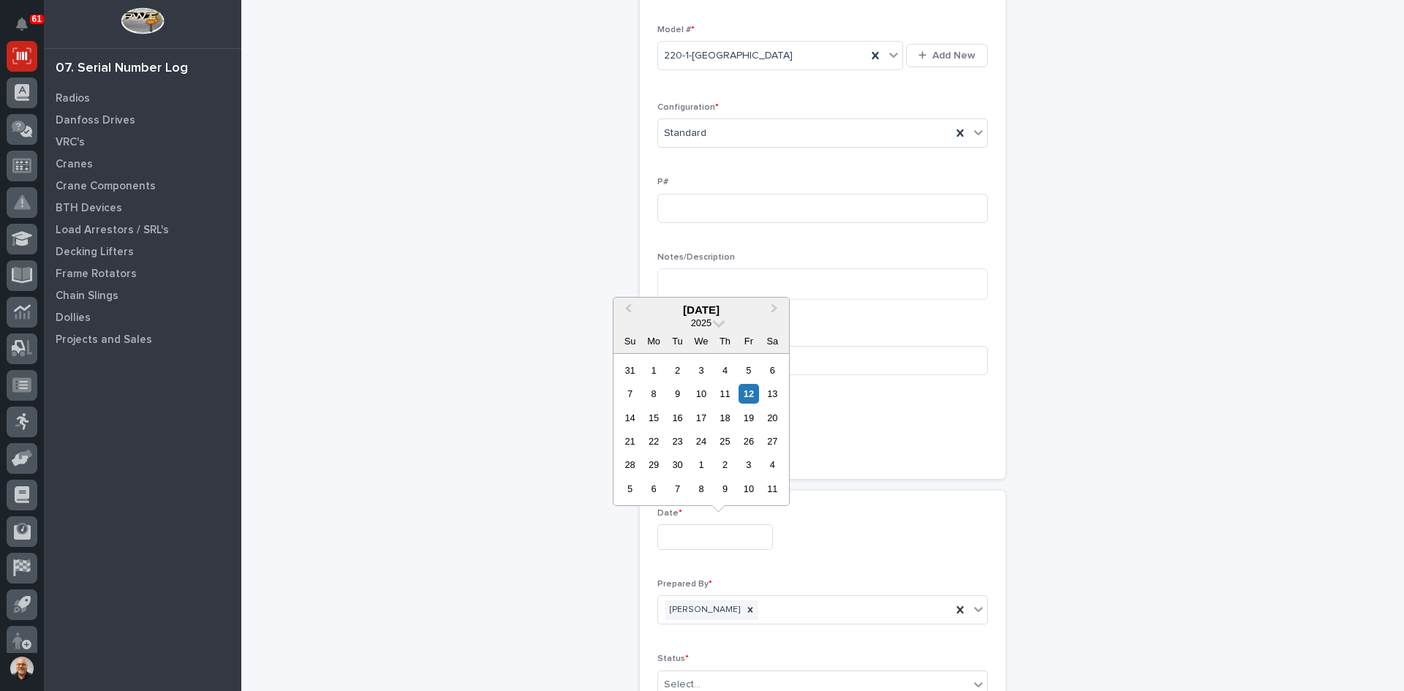
click at [700, 534] on input "text" at bounding box center [715, 537] width 116 height 26
click at [752, 394] on div "12" at bounding box center [748, 394] width 20 height 20
type input "**********"
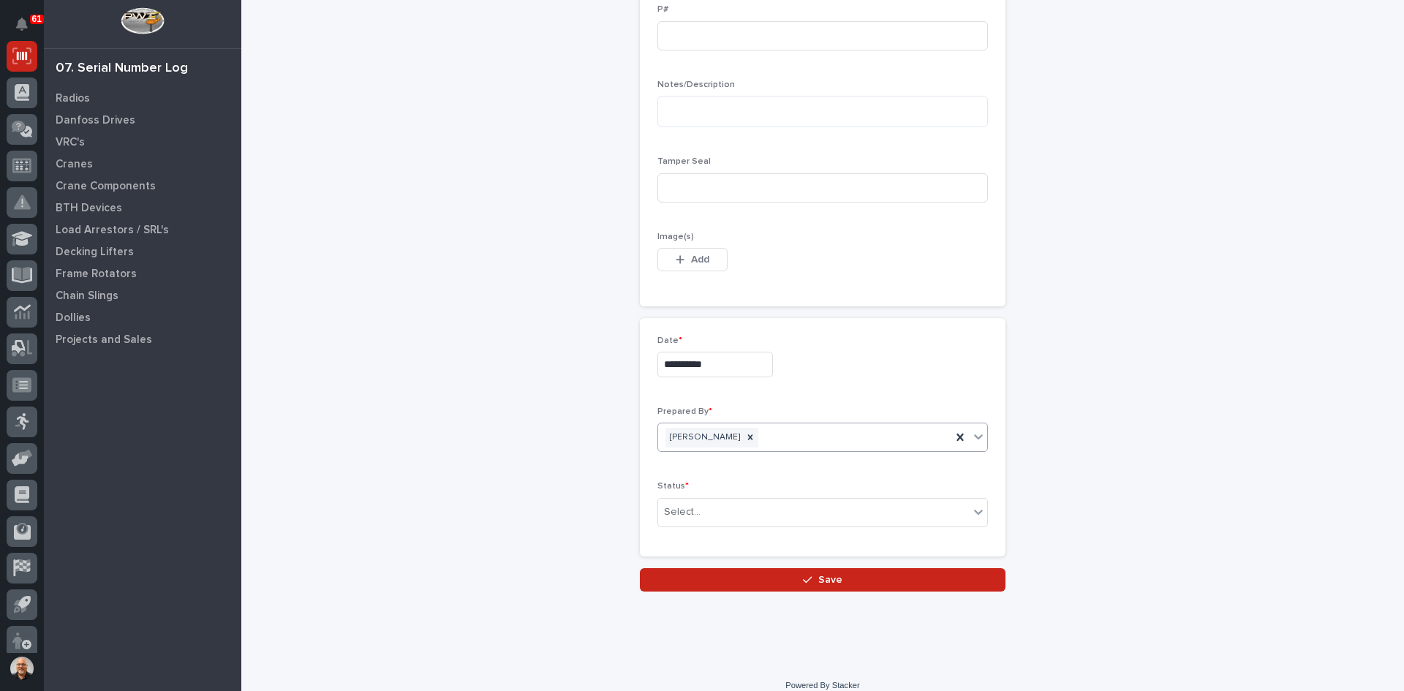
scroll to position [700, 0]
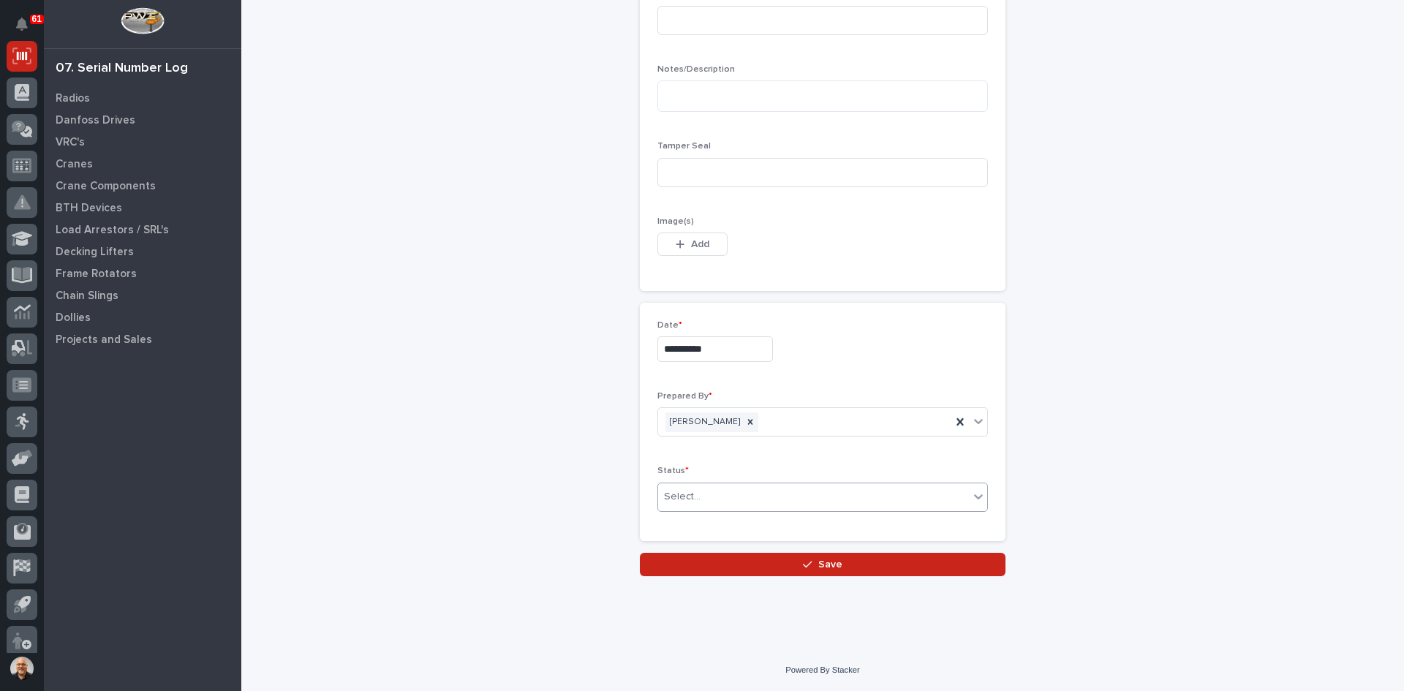
click at [729, 499] on div "Select..." at bounding box center [813, 497] width 311 height 24
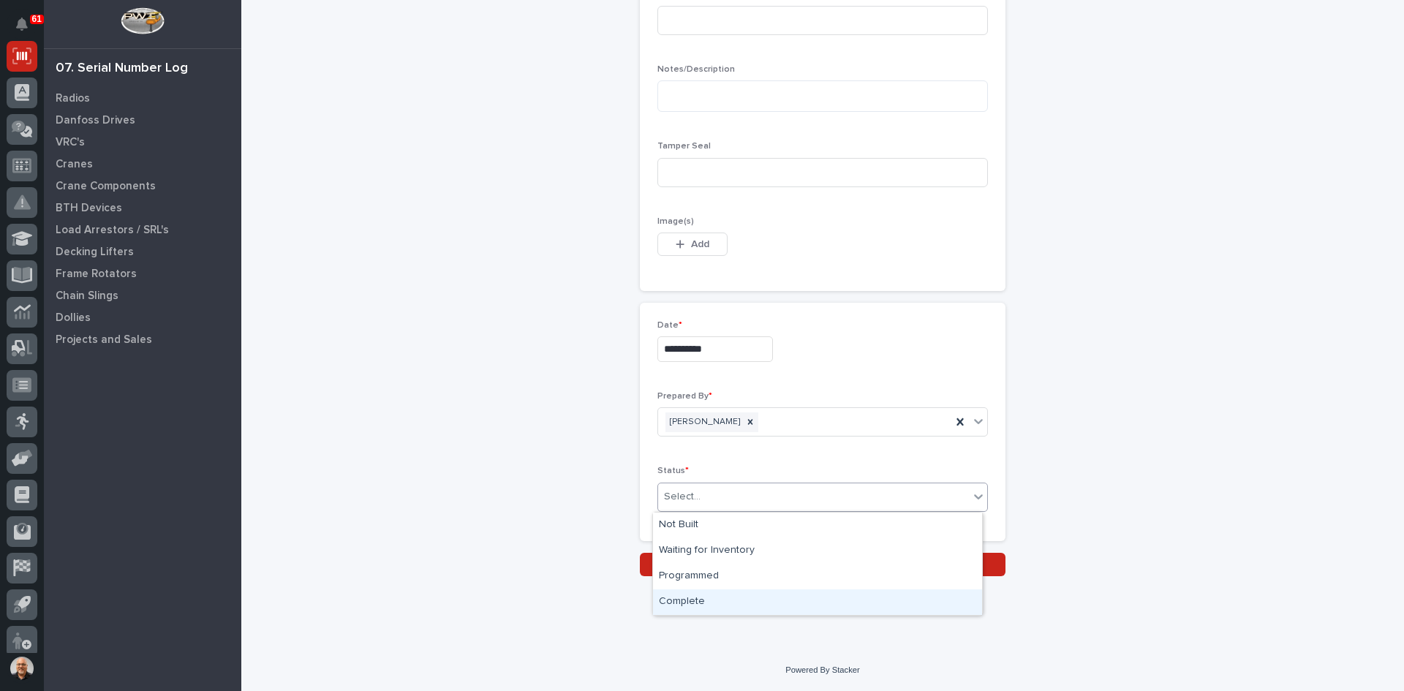
click at [696, 598] on div "Complete" at bounding box center [817, 602] width 329 height 26
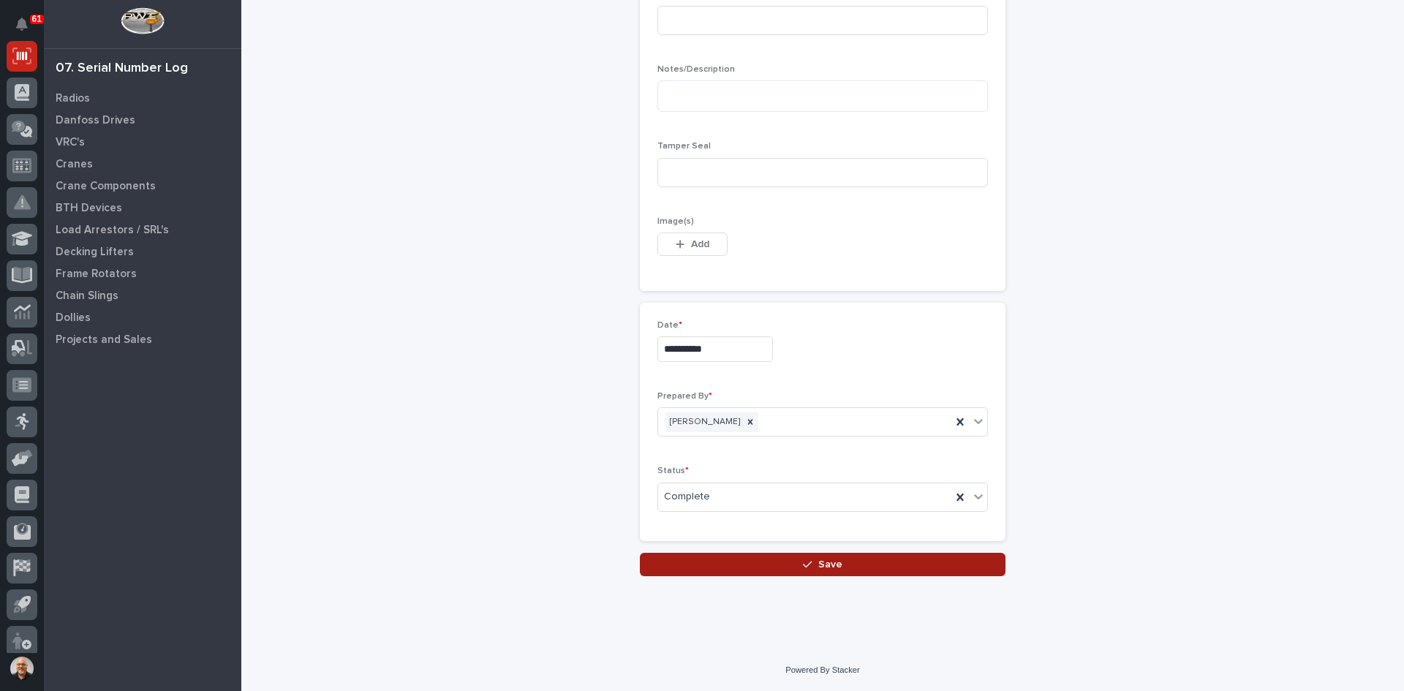
click at [826, 561] on span "Save" at bounding box center [830, 564] width 24 height 13
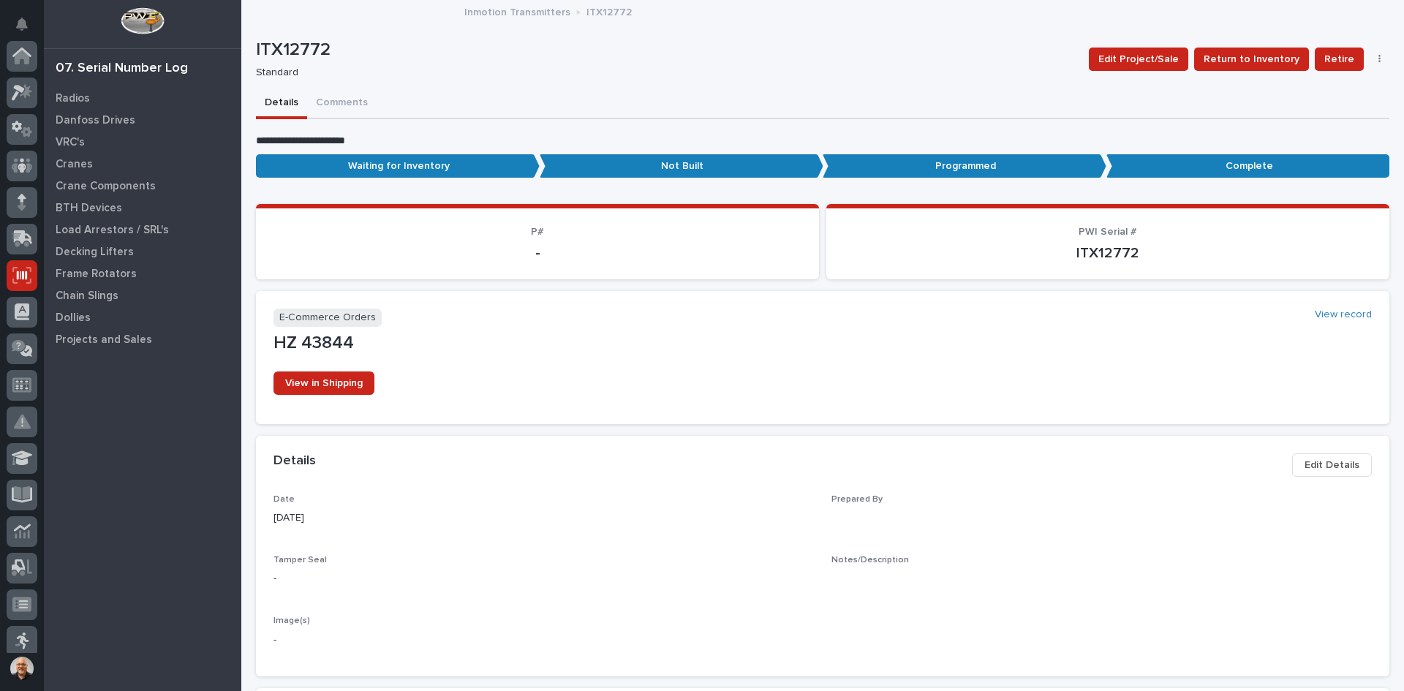
scroll to position [219, 0]
click at [73, 97] on p "Radios" at bounding box center [73, 98] width 34 height 13
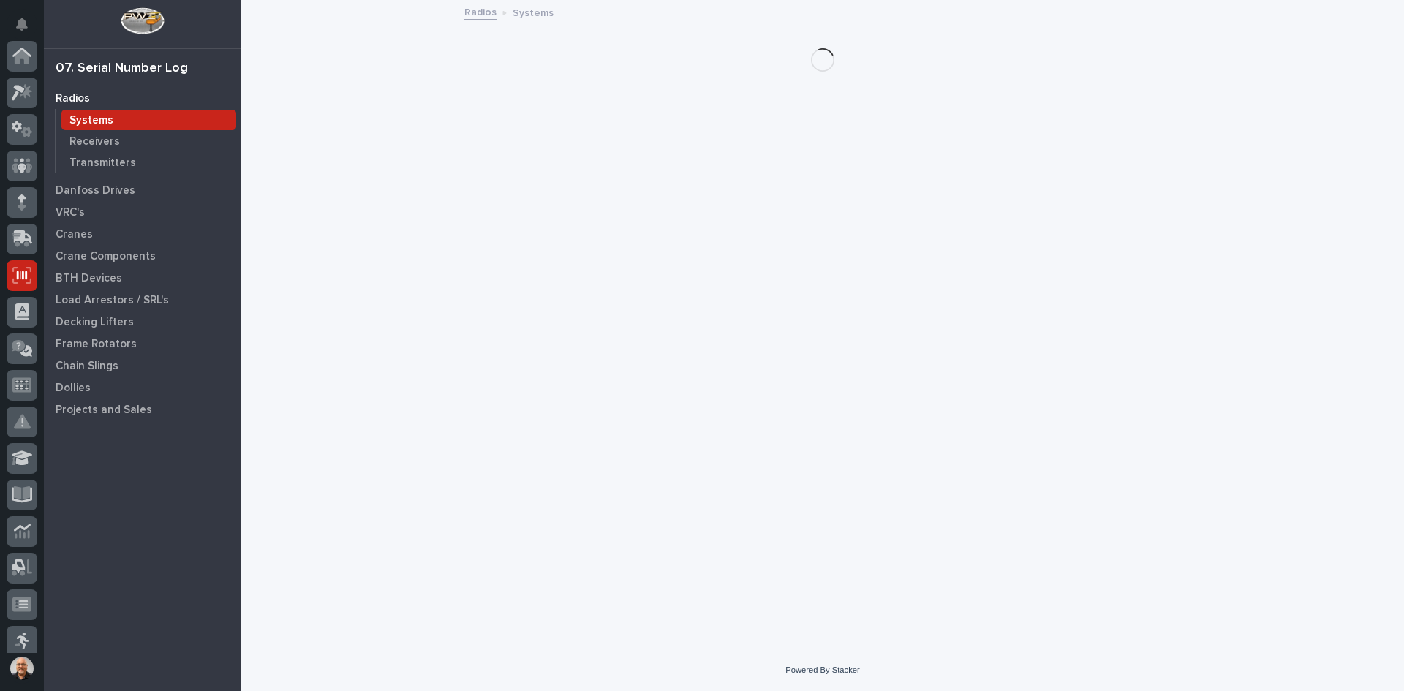
scroll to position [219, 0]
